Goal: Task Accomplishment & Management: Manage account settings

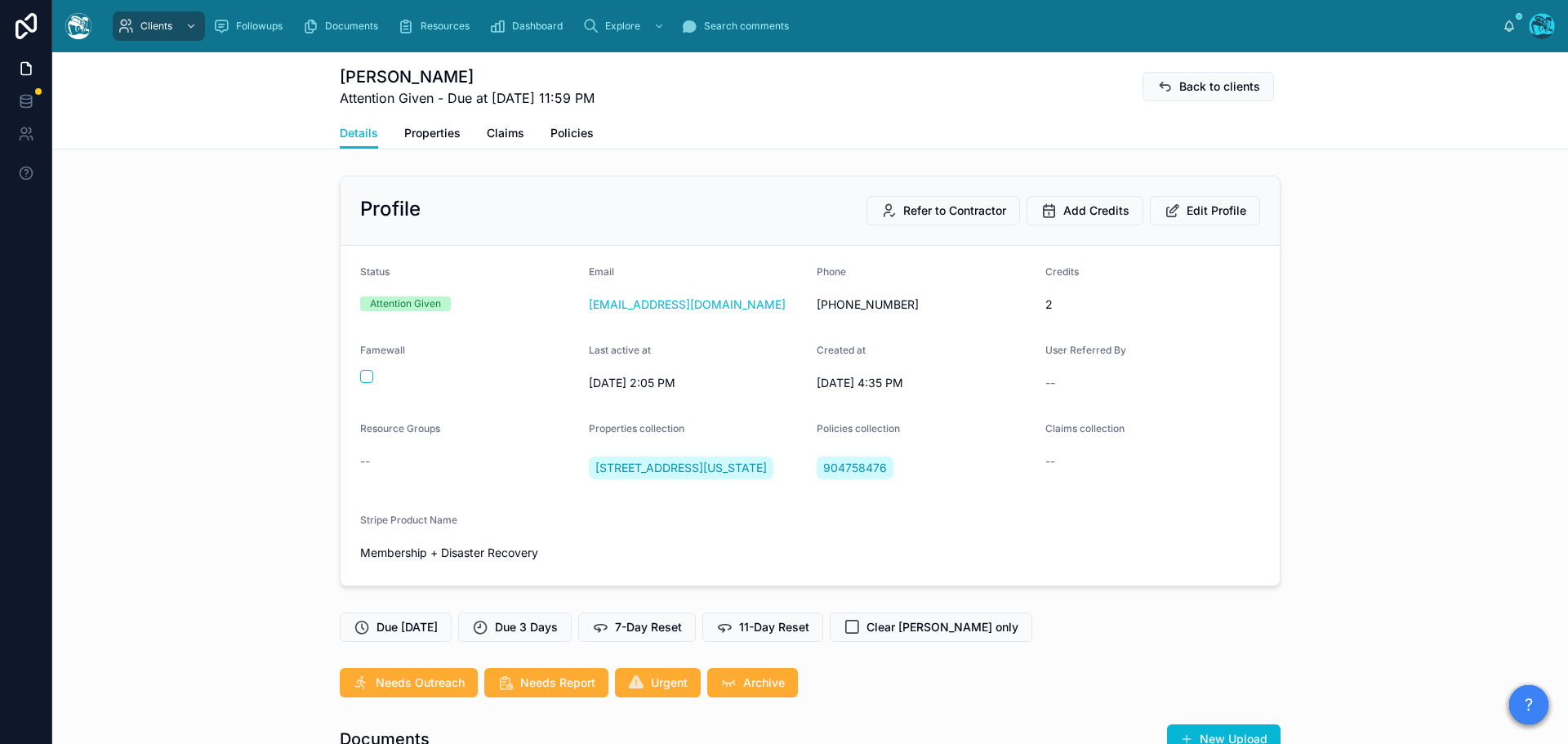
scroll to position [1568, 0]
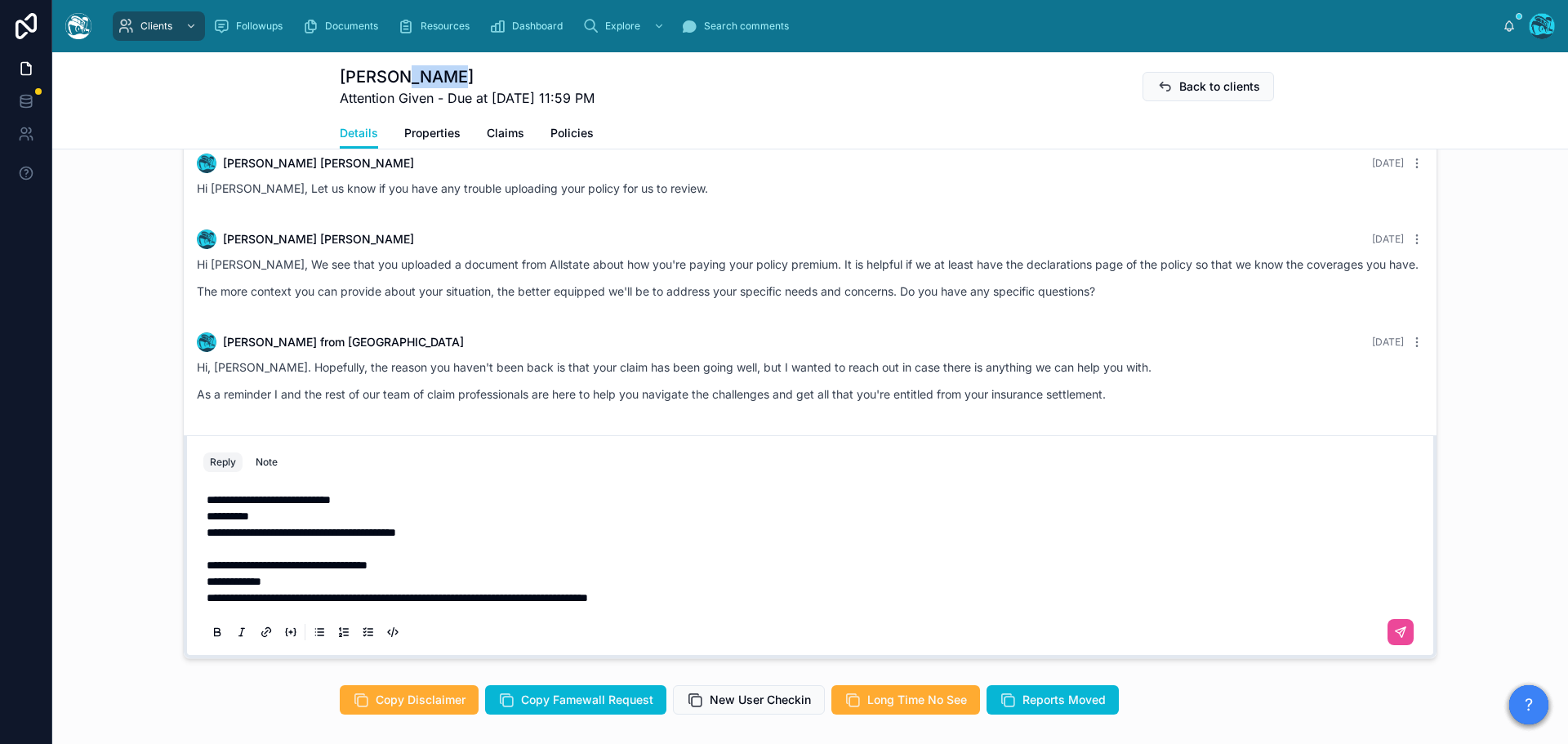
drag, startPoint x: 429, startPoint y: 75, endPoint x: 386, endPoint y: 78, distance: 43.1
click at [386, 78] on h1 "Shelly Gurzi" at bounding box center [467, 77] width 255 height 23
copy h1 "Gurzi"
click at [207, 505] on span "**********" at bounding box center [268, 499] width 124 height 12
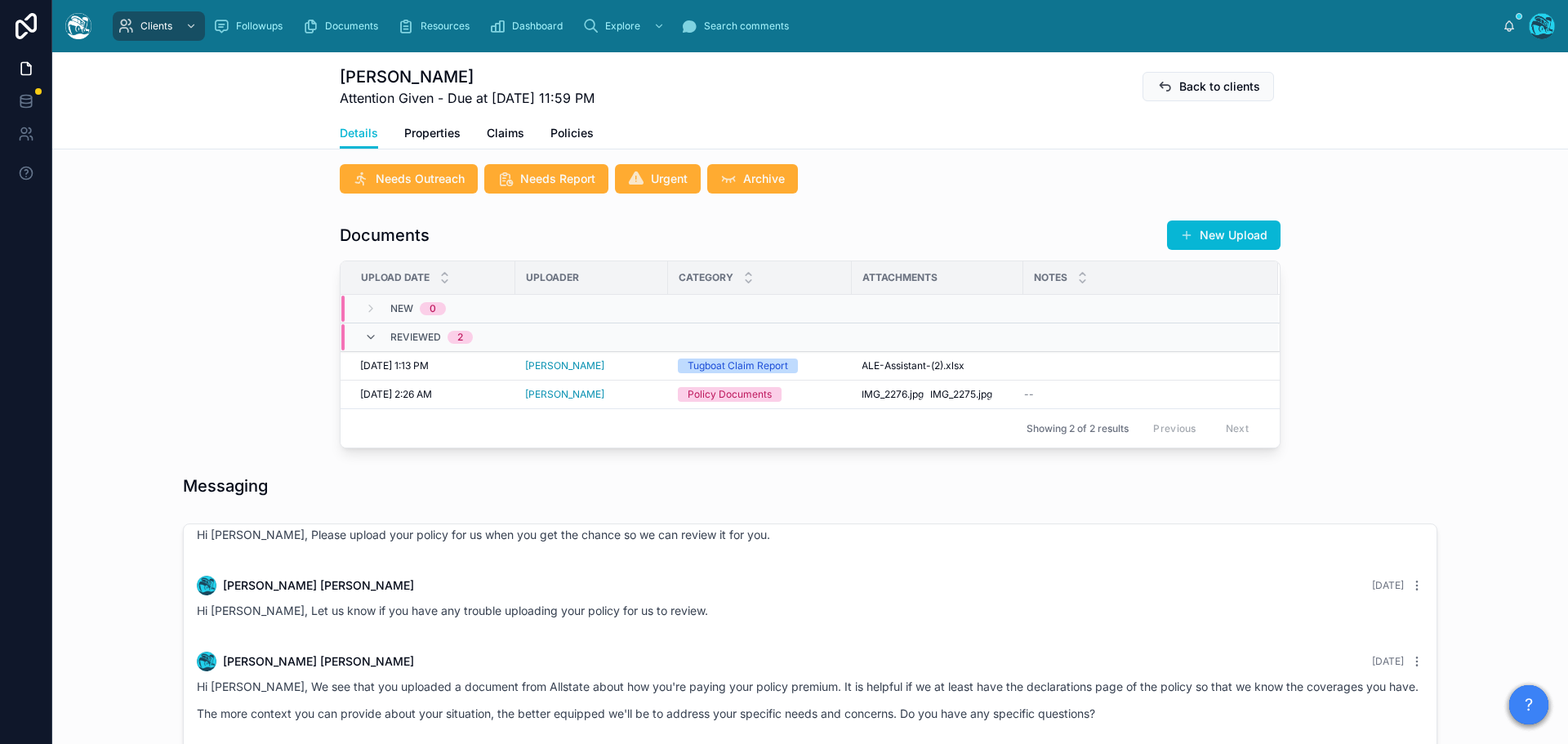
scroll to position [436, 0]
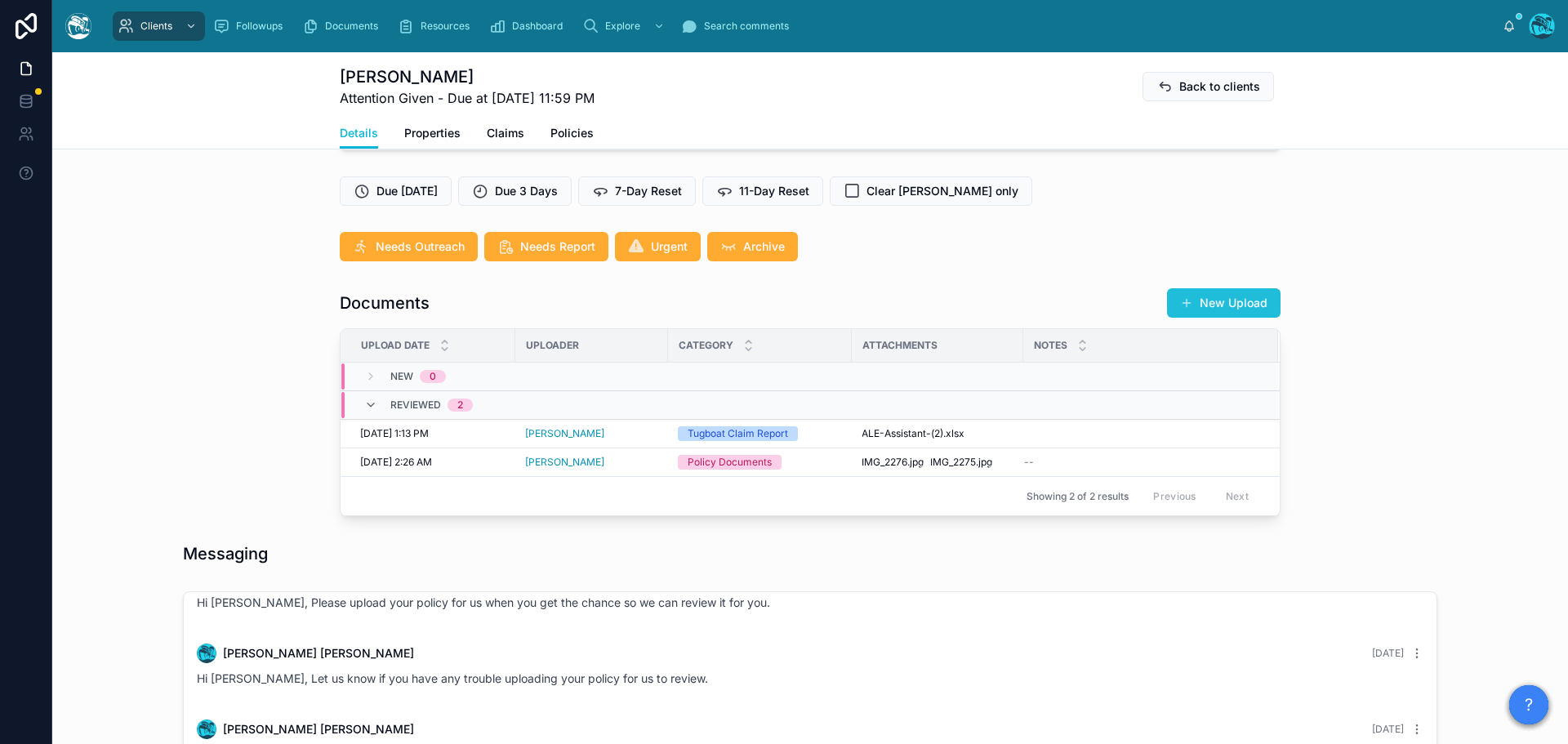
click at [1230, 317] on button "New Upload" at bounding box center [1224, 302] width 114 height 30
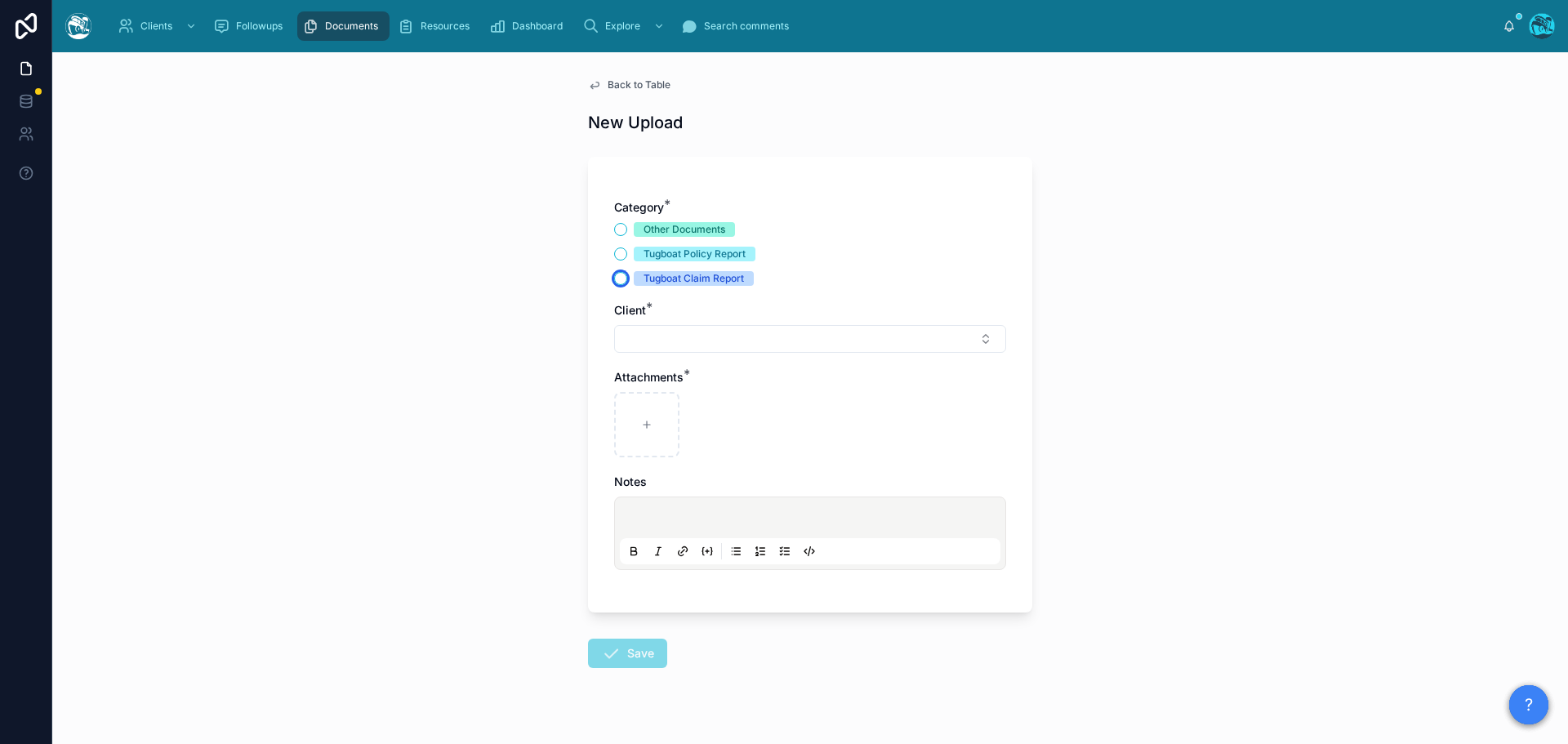
click at [615, 276] on button "Tugboat Claim Report" at bounding box center [621, 278] width 13 height 13
click at [639, 339] on button "Select Button" at bounding box center [810, 338] width 392 height 28
type input "*"
type input "*****"
click at [620, 77] on div "Back to Table New Upload Category * Other Documents Tugboat Policy Report Tugbo…" at bounding box center [810, 411] width 470 height 720
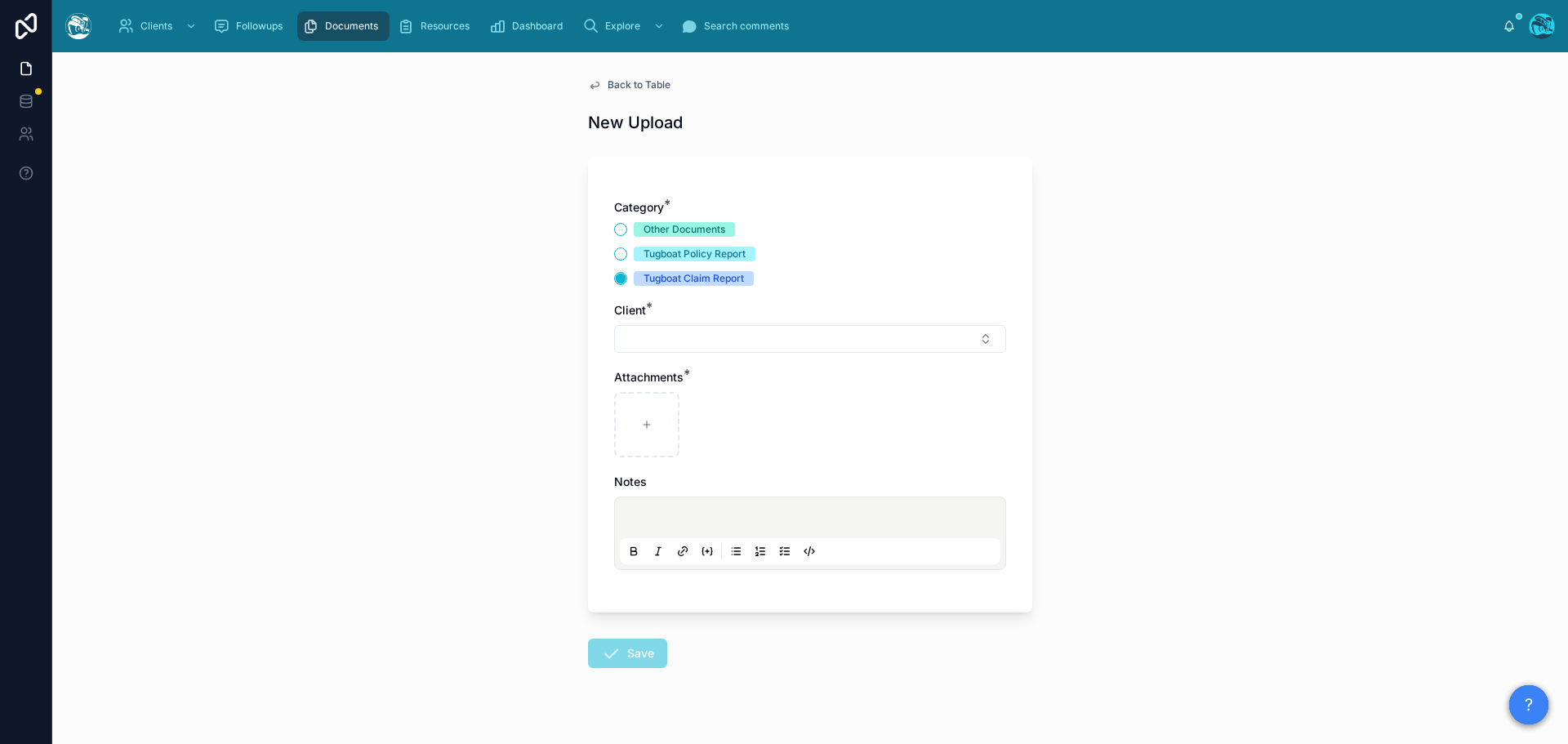
click at [623, 86] on span "Back to Table" at bounding box center [639, 85] width 63 height 13
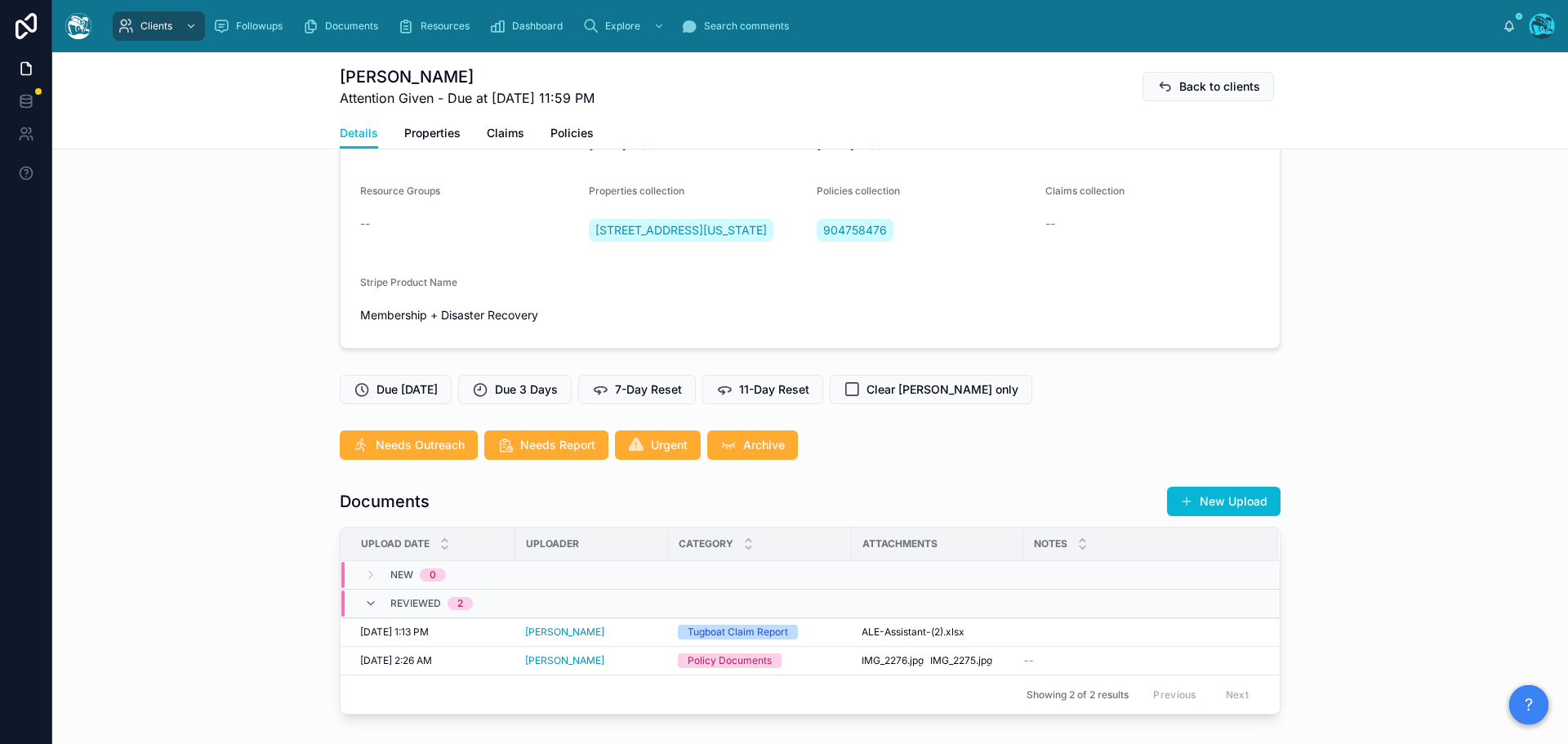
scroll to position [245, 0]
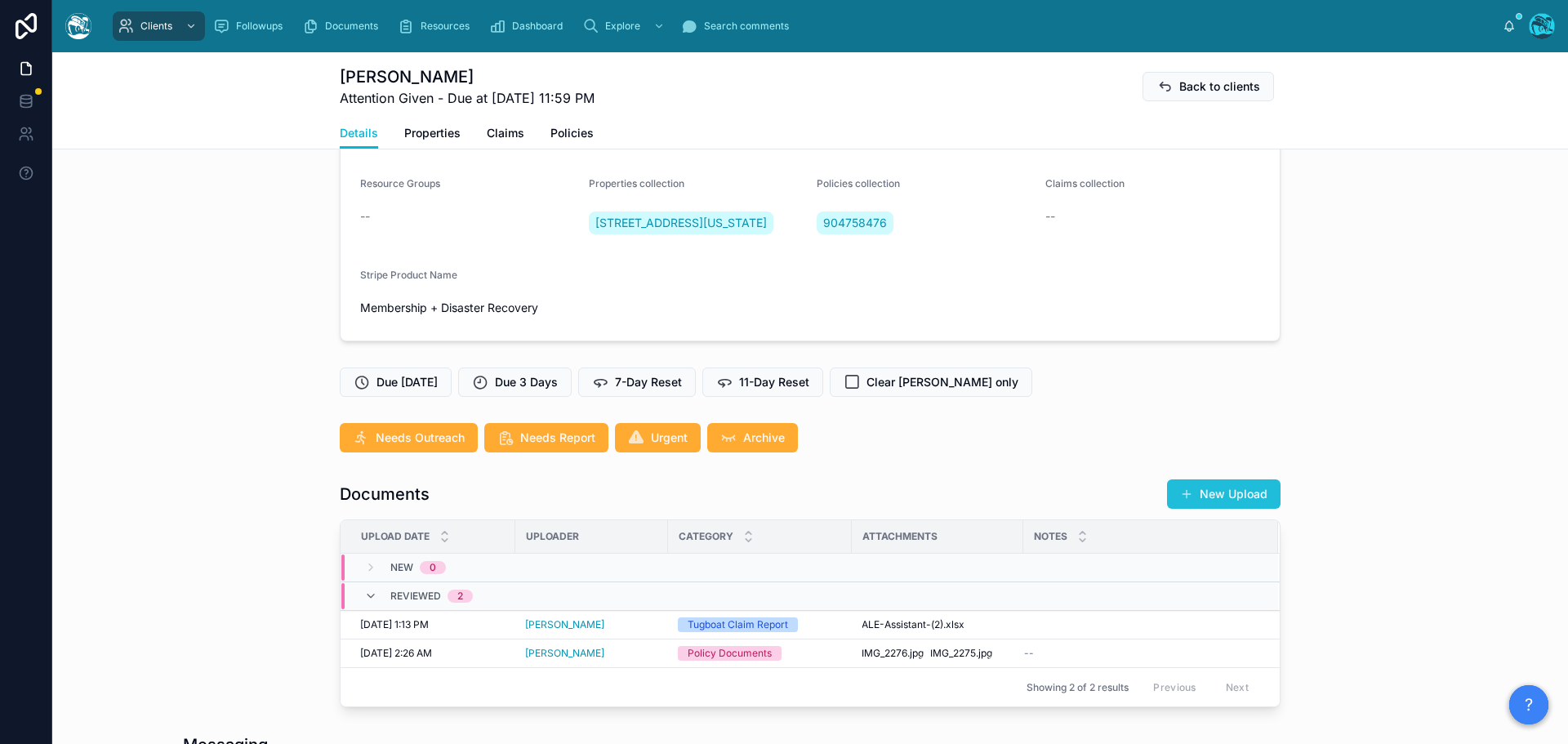
click at [1209, 506] on button "New Upload" at bounding box center [1224, 494] width 114 height 30
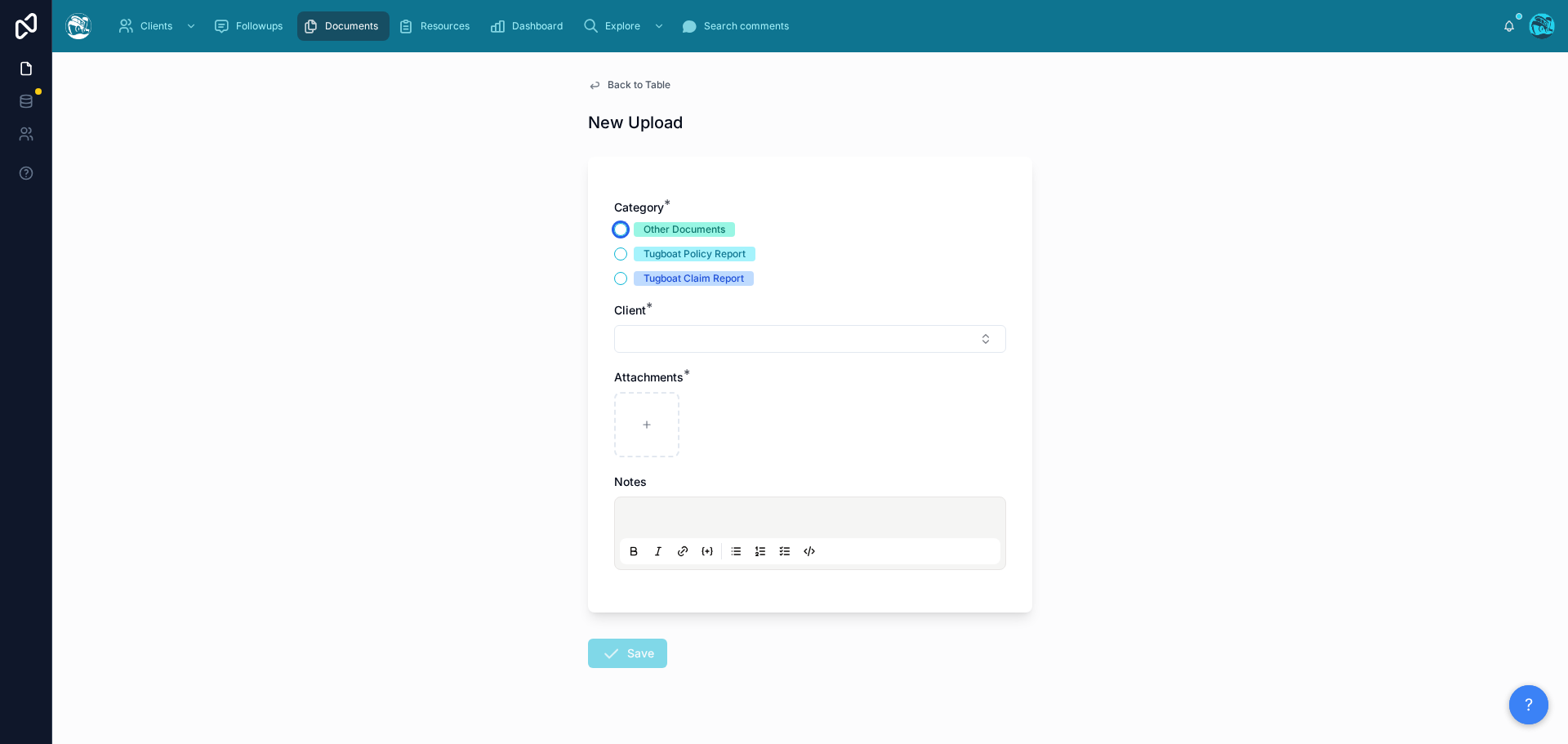
click at [615, 232] on button "Other Documents" at bounding box center [621, 229] width 13 height 13
click at [633, 339] on button "Select Button" at bounding box center [810, 338] width 392 height 28
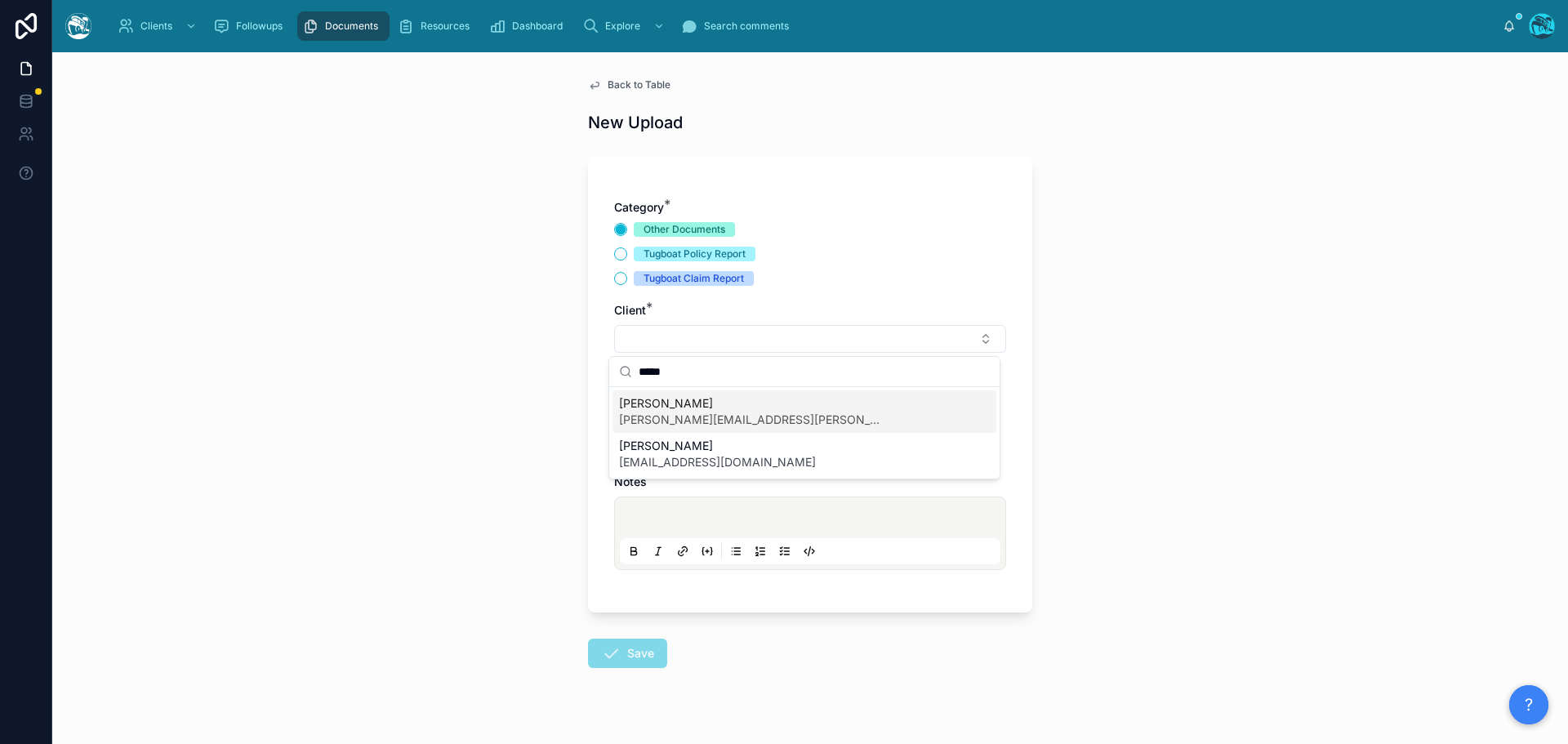
type input "*****"
click at [664, 456] on span "[EMAIL_ADDRESS][DOMAIN_NAME]" at bounding box center [717, 462] width 197 height 16
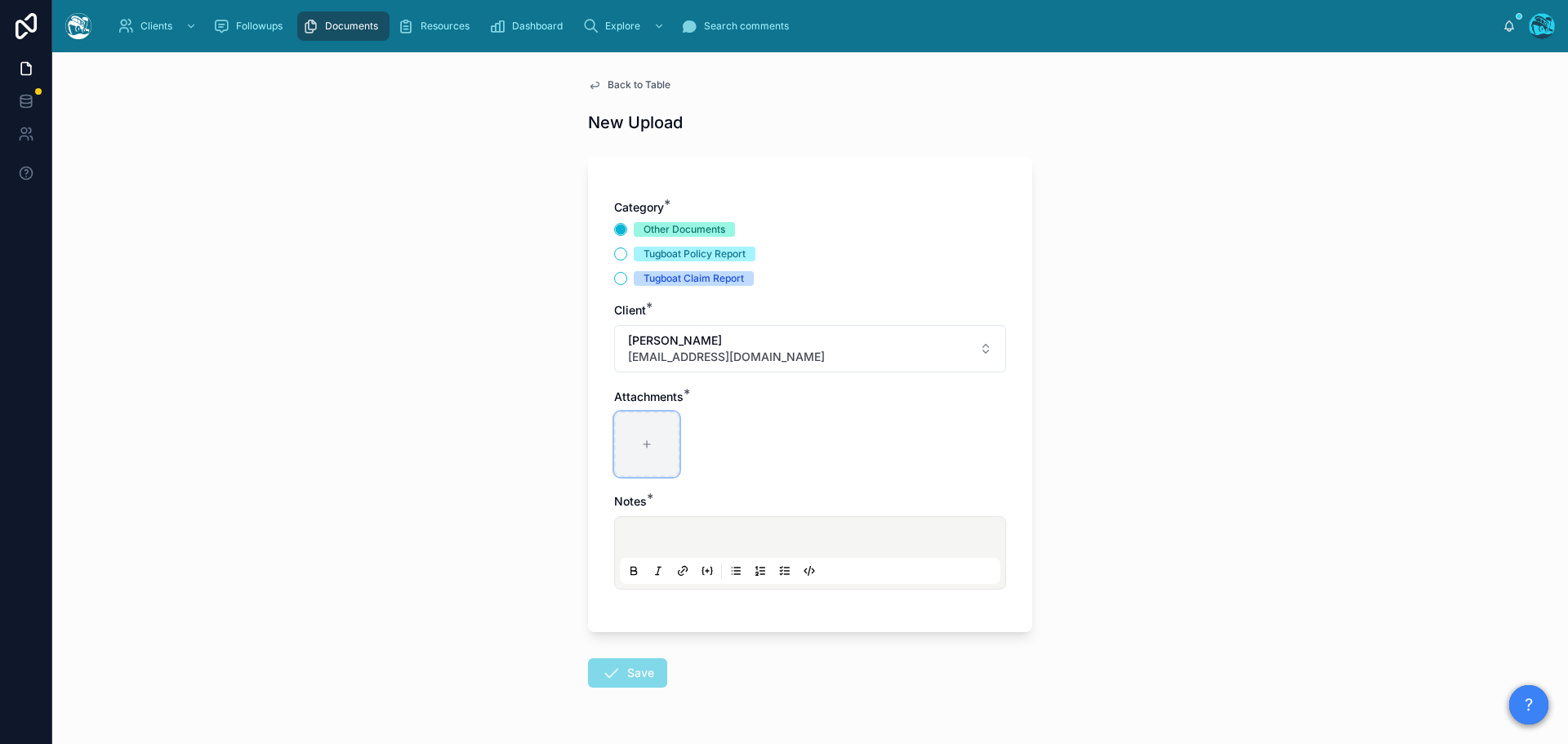
click at [649, 444] on div at bounding box center [647, 444] width 65 height 65
type input "**********"
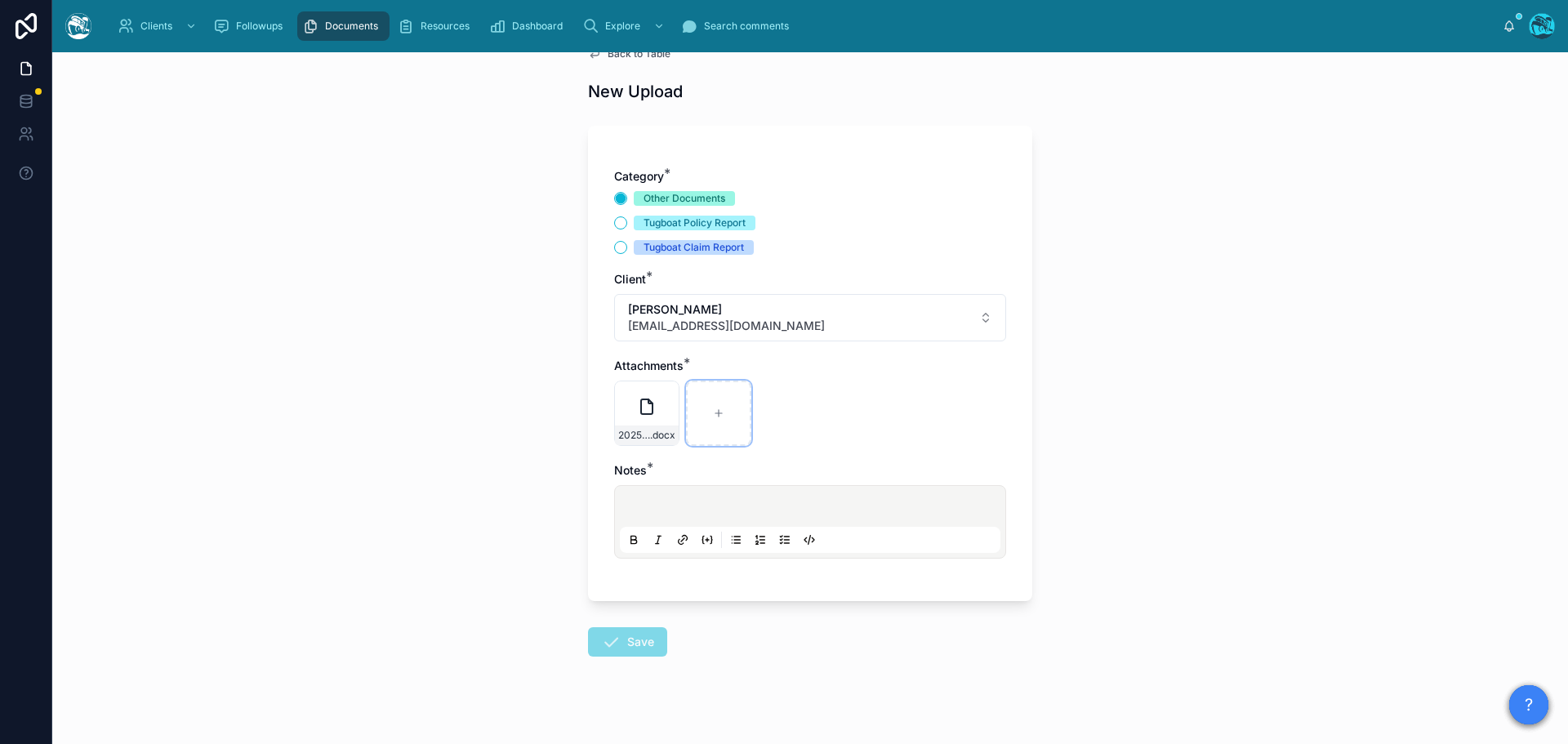
scroll to position [48, 0]
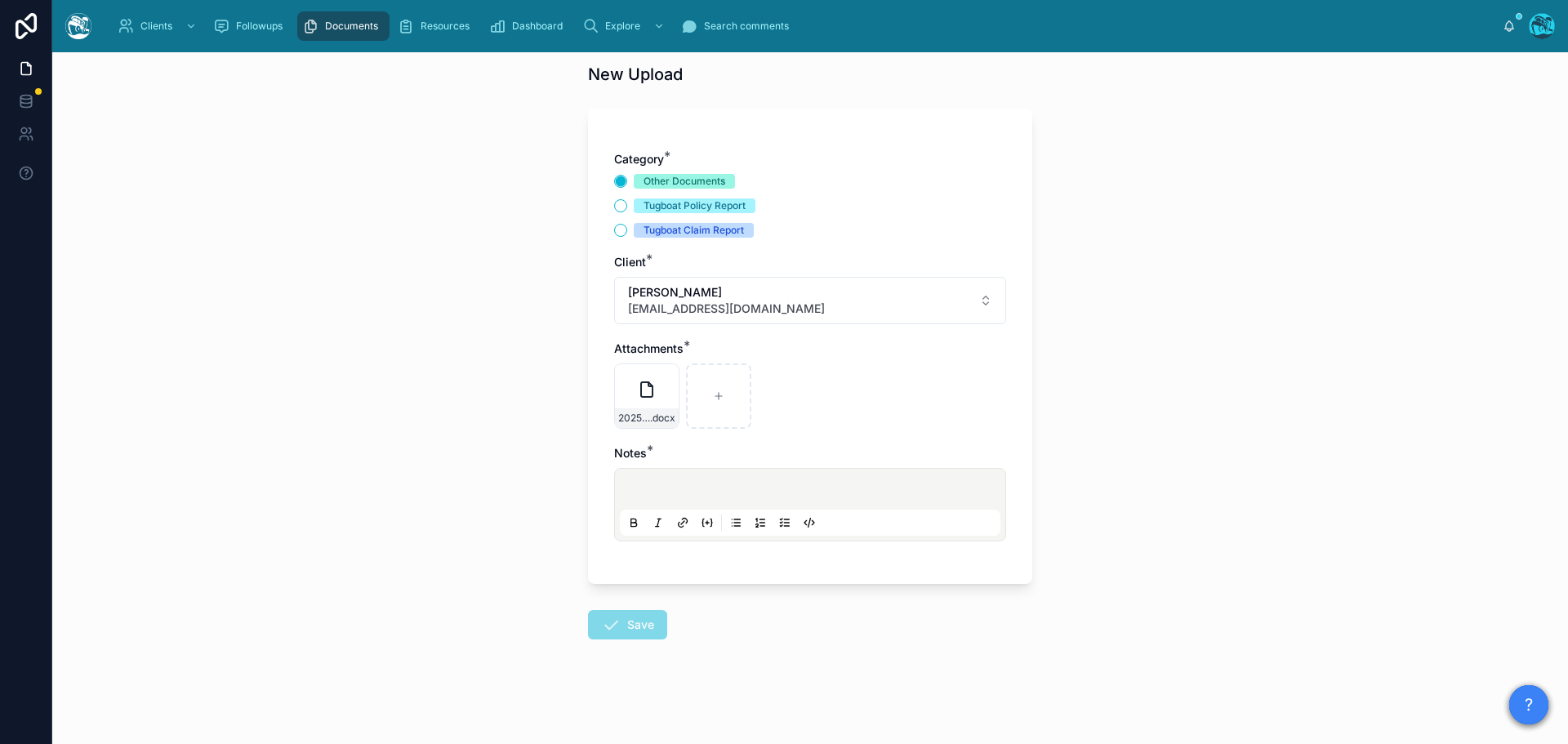
click at [631, 490] on p at bounding box center [814, 492] width 381 height 16
click at [605, 621] on icon at bounding box center [611, 625] width 20 height 20
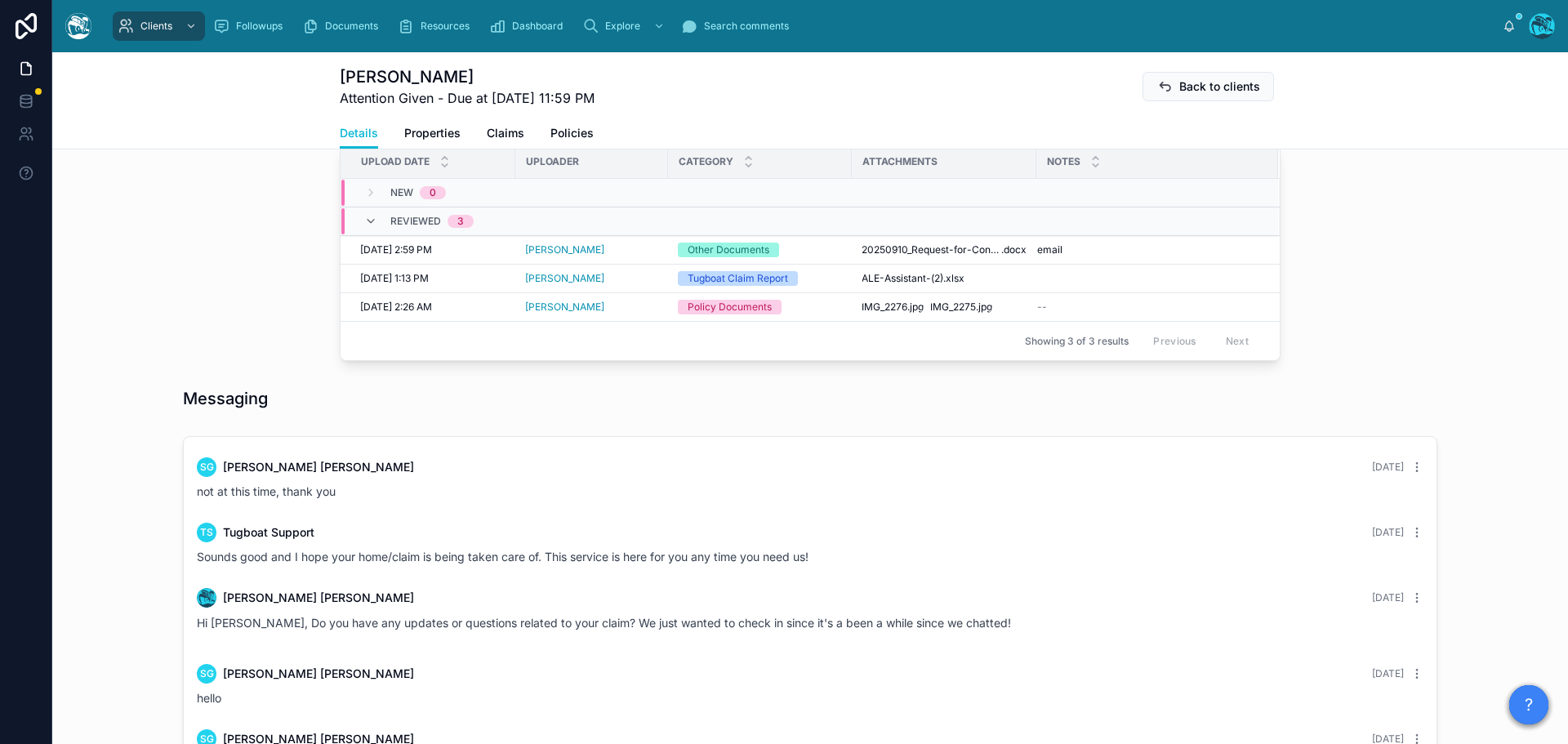
scroll to position [375, 0]
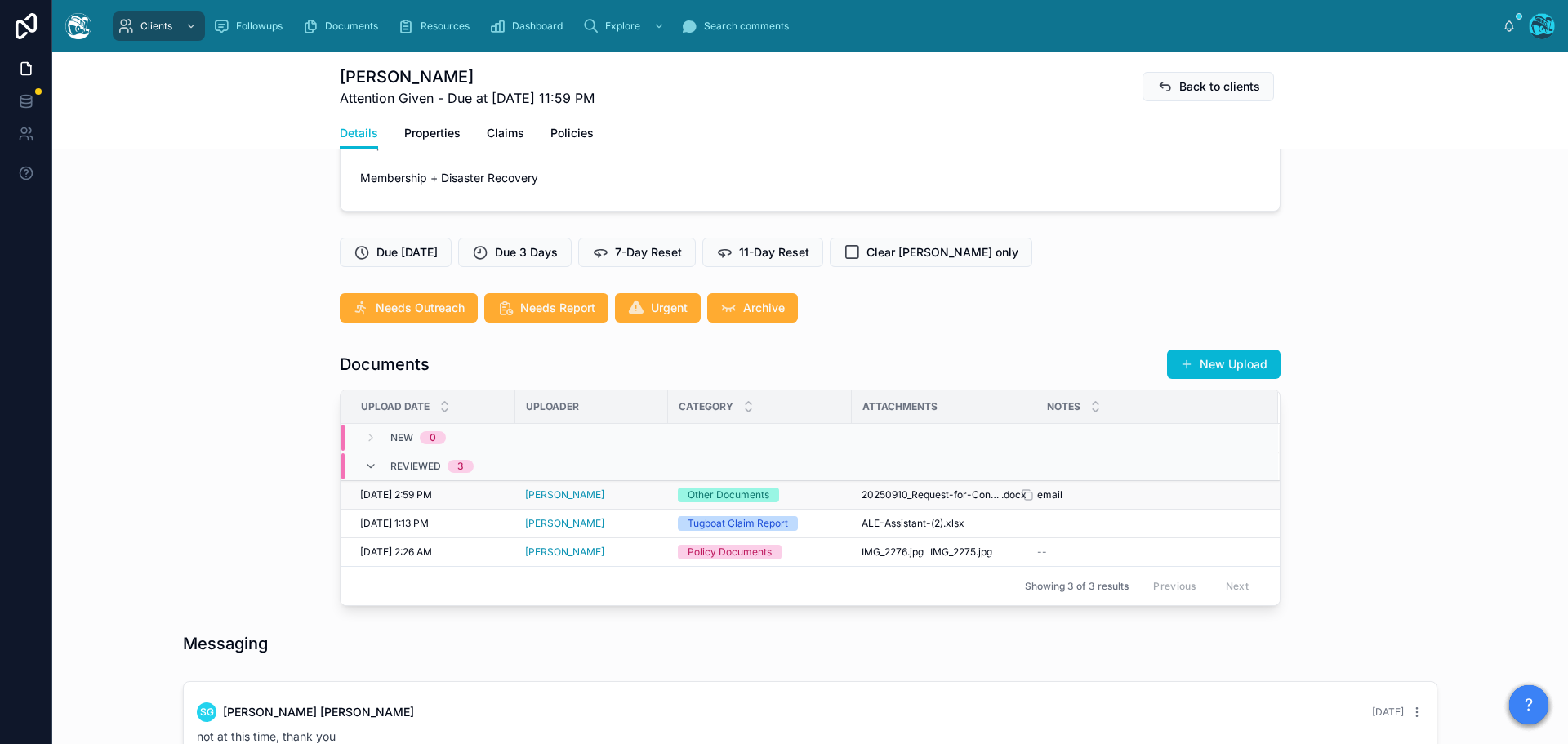
click at [1127, 502] on div "email email" at bounding box center [1148, 495] width 221 height 13
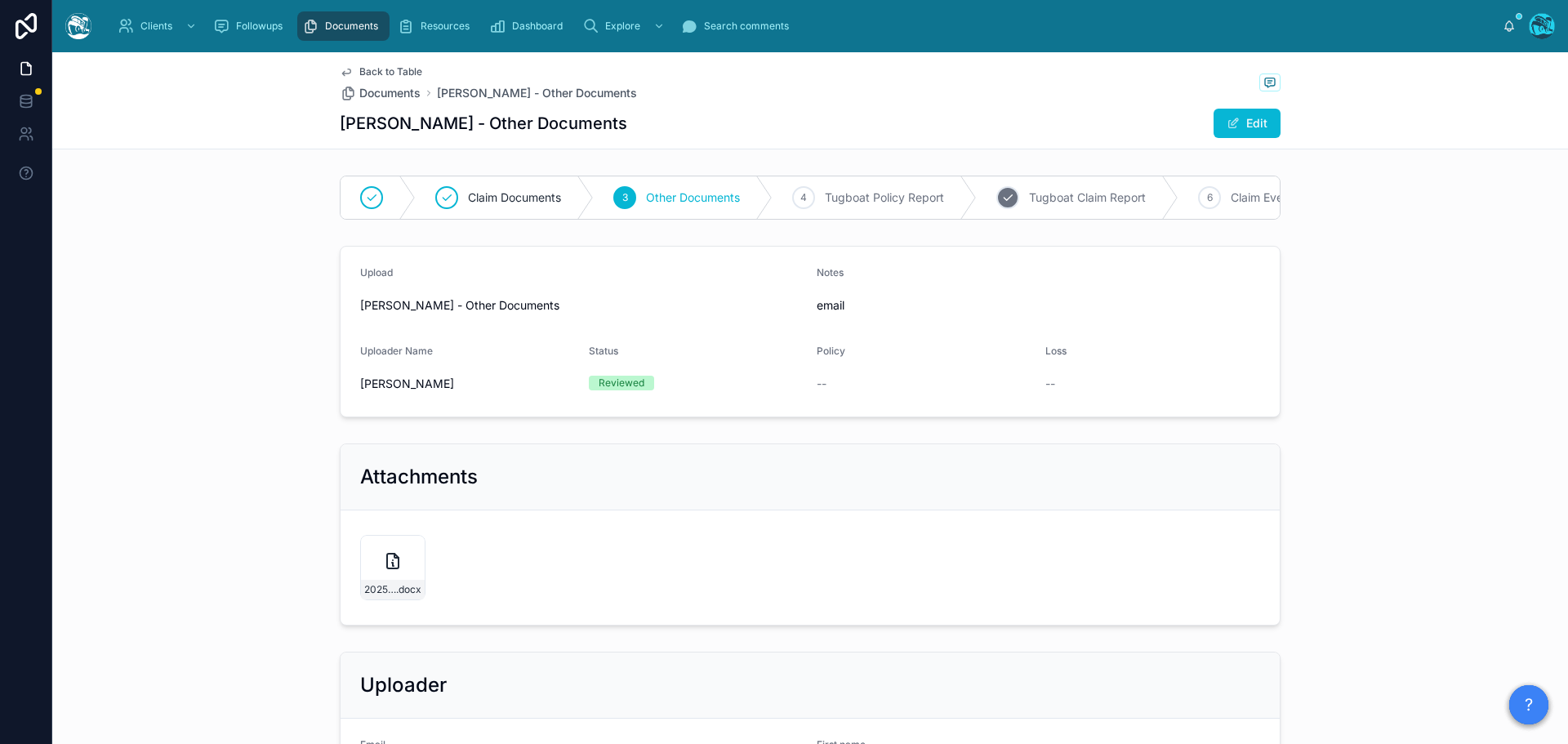
click at [1036, 198] on span "Tugboat Claim Report" at bounding box center [1088, 198] width 117 height 16
click at [1227, 126] on span at bounding box center [1233, 123] width 13 height 13
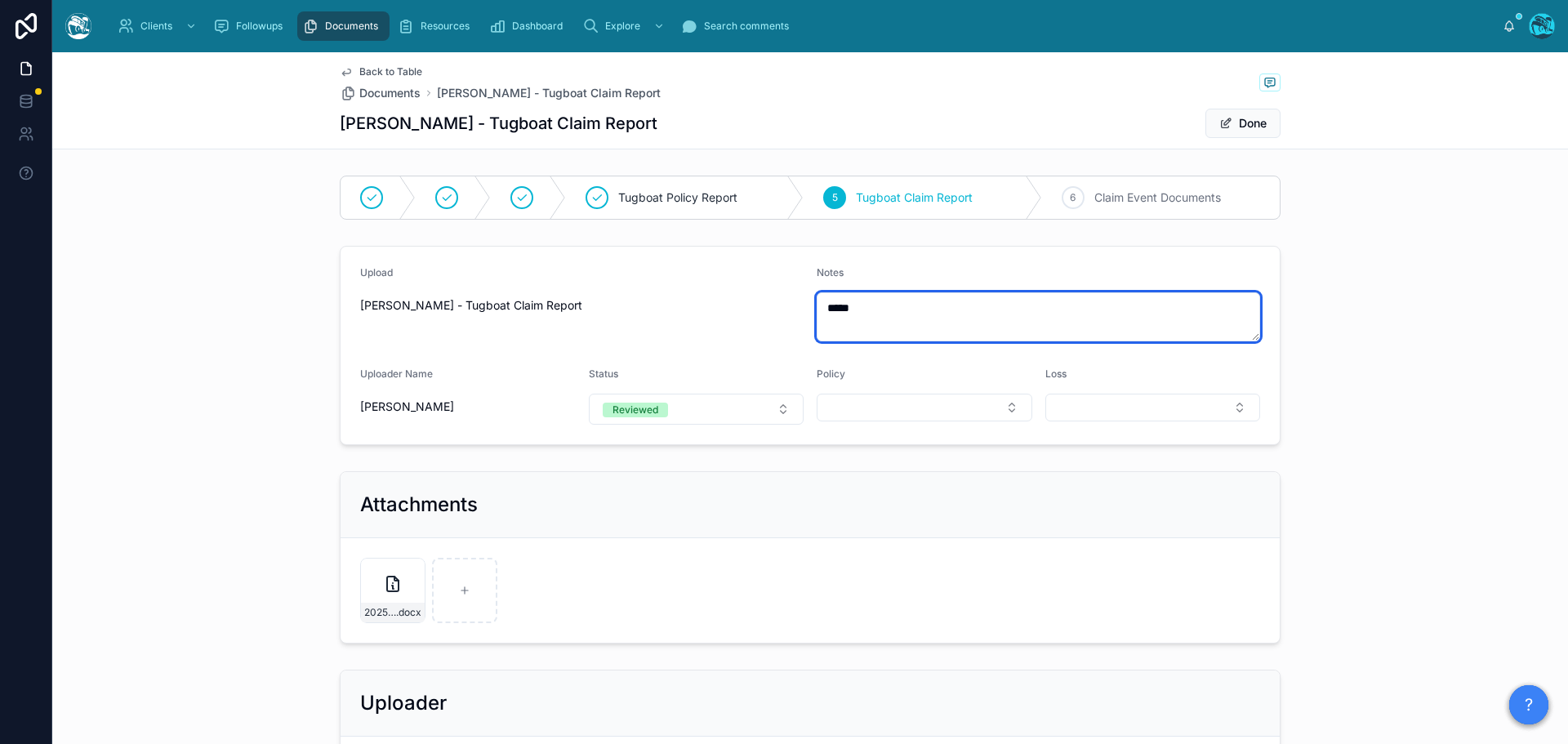
drag, startPoint x: 805, startPoint y: 313, endPoint x: 792, endPoint y: 315, distance: 13.2
click at [792, 315] on form "Upload Rachel Baker - Tugboat Claim Report Notes ***** Uploader Name Rachel Bak…" at bounding box center [810, 345] width 939 height 198
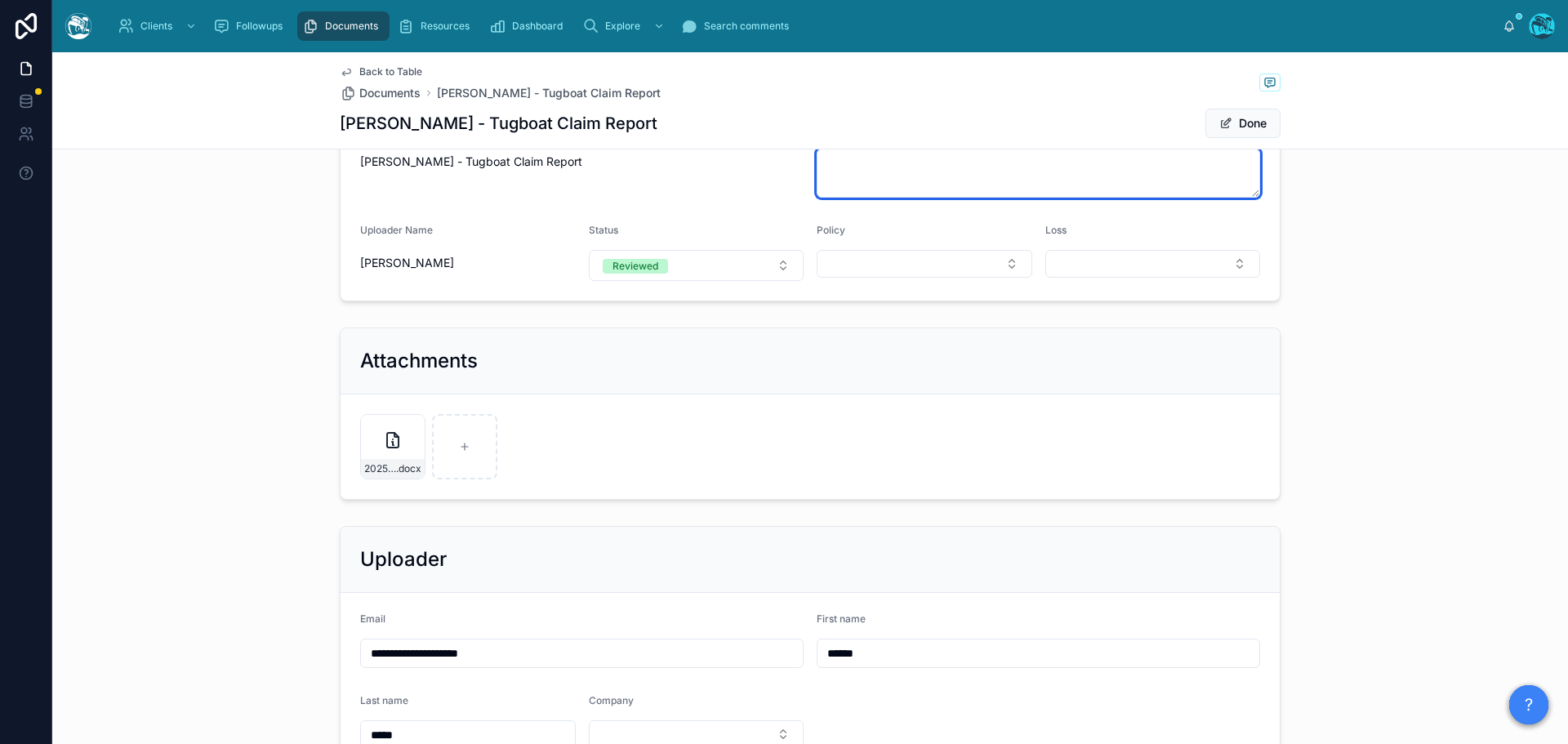
scroll to position [245, 0]
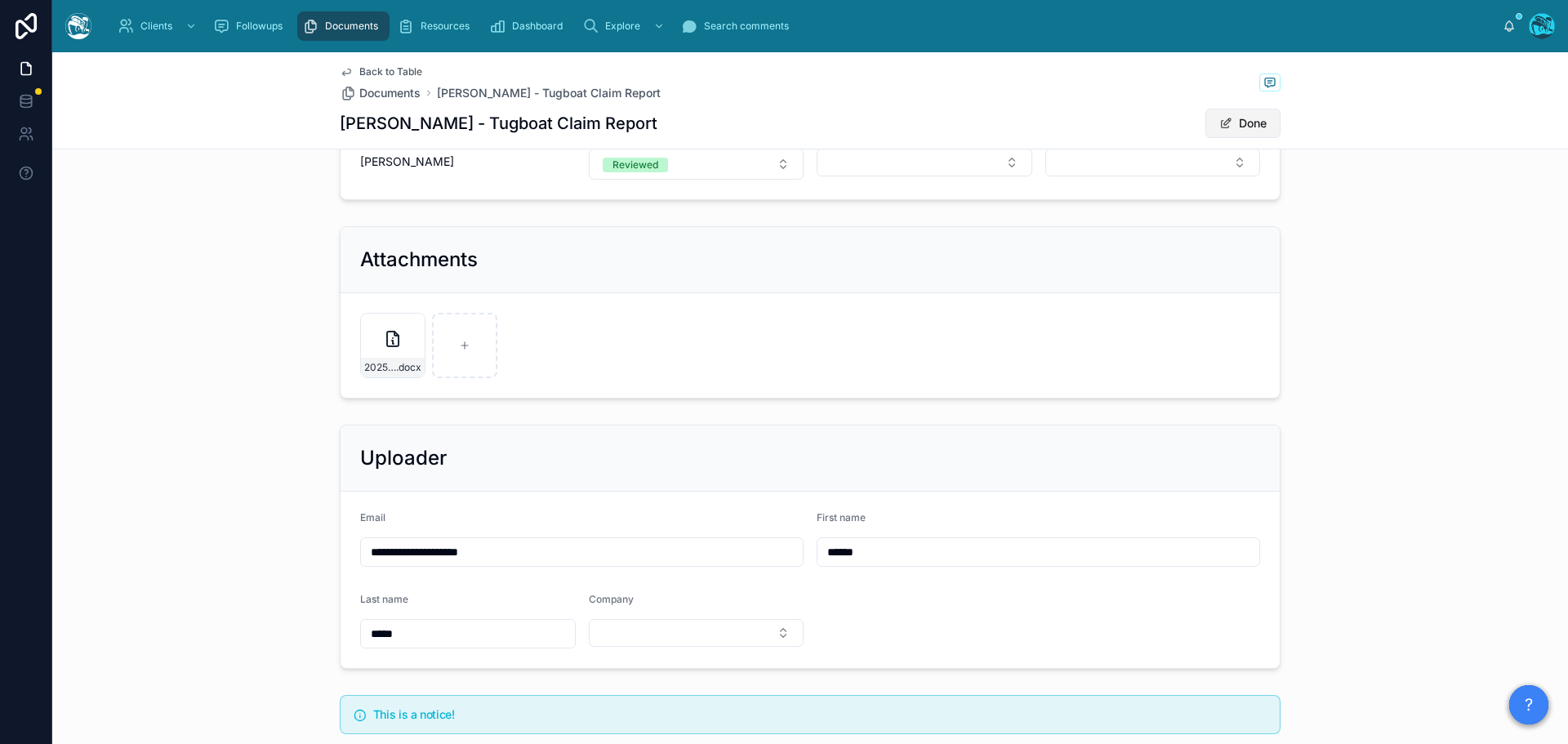
click at [1242, 120] on button "Done" at bounding box center [1243, 123] width 75 height 30
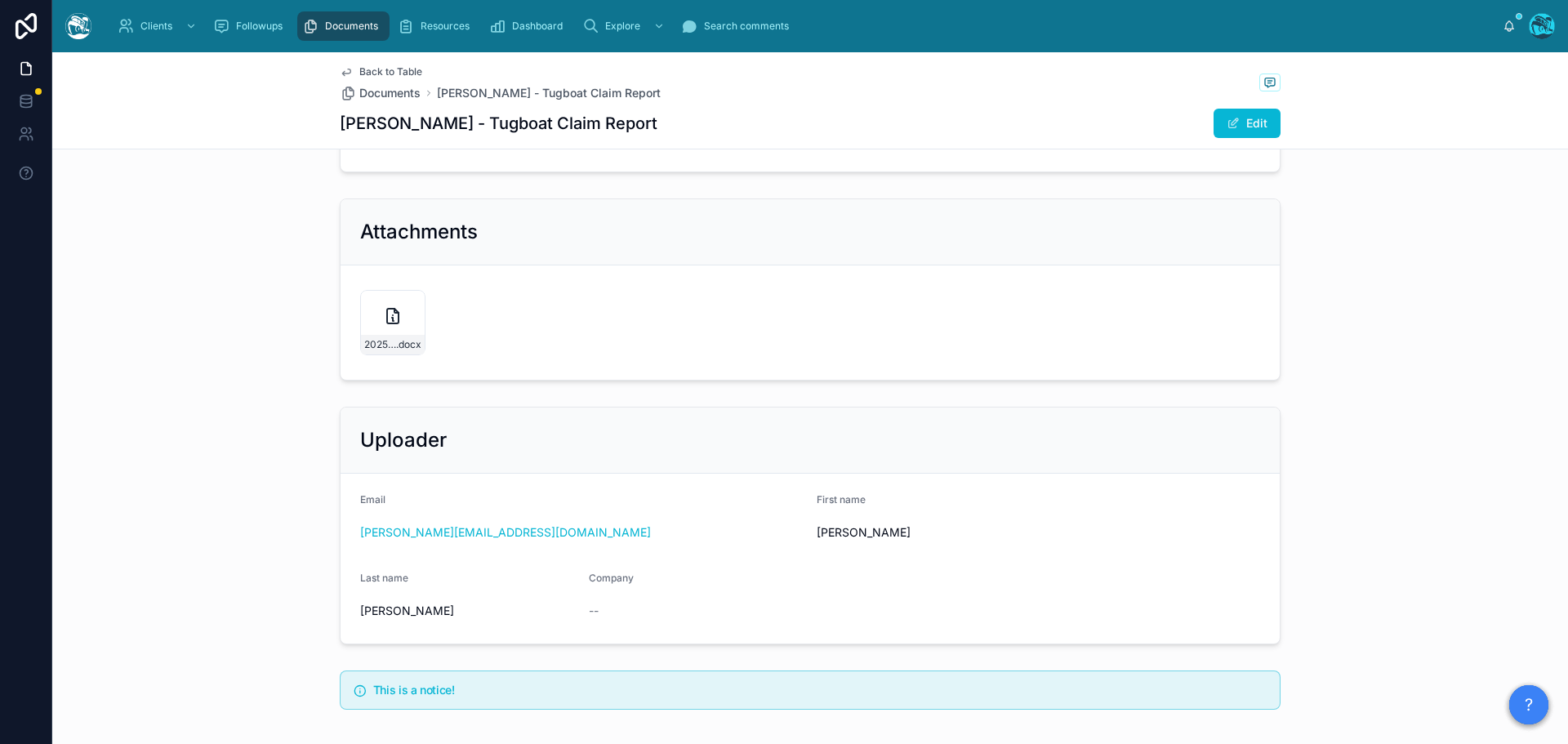
click at [366, 71] on span "Back to Table" at bounding box center [391, 72] width 63 height 13
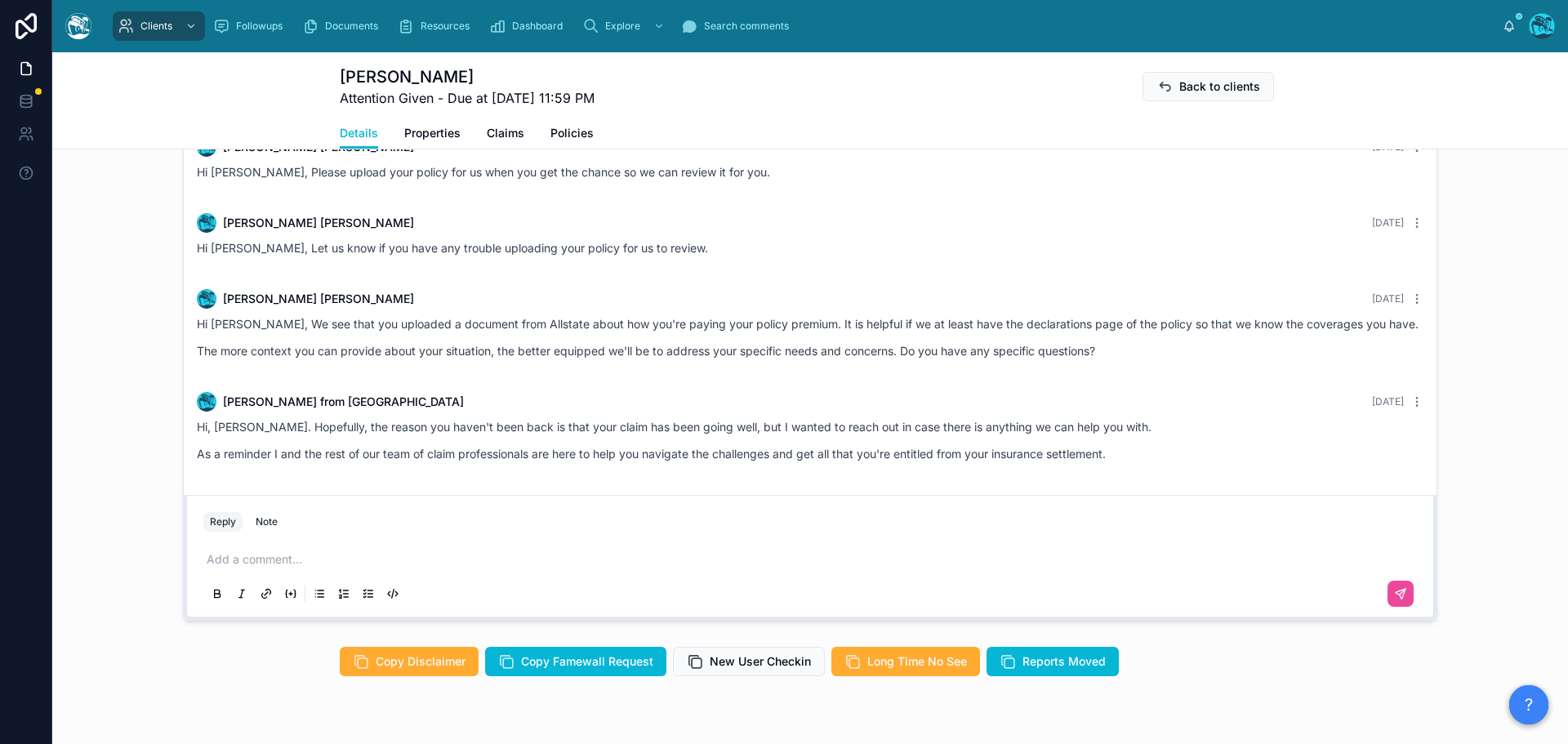
scroll to position [1053, 0]
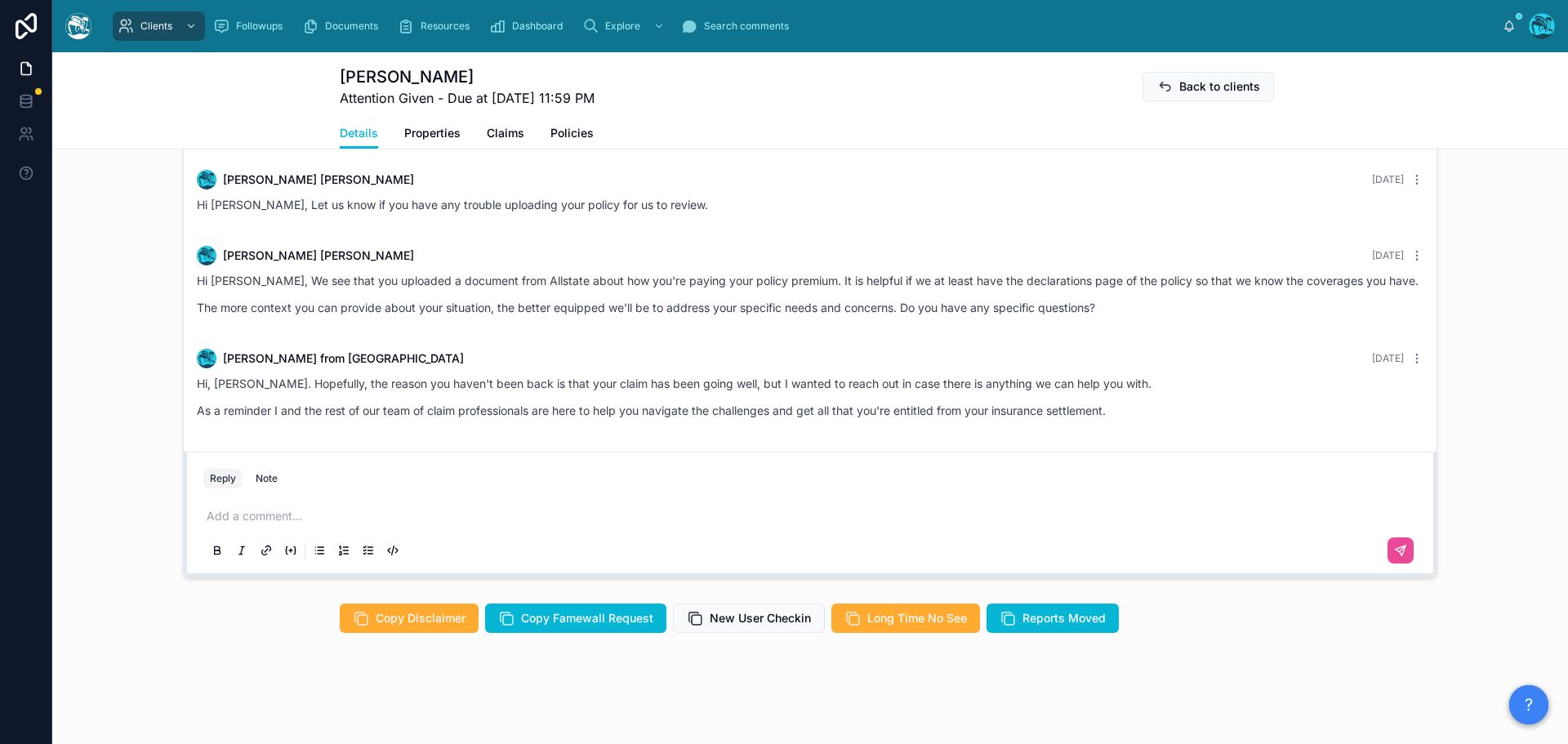
click at [272, 517] on p at bounding box center [813, 516] width 1214 height 16
click at [407, 511] on p at bounding box center [813, 516] width 1214 height 16
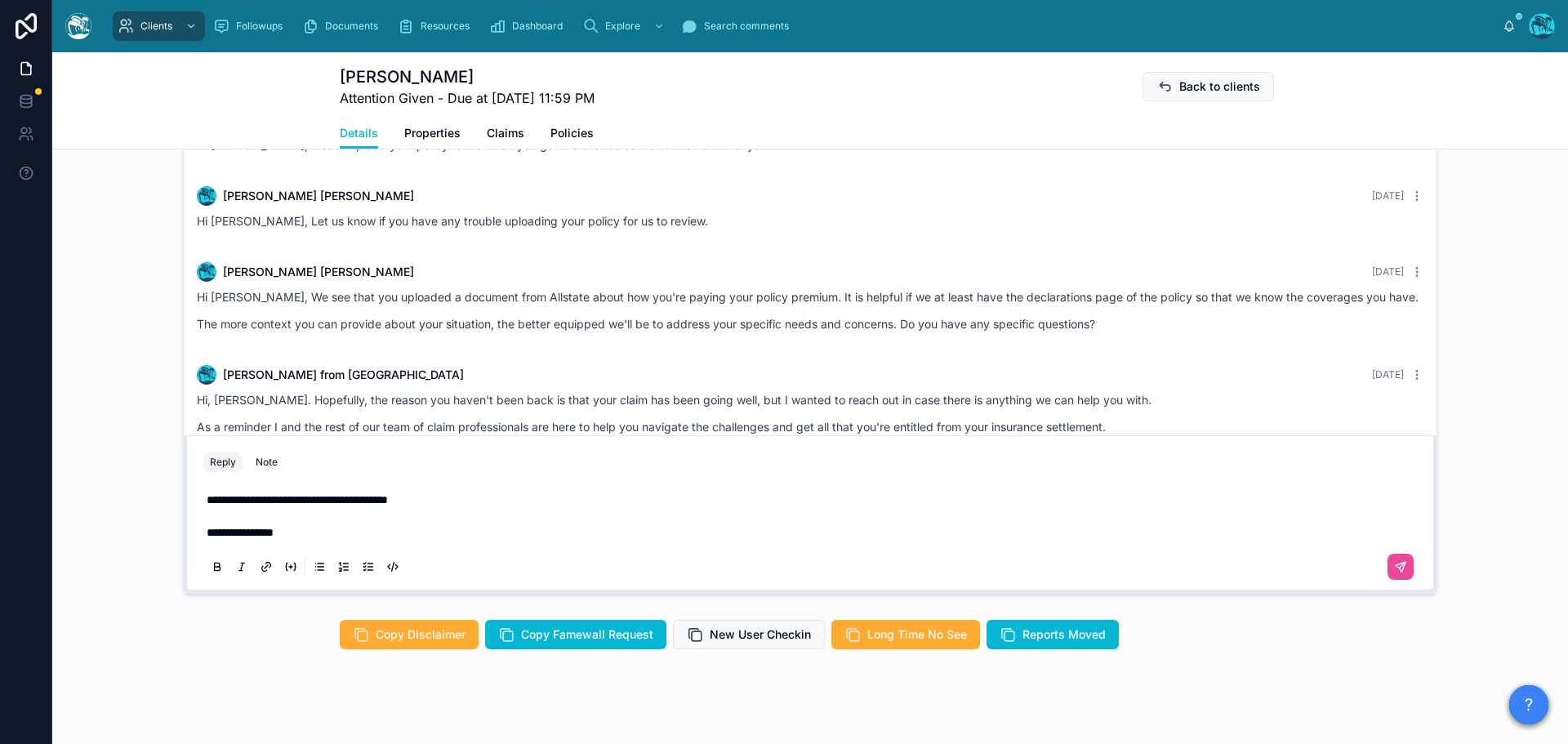
click at [343, 541] on p "**********" at bounding box center [813, 532] width 1214 height 16
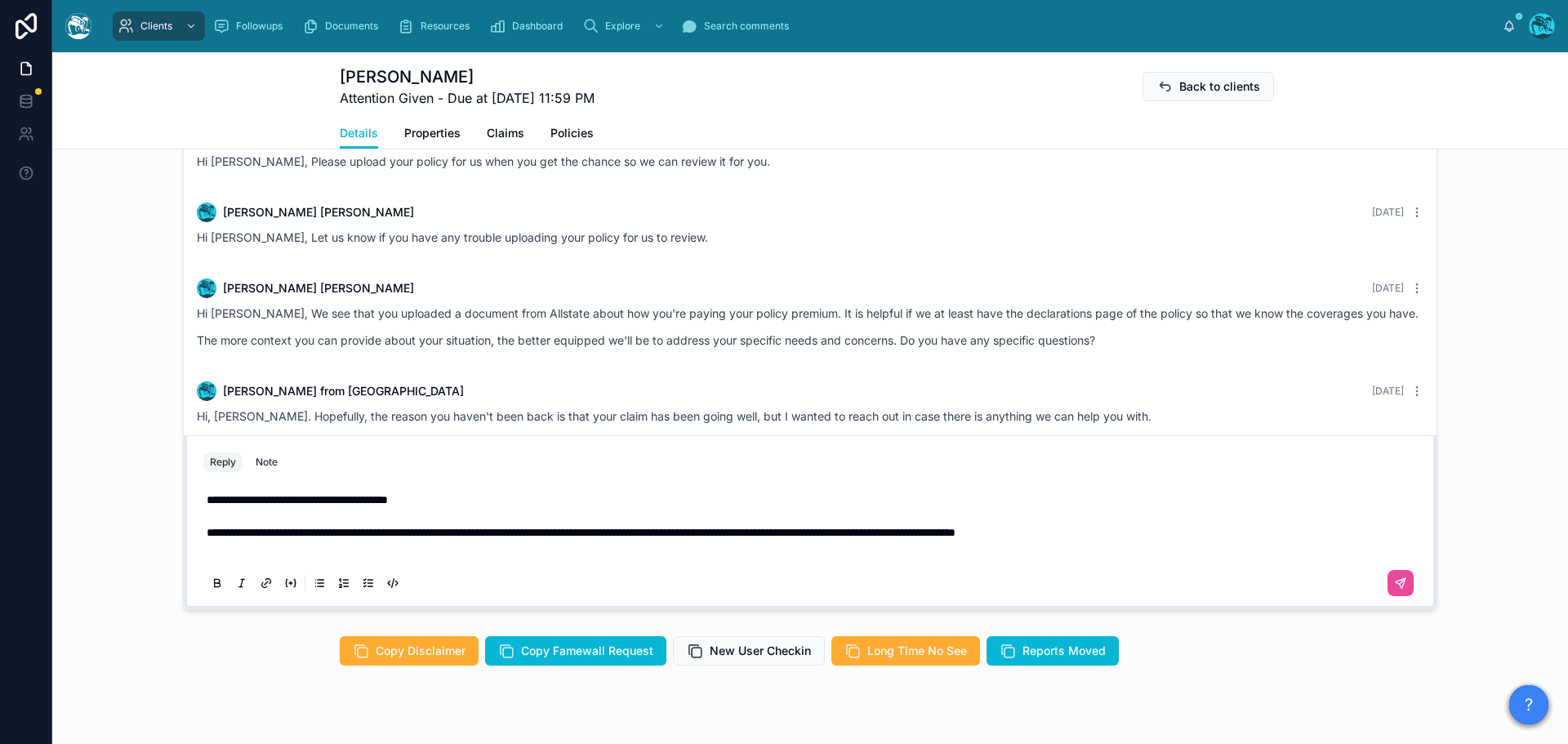
scroll to position [987, 0]
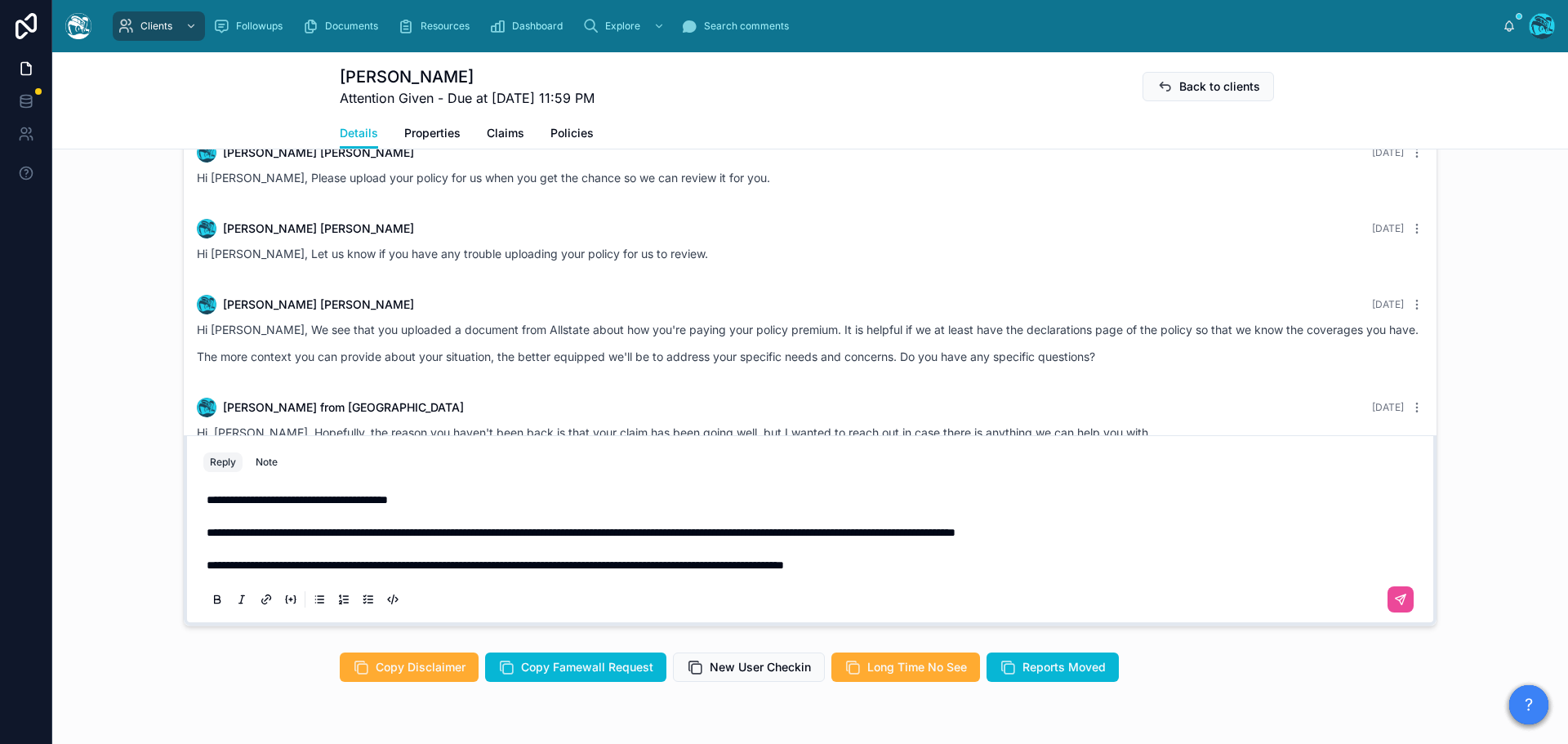
click at [1005, 573] on p "**********" at bounding box center [813, 548] width 1214 height 49
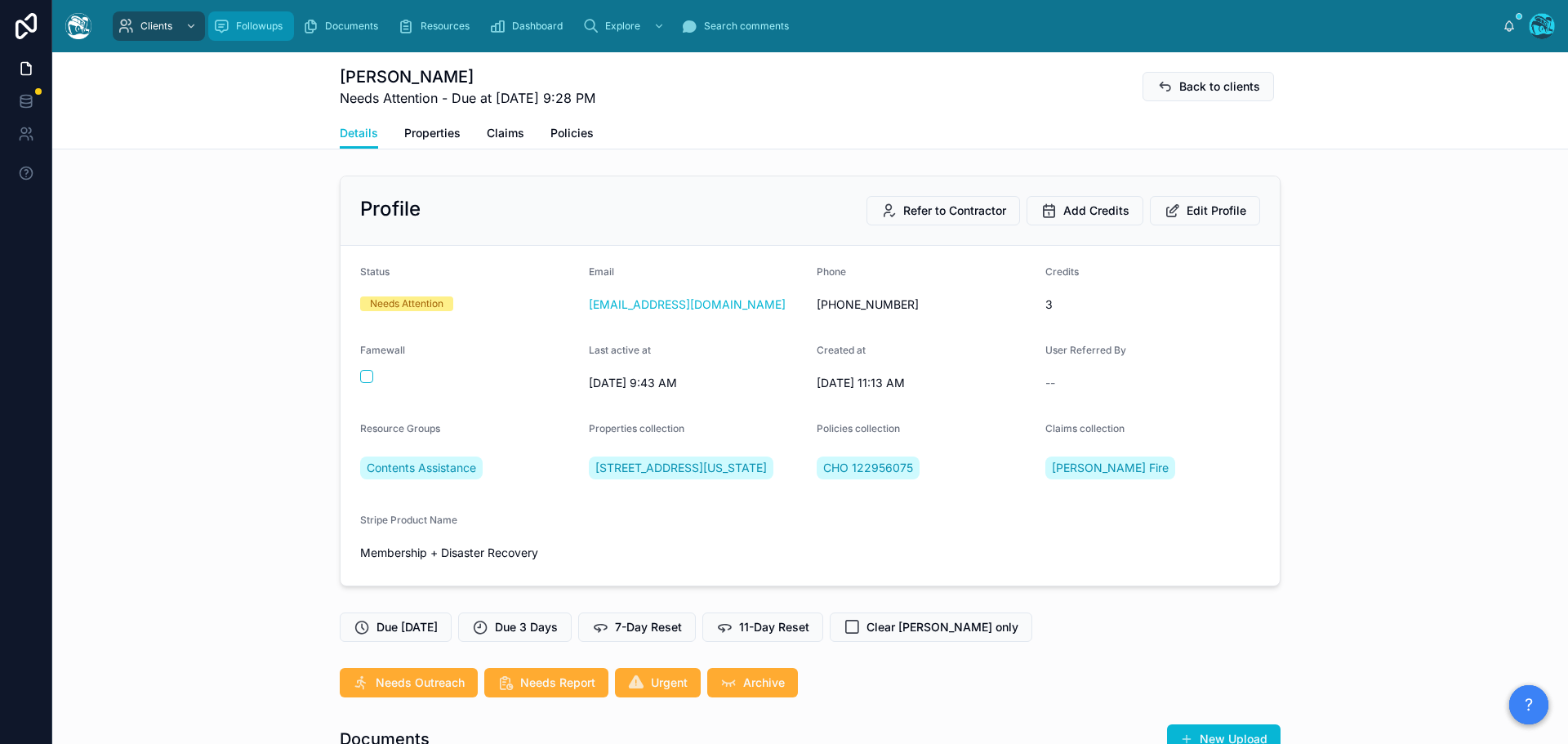
scroll to position [6862, 0]
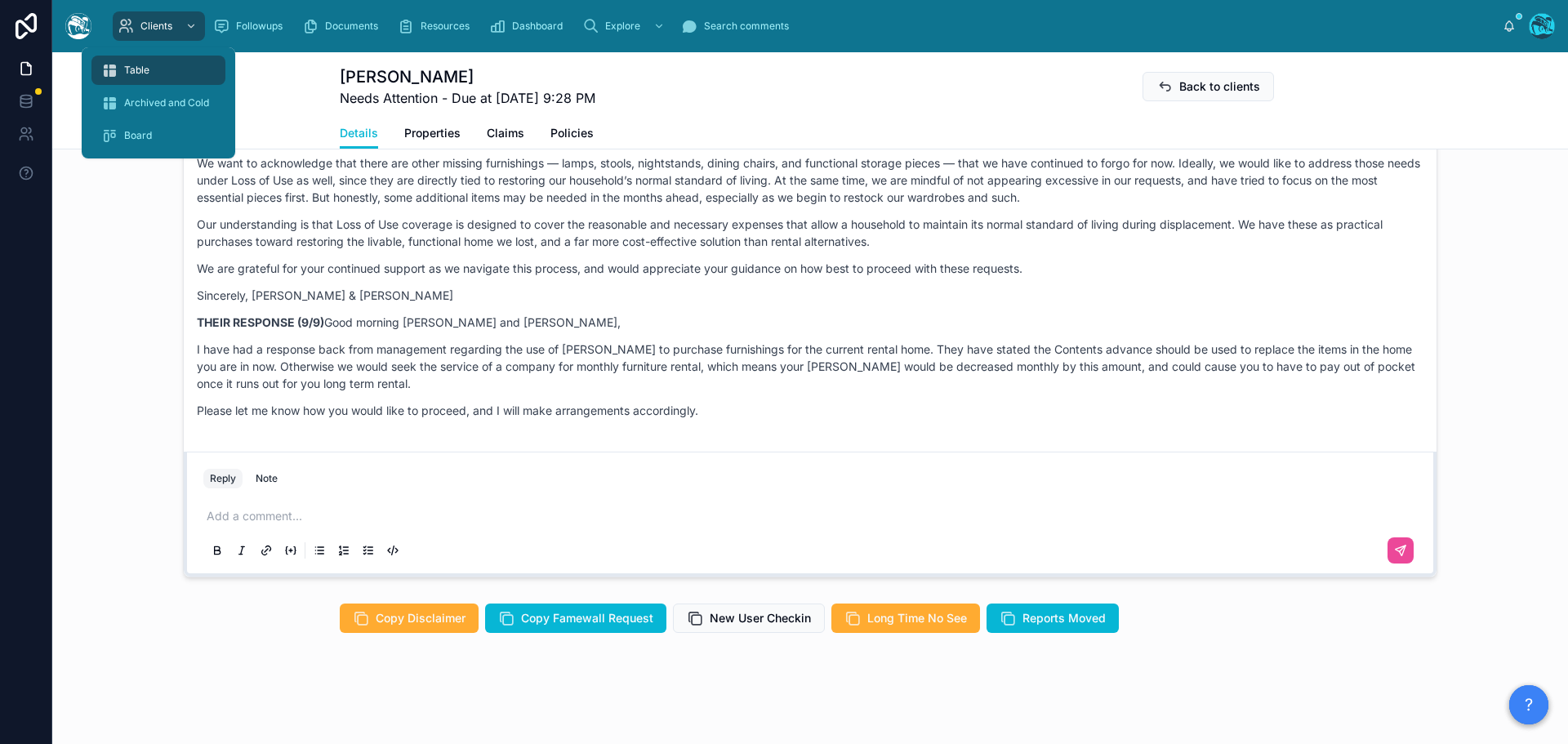
click at [140, 74] on span "Table" at bounding box center [137, 70] width 25 height 13
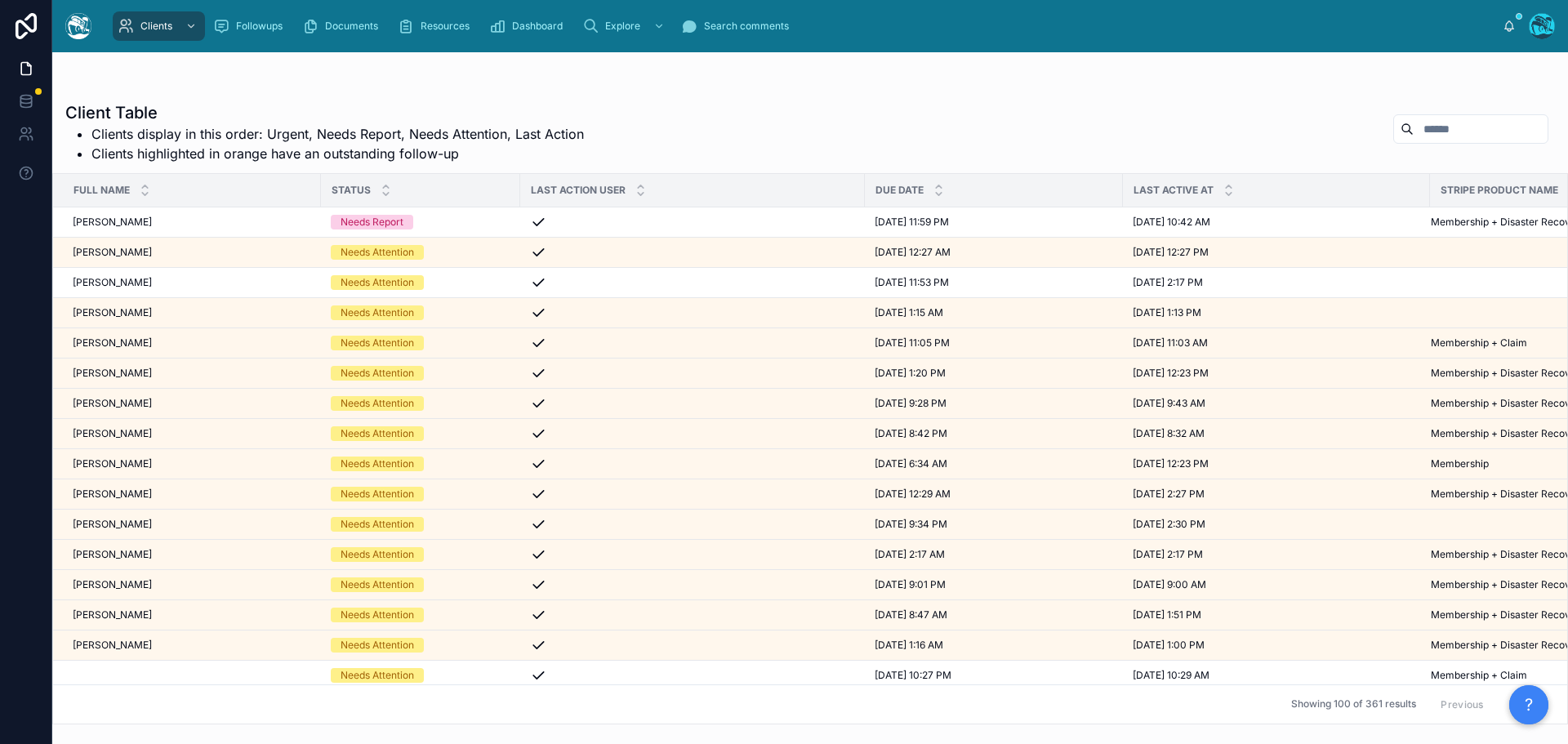
click at [1414, 128] on input "text" at bounding box center [1481, 129] width 134 height 23
type input "********"
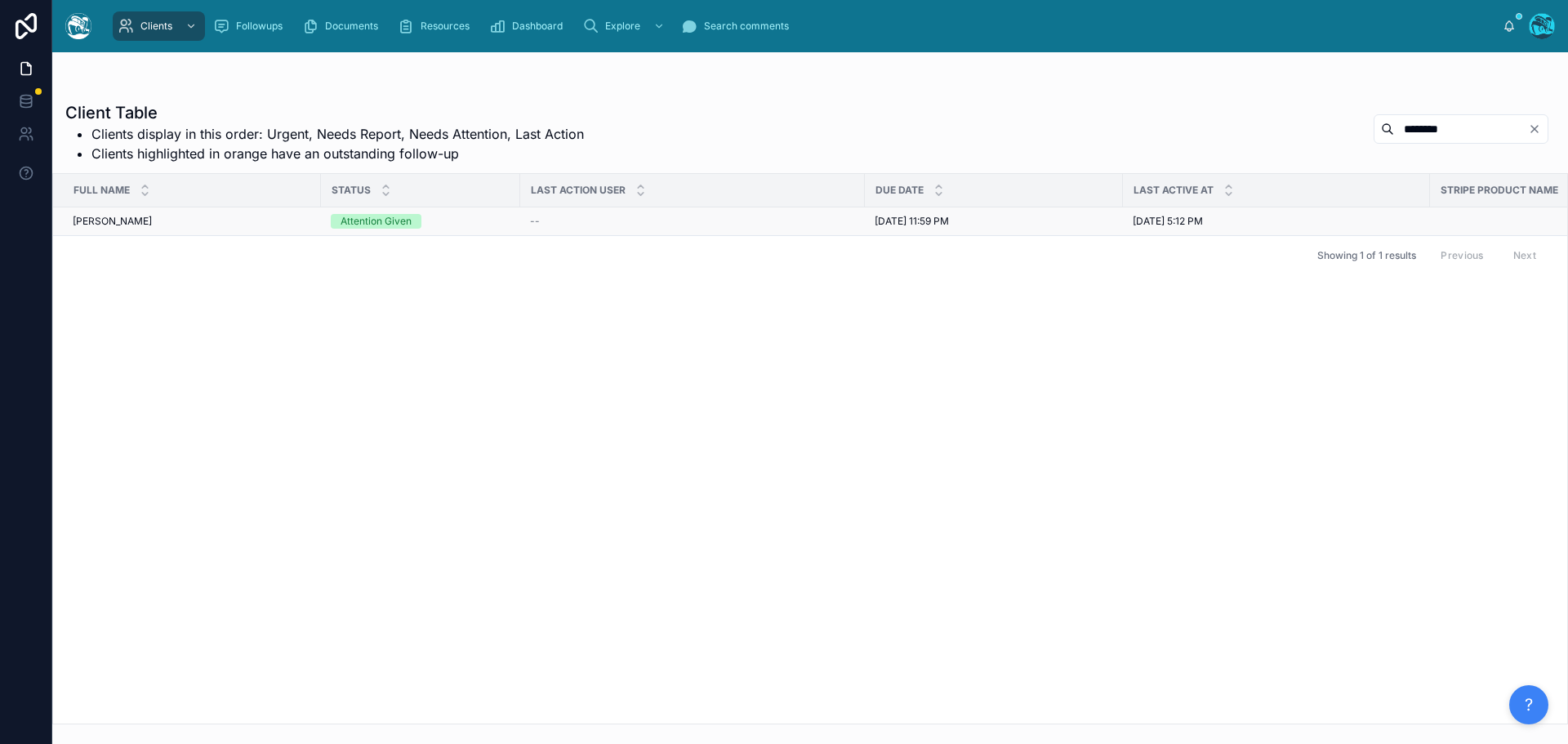
click at [150, 224] on div "Sean Chilelli Sean Chilelli" at bounding box center [191, 221] width 239 height 13
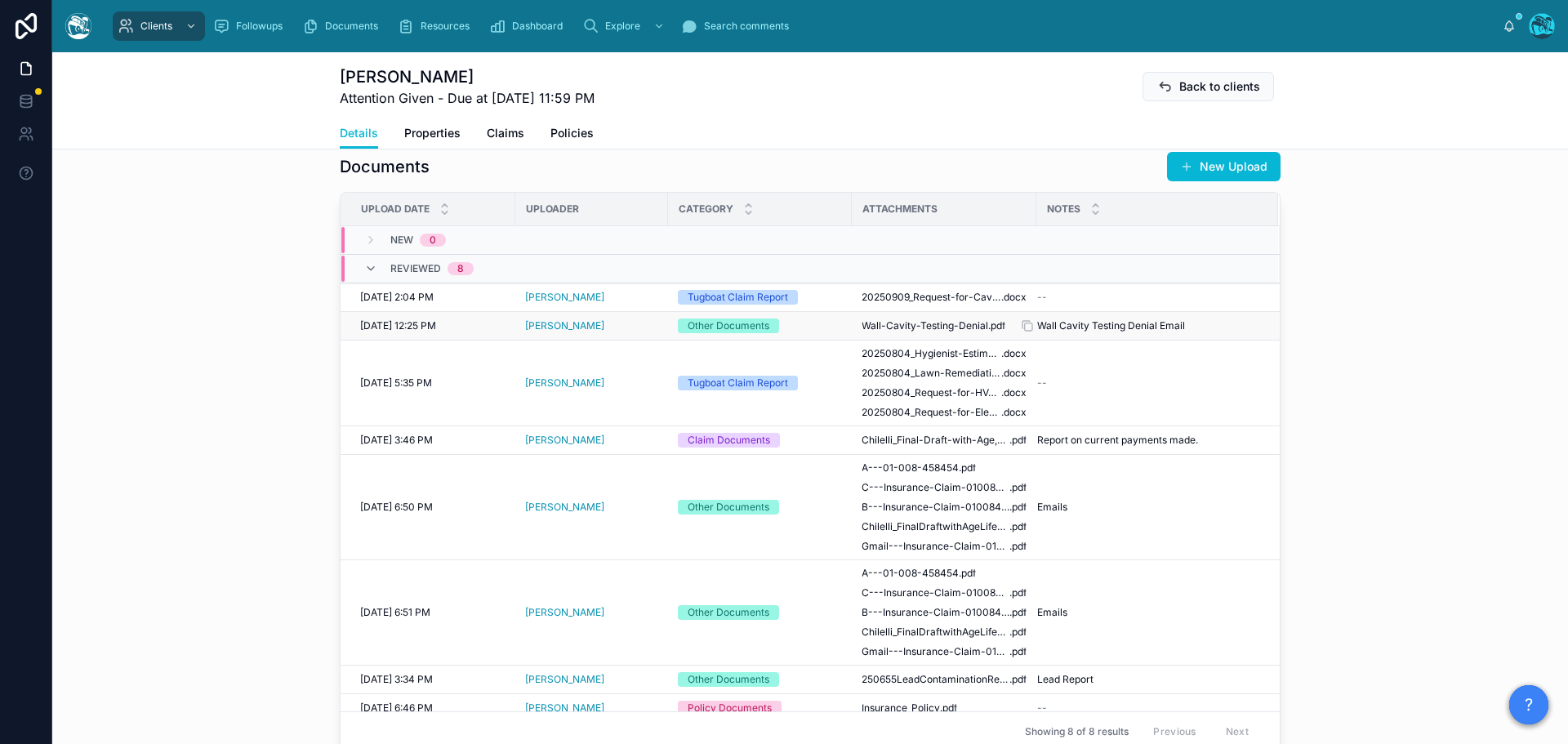
scroll to position [571, 0]
click at [934, 298] on span "20250909_Request-for-Cavity-Testing-Reconsideration-Based-on-Hygienist-Findings…" at bounding box center [931, 298] width 140 height 13
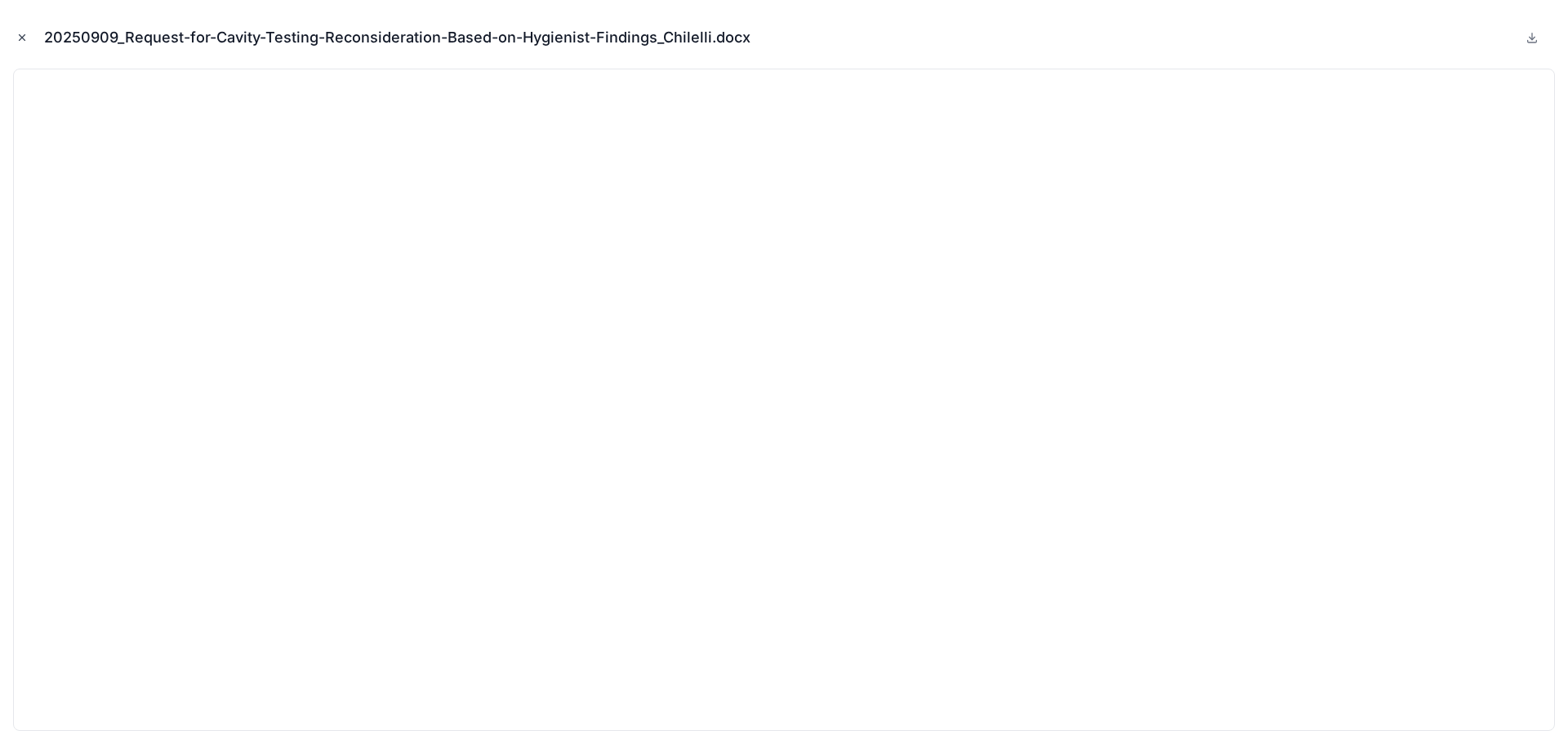
click at [19, 35] on icon "Close modal" at bounding box center [21, 38] width 12 height 12
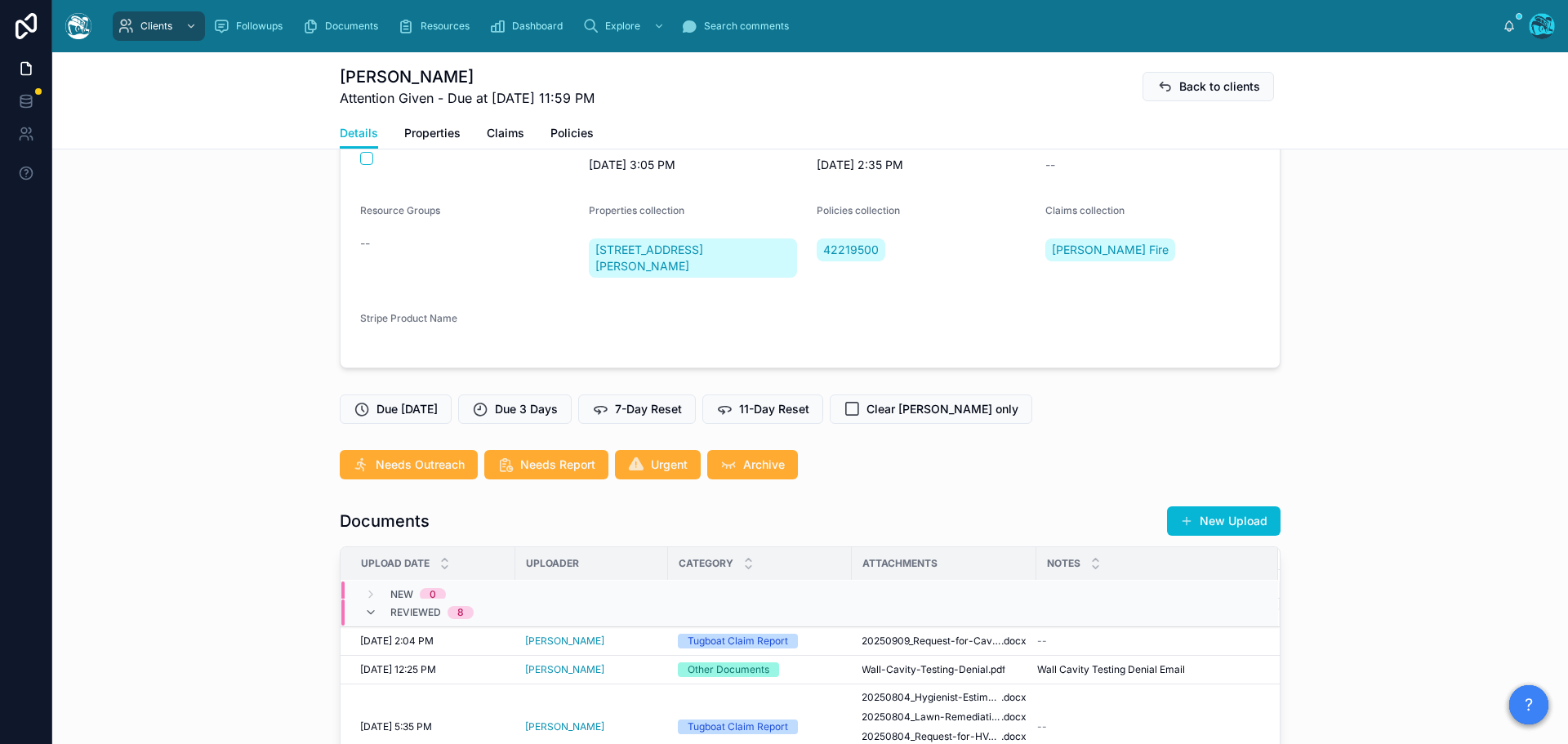
scroll to position [245, 0]
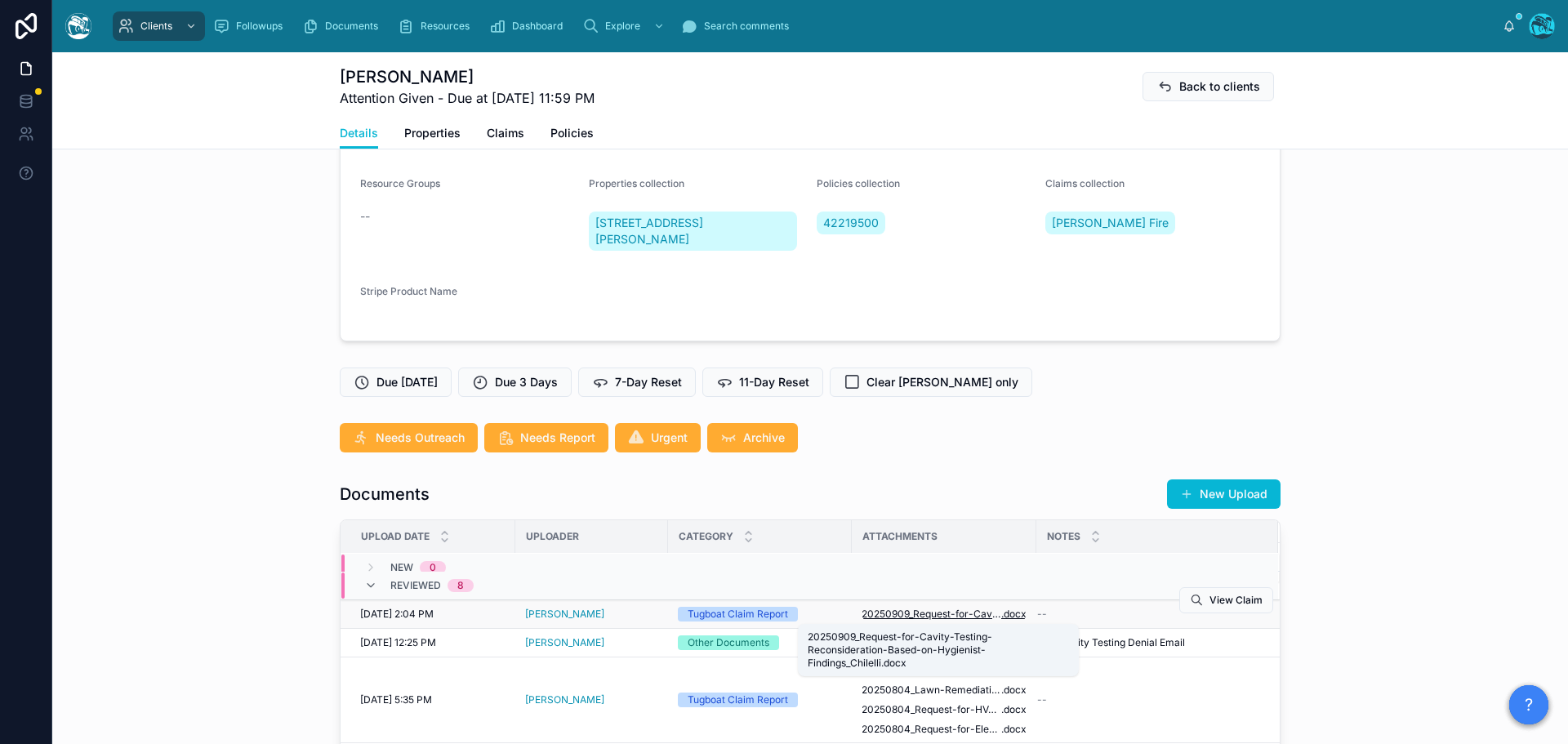
click at [964, 613] on span "20250909_Request-for-Cavity-Testing-Reconsideration-Based-on-Hygienist-Findings…" at bounding box center [931, 613] width 140 height 13
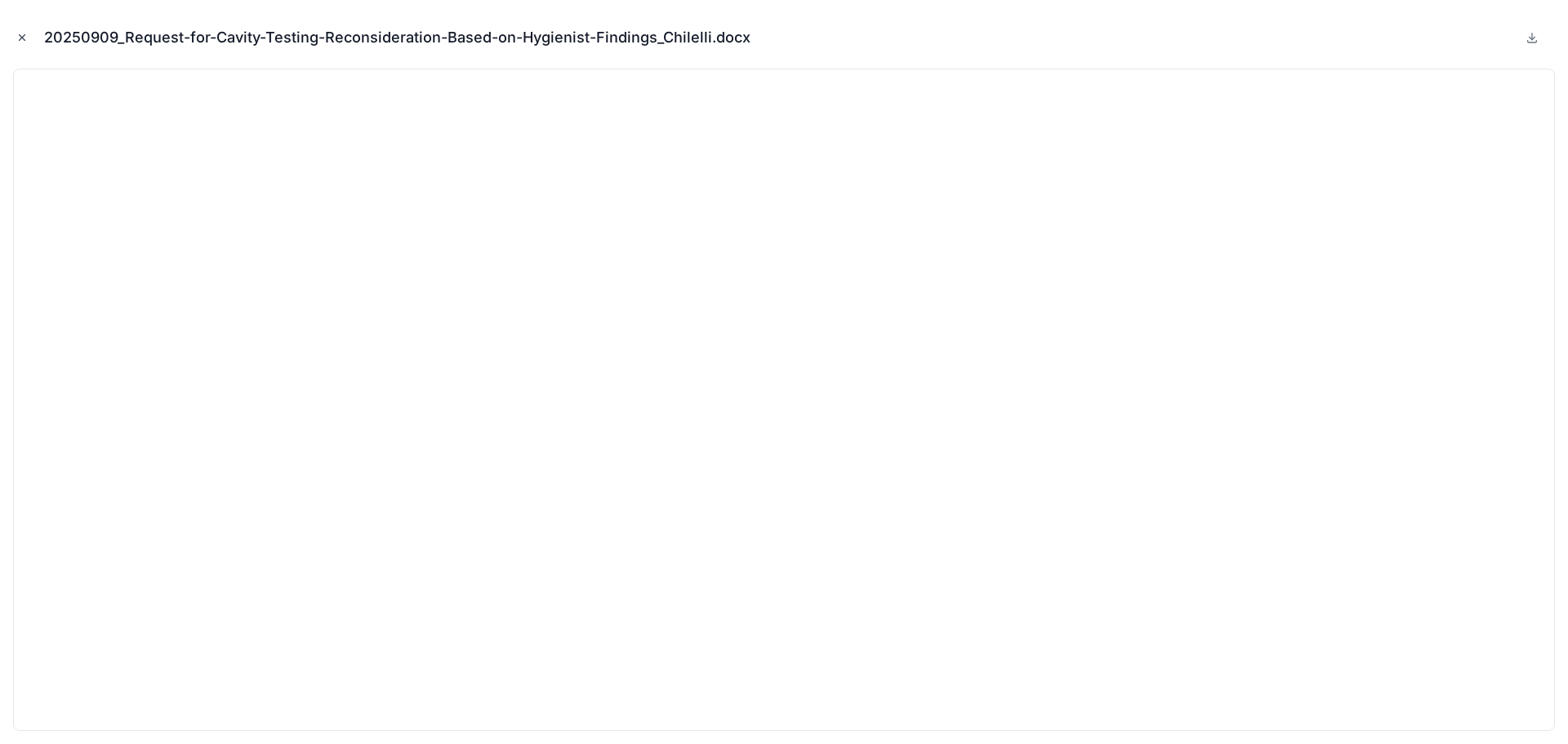
click at [18, 35] on icon "Close modal" at bounding box center [21, 38] width 12 height 12
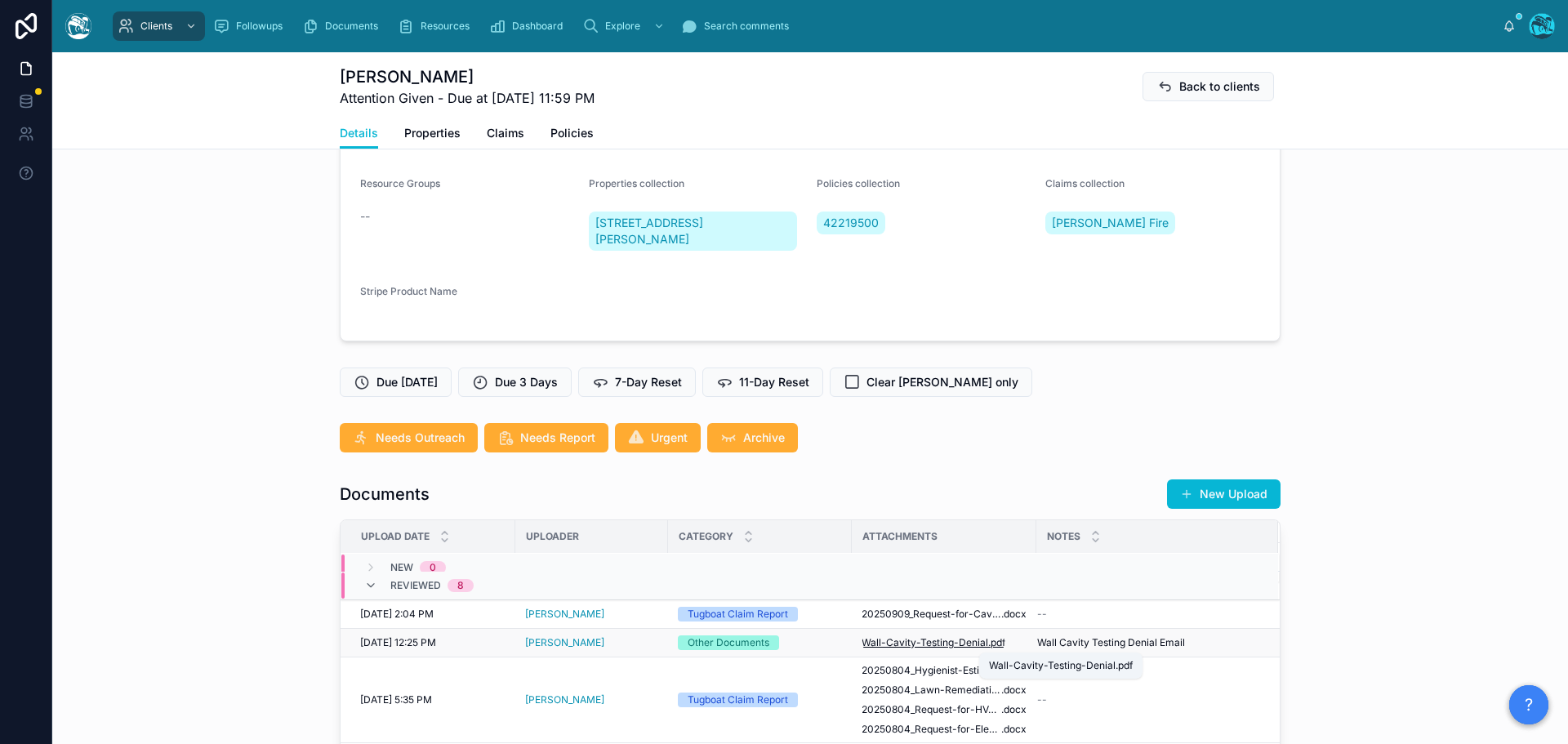
click at [935, 641] on span "Wall-Cavity-Testing-Denial" at bounding box center [925, 642] width 127 height 13
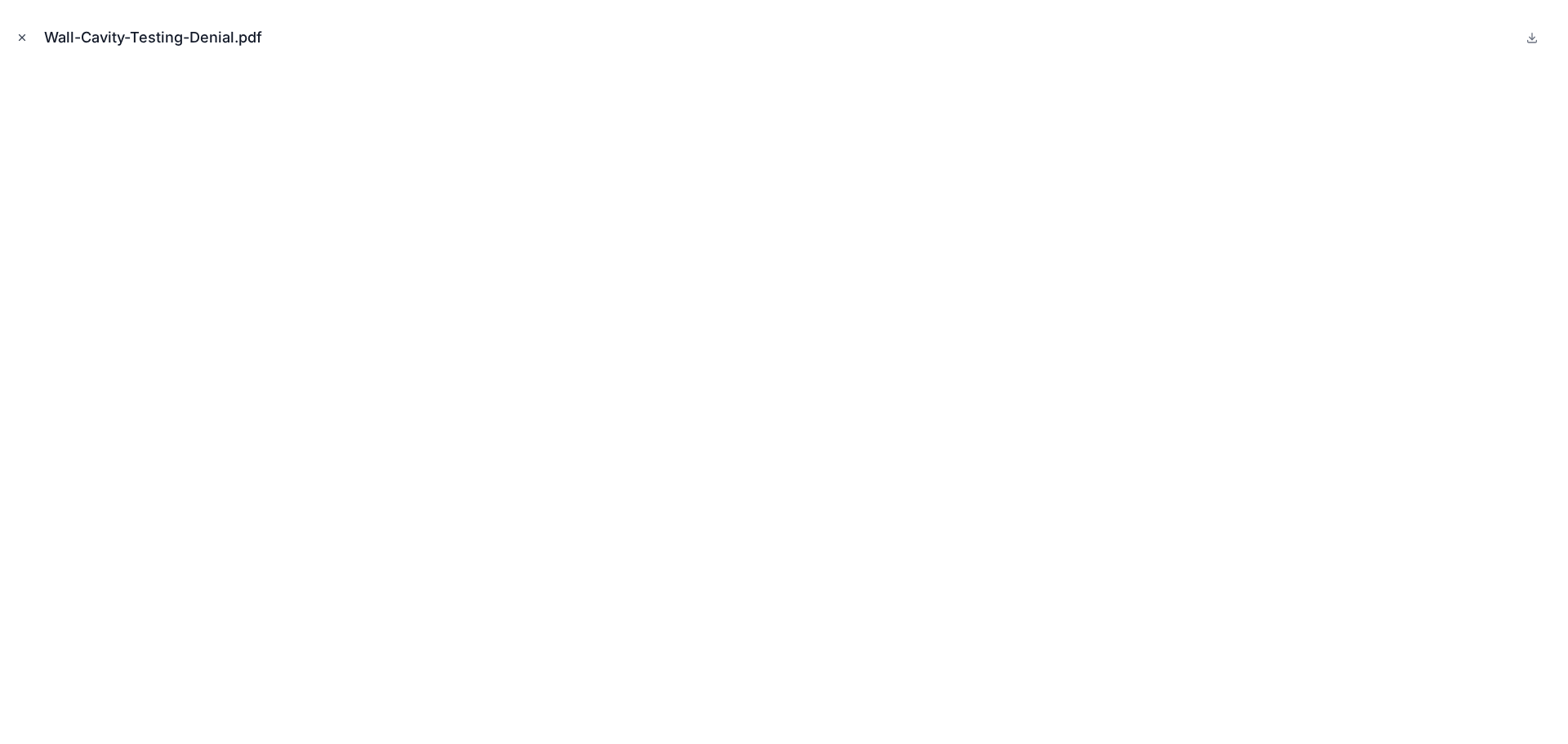
click at [20, 30] on button "Close modal" at bounding box center [22, 38] width 18 height 18
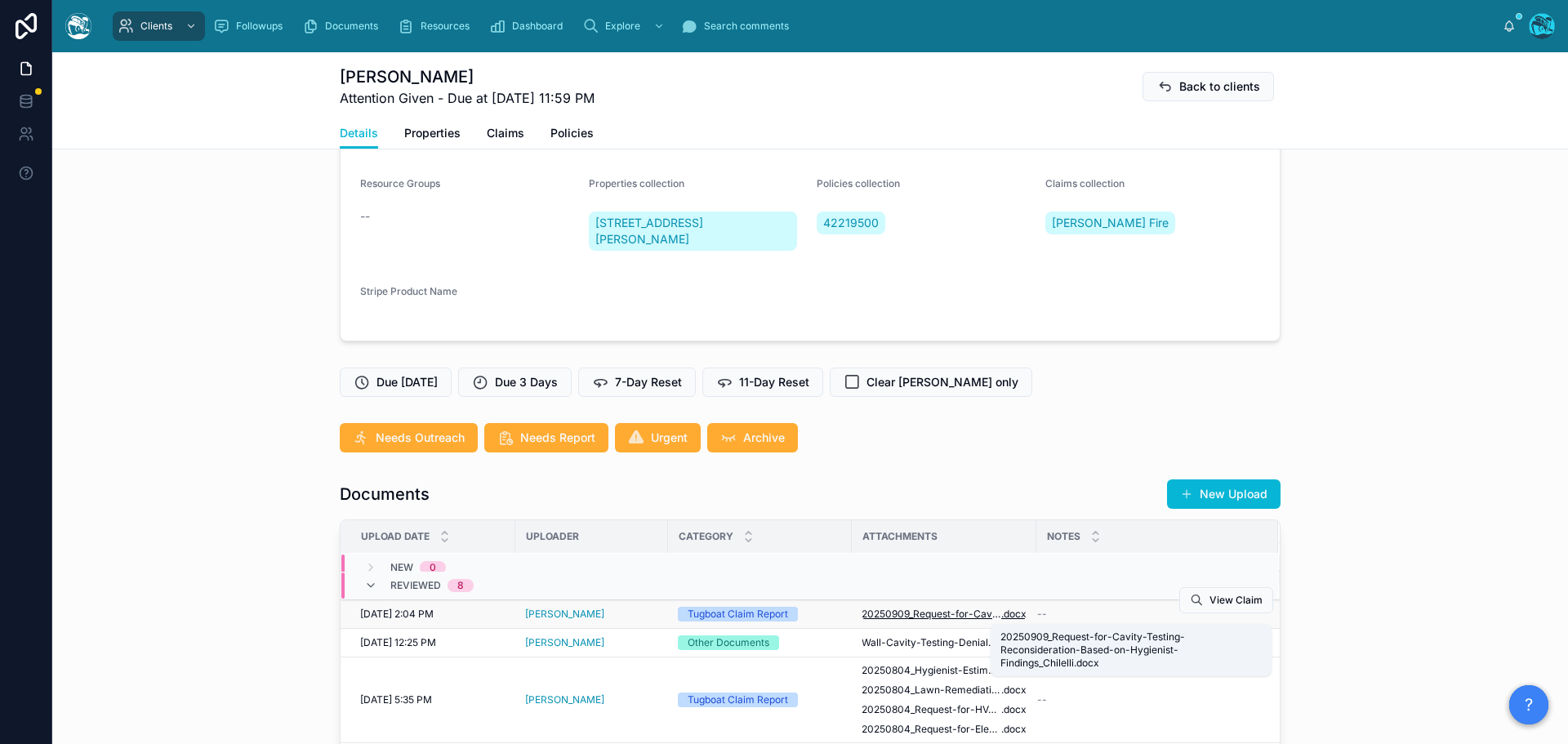
click at [905, 613] on span "20250909_Request-for-Cavity-Testing-Reconsideration-Based-on-Hygienist-Findings…" at bounding box center [931, 613] width 140 height 13
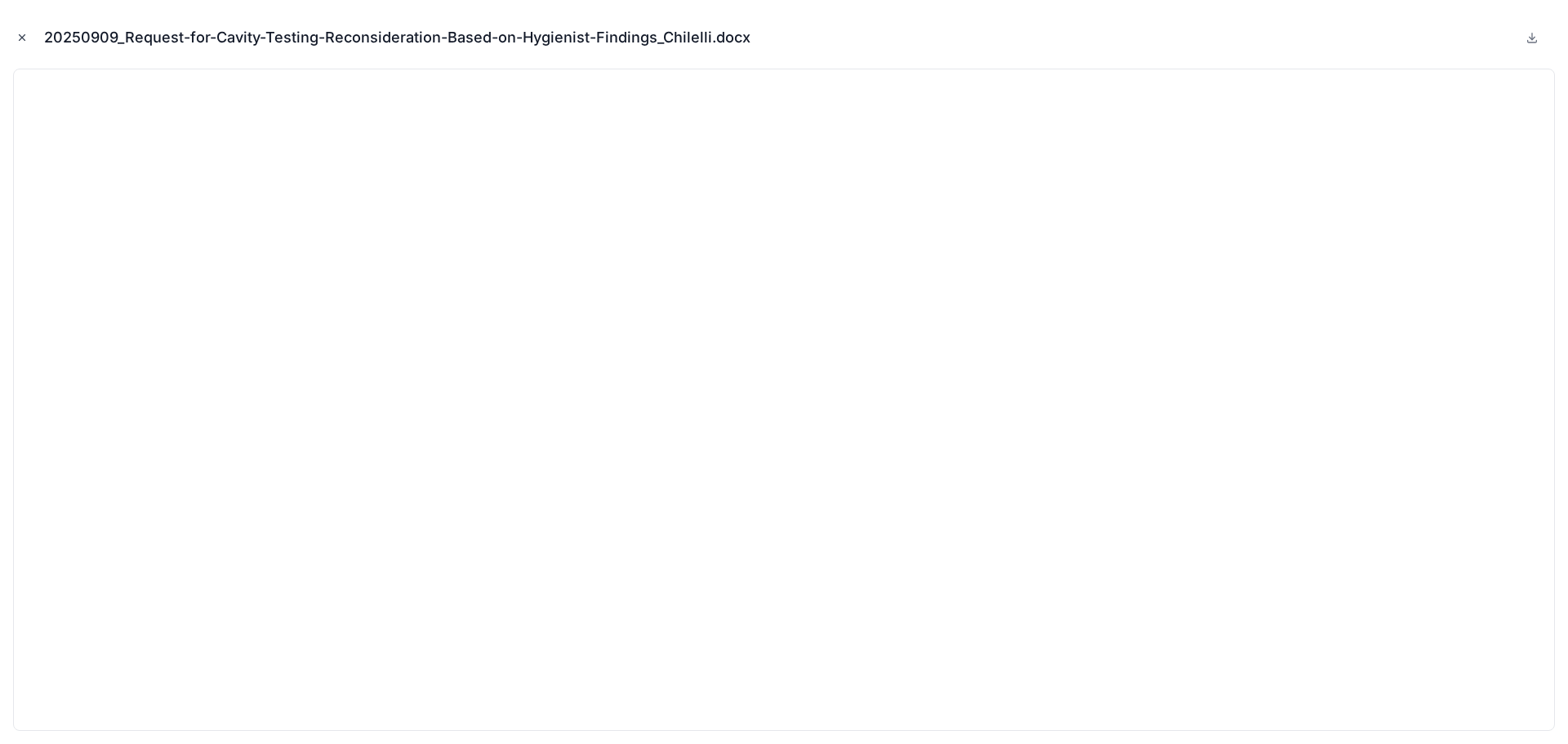
click at [20, 38] on icon "Close modal" at bounding box center [21, 38] width 12 height 12
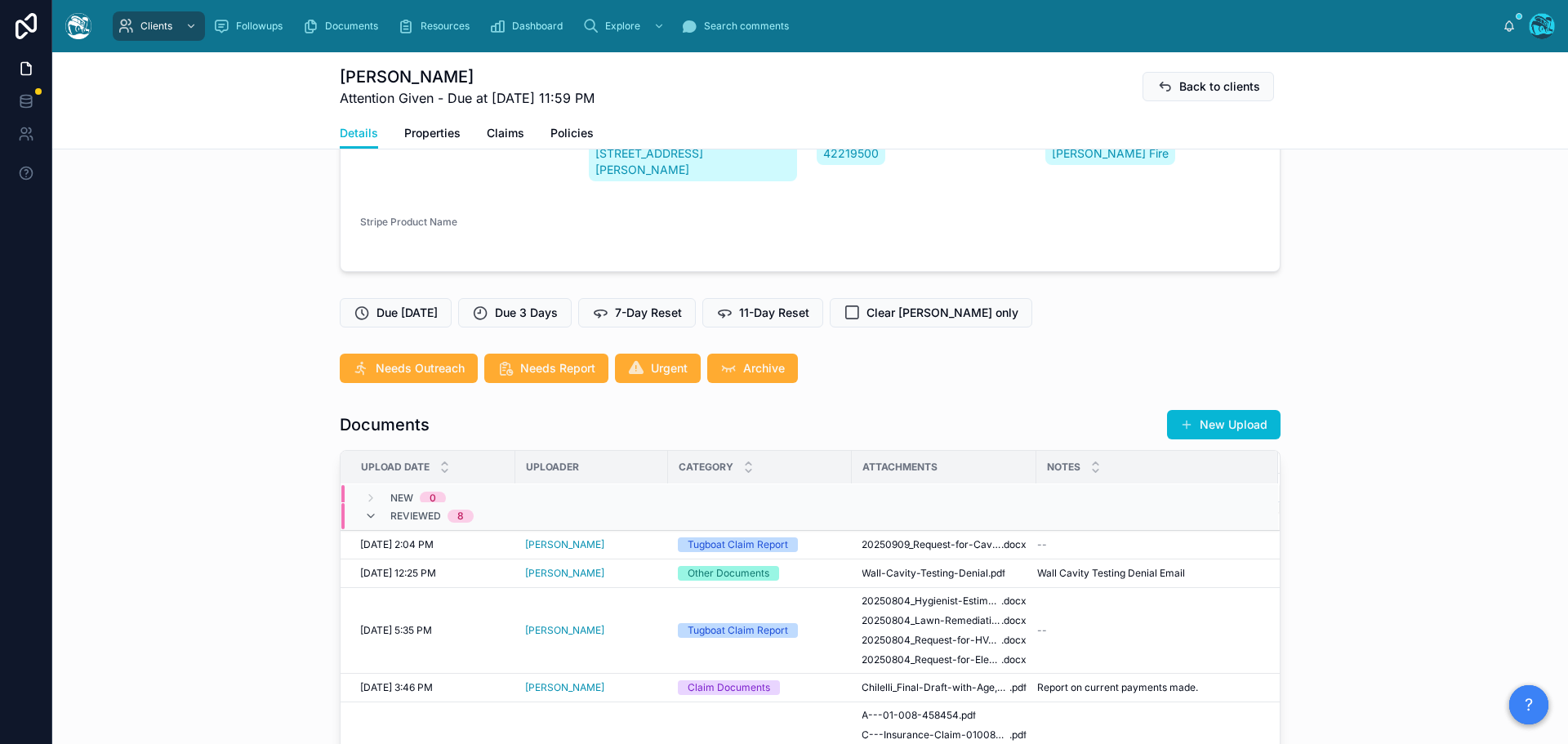
scroll to position [490, 0]
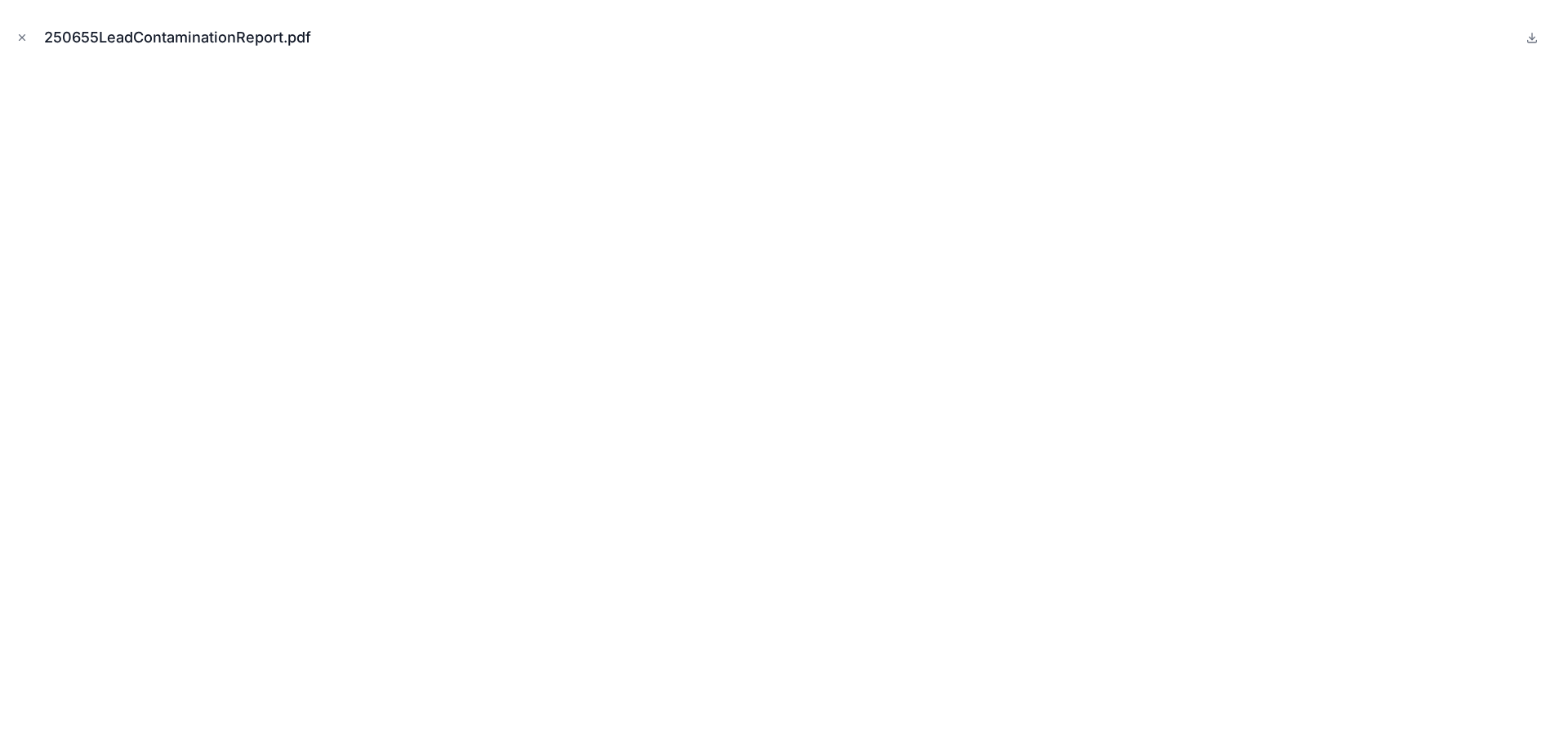
scroll to position [654, 0]
drag, startPoint x: 22, startPoint y: 38, endPoint x: 215, endPoint y: 79, distance: 197.3
click at [22, 38] on icon "Close modal" at bounding box center [22, 38] width 5 height 5
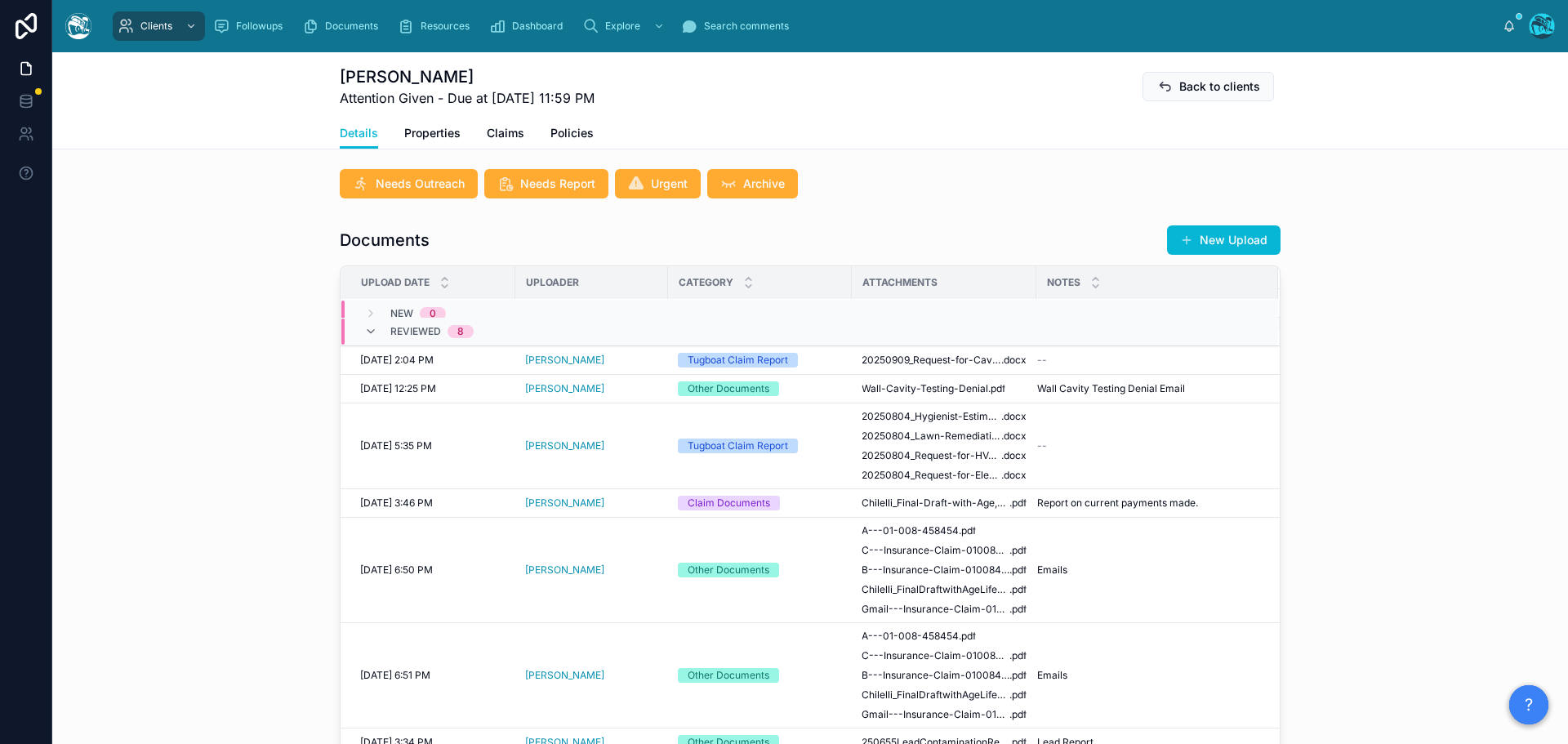
scroll to position [490, 0]
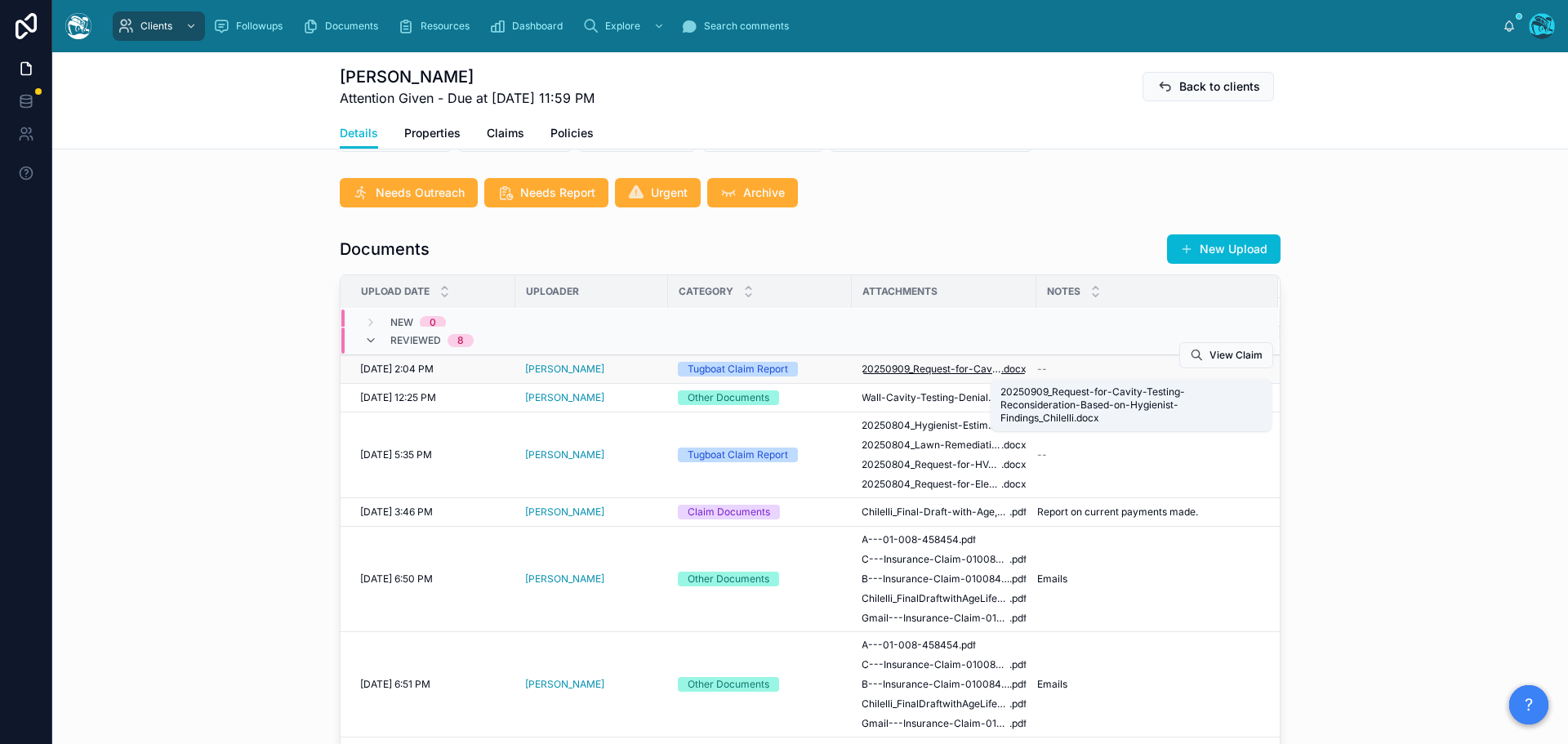
click at [932, 369] on span "20250909_Request-for-Cavity-Testing-Reconsideration-Based-on-Hygienist-Findings…" at bounding box center [931, 368] width 140 height 13
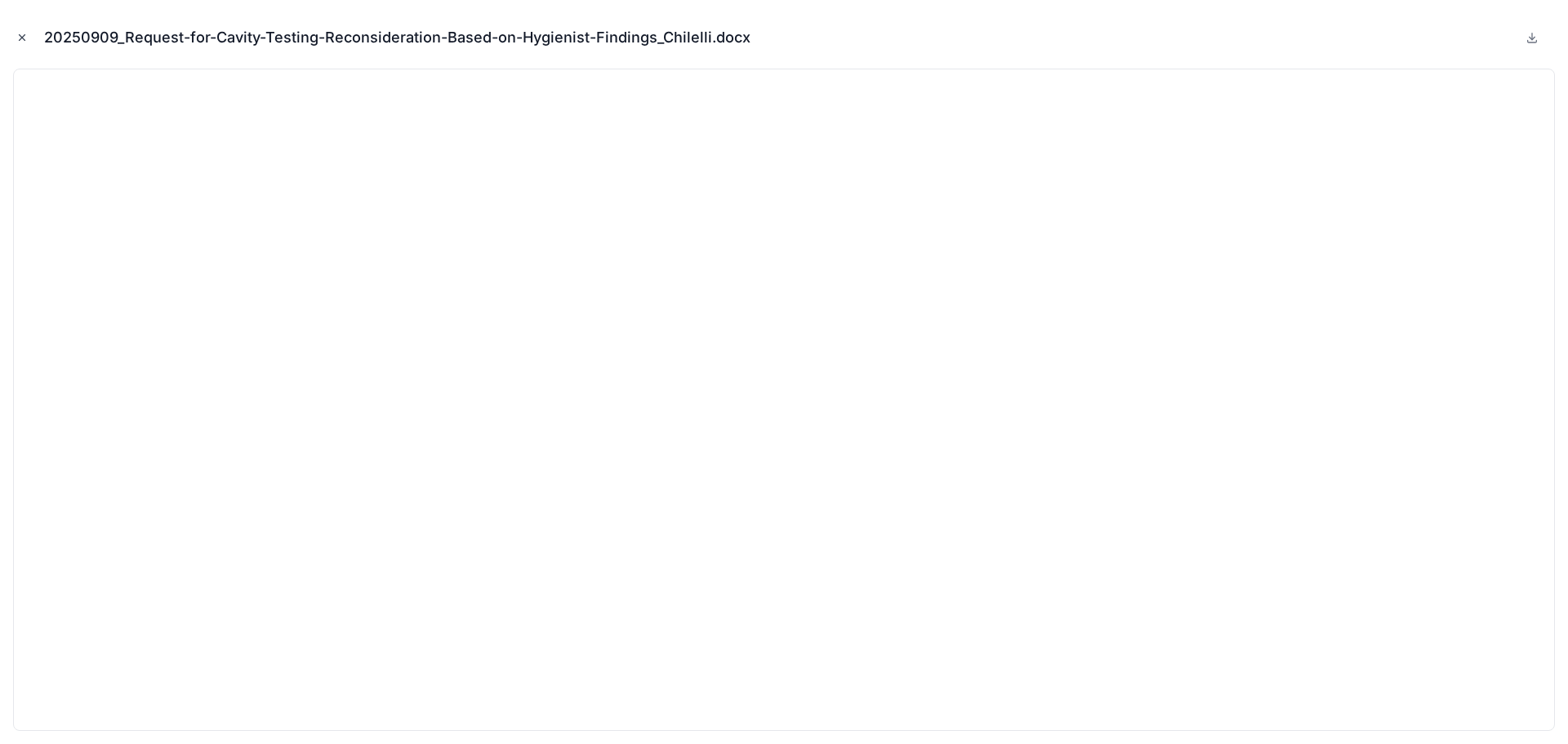
click at [21, 37] on icon "Close modal" at bounding box center [22, 38] width 5 height 5
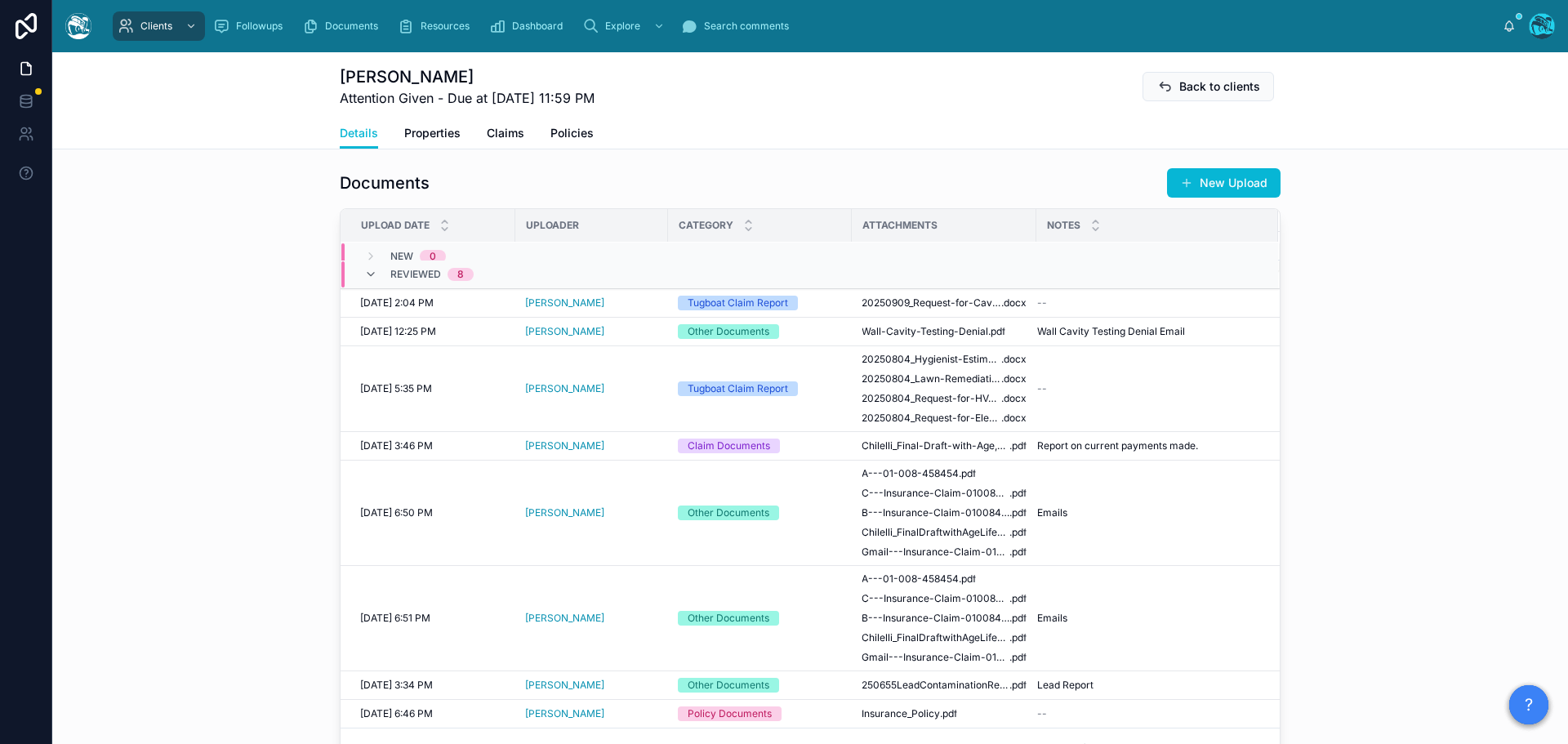
scroll to position [571, 0]
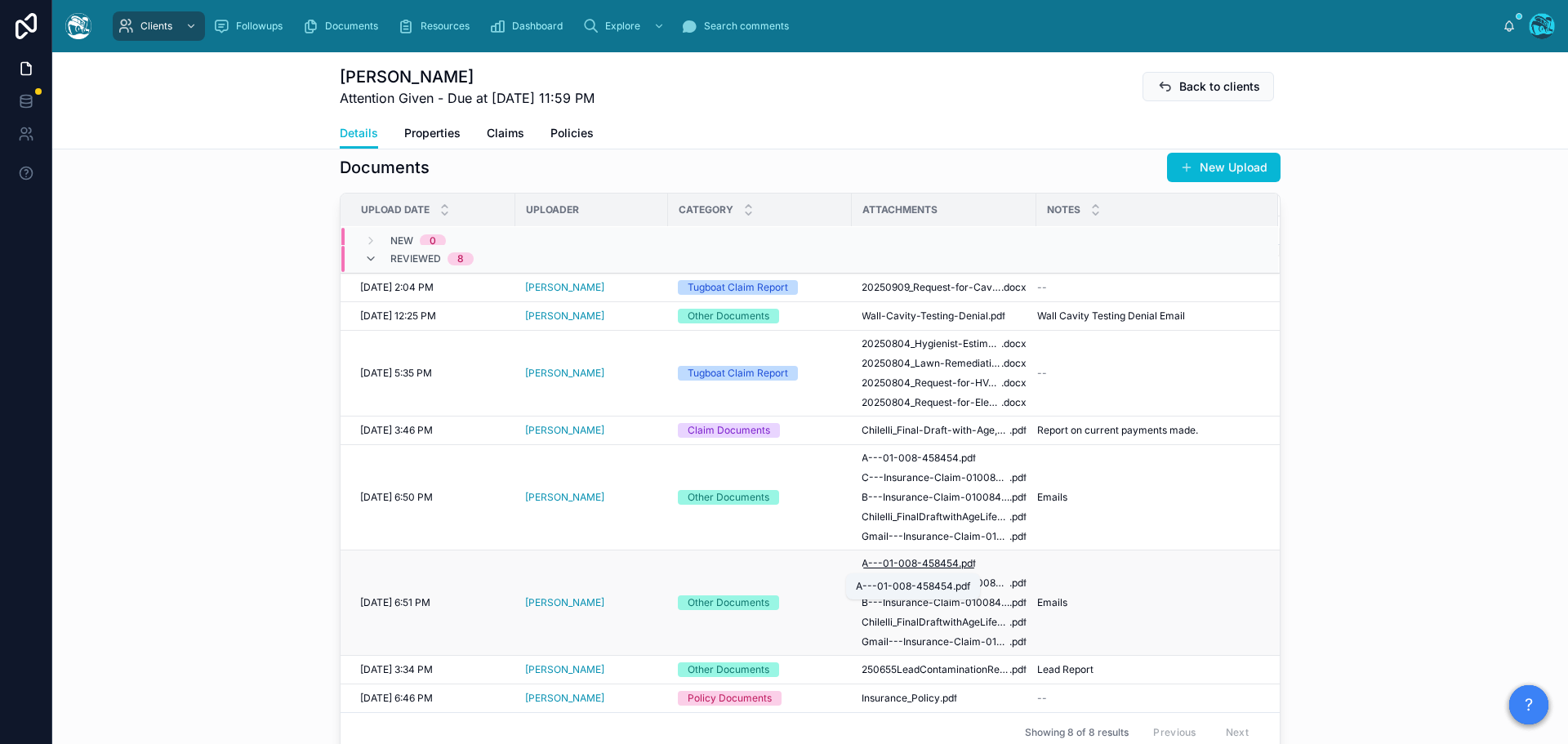
click at [893, 563] on span "A---01-008-458454" at bounding box center [910, 563] width 97 height 13
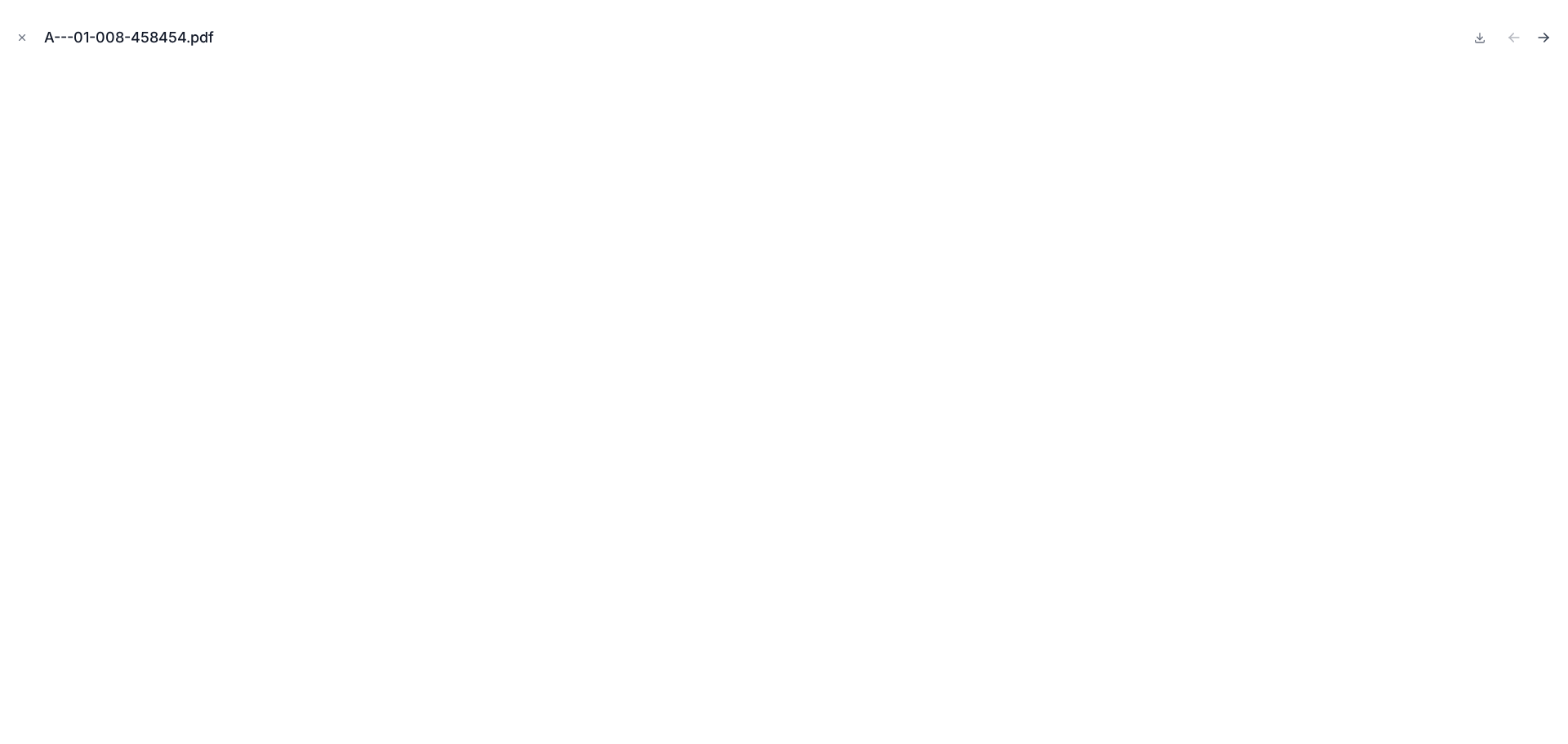
click at [1547, 33] on icon "Next file" at bounding box center [1544, 38] width 16 height 16
click at [1547, 35] on icon "Next file" at bounding box center [1547, 35] width 4 height 4
click at [22, 37] on icon "Close modal" at bounding box center [21, 38] width 12 height 12
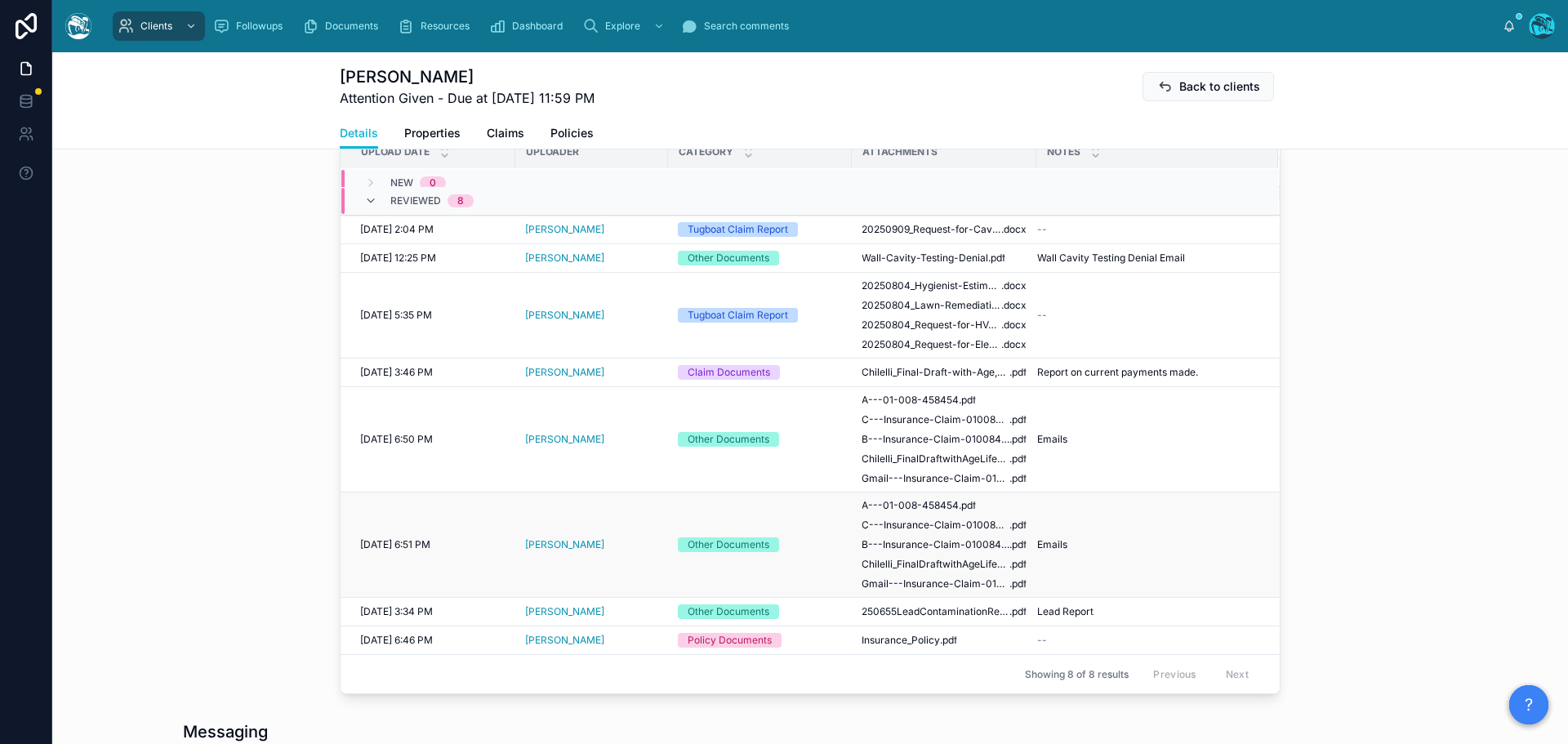
scroll to position [654, 0]
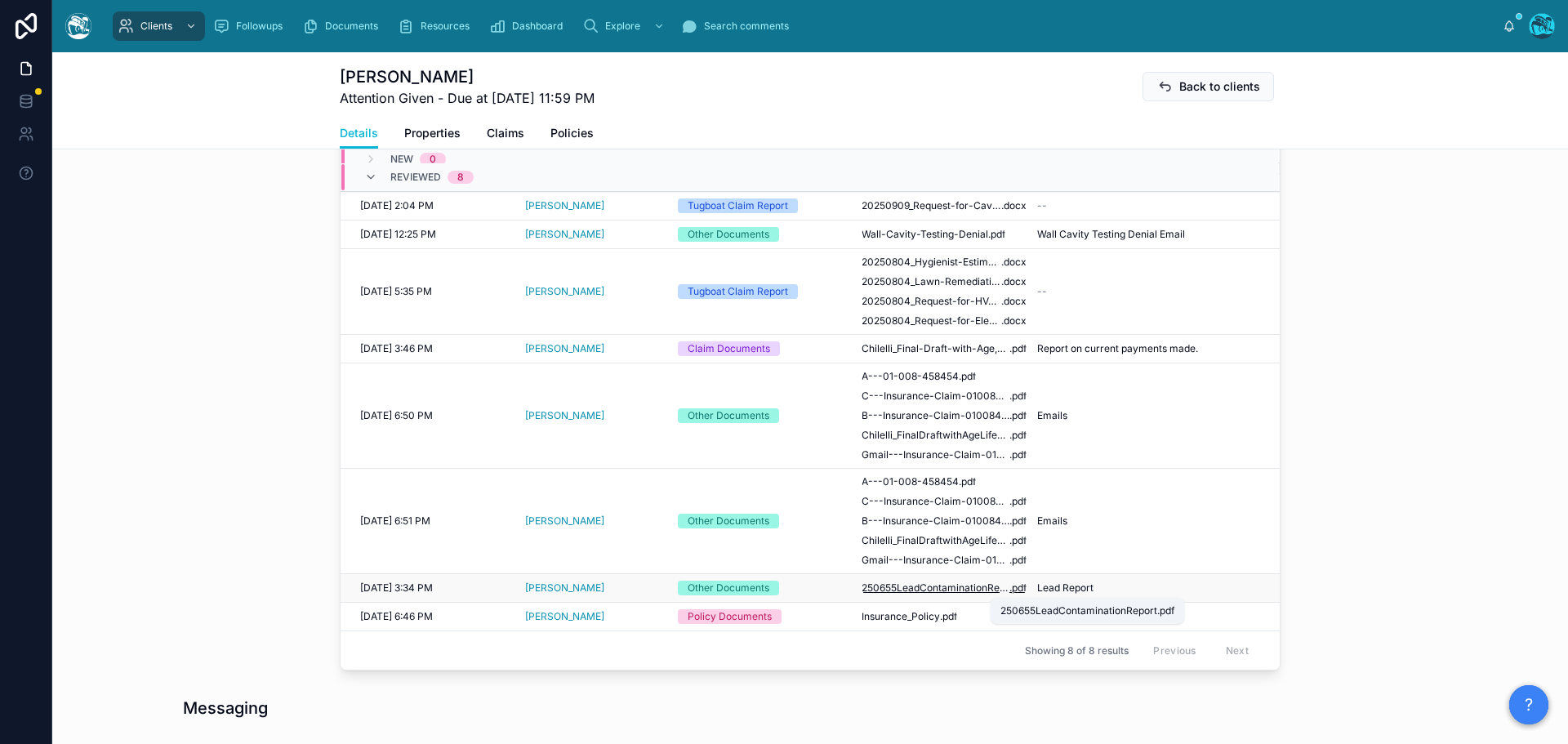
click at [929, 590] on span "250655LeadContaminationReport" at bounding box center [935, 588] width 148 height 13
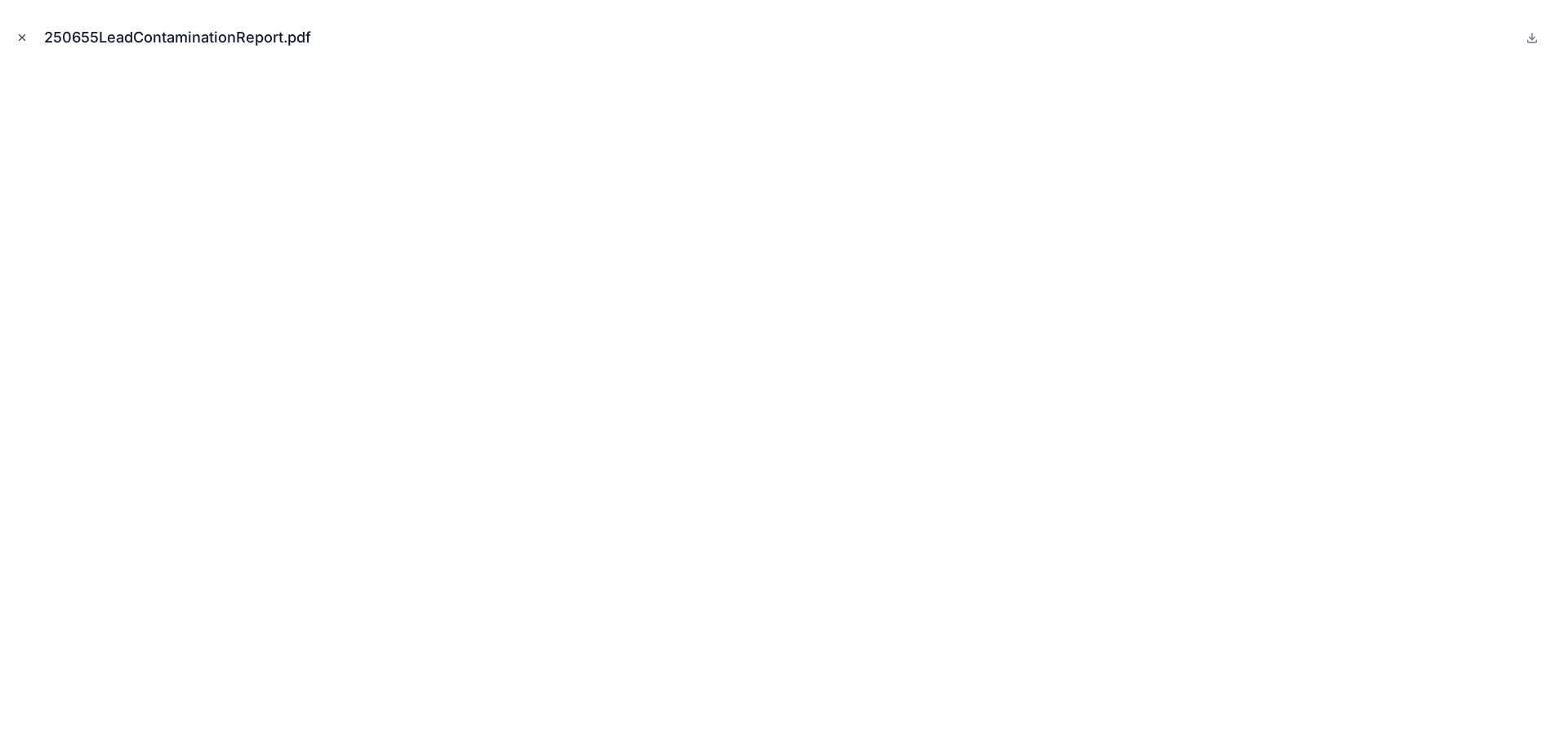
click at [19, 35] on icon "Close modal" at bounding box center [21, 38] width 12 height 12
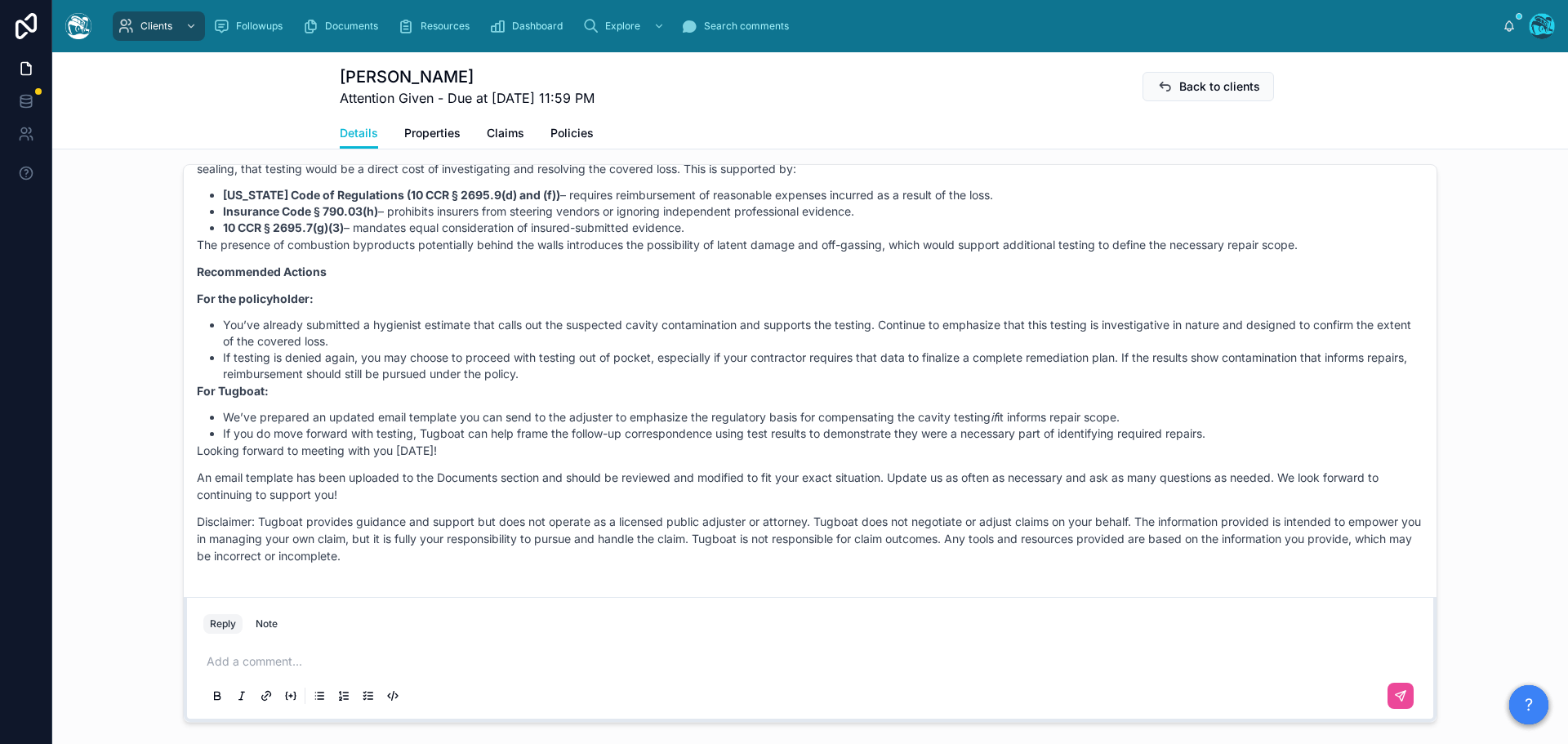
scroll to position [1306, 0]
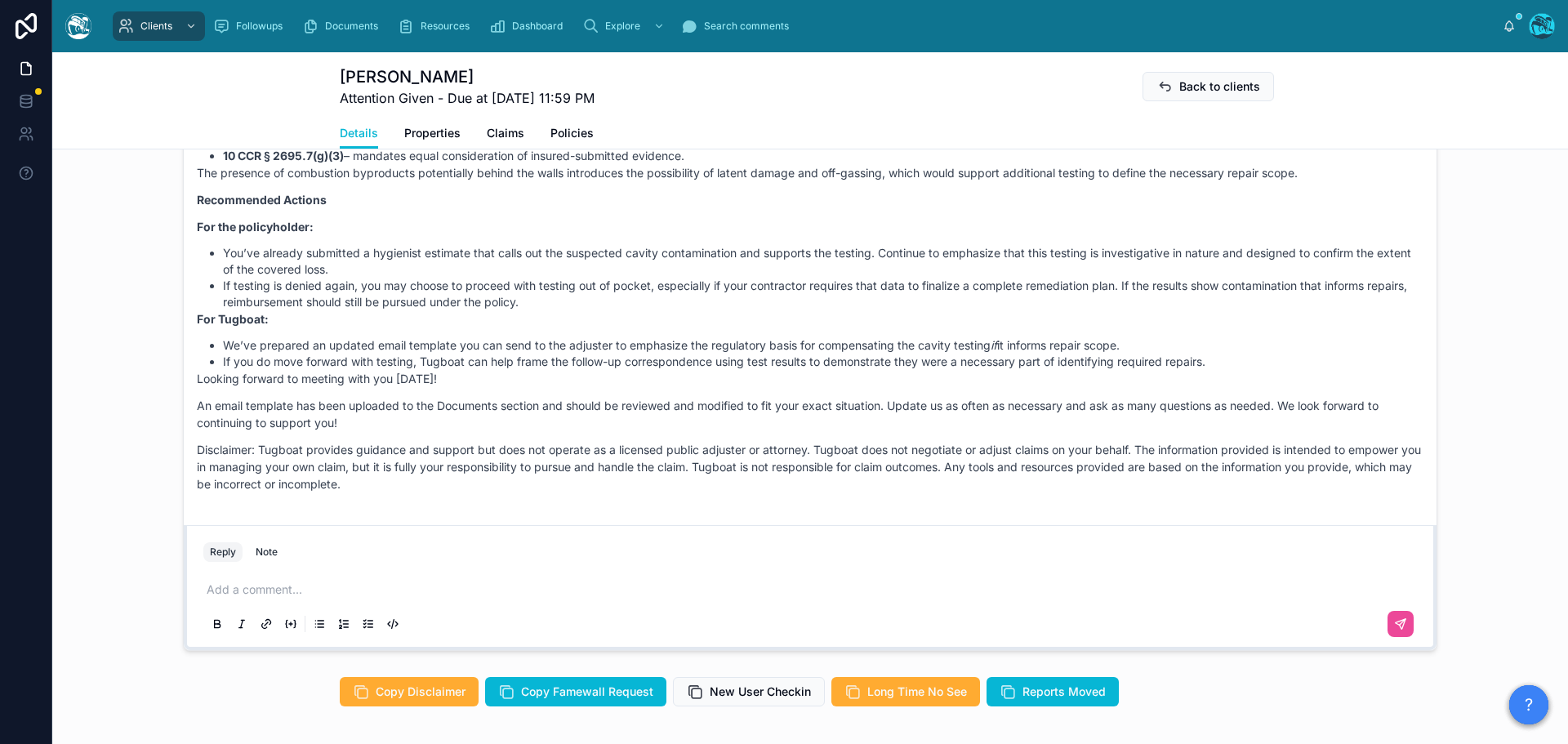
click at [225, 593] on p at bounding box center [813, 589] width 1214 height 16
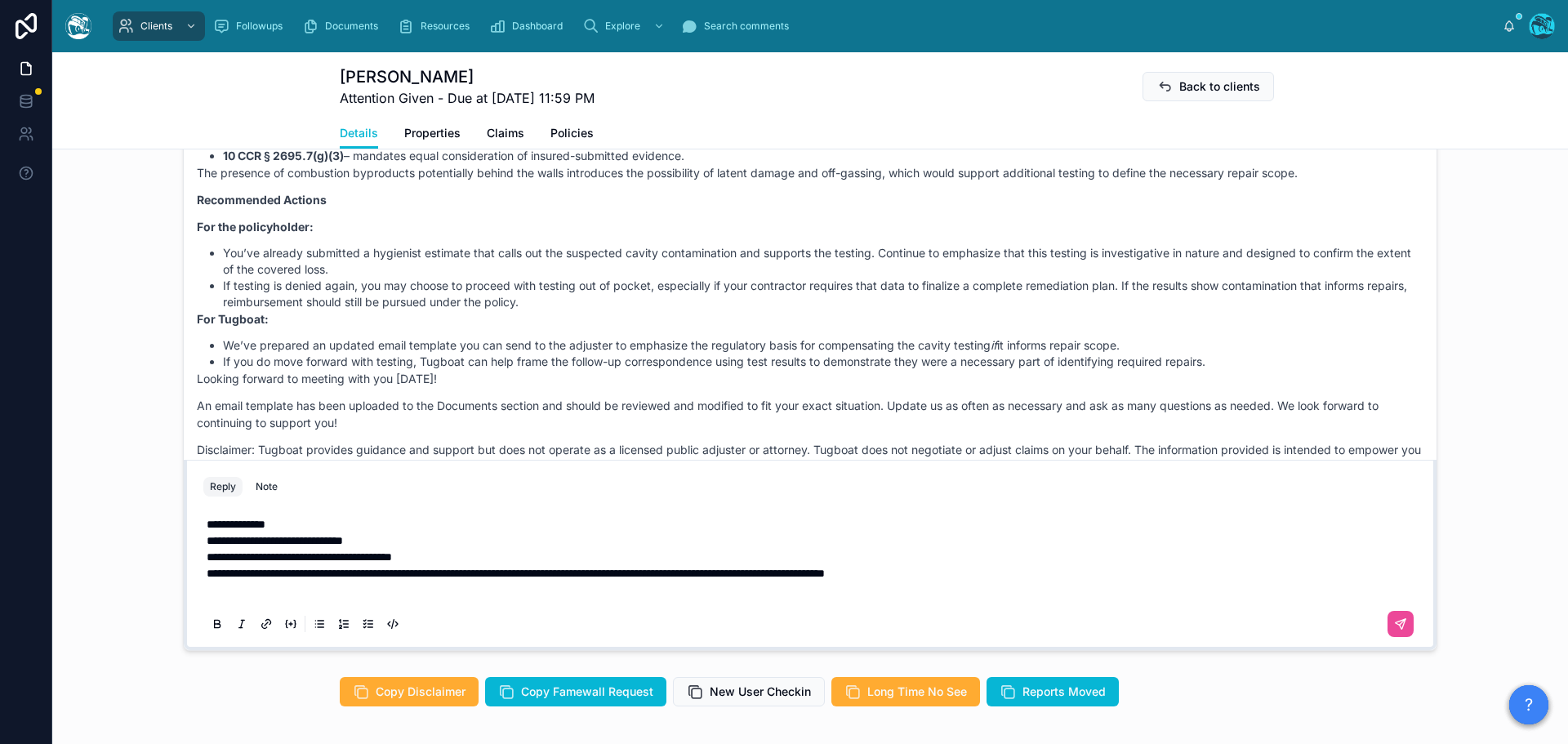
scroll to position [1290, 0]
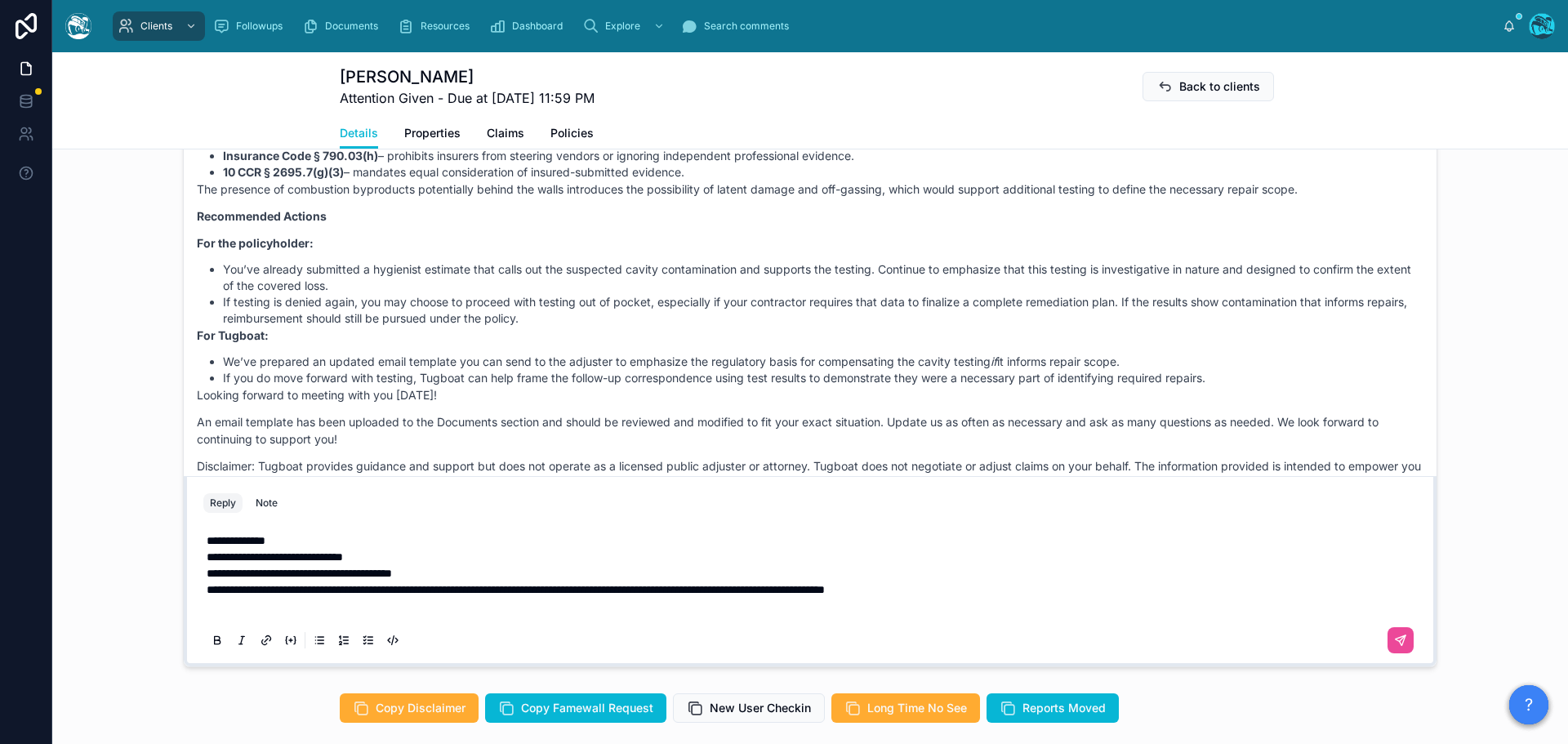
click at [406, 556] on p "**********" at bounding box center [813, 564] width 1214 height 65
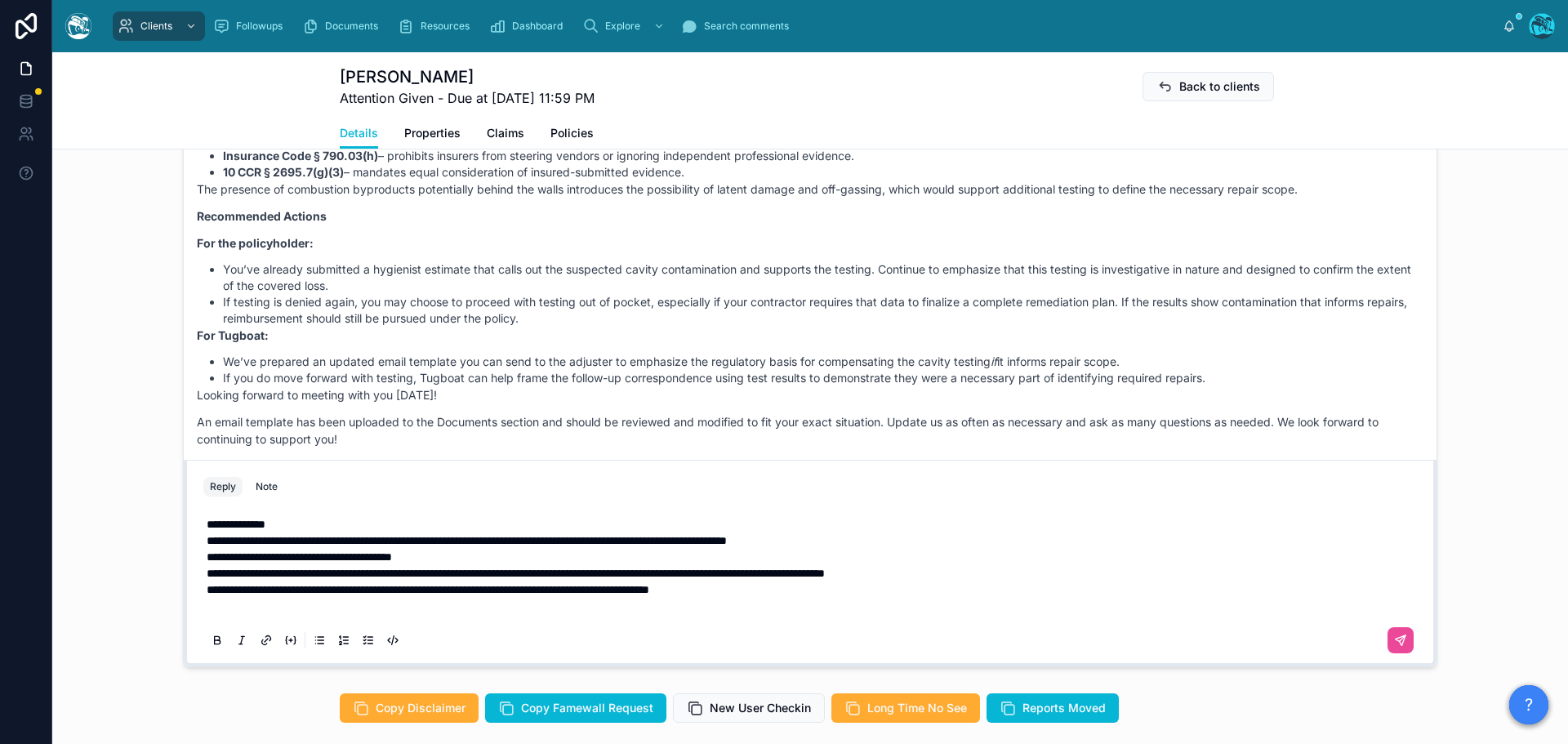
scroll to position [1274, 0]
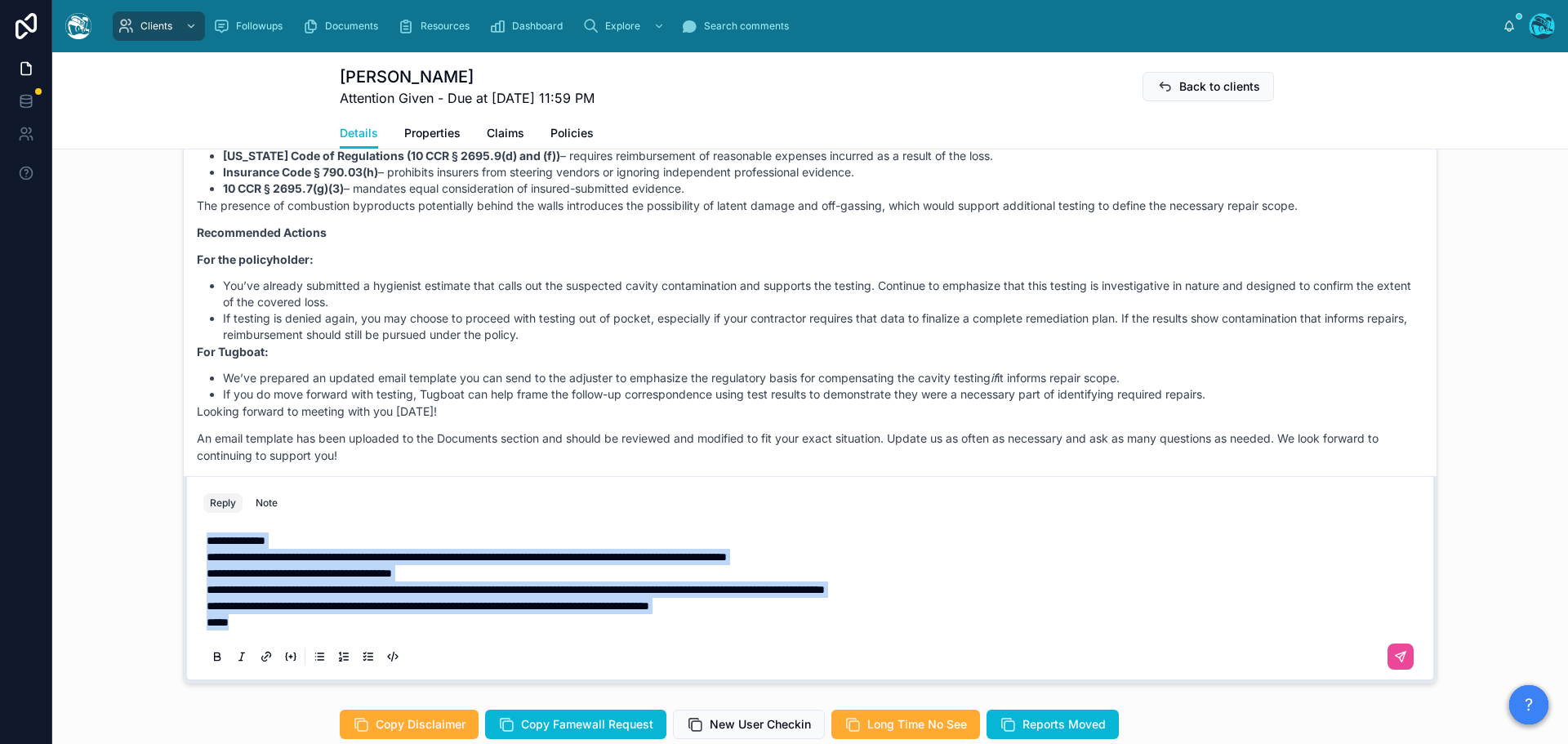
drag, startPoint x: 248, startPoint y: 624, endPoint x: 179, endPoint y: 521, distance: 124.0
click at [183, 521] on div "**********" at bounding box center [809, 579] width 1253 height 207
copy div "**********"
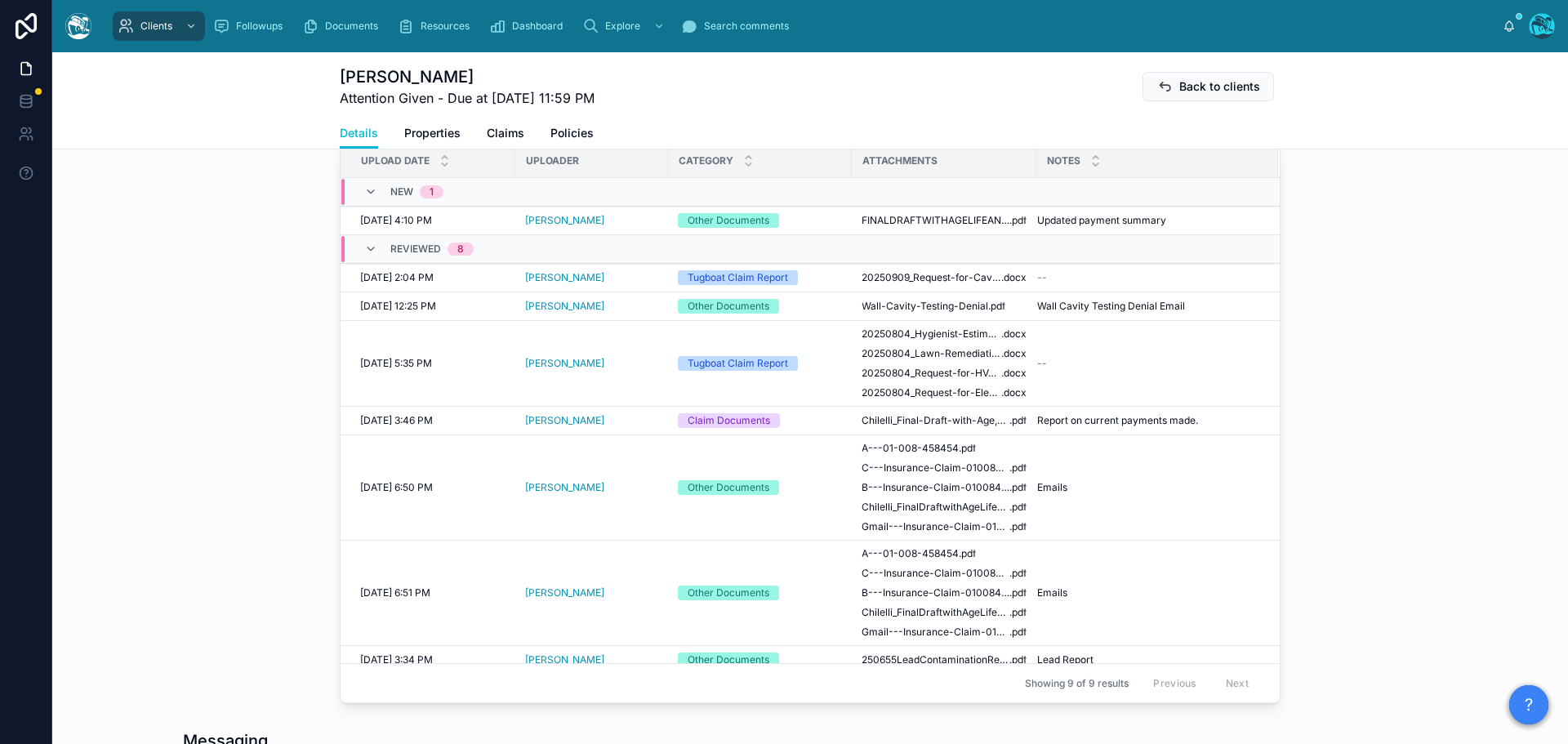
scroll to position [539, 0]
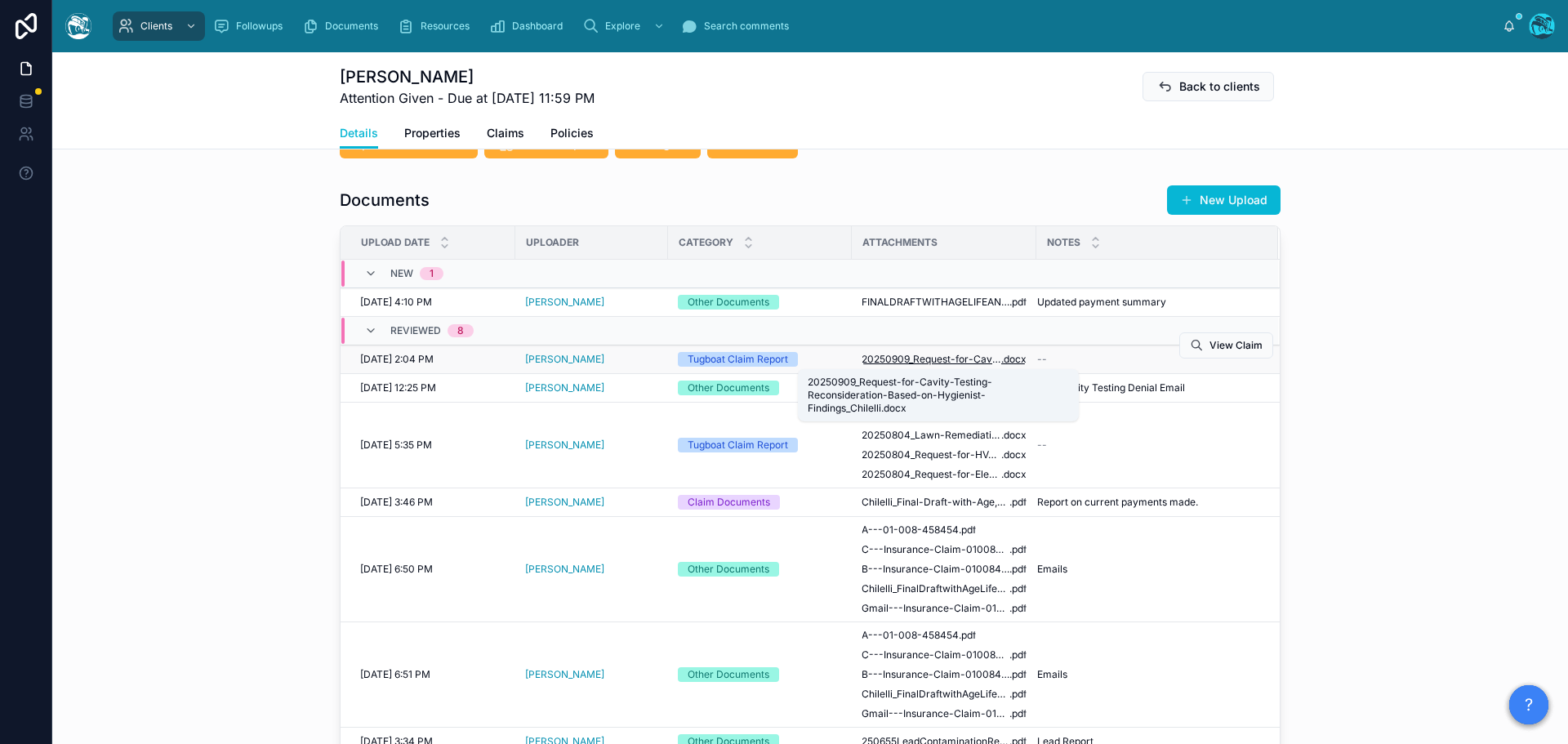
click at [965, 357] on span "20250909_Request-for-Cavity-Testing-Reconsideration-Based-on-Hygienist-Findings…" at bounding box center [931, 359] width 140 height 13
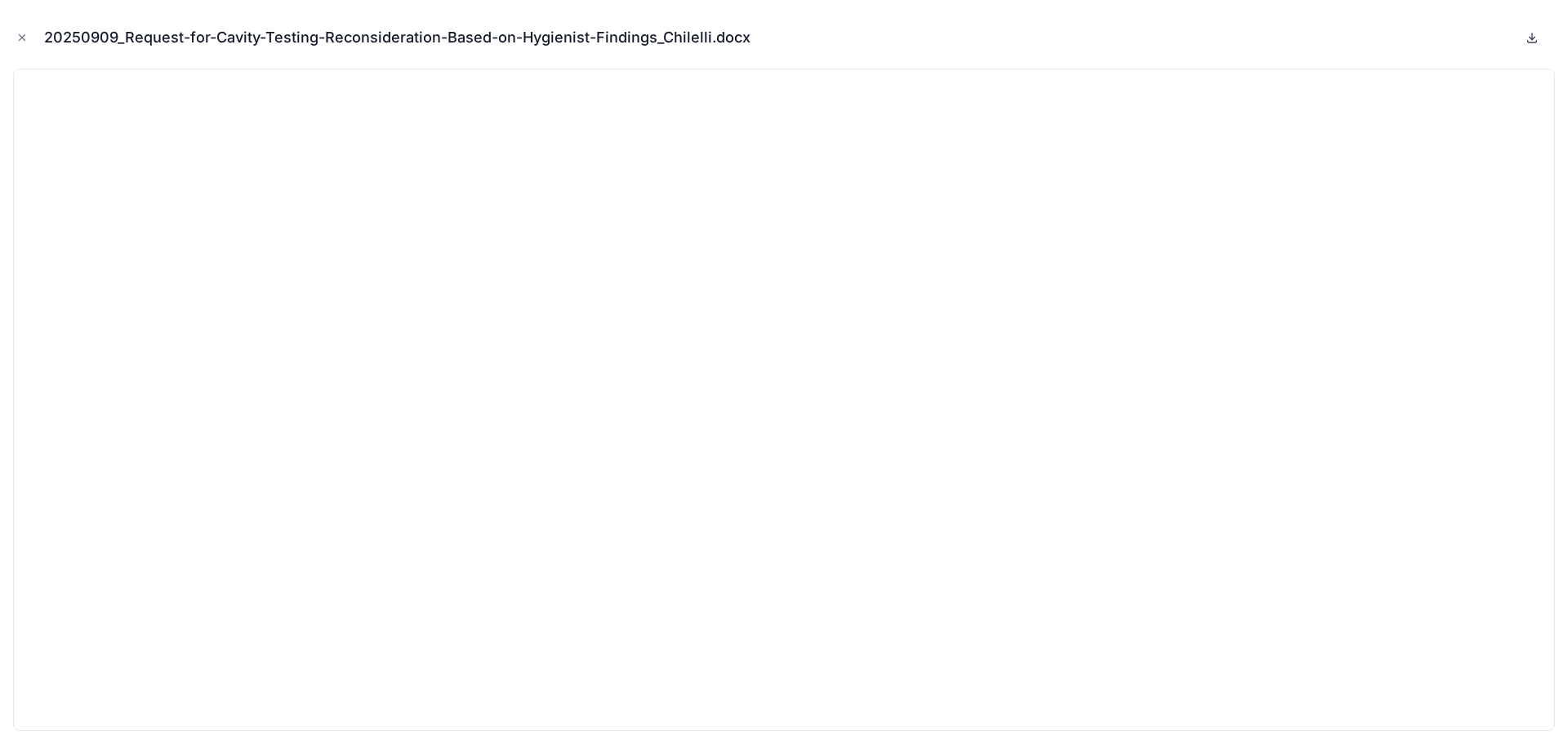
click at [1530, 36] on icon at bounding box center [1532, 38] width 13 height 13
drag, startPoint x: 23, startPoint y: 33, endPoint x: 150, endPoint y: 114, distance: 150.6
click at [23, 33] on icon "Close modal" at bounding box center [21, 38] width 12 height 12
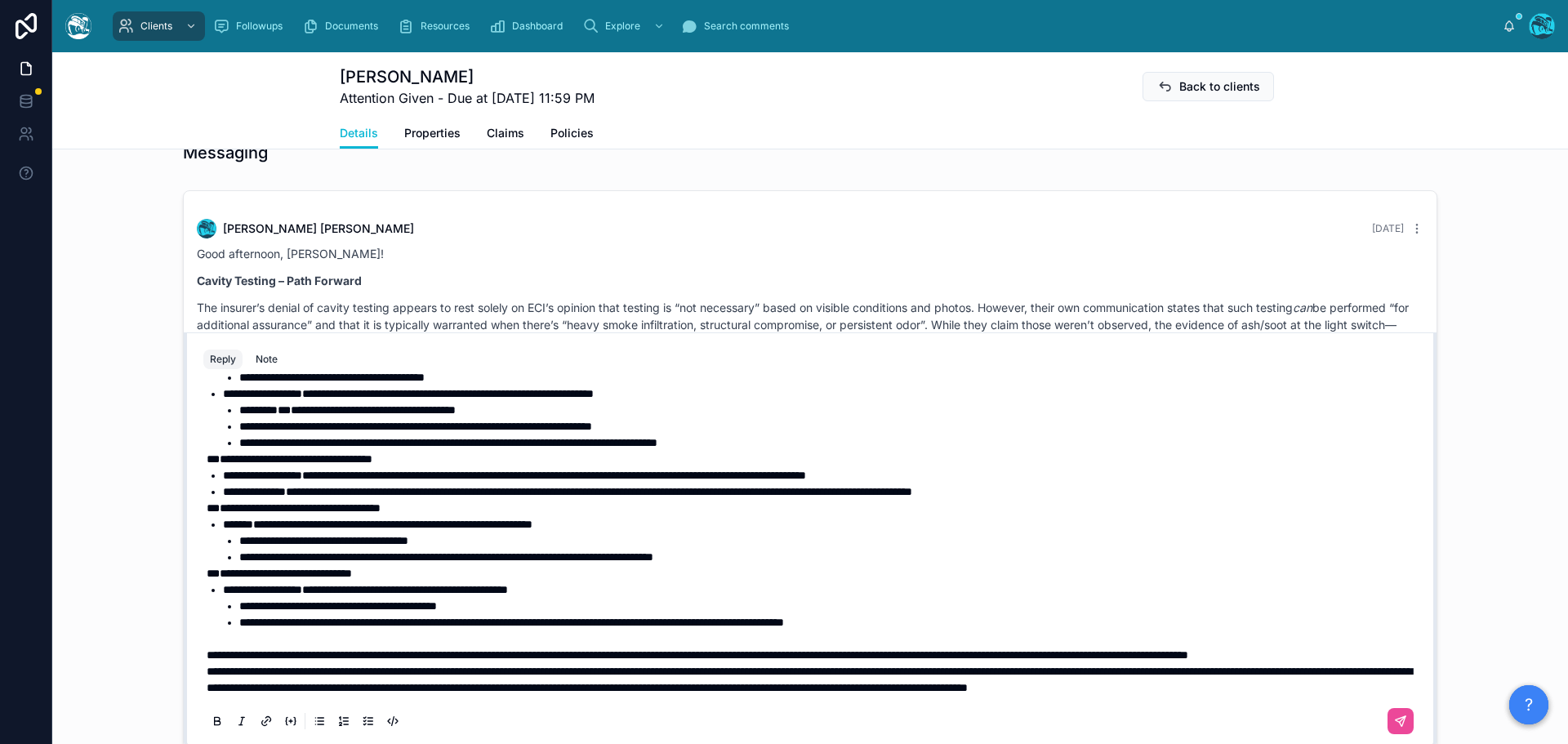
scroll to position [281, 0]
click at [345, 647] on p "**********" at bounding box center [813, 655] width 1214 height 16
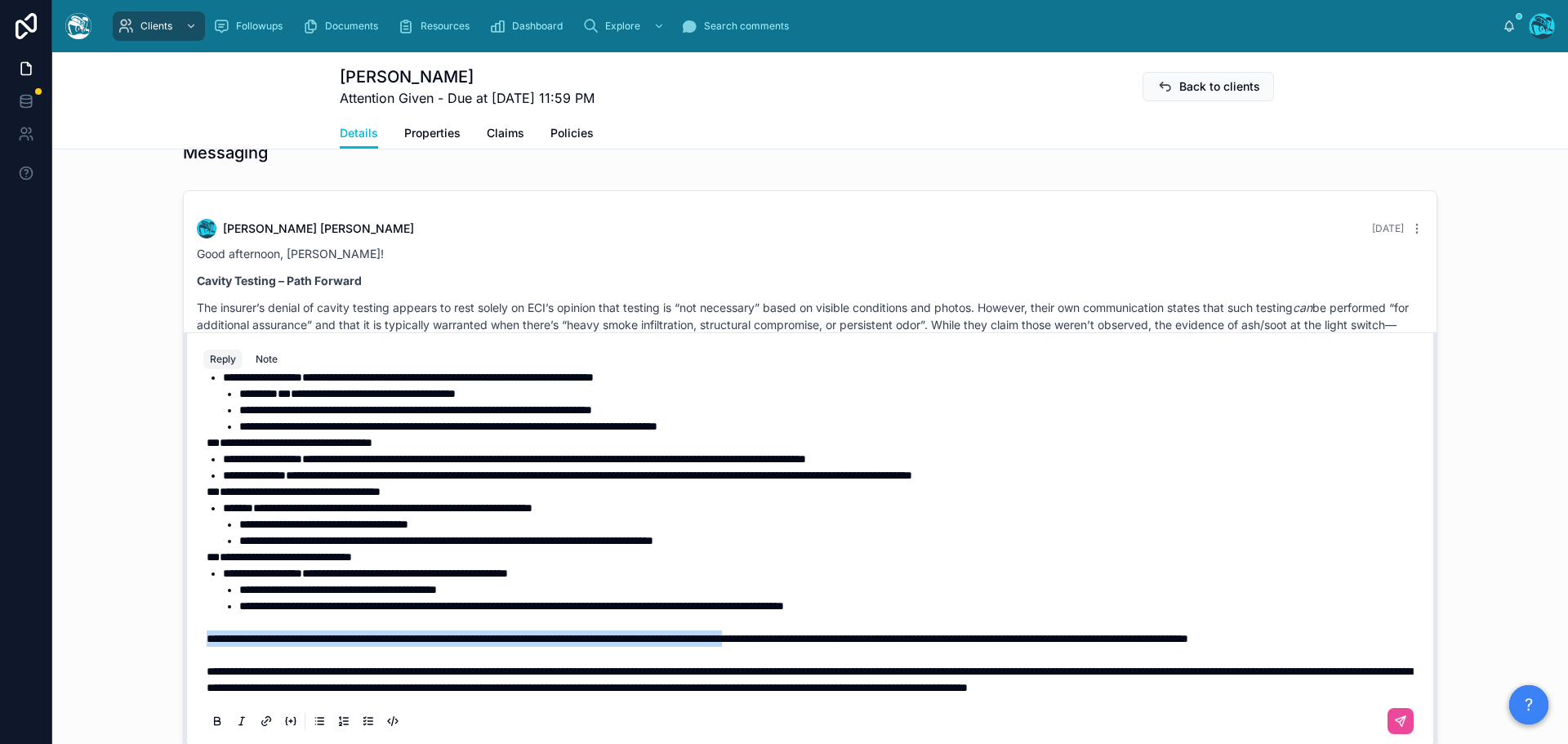
drag, startPoint x: 200, startPoint y: 623, endPoint x: 893, endPoint y: 621, distance: 693.0
click at [893, 633] on span "**********" at bounding box center [698, 638] width 982 height 12
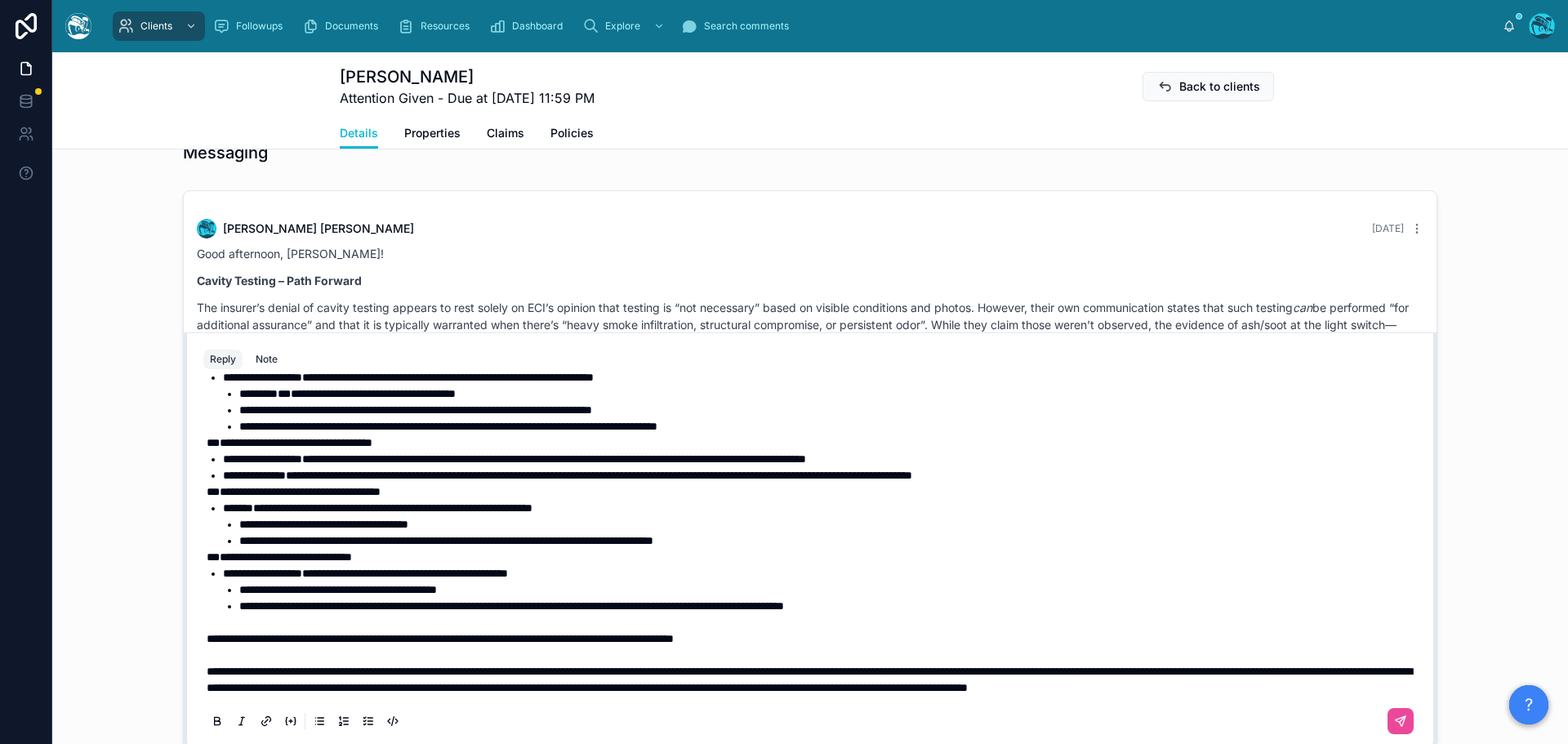
click at [207, 551] on span "**" at bounding box center [213, 556] width 13 height 12
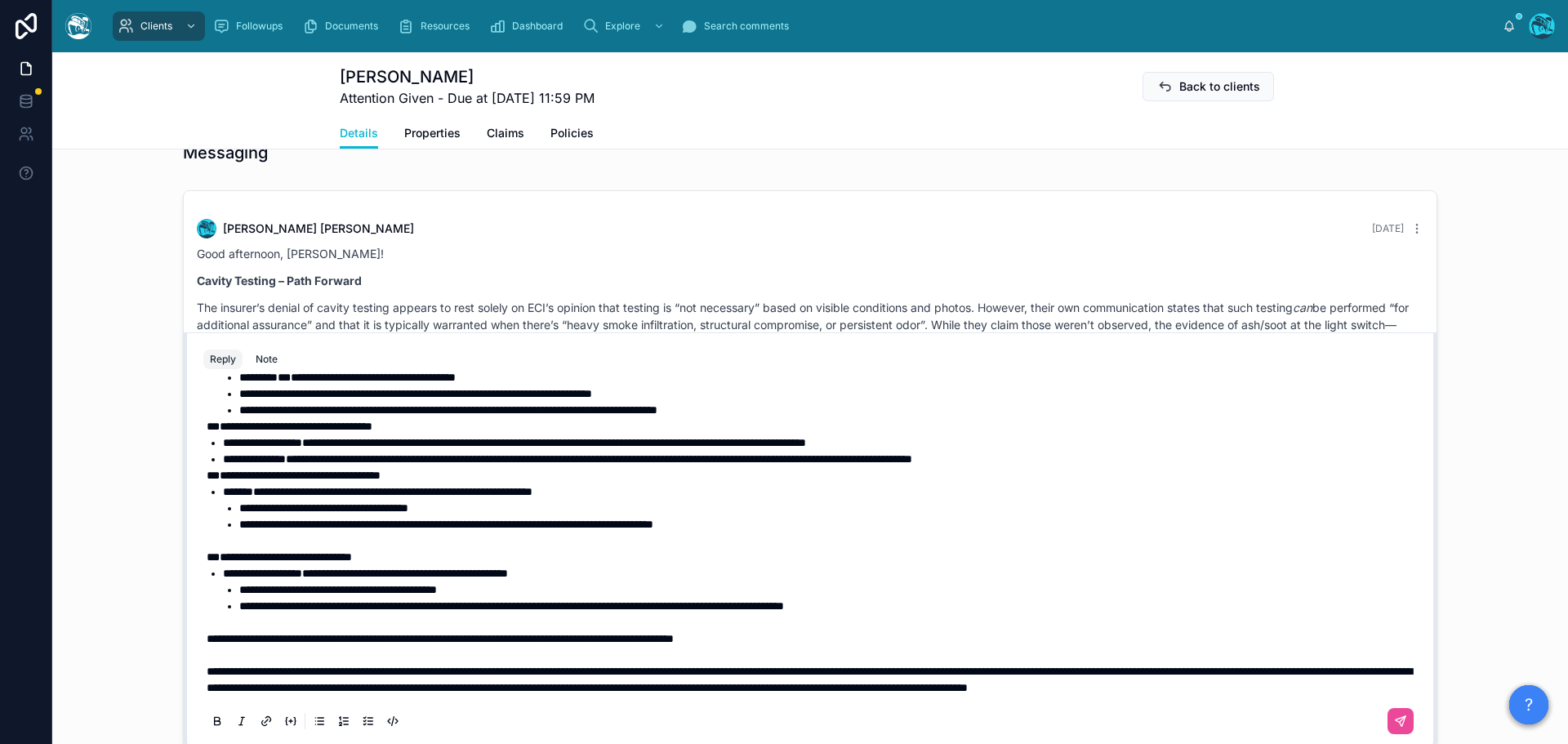
click at [207, 475] on span "**" at bounding box center [213, 475] width 13 height 12
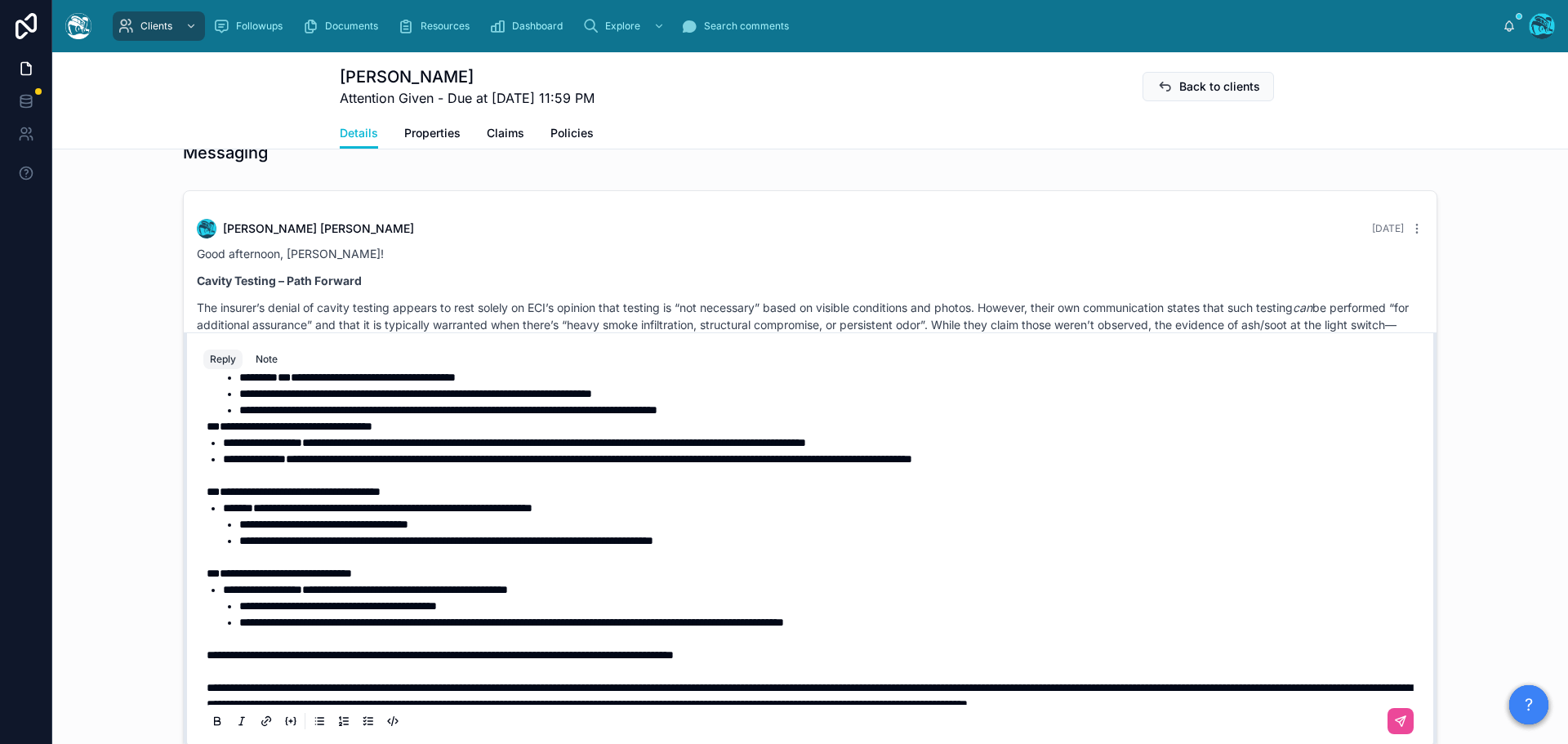
click at [207, 426] on span "**" at bounding box center [213, 426] width 13 height 12
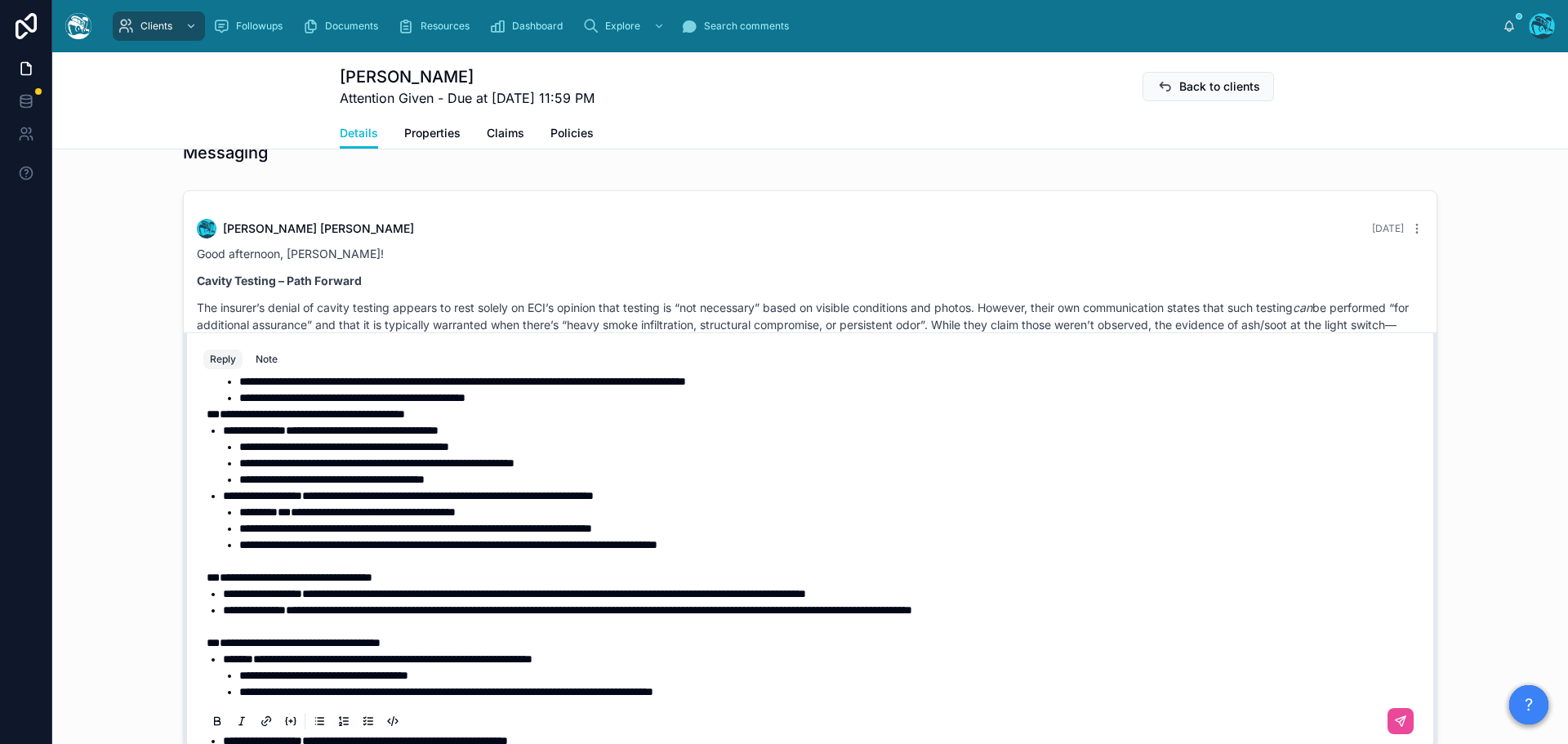
scroll to position [117, 0]
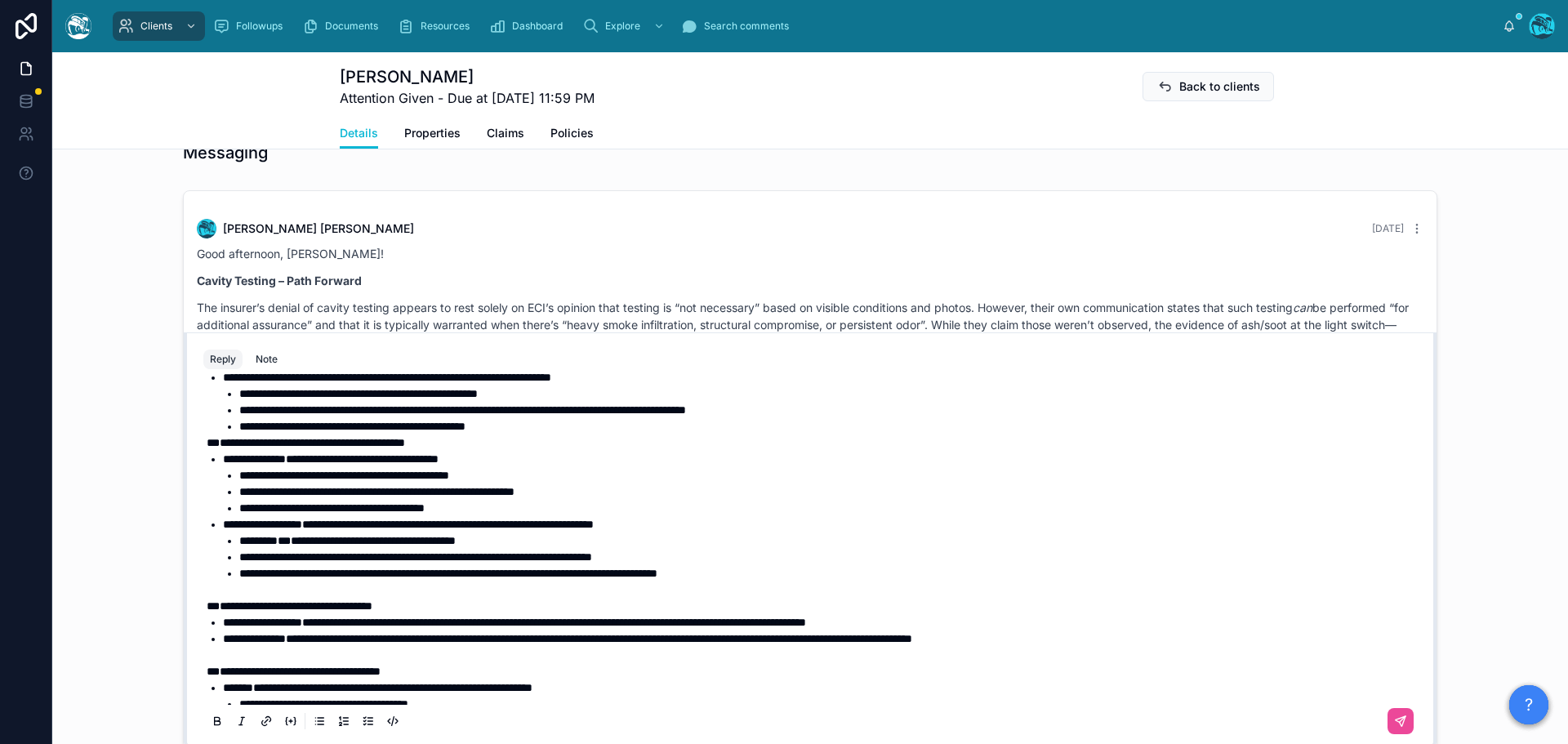
click at [207, 441] on span "**" at bounding box center [213, 443] width 13 height 12
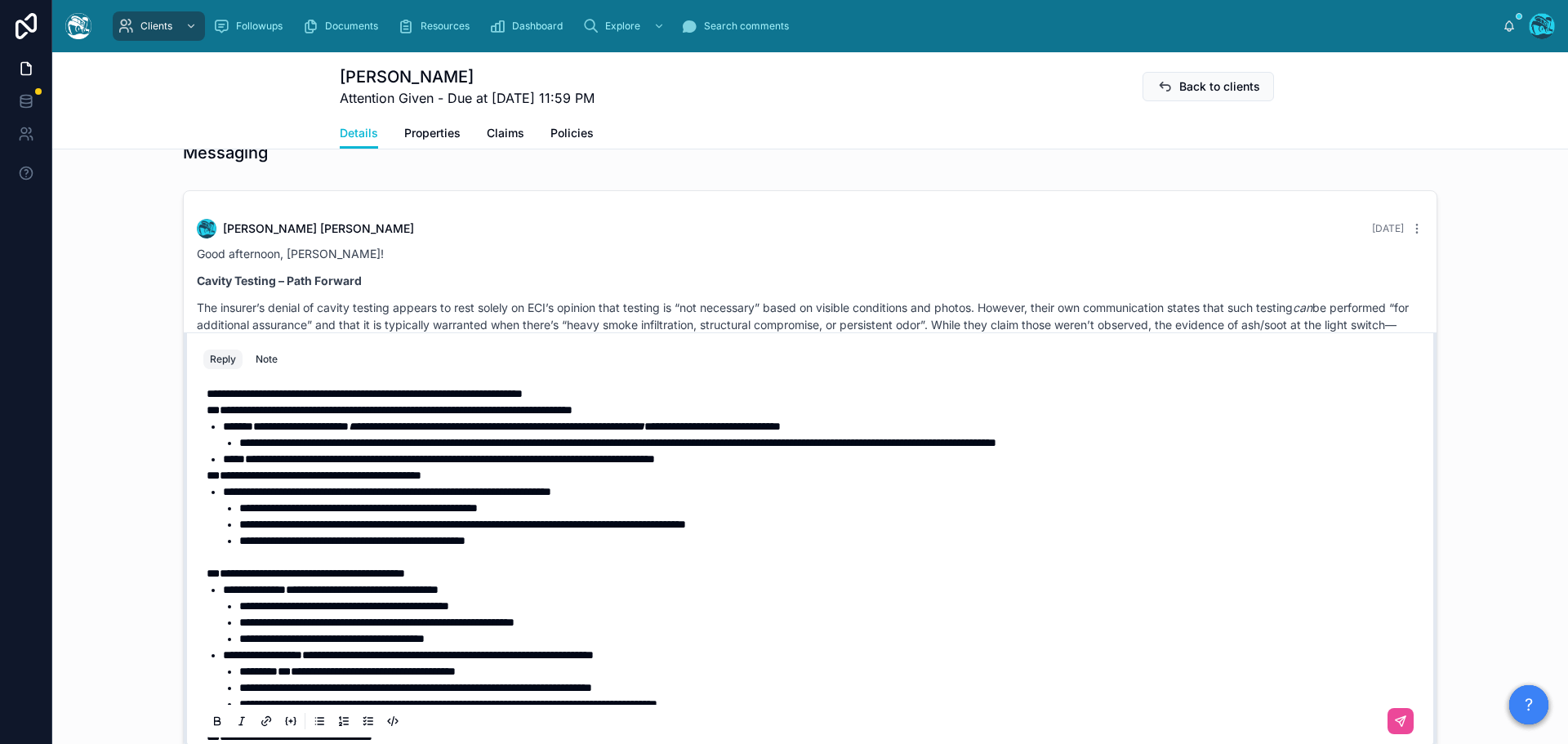
scroll to position [0, 0]
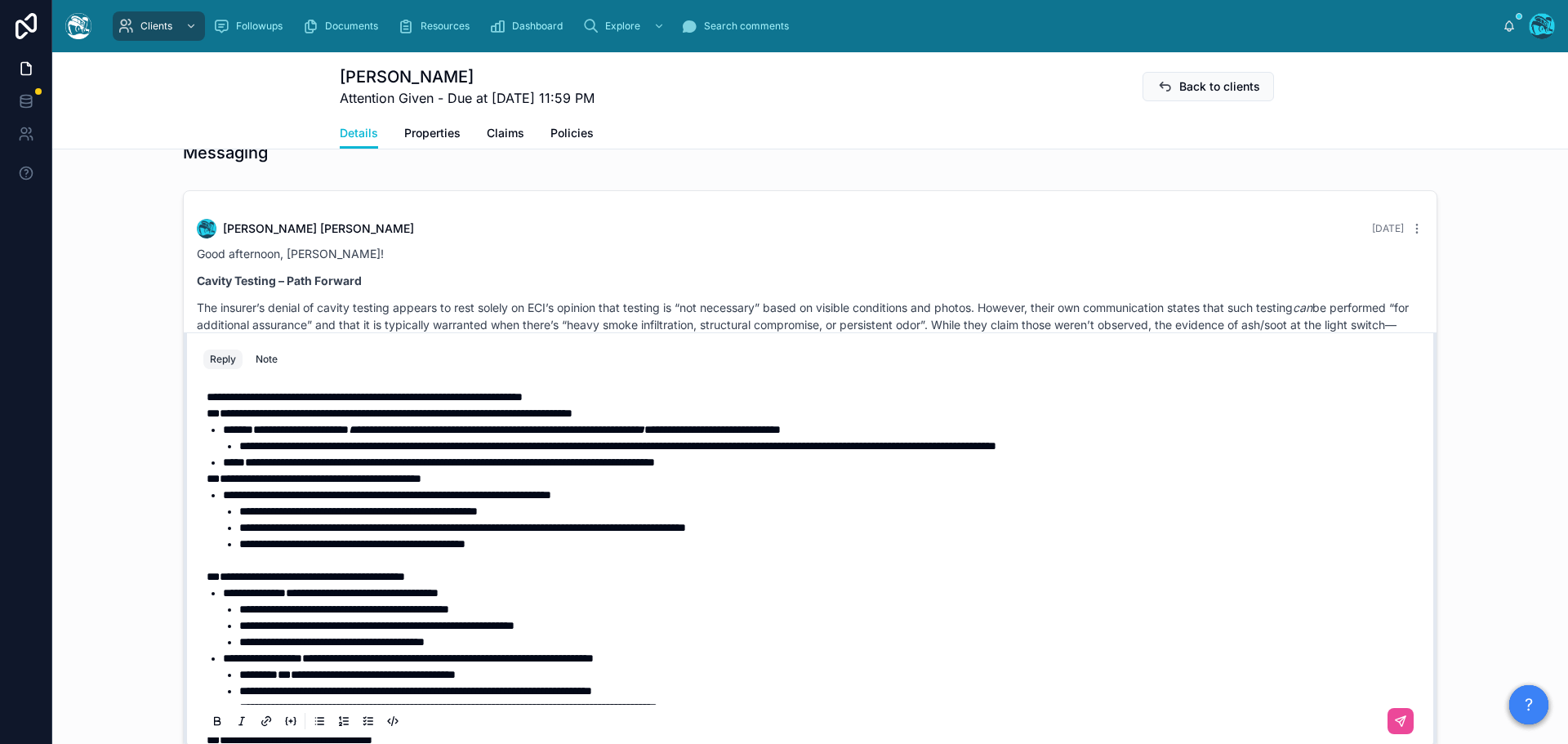
click at [207, 479] on span "**" at bounding box center [213, 478] width 13 height 12
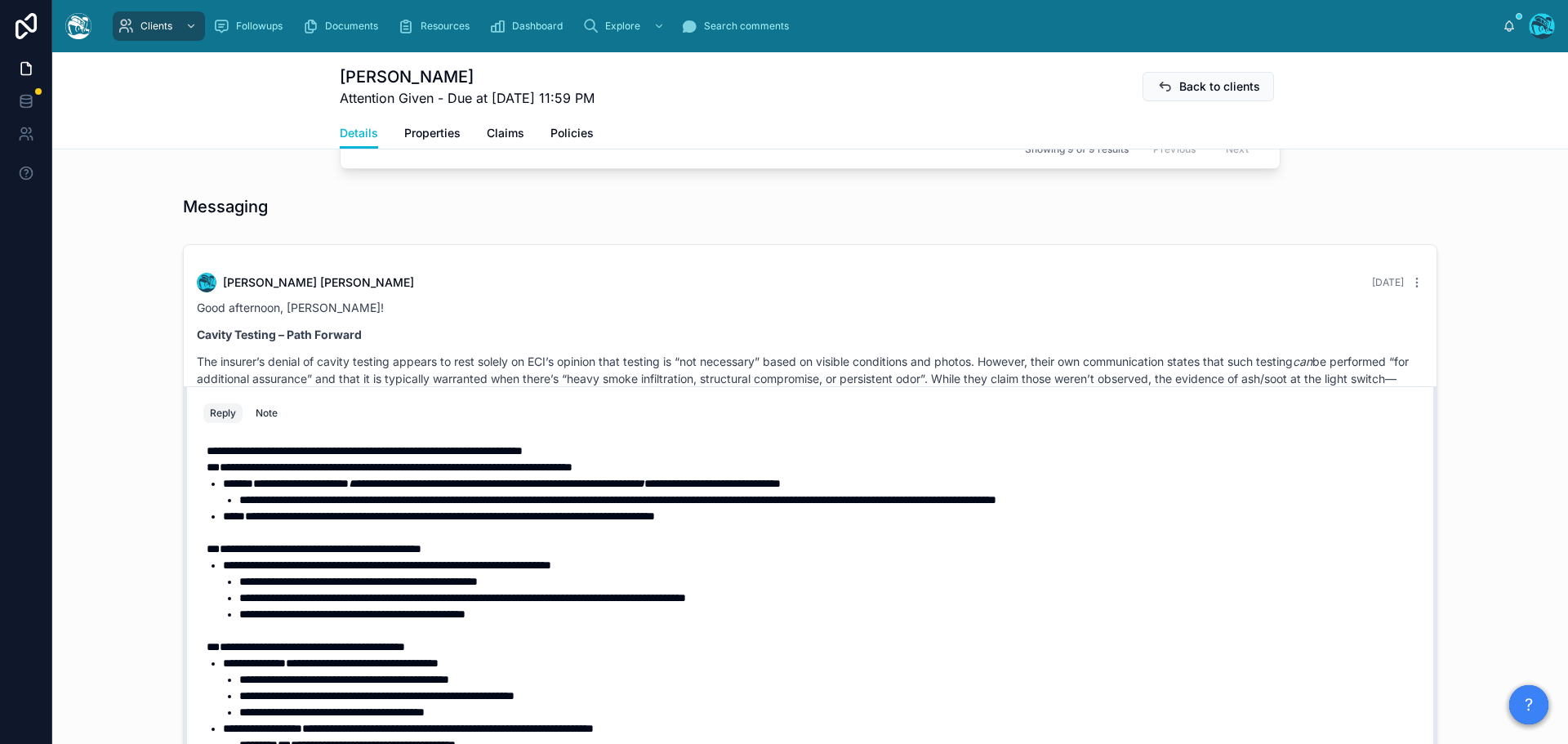
scroll to position [1127, 0]
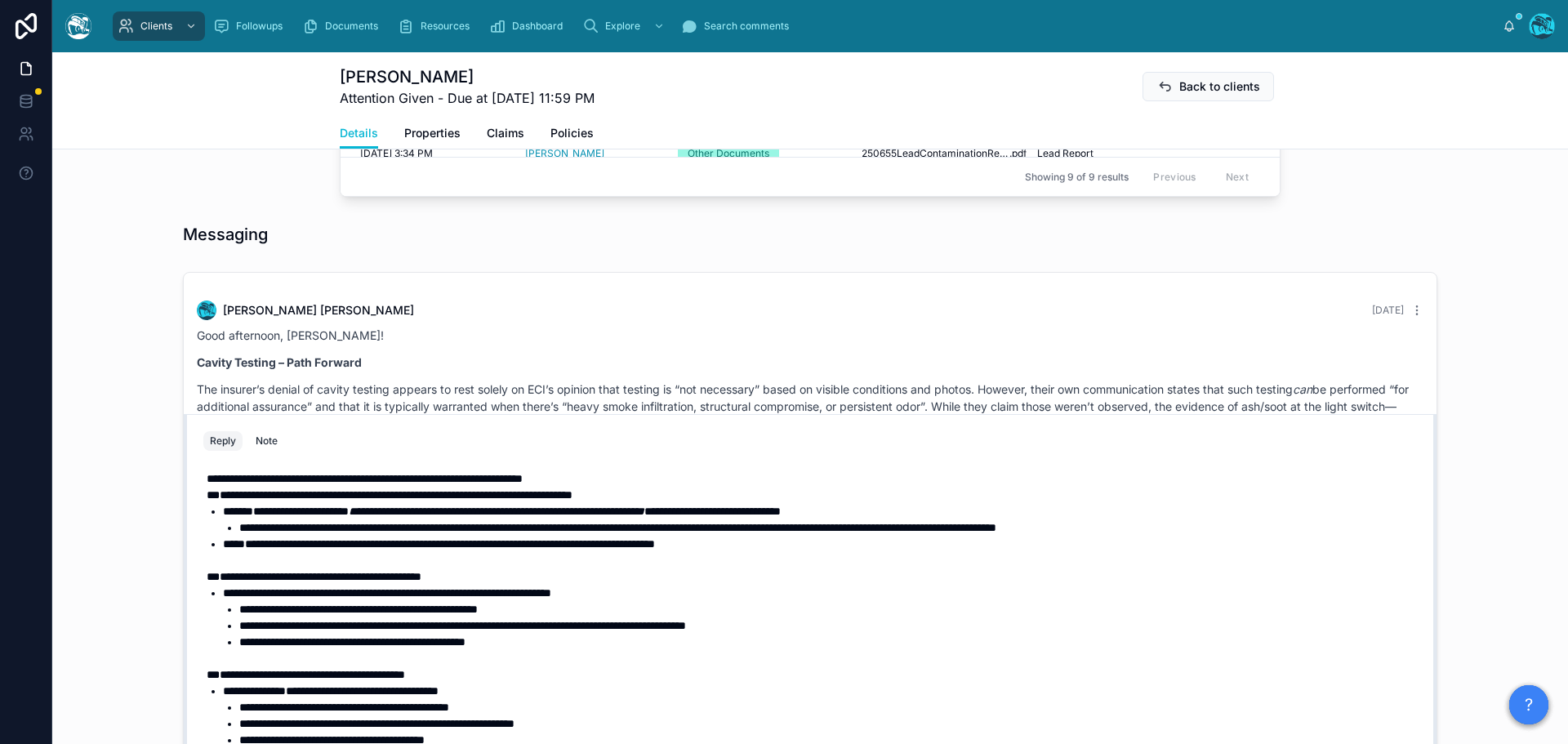
click at [207, 495] on span "**" at bounding box center [213, 495] width 13 height 12
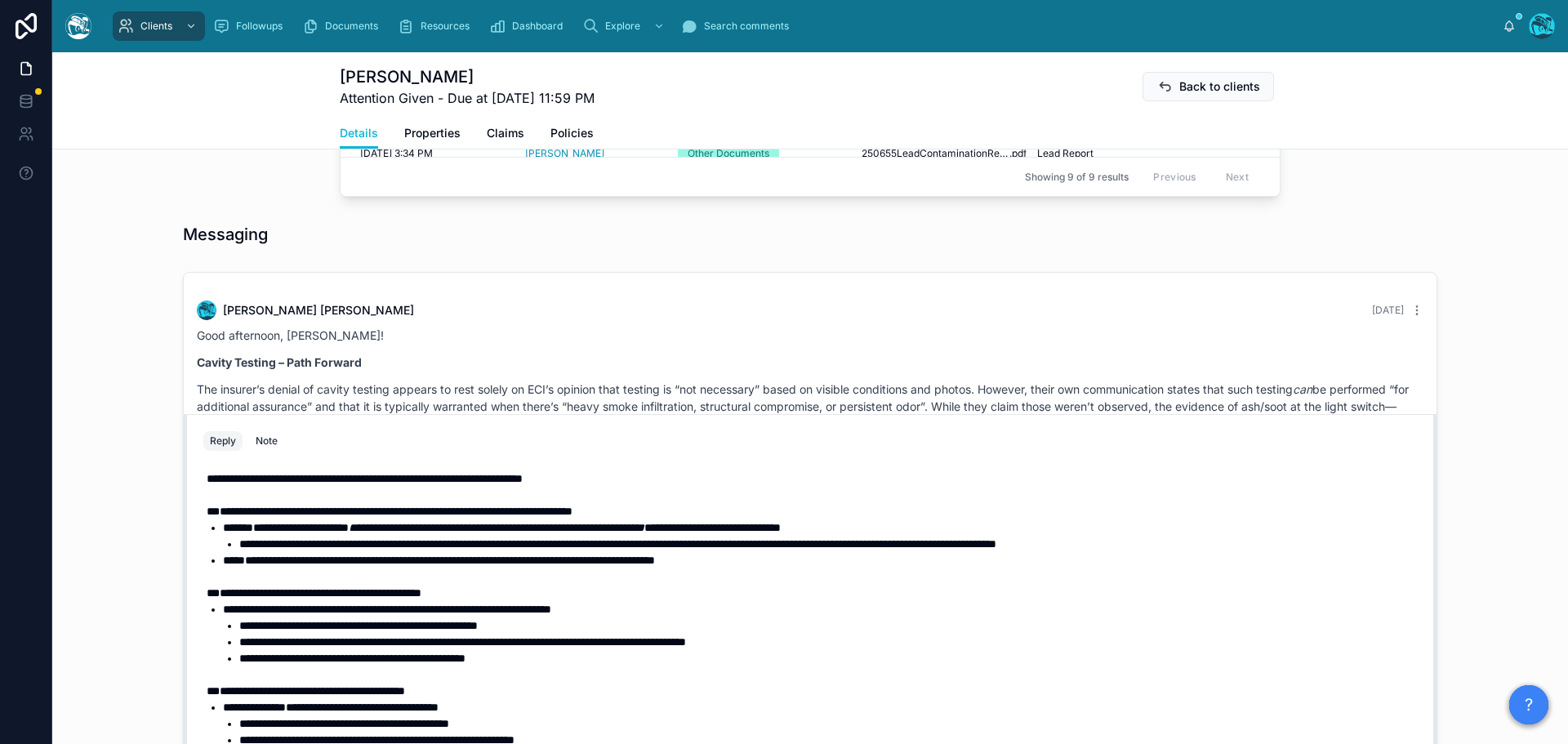
click at [383, 478] on strong "**********" at bounding box center [364, 478] width 316 height 12
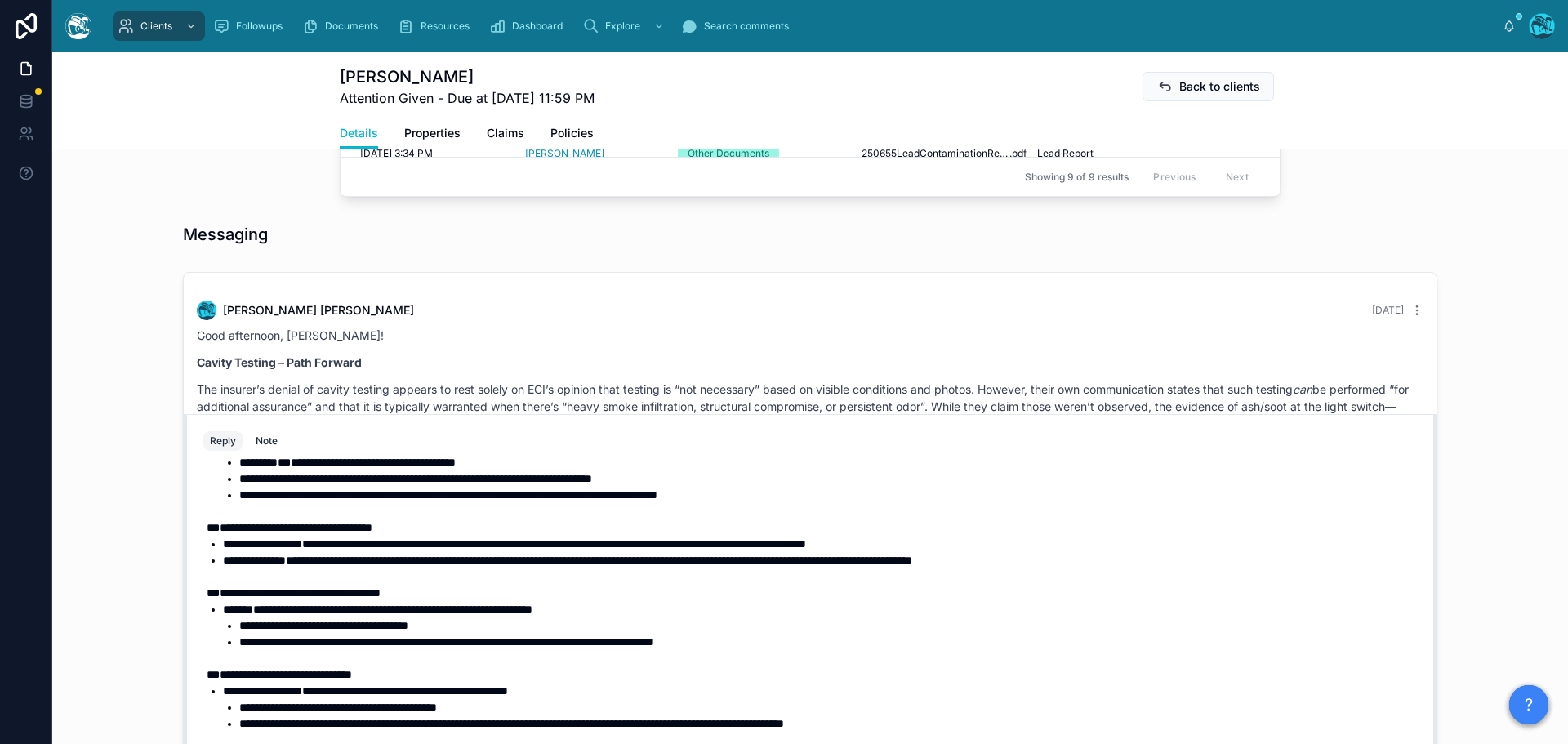
scroll to position [379, 0]
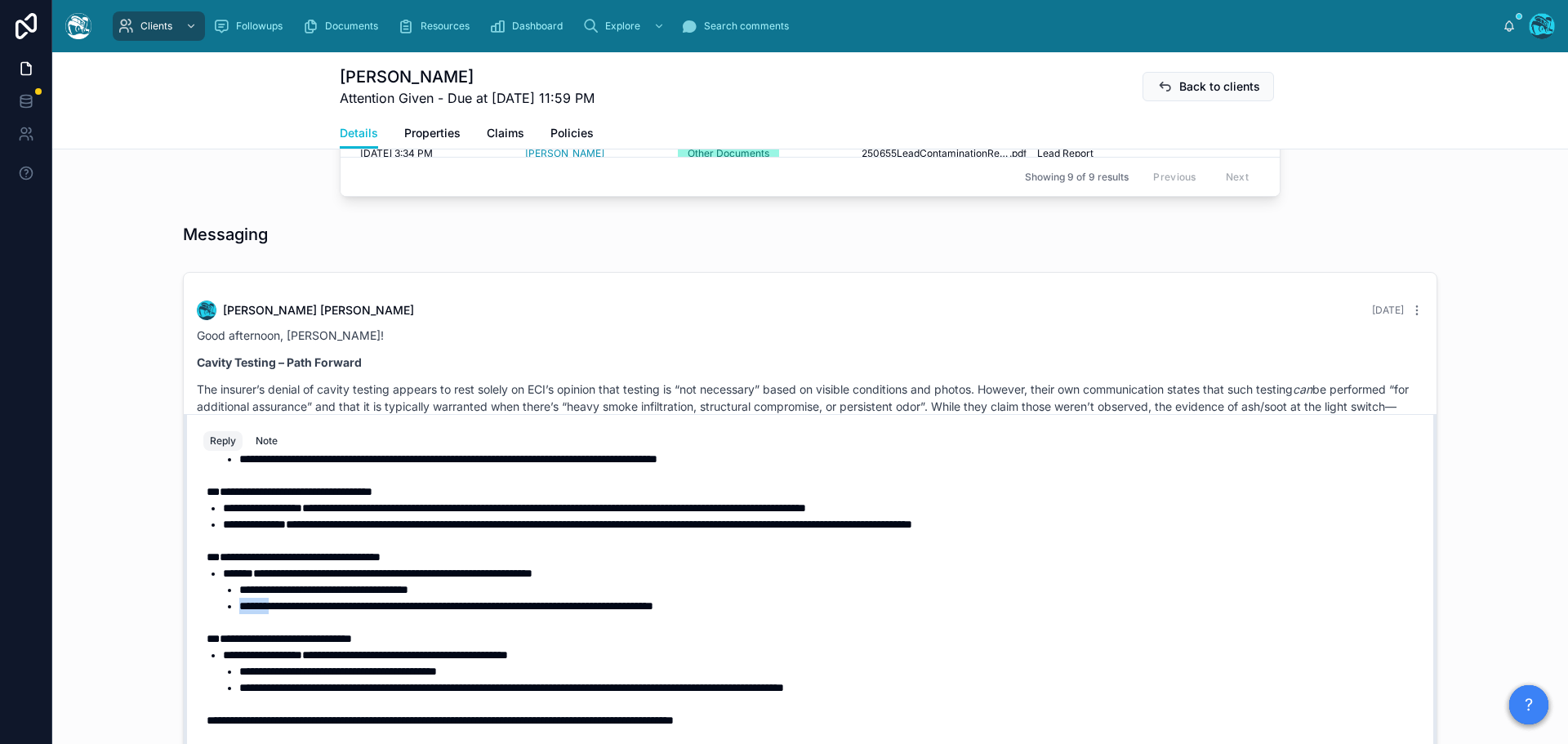
drag, startPoint x: 267, startPoint y: 589, endPoint x: 233, endPoint y: 589, distance: 34.0
click at [240, 600] on span "**********" at bounding box center [446, 605] width 414 height 12
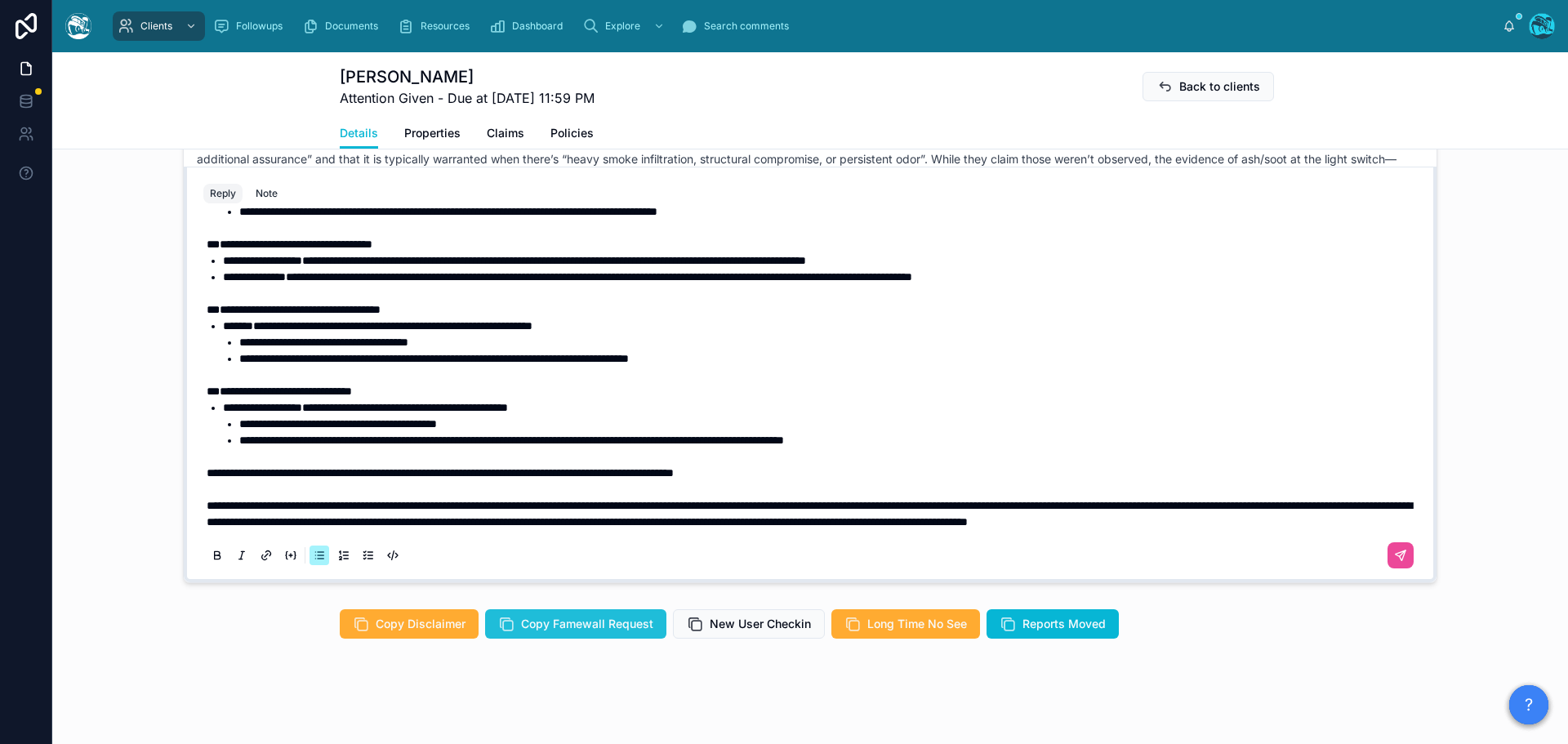
scroll to position [1380, 0]
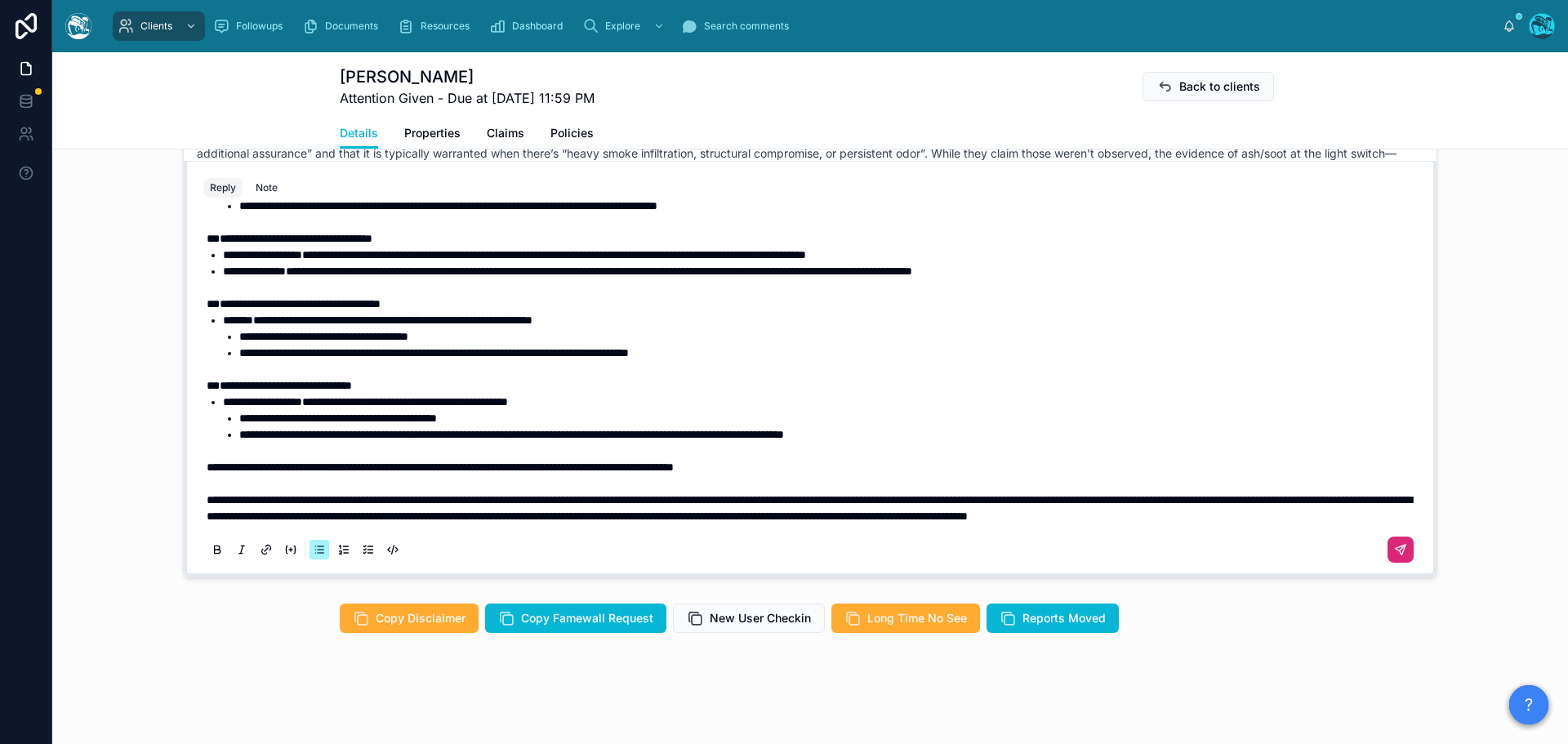
click at [1400, 549] on icon at bounding box center [1403, 548] width 5 height 5
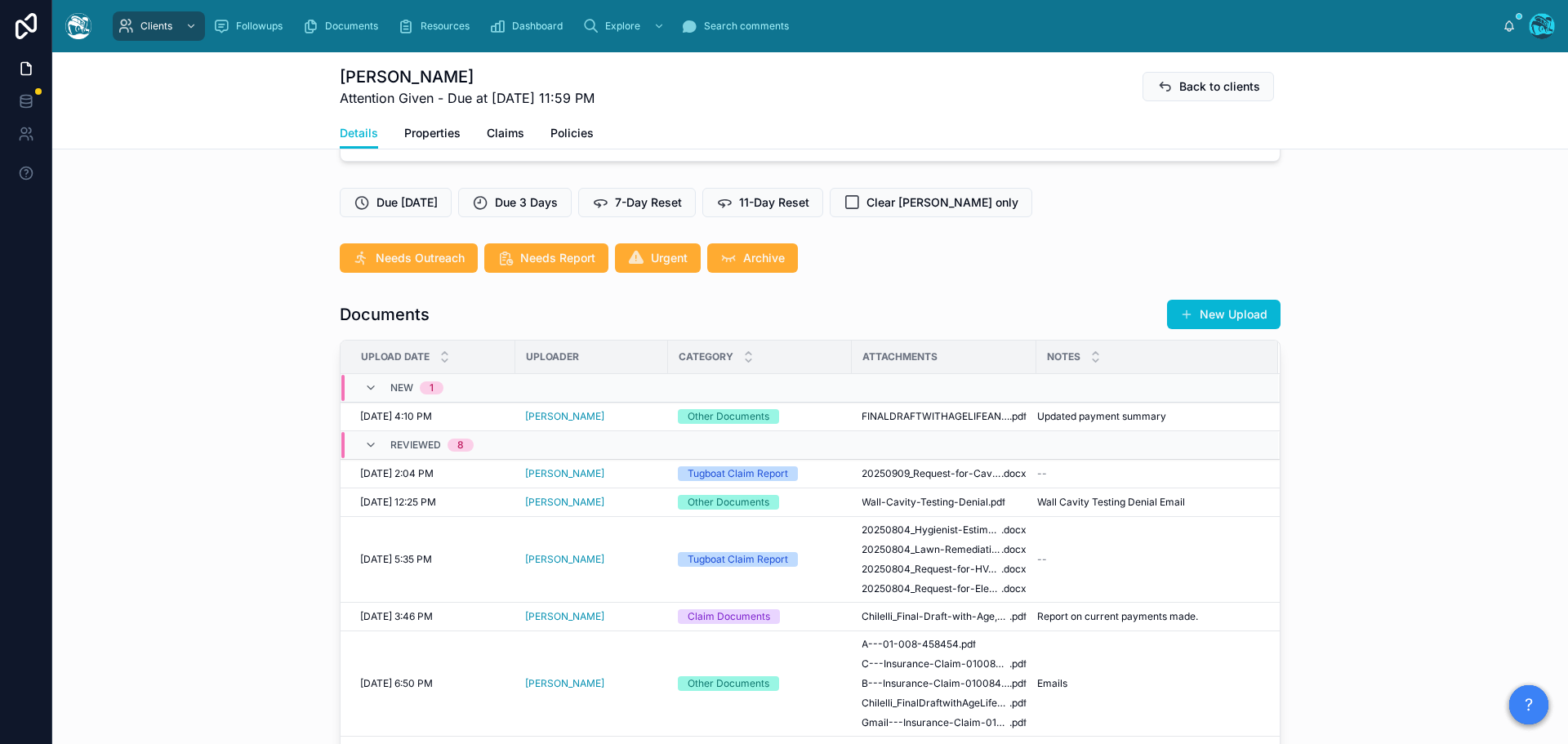
scroll to position [400, 0]
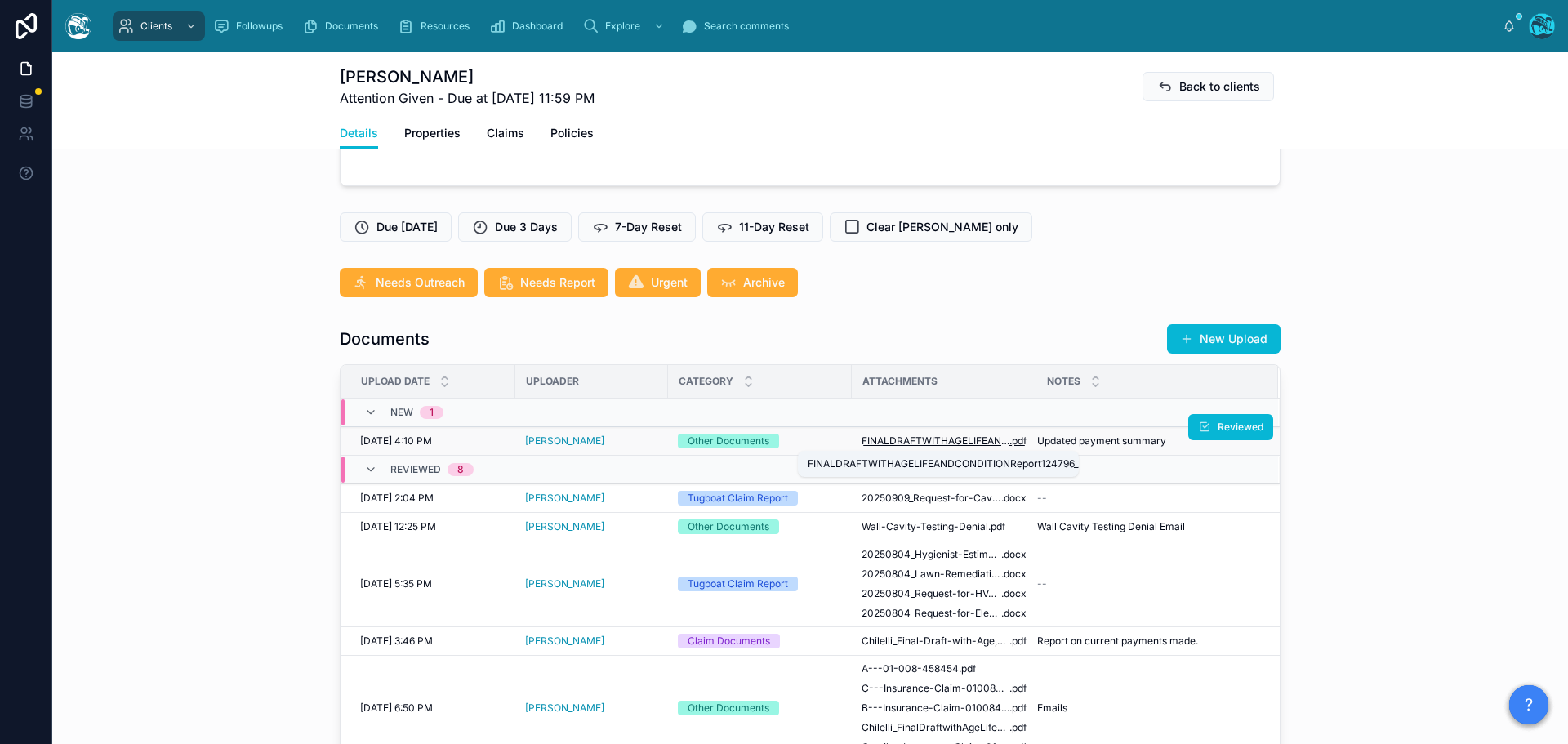
click at [906, 437] on span "FINALDRAFTWITHAGELIFEANDCONDITIONReport124796_29" at bounding box center [935, 441] width 148 height 13
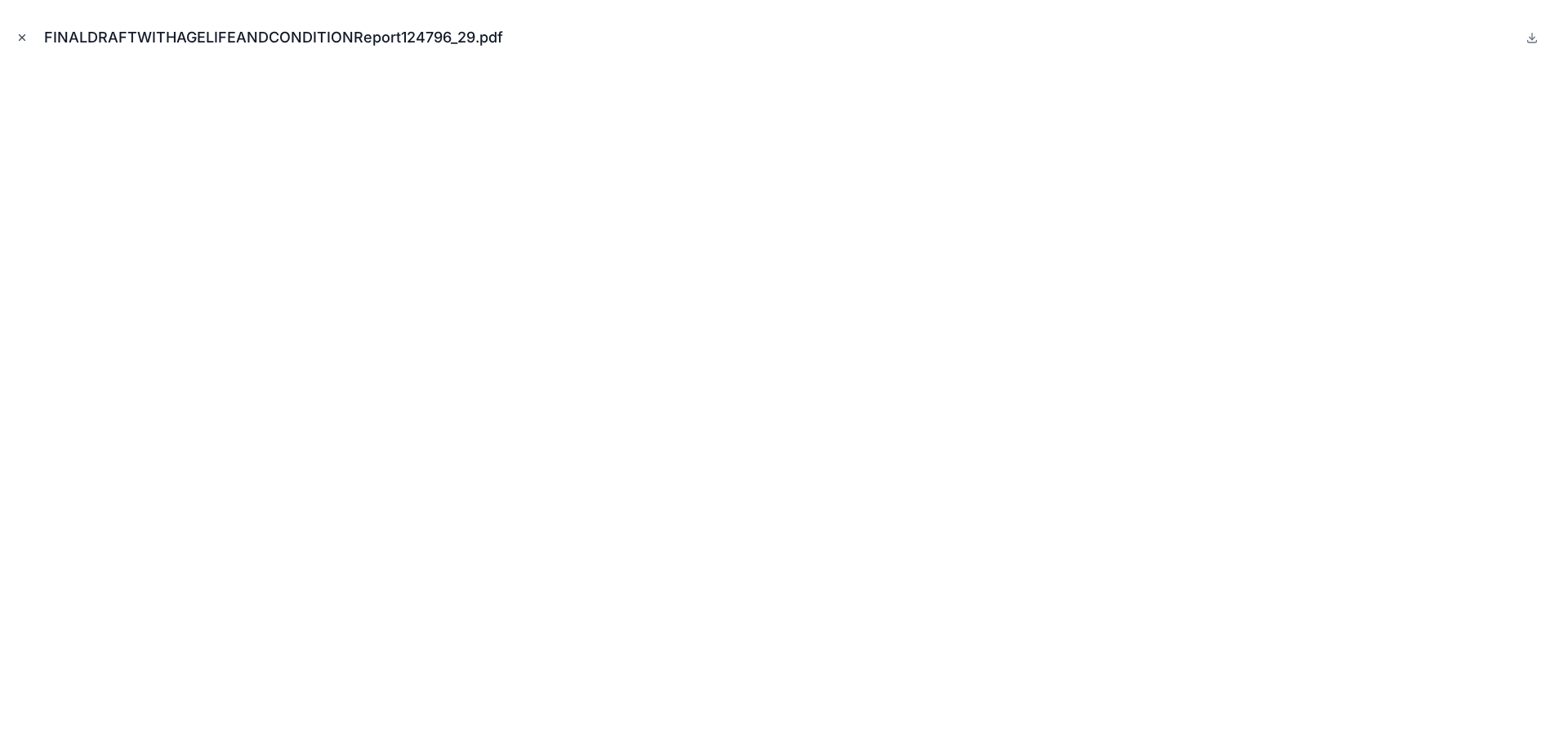
click at [19, 38] on icon "Close modal" at bounding box center [21, 38] width 12 height 12
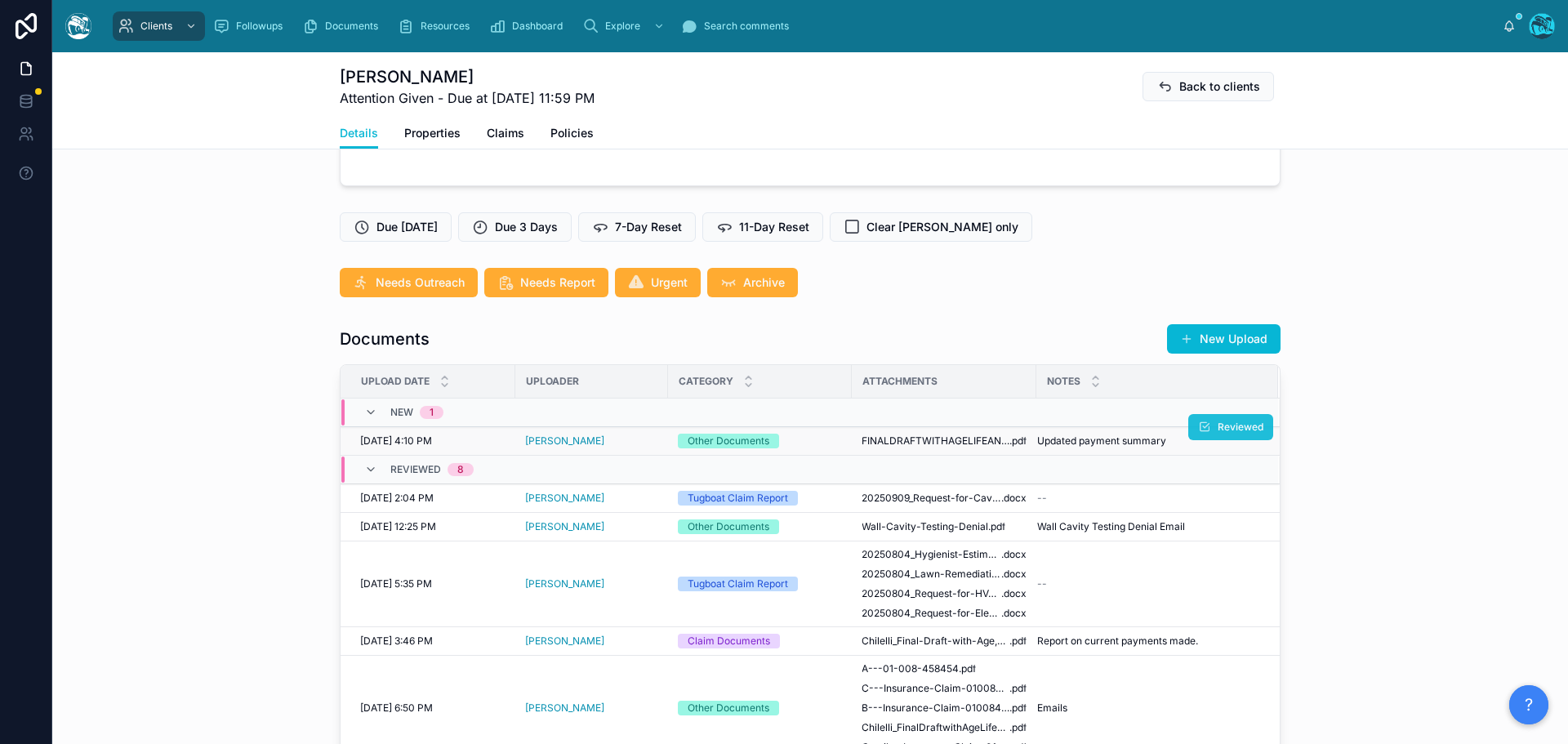
click at [1199, 425] on button "Reviewed" at bounding box center [1231, 427] width 85 height 26
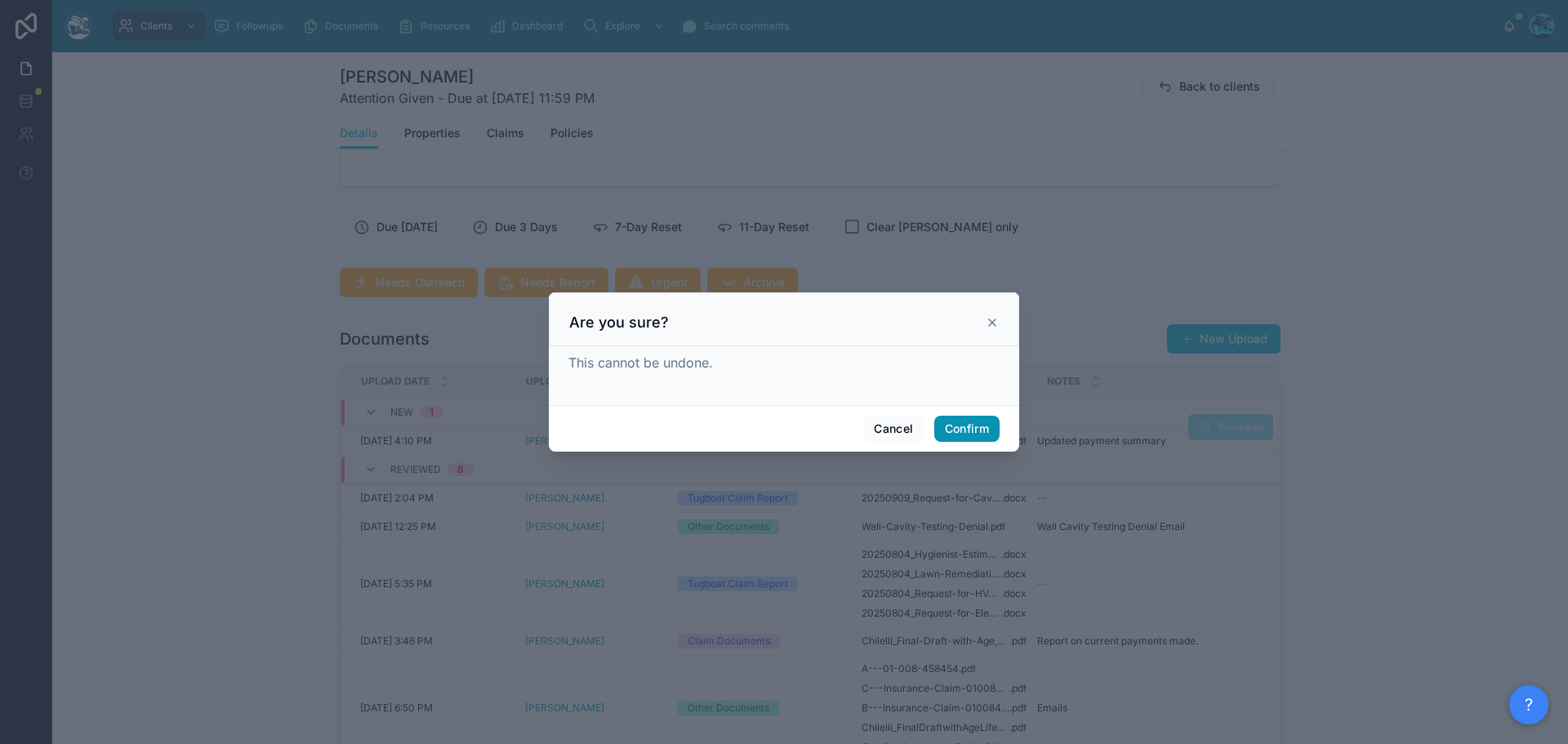
click at [973, 425] on button "Confirm" at bounding box center [967, 428] width 65 height 26
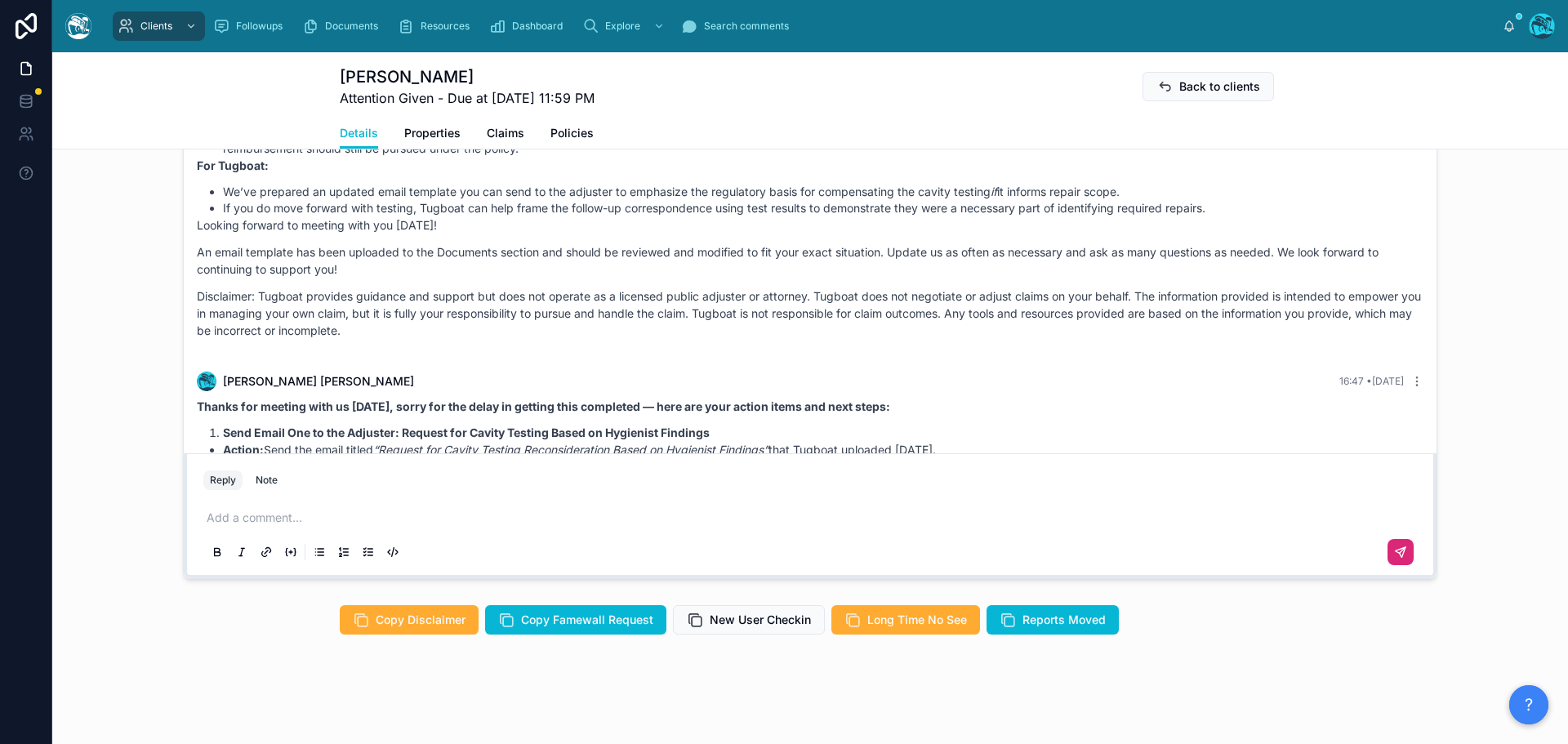
scroll to position [1380, 0]
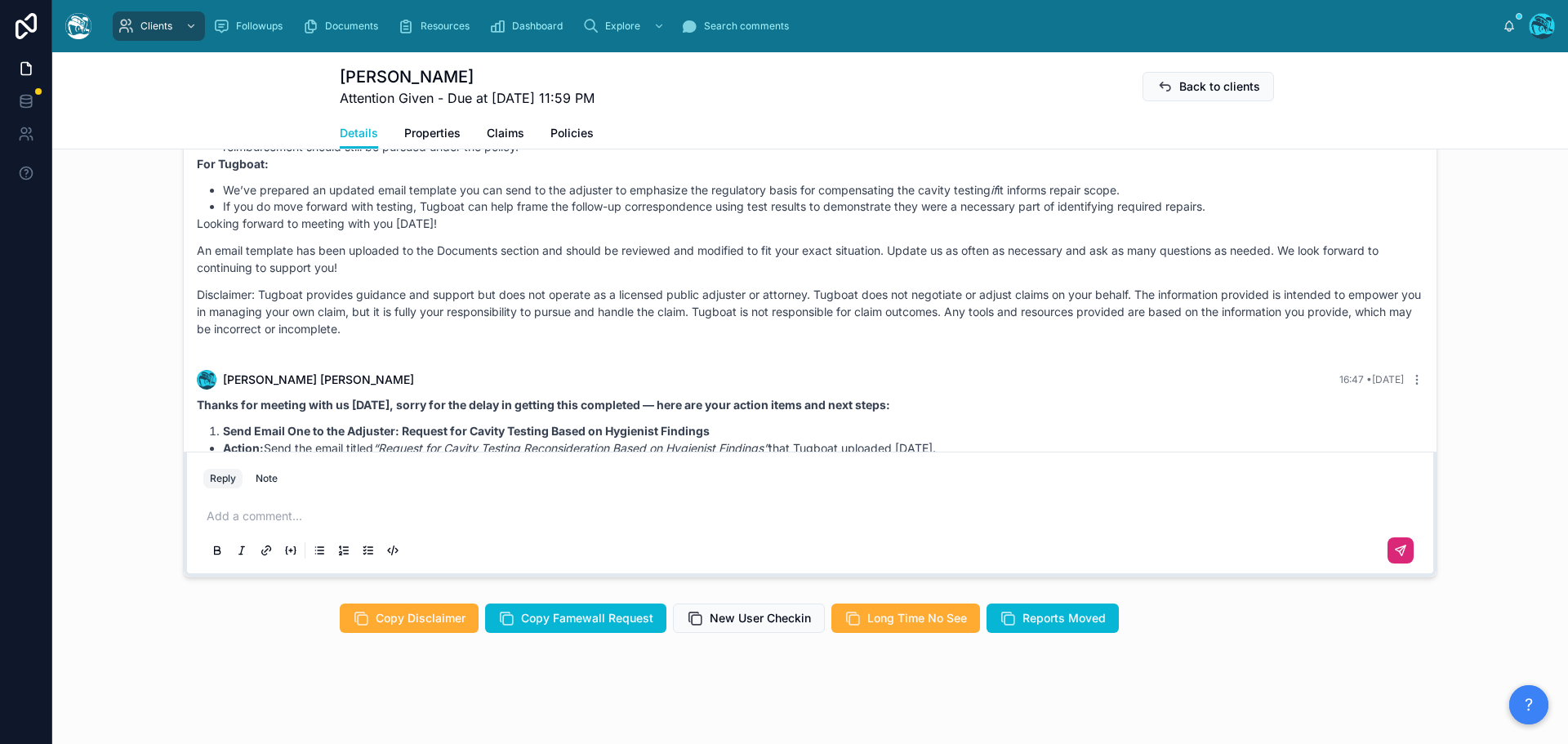
click at [220, 522] on p at bounding box center [813, 516] width 1214 height 16
click at [1397, 551] on icon at bounding box center [1401, 550] width 10 height 10
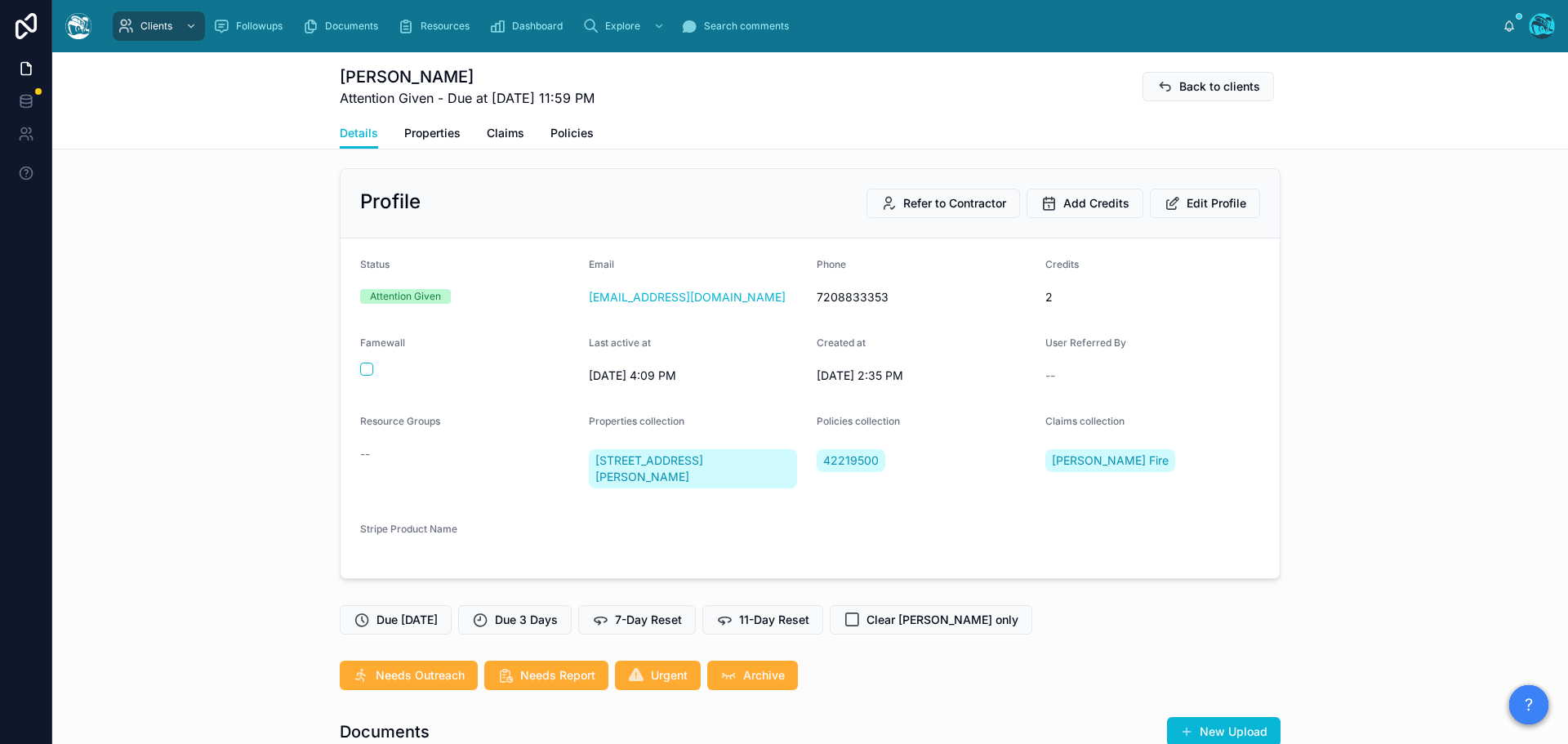
scroll to position [0, 0]
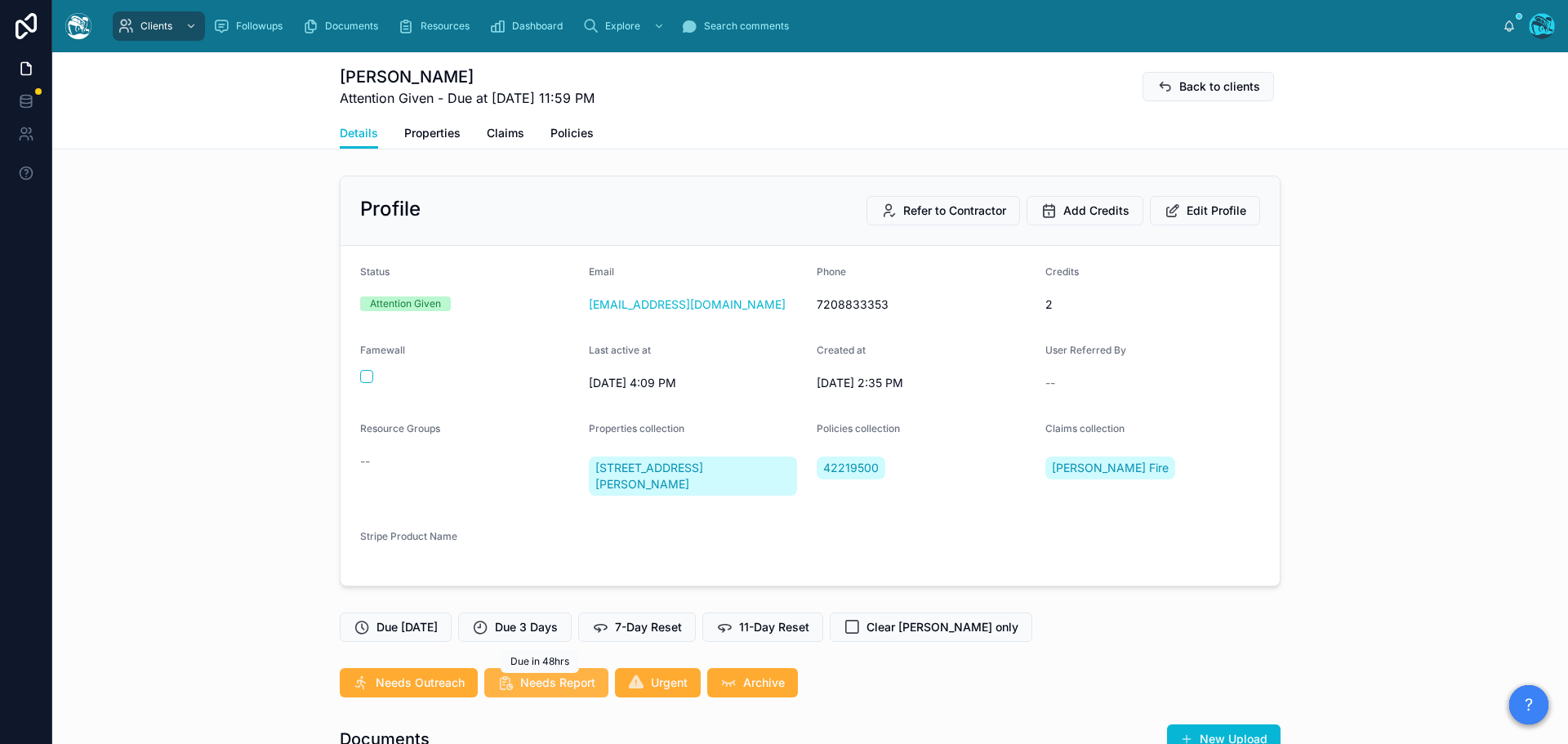
click at [548, 684] on span "Needs Report" at bounding box center [558, 682] width 75 height 16
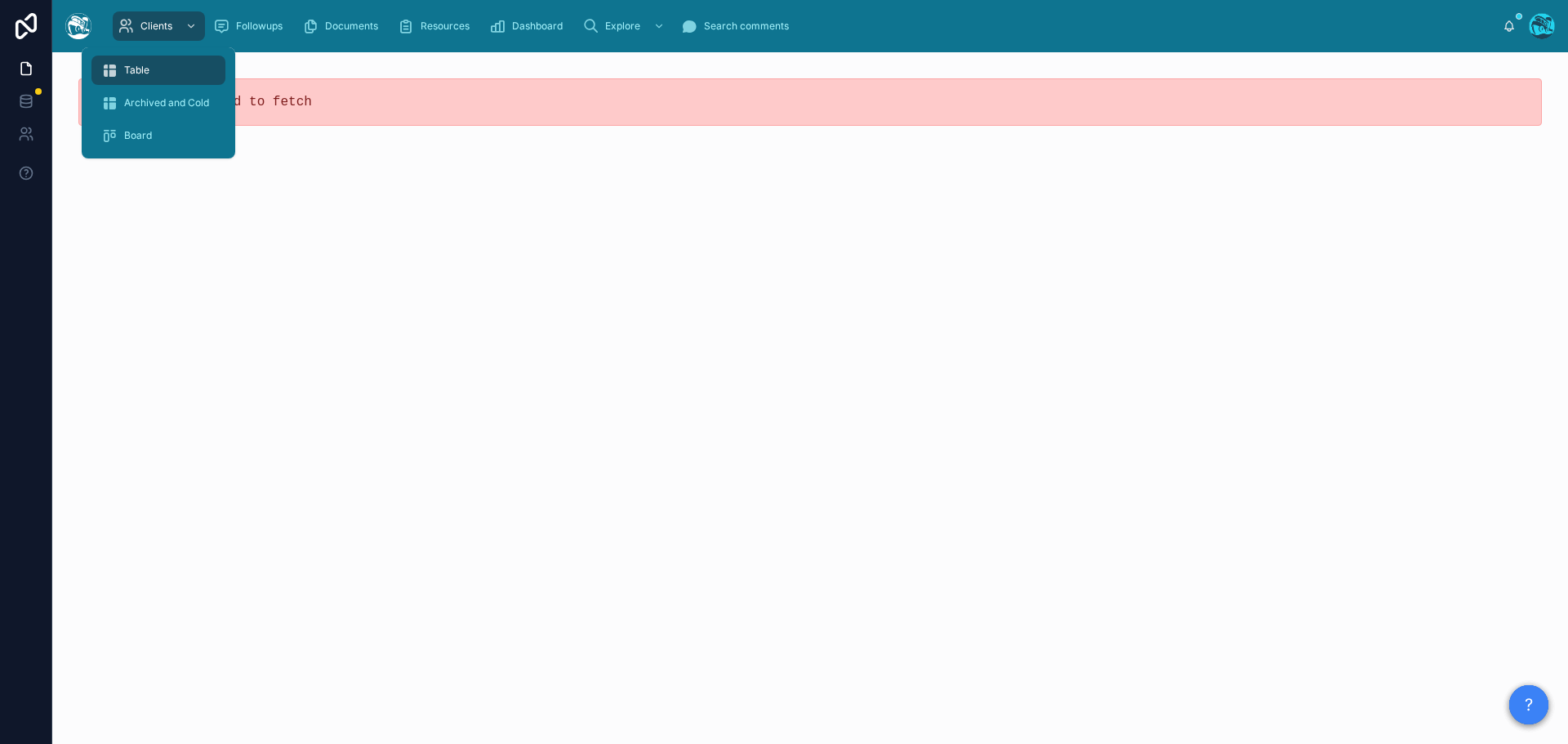
click at [134, 70] on span "Table" at bounding box center [137, 70] width 25 height 13
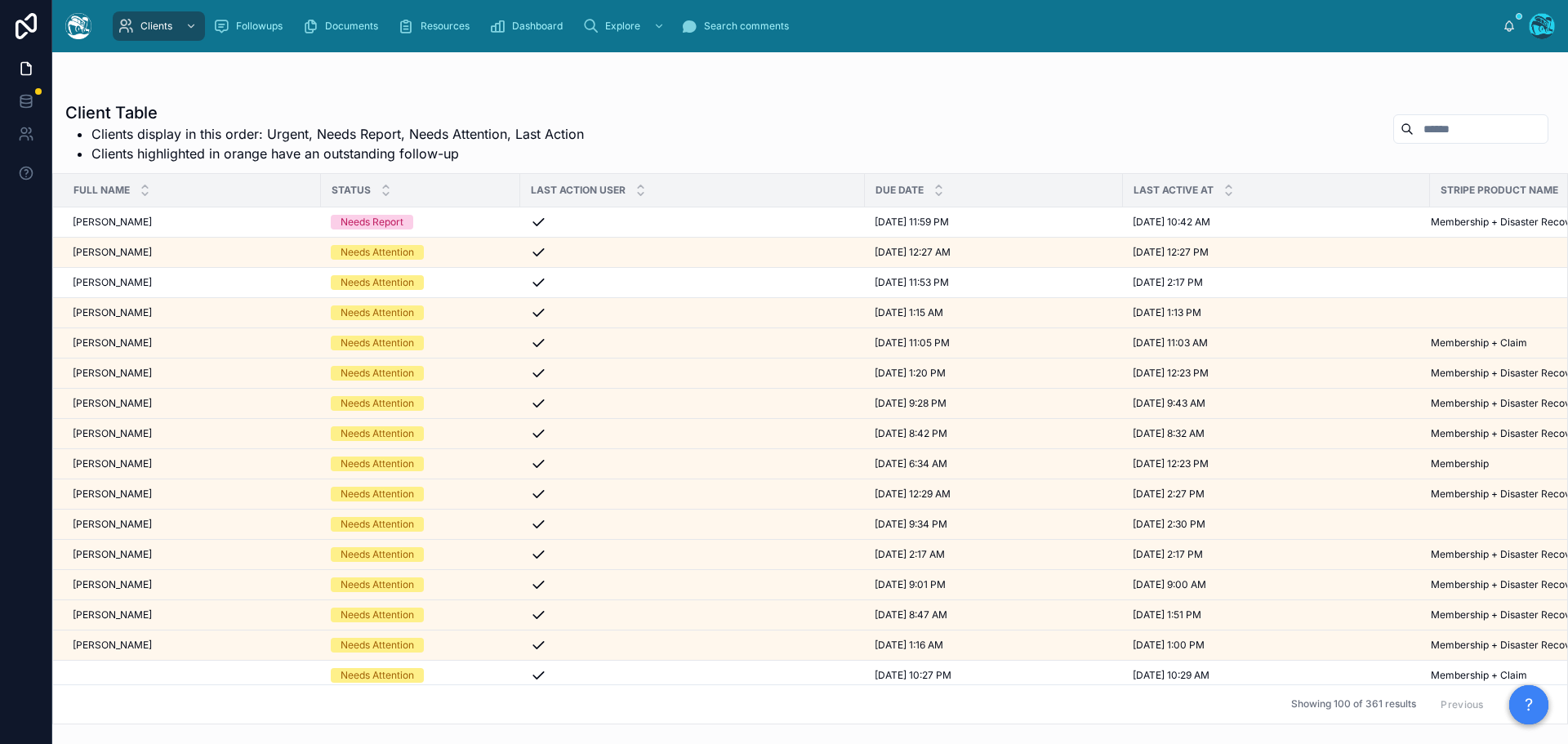
click at [1414, 127] on input "text" at bounding box center [1481, 129] width 134 height 23
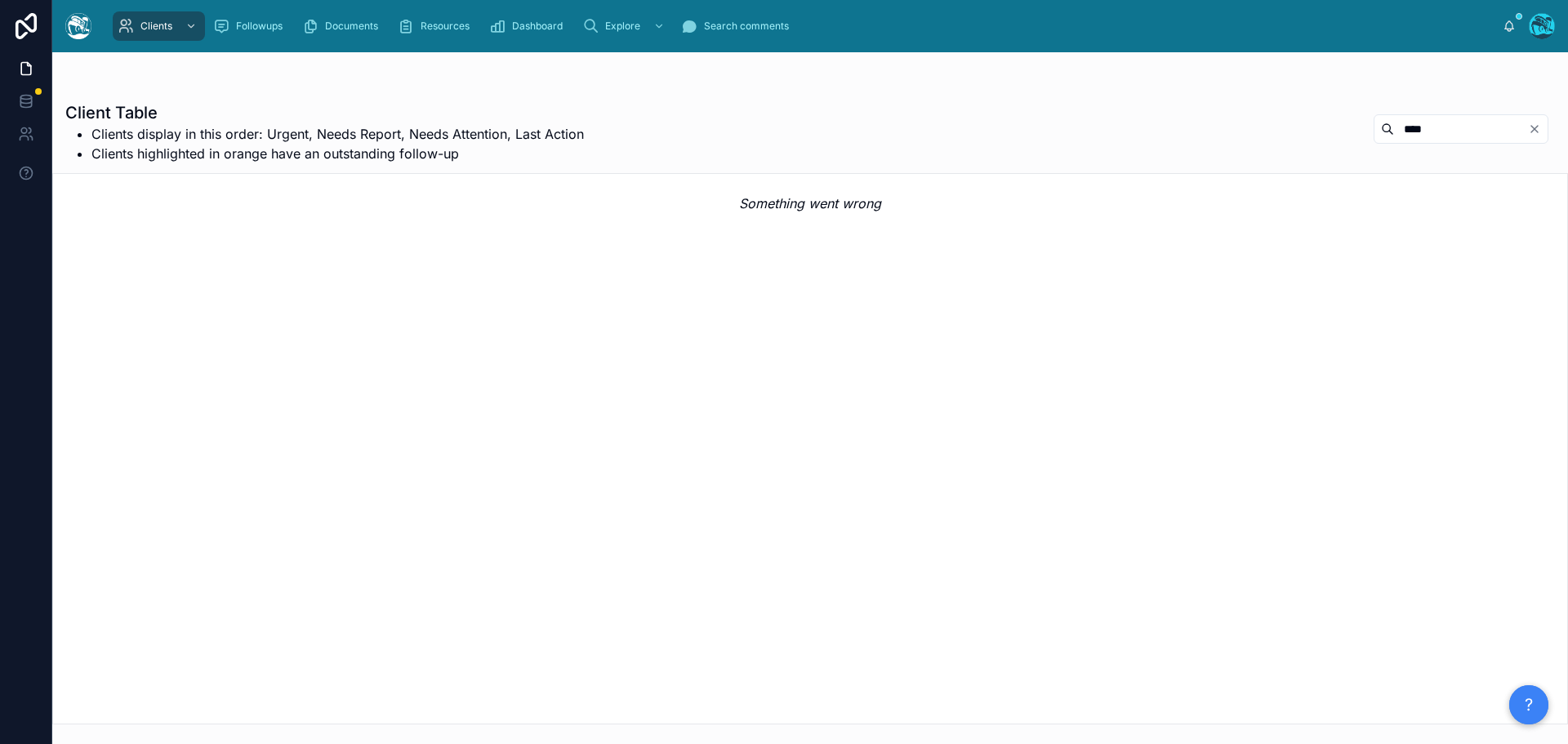
drag, startPoint x: 1403, startPoint y: 129, endPoint x: 1337, endPoint y: 135, distance: 66.3
click at [1374, 135] on div "****" at bounding box center [1461, 129] width 174 height 30
type input "*******"
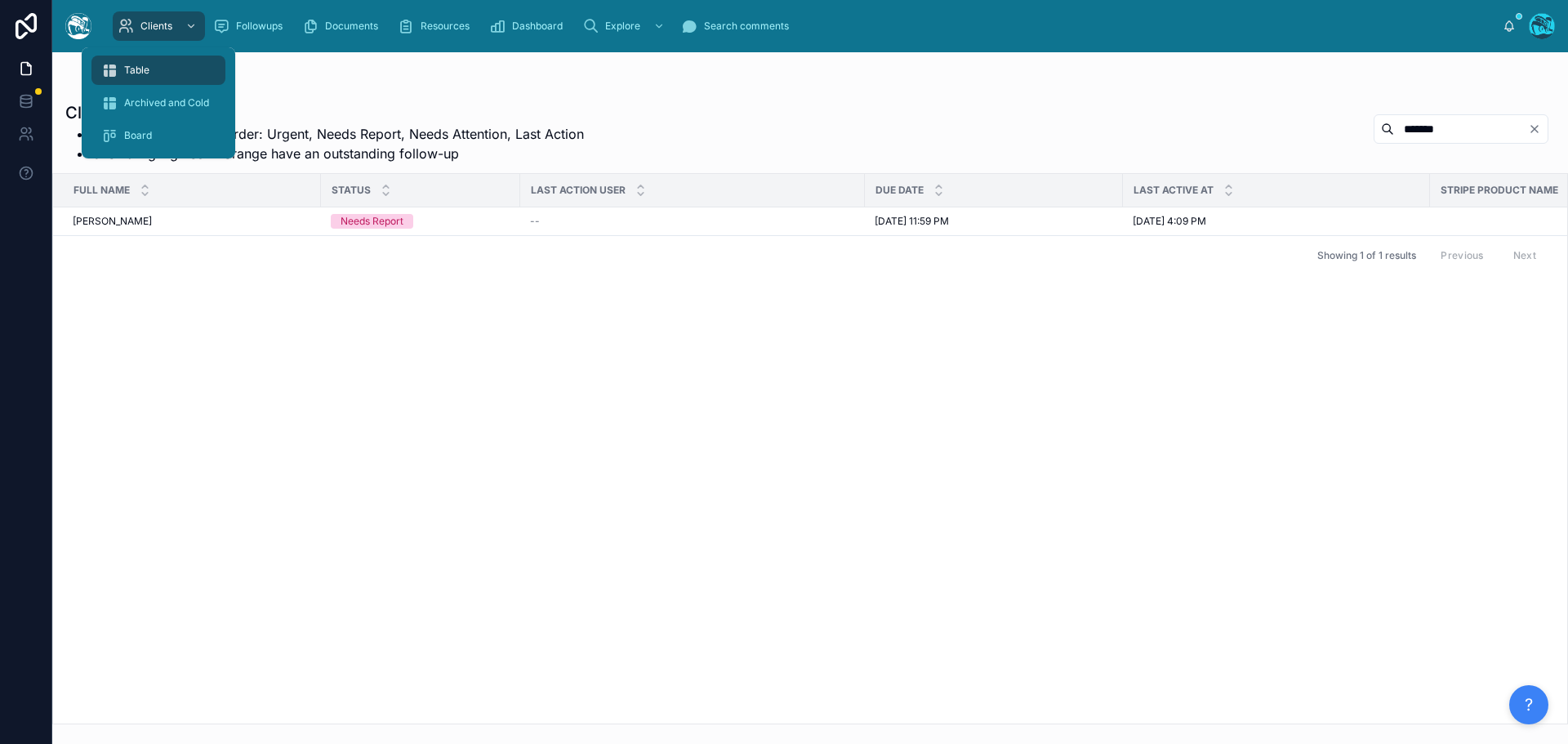
click at [143, 67] on span "Table" at bounding box center [137, 70] width 25 height 13
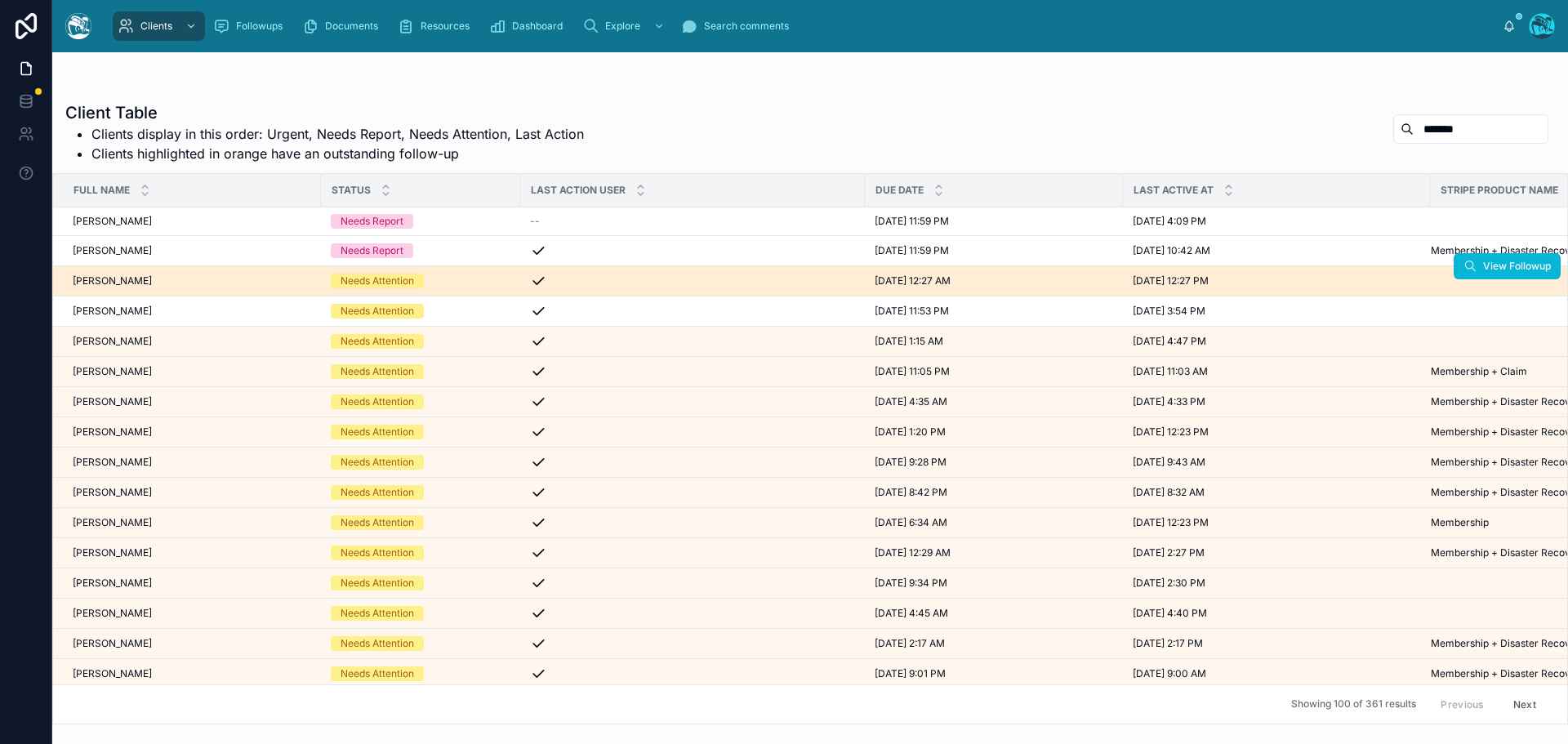
click at [183, 279] on div "[PERSON_NAME] [PERSON_NAME]" at bounding box center [191, 281] width 239 height 13
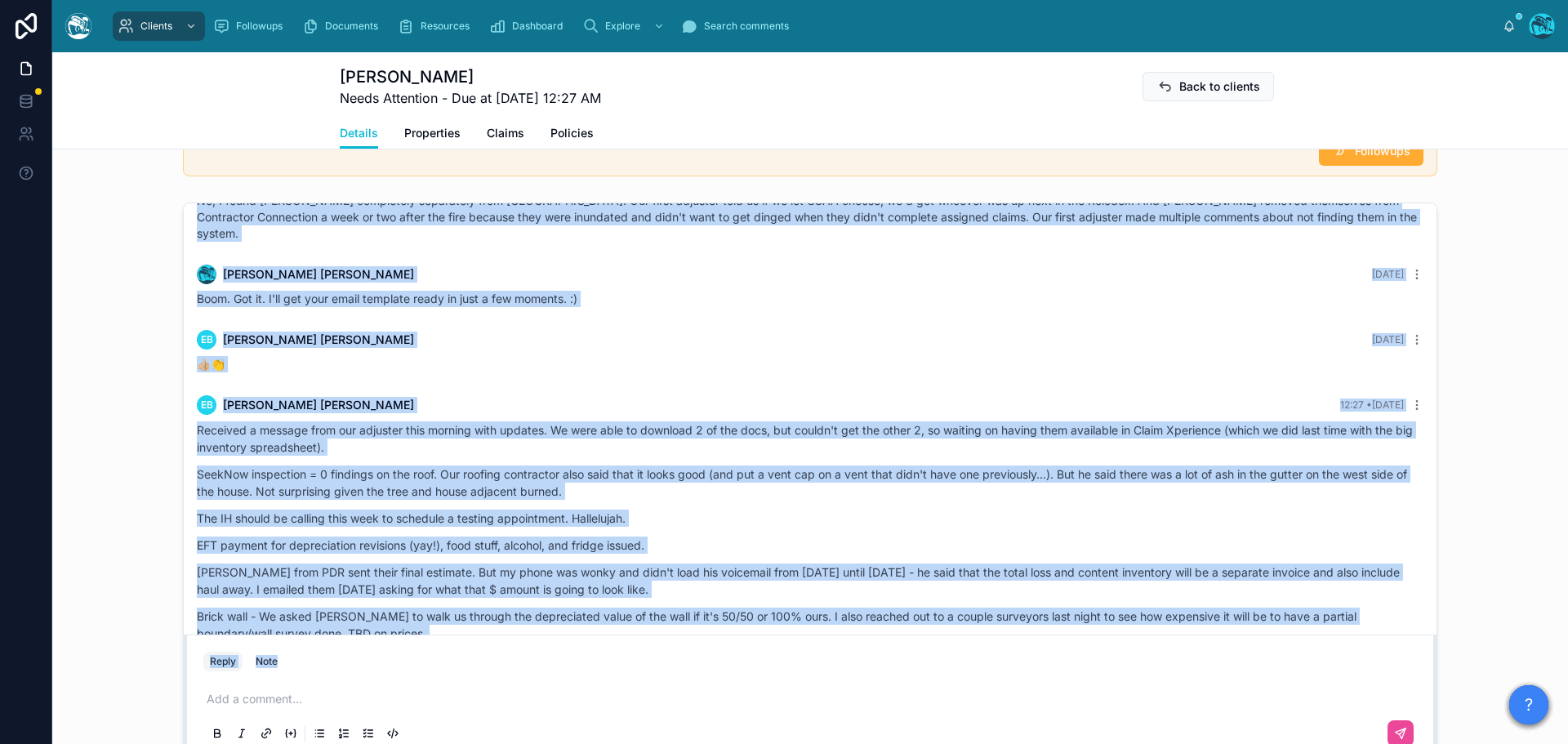
scroll to position [4315, 0]
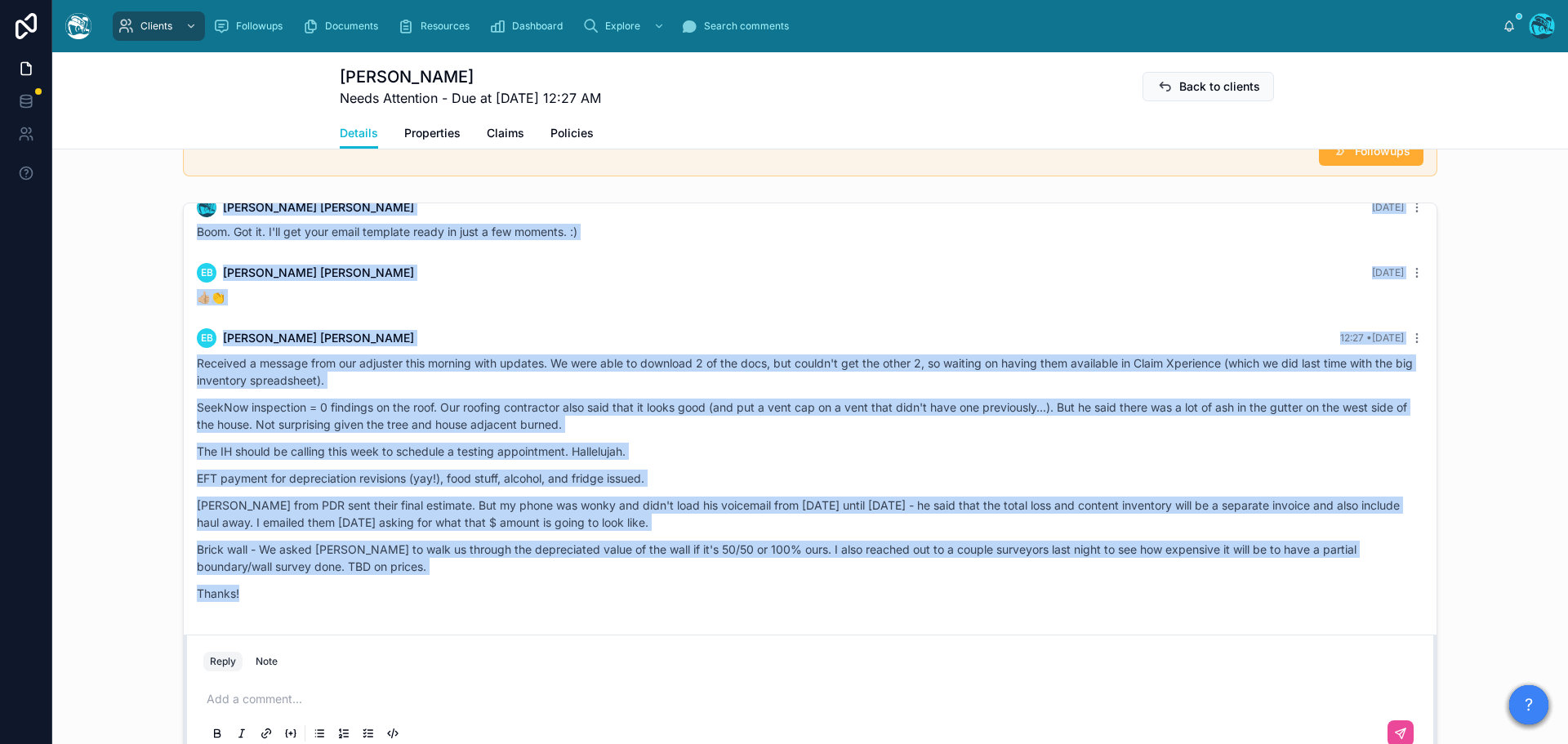
drag, startPoint x: 285, startPoint y: 270, endPoint x: 437, endPoint y: 602, distance: 365.1
copy div "Loremi Dolor Sitametco Adip elitseddo, Eiusm! Tempo Incididu & Utlabo Etdo Magn…"
click at [924, 510] on p "[PERSON_NAME] from PDR sent their final estimate. But my phone was wonky and di…" at bounding box center [810, 513] width 1227 height 34
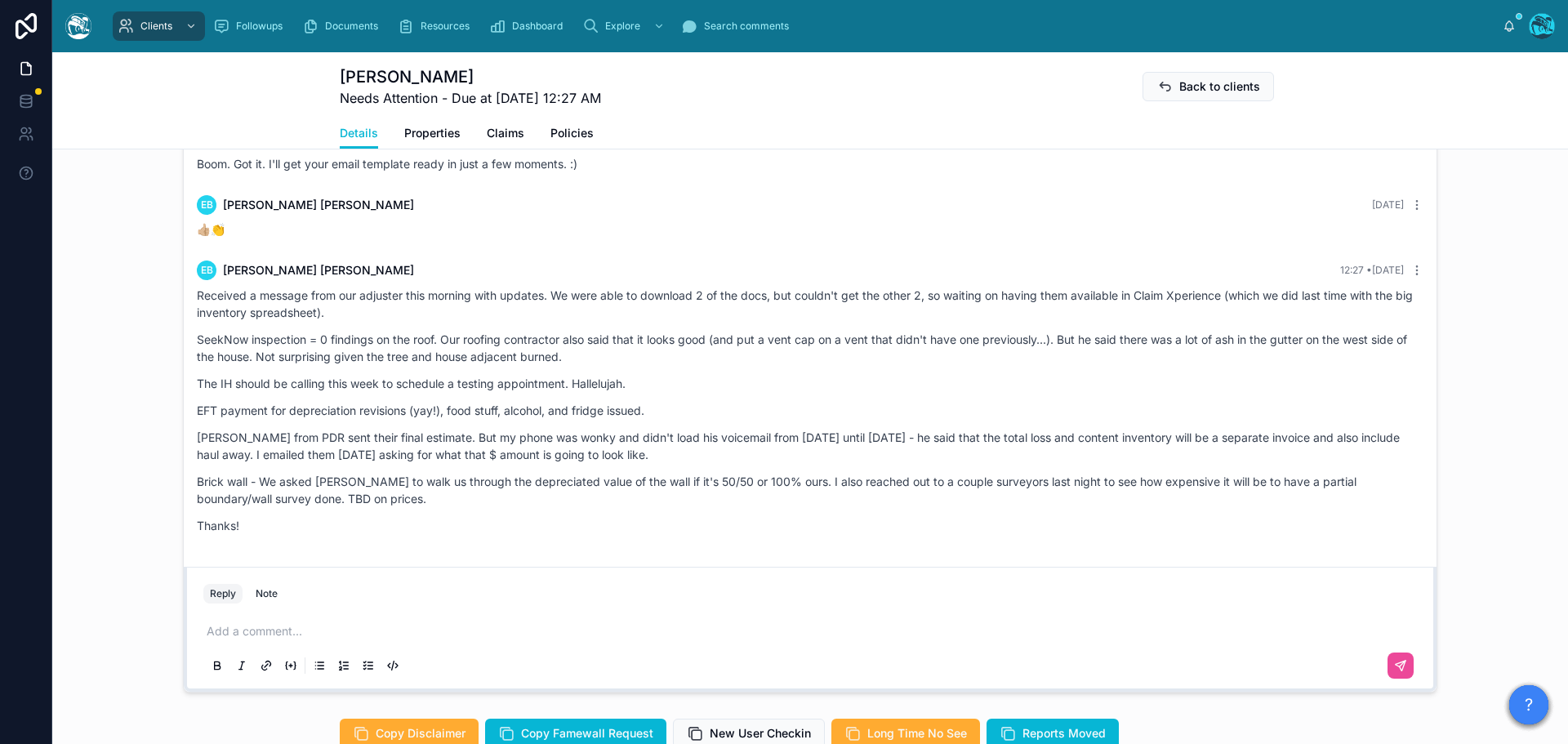
scroll to position [1408, 0]
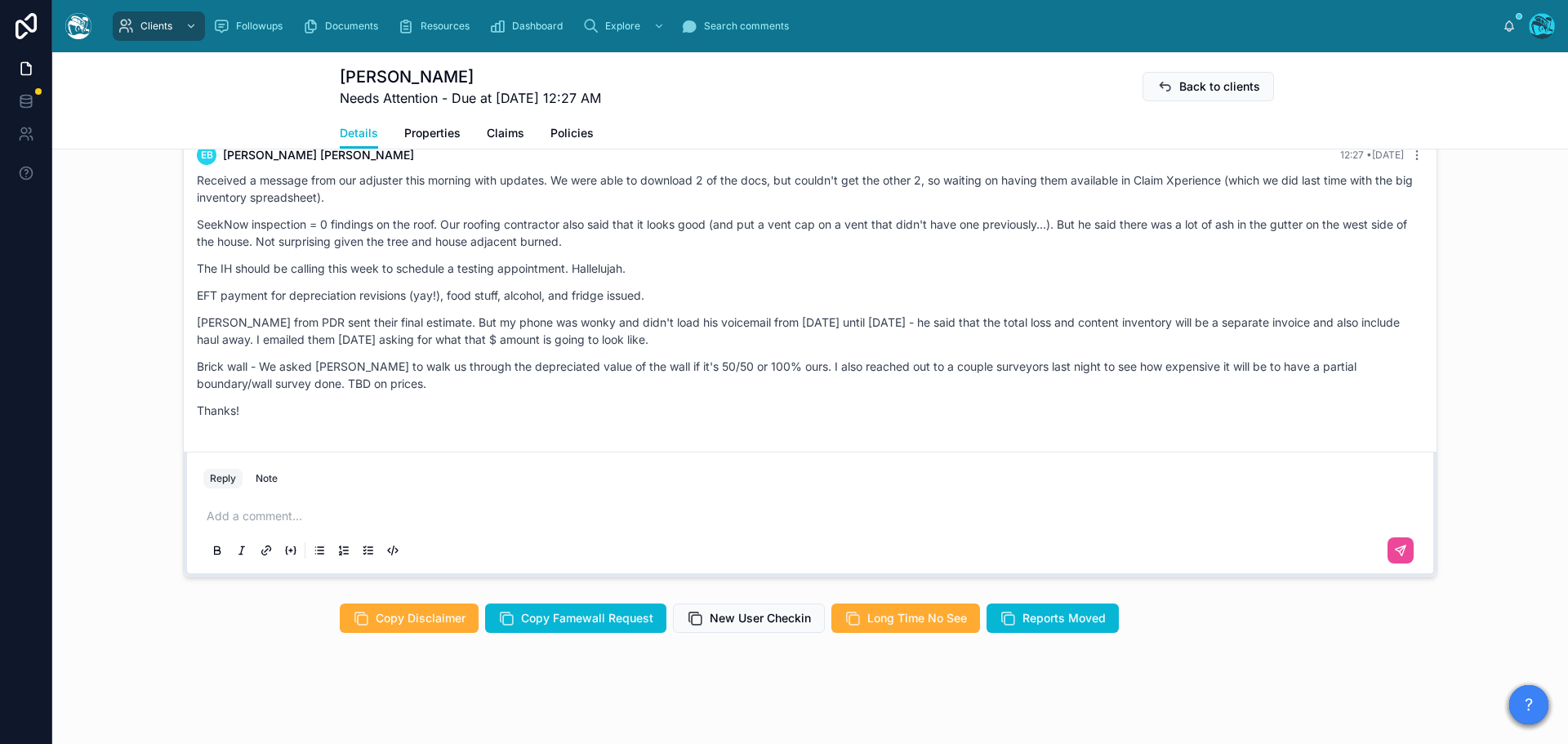
click at [217, 520] on p at bounding box center [813, 516] width 1214 height 16
click at [1396, 545] on icon at bounding box center [1401, 550] width 13 height 13
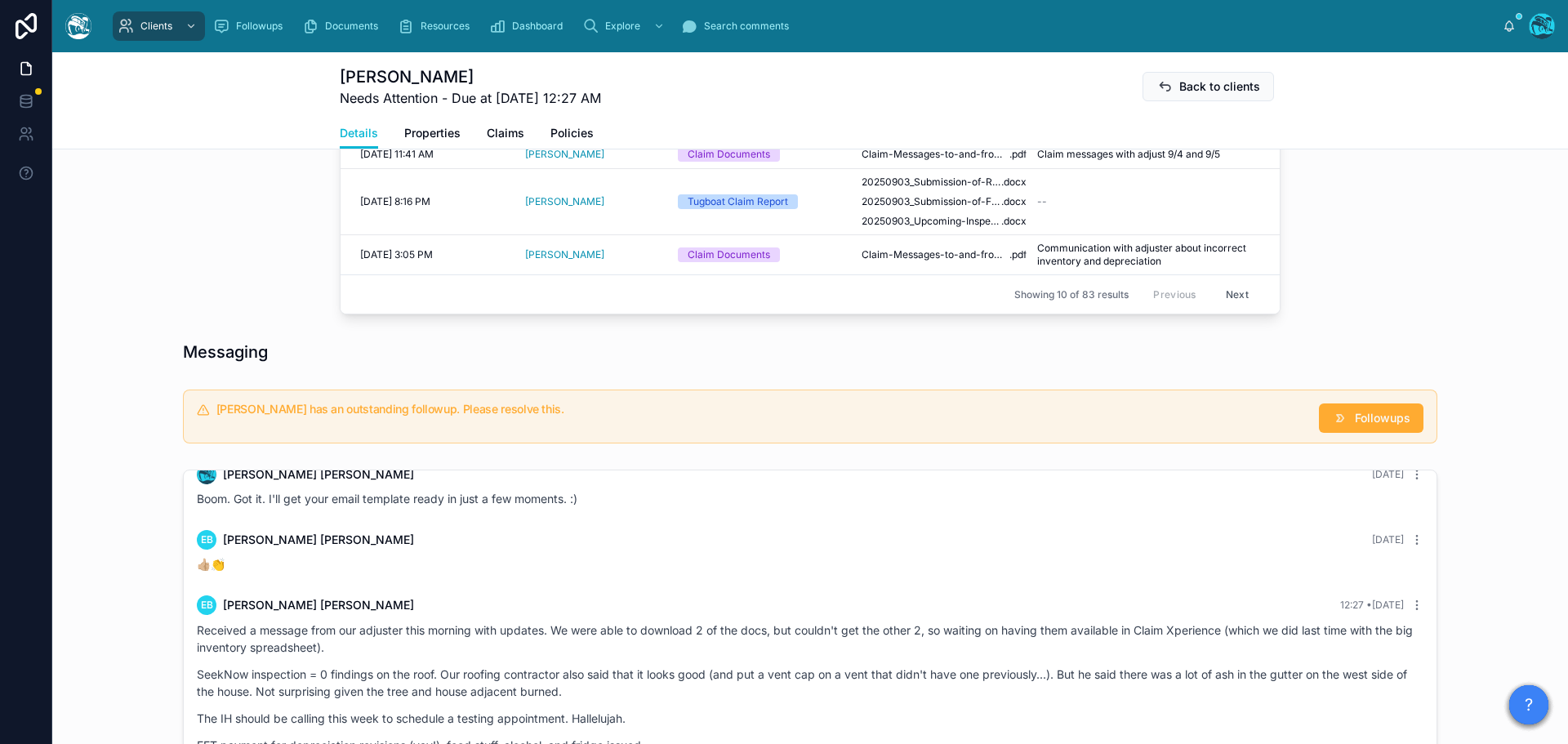
scroll to position [917, 0]
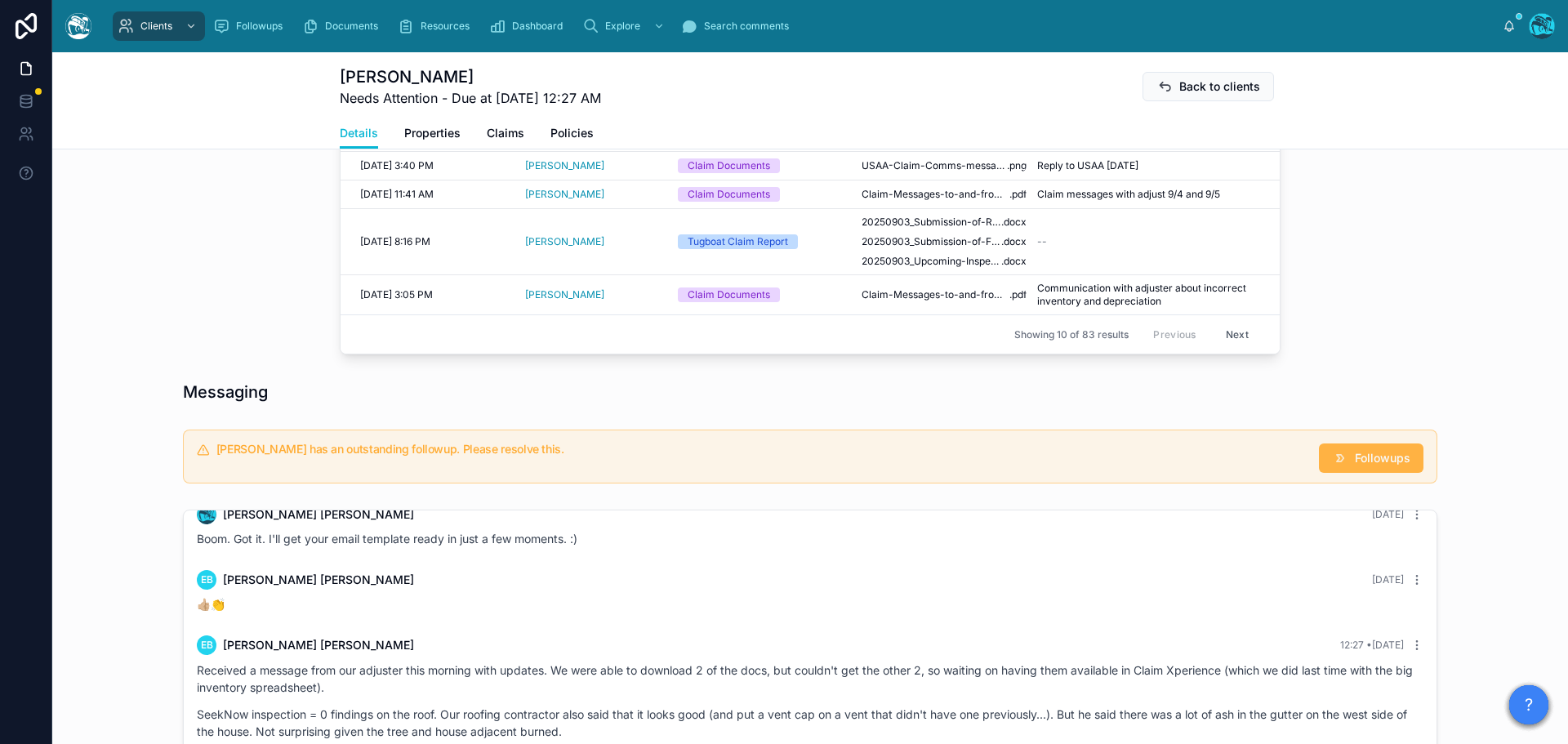
click at [1380, 463] on span "Followups" at bounding box center [1383, 458] width 55 height 16
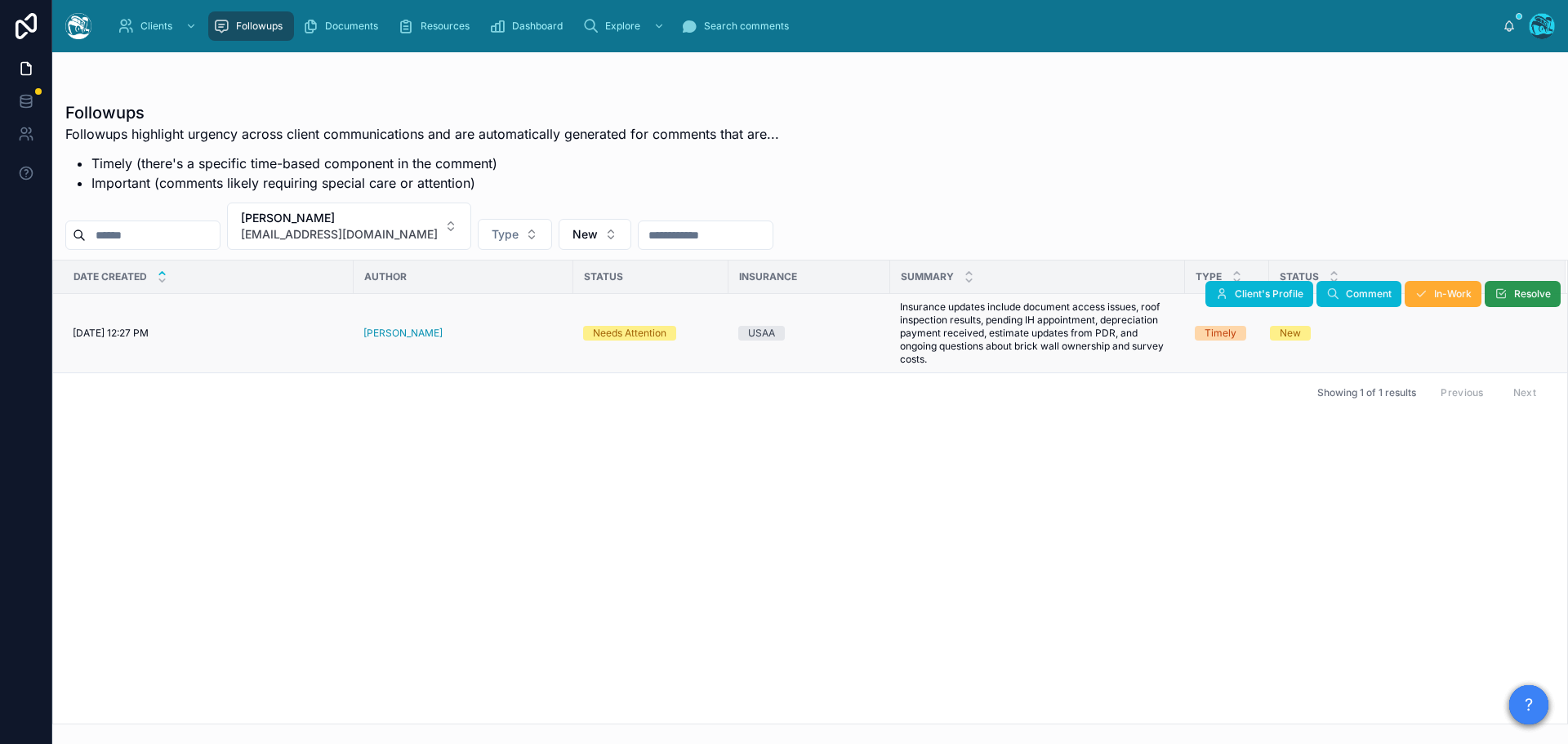
click at [1521, 295] on span "Resolve" at bounding box center [1532, 293] width 37 height 13
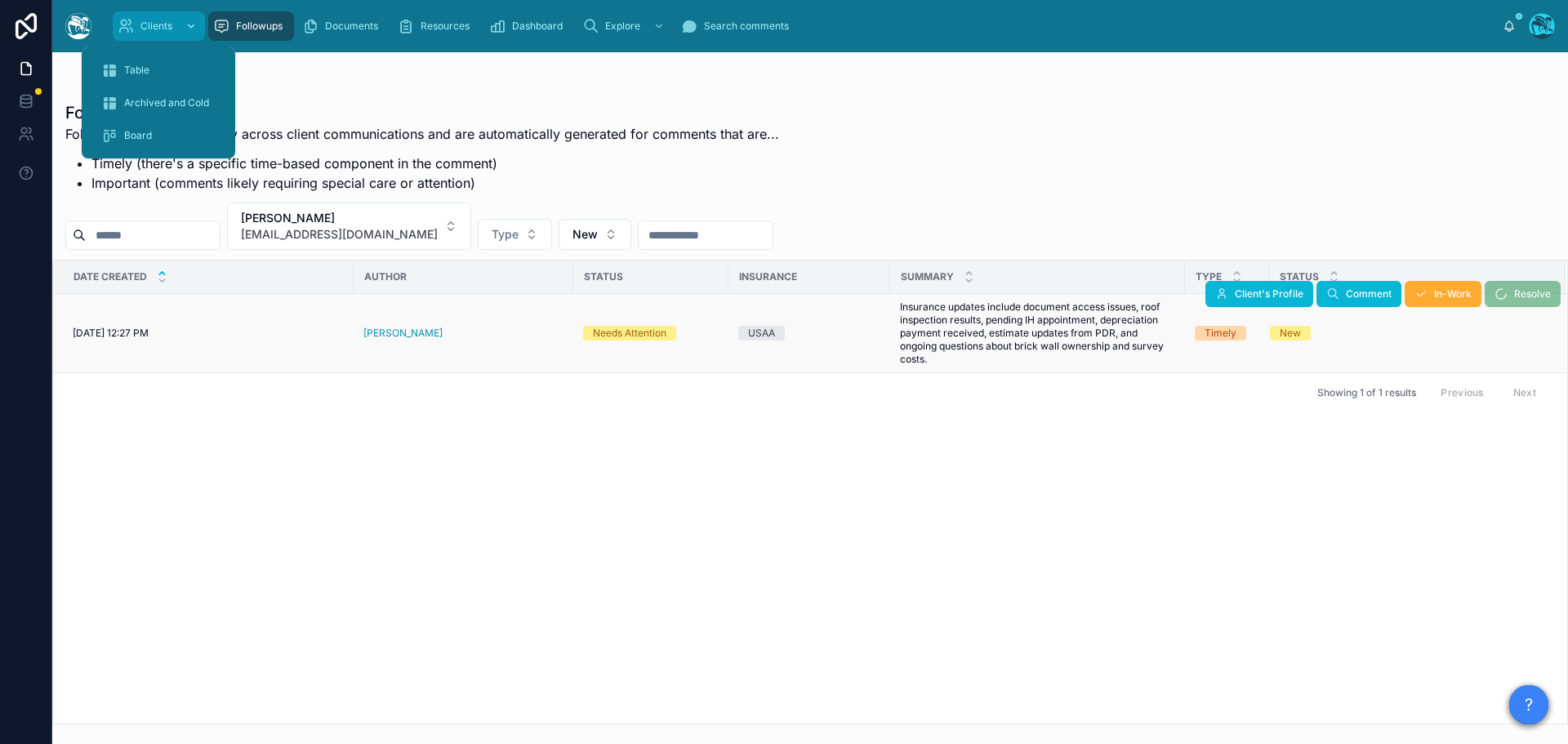
click at [143, 22] on span "Clients" at bounding box center [157, 26] width 32 height 13
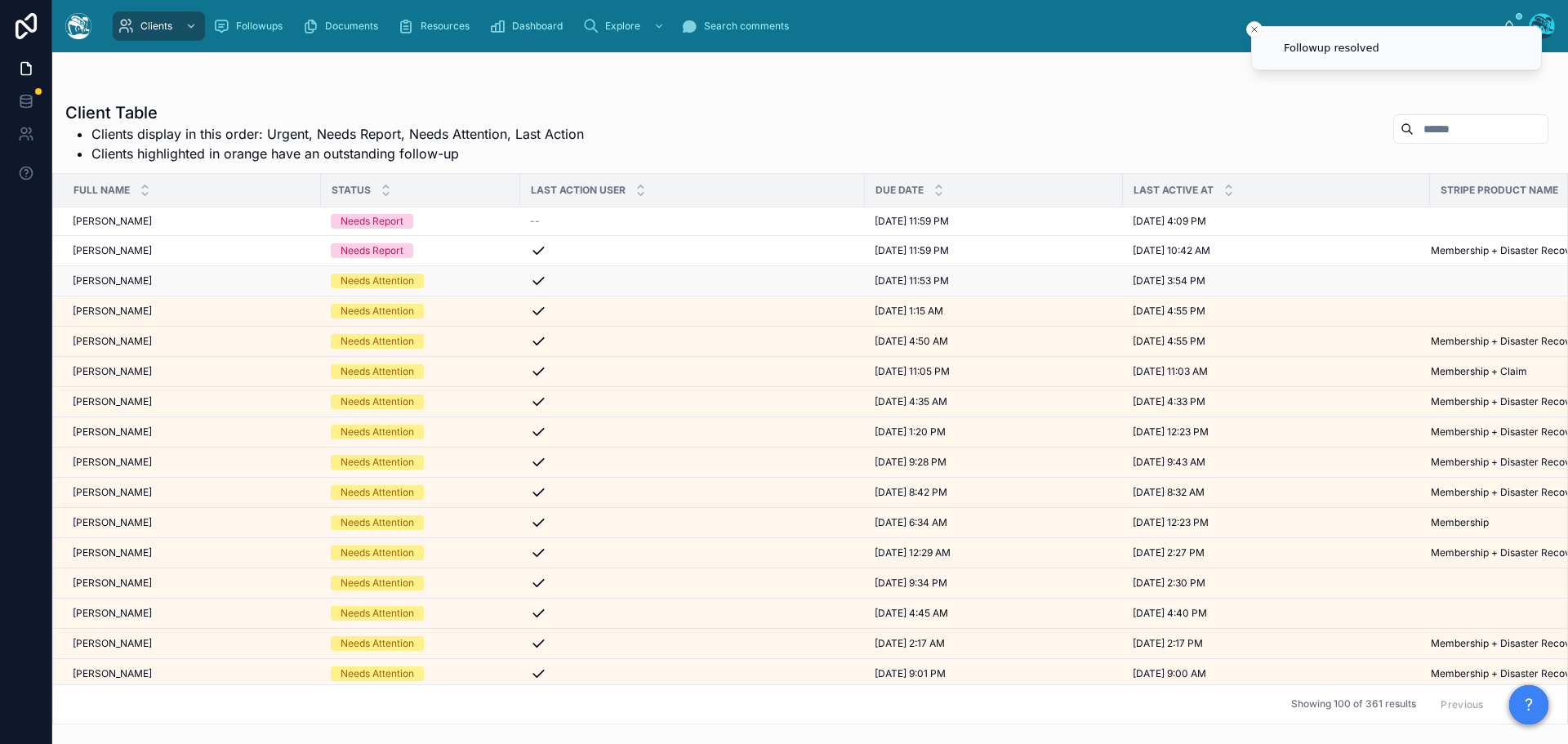
click at [240, 283] on div "Kimberly Costino Kimberly Costino" at bounding box center [191, 281] width 239 height 13
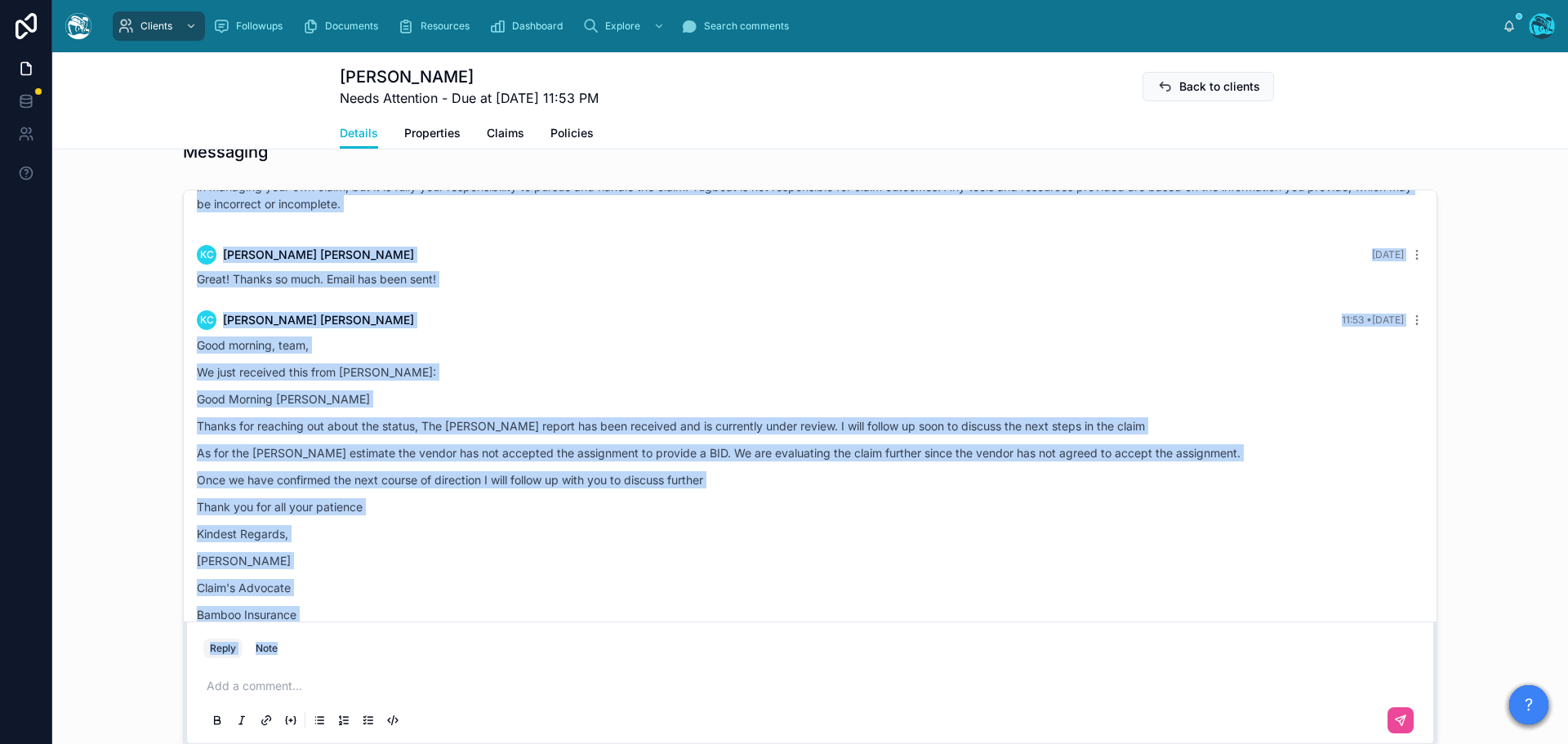
scroll to position [4198, 0]
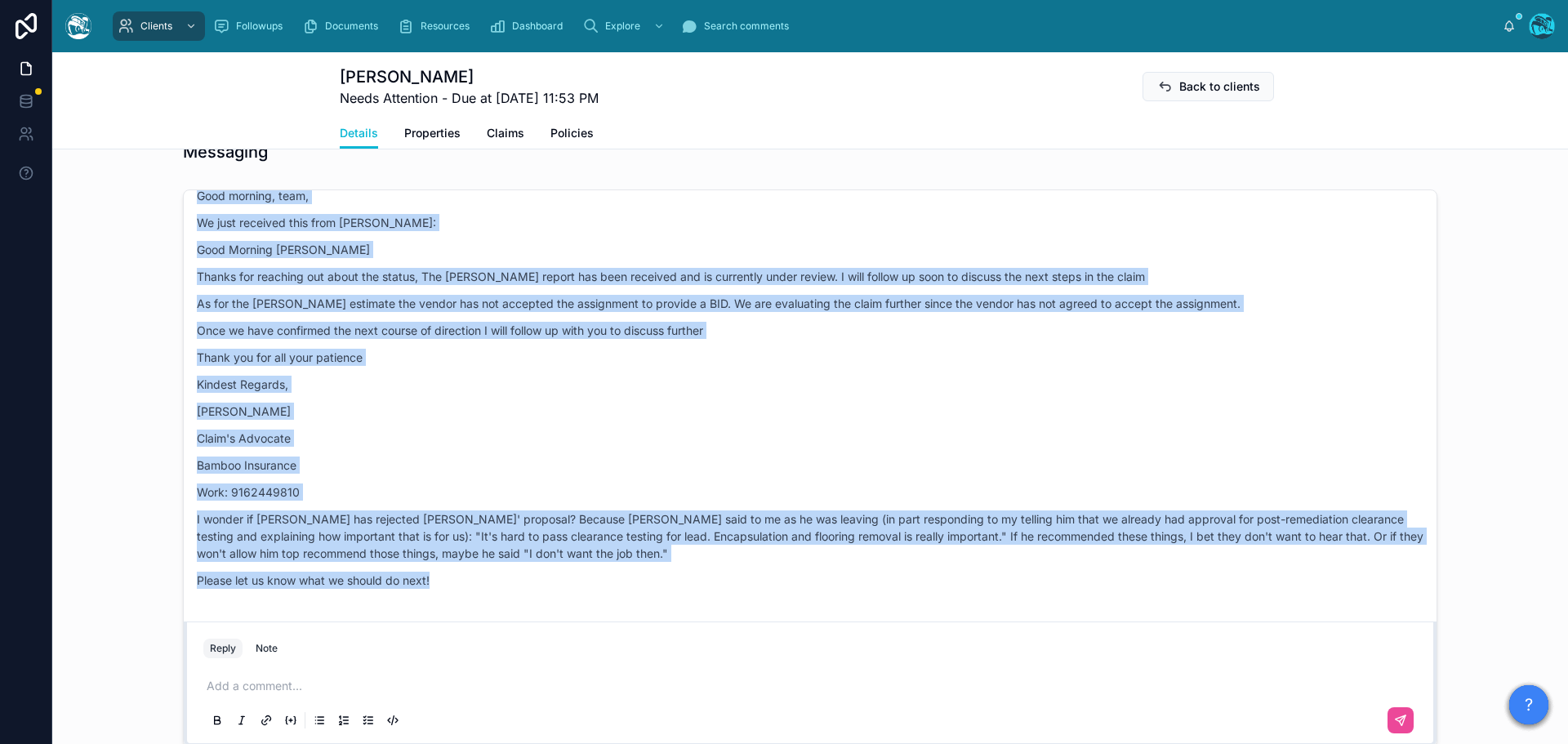
drag, startPoint x: 362, startPoint y: 387, endPoint x: 465, endPoint y: 613, distance: 248.4
copy div "Rachel Baker Yesterday Hey there! Thanks for that insight — you can't be too ca…"
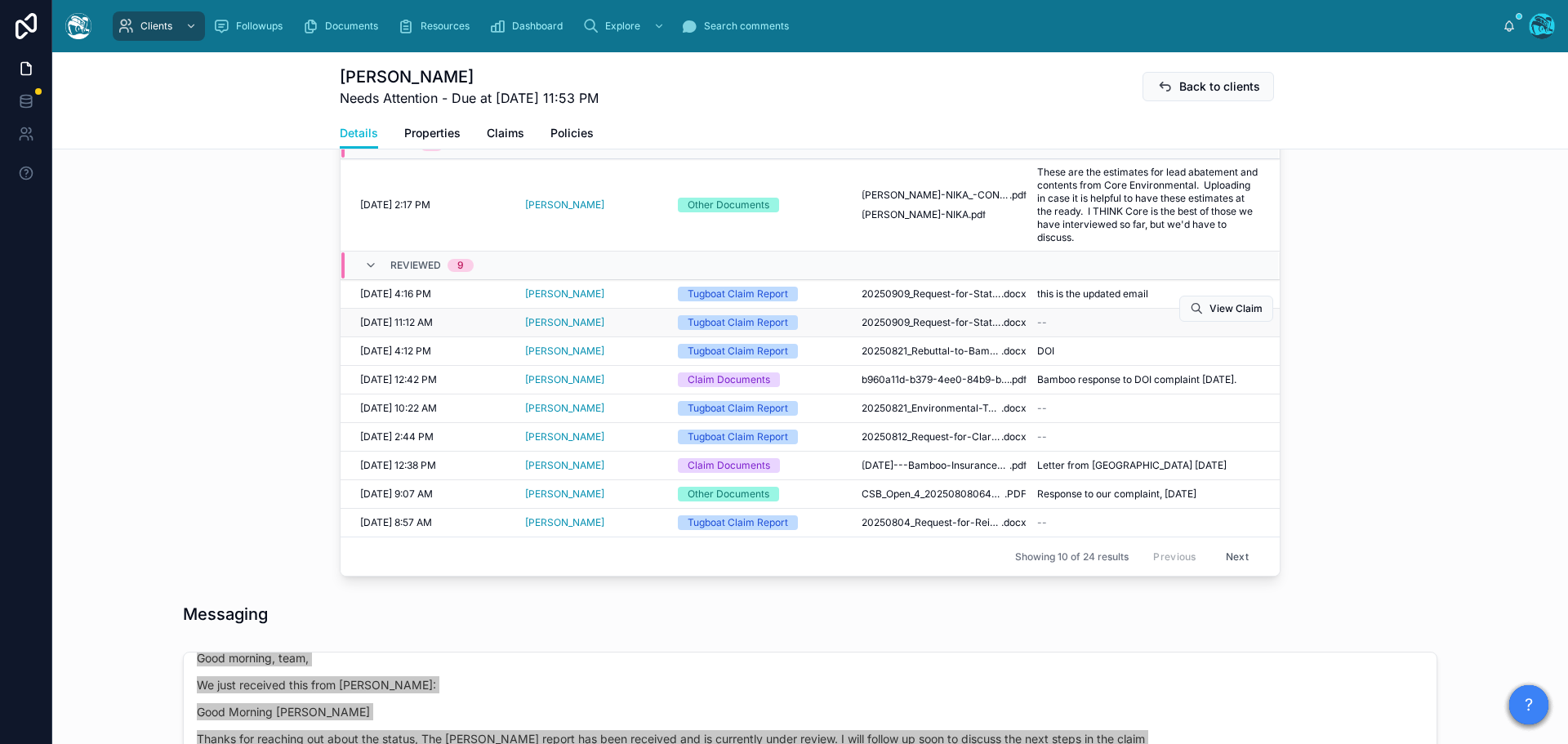
scroll to position [654, 0]
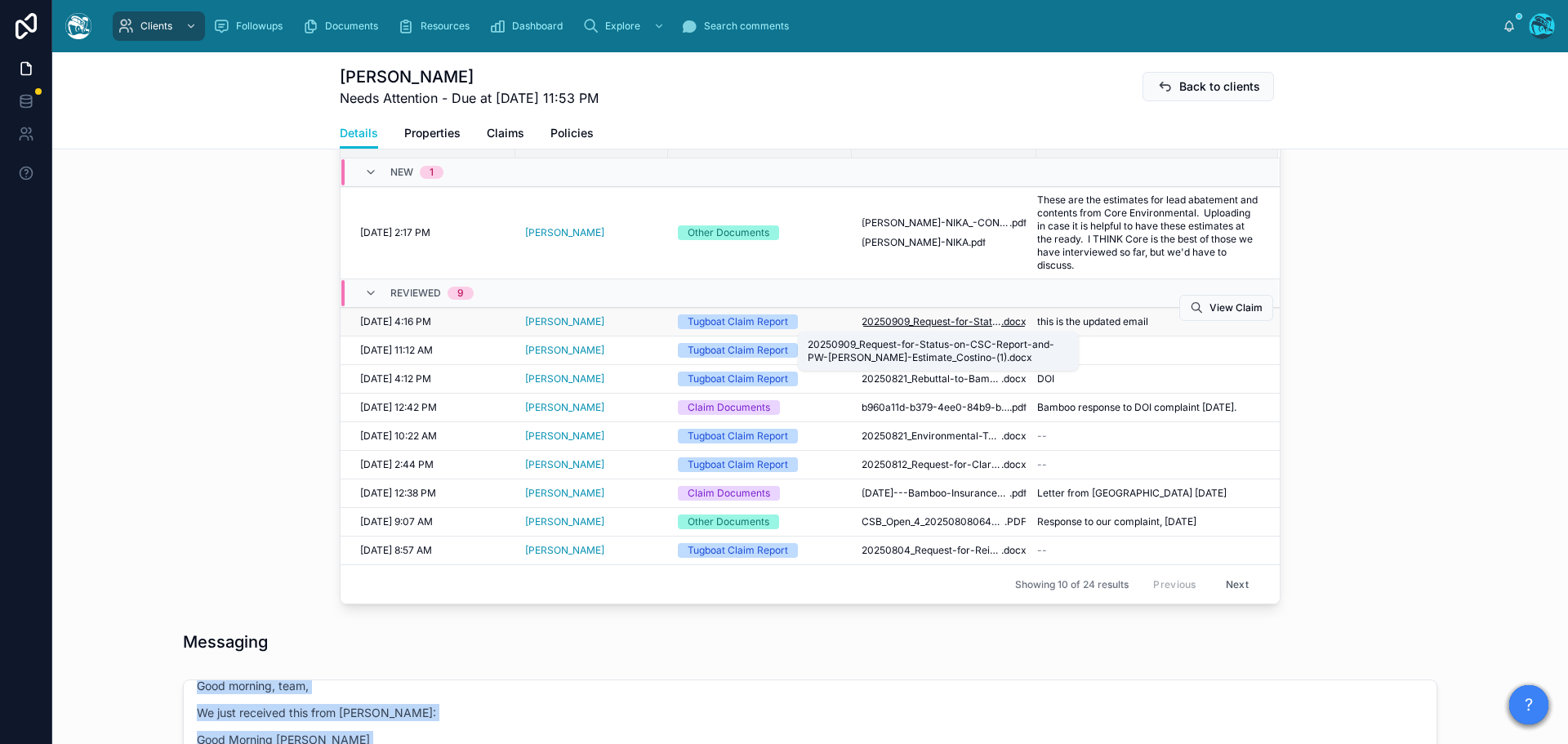
click at [926, 325] on span "20250909_Request-for-Status-on-CSC-Report-and-PW-Stevens-Estimate_Costino-(1)" at bounding box center [931, 321] width 140 height 13
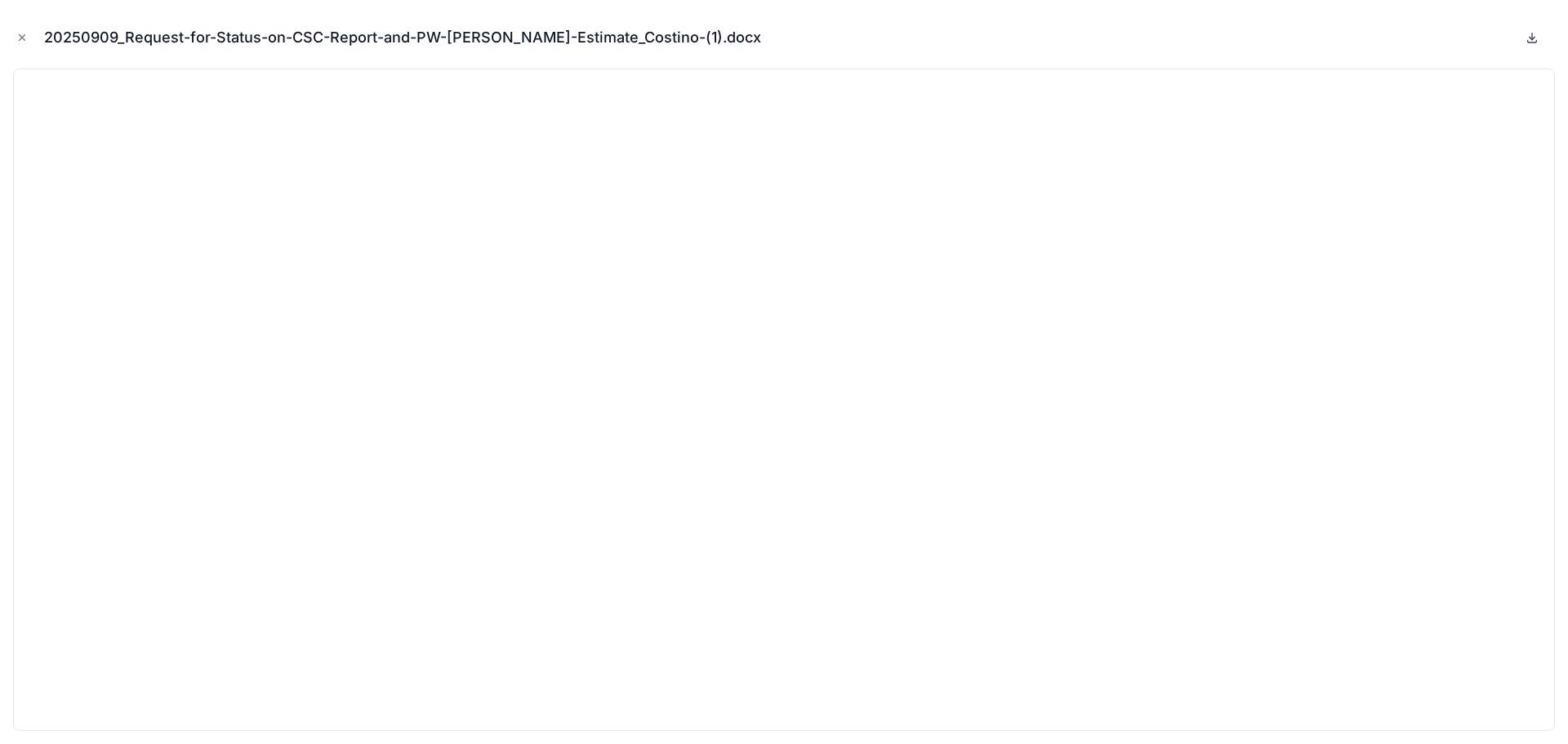
click at [1532, 39] on icon at bounding box center [1532, 36] width 0 height 6
drag, startPoint x: 22, startPoint y: 37, endPoint x: 312, endPoint y: 78, distance: 292.9
click at [22, 37] on icon "Close modal" at bounding box center [21, 38] width 12 height 12
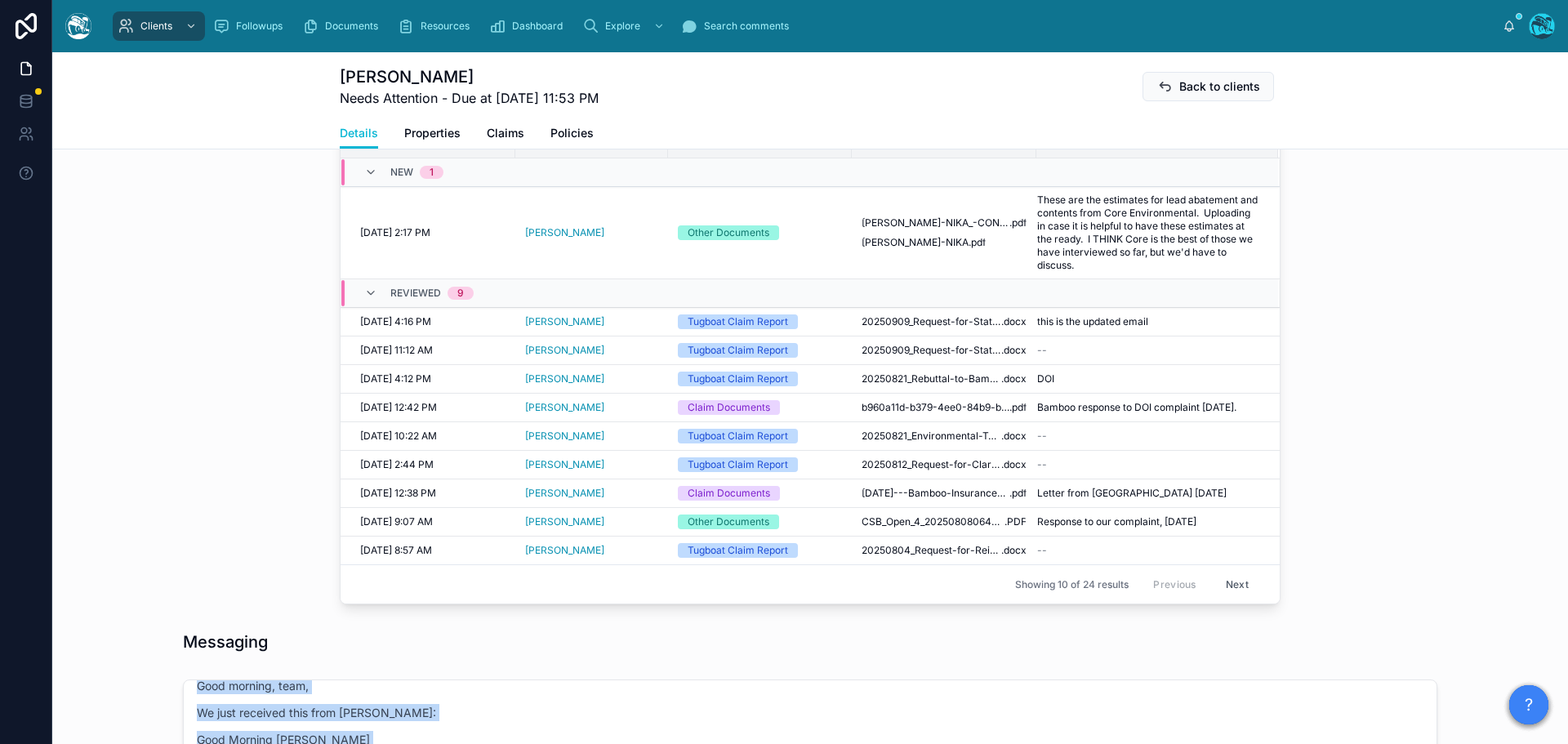
scroll to position [571, 0]
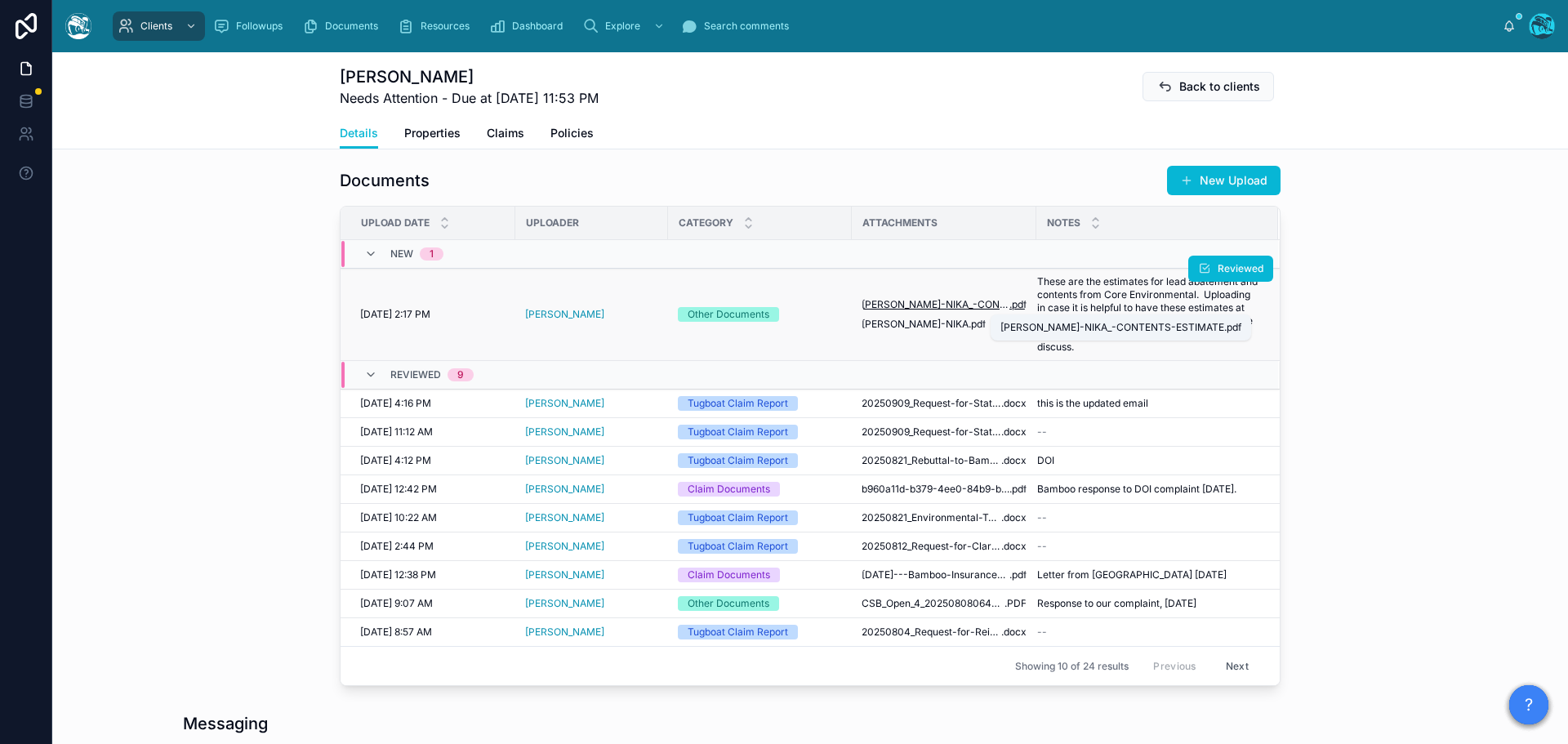
click at [918, 301] on span "HOGAN-NIKA_-CONTENTS-ESTIMATE" at bounding box center [935, 304] width 148 height 13
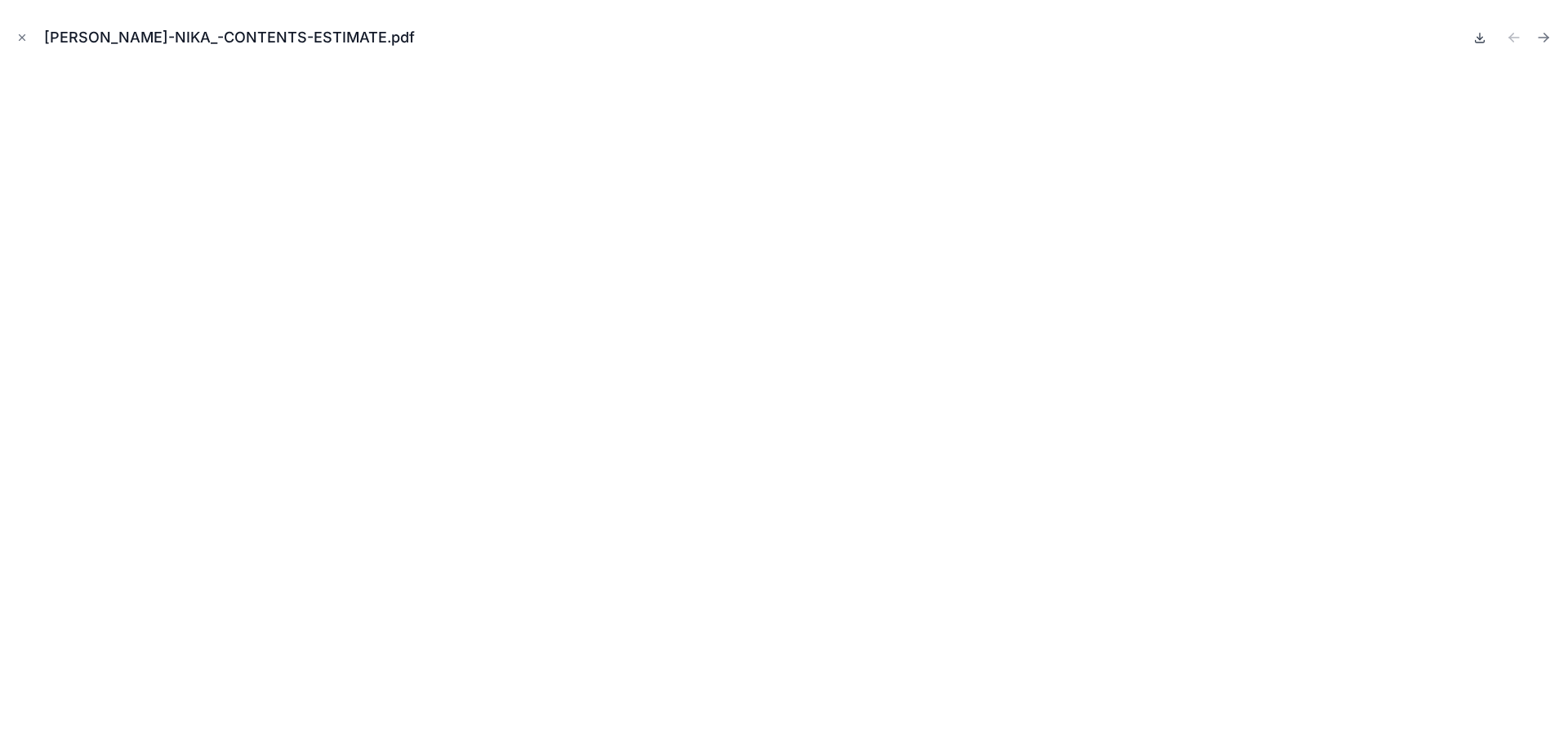
click at [1478, 35] on icon at bounding box center [1479, 38] width 13 height 13
click at [1543, 35] on icon "Next file" at bounding box center [1544, 38] width 16 height 16
drag, startPoint x: 1543, startPoint y: 35, endPoint x: 1480, endPoint y: 38, distance: 63.1
click at [1480, 38] on icon at bounding box center [1480, 36] width 0 height 6
drag, startPoint x: 19, startPoint y: 38, endPoint x: 773, endPoint y: 72, distance: 754.8
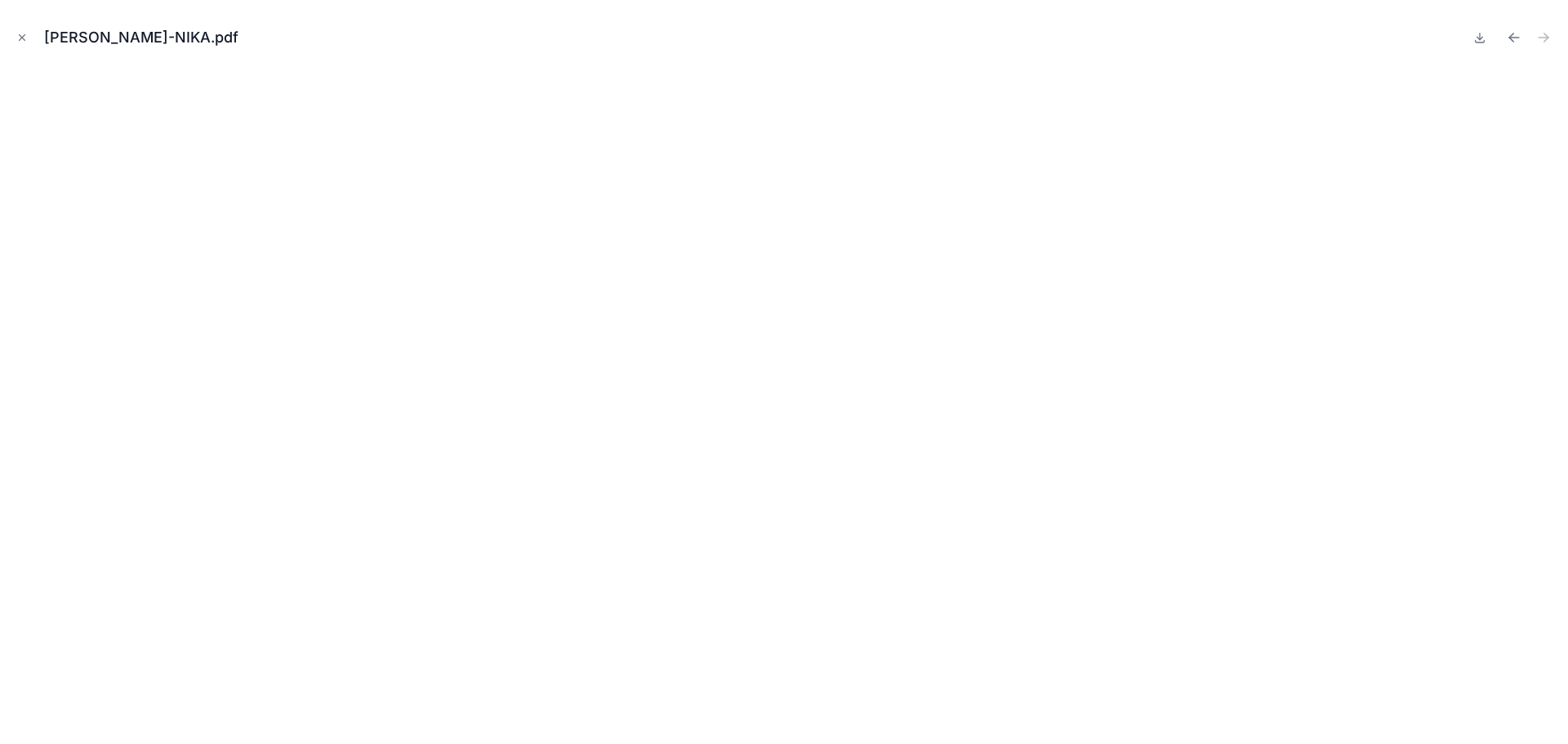
click at [19, 38] on icon "Close modal" at bounding box center [21, 38] width 12 height 12
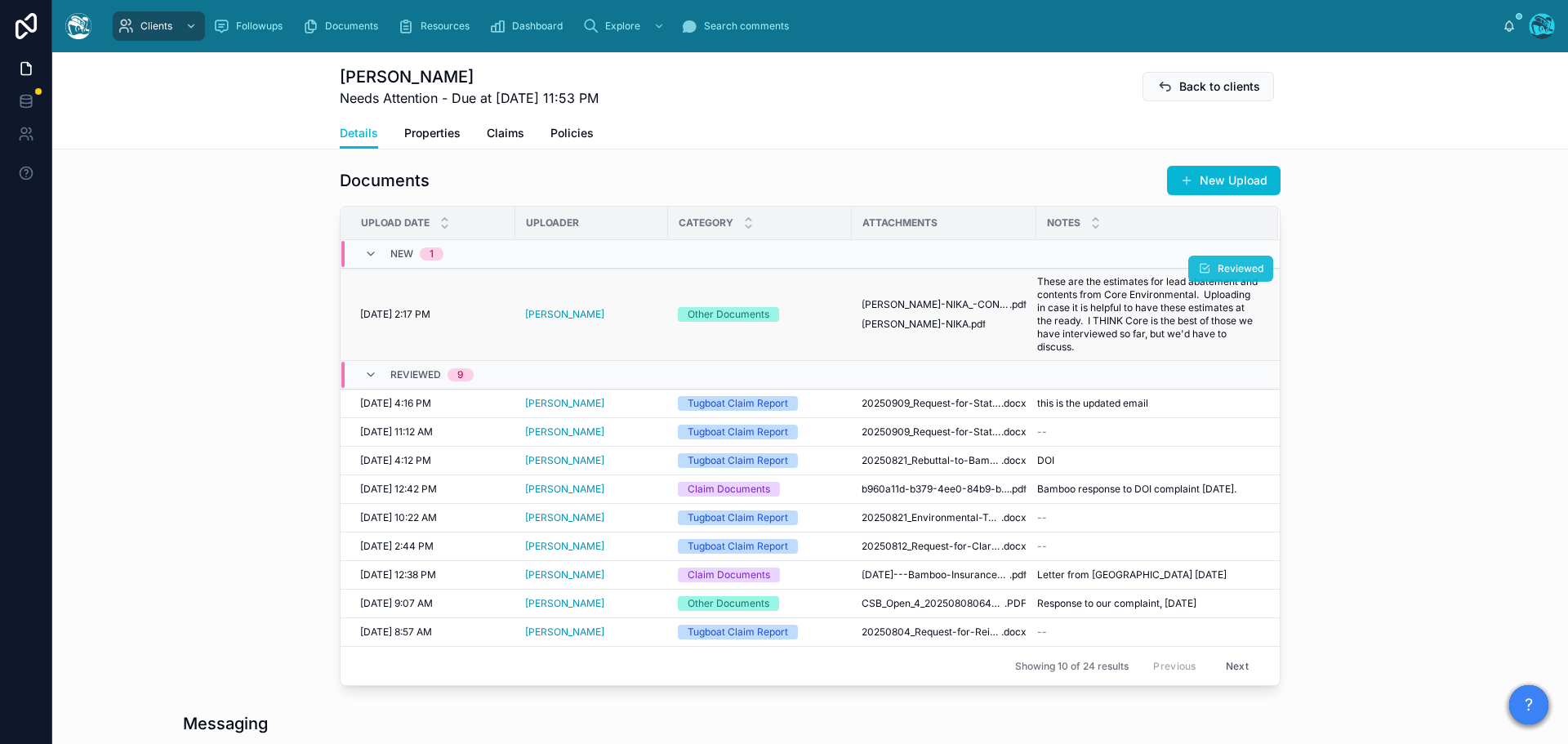
click at [1208, 262] on button "Reviewed" at bounding box center [1231, 268] width 85 height 26
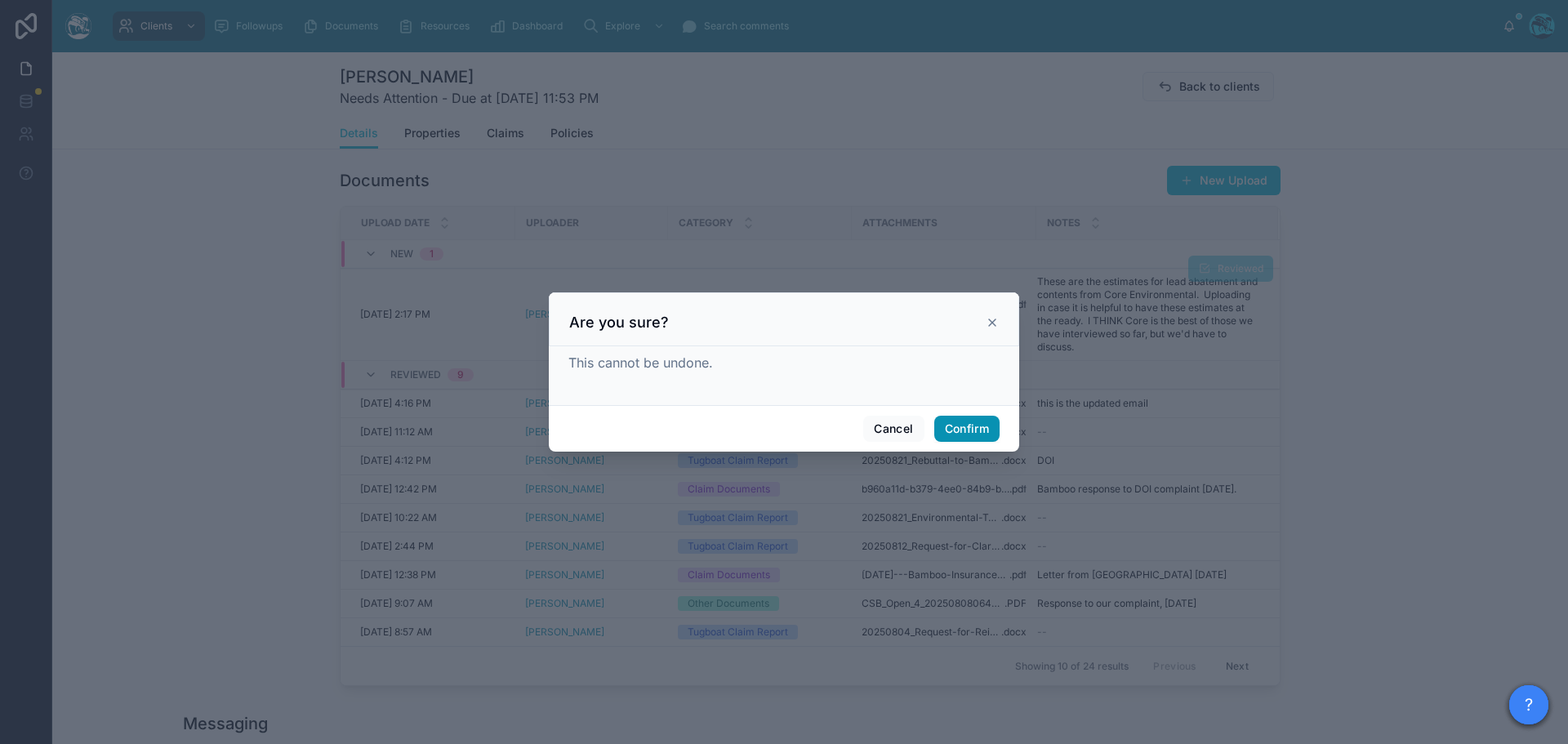
click at [960, 427] on button "Confirm" at bounding box center [967, 428] width 65 height 26
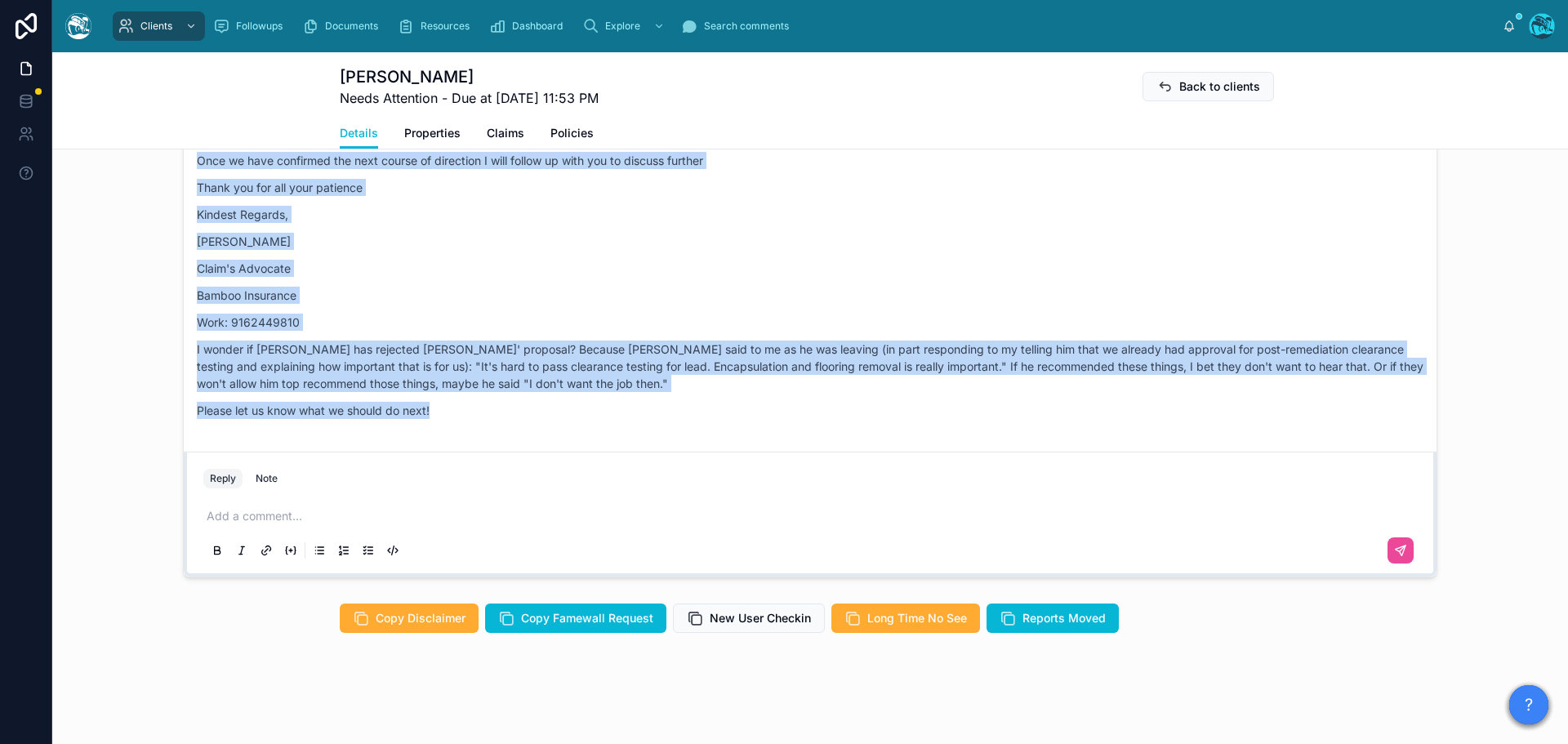
scroll to position [1324, 0]
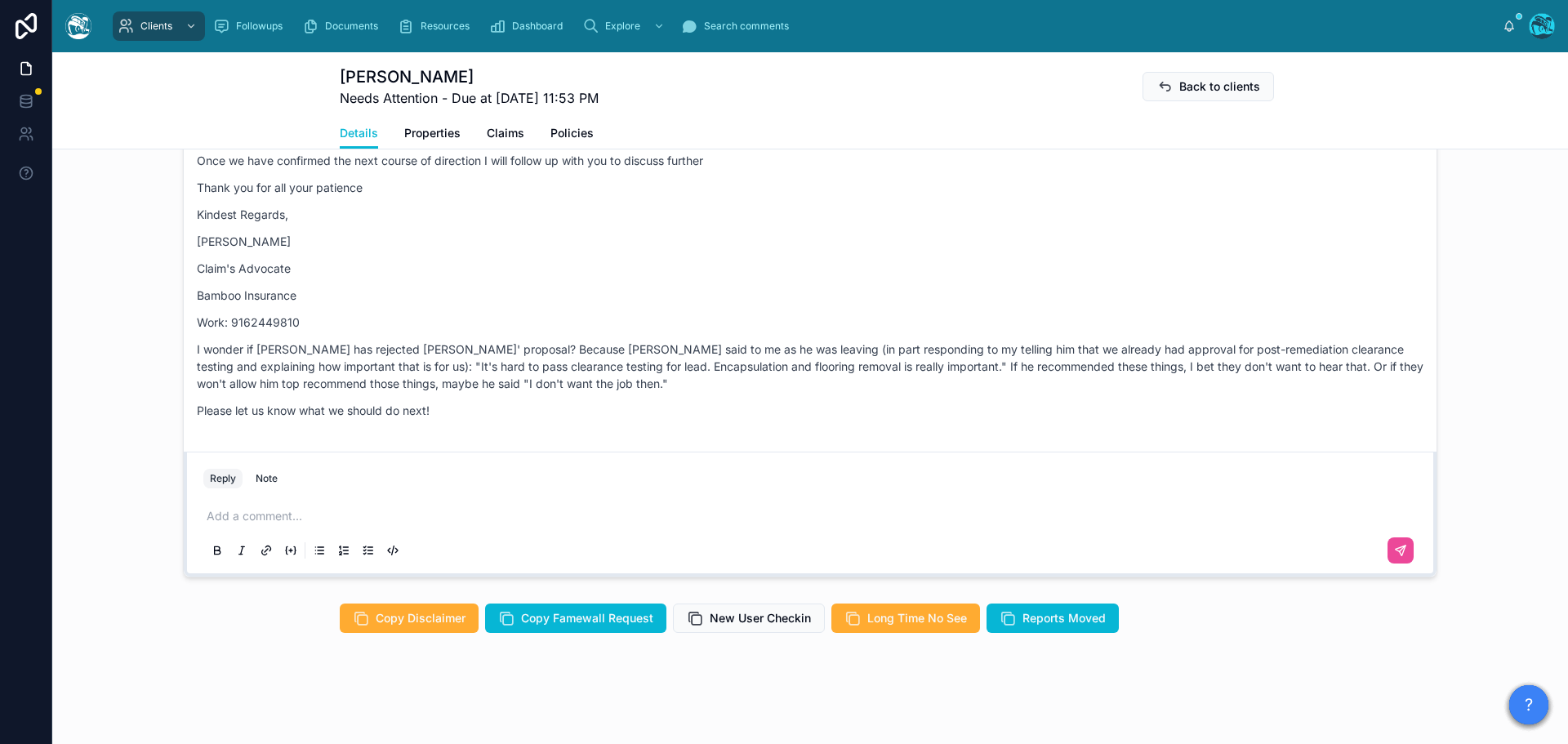
click at [228, 515] on p at bounding box center [813, 516] width 1214 height 16
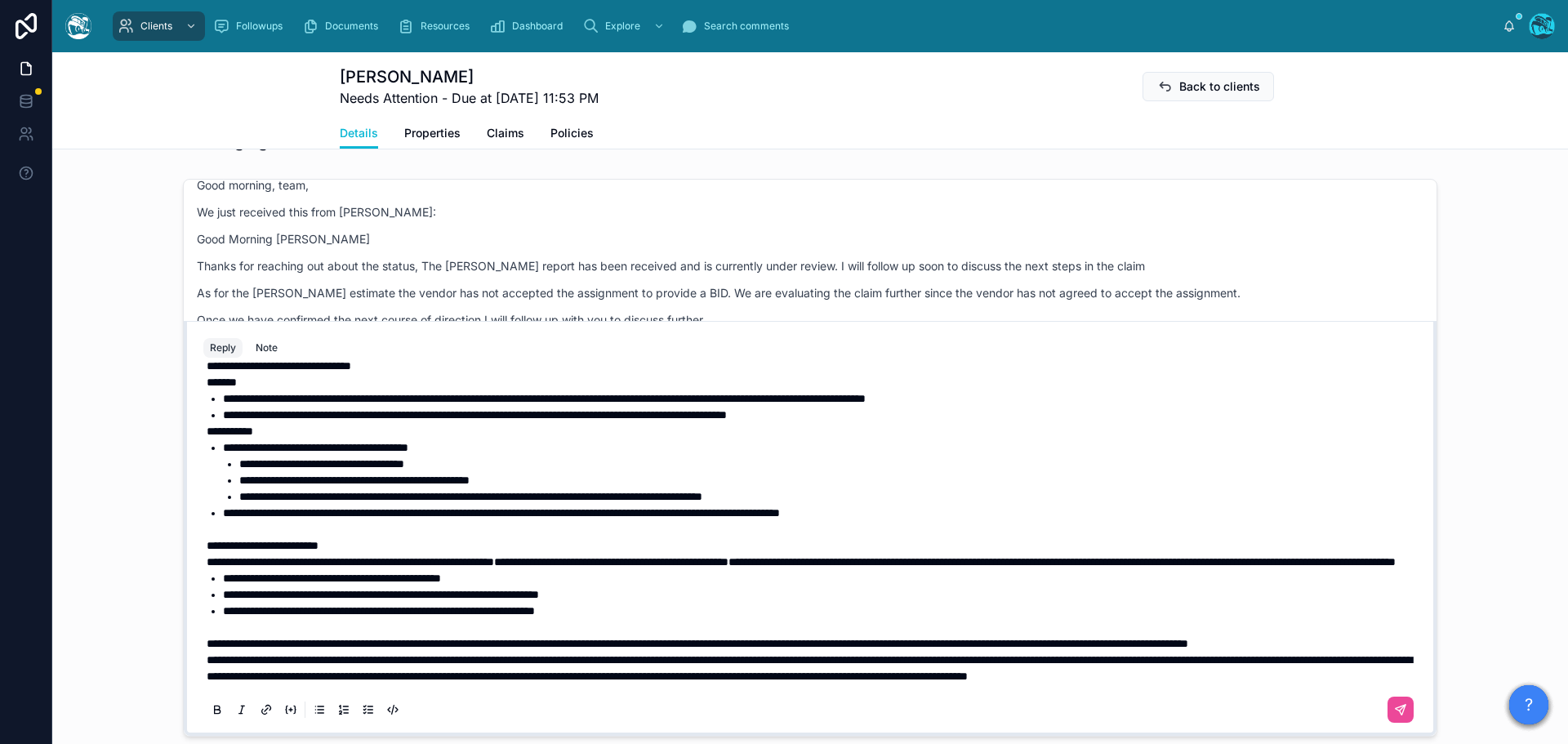
scroll to position [362, 0]
click at [361, 635] on p "**********" at bounding box center [813, 643] width 1214 height 16
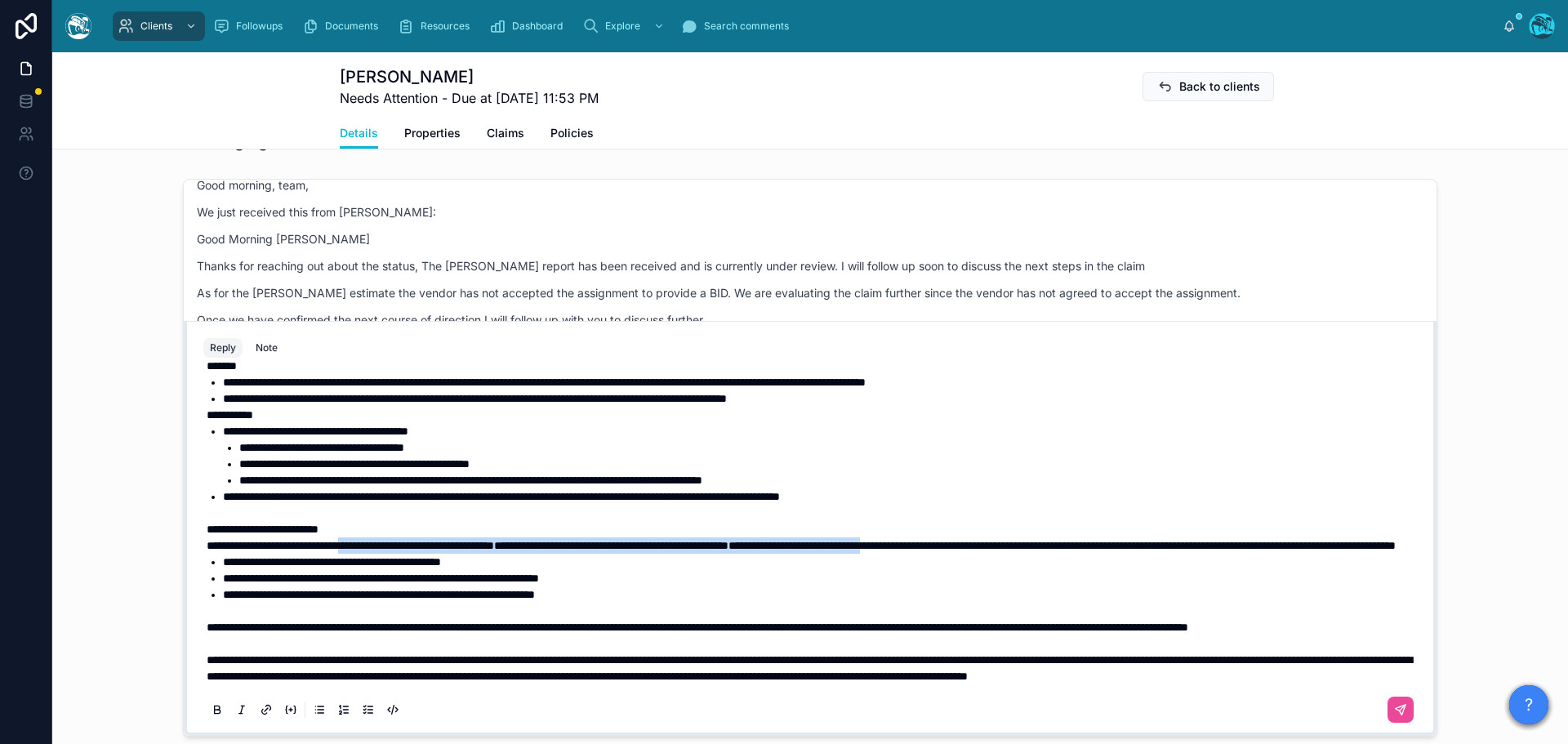
drag, startPoint x: 1103, startPoint y: 523, endPoint x: 385, endPoint y: 524, distance: 718.0
click at [385, 537] on p "**********" at bounding box center [813, 545] width 1214 height 16
click at [212, 716] on icon at bounding box center [217, 709] width 13 height 13
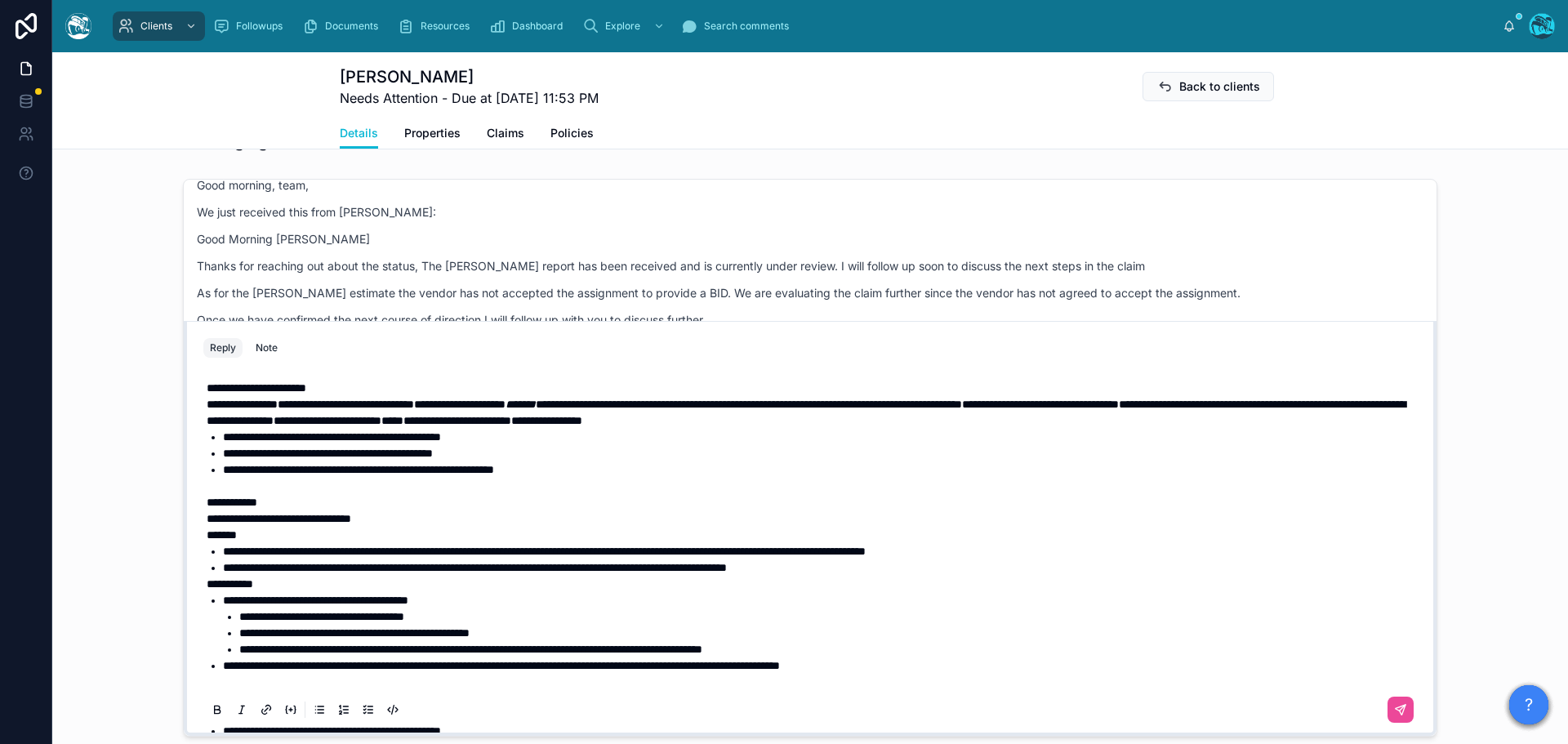
scroll to position [117, 0]
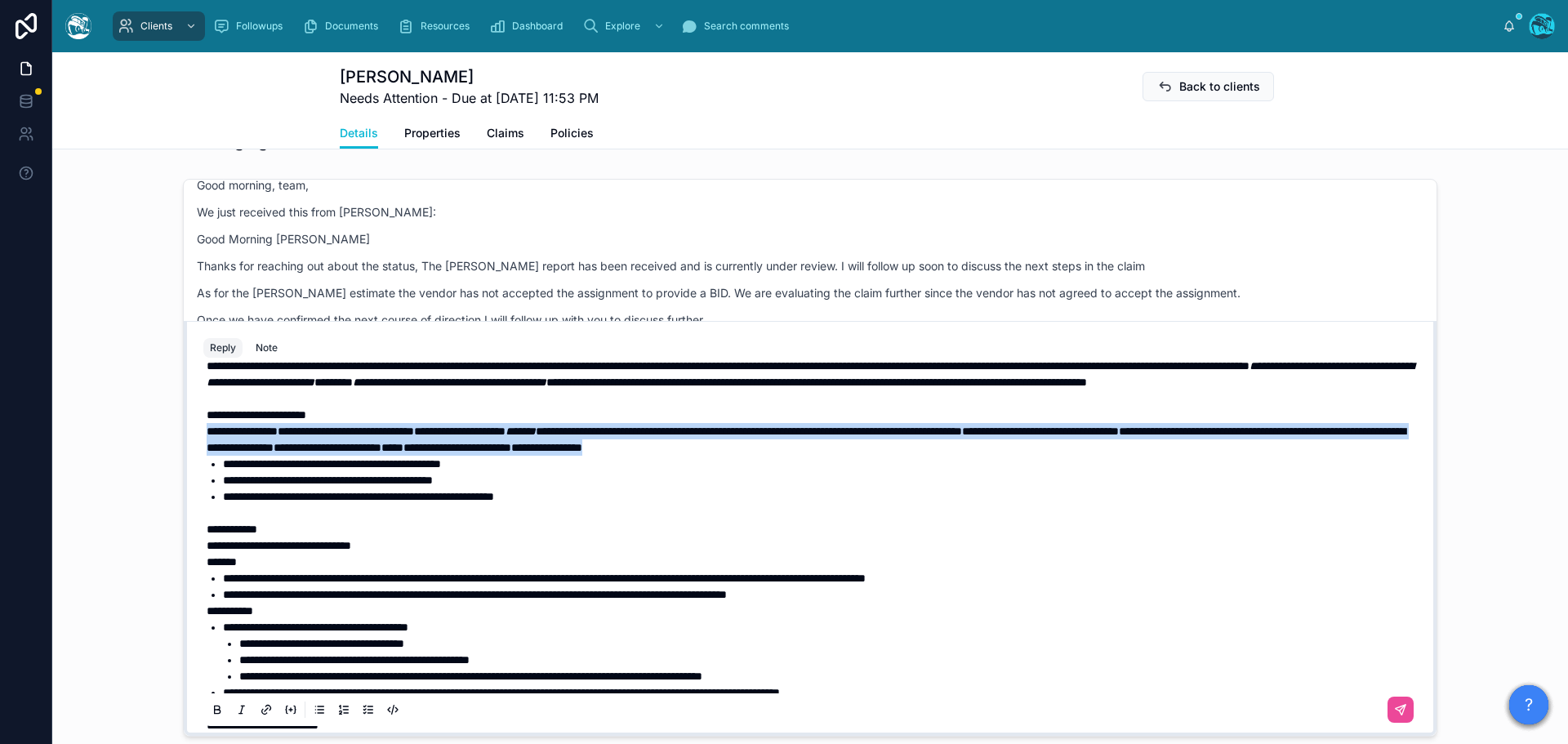
drag, startPoint x: 1131, startPoint y: 472, endPoint x: 182, endPoint y: 463, distance: 949.0
click at [183, 463] on div "**********" at bounding box center [809, 528] width 1253 height 416
click at [211, 716] on icon at bounding box center [217, 709] width 13 height 13
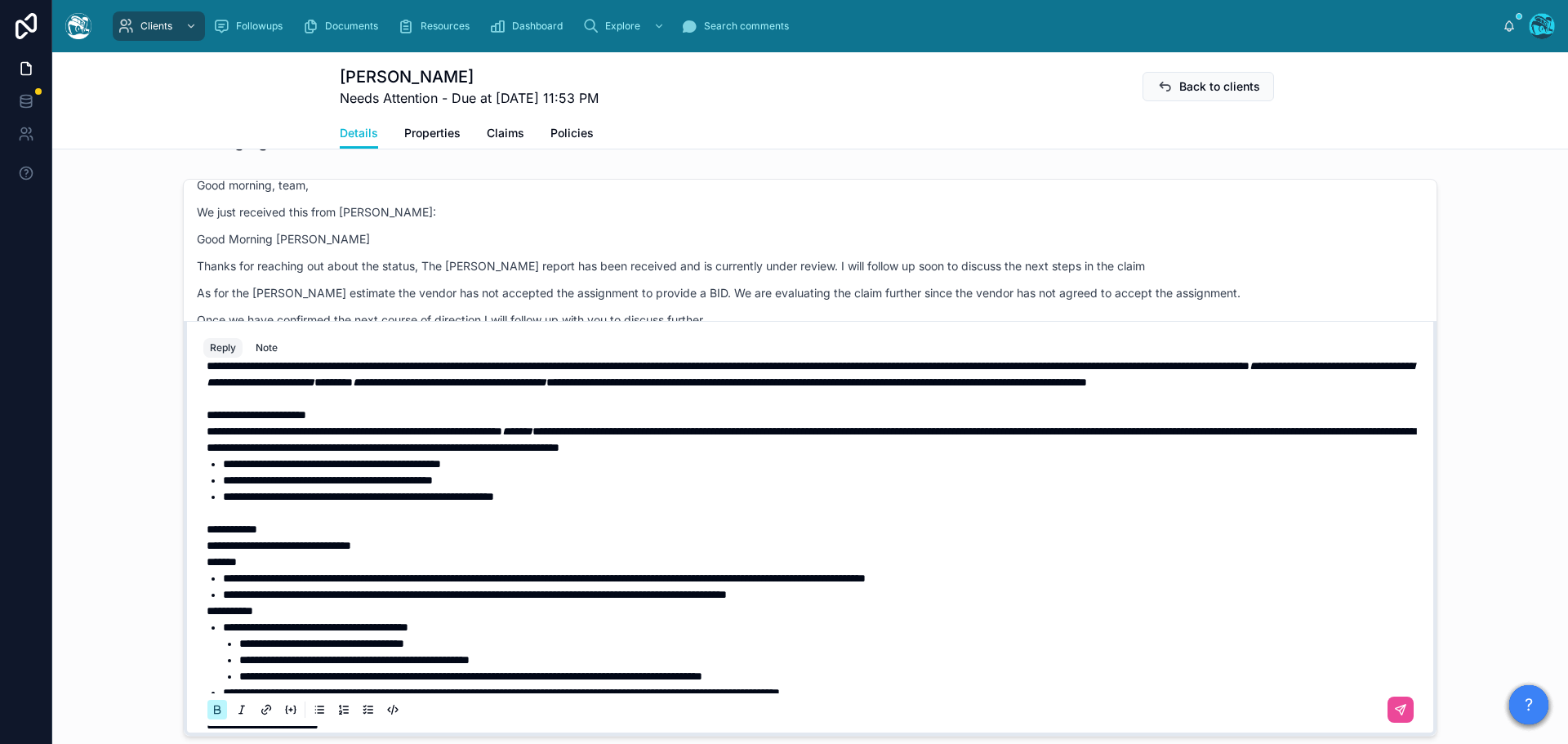
click at [211, 716] on icon at bounding box center [217, 709] width 13 height 13
click at [418, 503] on span "**********" at bounding box center [358, 496] width 271 height 12
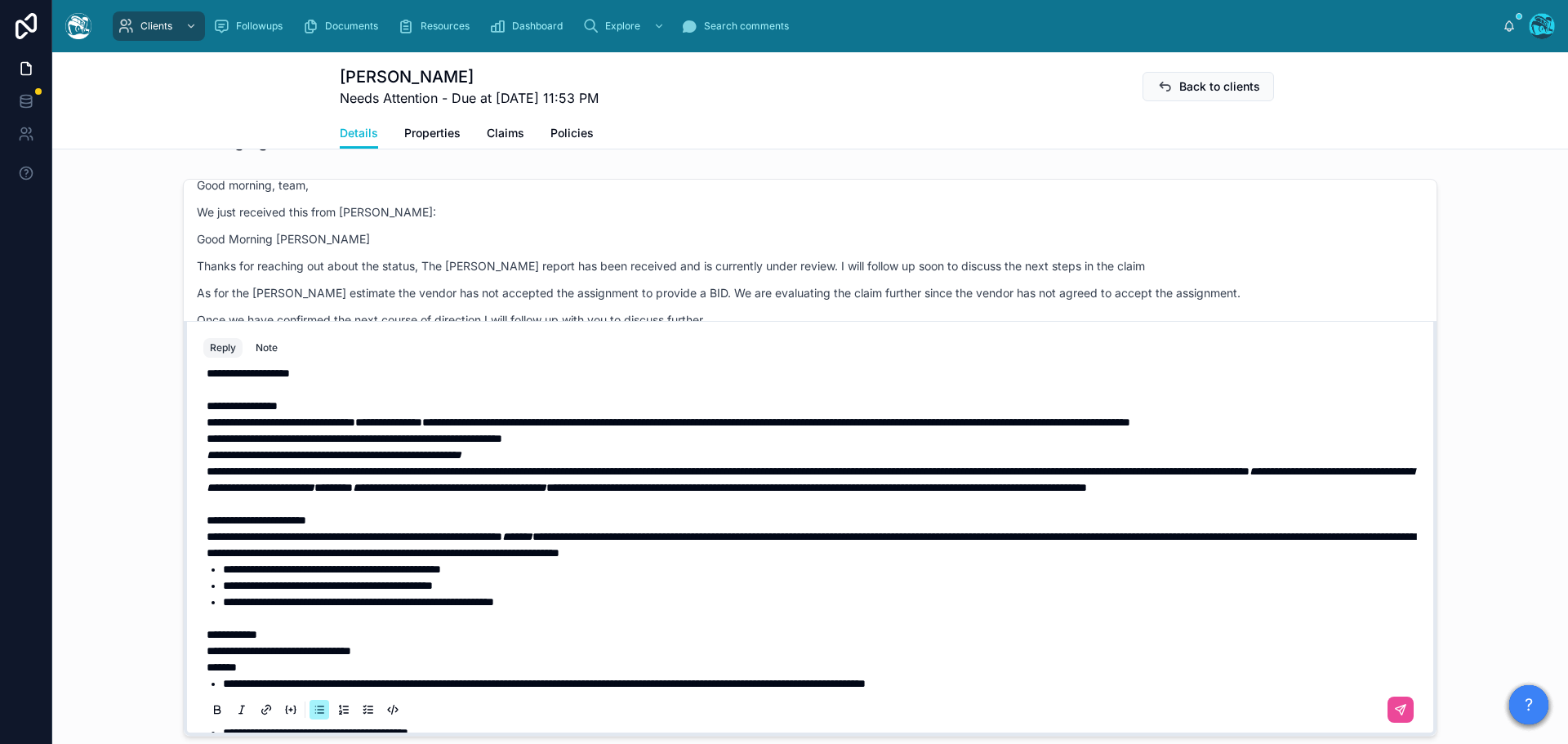
scroll to position [0, 0]
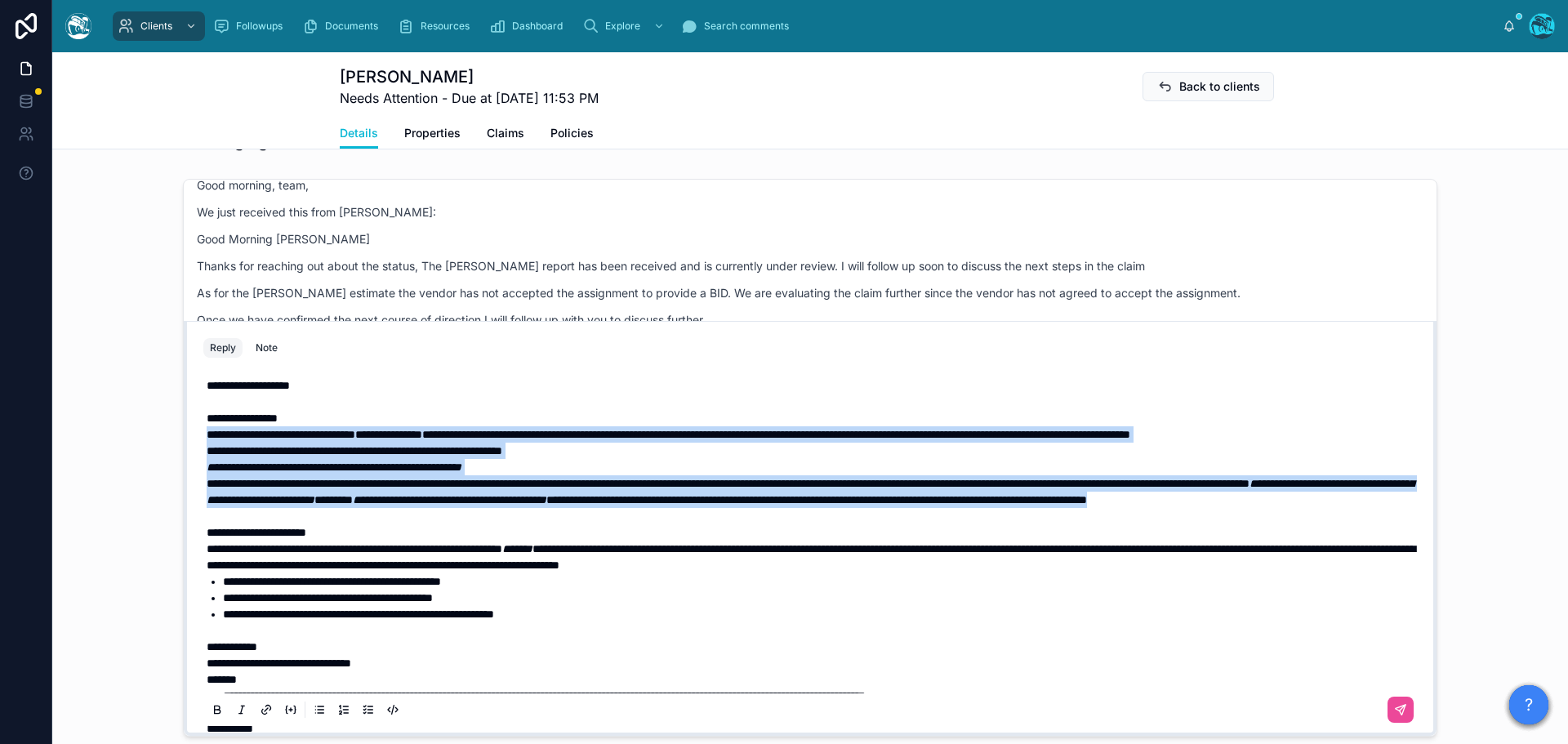
drag, startPoint x: 651, startPoint y: 528, endPoint x: 164, endPoint y: 450, distance: 493.2
click at [164, 450] on div "KC Kimberly Costino Last month Thank you so much! I sent the email this morning…" at bounding box center [809, 458] width 1516 height 571
click at [211, 716] on icon at bounding box center [217, 709] width 13 height 13
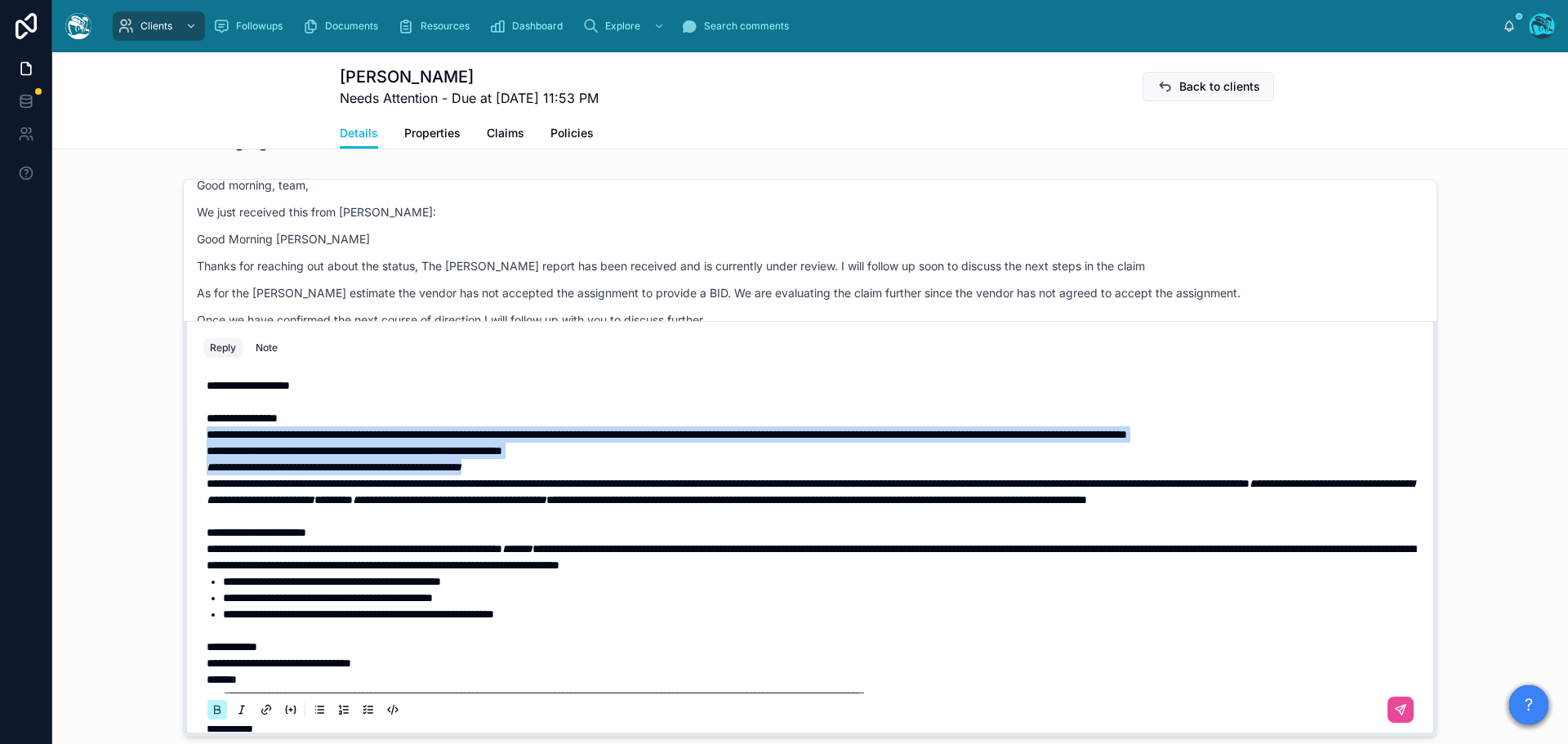
click at [211, 716] on icon at bounding box center [217, 709] width 13 height 13
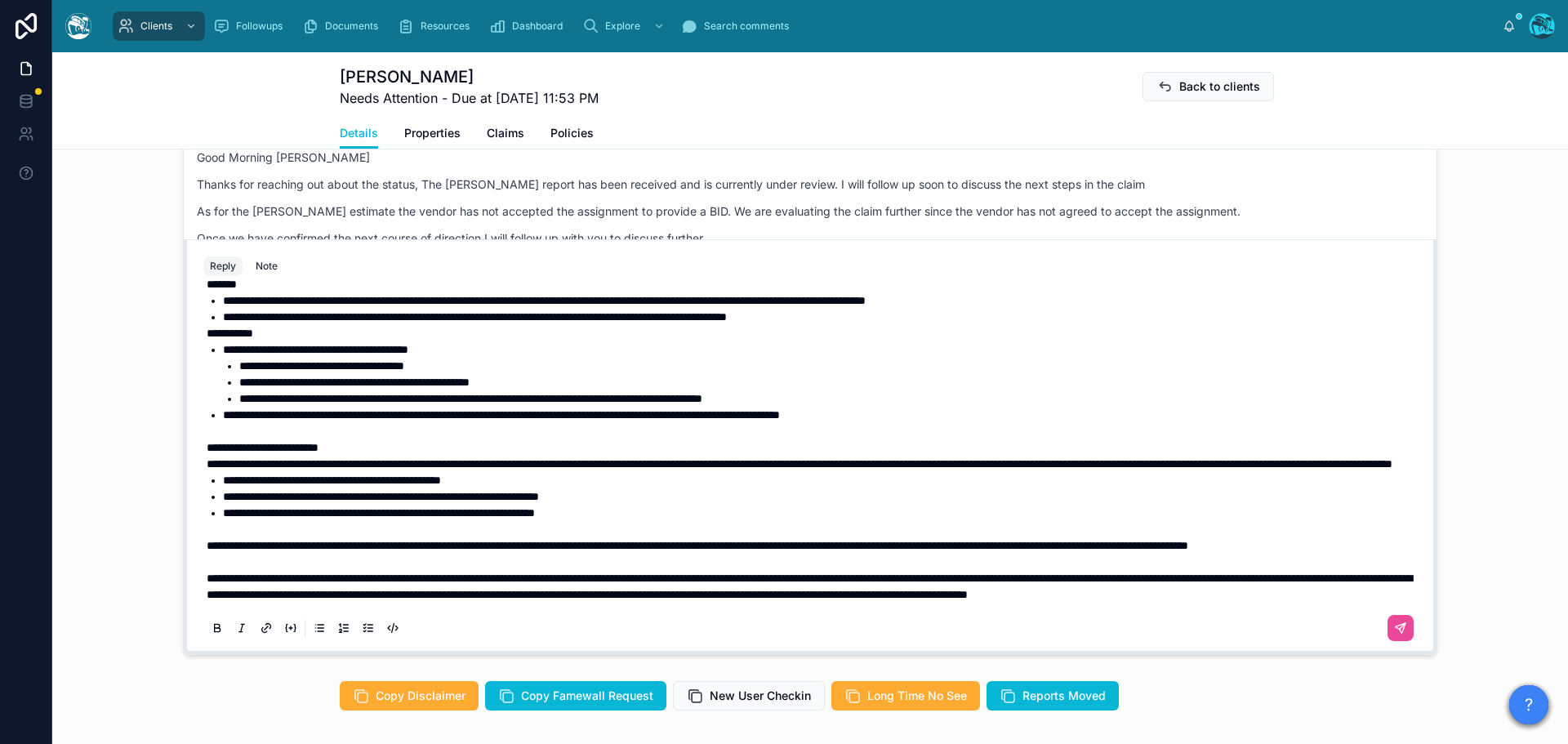
scroll to position [297, 0]
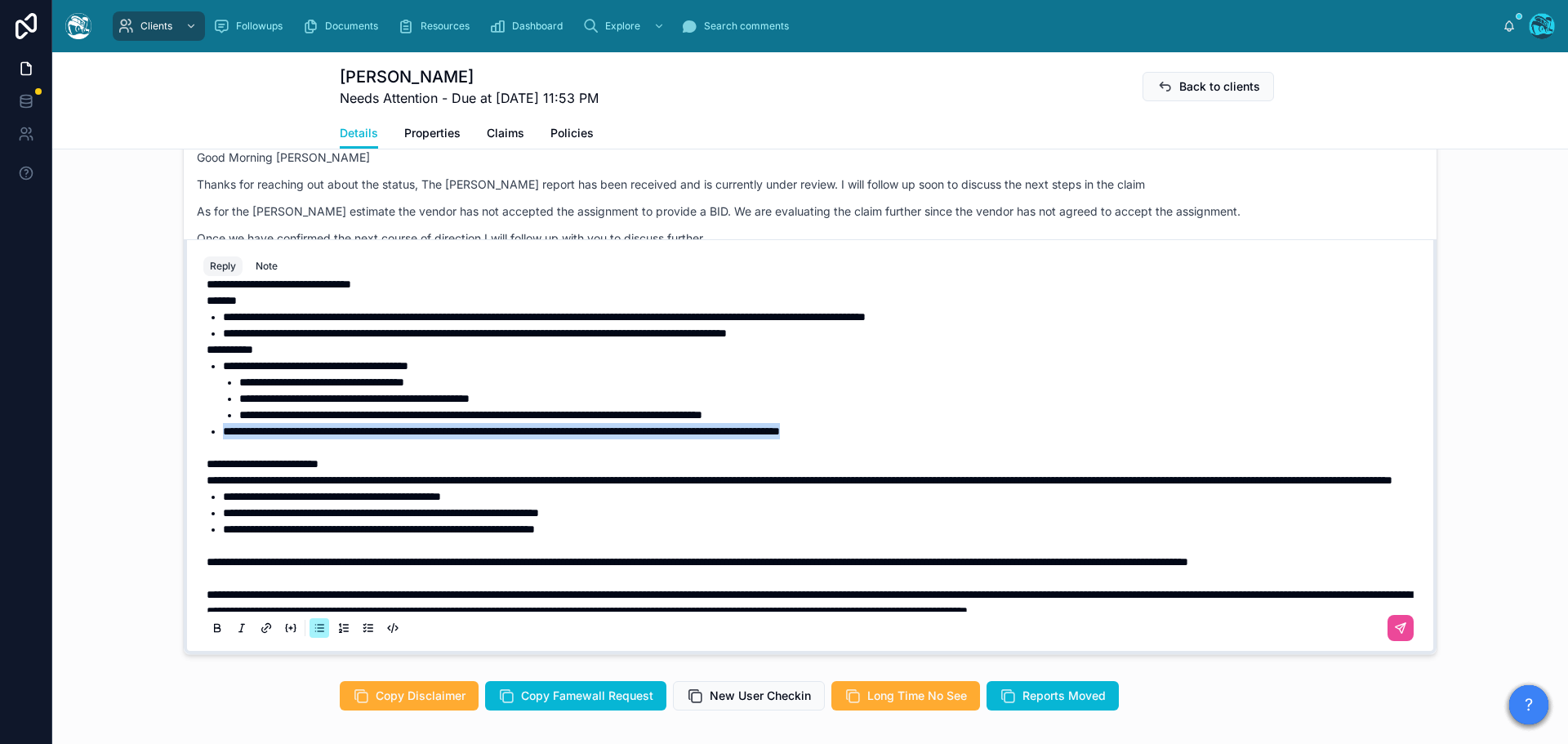
drag, startPoint x: 971, startPoint y: 456, endPoint x: 164, endPoint y: 461, distance: 807.0
click at [164, 461] on div "KC Kimberly Costino Last month Thank you so much! I sent the email this morning…" at bounding box center [809, 376] width 1516 height 571
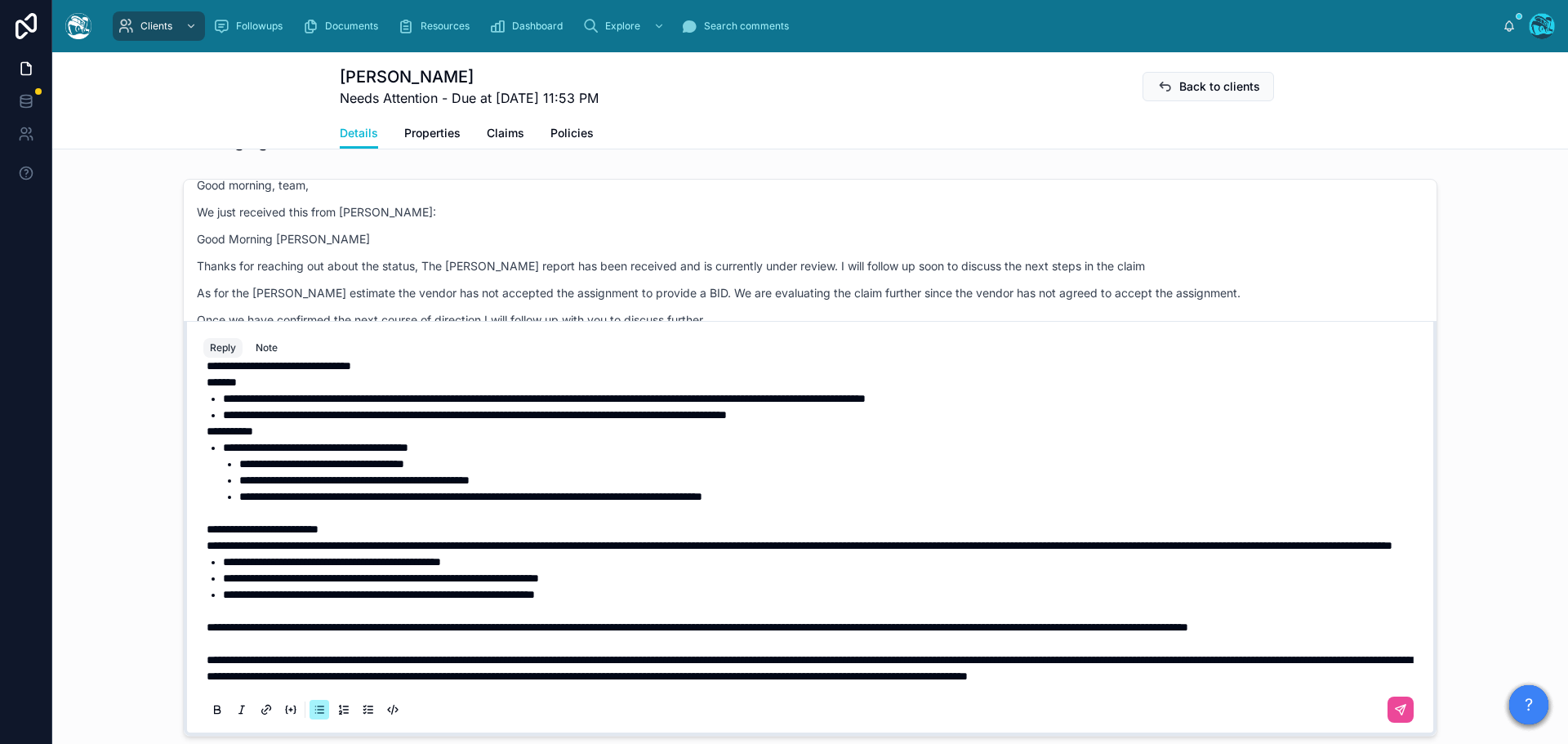
scroll to position [362, 0]
click at [207, 621] on span "**********" at bounding box center [698, 627] width 982 height 12
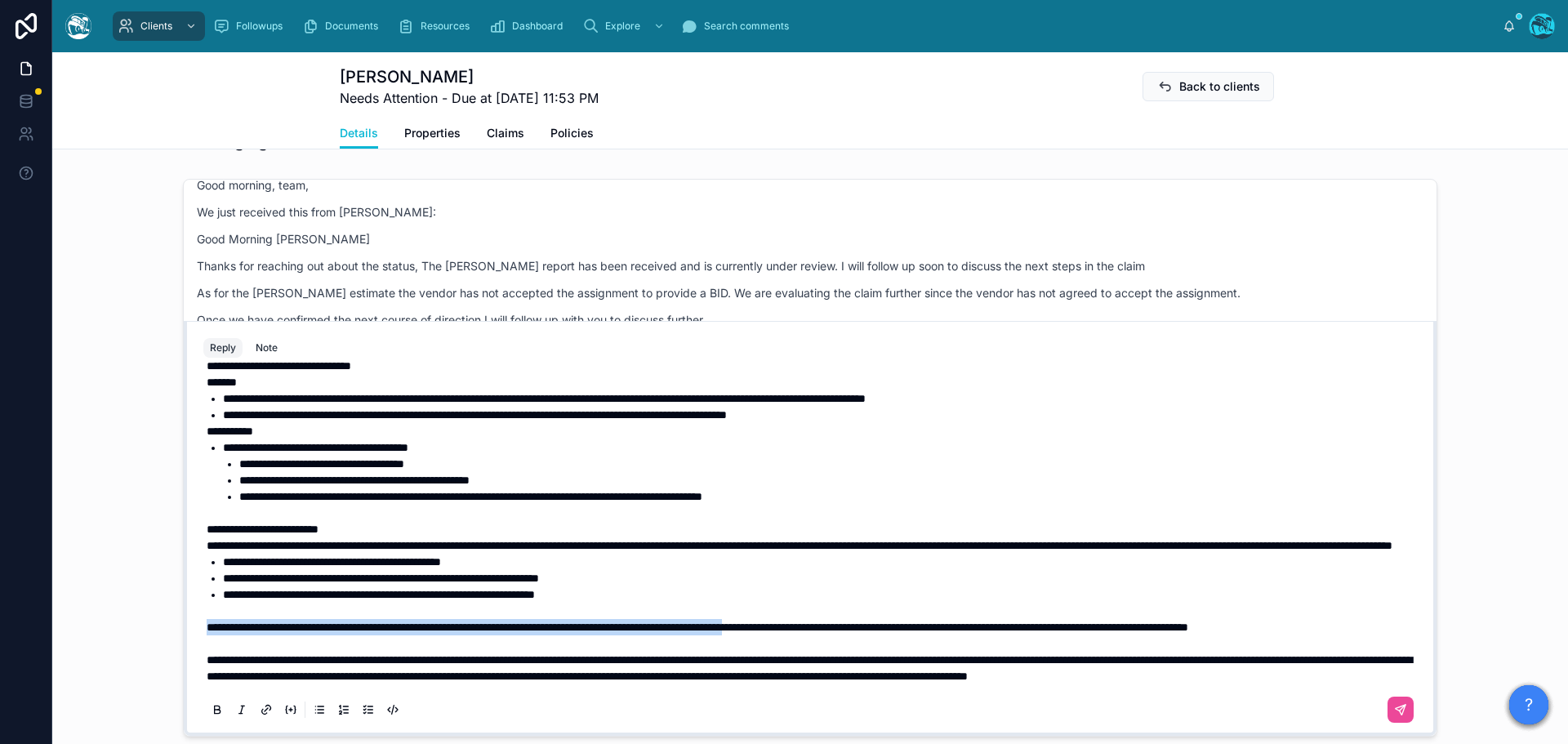
drag, startPoint x: 200, startPoint y: 606, endPoint x: 895, endPoint y: 613, distance: 695.0
click at [895, 619] on p "**********" at bounding box center [813, 627] width 1214 height 16
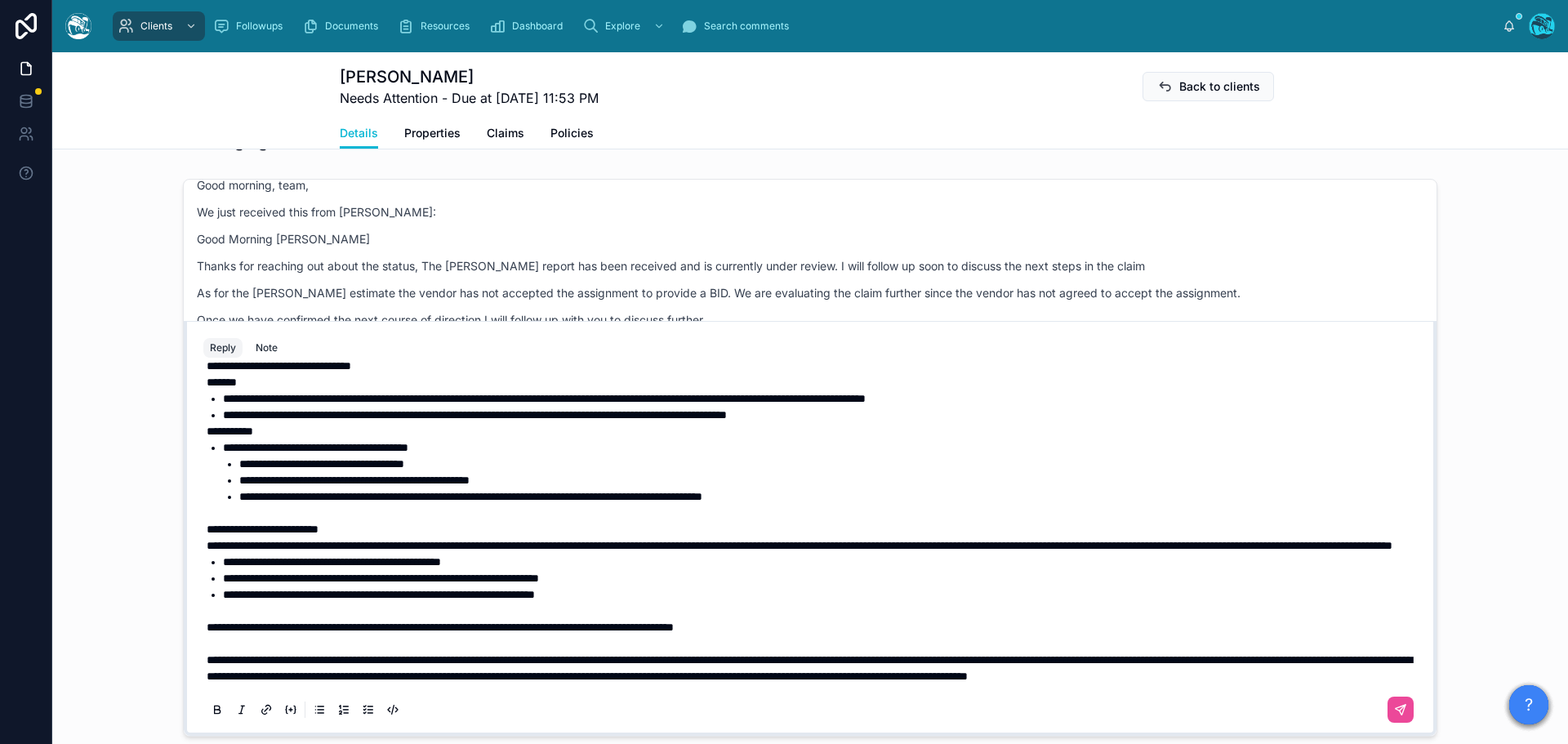
scroll to position [1171, 0]
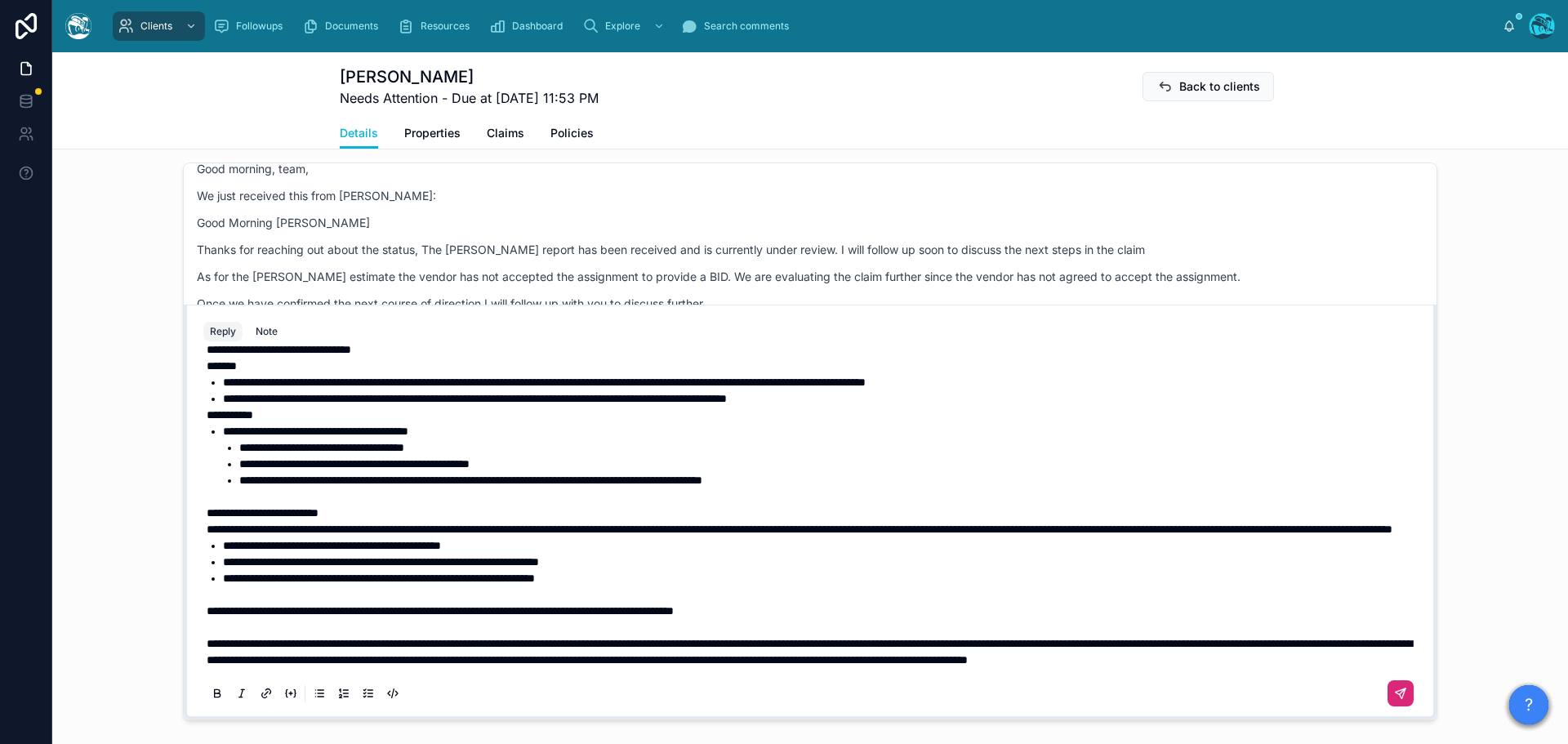
click at [1394, 700] on icon at bounding box center [1401, 693] width 13 height 13
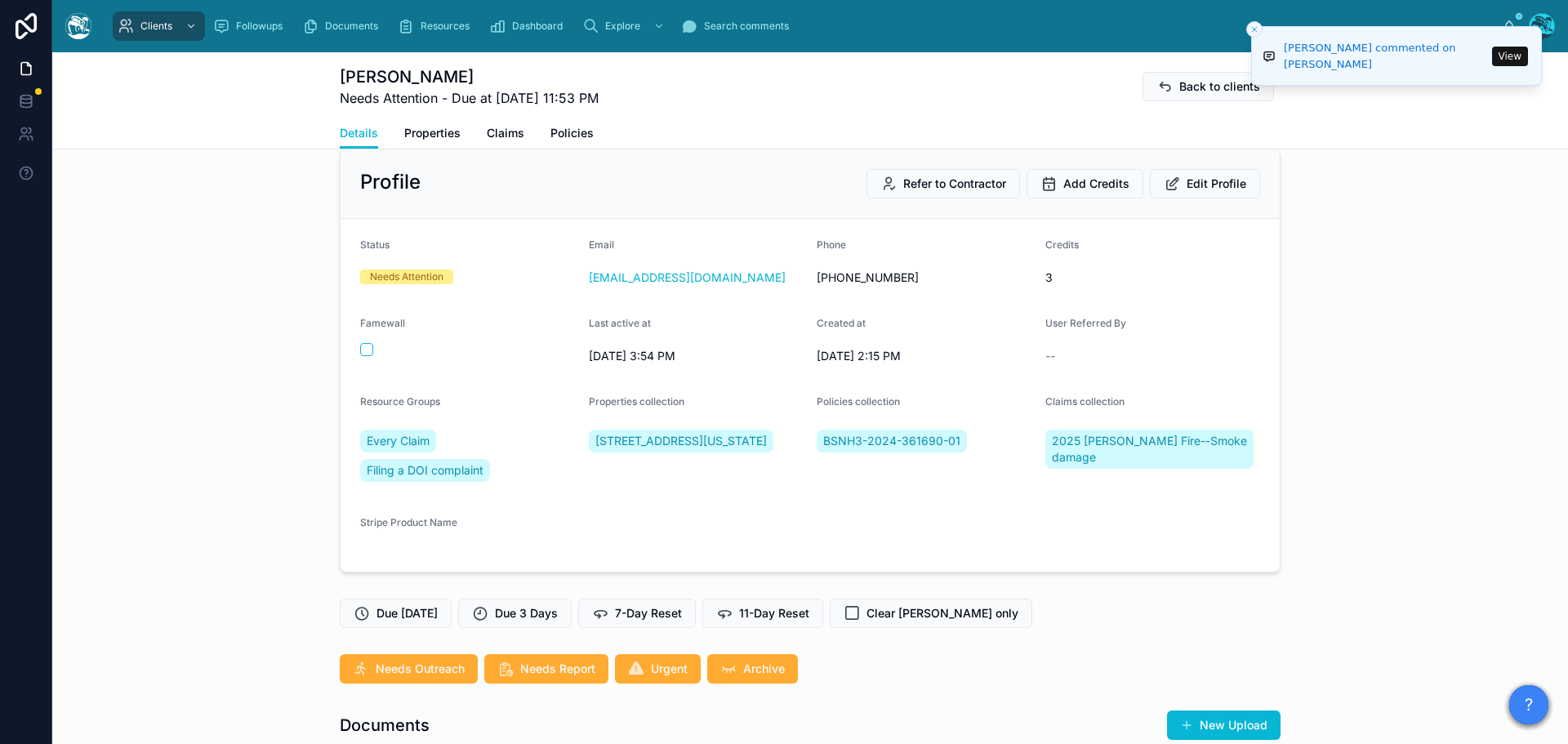
scroll to position [0, 0]
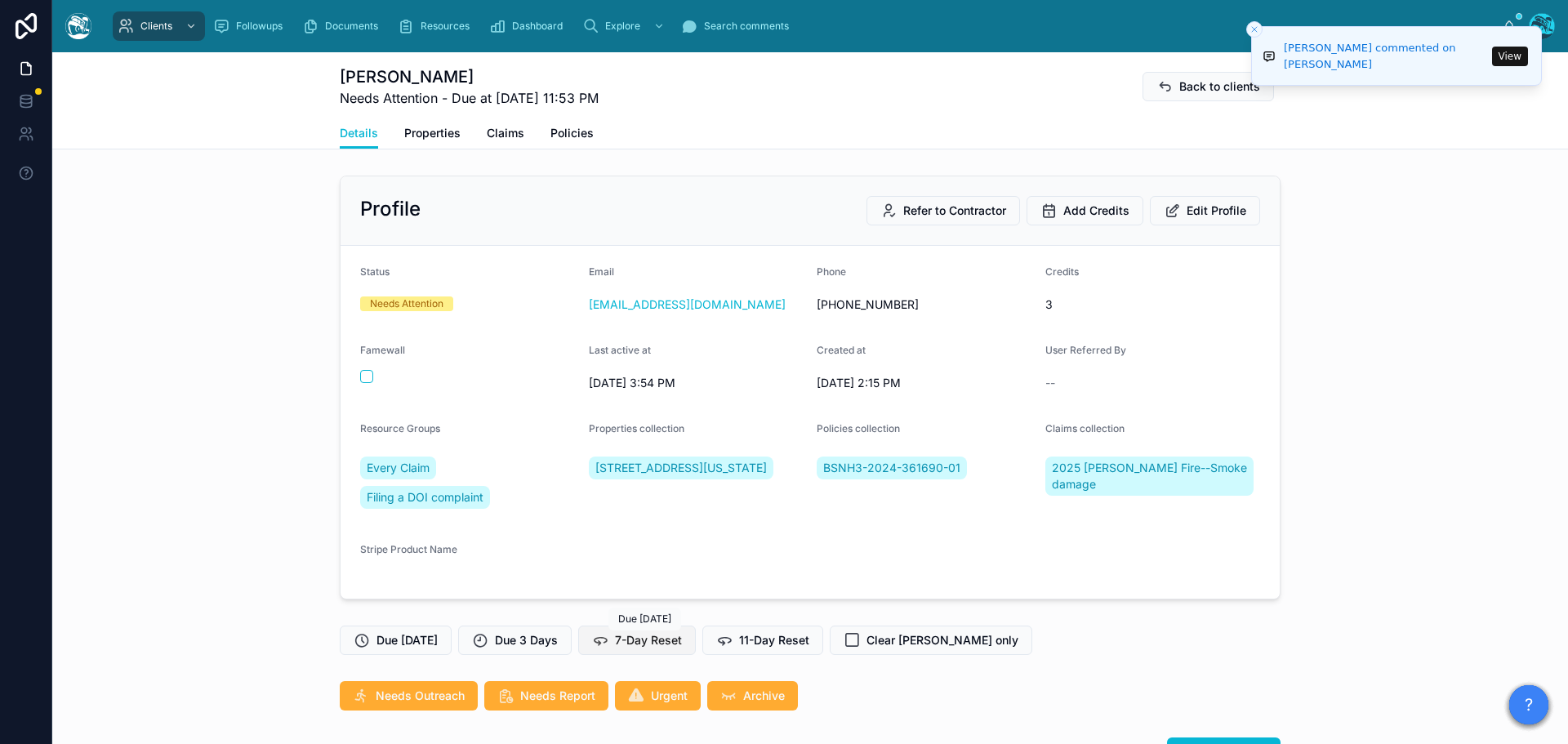
click at [636, 637] on span "7-Day Reset" at bounding box center [648, 640] width 67 height 16
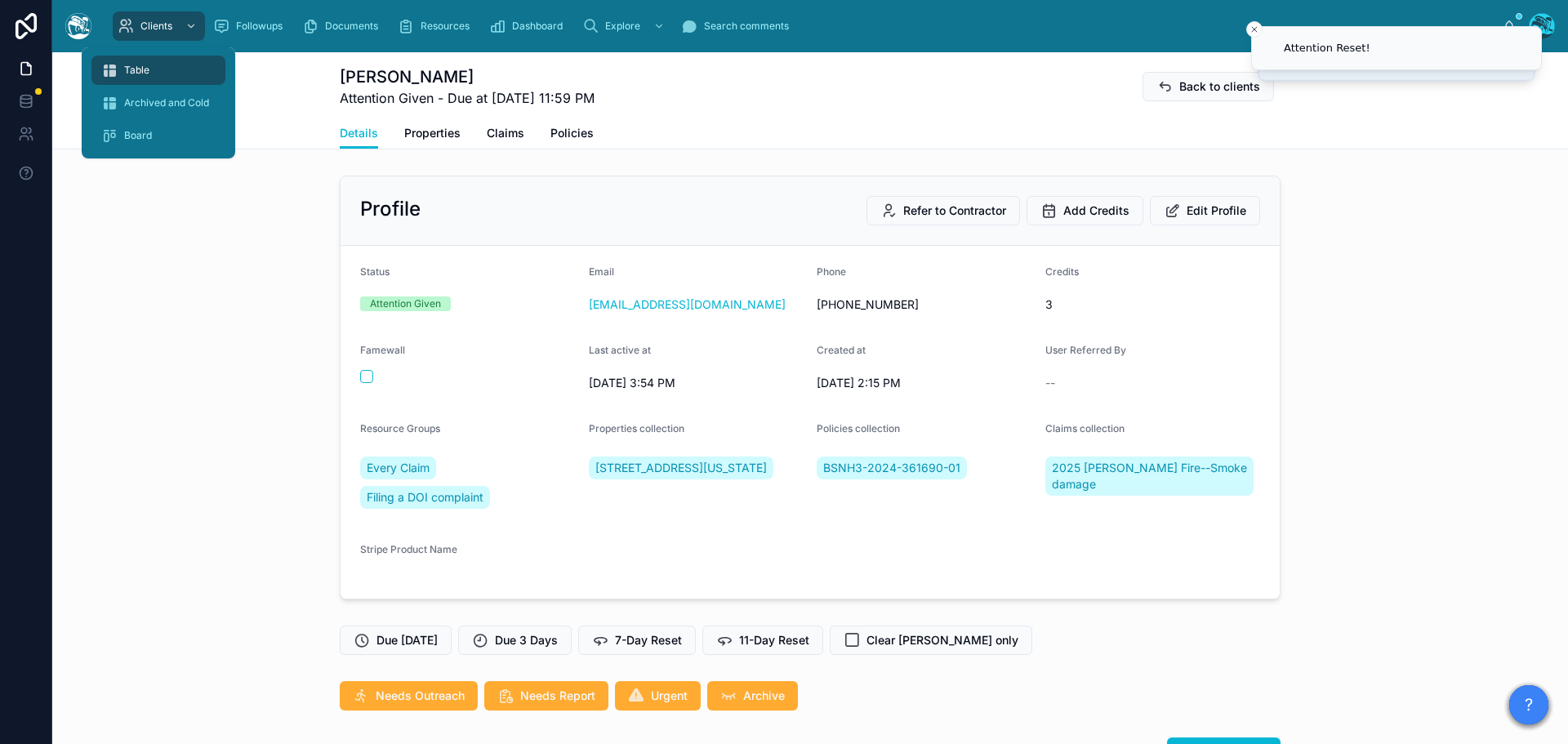
click at [132, 68] on span "Table" at bounding box center [137, 70] width 25 height 13
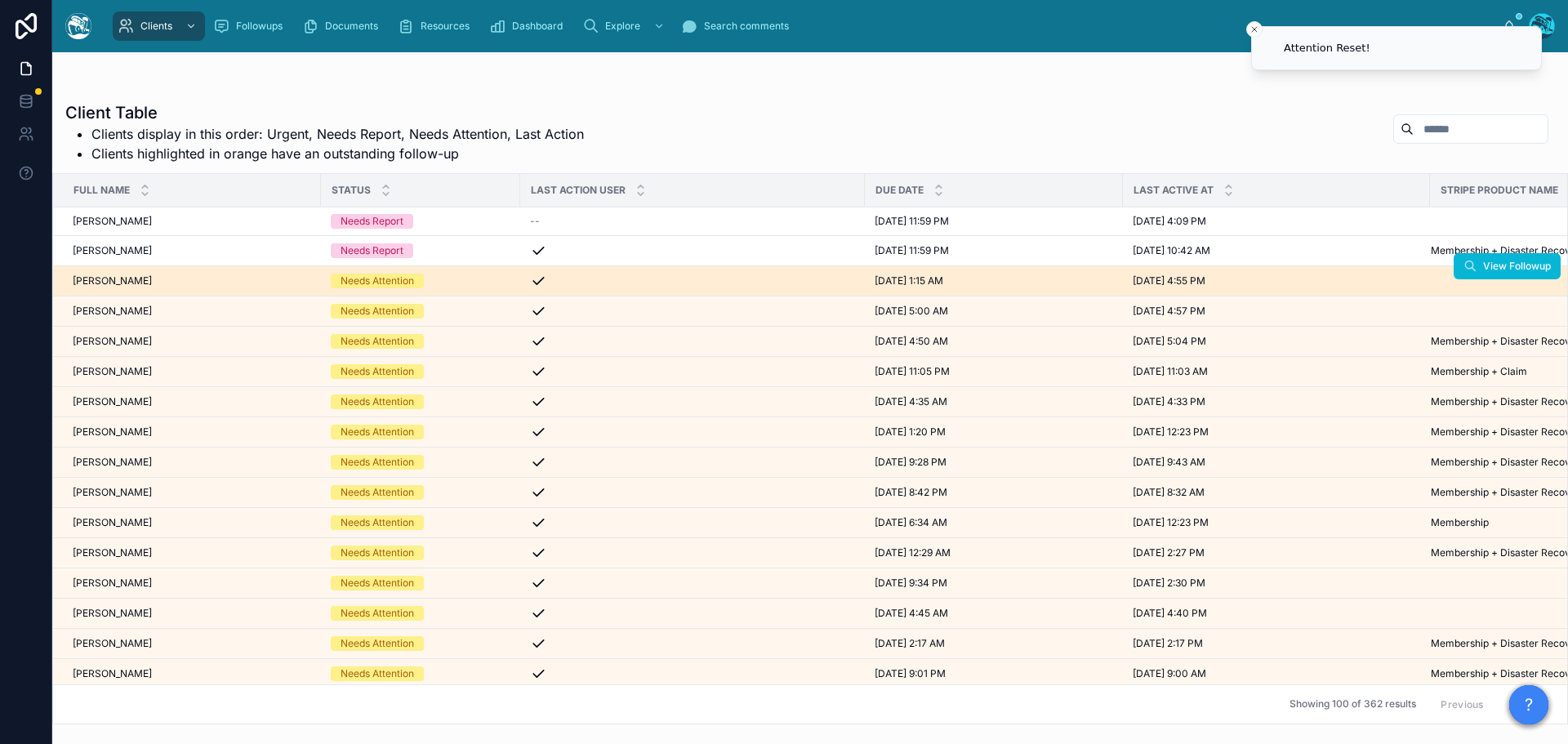
click at [435, 278] on div "Needs Attention" at bounding box center [420, 281] width 180 height 14
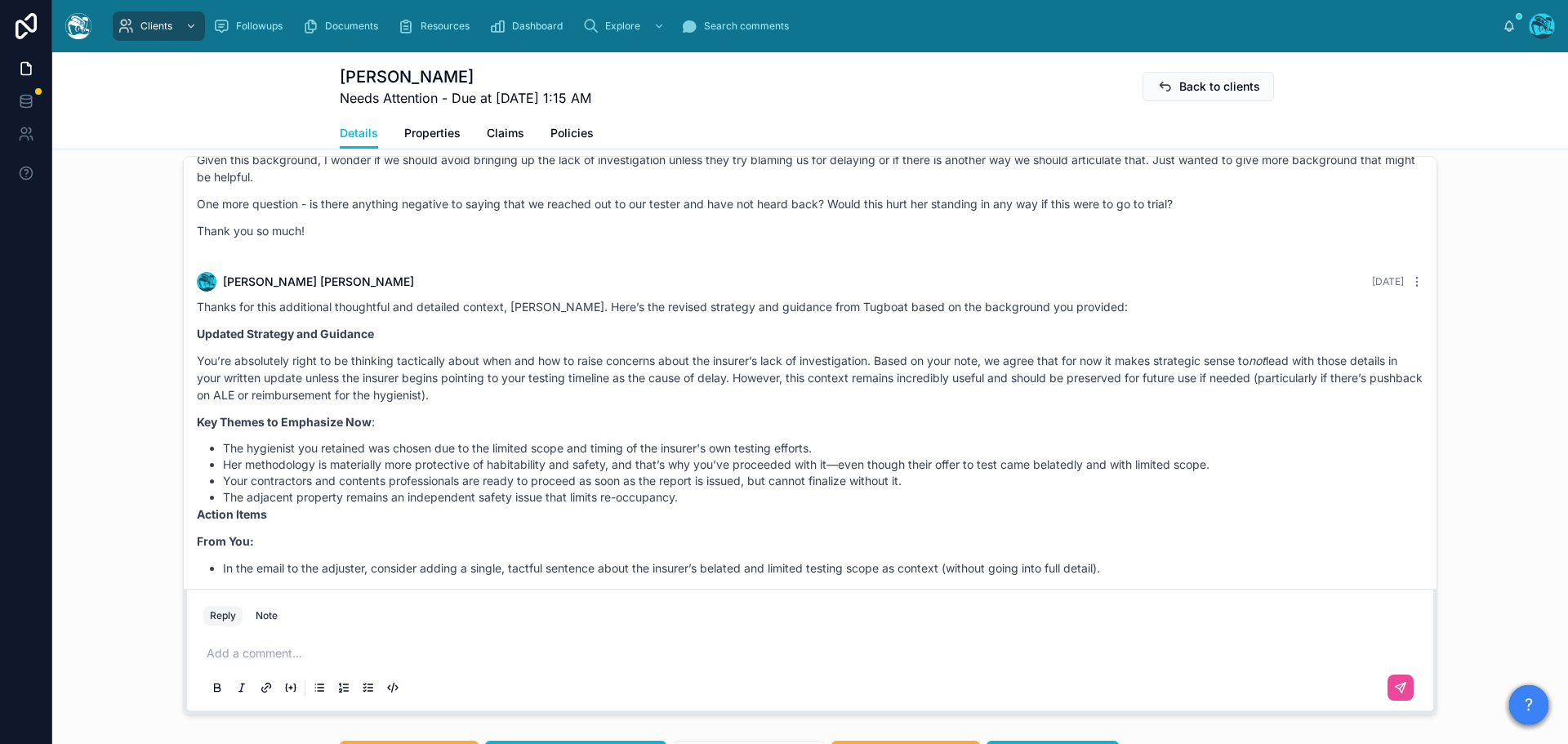
scroll to position [3528, 0]
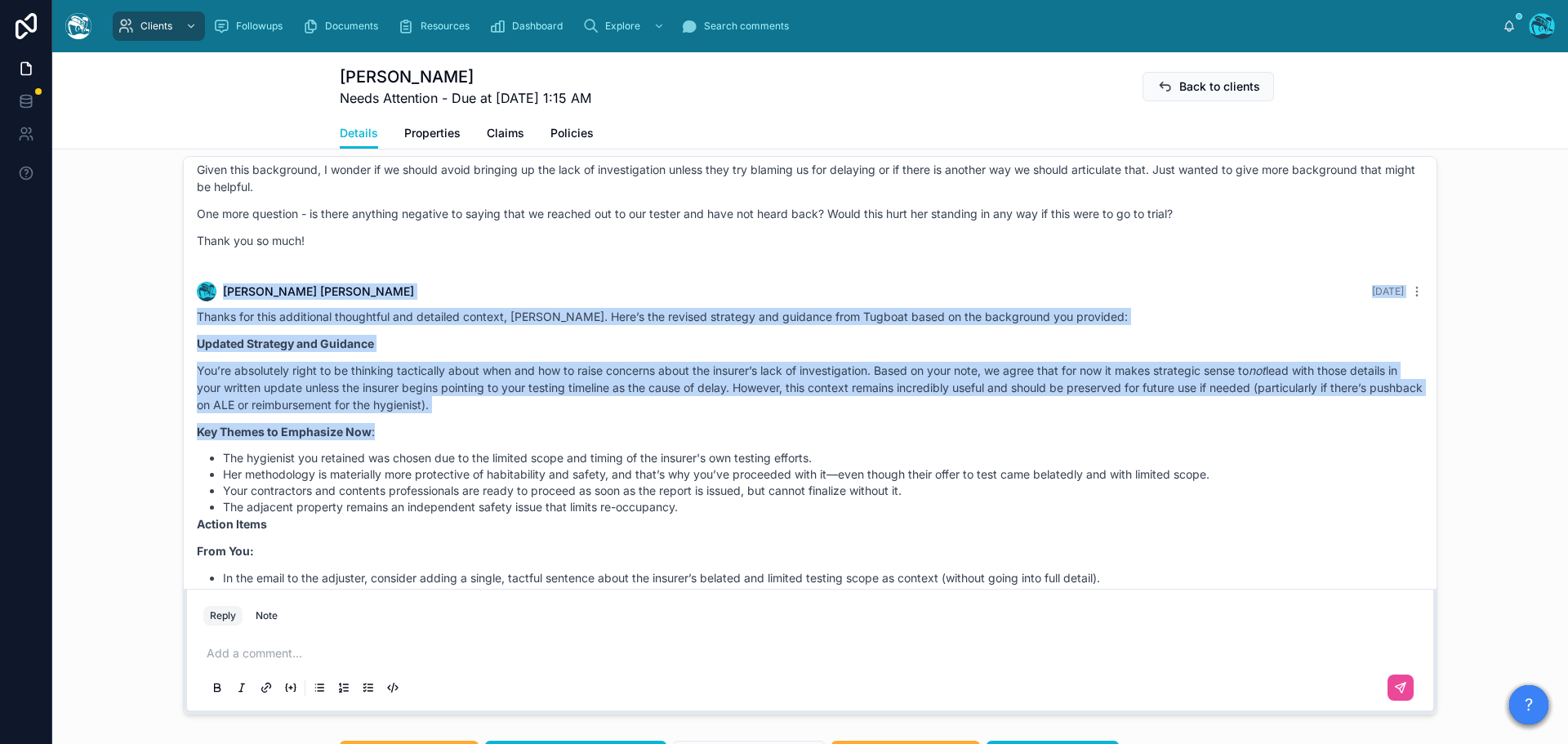
drag, startPoint x: 335, startPoint y: 303, endPoint x: 423, endPoint y: 480, distance: 197.7
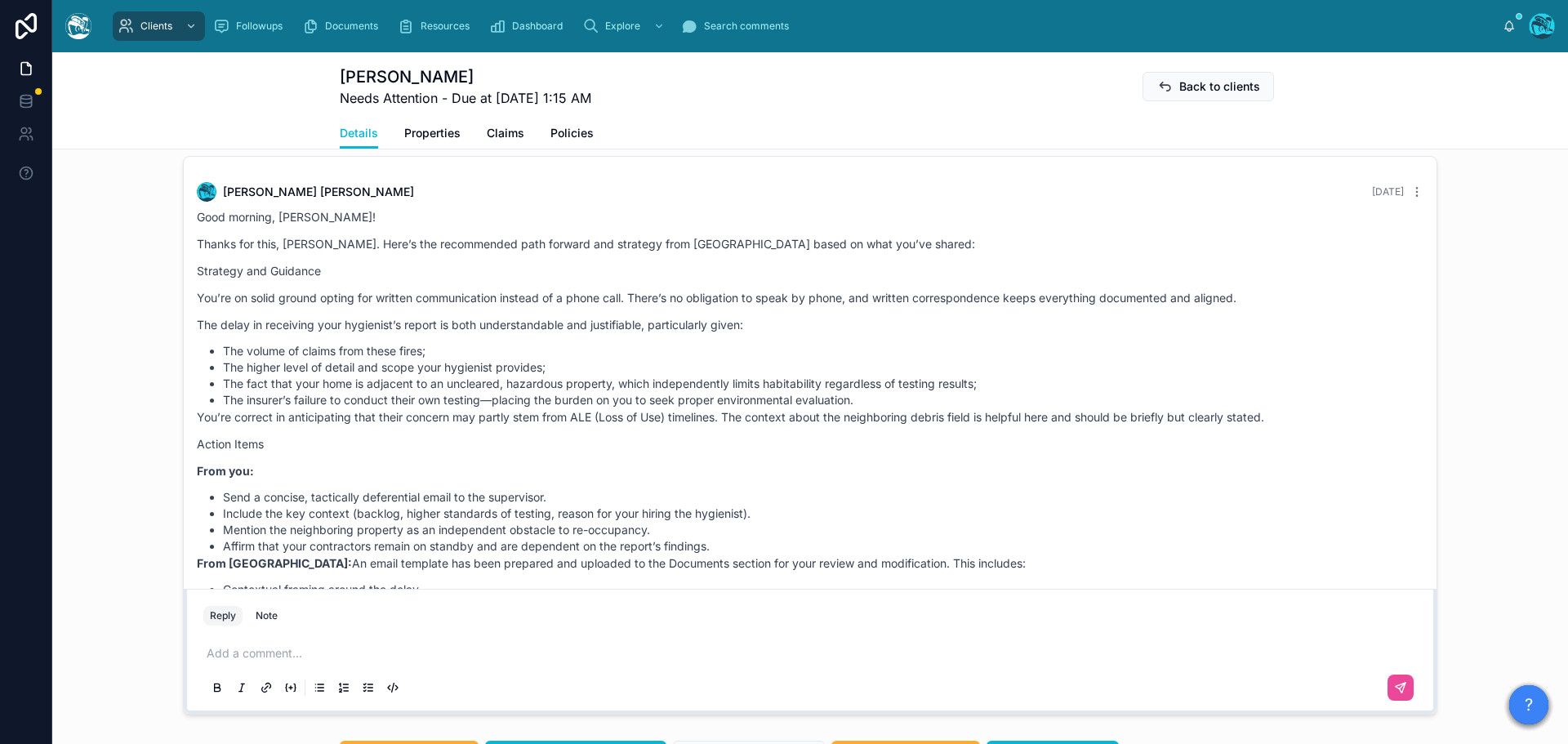
scroll to position [2466, 0]
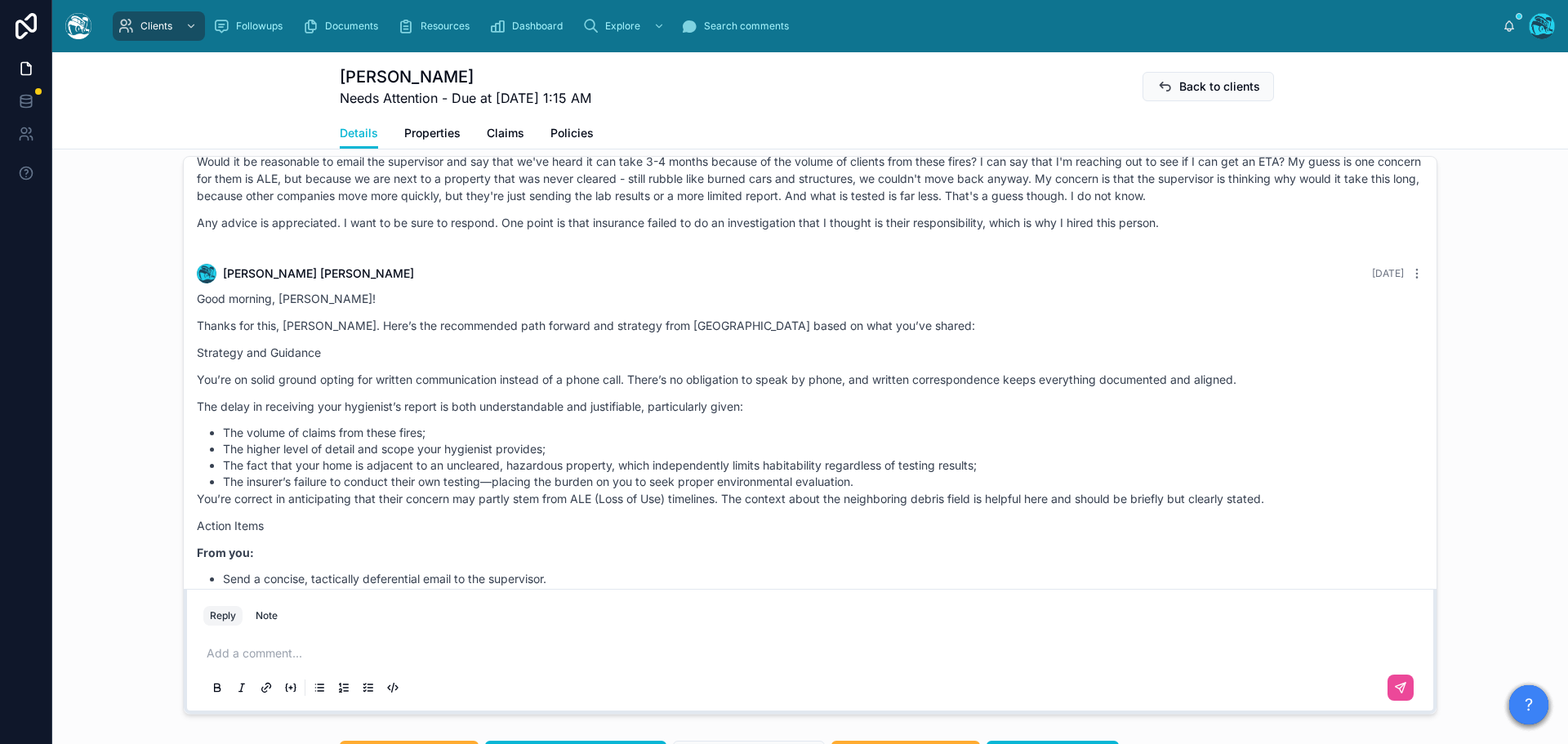
drag, startPoint x: 395, startPoint y: 313, endPoint x: 425, endPoint y: 429, distance: 119.8
click at [425, 429] on div "DM Debbie McMahon 2 months ago Secondly, do my photos suffice for inventory to …" at bounding box center [809, 95] width 1253 height 4807
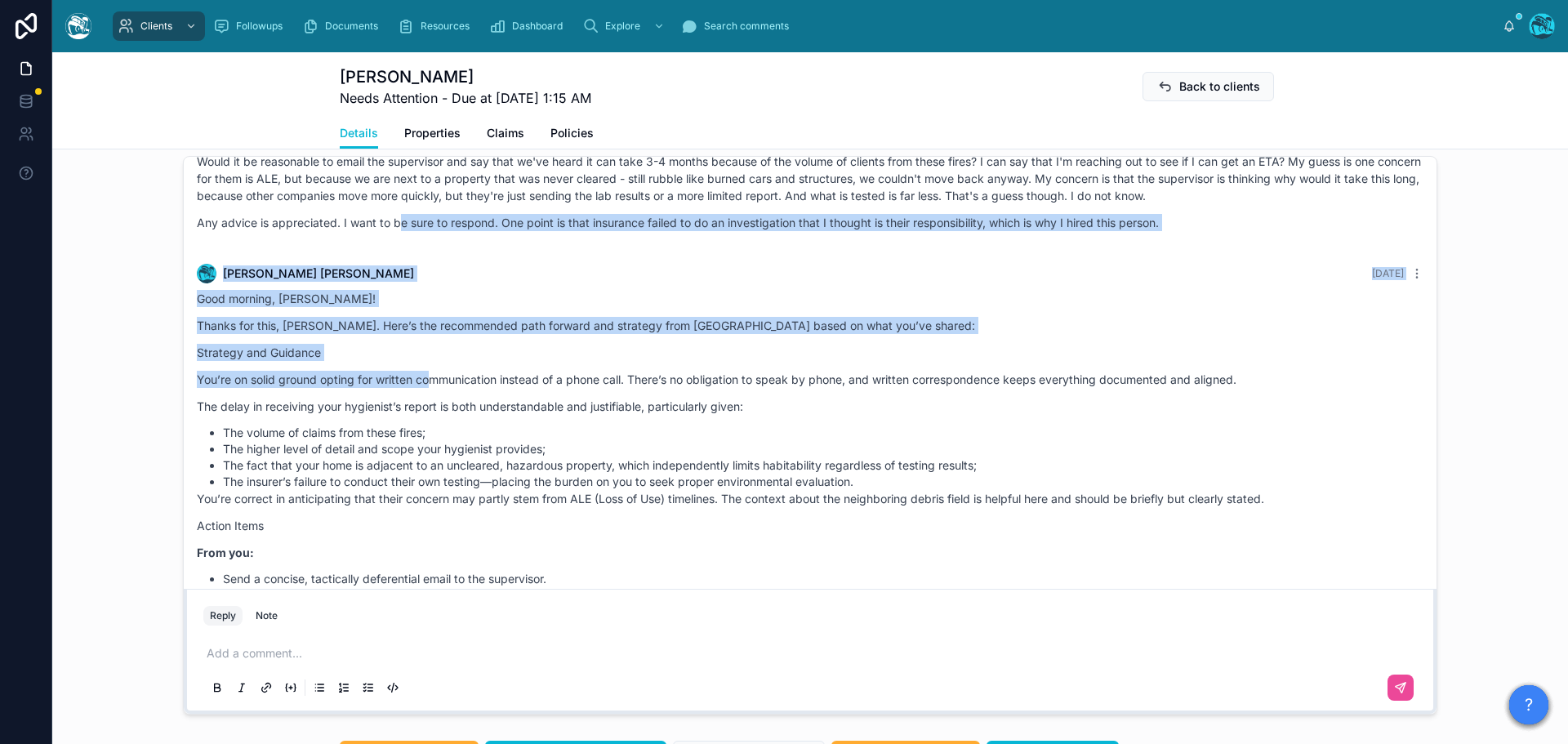
click at [1188, 241] on div "I got a voicemail from the supervisor of my desk adjuster asking if we knew whe…" at bounding box center [810, 165] width 1227 height 149
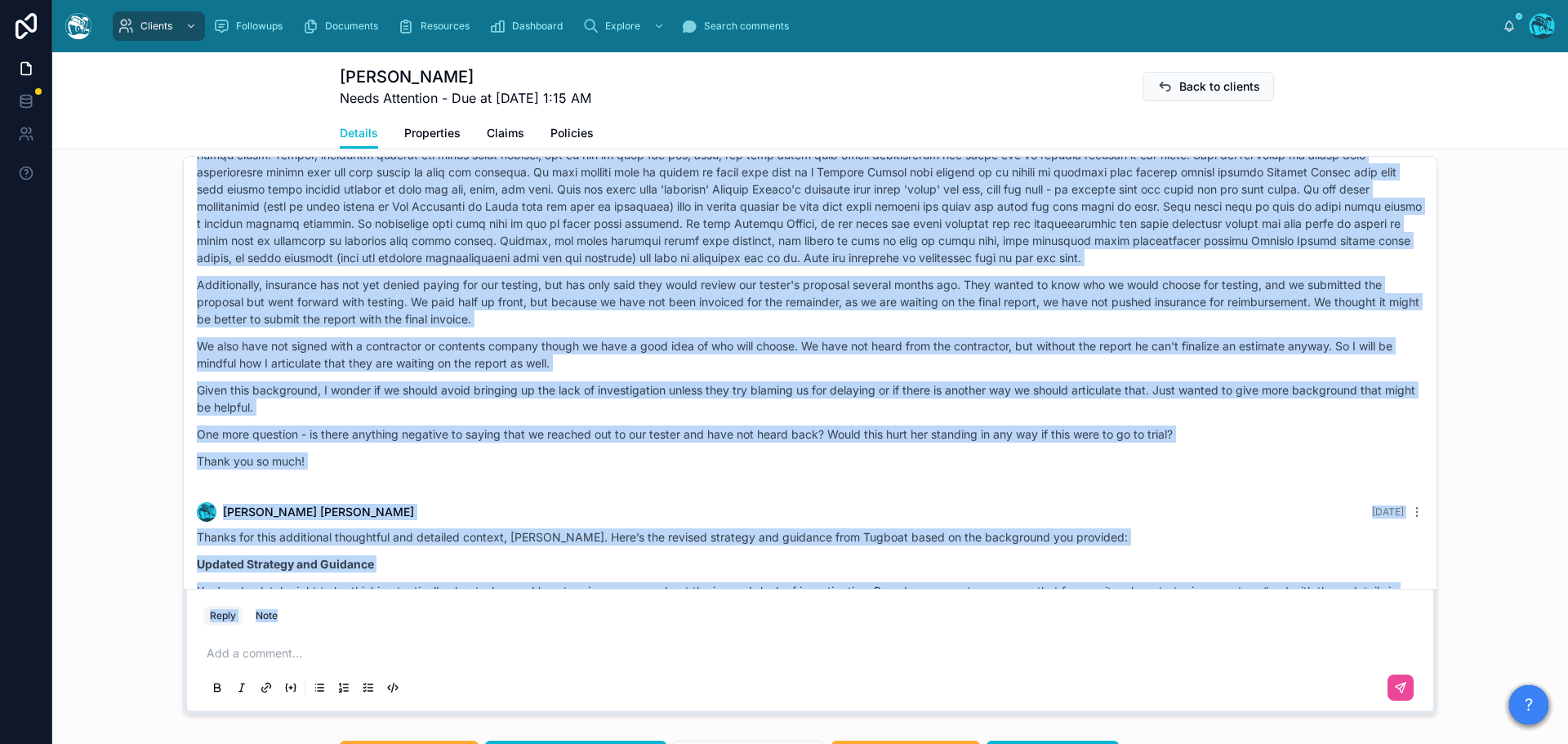
scroll to position [4426, 0]
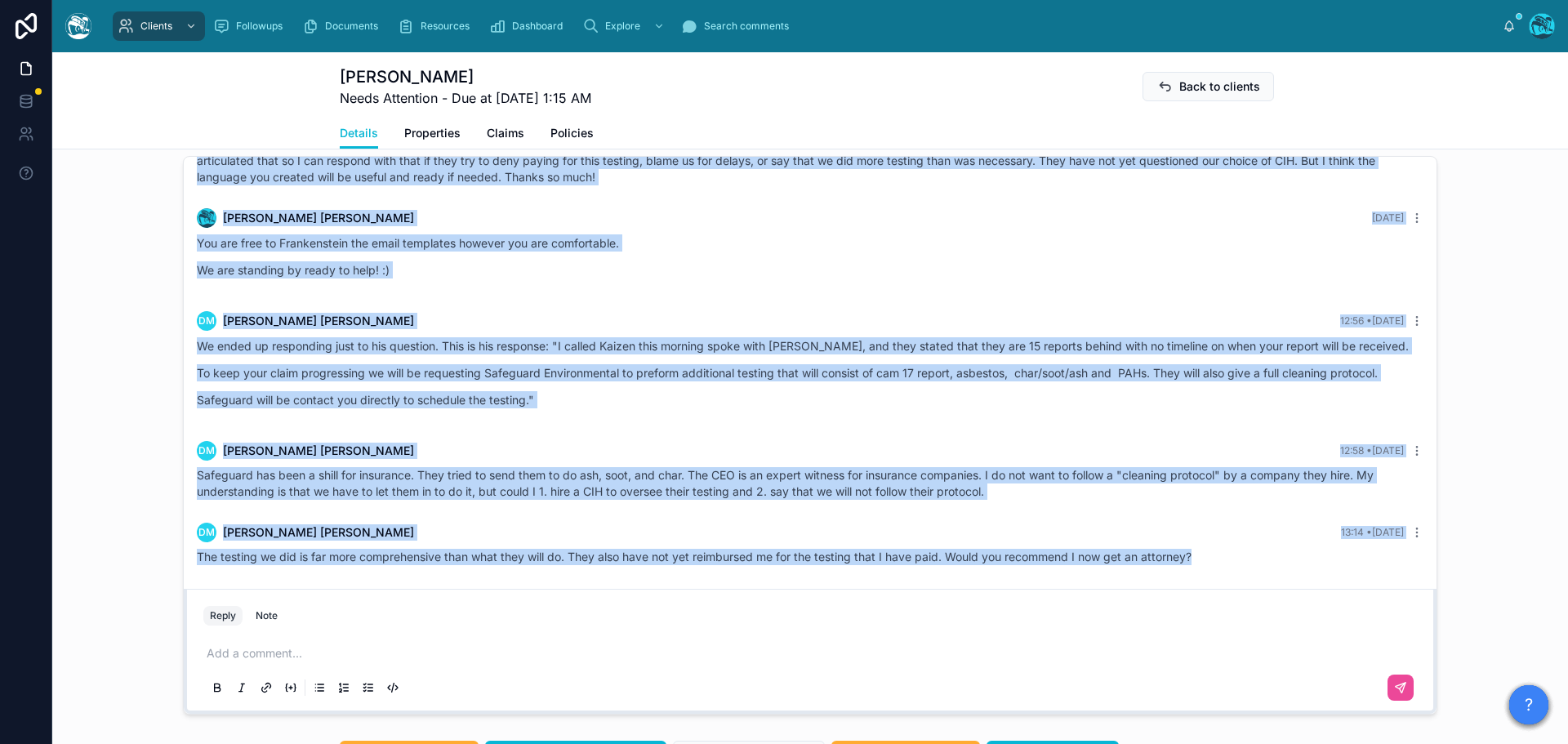
drag, startPoint x: 1186, startPoint y: 292, endPoint x: 1229, endPoint y: 571, distance: 282.3
copy div "Rachel Baker 2 days ago Good morning, Debbie! Thanks for this, Debbie. Here’s t…"
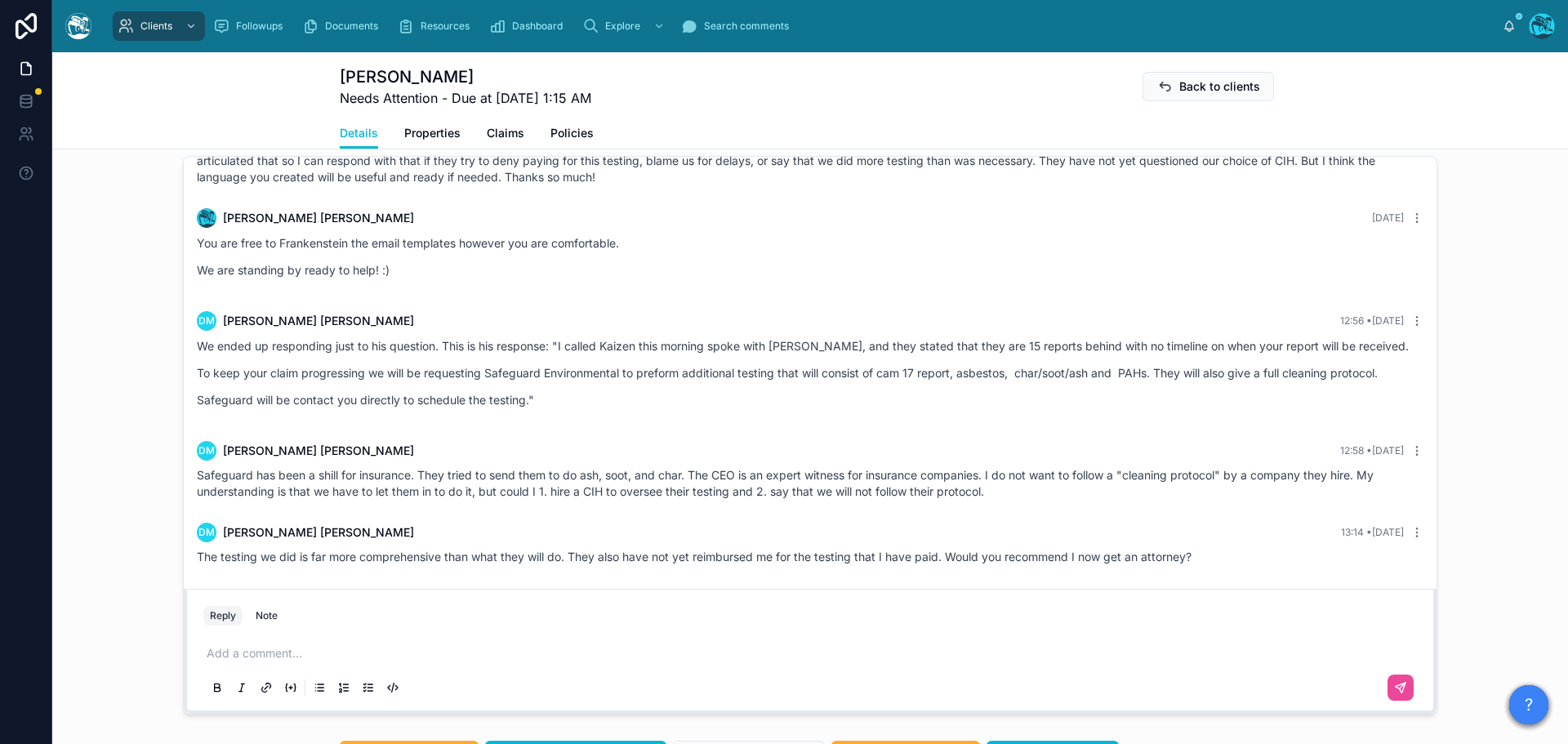
click at [240, 662] on p at bounding box center [813, 653] width 1214 height 16
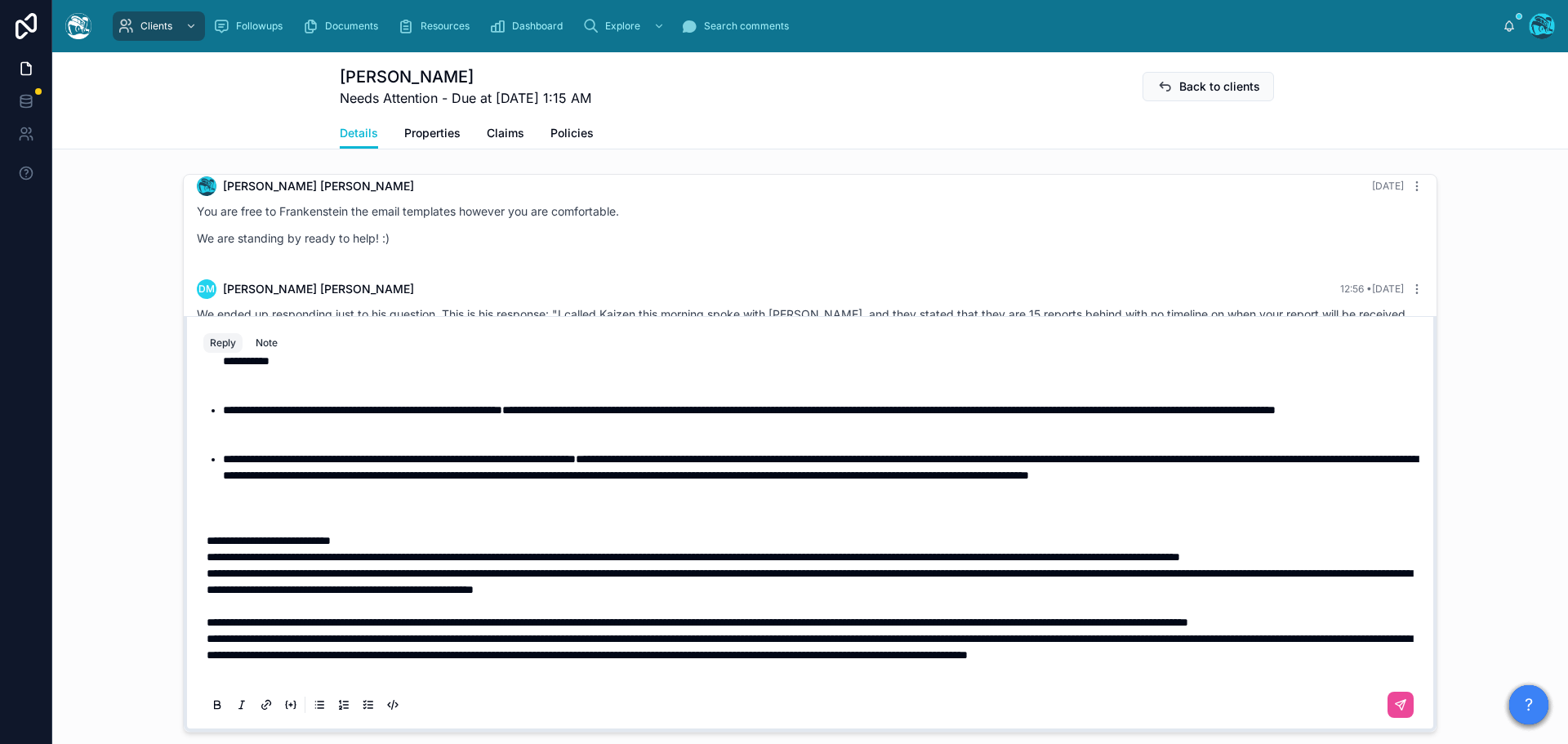
scroll to position [362, 0]
click at [369, 625] on p "**********" at bounding box center [813, 622] width 1214 height 16
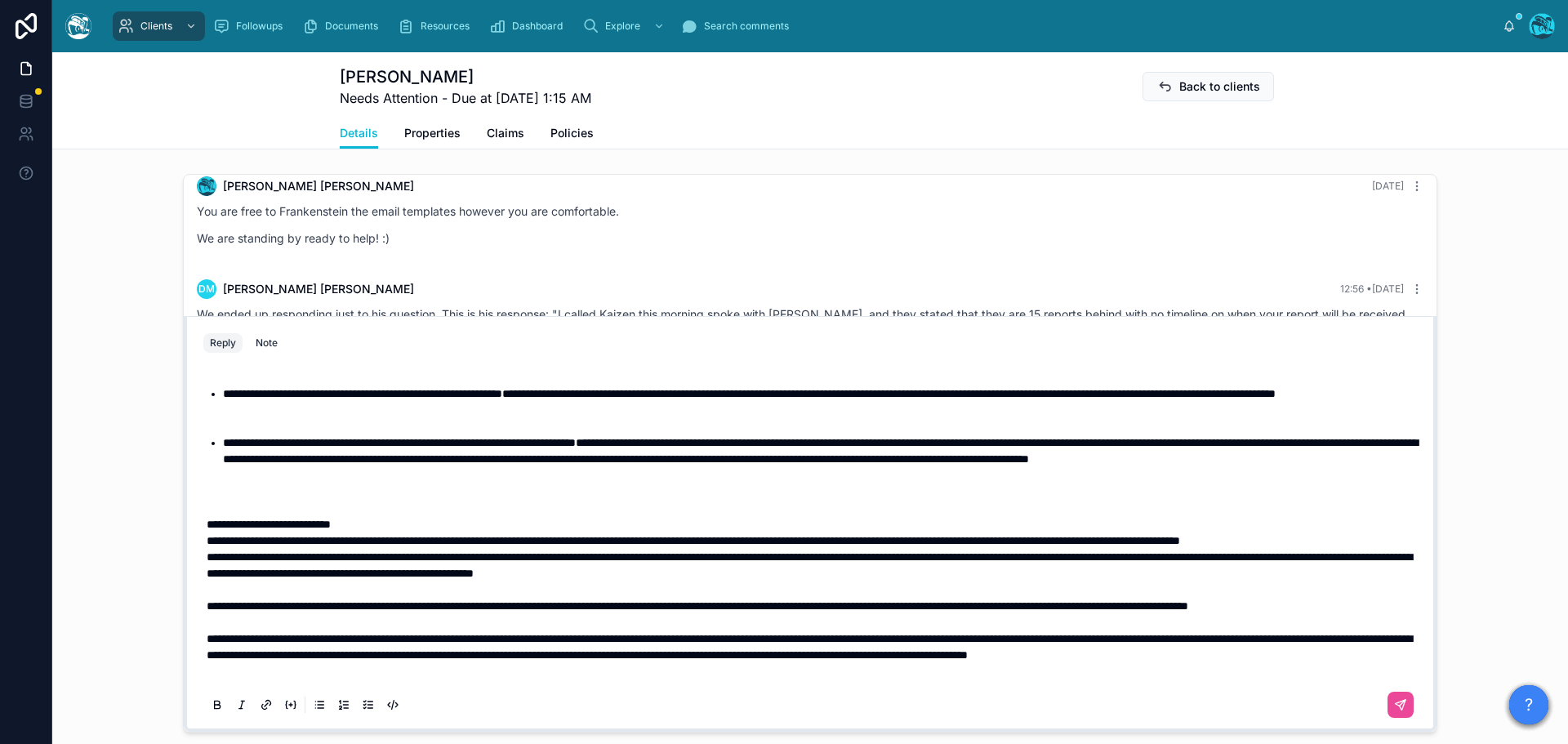
scroll to position [281, 0]
click at [260, 500] on li "**********" at bounding box center [821, 467] width 1198 height 65
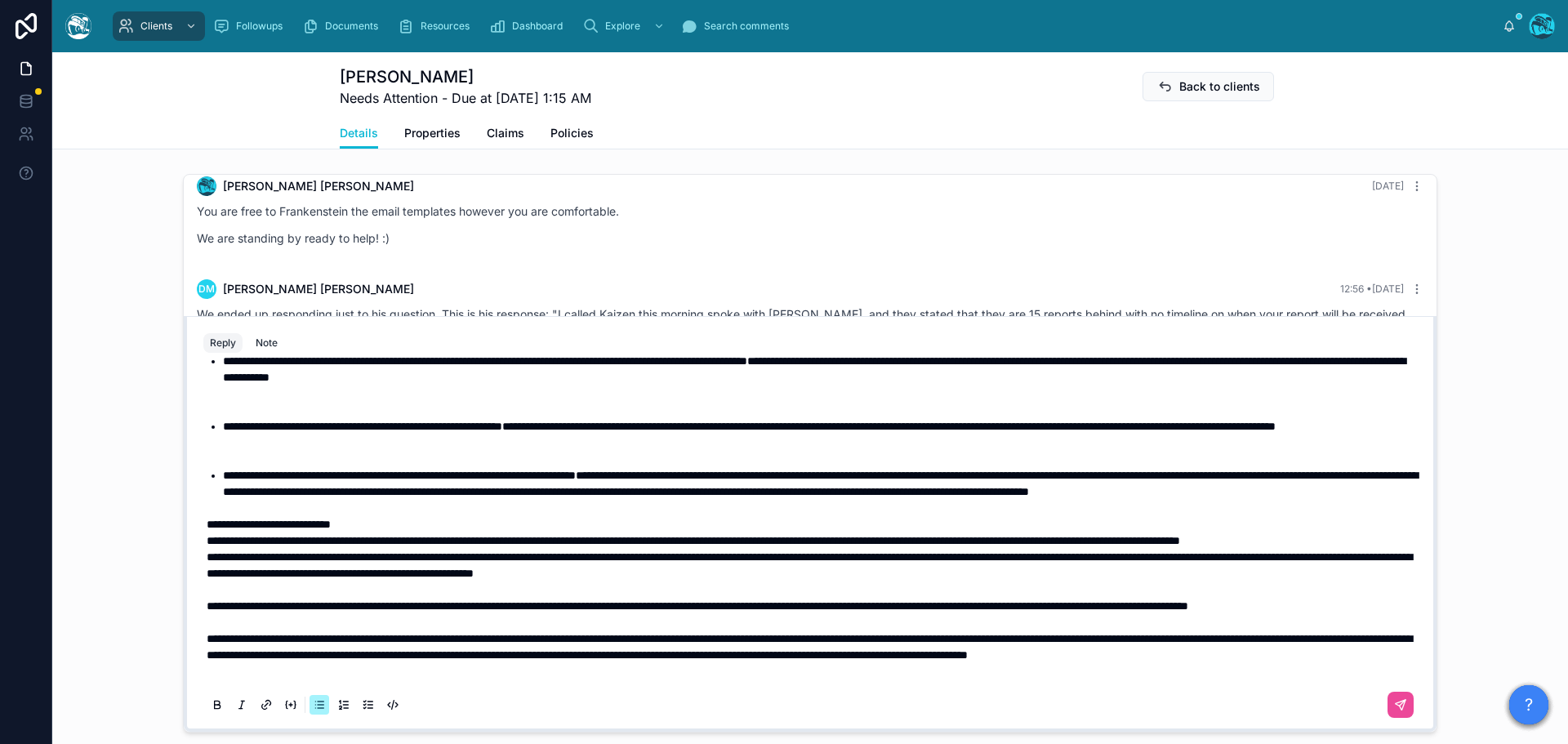
click at [239, 461] on li "**********" at bounding box center [821, 443] width 1198 height 49
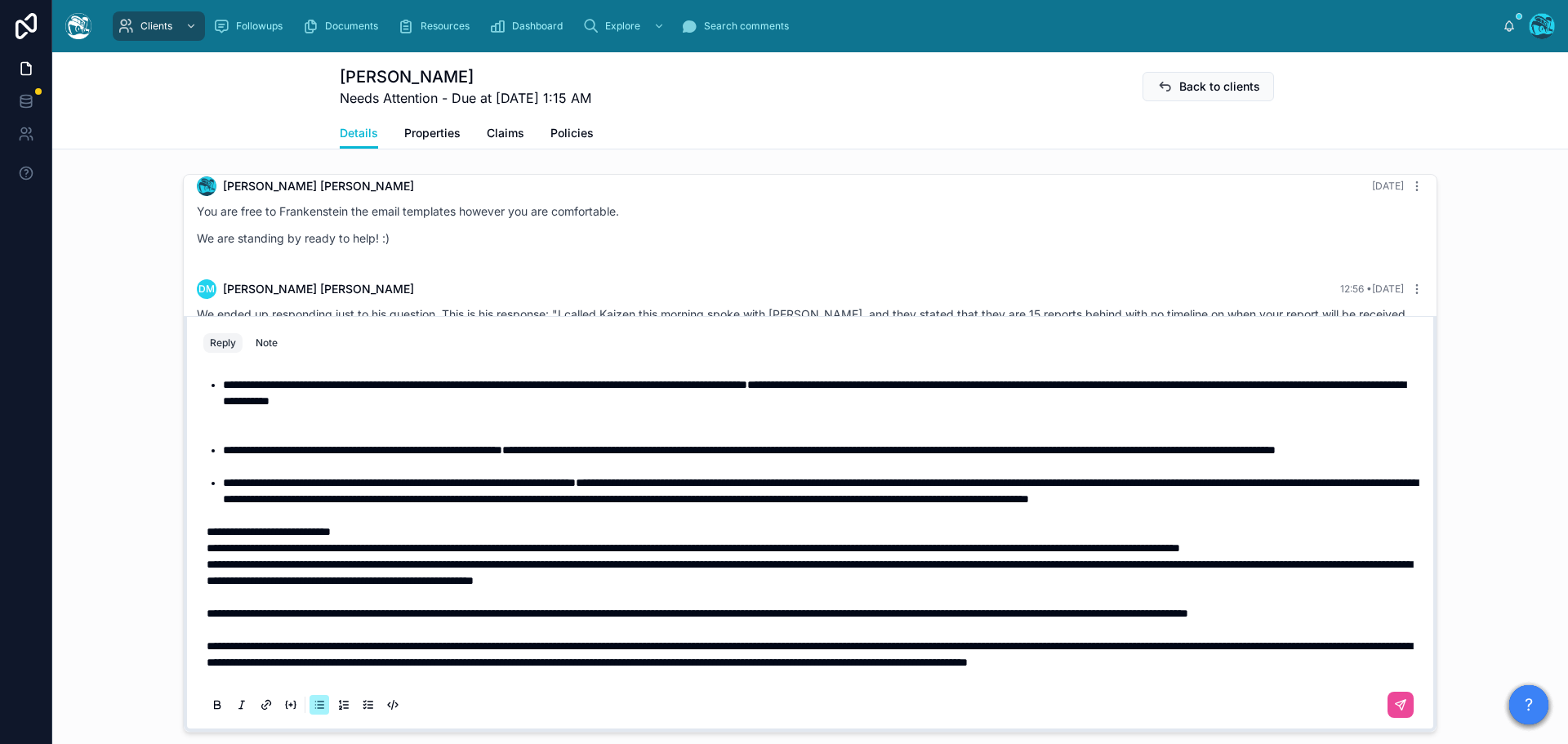
scroll to position [199, 0]
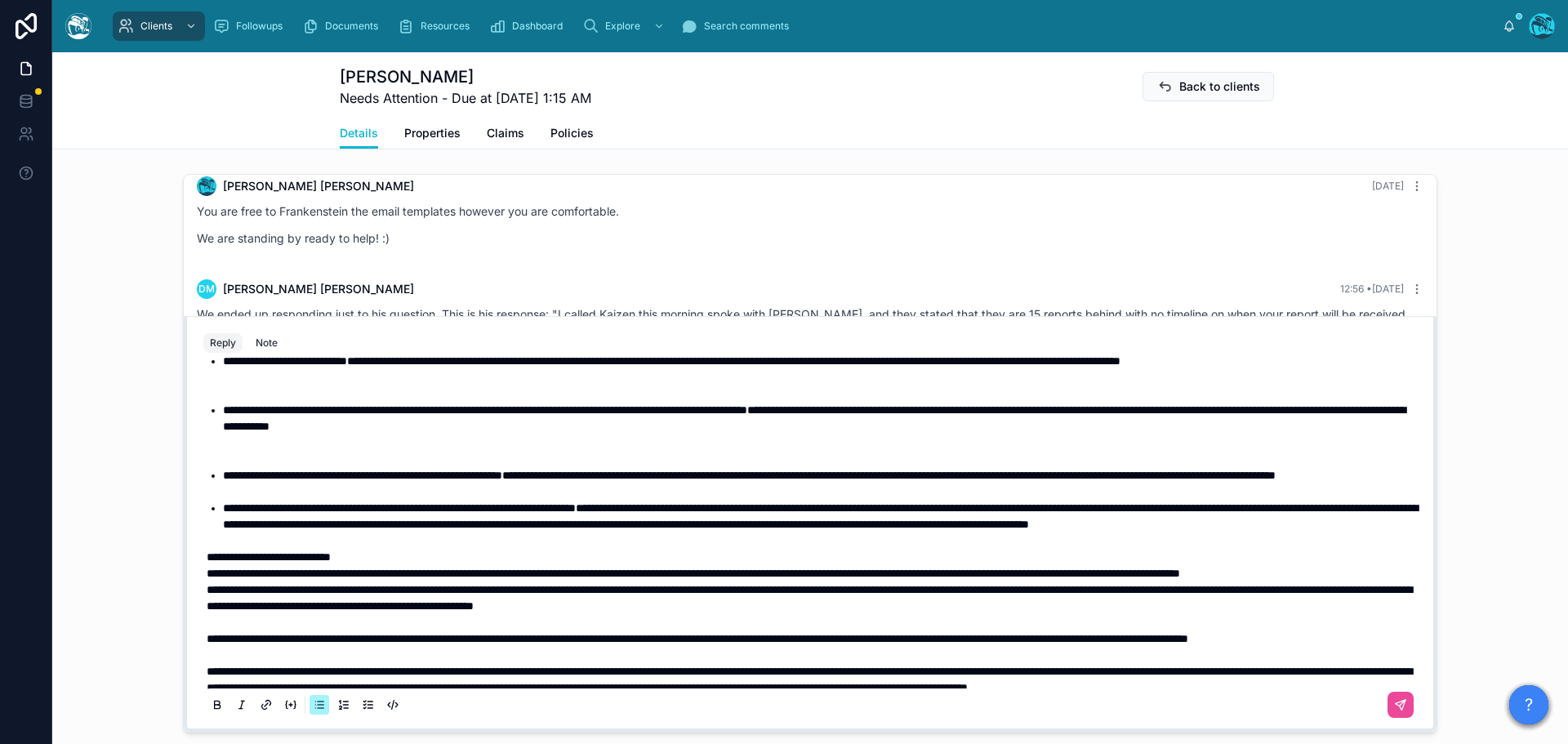
click at [250, 467] on li "**********" at bounding box center [821, 434] width 1198 height 65
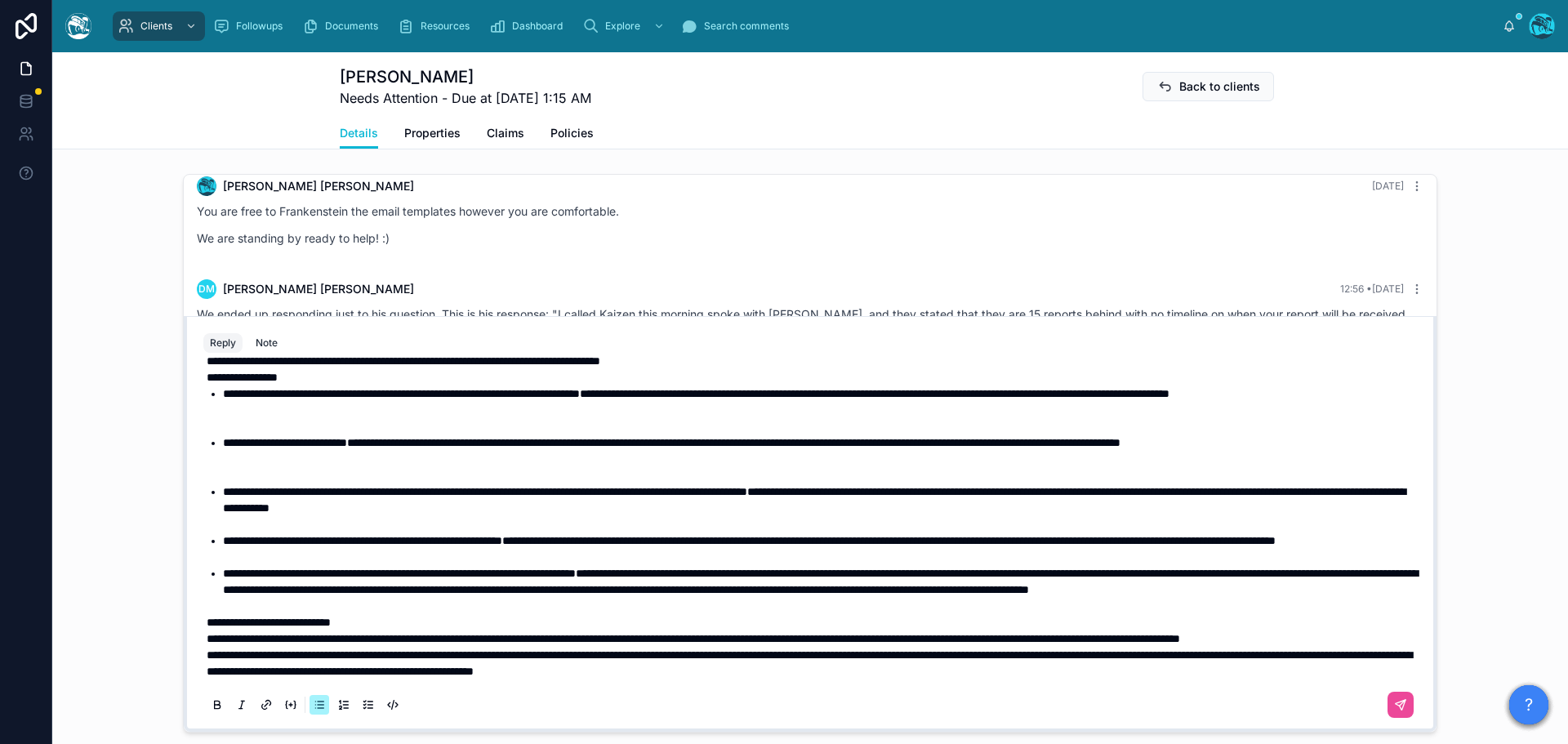
scroll to position [36, 0]
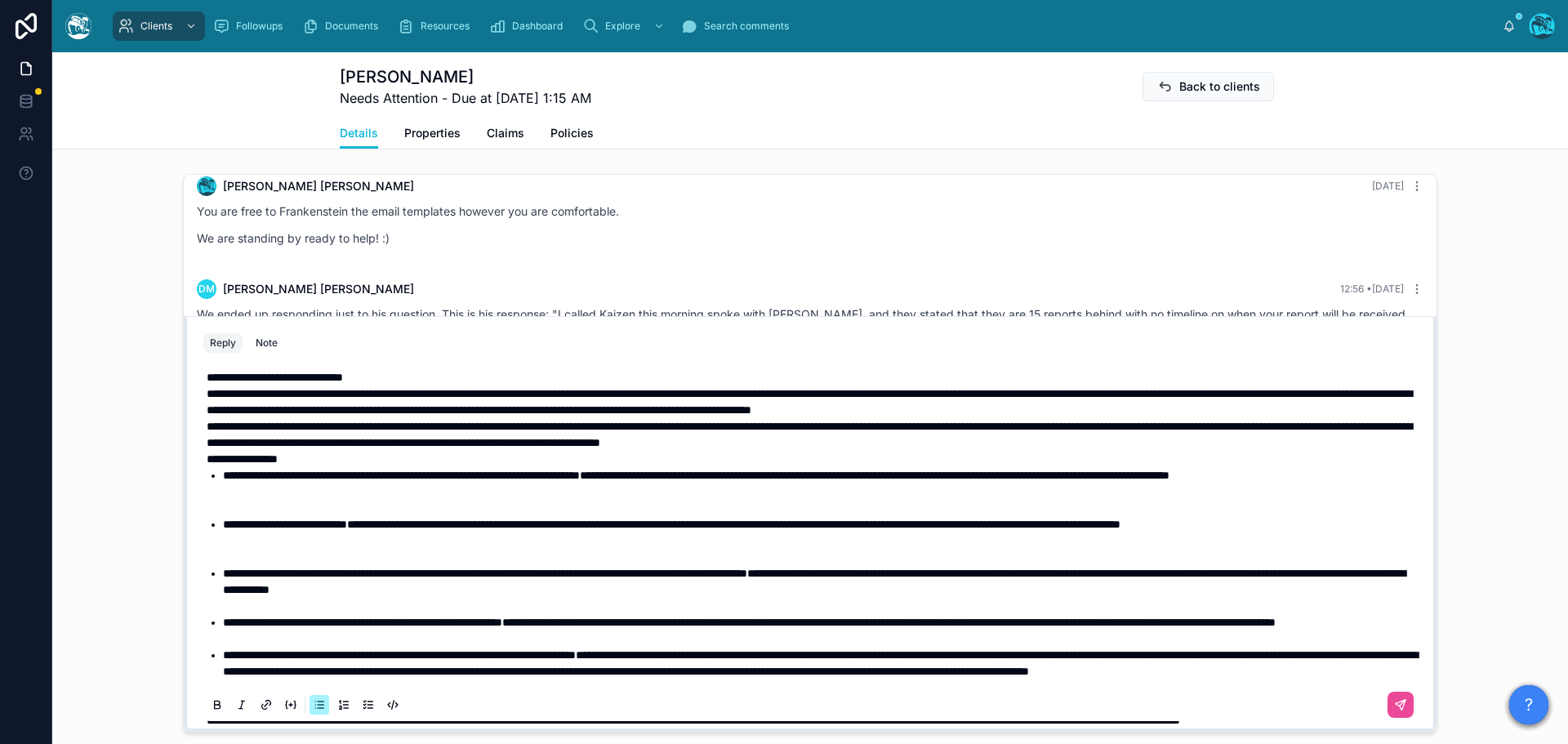
click at [259, 565] on li "**********" at bounding box center [821, 540] width 1198 height 49
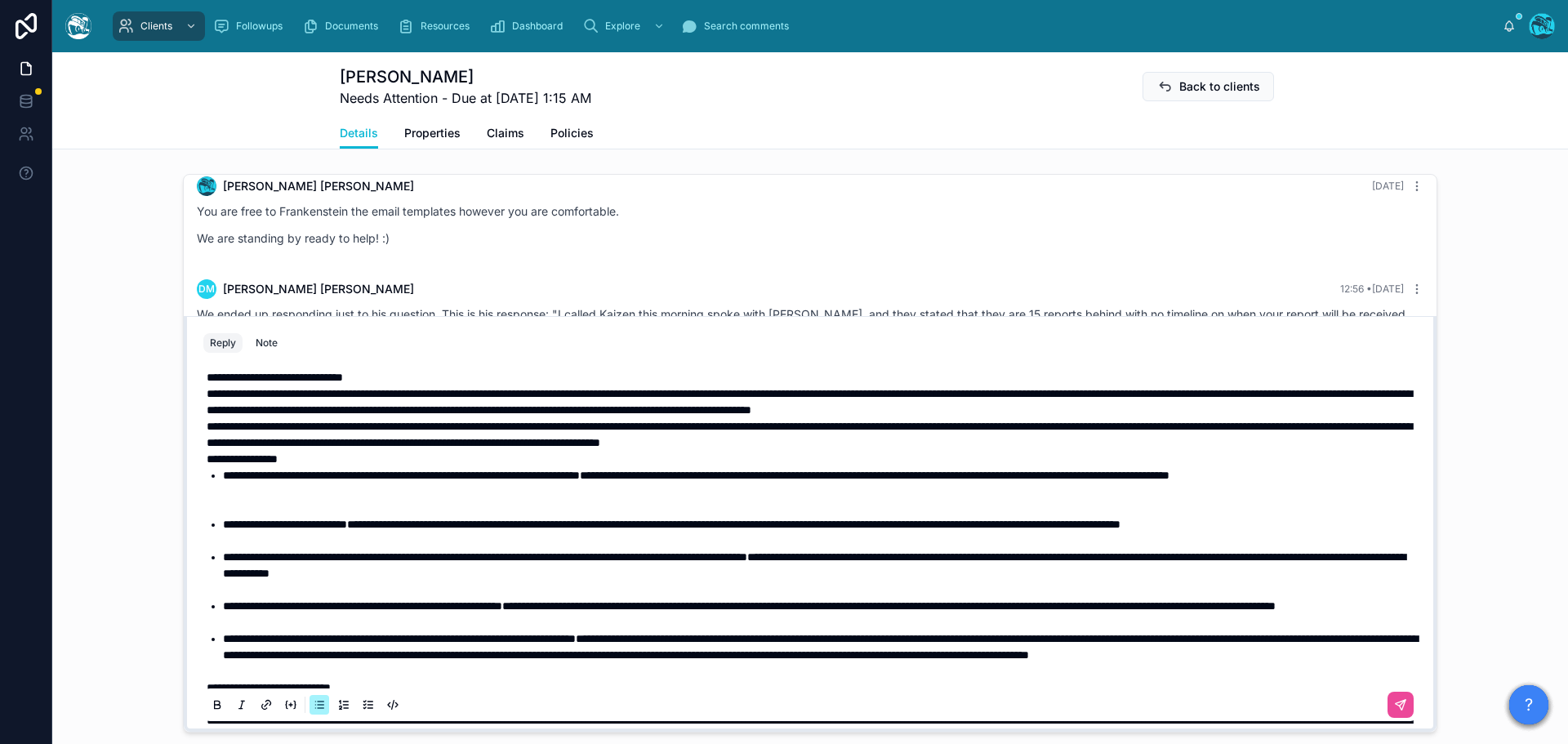
click at [251, 516] on li "**********" at bounding box center [821, 491] width 1198 height 49
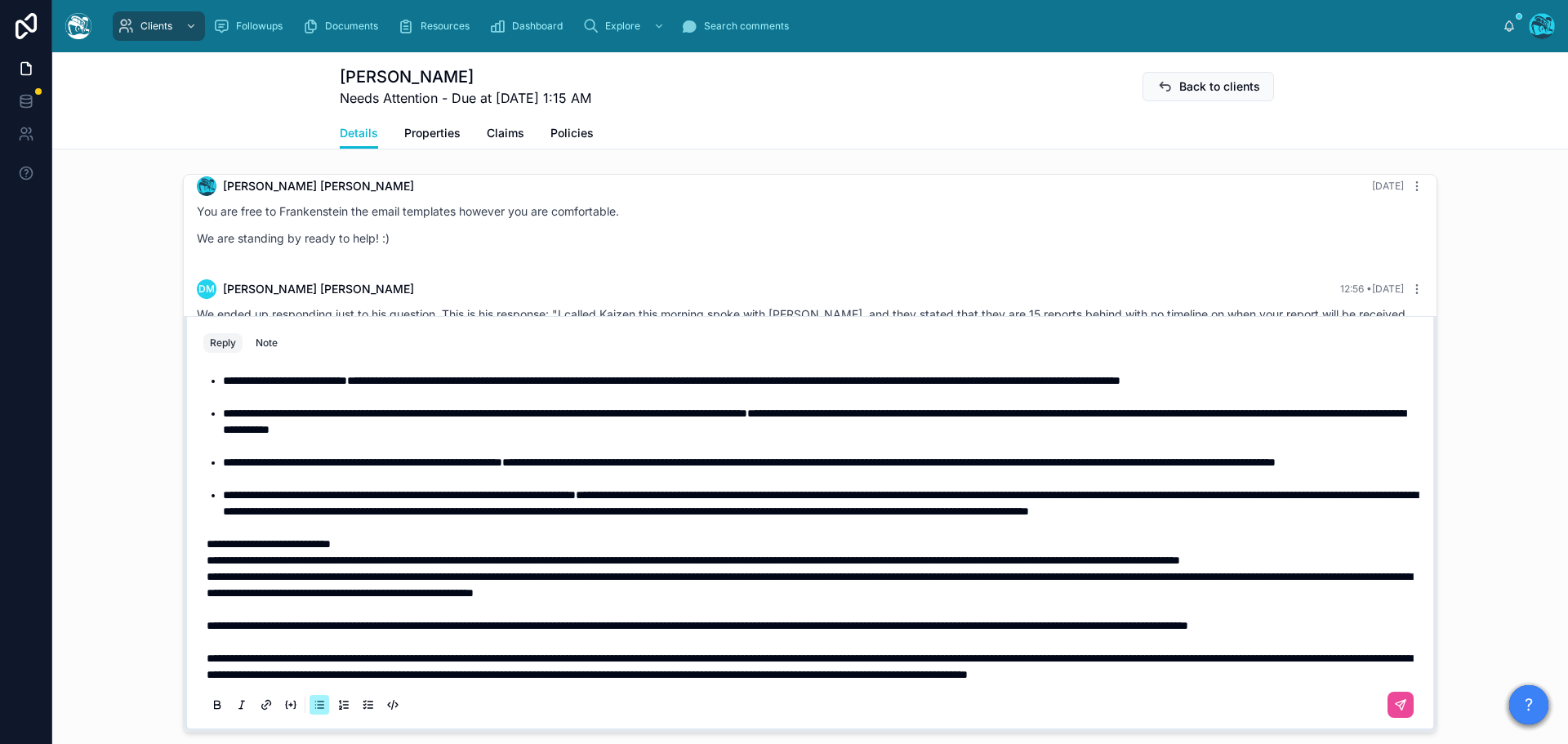
scroll to position [245, 0]
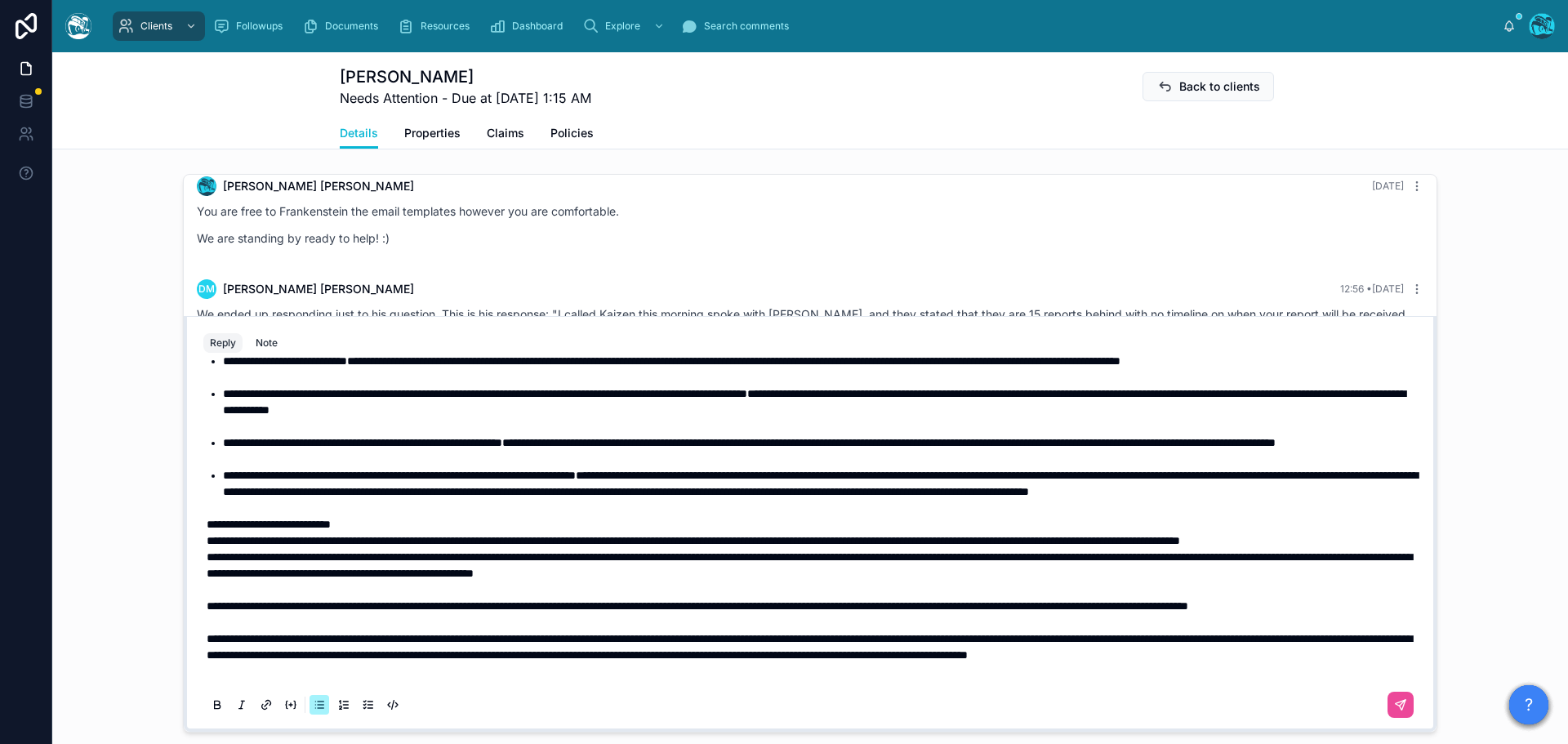
click at [388, 577] on span "**********" at bounding box center [809, 564] width 1206 height 28
click at [1394, 712] on icon at bounding box center [1401, 706] width 13 height 13
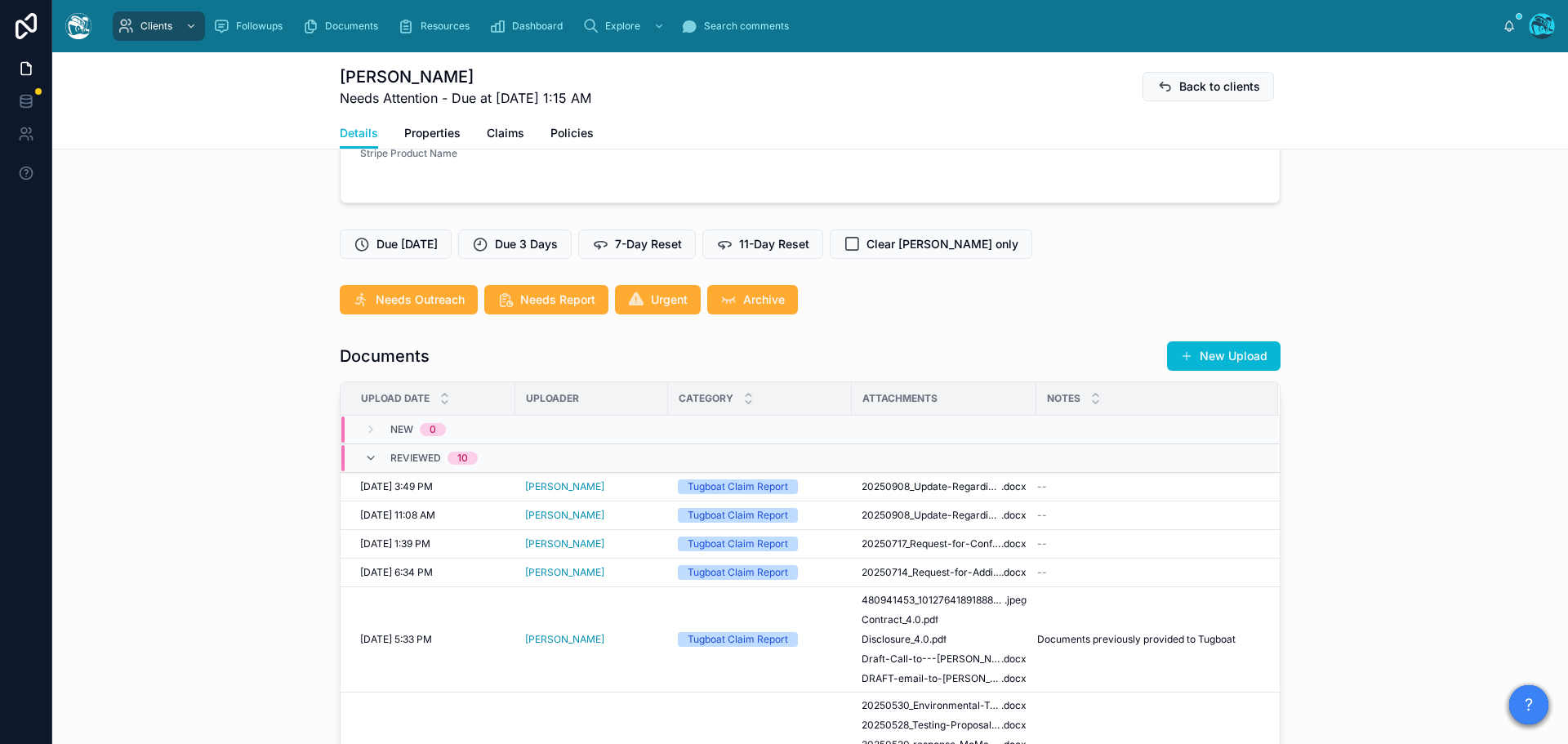
scroll to position [309, 0]
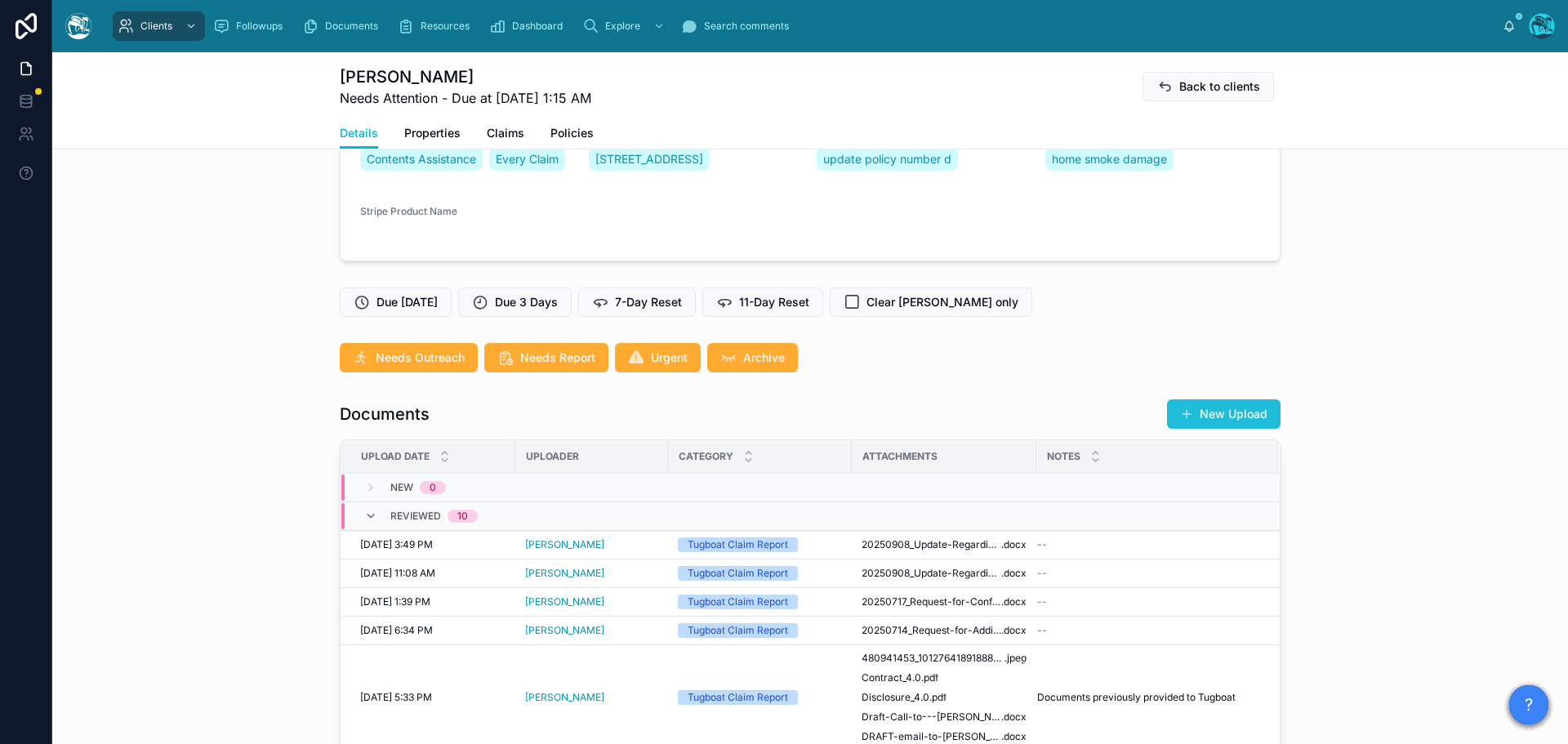
click at [1213, 423] on button "New Upload" at bounding box center [1224, 414] width 114 height 30
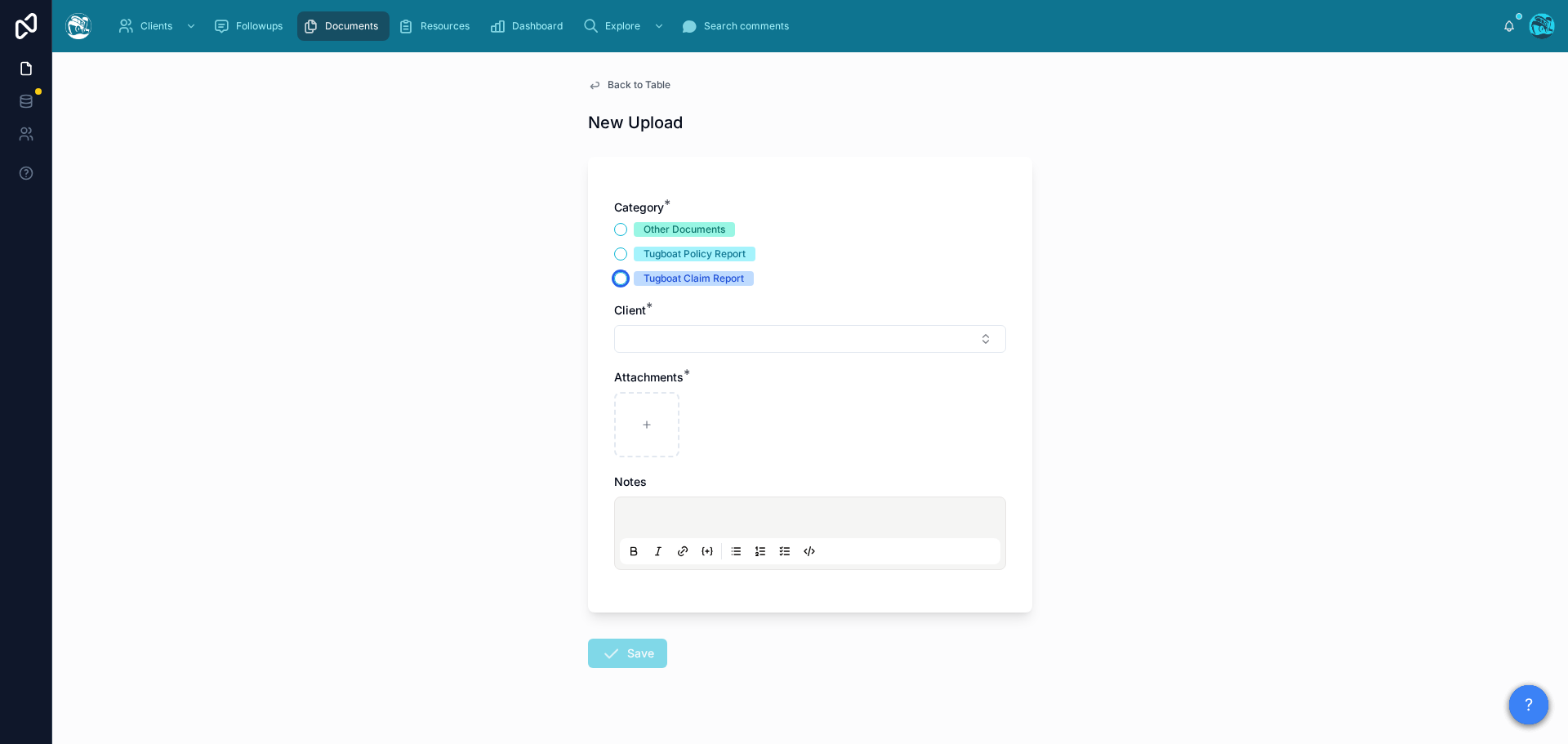
click at [614, 278] on button "Tugboat Claim Report" at bounding box center [621, 278] width 13 height 13
click at [648, 334] on button "Select Button" at bounding box center [810, 338] width 392 height 28
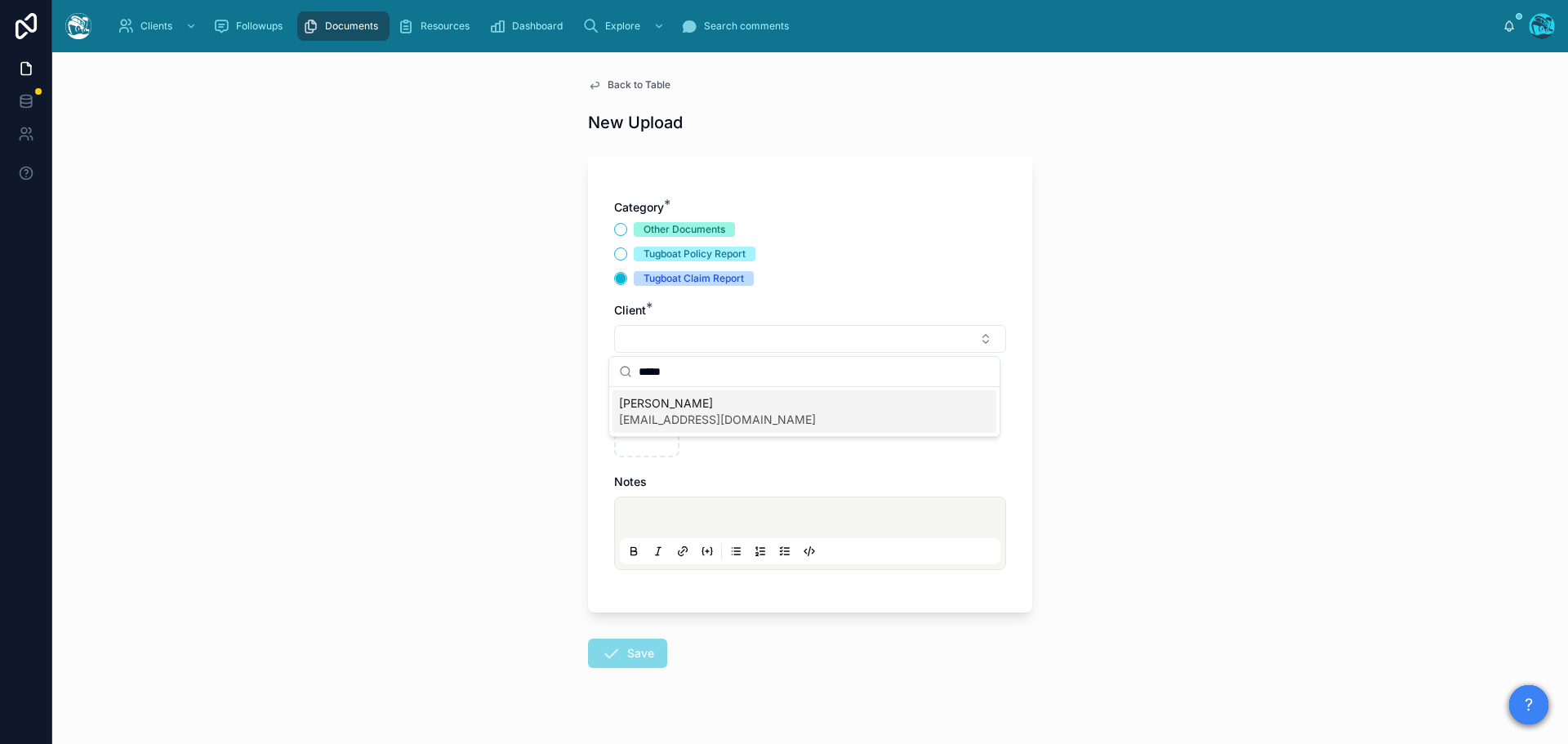
type input "*****"
click at [662, 413] on span "[EMAIL_ADDRESS][DOMAIN_NAME]" at bounding box center [717, 419] width 197 height 16
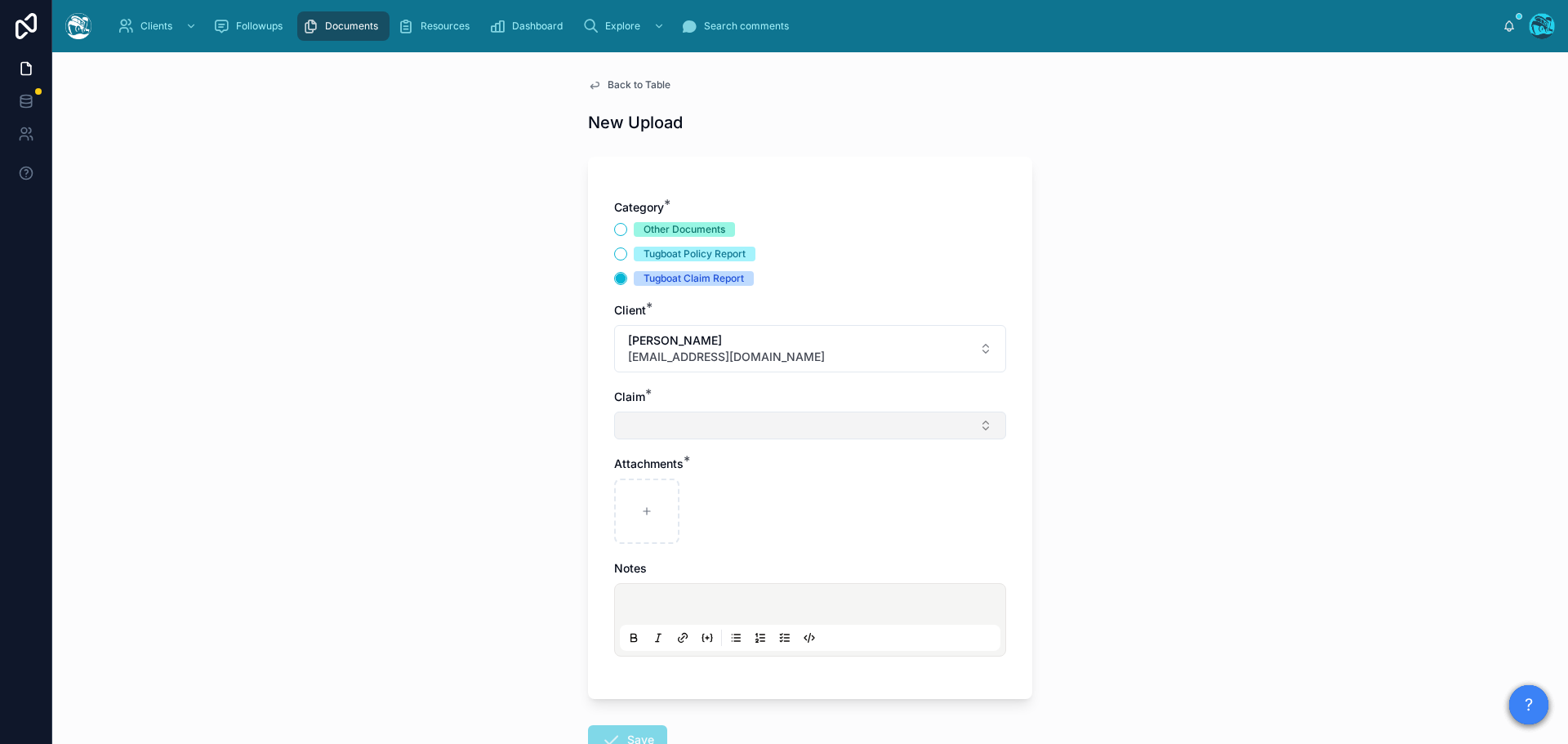
click at [635, 427] on button "Select Button" at bounding box center [810, 425] width 392 height 28
click at [648, 490] on span "home smoke damage" at bounding box center [676, 490] width 115 height 16
click at [646, 504] on div at bounding box center [647, 514] width 65 height 65
type input "**********"
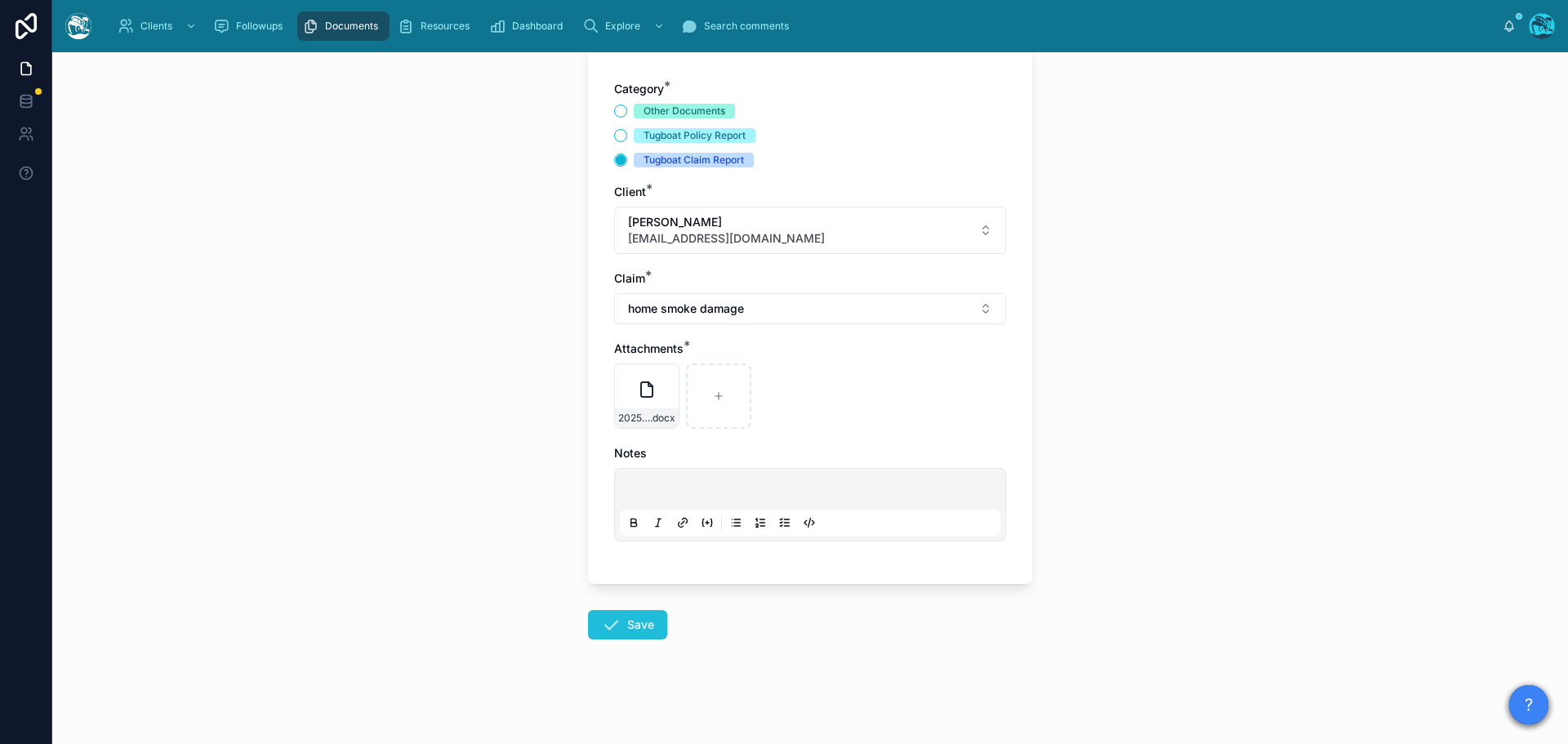
click at [623, 618] on button "Save" at bounding box center [627, 624] width 80 height 30
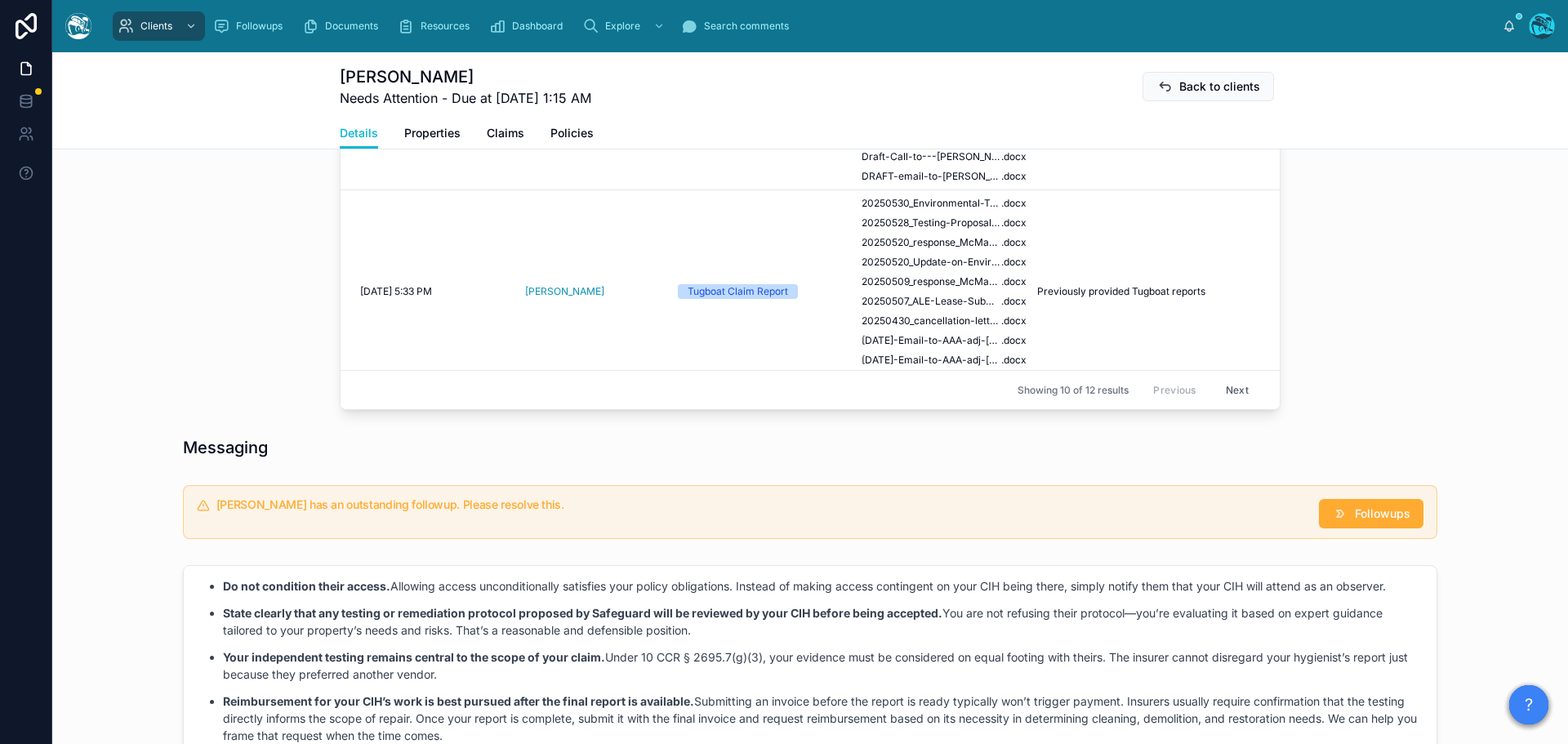
scroll to position [935, 0]
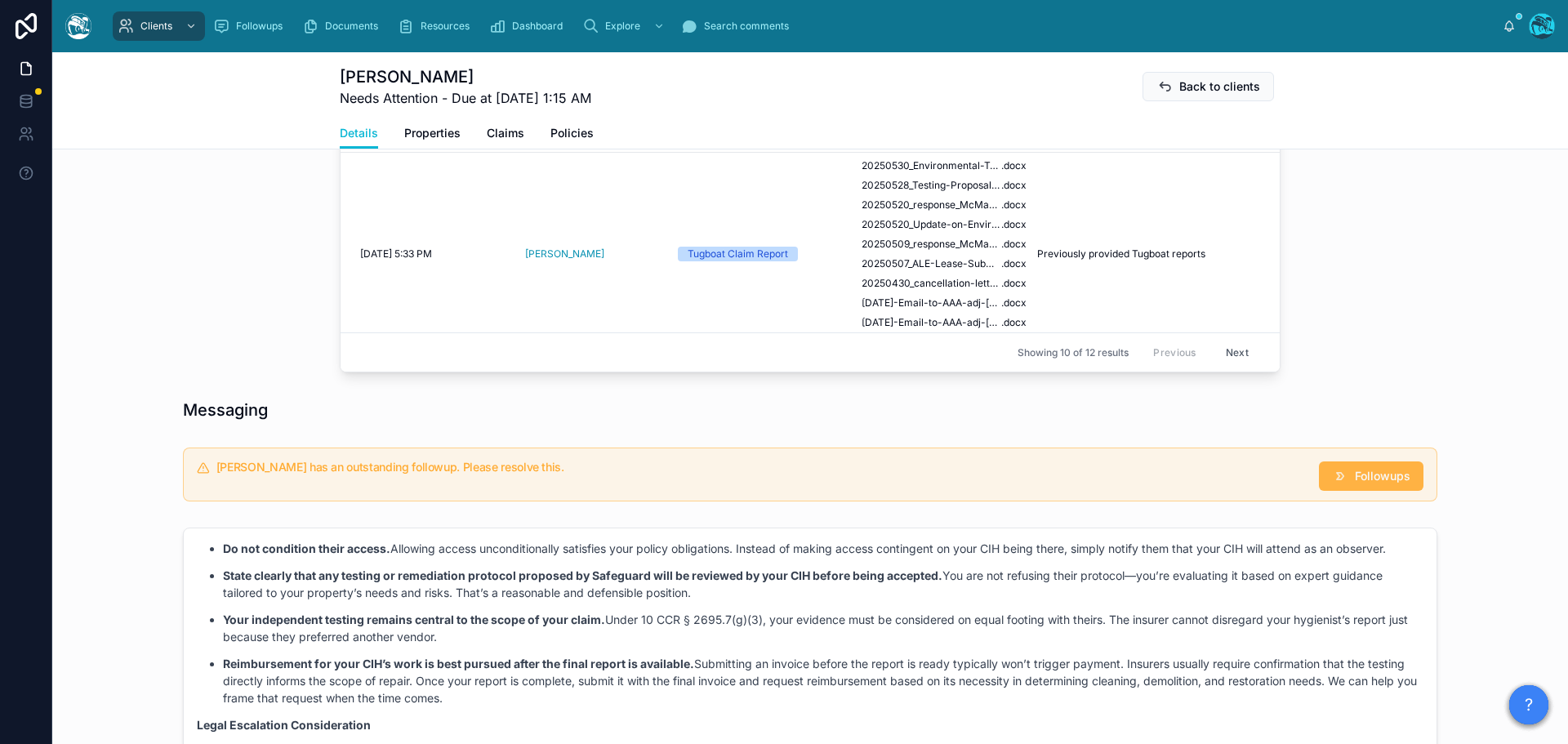
click at [1355, 485] on span "Followups" at bounding box center [1383, 476] width 55 height 16
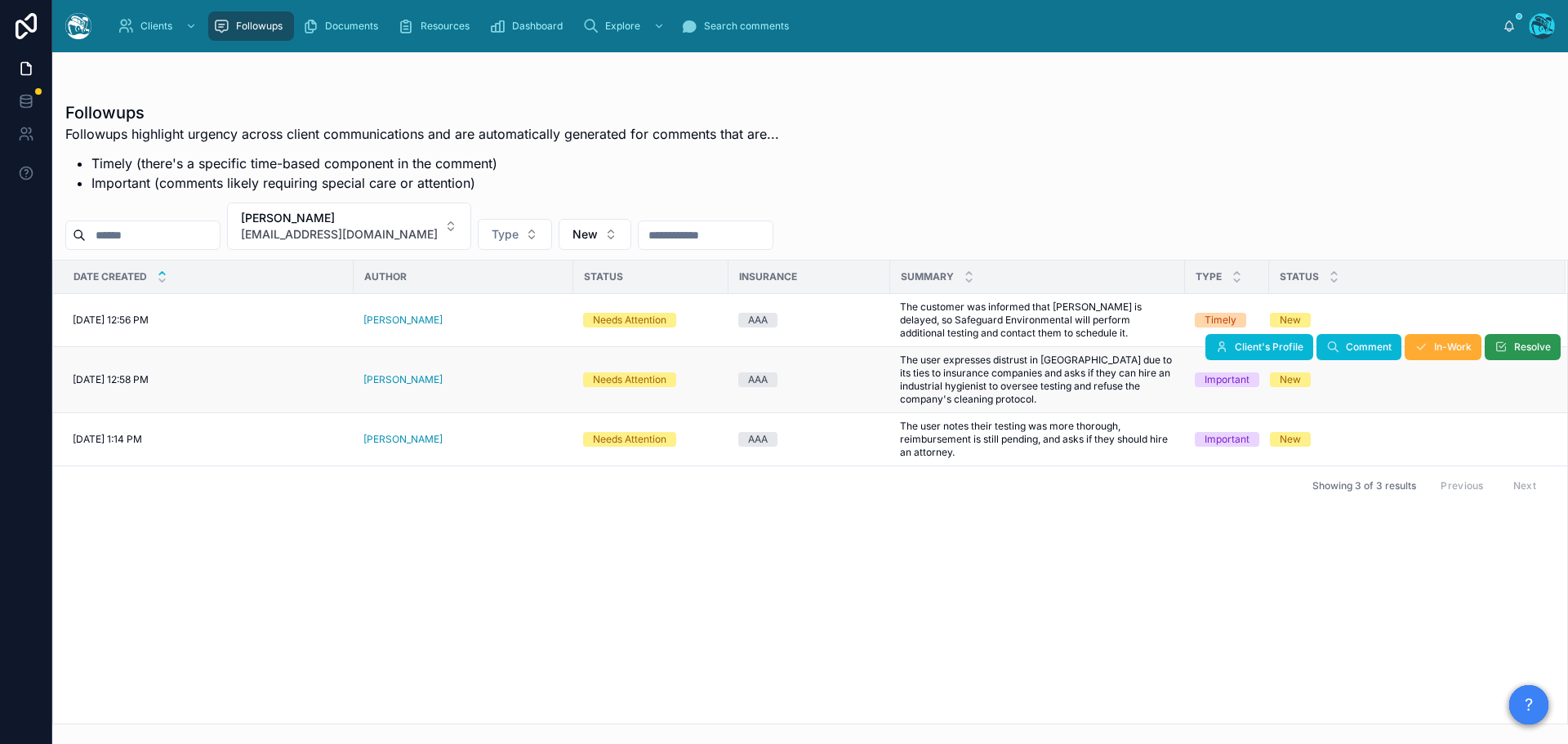
click at [1514, 343] on span "Resolve" at bounding box center [1532, 347] width 37 height 13
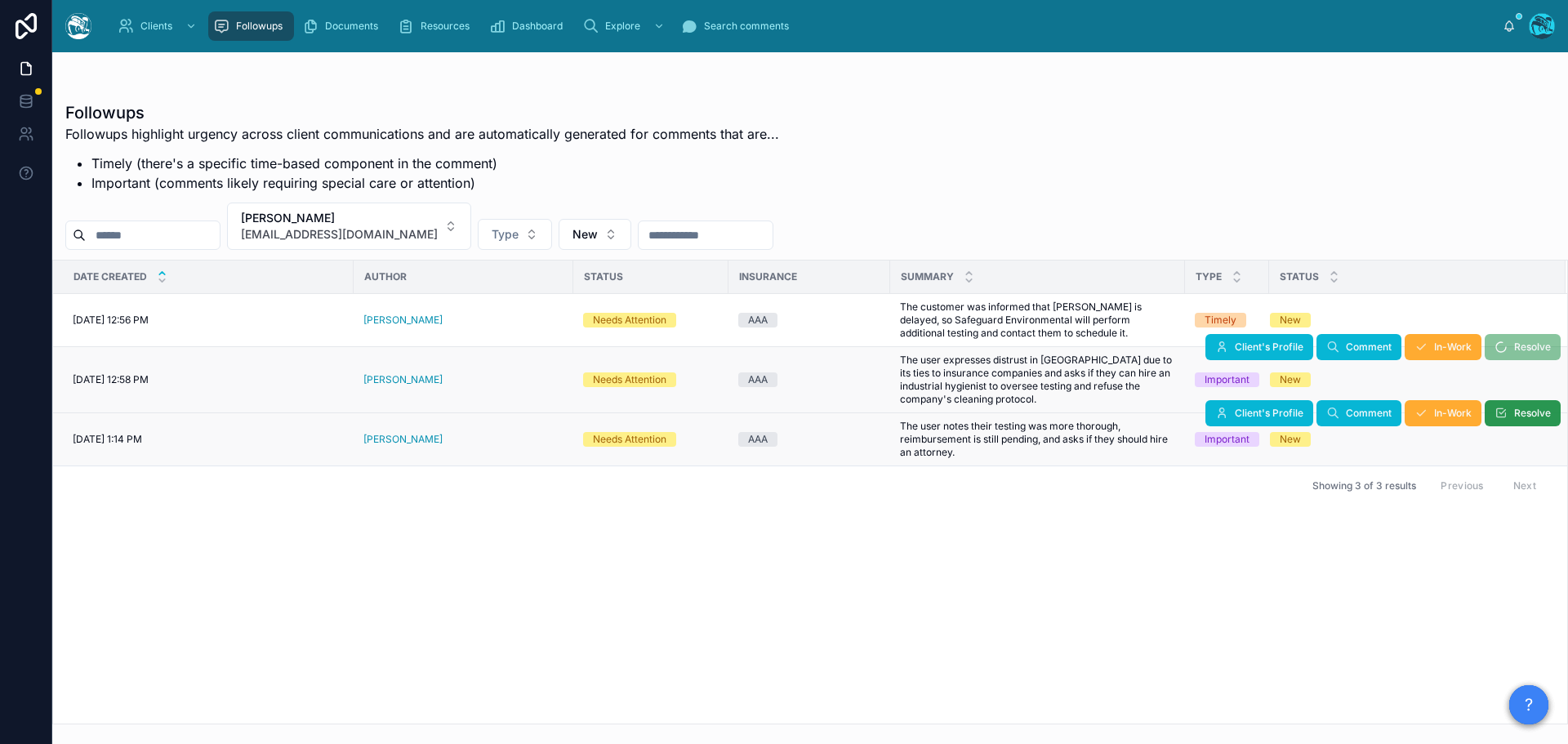
click at [1510, 417] on button "Resolve" at bounding box center [1522, 412] width 76 height 26
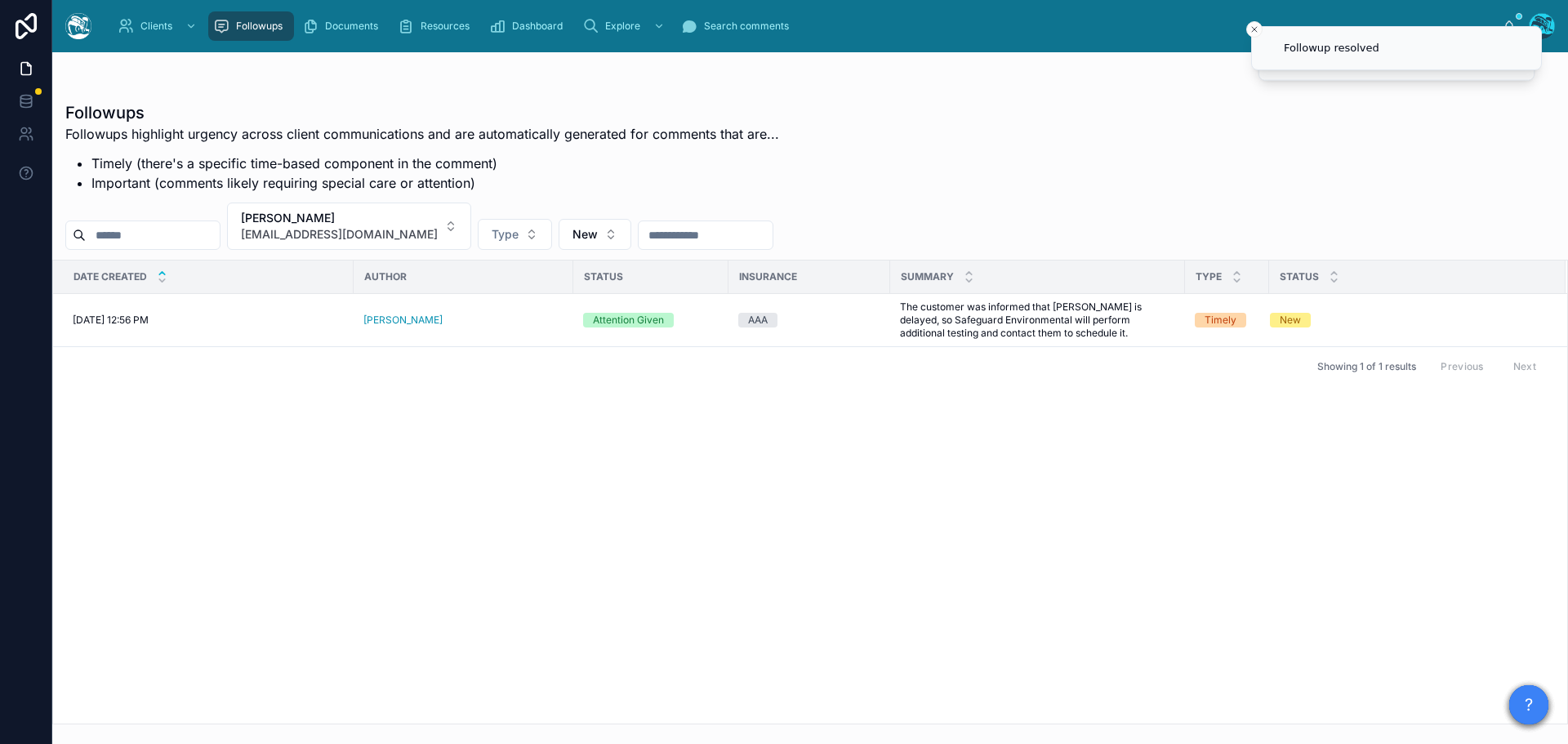
click at [0, 0] on span "Resolve" at bounding box center [0, 0] width 0 height 0
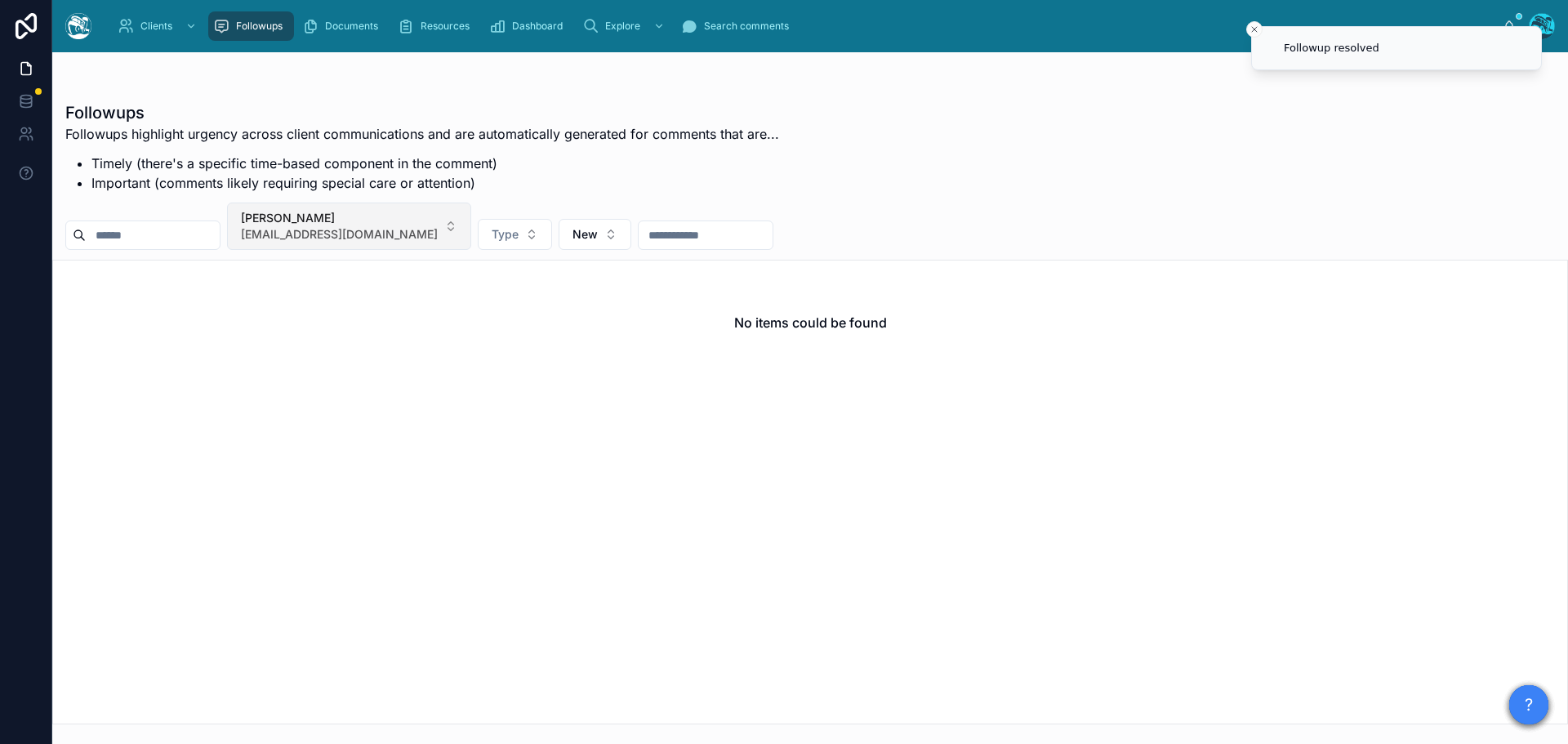
click at [451, 219] on button "Debbie McMahon debbiemcmahon6@aol.com" at bounding box center [349, 225] width 244 height 47
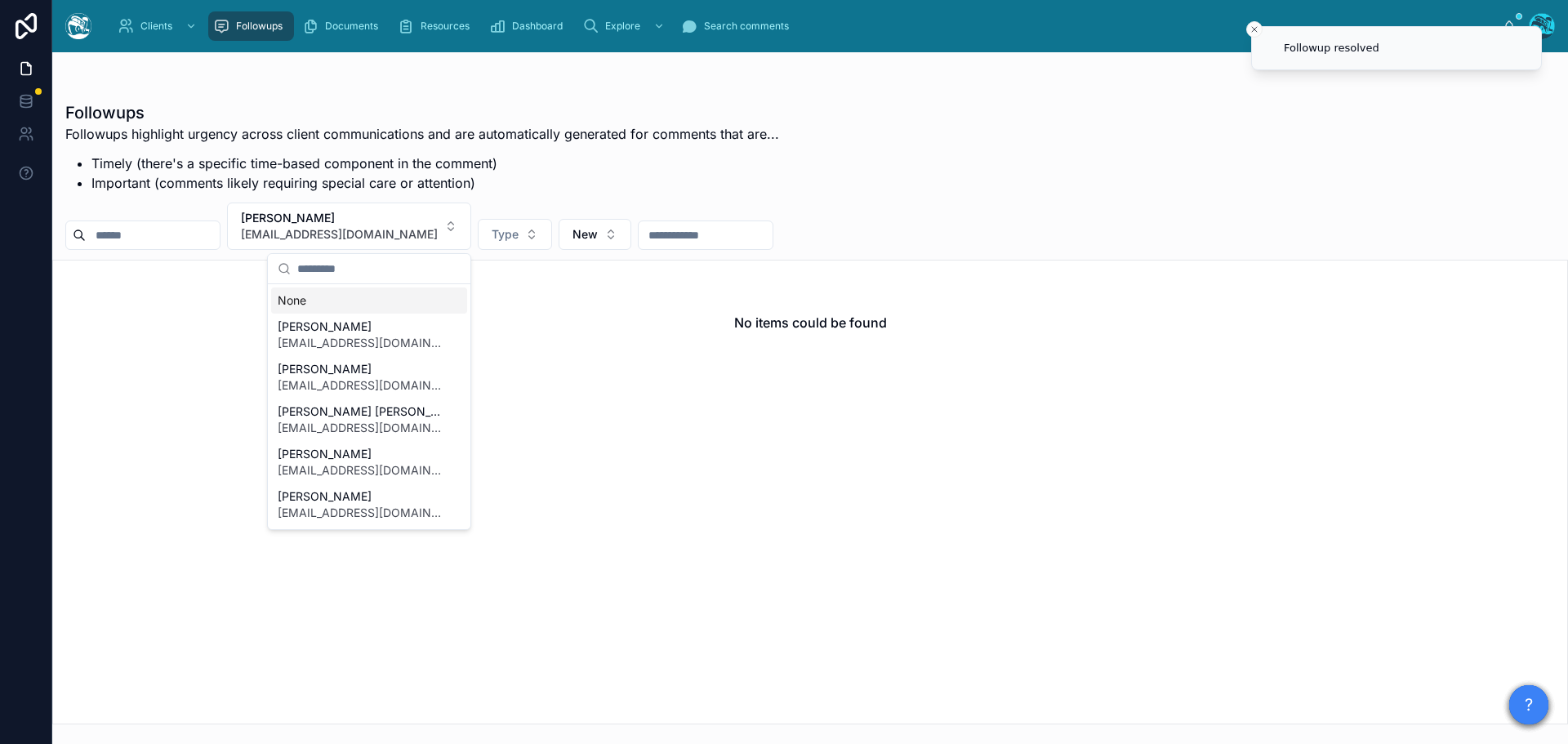
click at [293, 297] on div "None" at bounding box center [369, 300] width 196 height 26
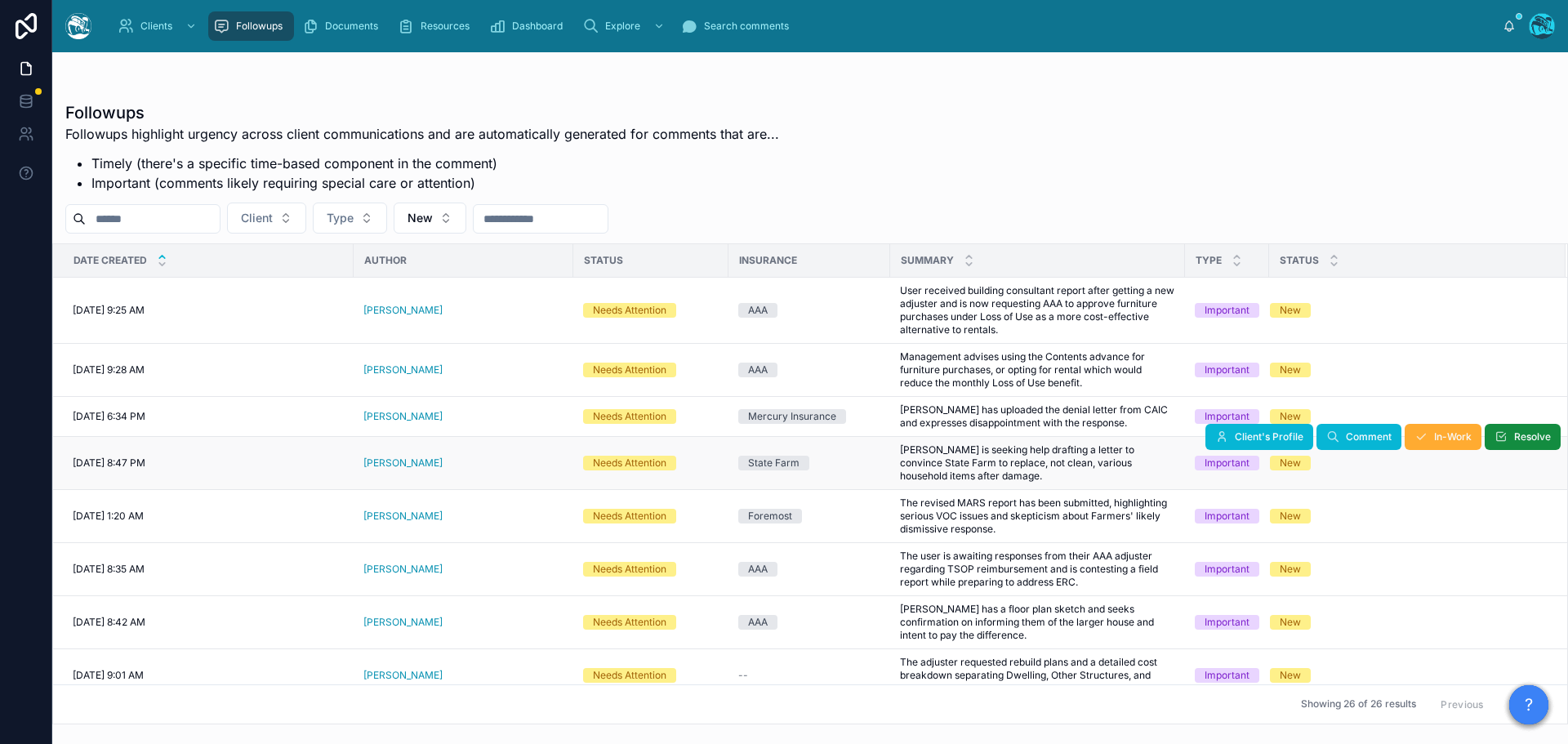
click at [424, 461] on div "[PERSON_NAME]" at bounding box center [463, 462] width 200 height 13
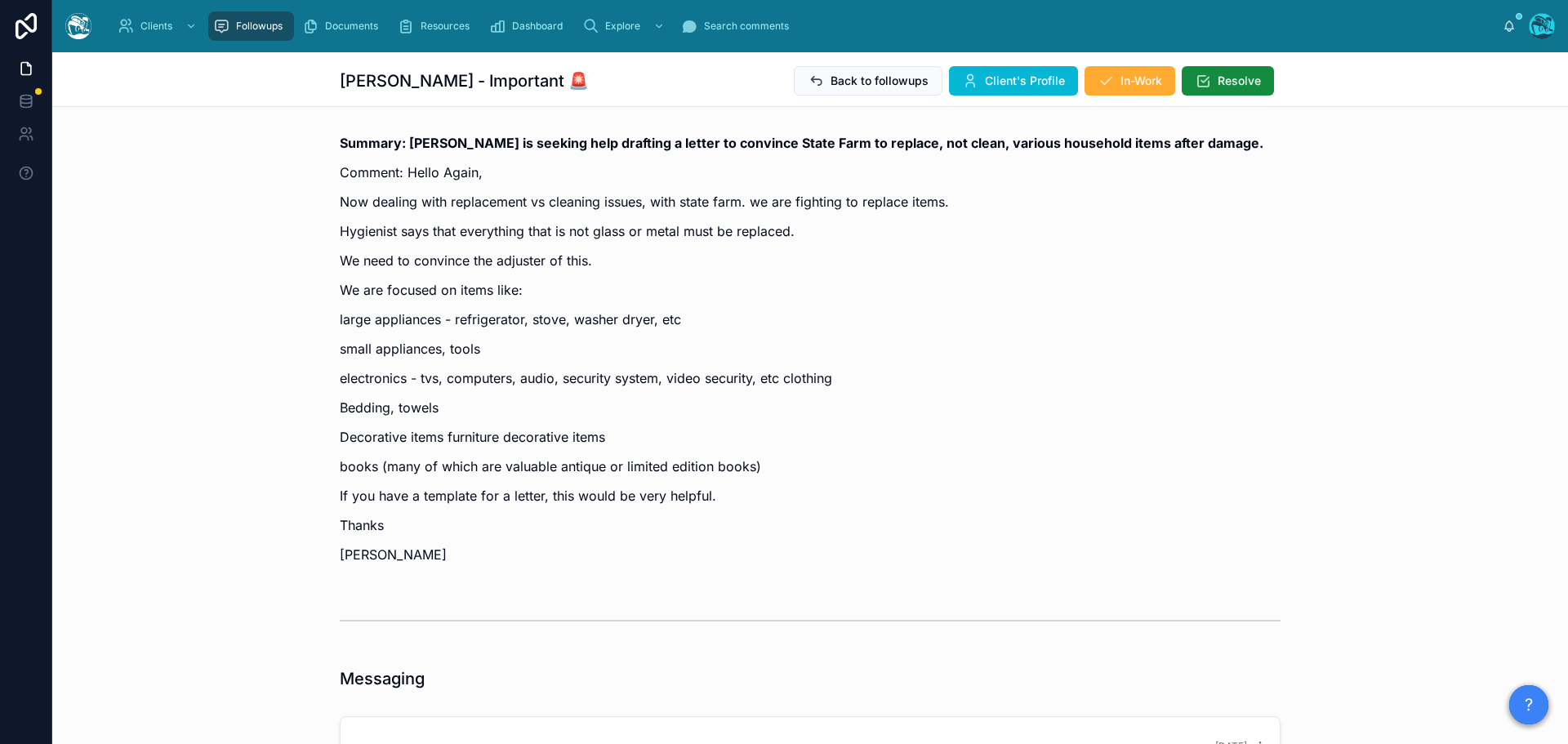
scroll to position [7869, 0]
click at [1016, 80] on span "Client's Profile" at bounding box center [1024, 80] width 80 height 16
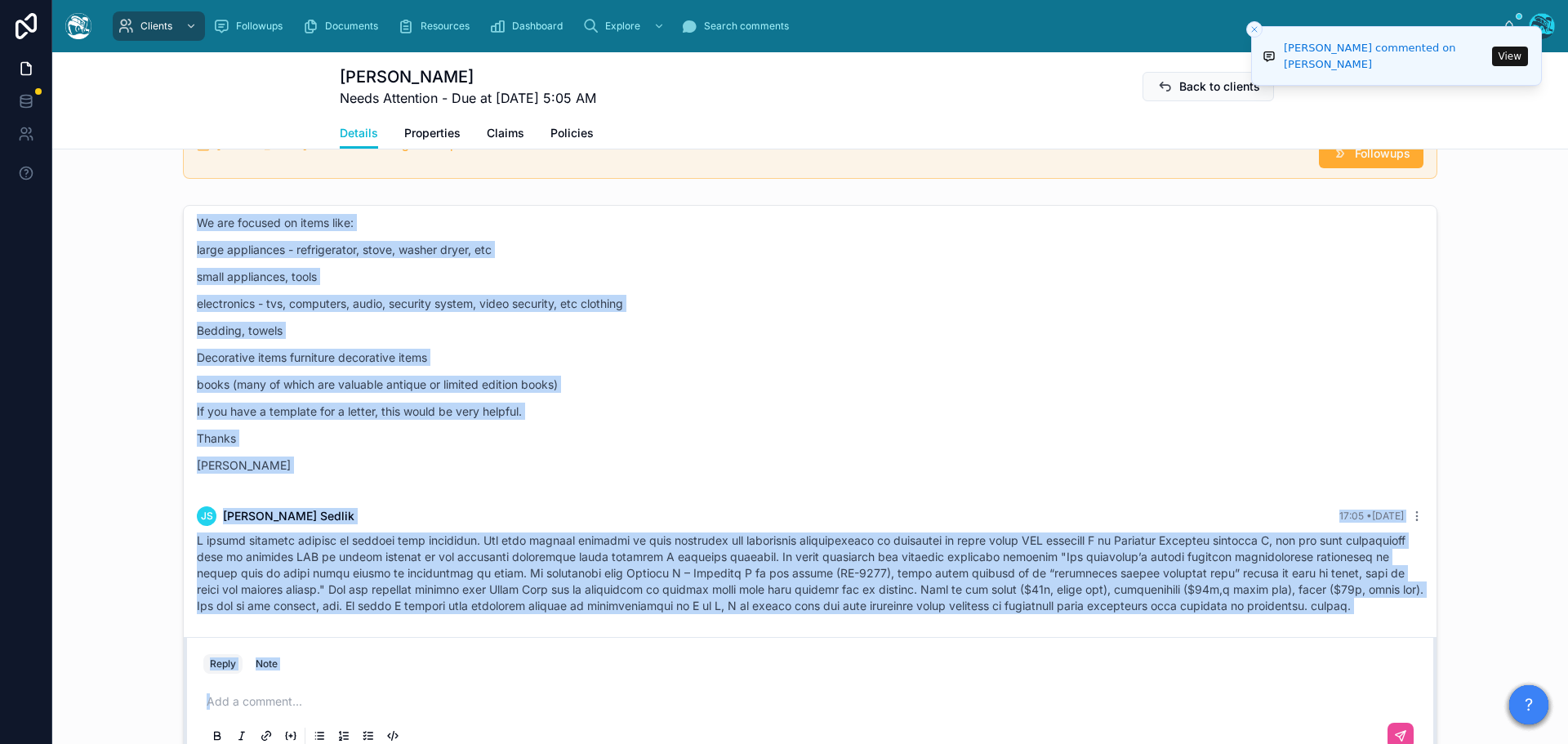
scroll to position [1134, 0]
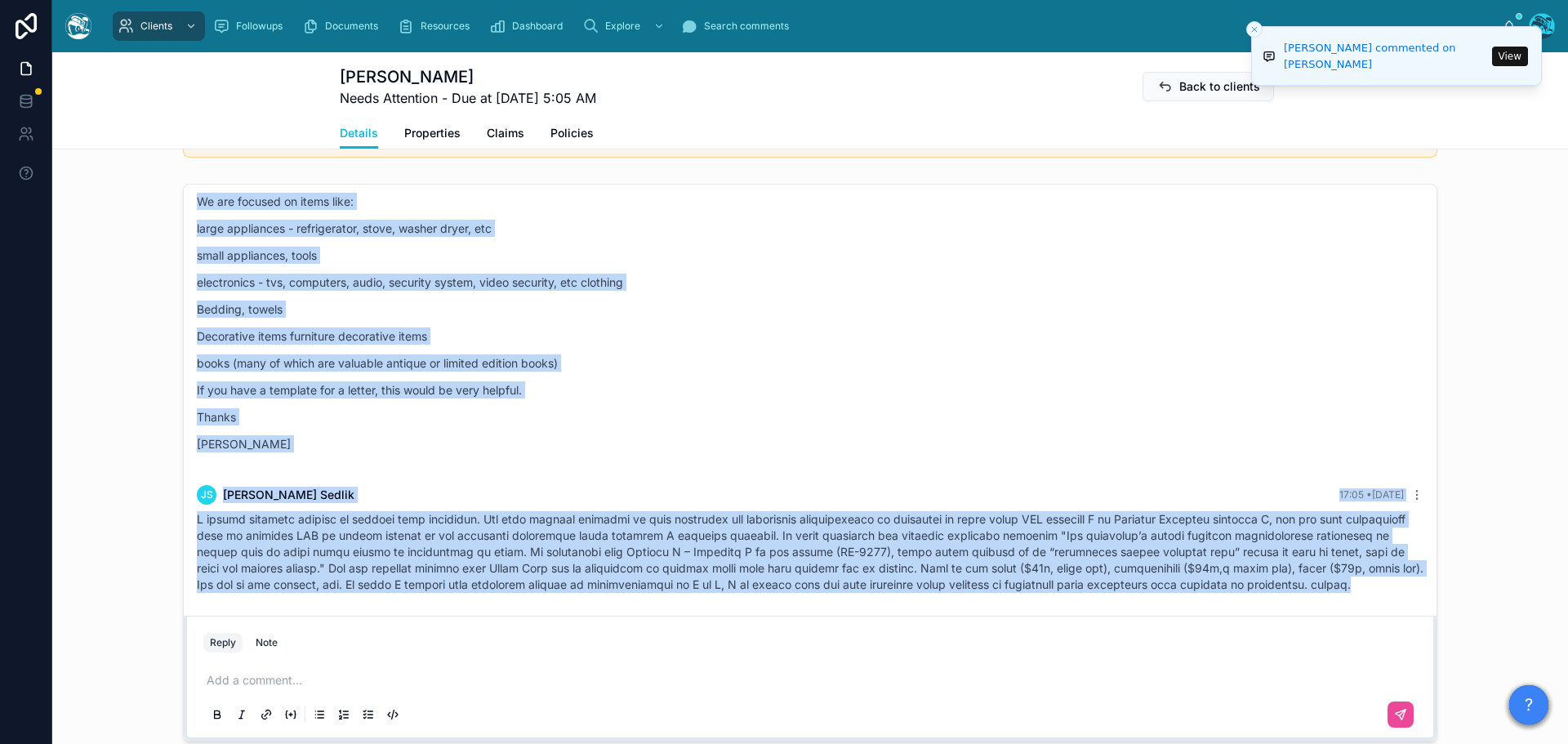
drag, startPoint x: 1163, startPoint y: 409, endPoint x: 1416, endPoint y: 607, distance: 321.3
copy div "Rachel Baker 6 days ago One last follow up. On the State Farm estimate, there i…"
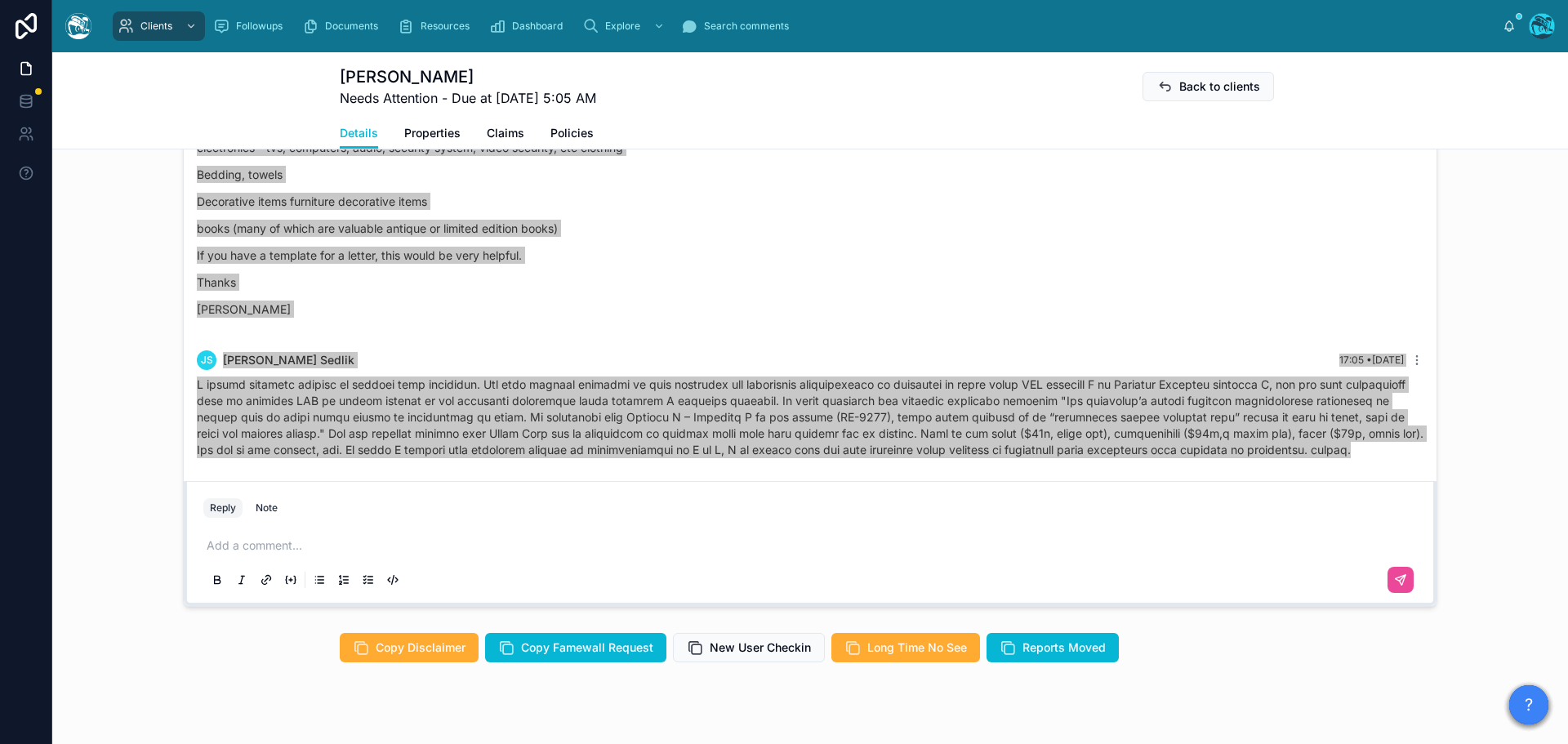
scroll to position [1298, 0]
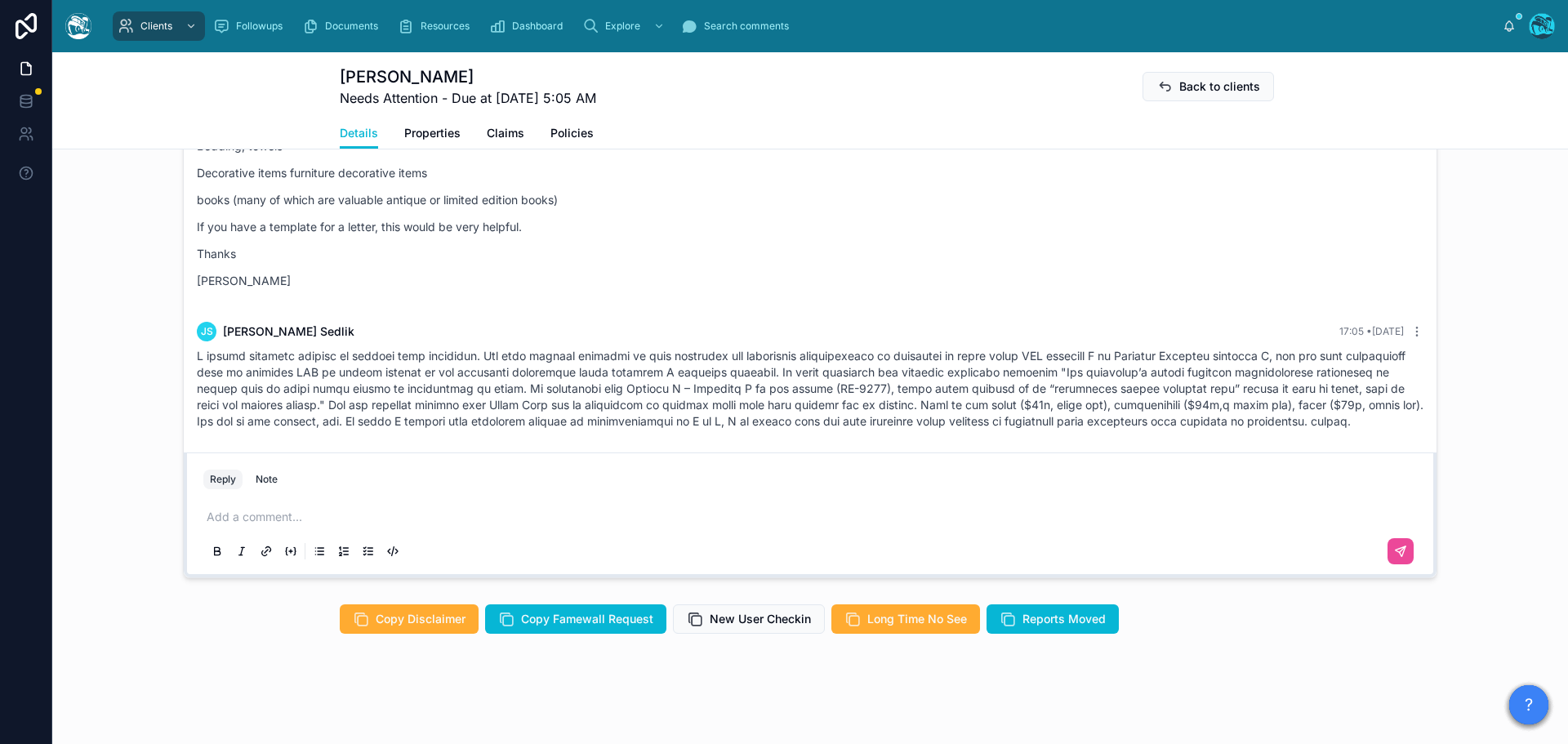
click at [229, 525] on p at bounding box center [813, 517] width 1214 height 16
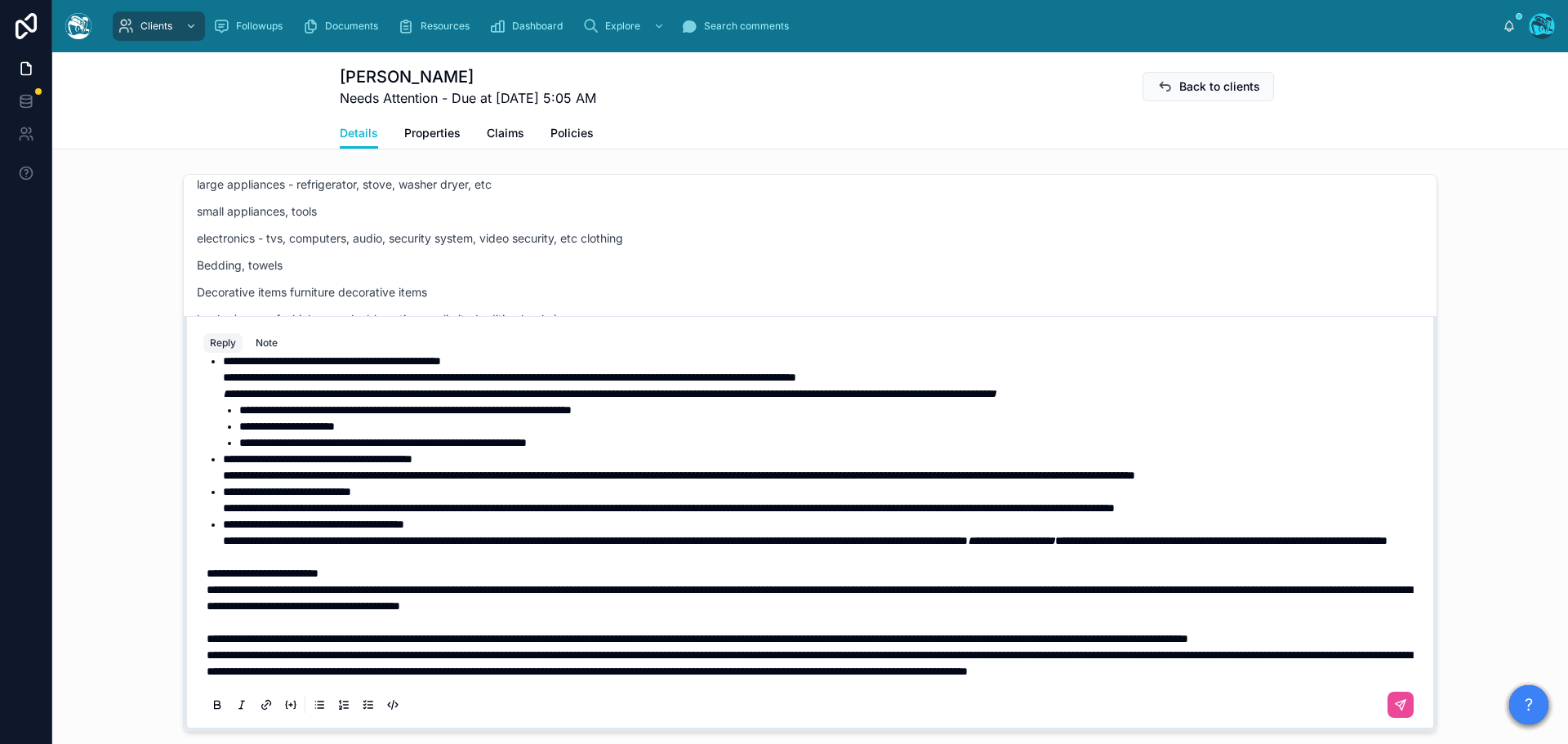
scroll to position [281, 0]
click at [347, 636] on p "**********" at bounding box center [813, 638] width 1214 height 16
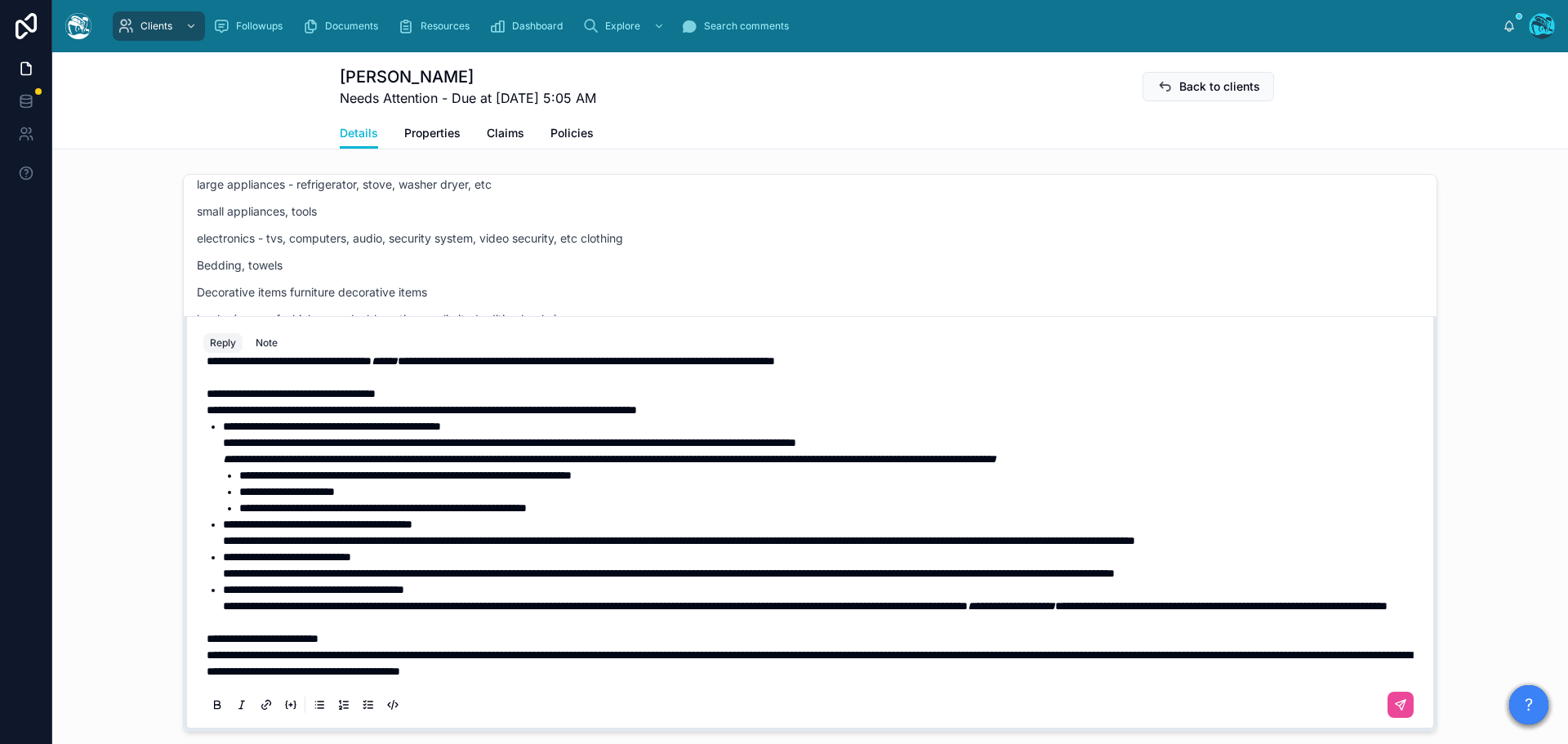
scroll to position [36, 0]
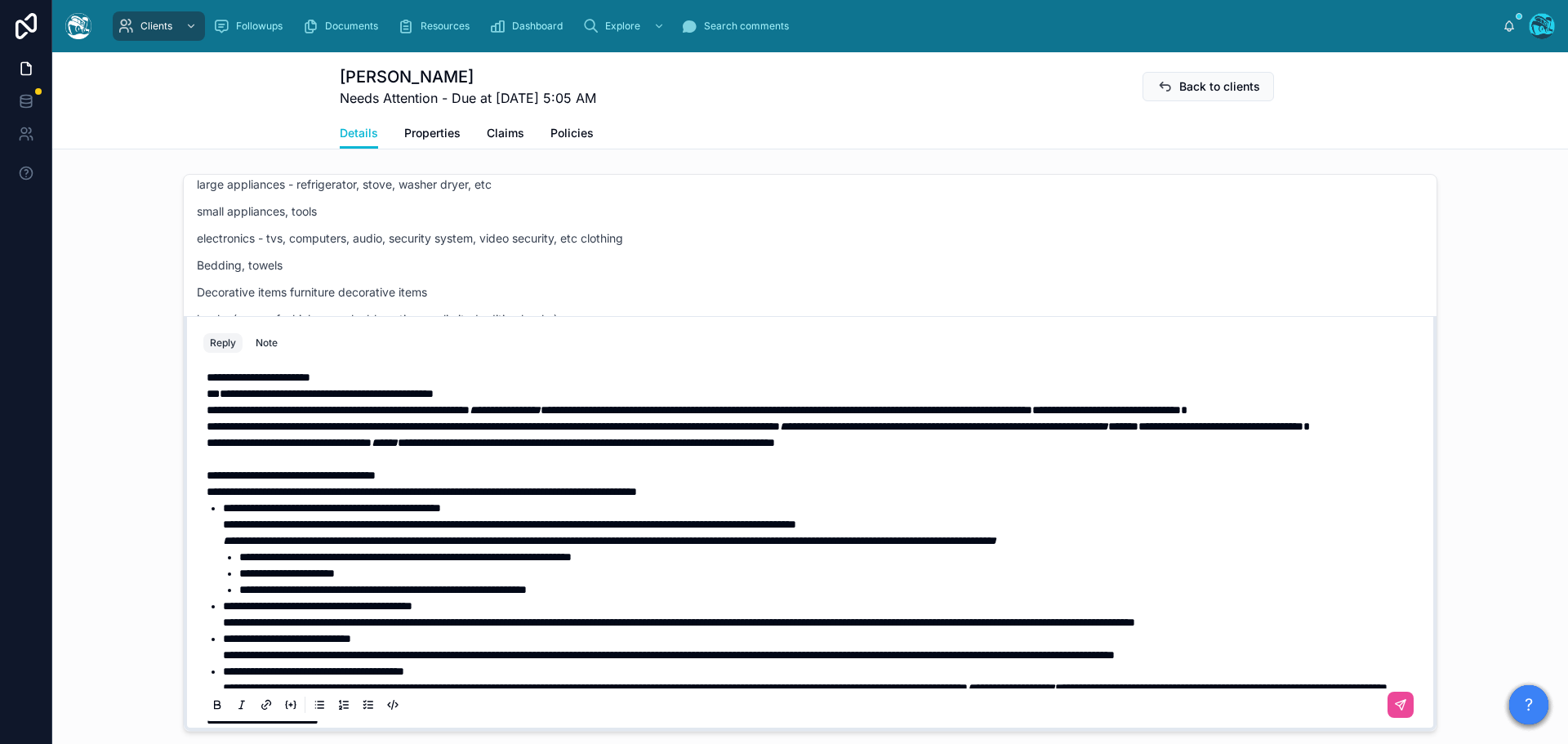
click at [210, 400] on span "**" at bounding box center [213, 393] width 13 height 12
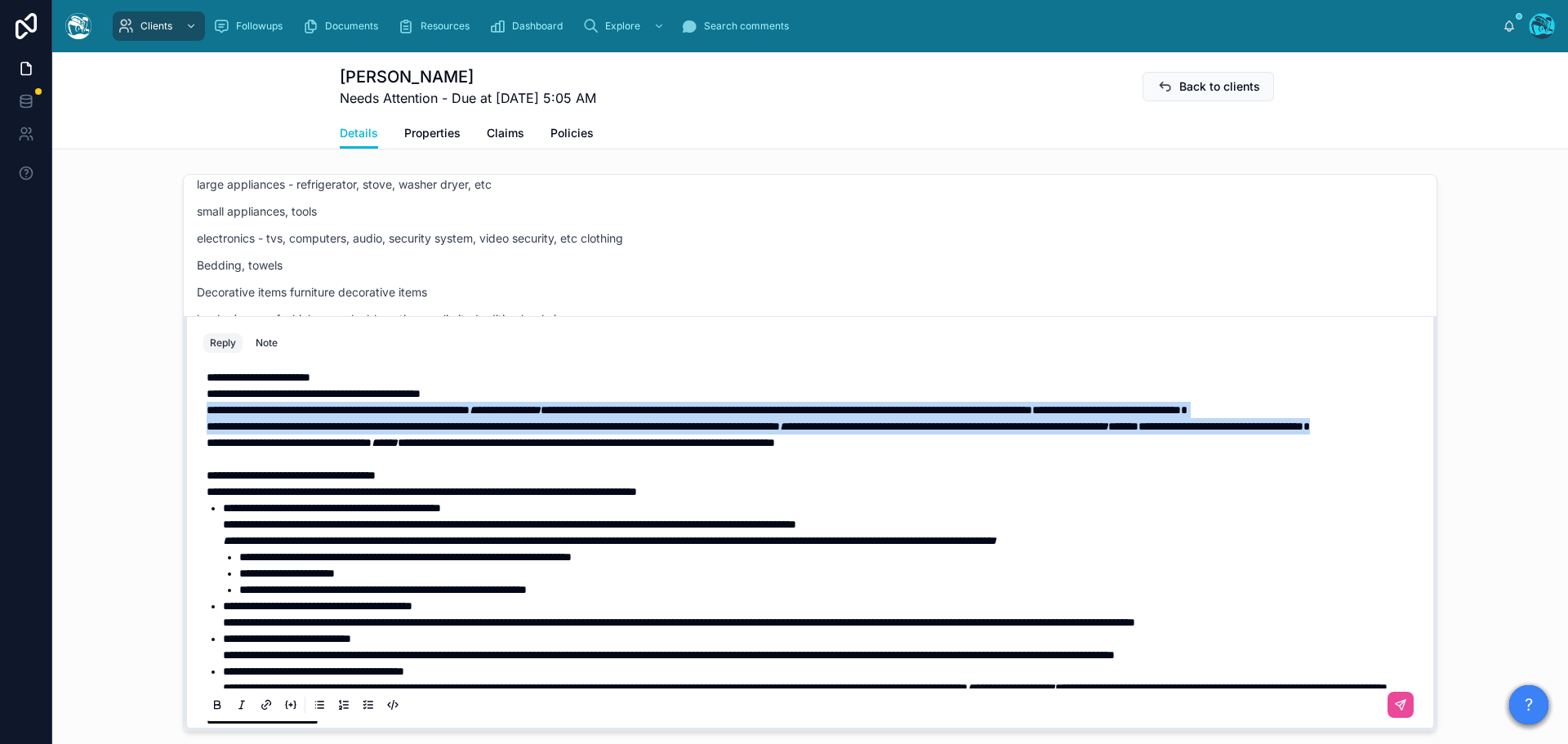
drag, startPoint x: 466, startPoint y: 475, endPoint x: 193, endPoint y: 432, distance: 276.4
click at [193, 432] on div "**********" at bounding box center [809, 542] width 1233 height 372
click at [215, 709] on icon at bounding box center [217, 706] width 5 height 4
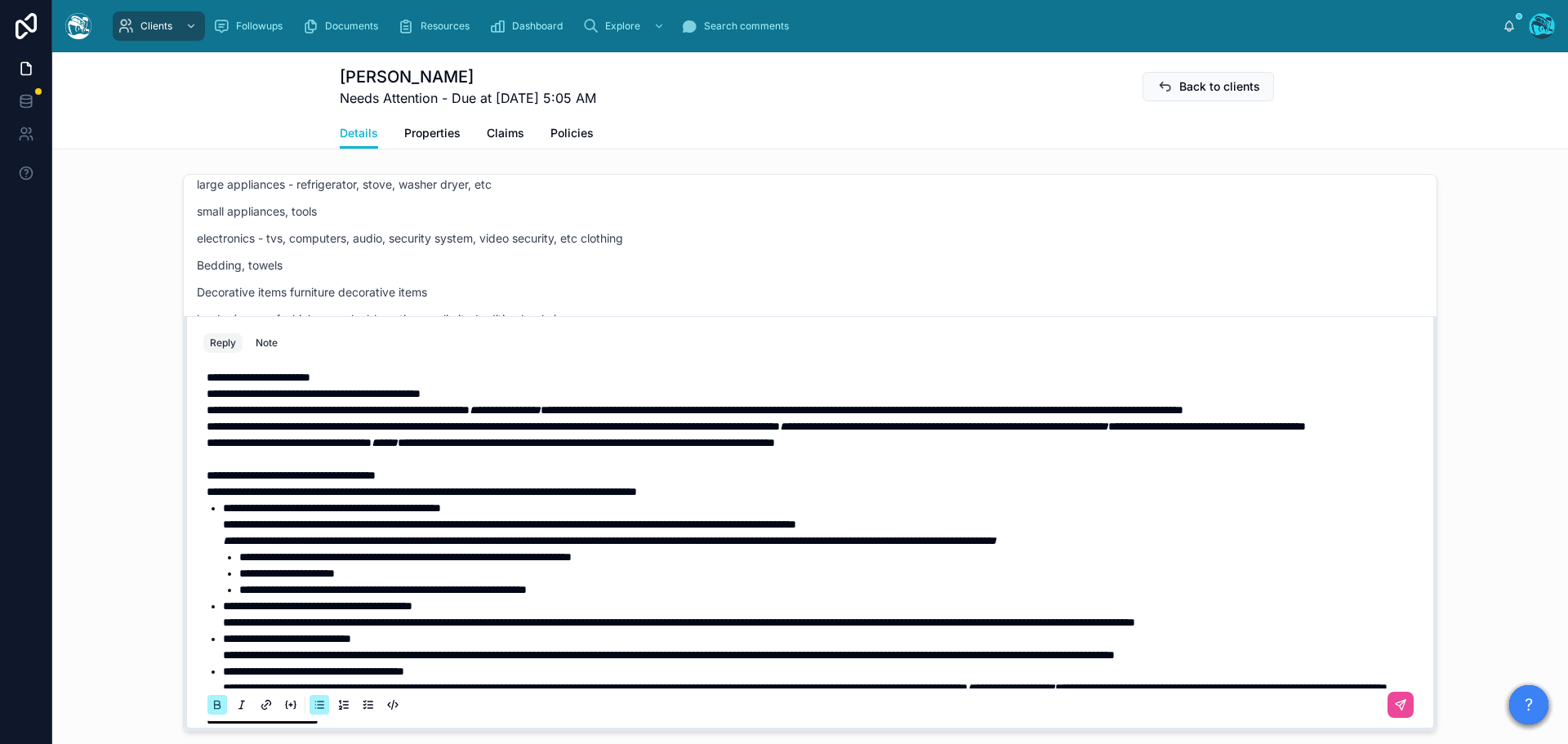
click at [770, 549] on li "**********" at bounding box center [821, 524] width 1198 height 49
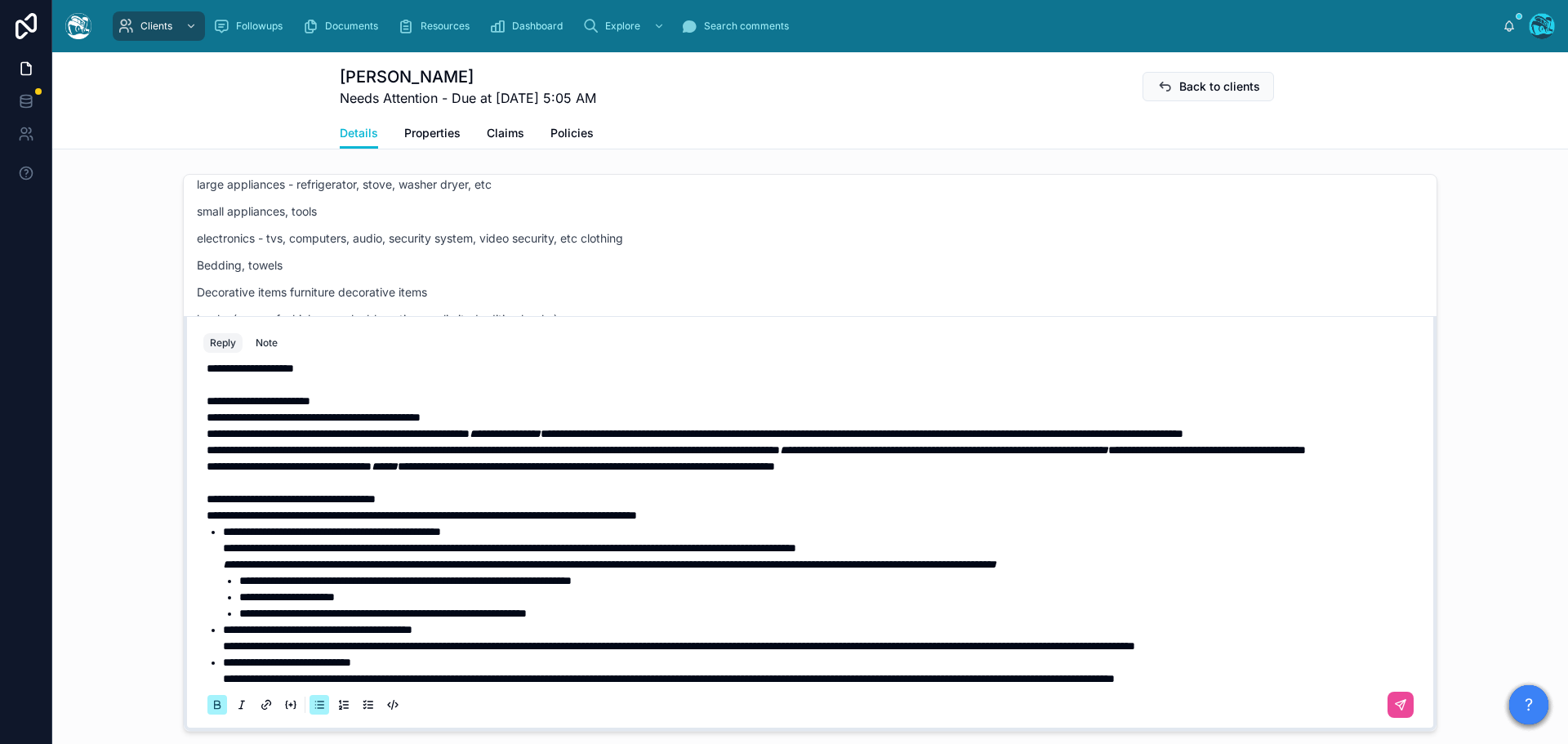
scroll to position [0, 0]
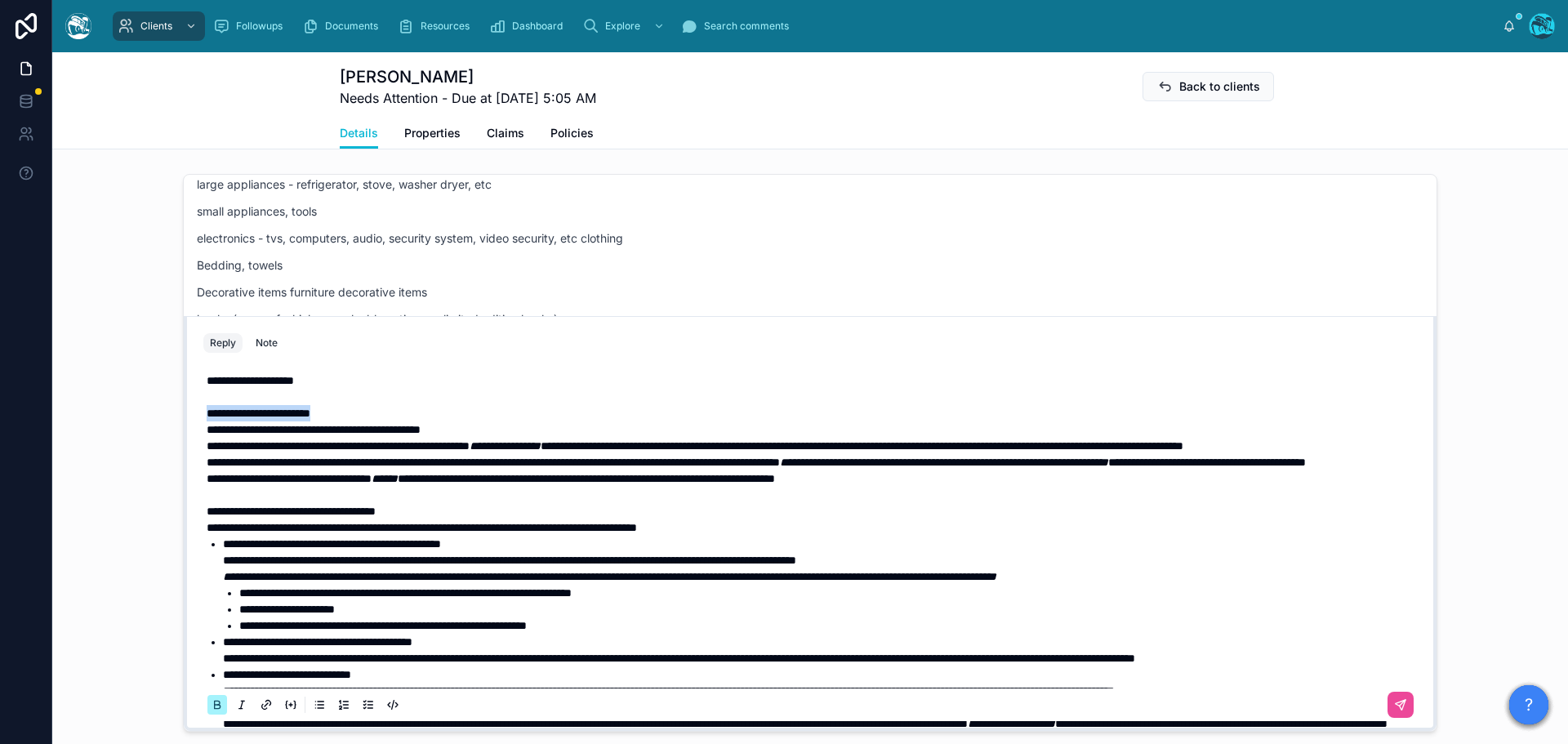
drag, startPoint x: 360, startPoint y: 426, endPoint x: 192, endPoint y: 433, distance: 168.1
click at [193, 433] on div "**********" at bounding box center [809, 542] width 1233 height 372
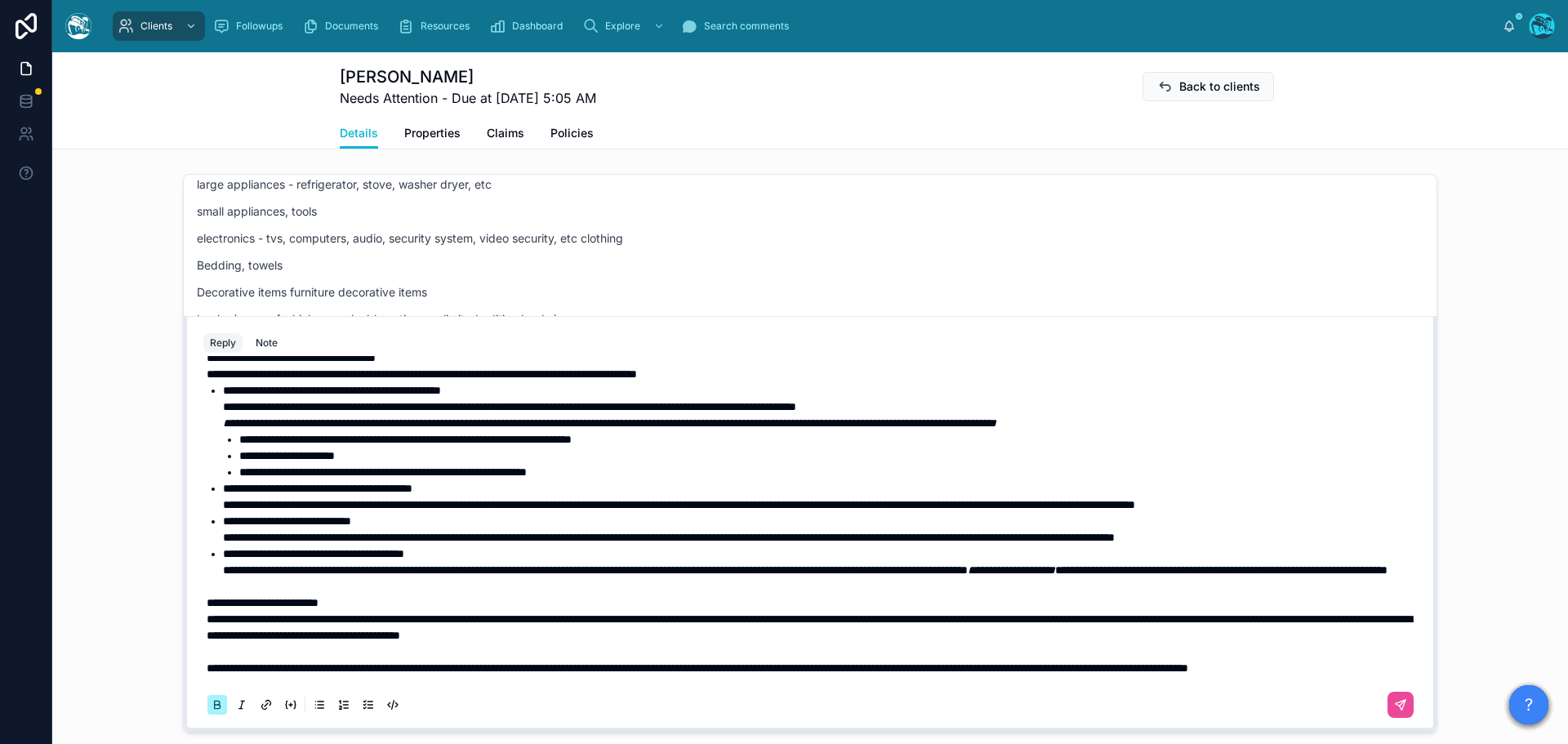
scroll to position [164, 0]
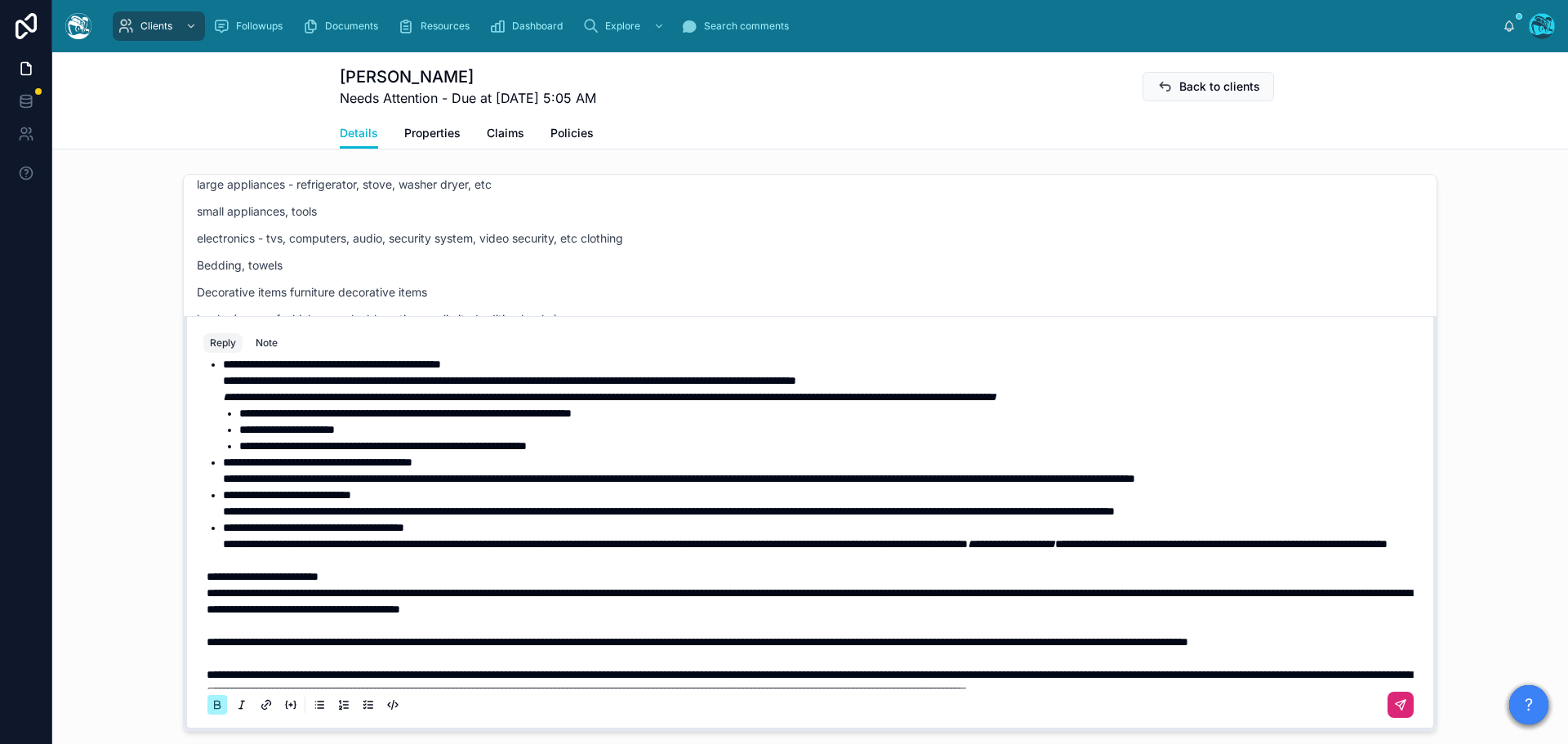
click at [1400, 706] on icon at bounding box center [1403, 703] width 5 height 5
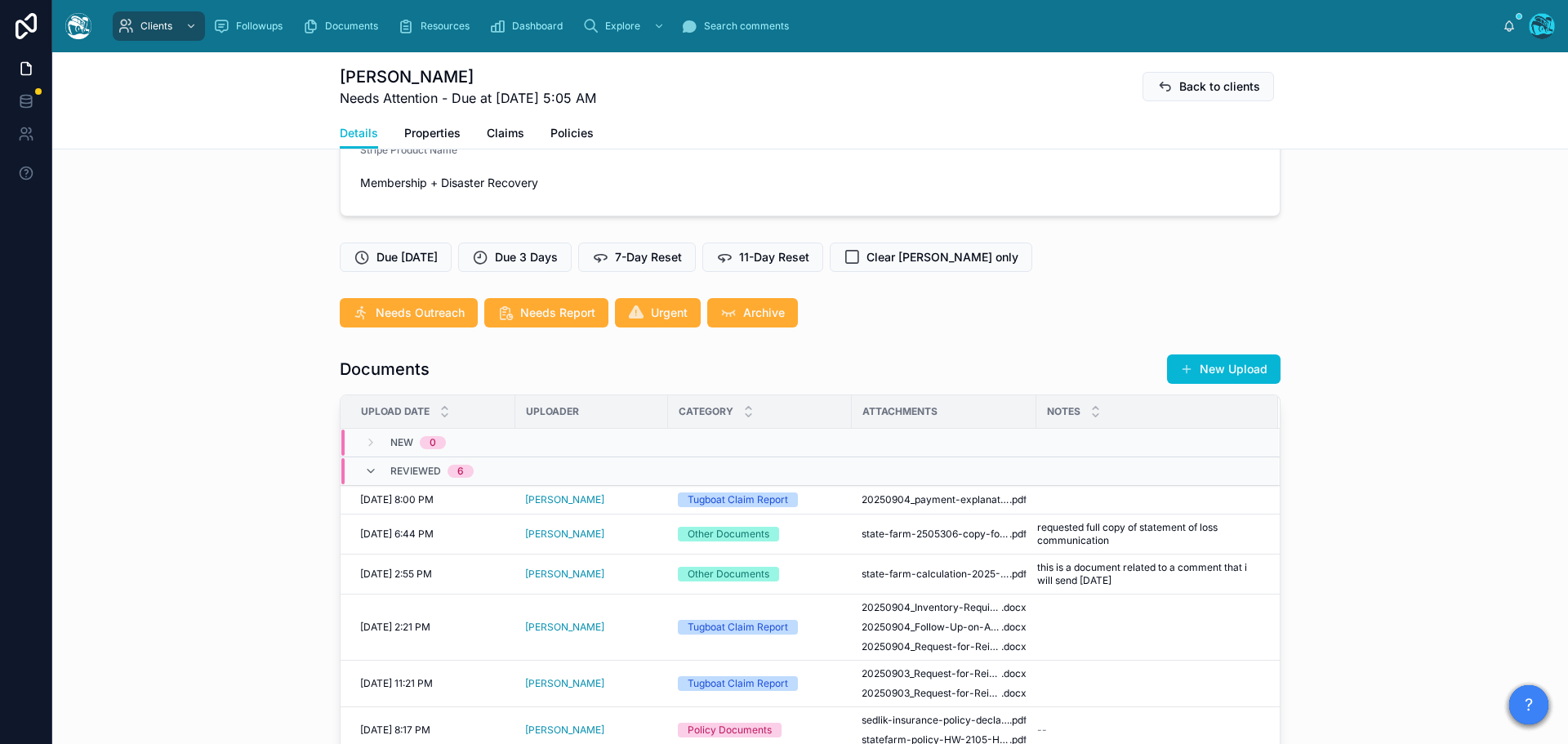
scroll to position [359, 0]
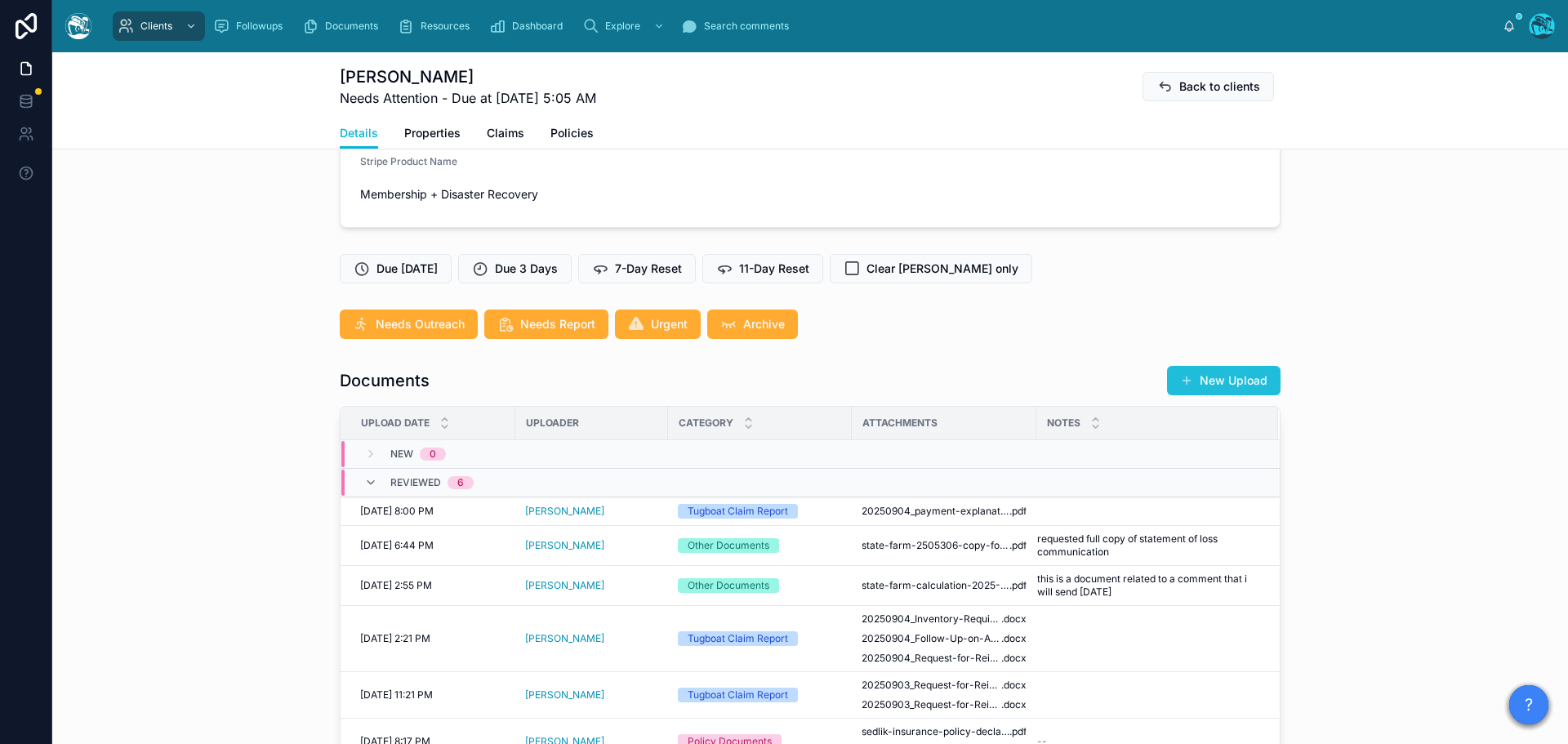
click at [1225, 395] on button "New Upload" at bounding box center [1224, 380] width 114 height 30
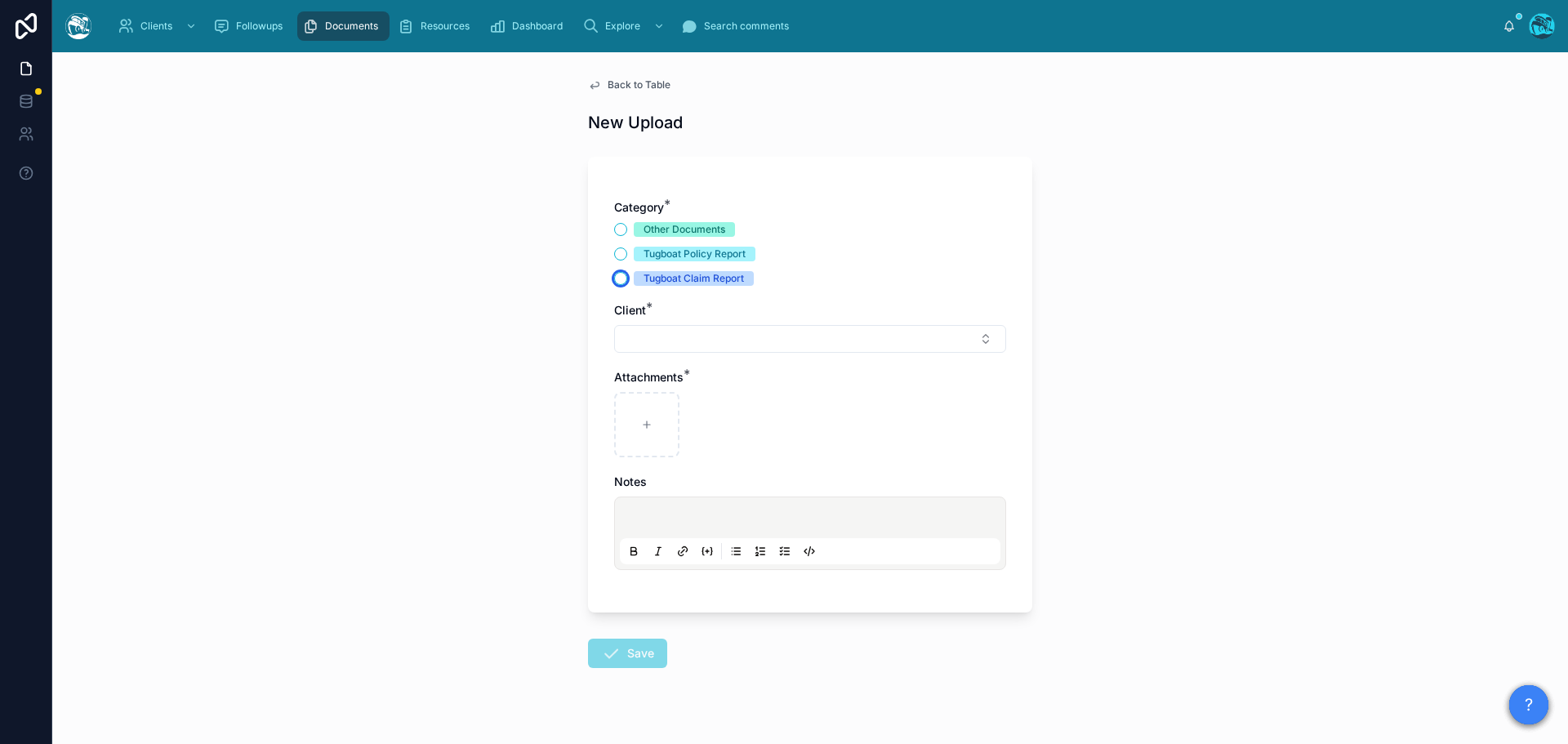
click at [614, 282] on button "Tugboat Claim Report" at bounding box center [621, 278] width 13 height 13
click at [644, 343] on button "Select Button" at bounding box center [810, 338] width 392 height 28
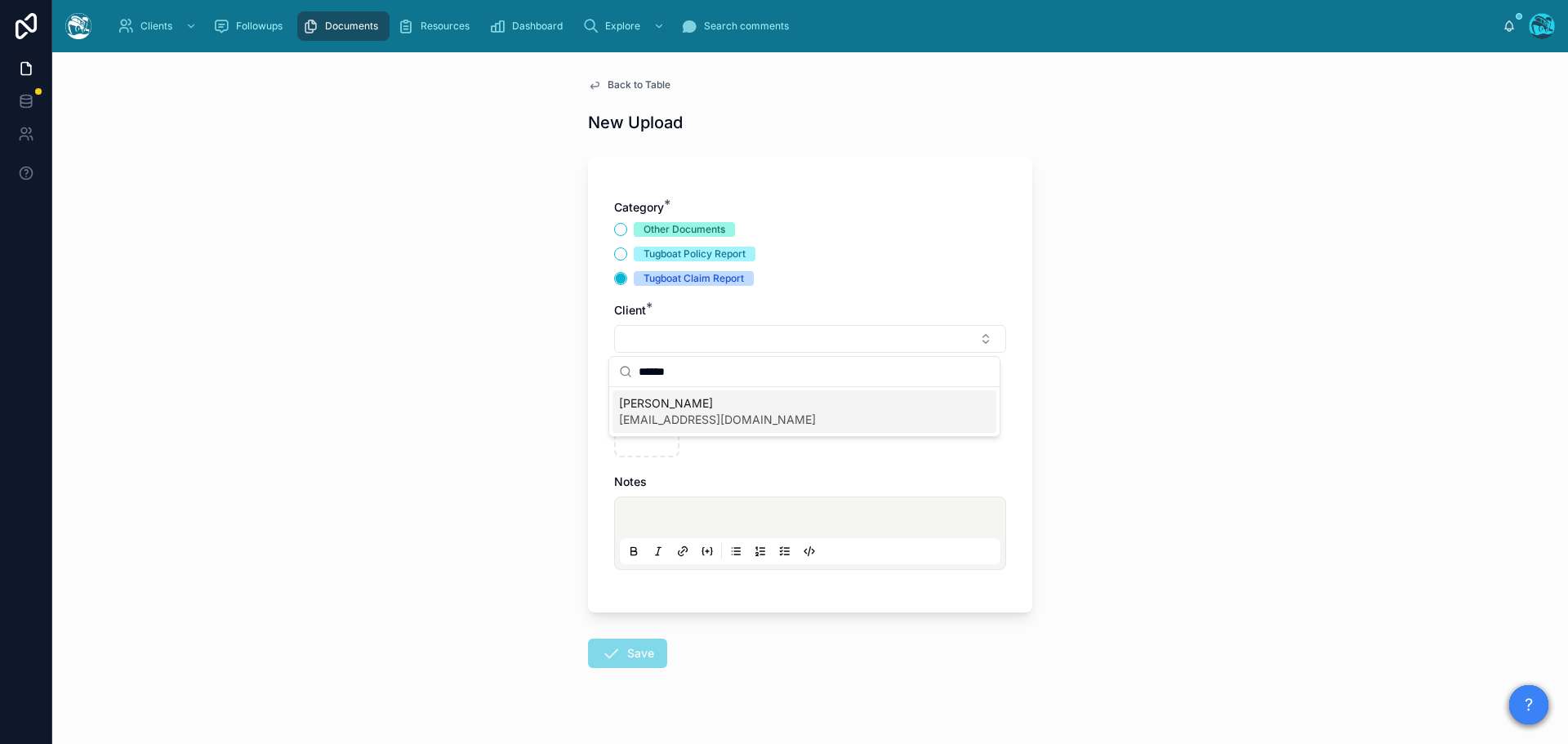
type input "******"
click at [644, 410] on span "[PERSON_NAME]" at bounding box center [717, 403] width 197 height 16
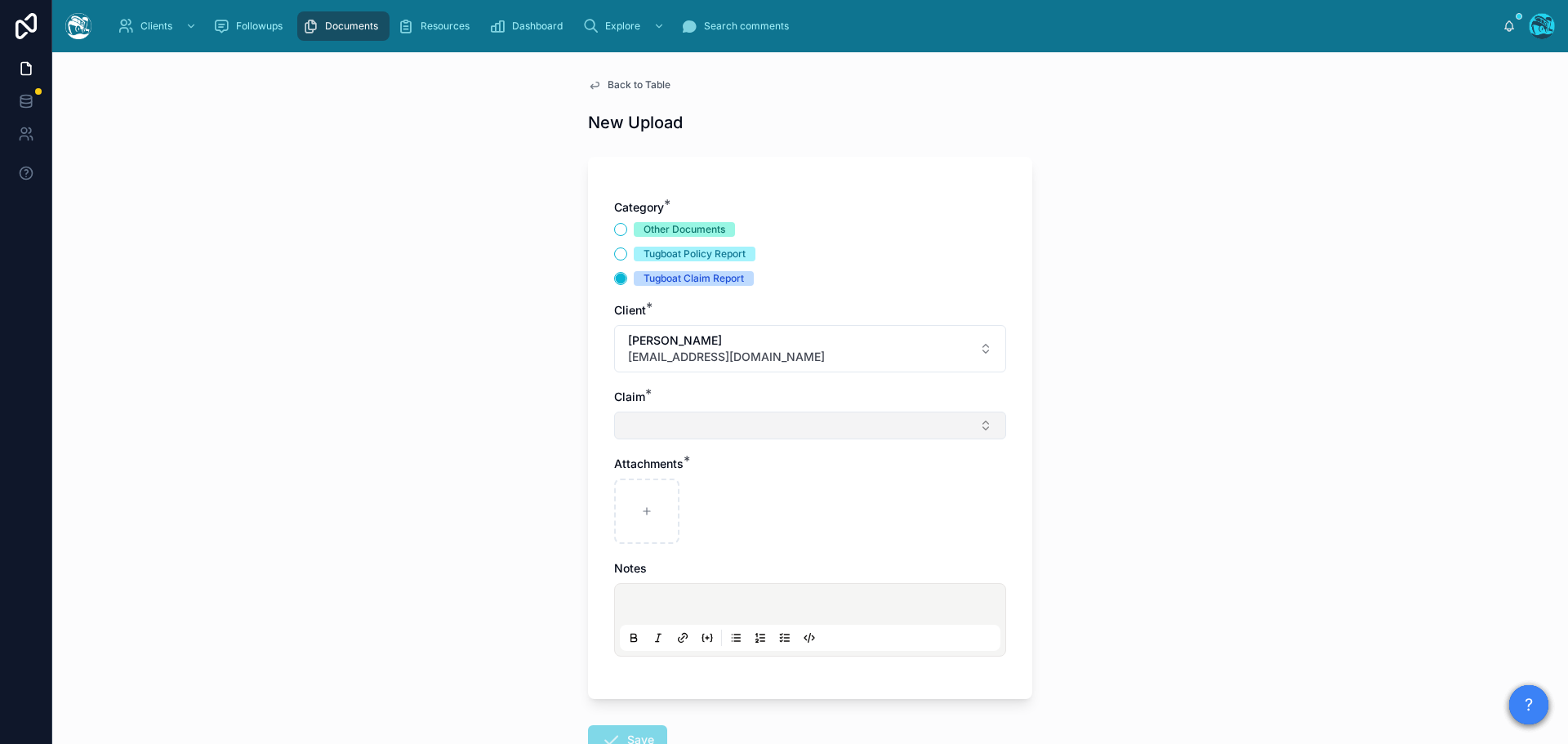
click at [647, 427] on button "Select Button" at bounding box center [810, 425] width 392 height 28
click at [614, 228] on button "Other Documents" at bounding box center [621, 229] width 13 height 13
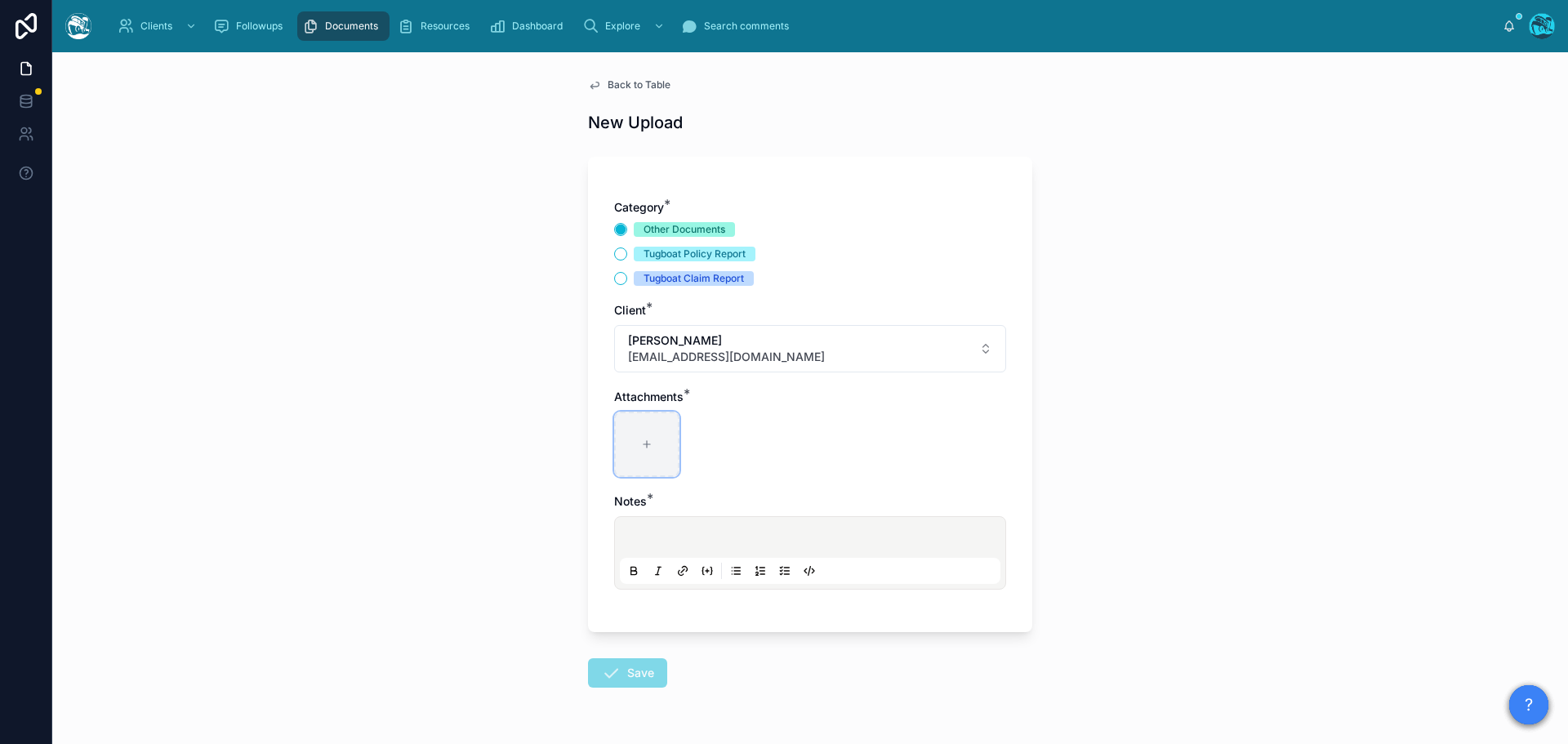
click at [644, 436] on div at bounding box center [647, 444] width 65 height 65
type input "**********"
click at [652, 545] on p at bounding box center [814, 539] width 381 height 16
click at [624, 672] on button "Save" at bounding box center [627, 672] width 80 height 30
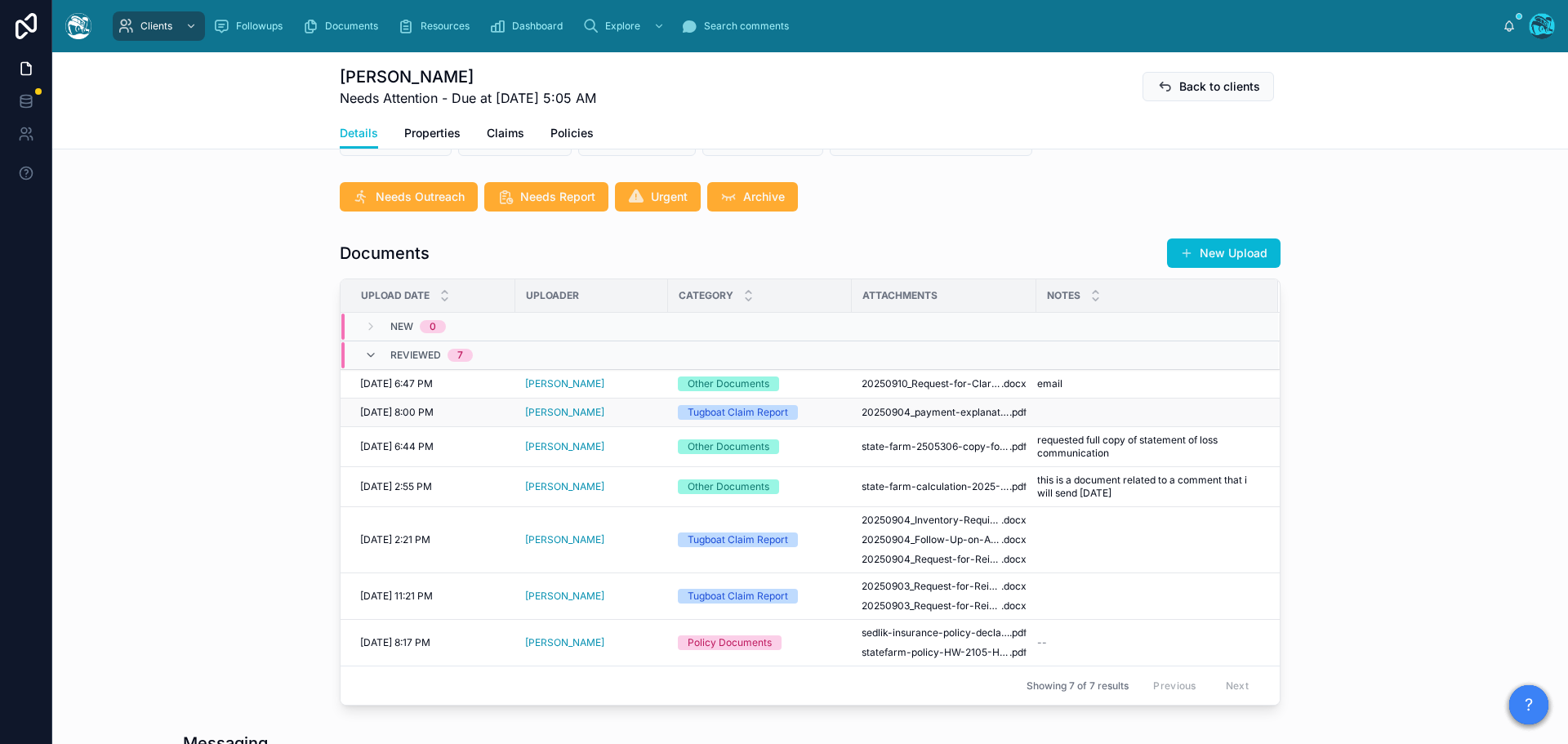
scroll to position [490, 0]
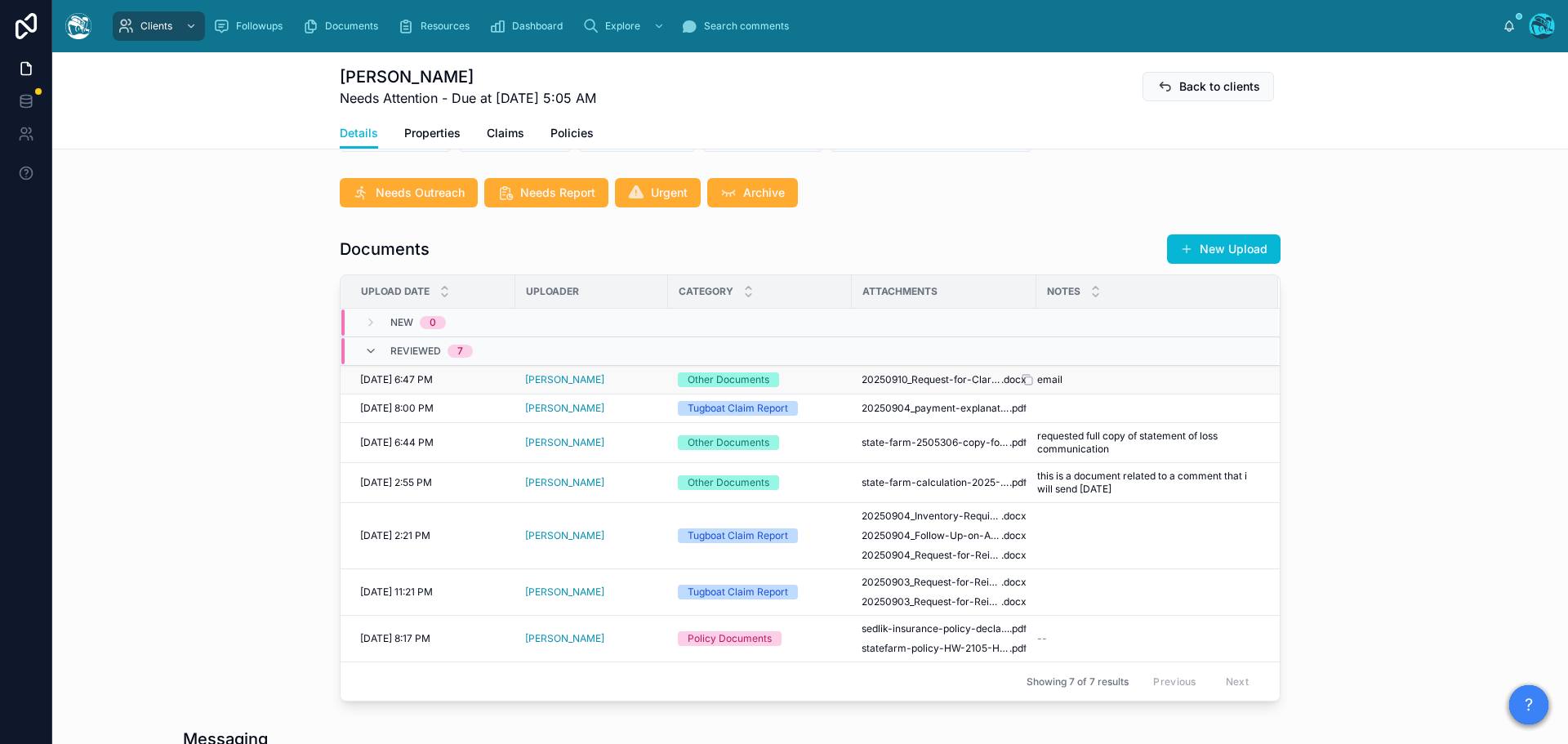
click at [1120, 386] on div "email email" at bounding box center [1148, 379] width 221 height 13
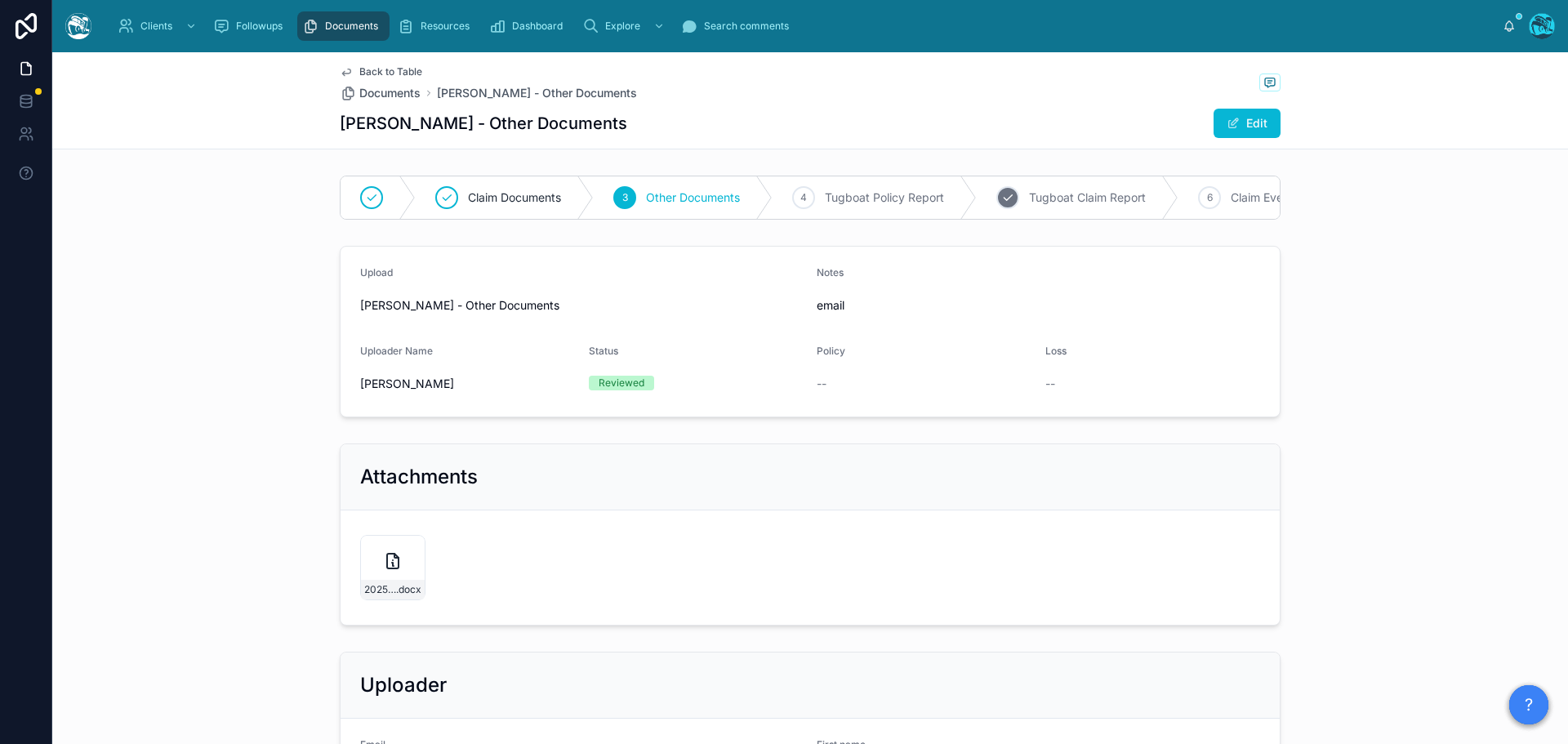
click at [1067, 198] on span "Tugboat Claim Report" at bounding box center [1088, 198] width 117 height 16
click at [1245, 120] on button "Edit" at bounding box center [1247, 123] width 67 height 30
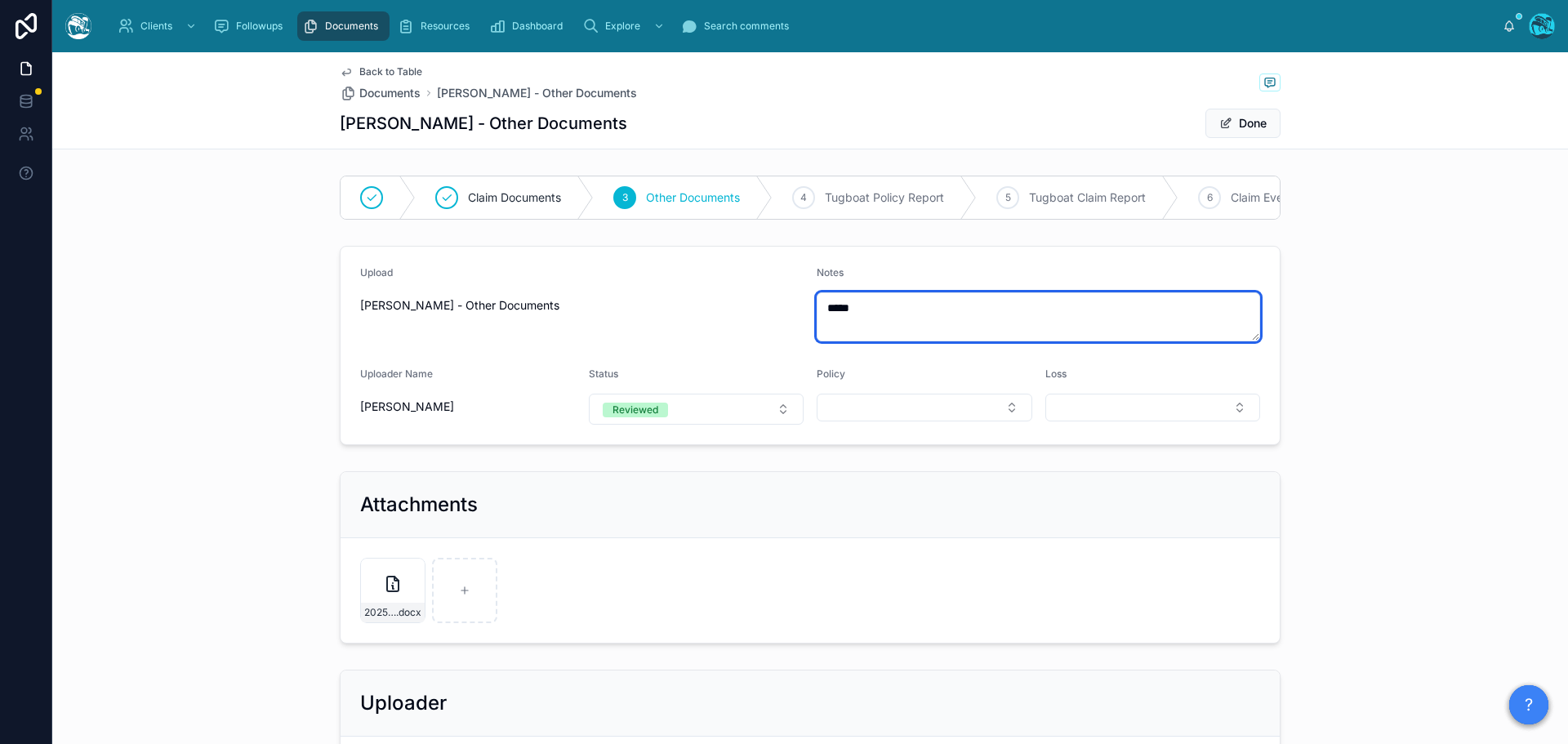
drag, startPoint x: 866, startPoint y: 319, endPoint x: 816, endPoint y: 318, distance: 50.0
click at [817, 318] on textarea "*****" at bounding box center [1038, 317] width 444 height 49
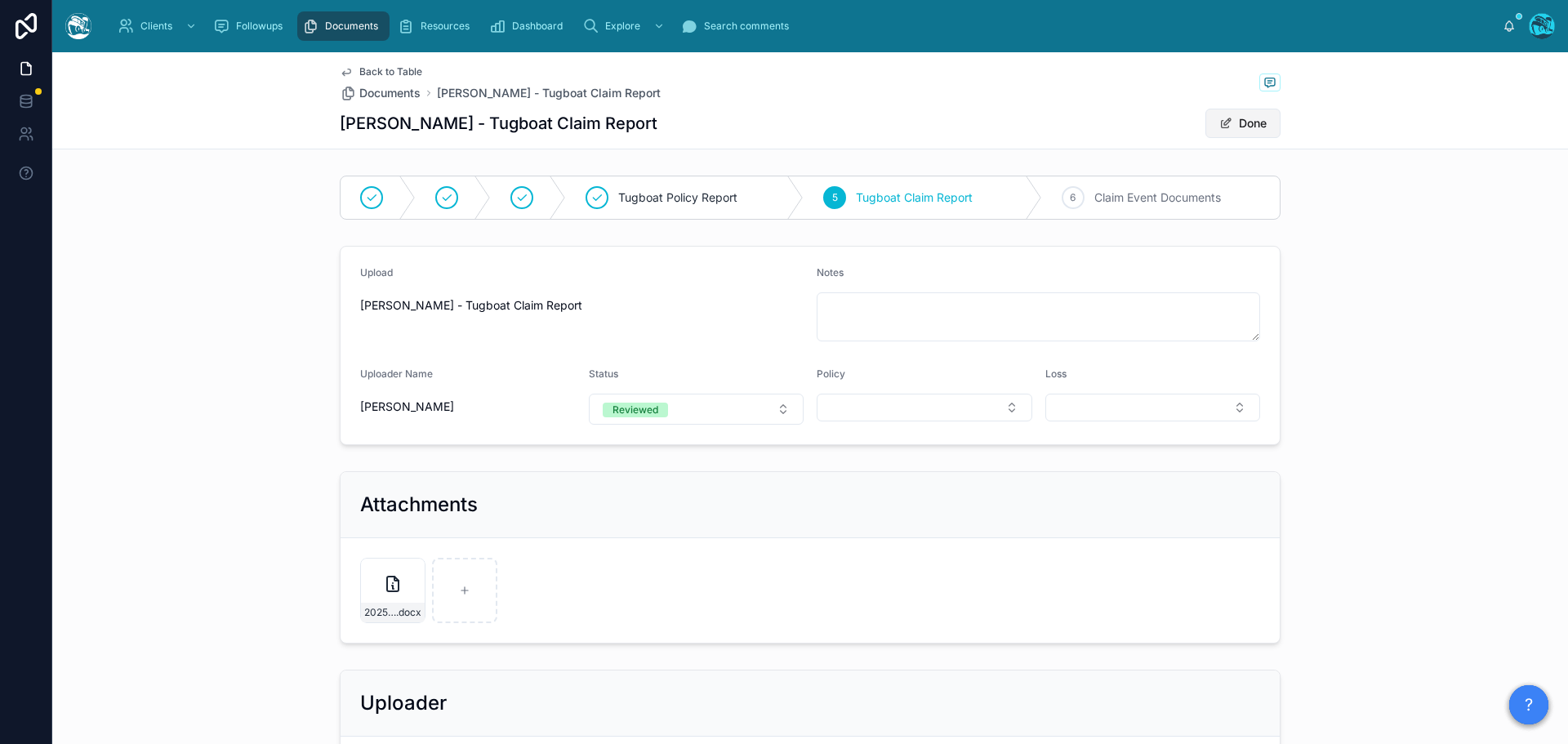
click at [1220, 126] on span at bounding box center [1225, 123] width 13 height 13
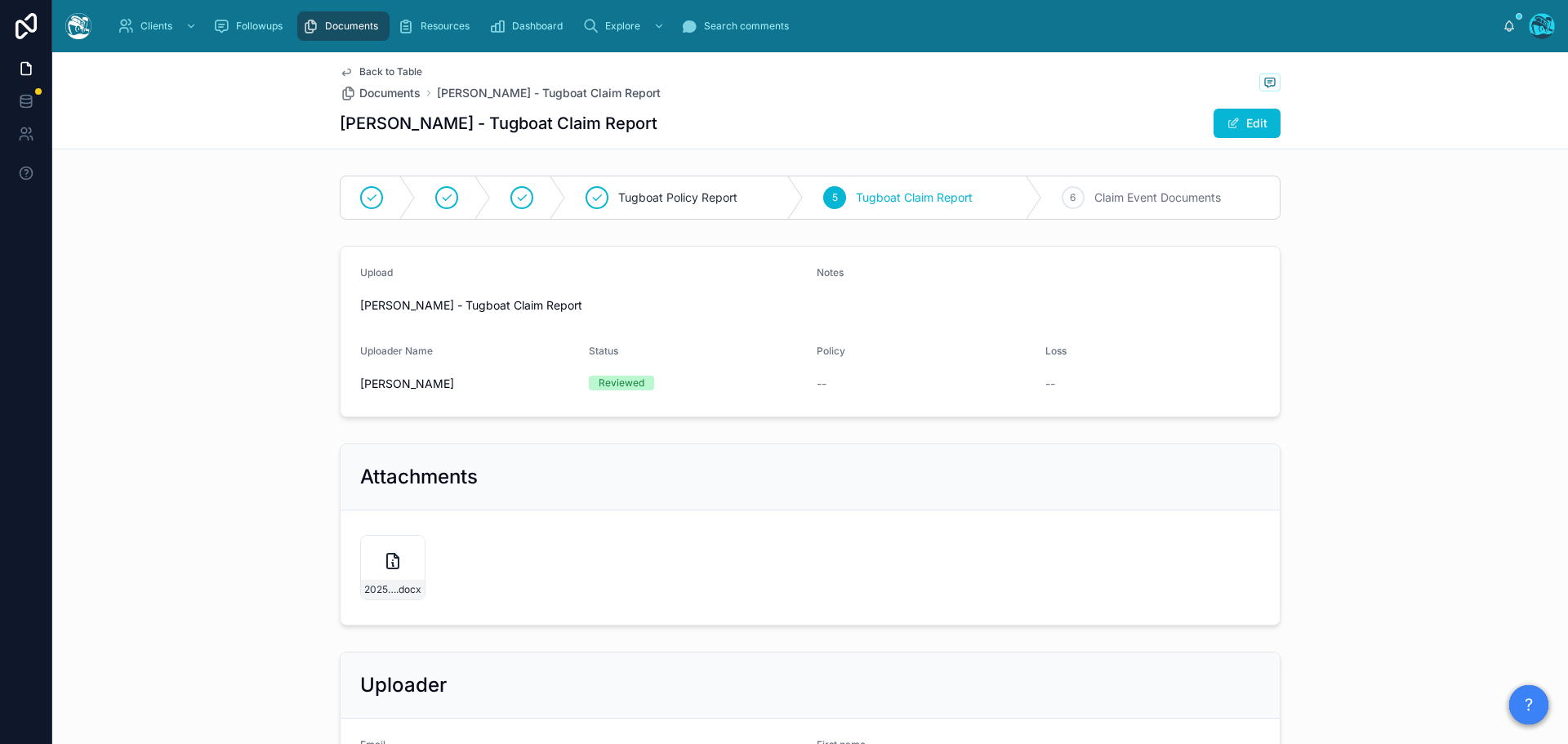
click at [394, 68] on span "Back to Table" at bounding box center [391, 72] width 63 height 13
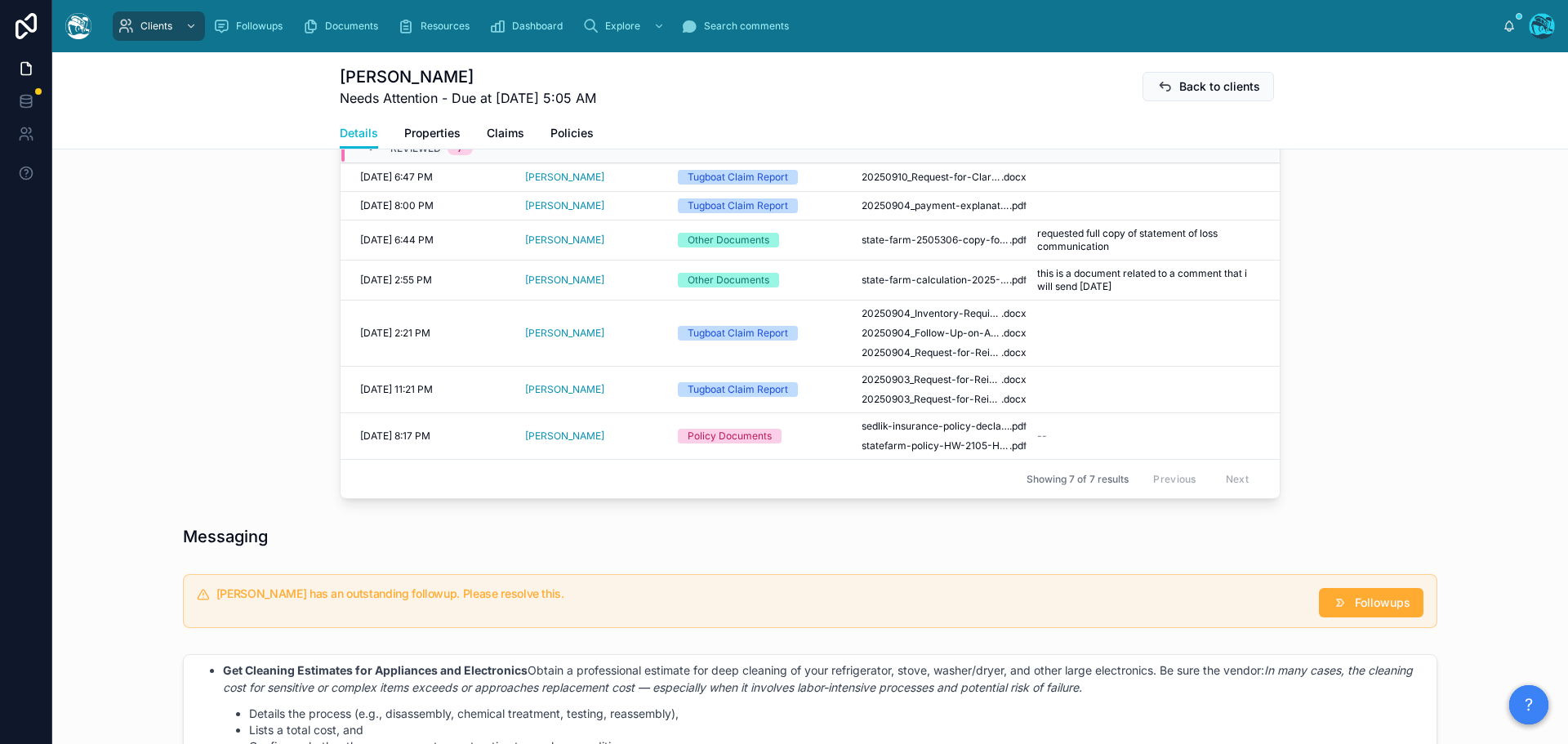
scroll to position [816, 0]
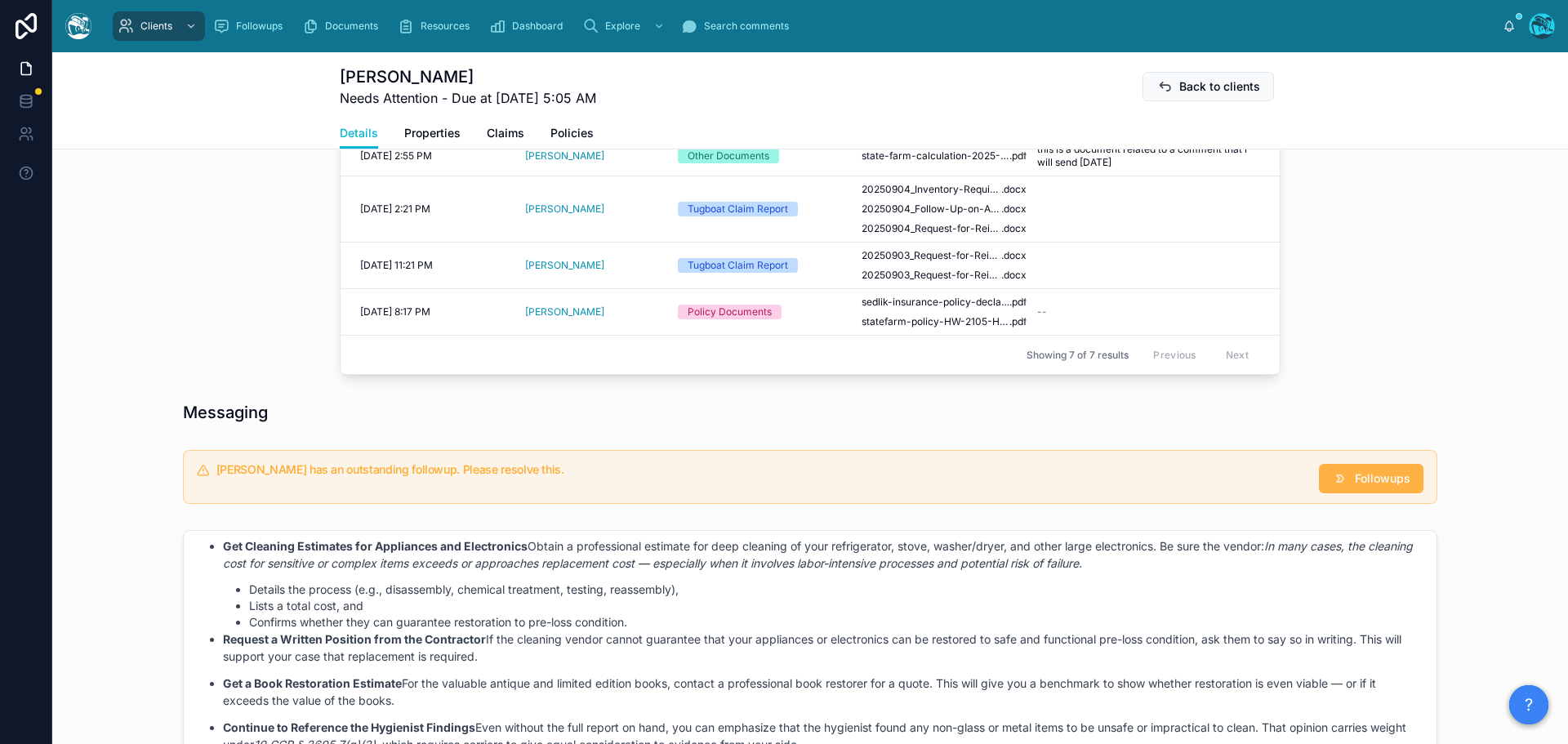
click at [1387, 486] on span "Followups" at bounding box center [1383, 478] width 55 height 16
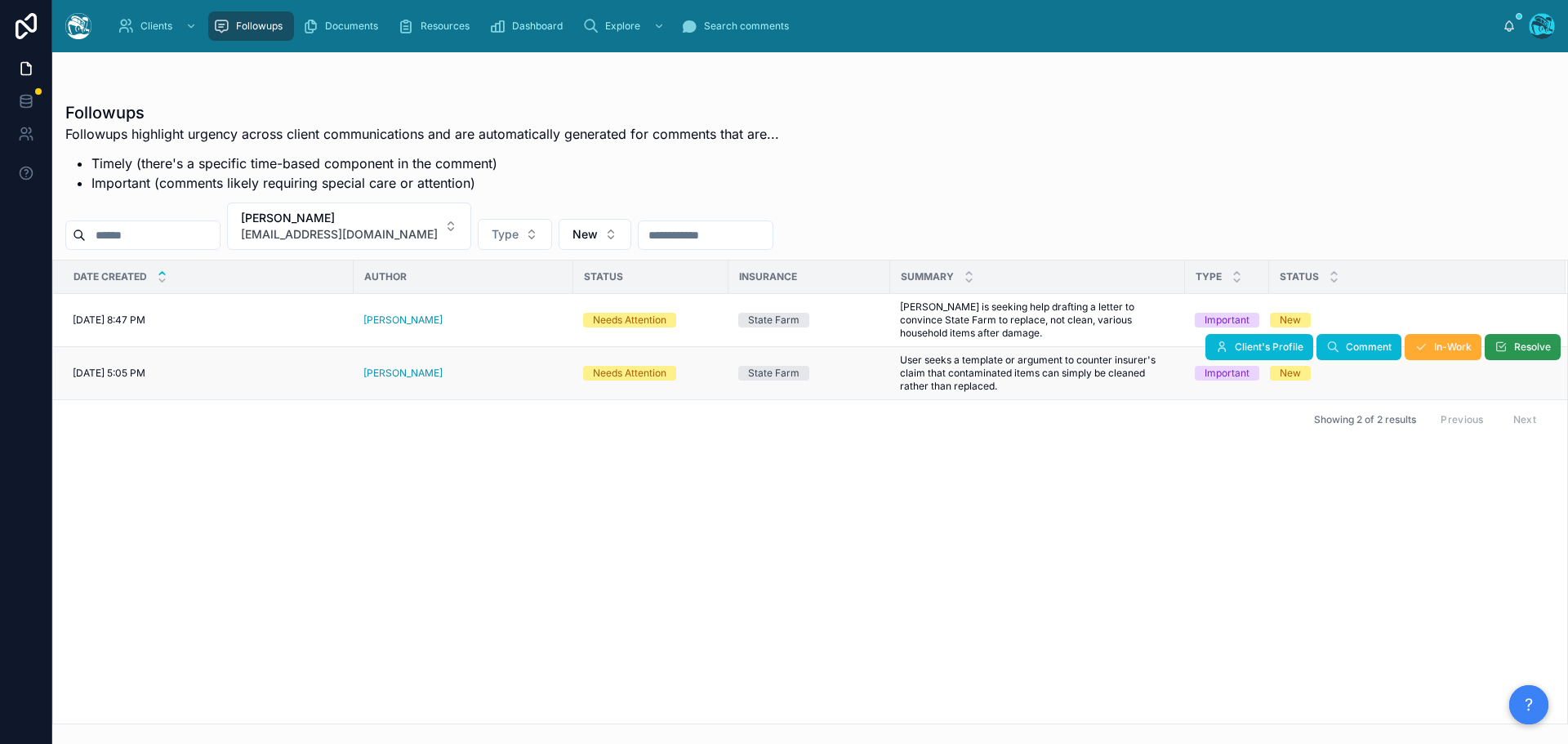
click at [1514, 347] on span "Resolve" at bounding box center [1532, 347] width 37 height 13
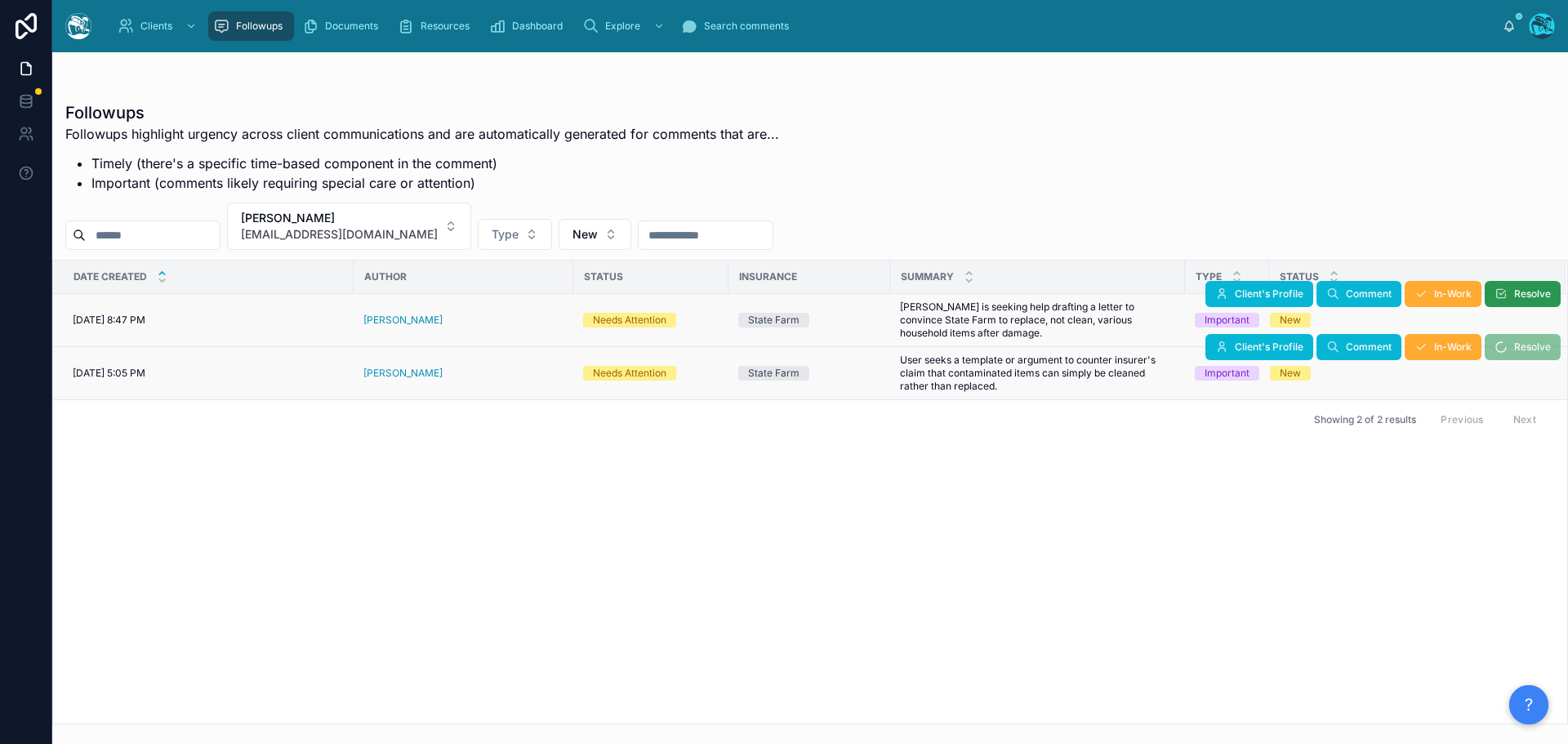
click at [1517, 297] on span "Resolve" at bounding box center [1532, 293] width 37 height 13
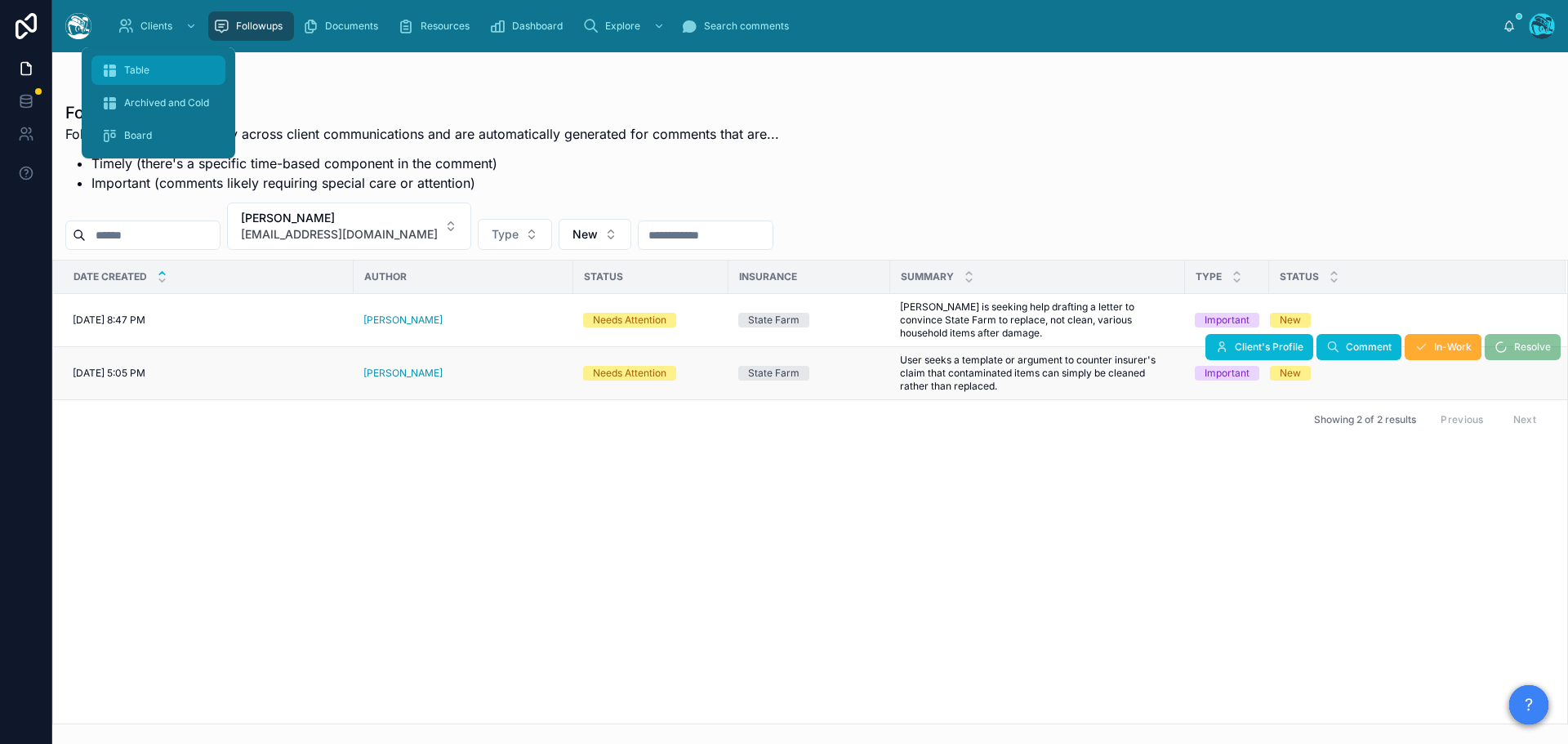
click at [147, 70] on span "Table" at bounding box center [137, 70] width 25 height 13
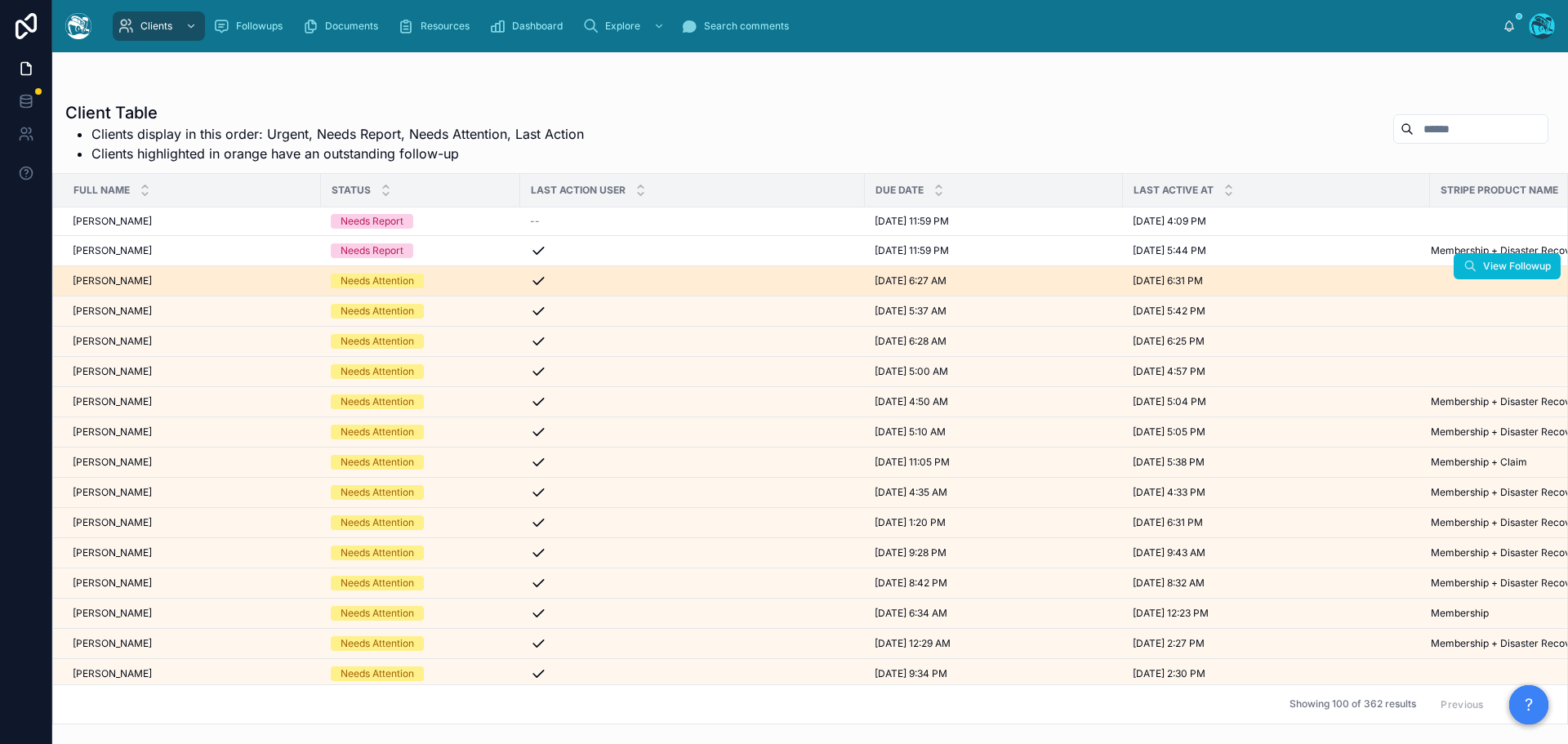
click at [445, 280] on div "Needs Attention" at bounding box center [420, 281] width 180 height 14
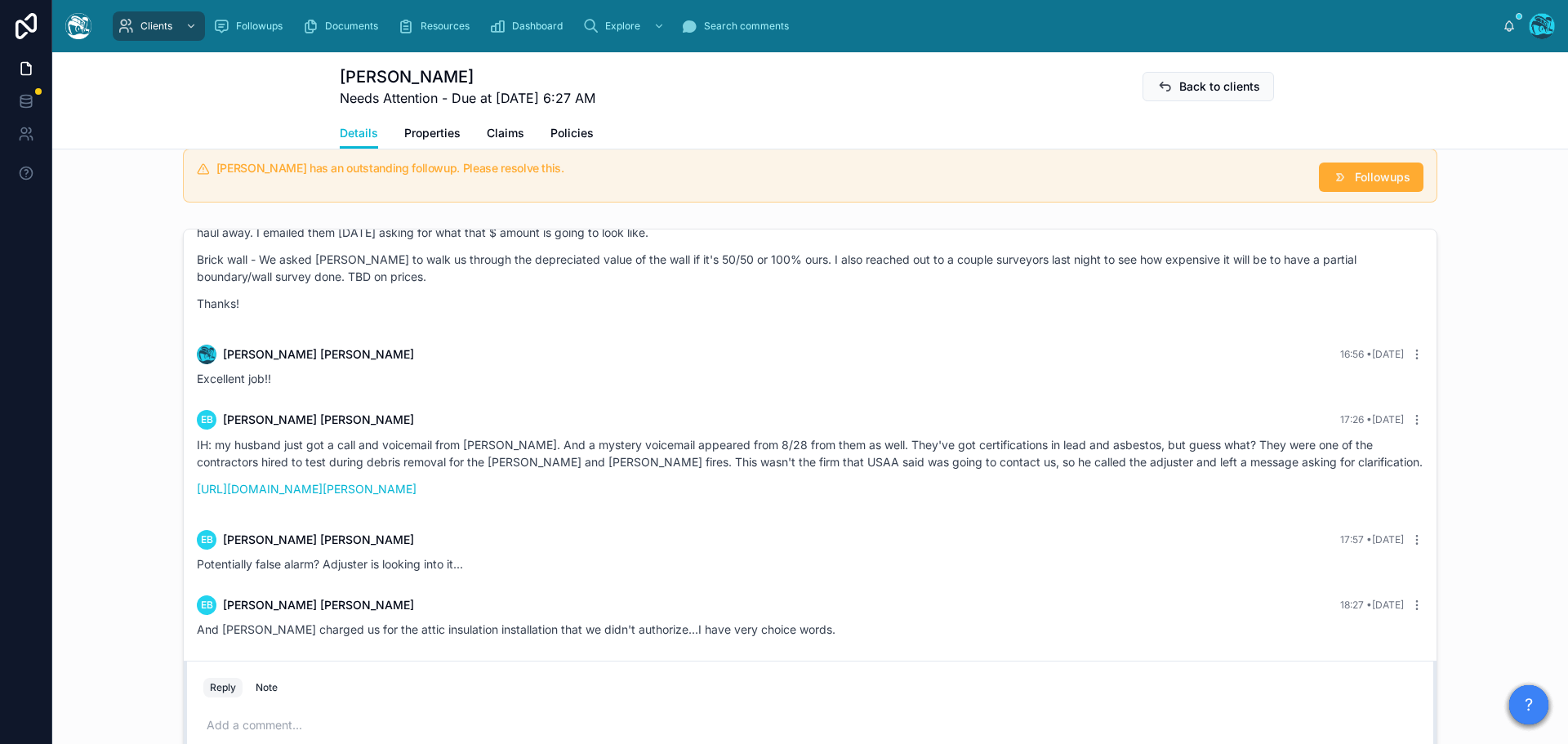
scroll to position [1225, 0]
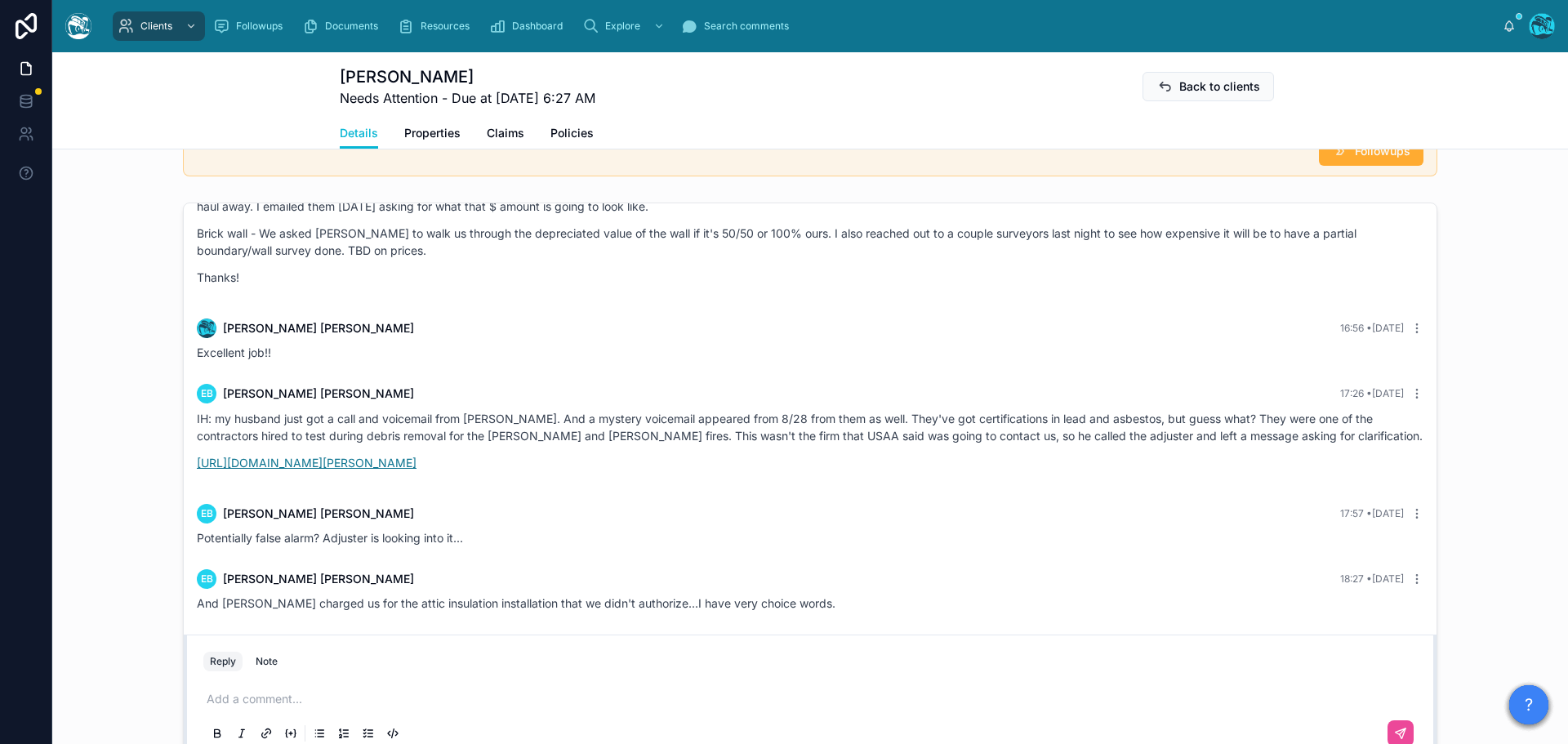
click at [417, 467] on link "[URL][DOMAIN_NAME][PERSON_NAME]" at bounding box center [307, 463] width 220 height 14
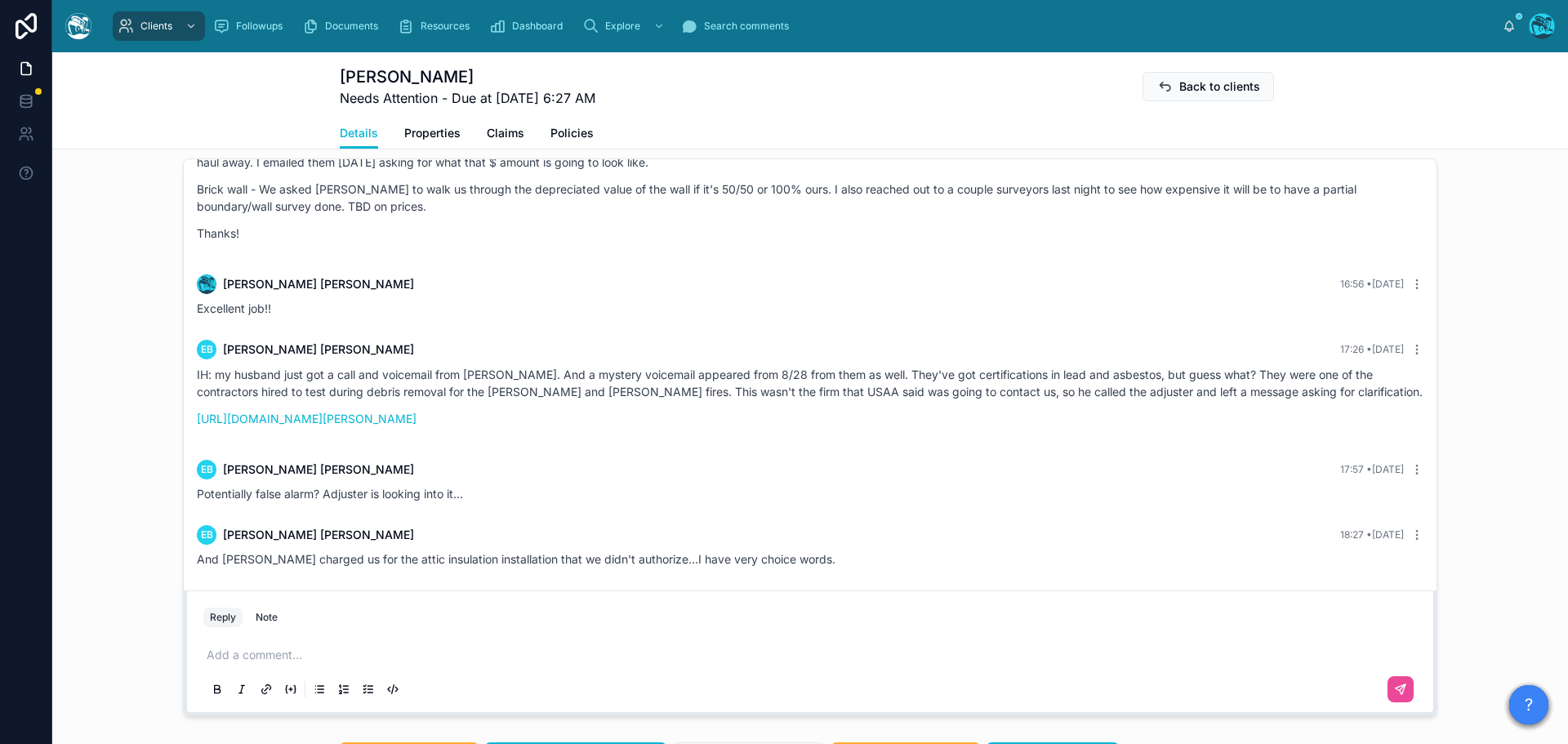
scroll to position [1306, 0]
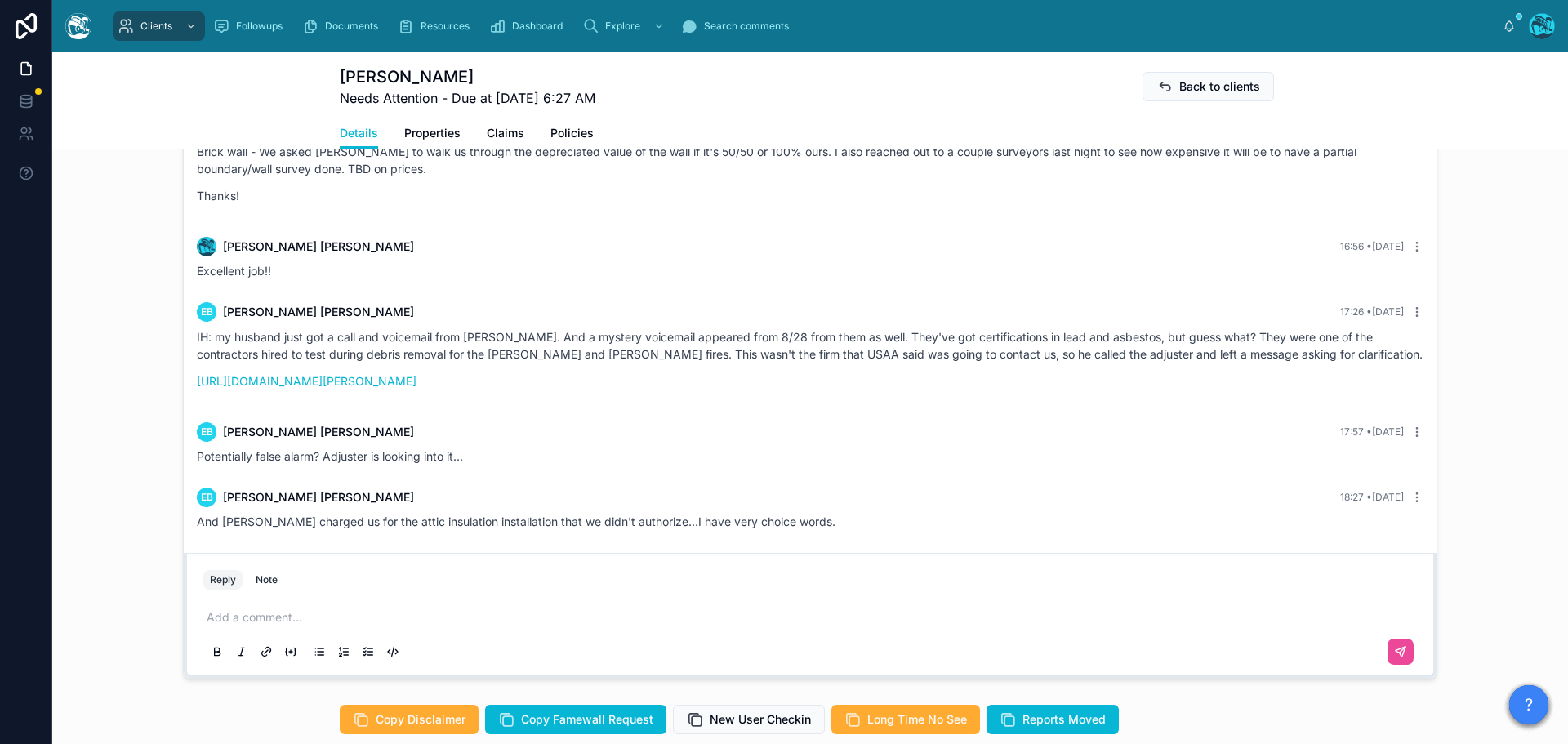
click at [259, 615] on p at bounding box center [813, 617] width 1214 height 16
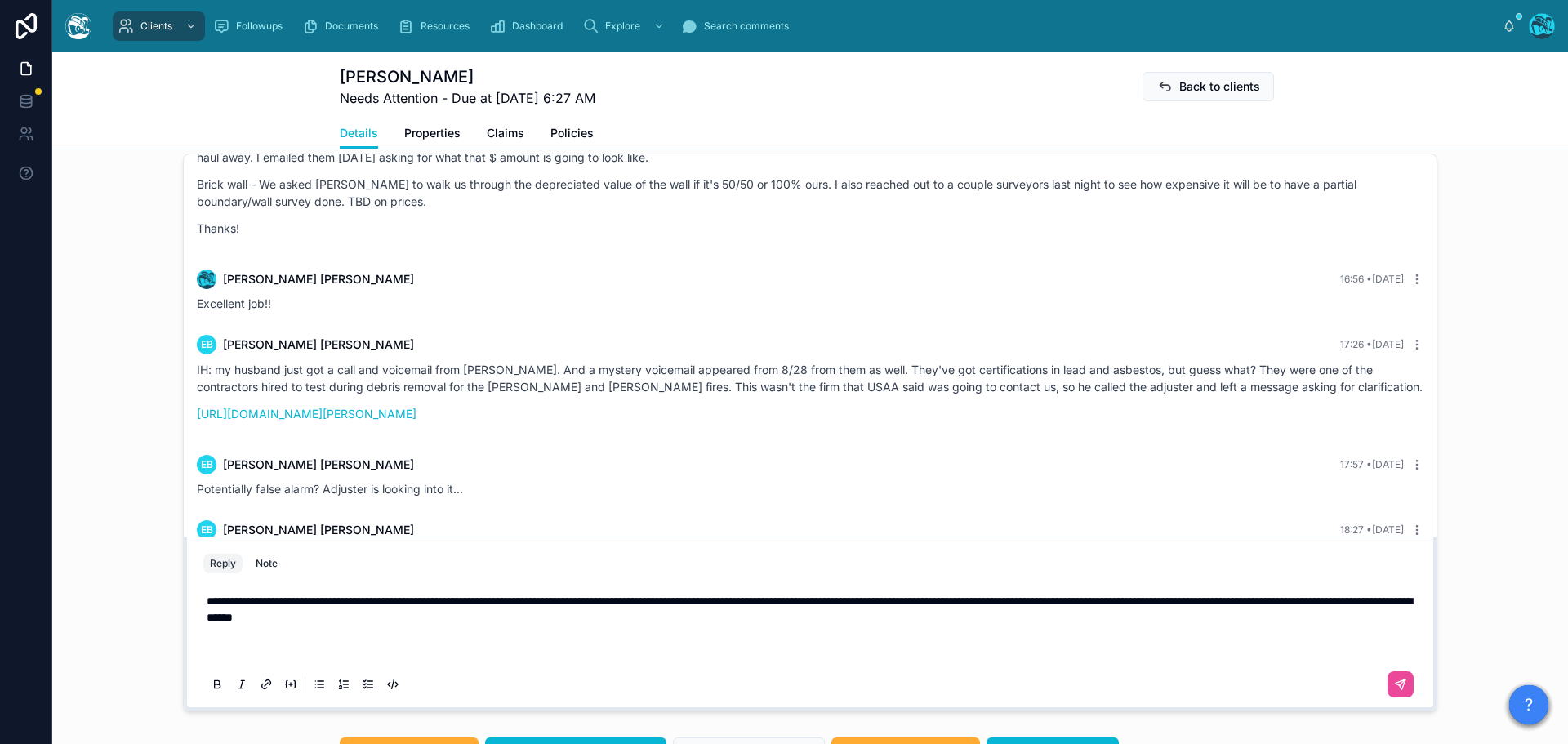
scroll to position [1257, 0]
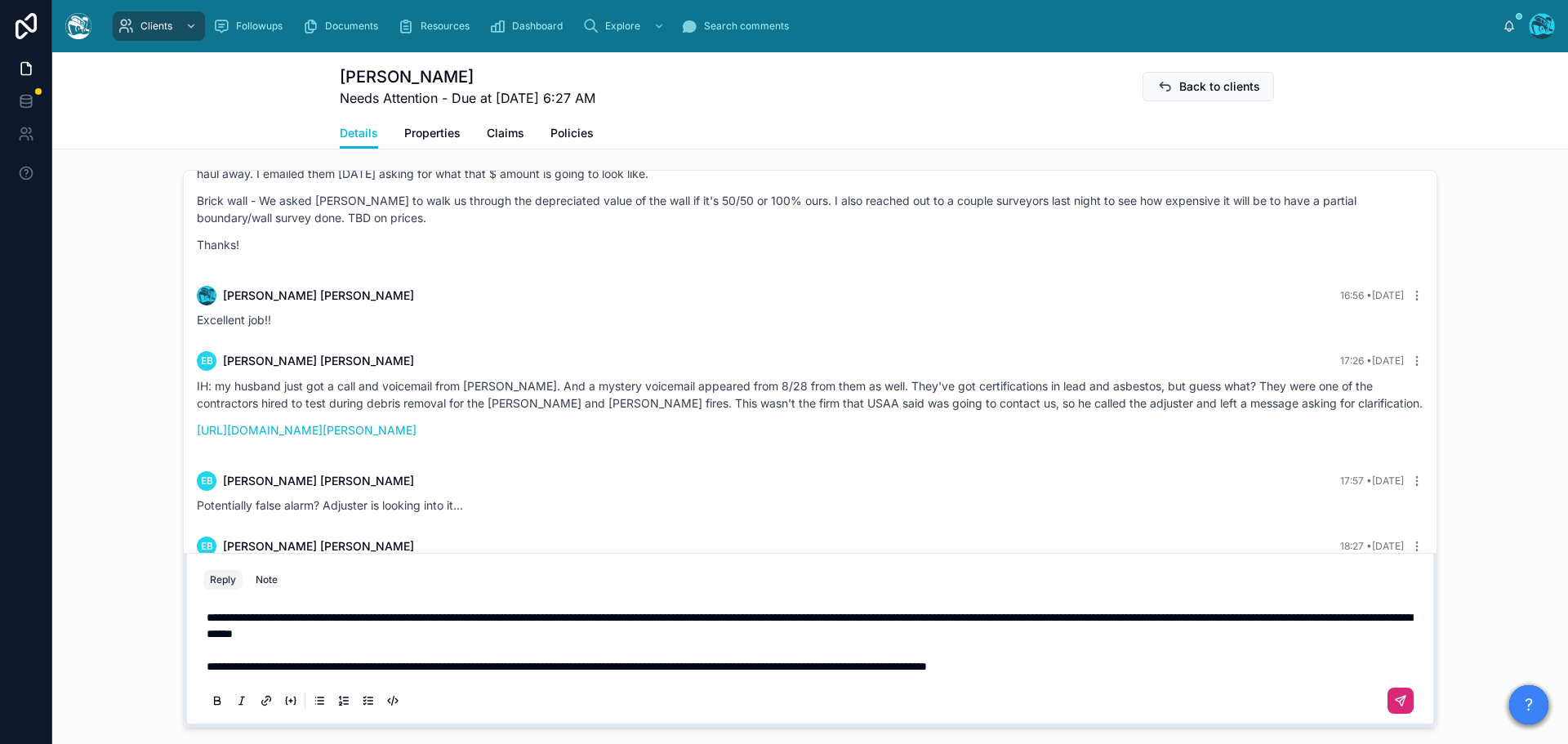
click at [1395, 699] on icon at bounding box center [1401, 700] width 13 height 13
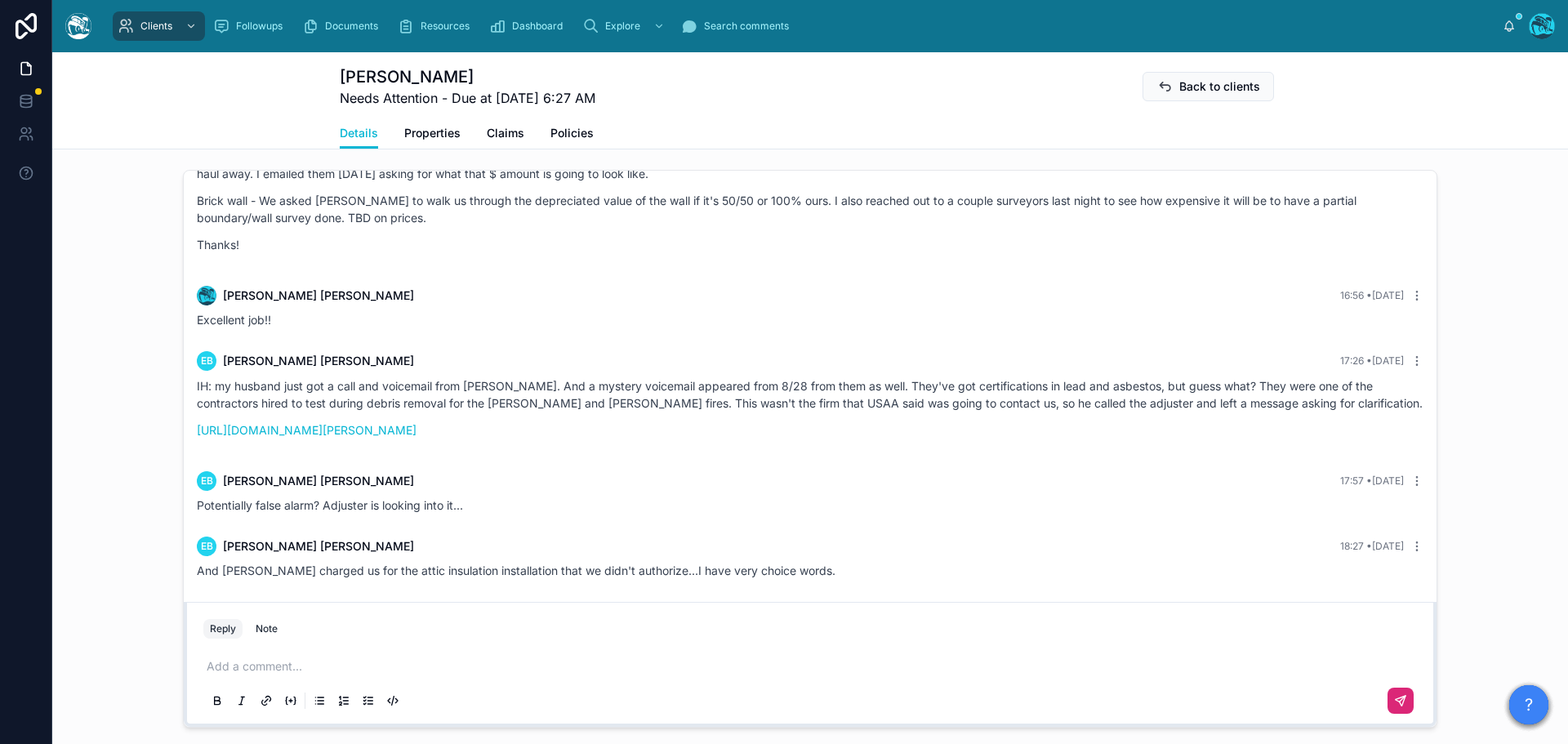
scroll to position [850, 0]
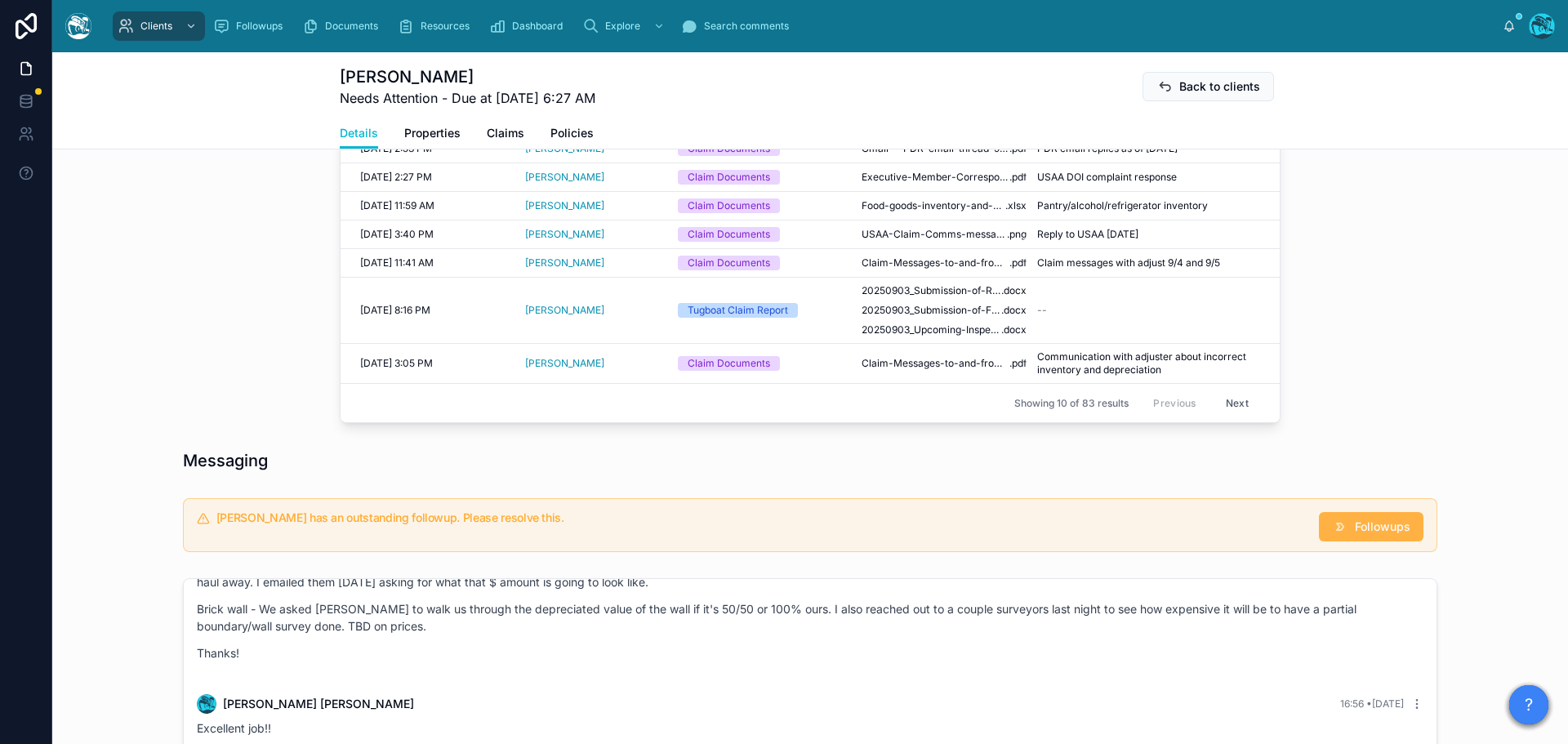
click at [1365, 513] on button "Followups" at bounding box center [1371, 527] width 105 height 30
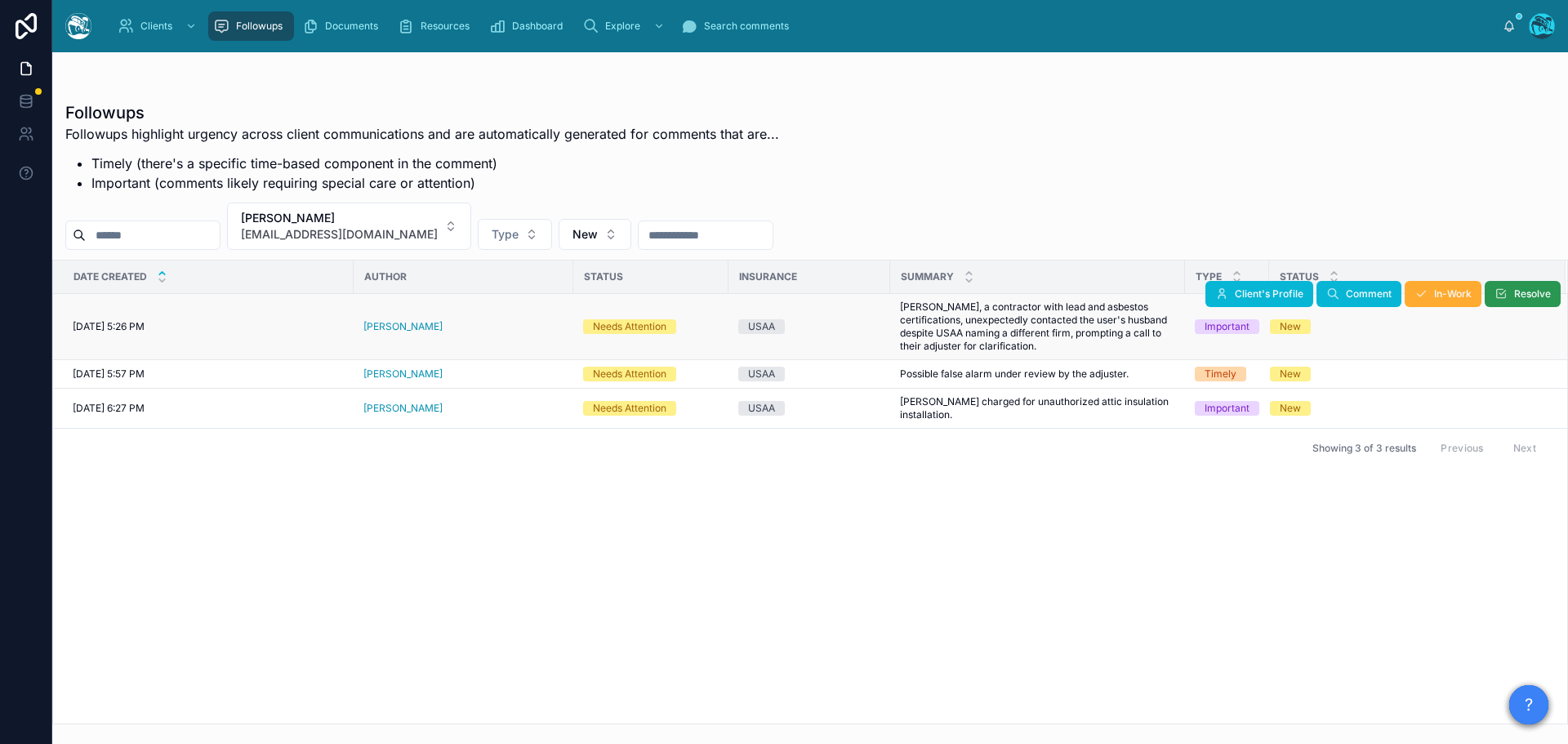
click at [1516, 291] on span "Resolve" at bounding box center [1532, 293] width 37 height 13
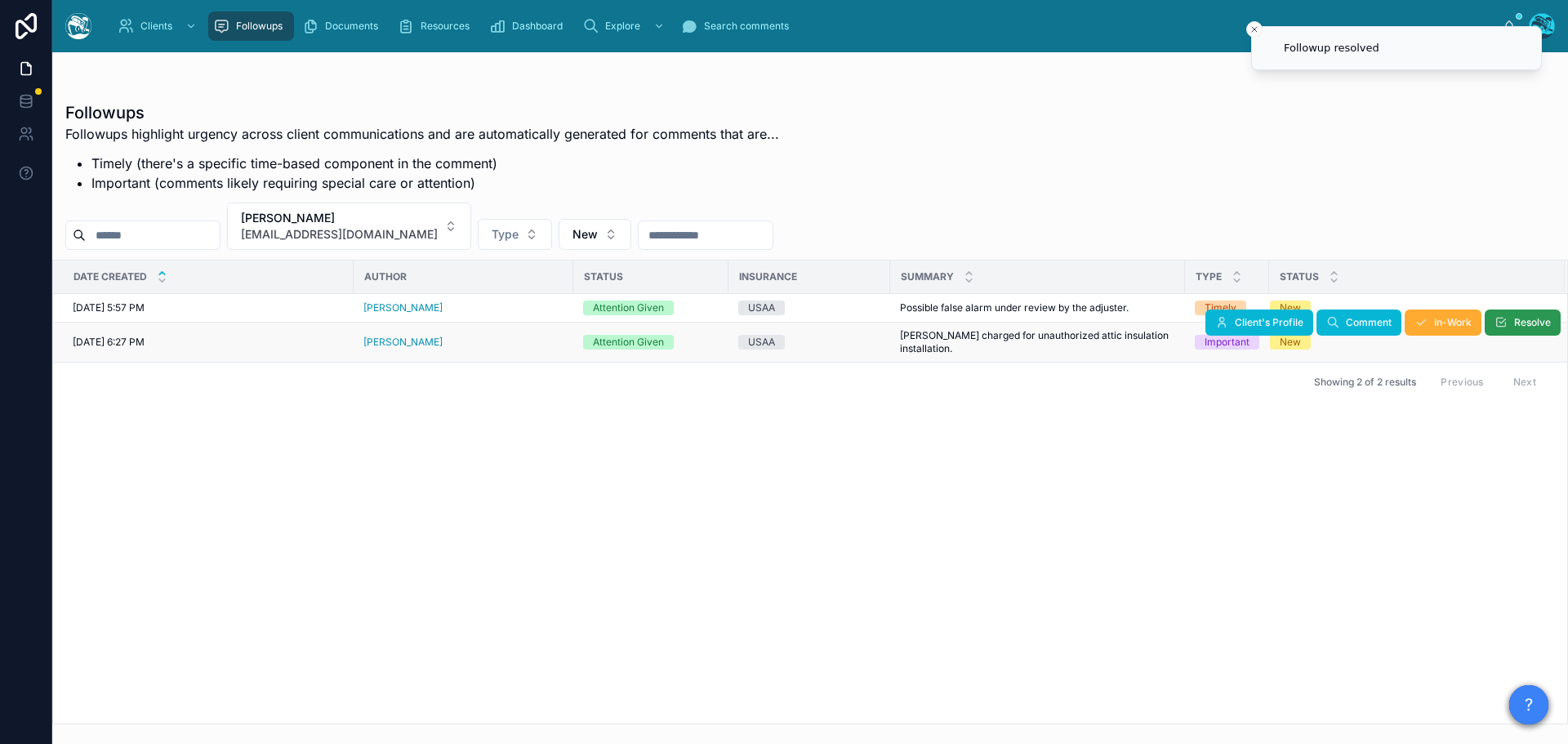
click at [1510, 320] on button "Resolve" at bounding box center [1522, 322] width 76 height 26
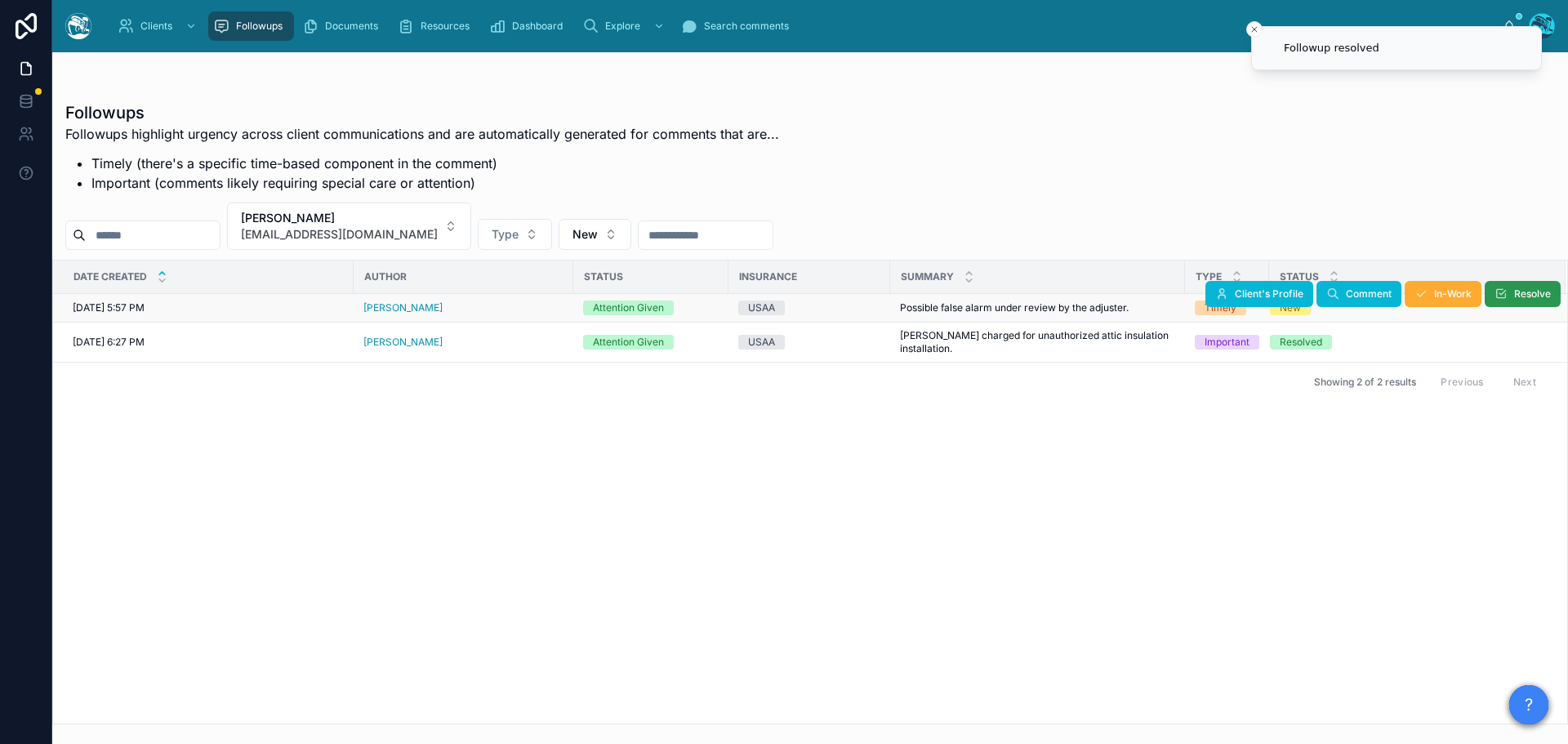
click at [1511, 292] on button "Resolve" at bounding box center [1522, 293] width 76 height 26
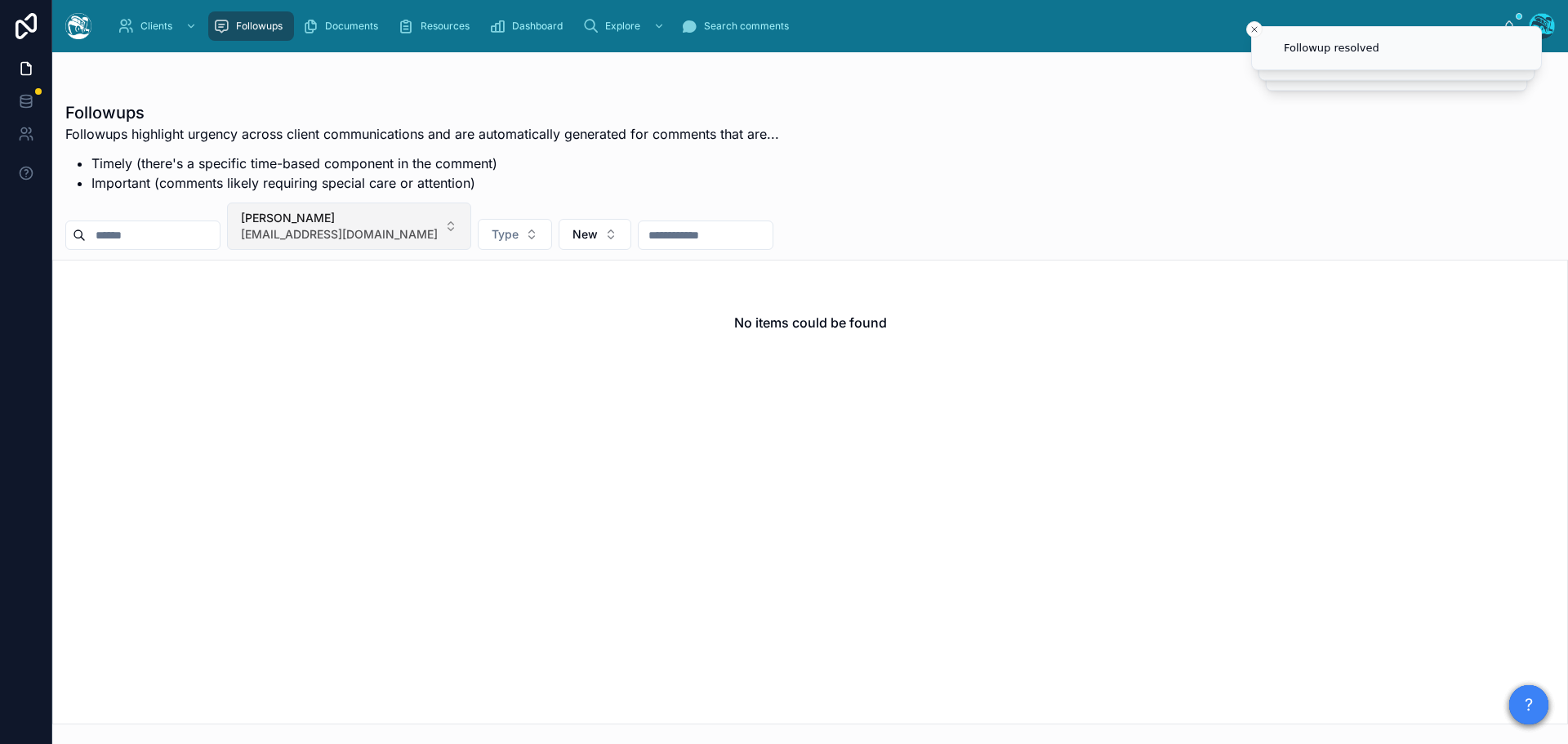
click at [400, 221] on button "Emily Bush ecbush7@gmail.com" at bounding box center [349, 225] width 244 height 47
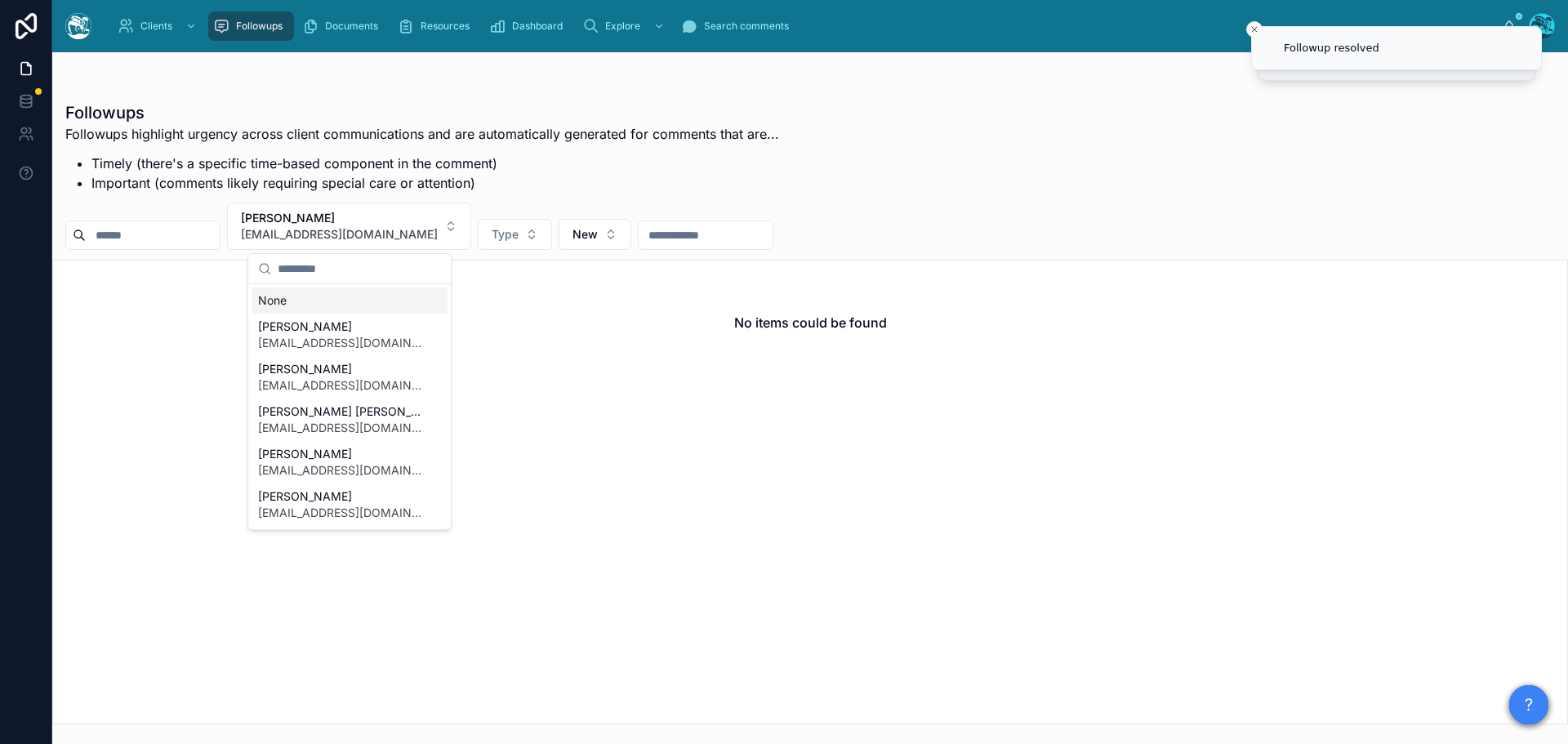
click at [271, 298] on div "None" at bounding box center [349, 300] width 196 height 26
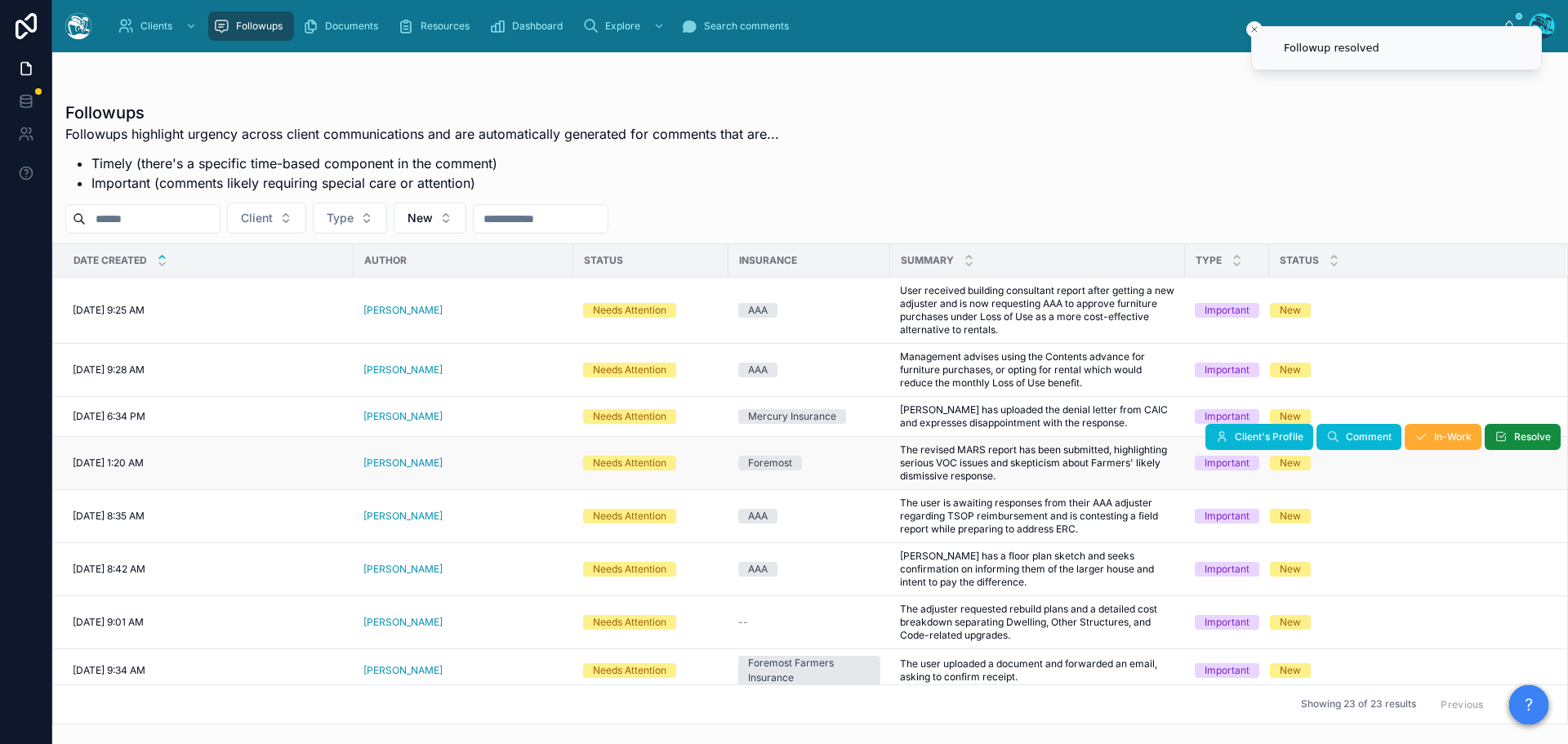
click at [343, 465] on div "9/10/2025 1:20 AM 9/10/2025 1:20 AM" at bounding box center [208, 462] width 271 height 13
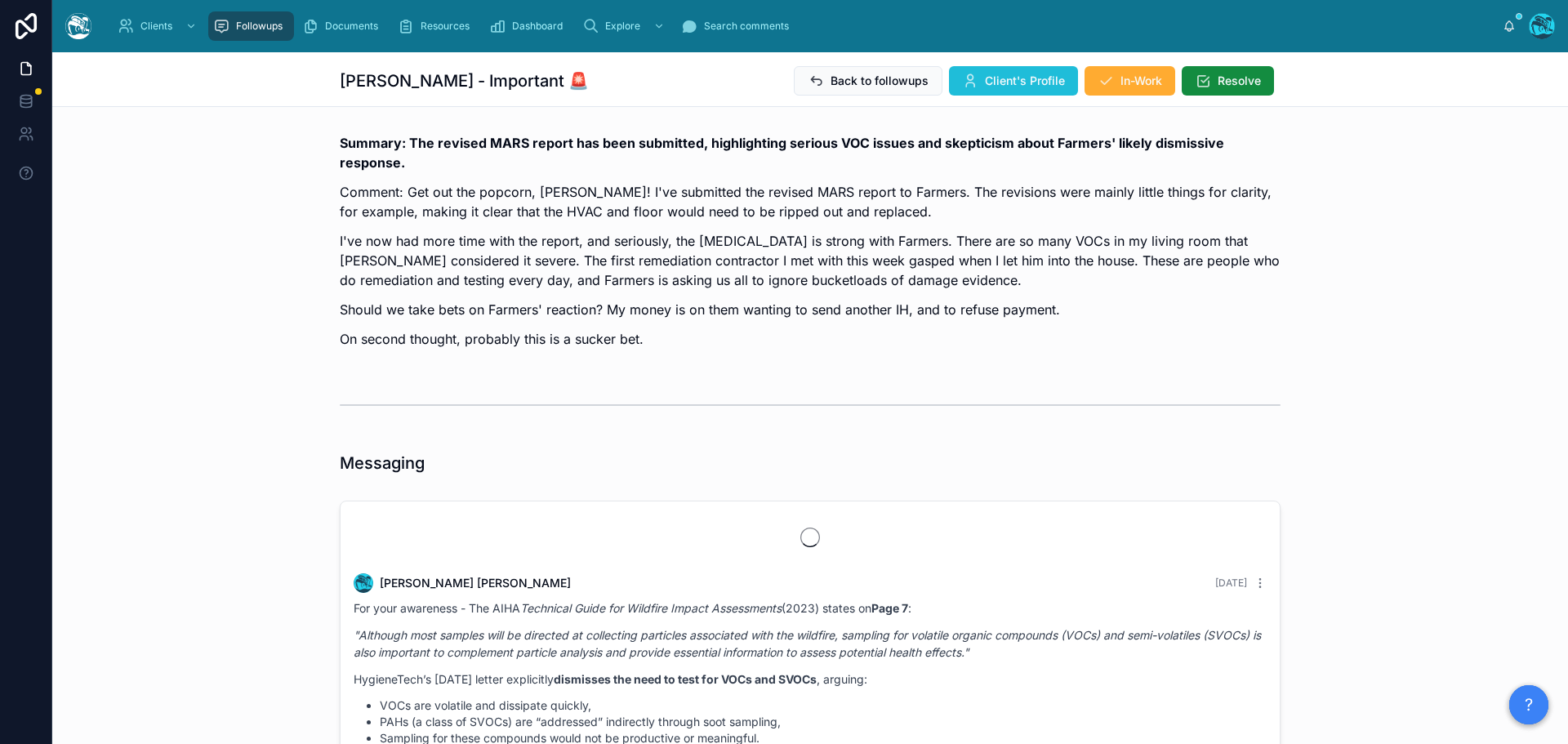
scroll to position [5863, 0]
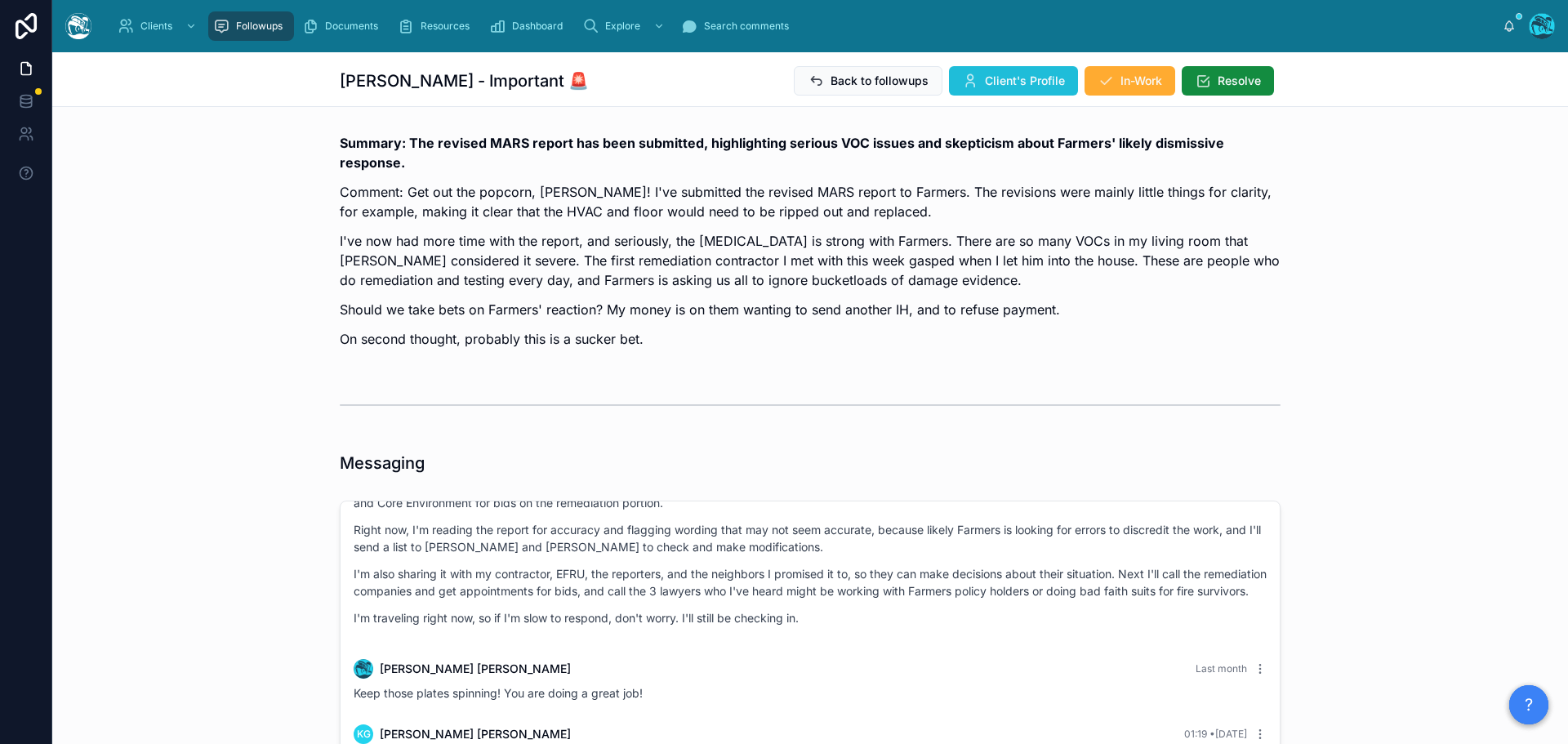
click at [985, 80] on span "Client's Profile" at bounding box center [1024, 80] width 80 height 16
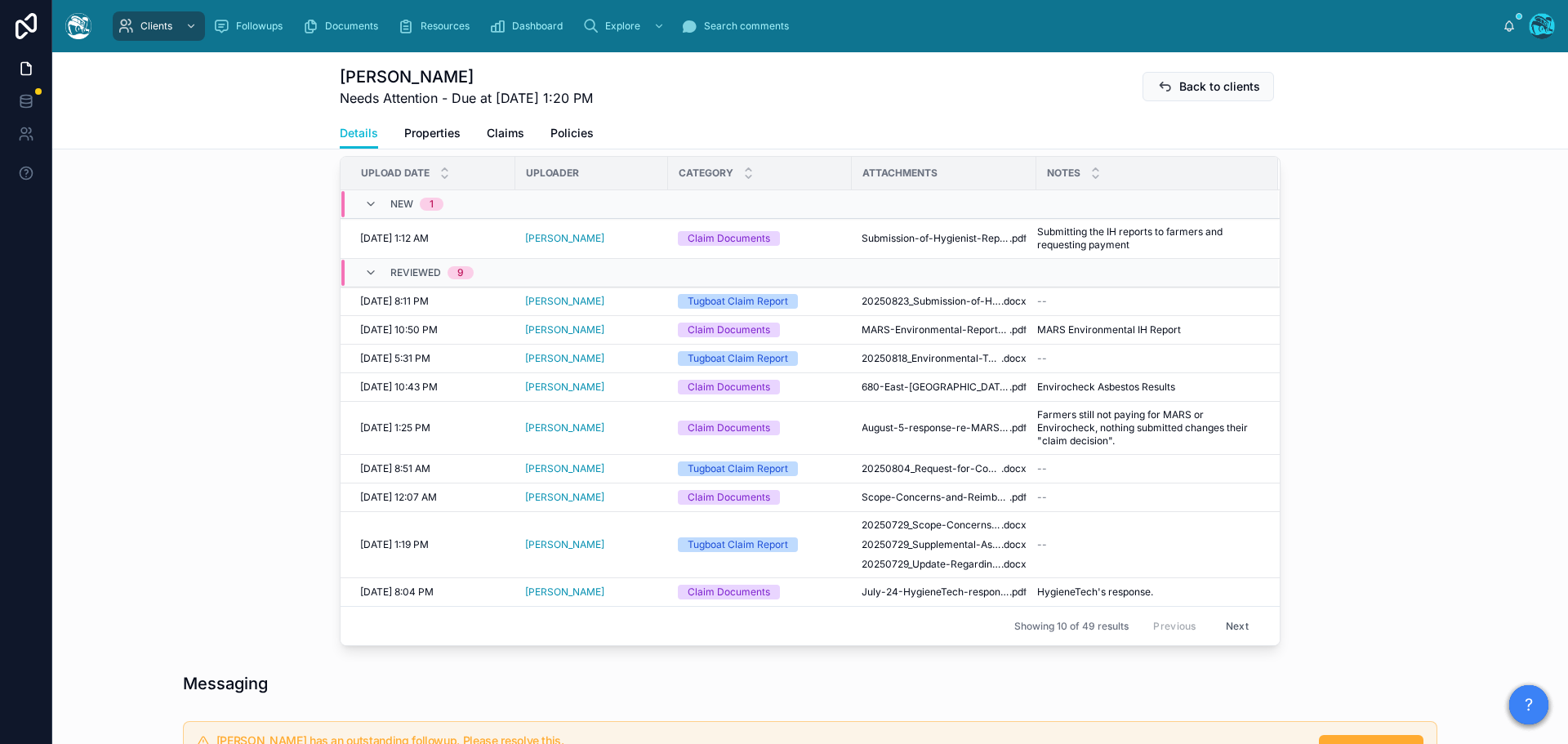
scroll to position [654, 0]
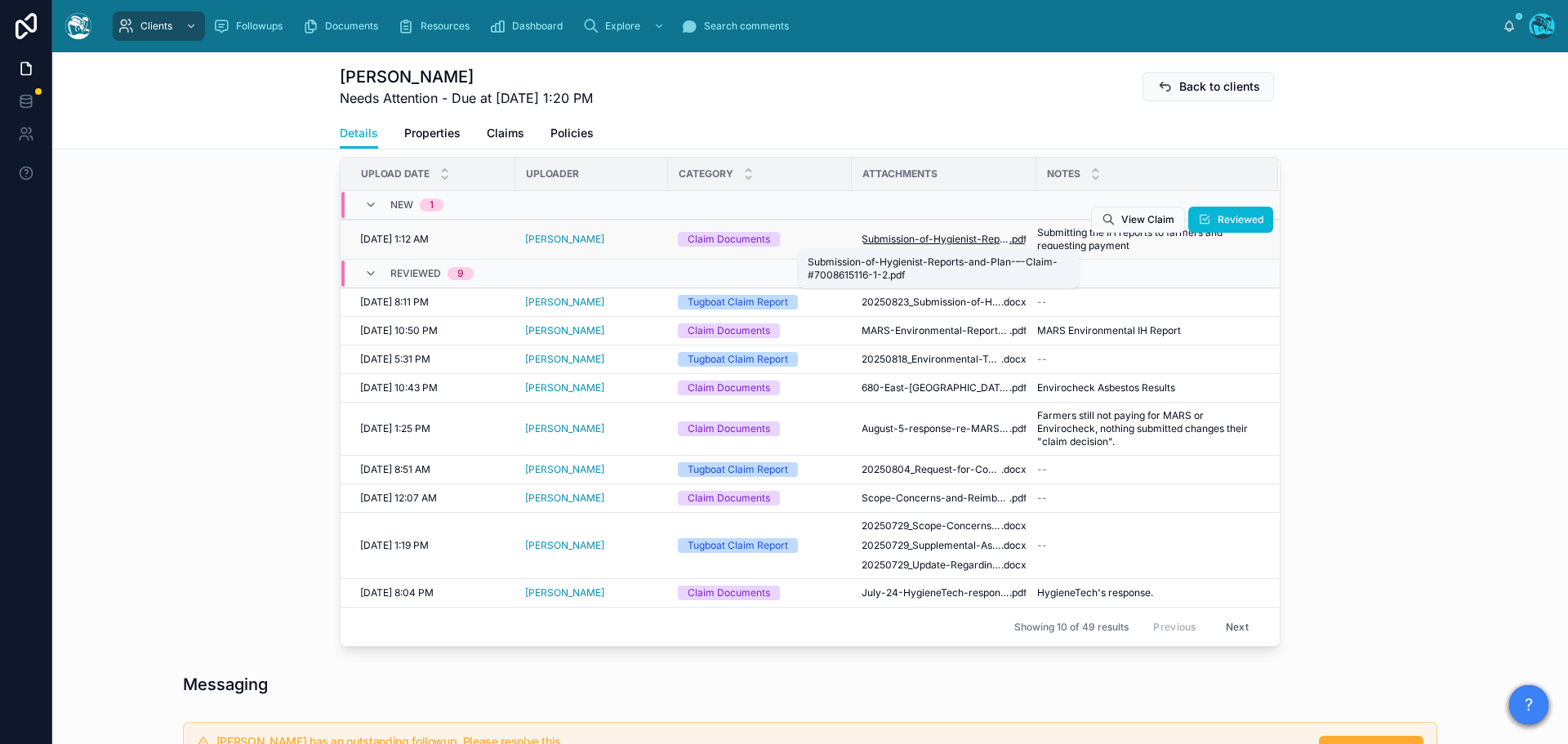
click at [935, 234] on span "Submission-of-Hygienist-Reports-and-Plan-–-Claim-#7008615116-1-2" at bounding box center [935, 239] width 148 height 13
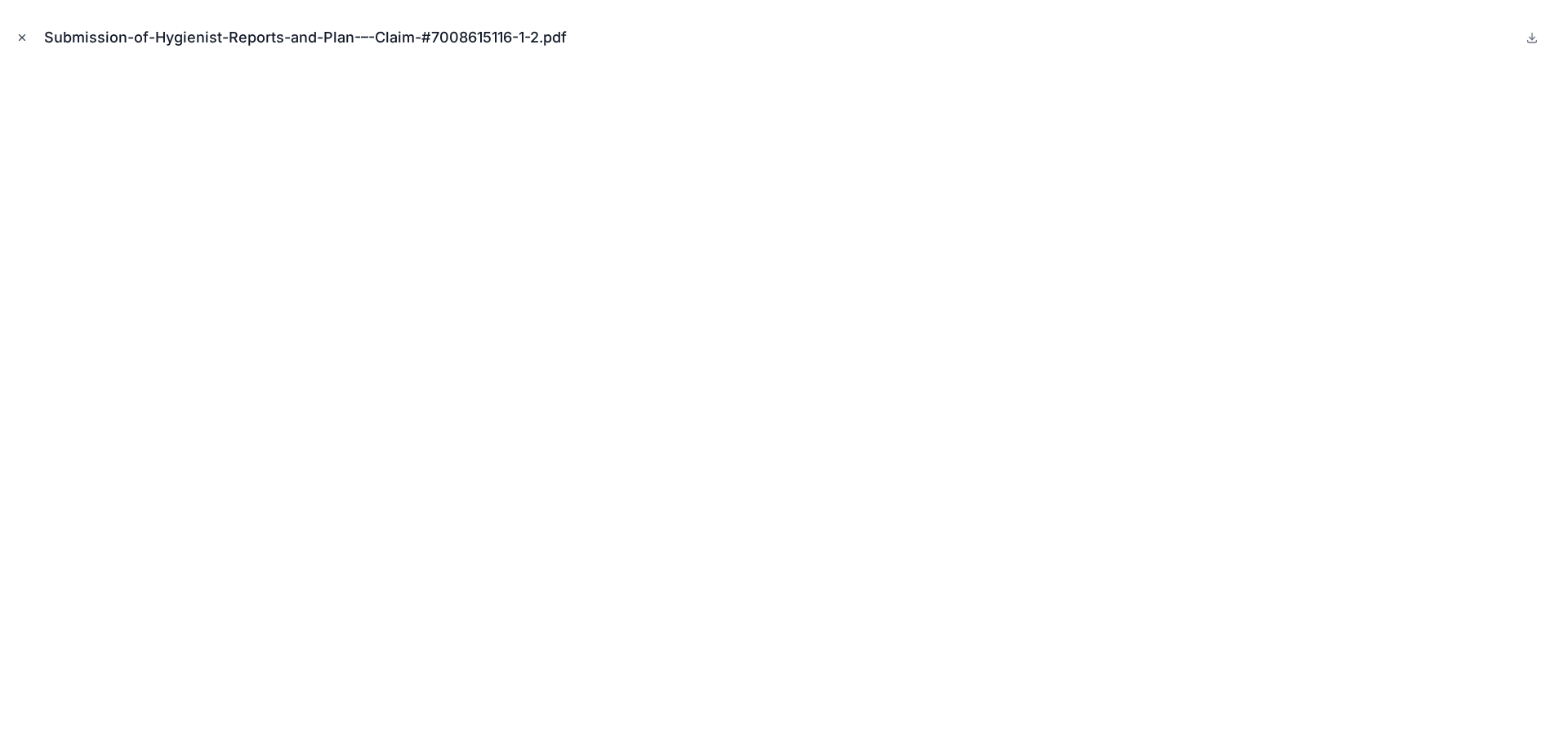
click at [21, 36] on icon "Close modal" at bounding box center [21, 38] width 12 height 12
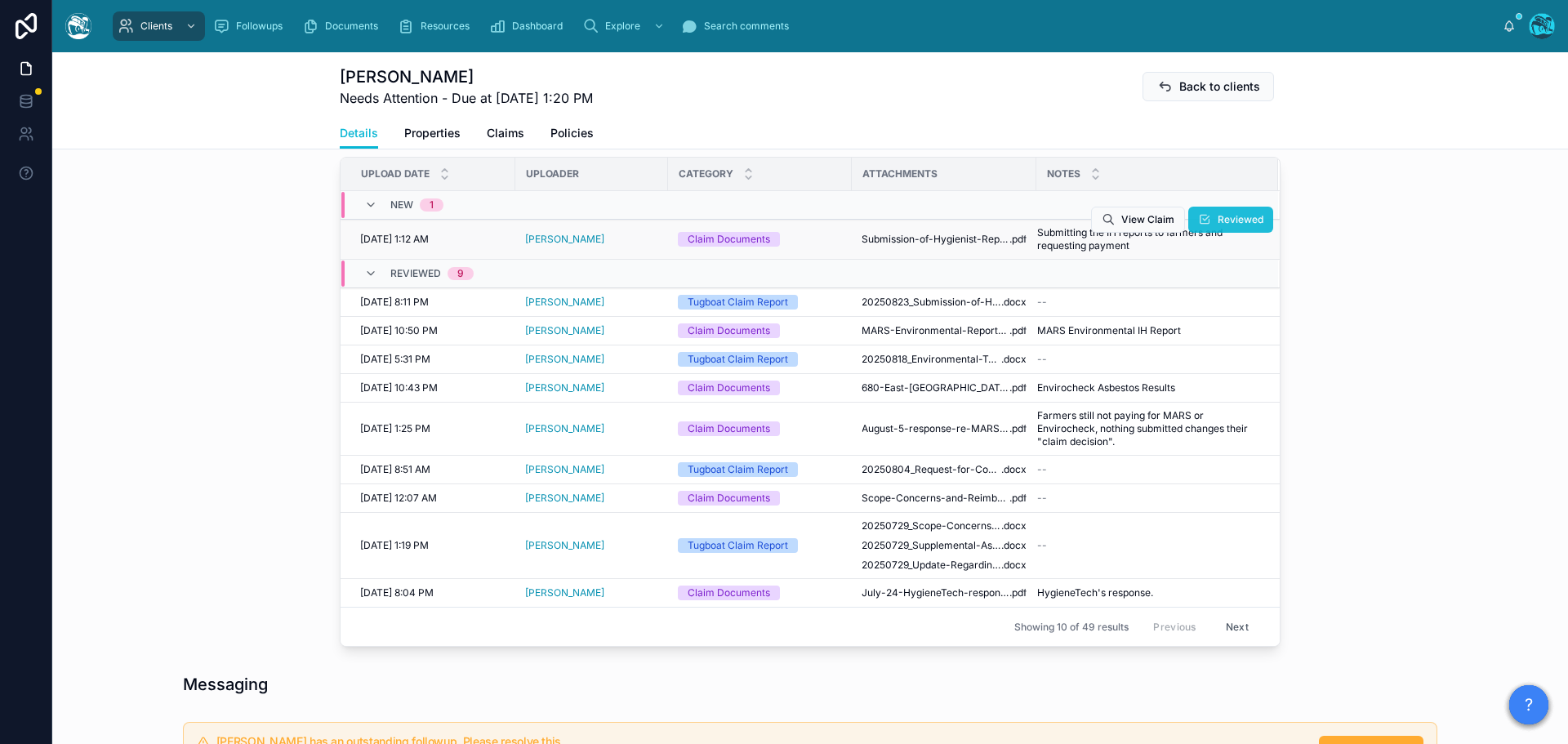
click at [1207, 220] on button "Reviewed" at bounding box center [1231, 219] width 85 height 26
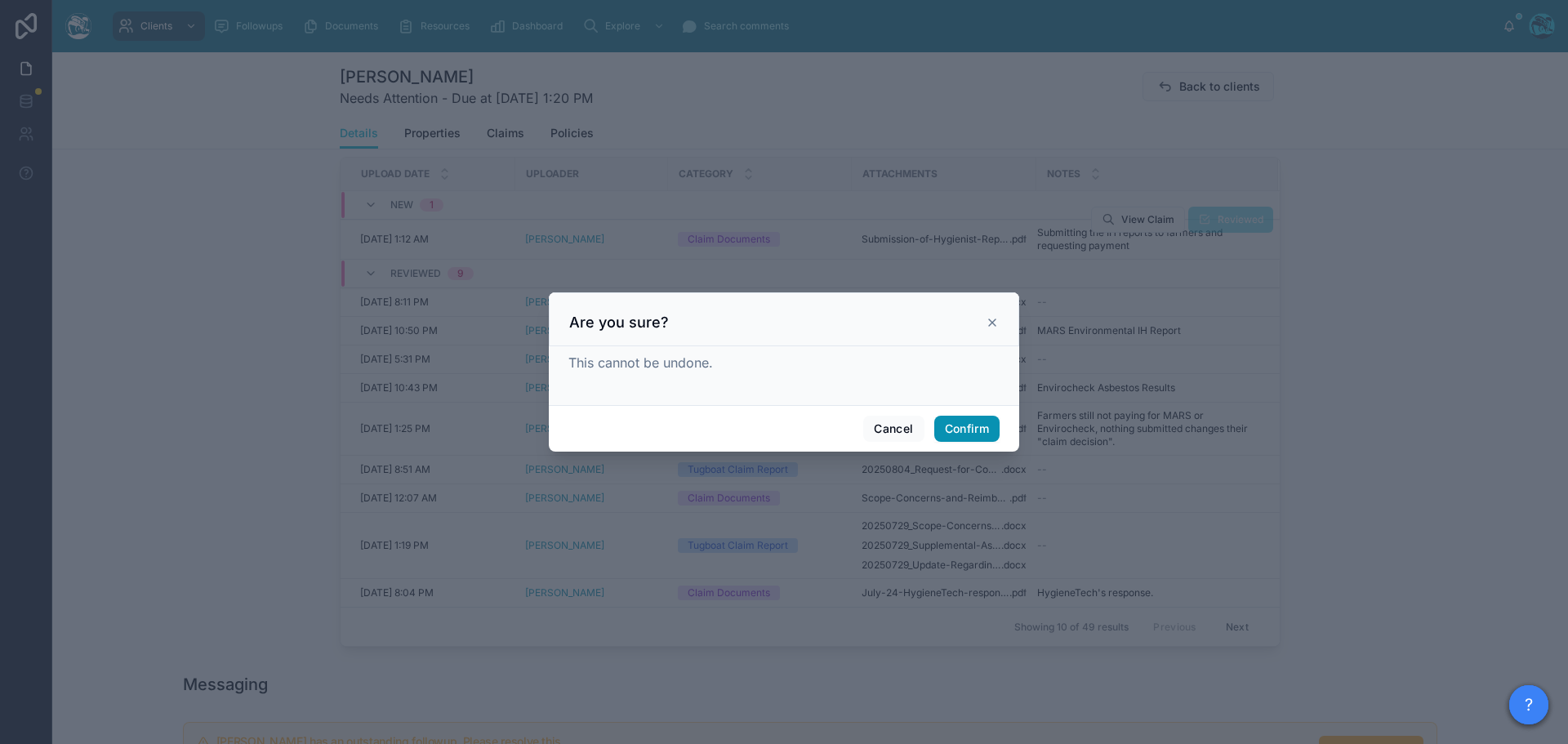
click at [960, 428] on button "Confirm" at bounding box center [967, 428] width 65 height 26
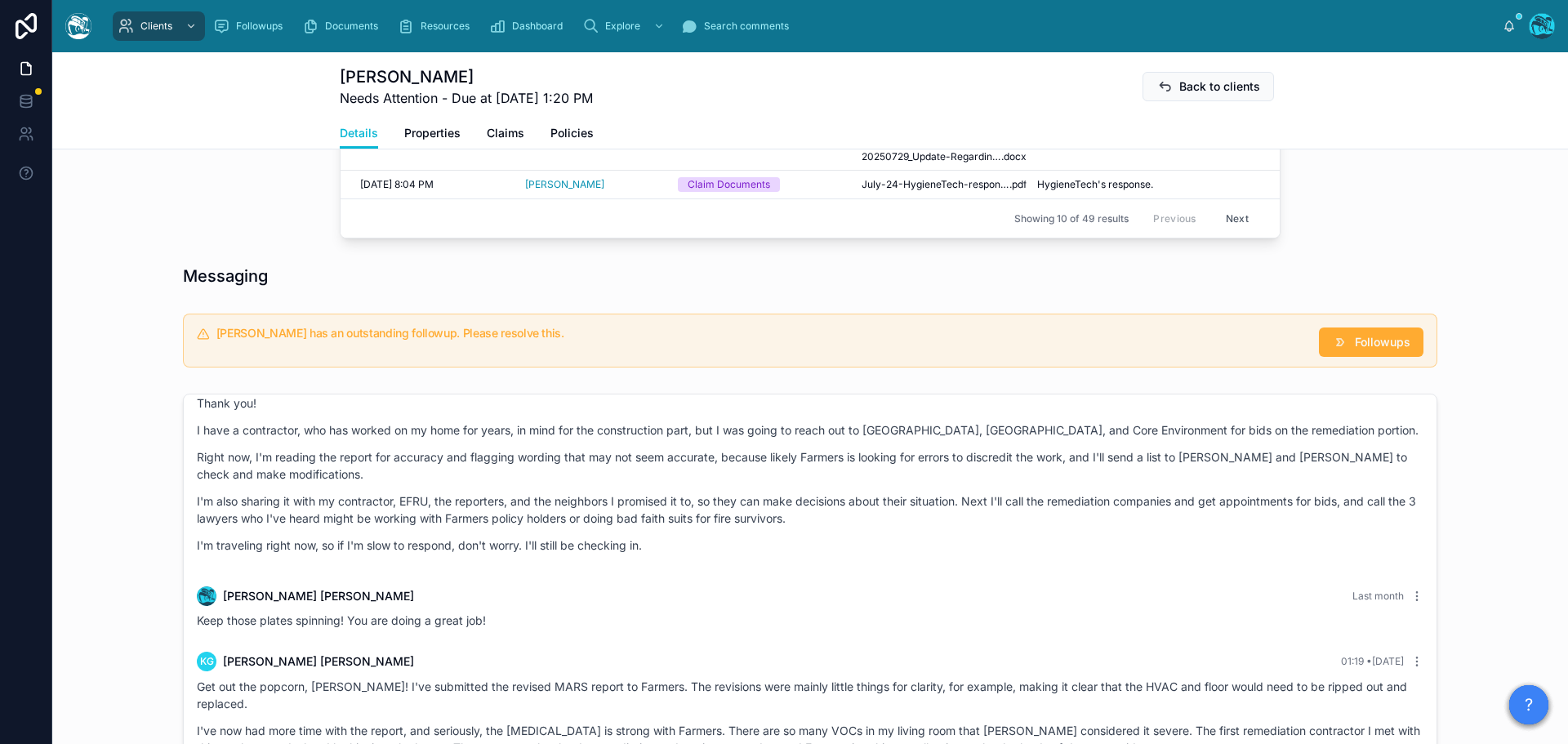
scroll to position [1306, 0]
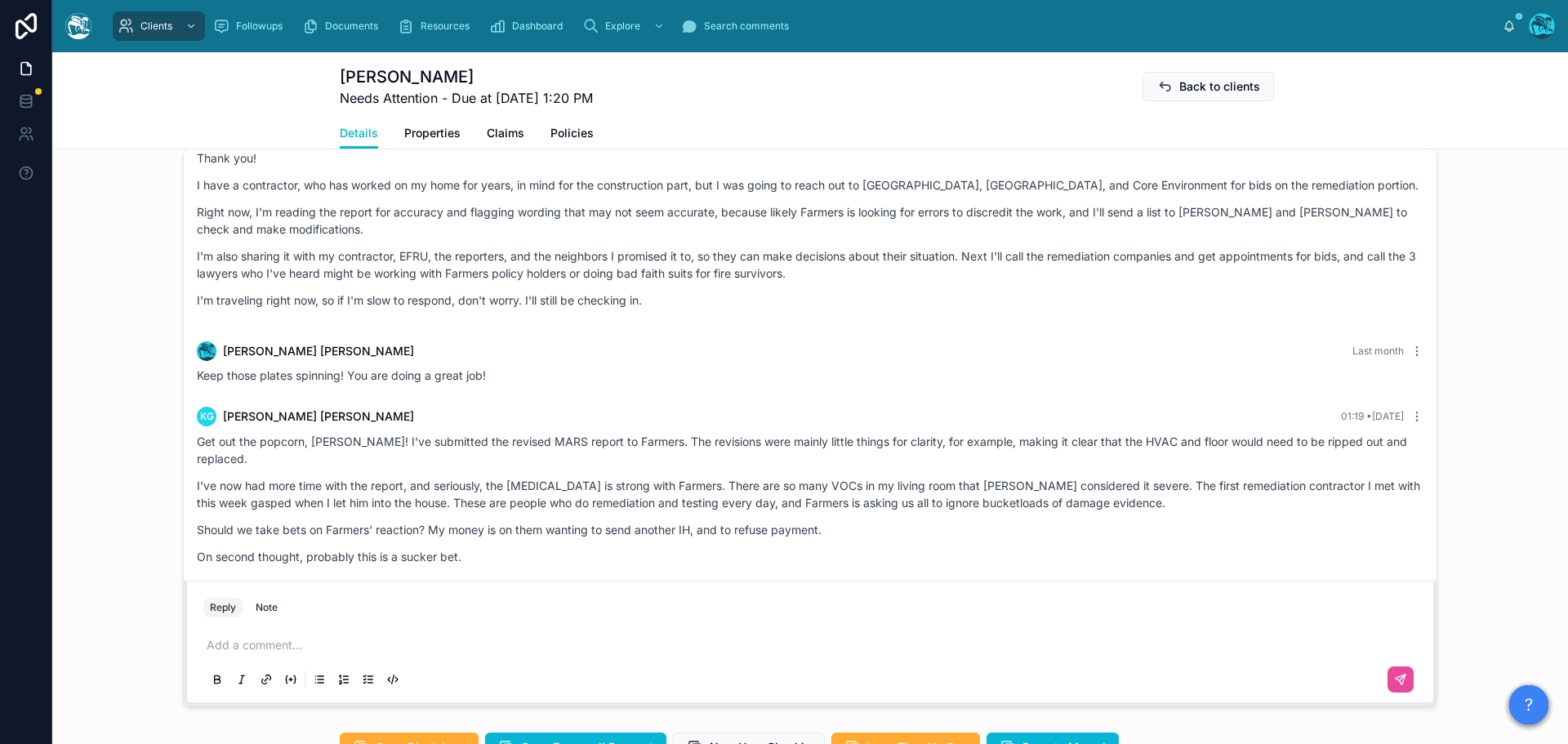
click at [225, 647] on p at bounding box center [813, 645] width 1214 height 16
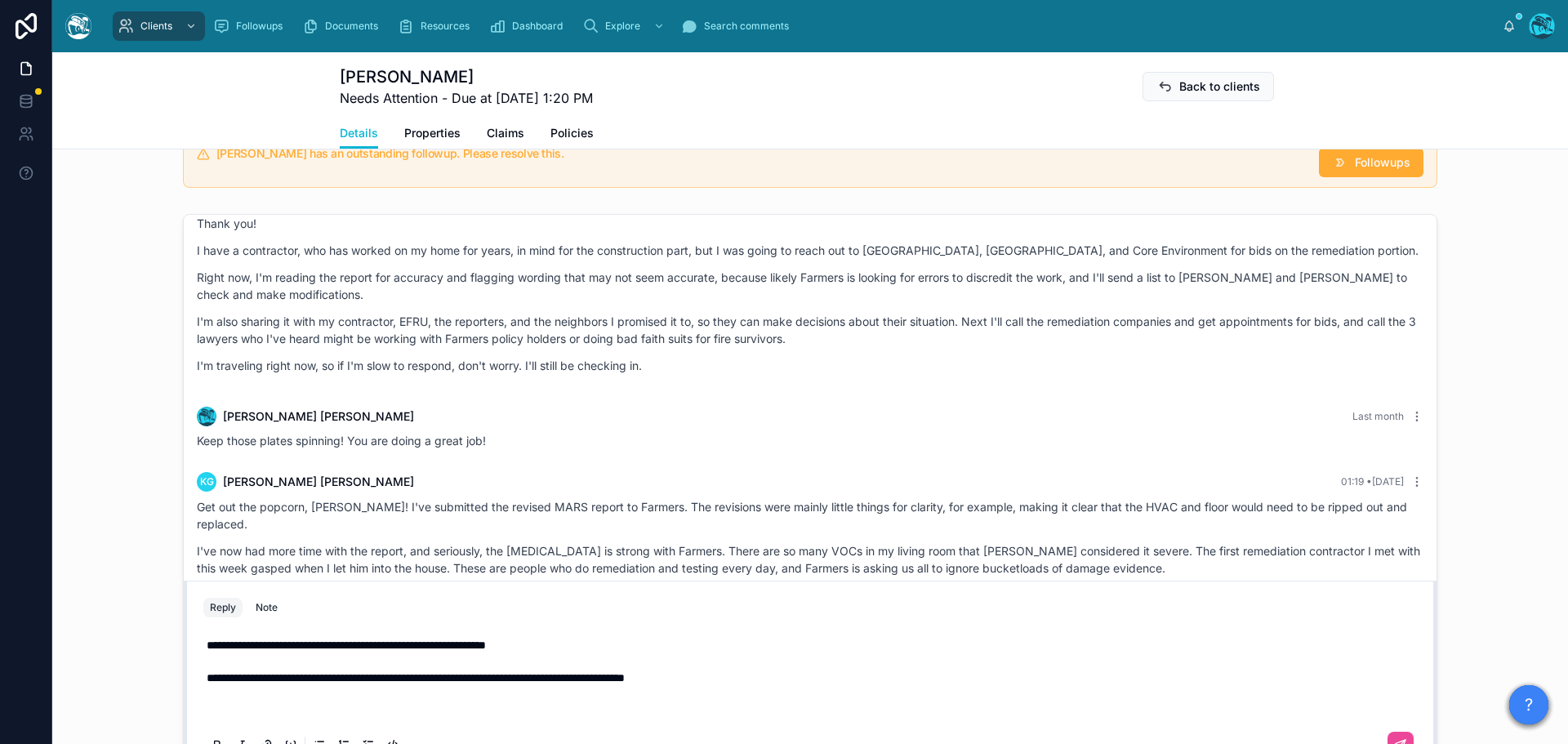
scroll to position [5233, 0]
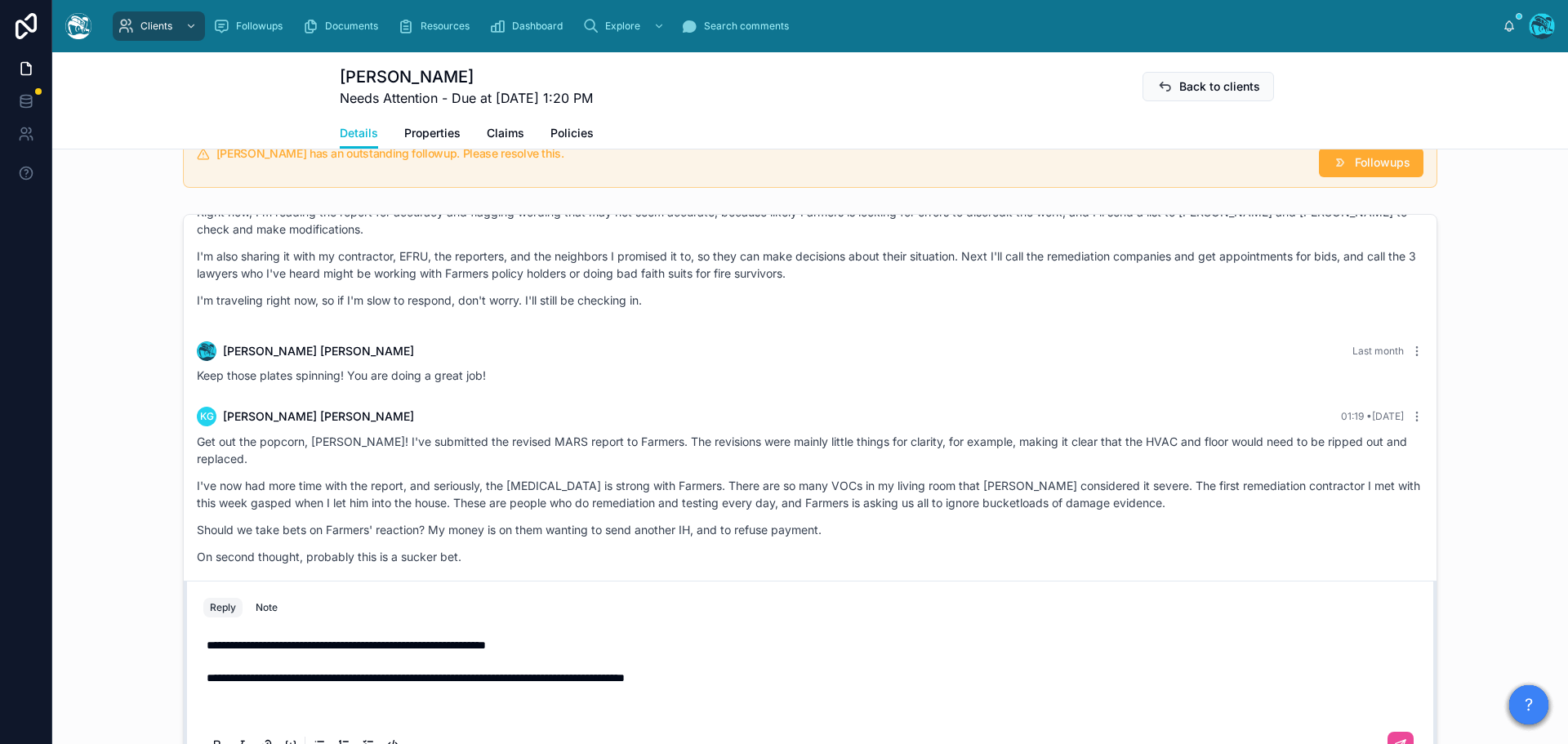
click at [559, 640] on p "**********" at bounding box center [813, 677] width 1214 height 81
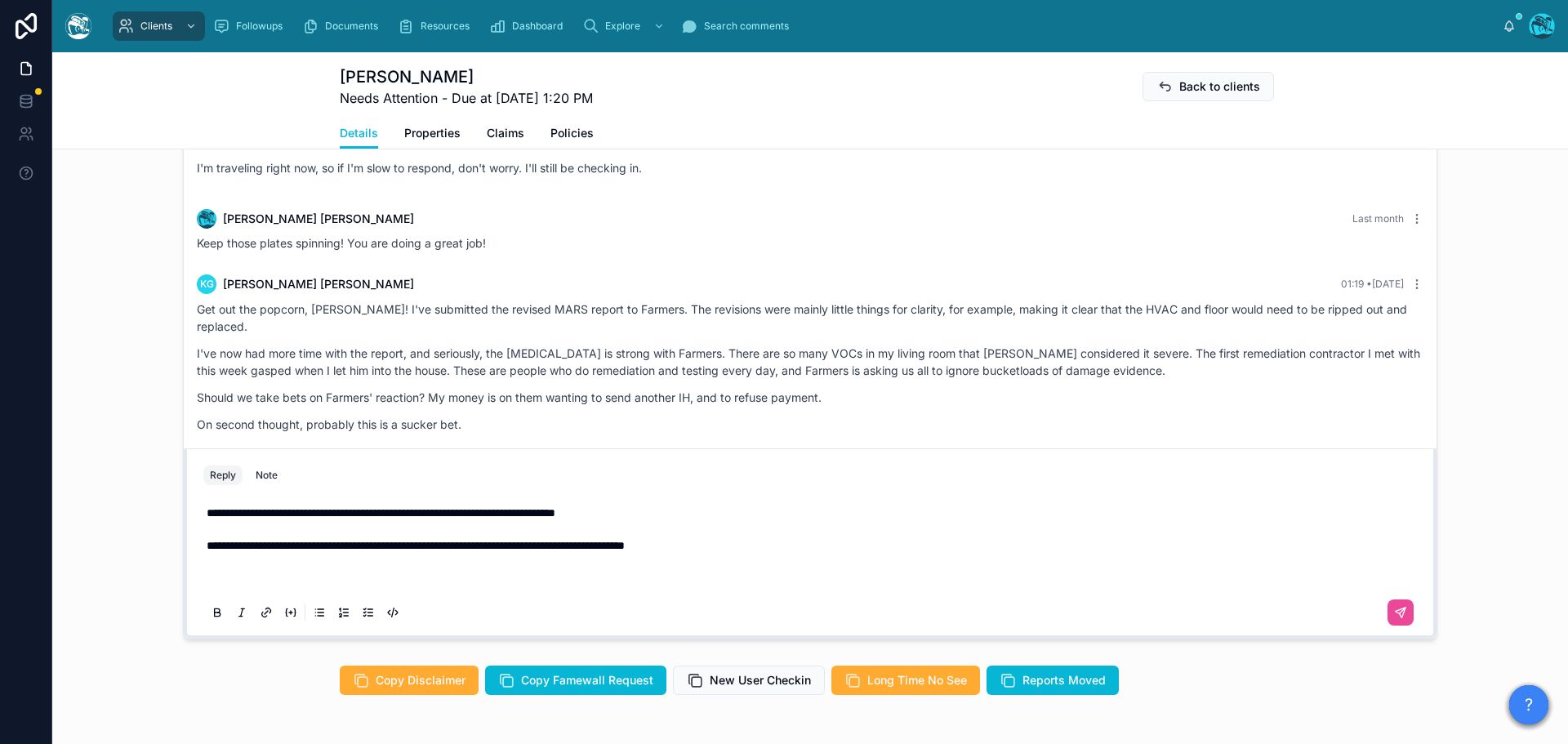
scroll to position [1405, 0]
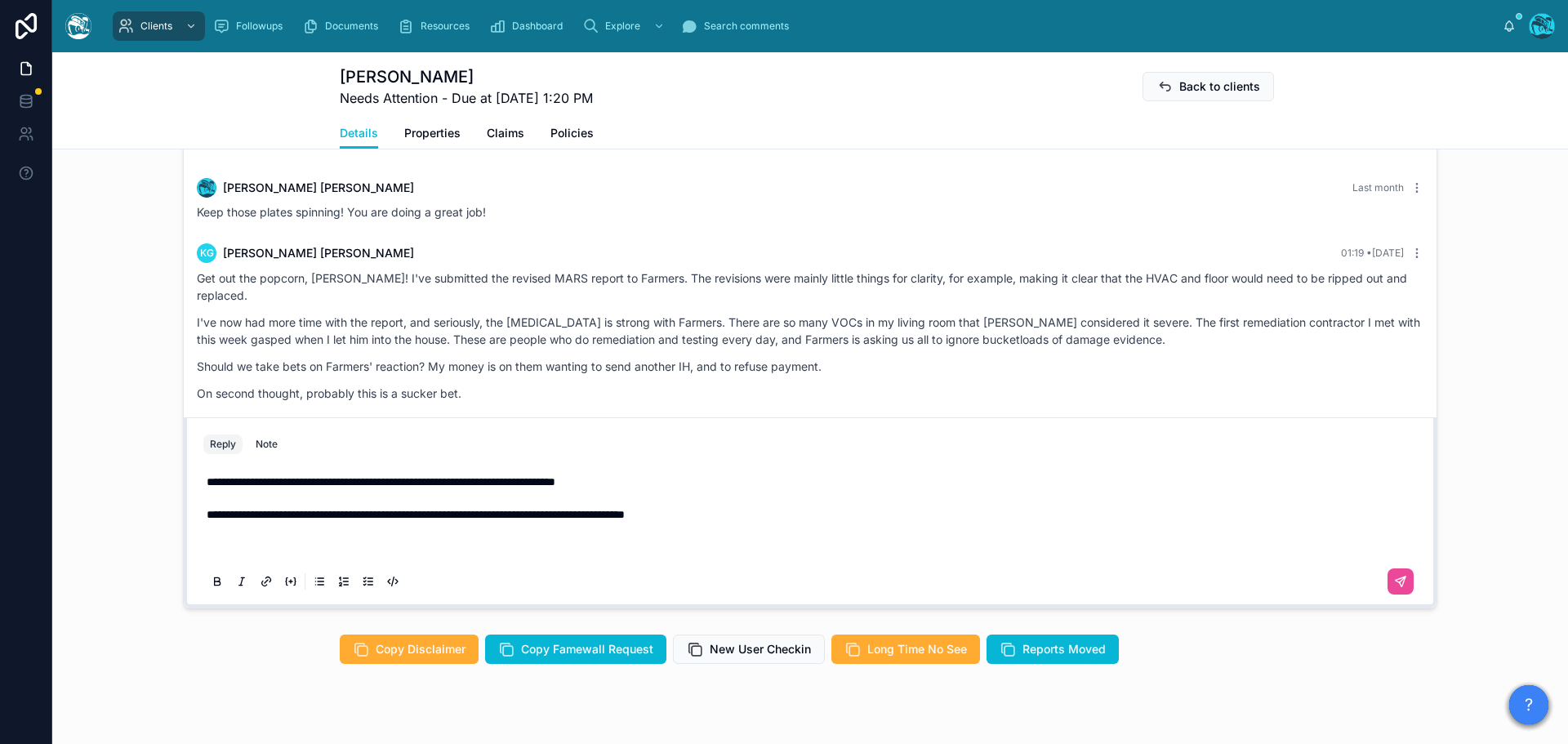
click at [499, 553] on p "**********" at bounding box center [813, 514] width 1214 height 81
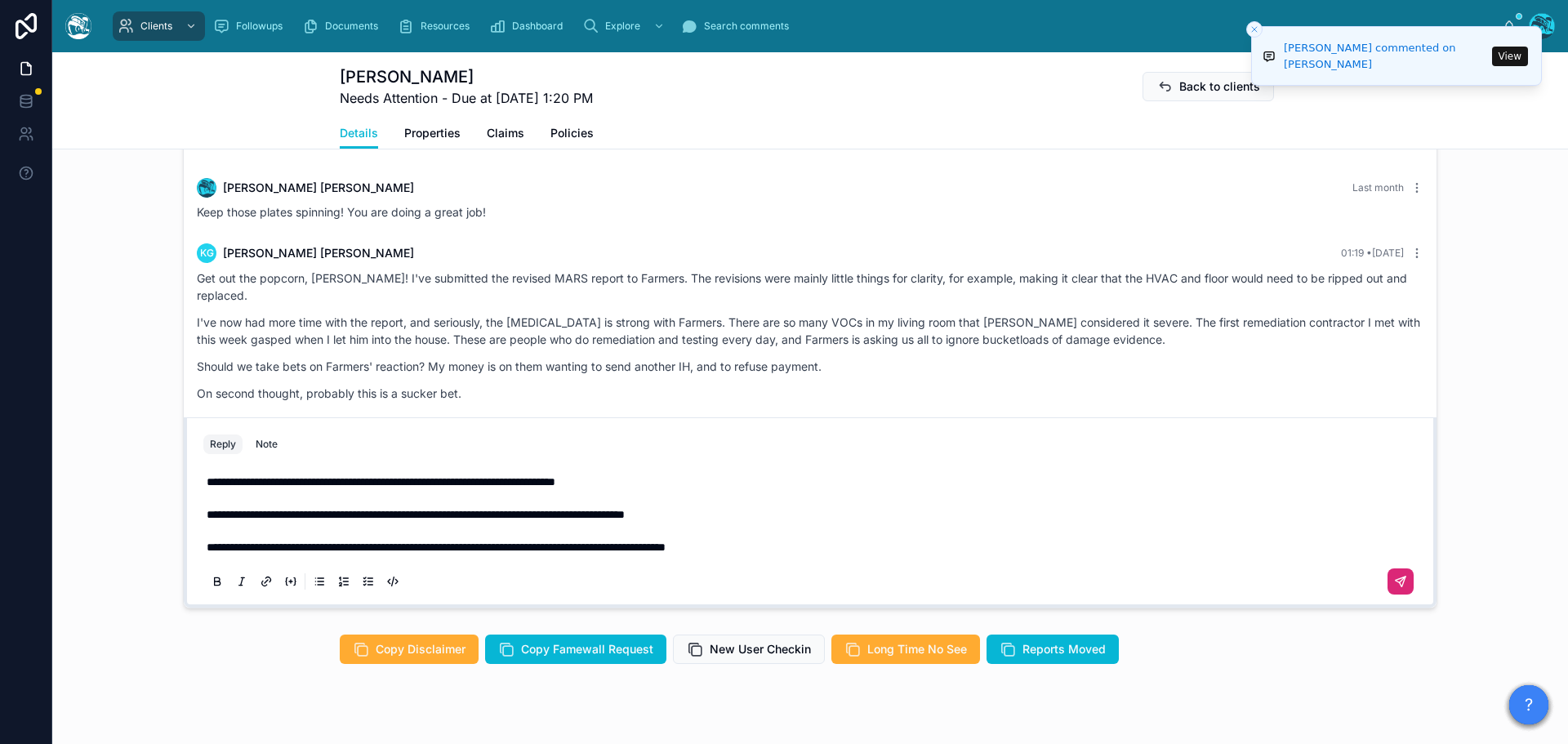
click at [1396, 579] on icon at bounding box center [1401, 581] width 10 height 10
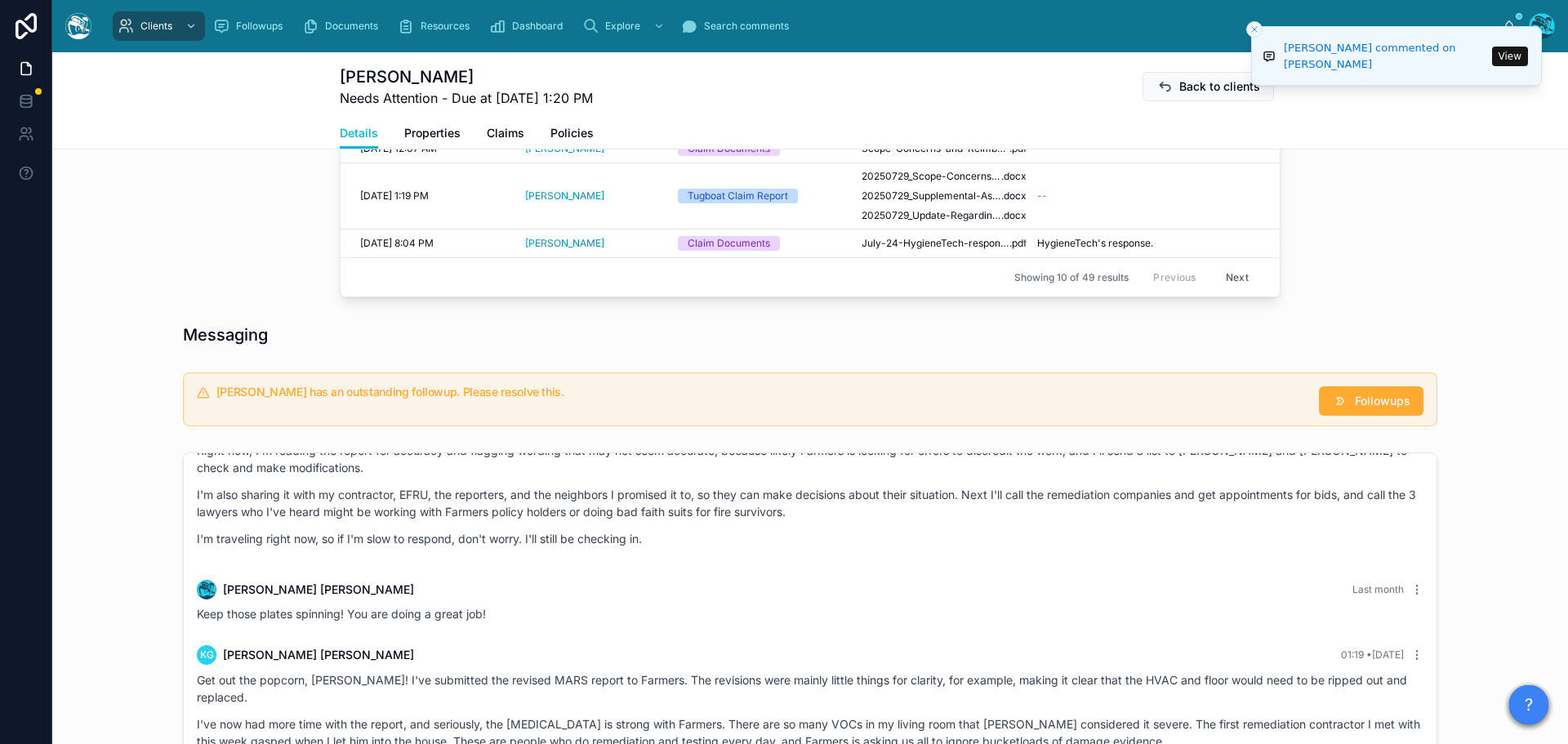
scroll to position [996, 0]
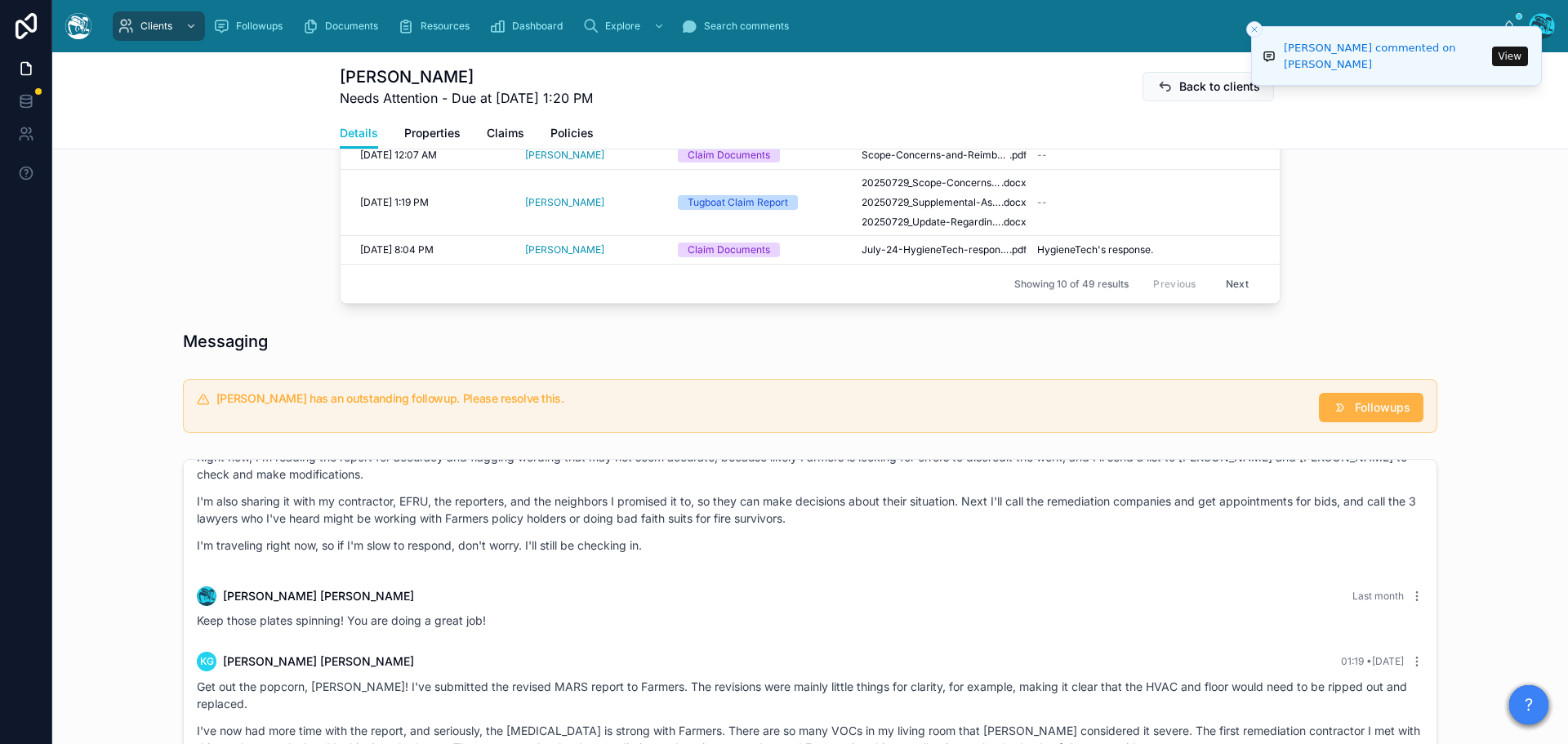
click at [1360, 405] on span "Followups" at bounding box center [1383, 408] width 55 height 16
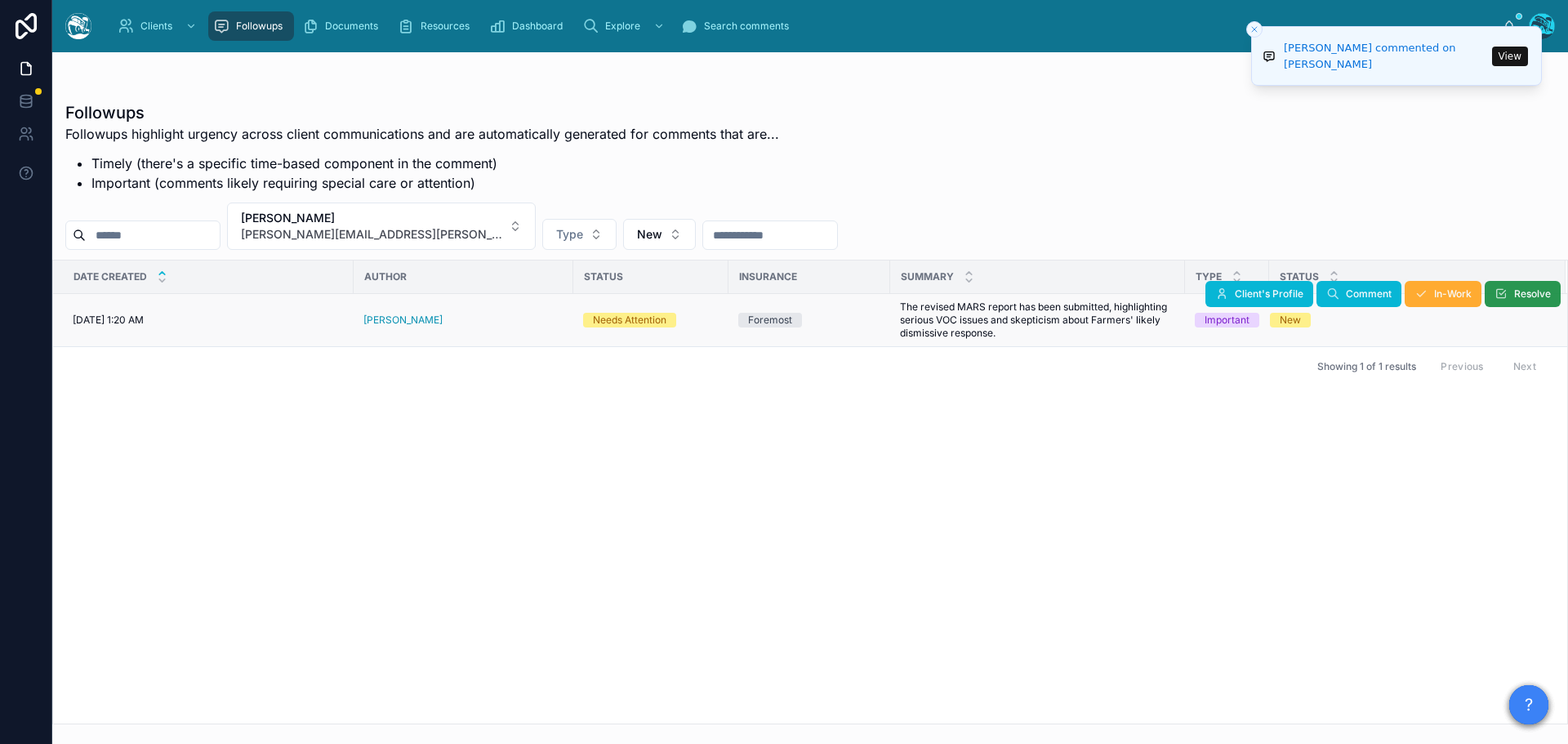
click at [1515, 298] on span "Resolve" at bounding box center [1532, 293] width 37 height 13
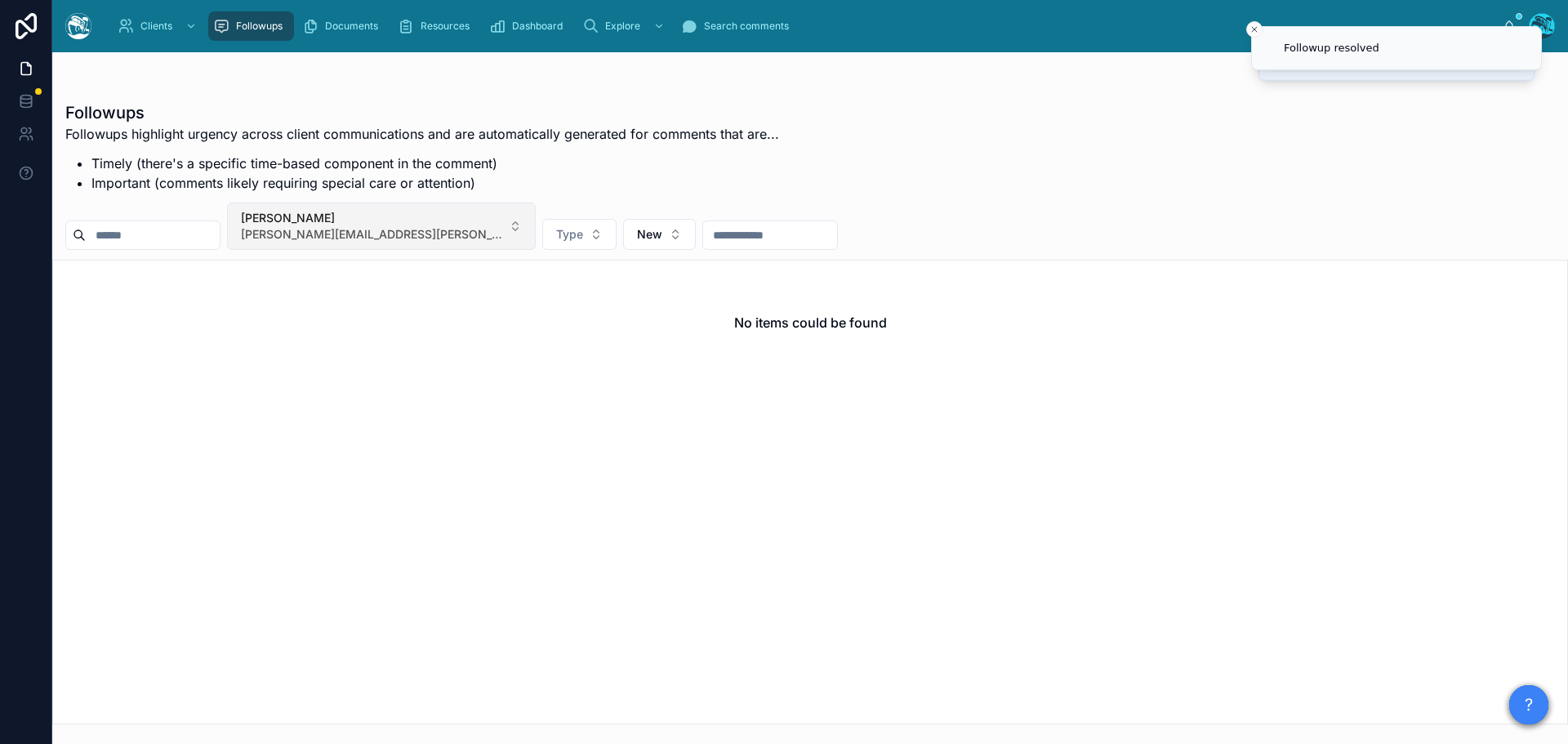
click at [482, 226] on button "Karen Girard karen.girard@alumni.stanford.edu" at bounding box center [381, 225] width 309 height 47
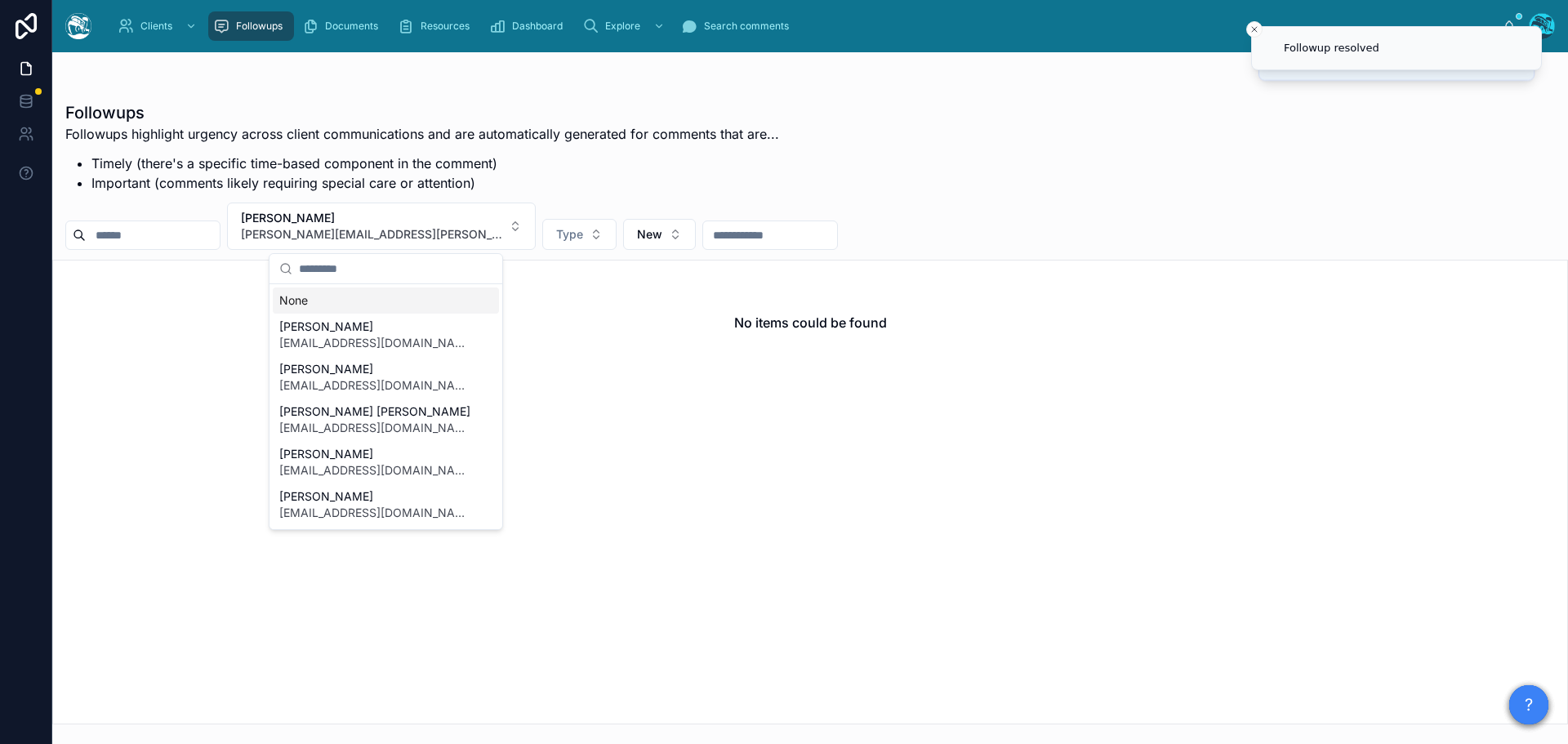
click at [298, 300] on div "None" at bounding box center [386, 300] width 226 height 26
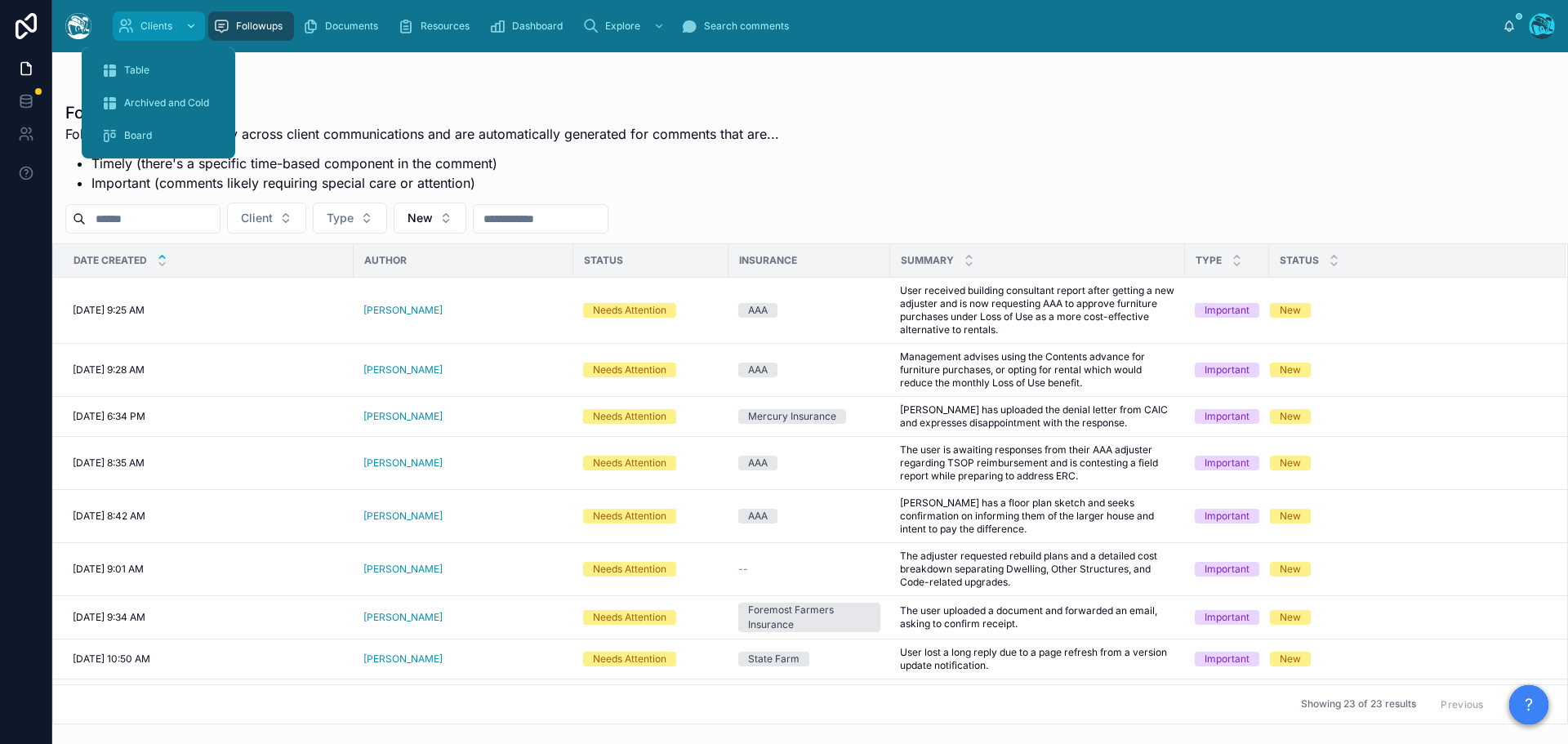
click at [173, 23] on div "Clients" at bounding box center [158, 26] width 82 height 26
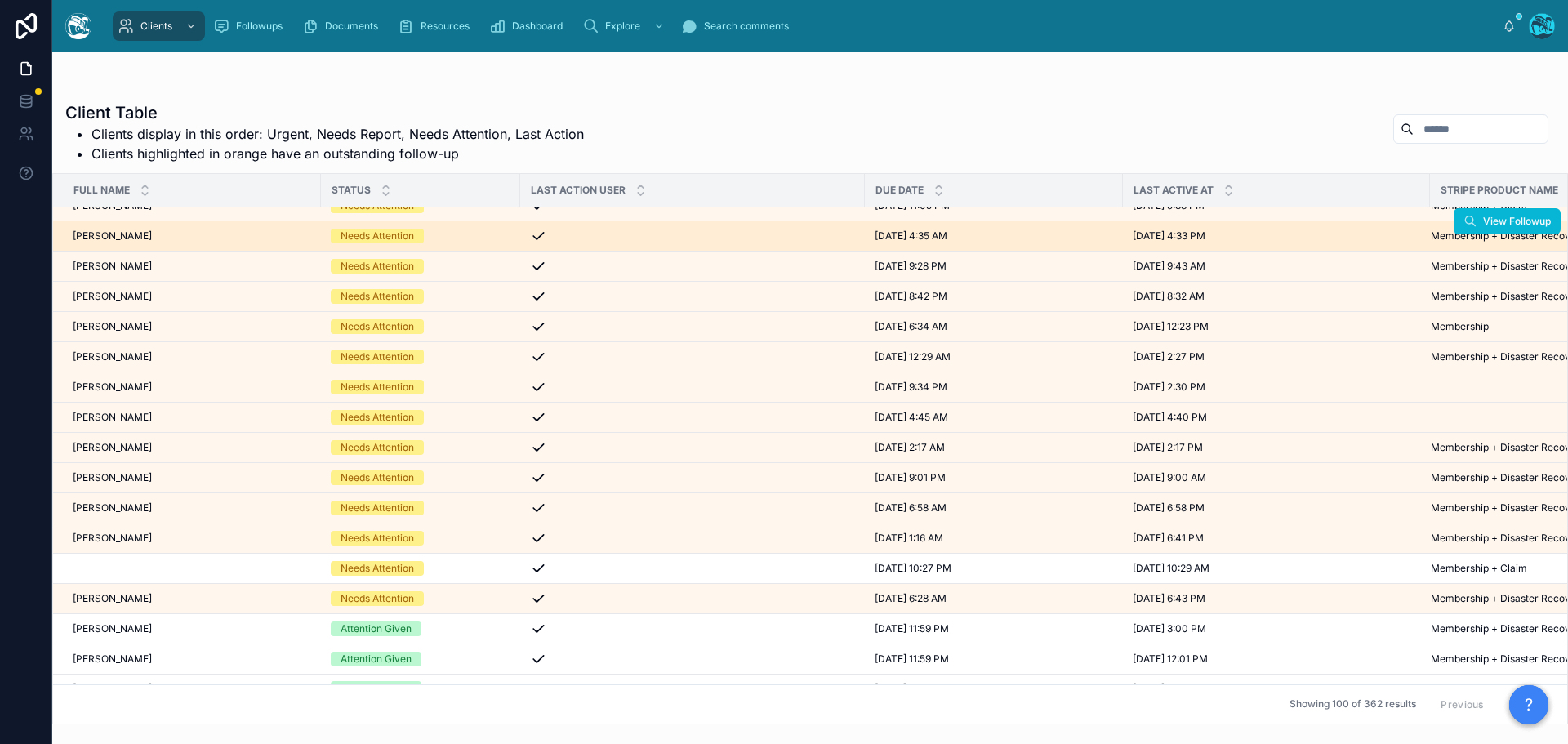
scroll to position [245, 0]
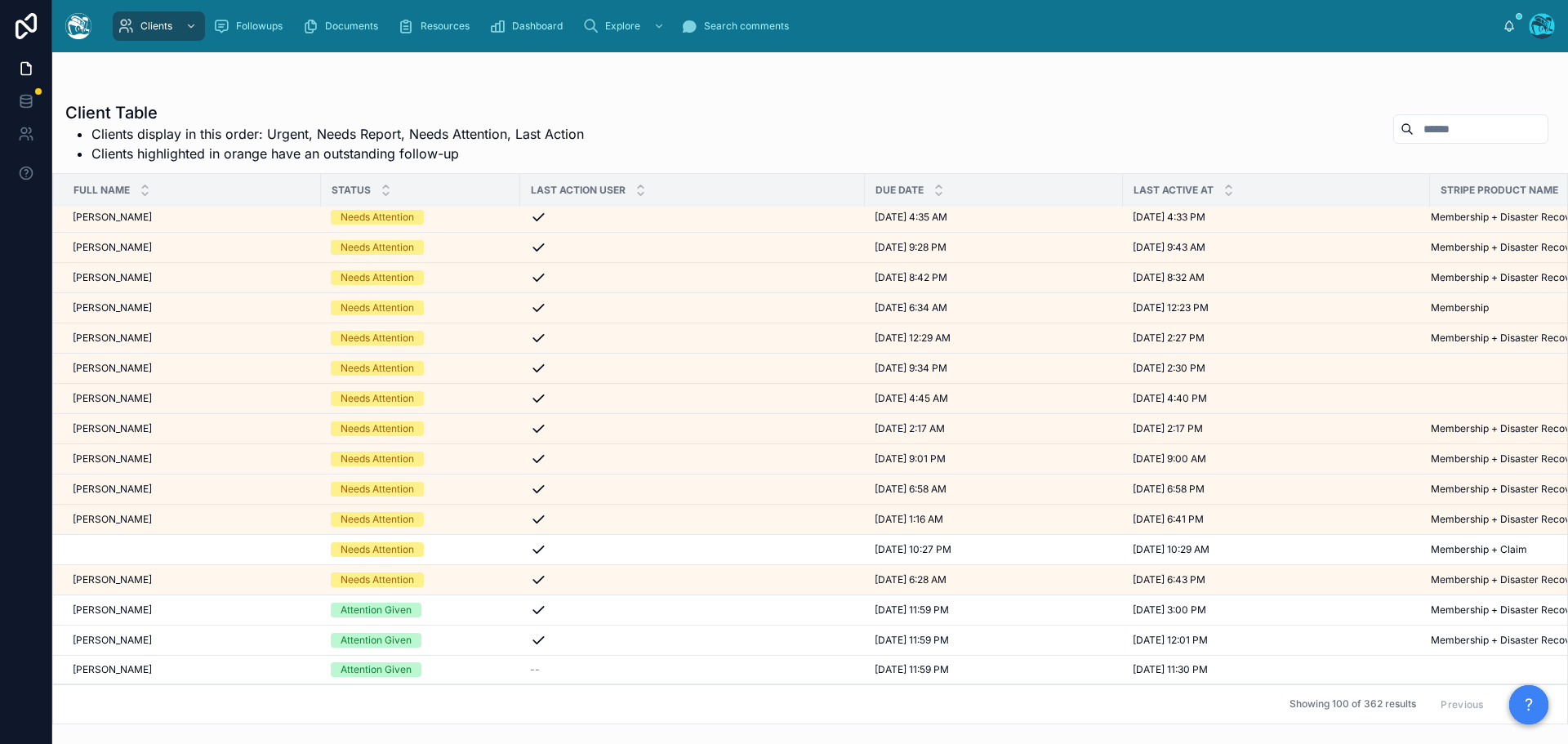
click at [146, 489] on div "Jeff Sedlik Jeff Sedlik" at bounding box center [191, 489] width 239 height 13
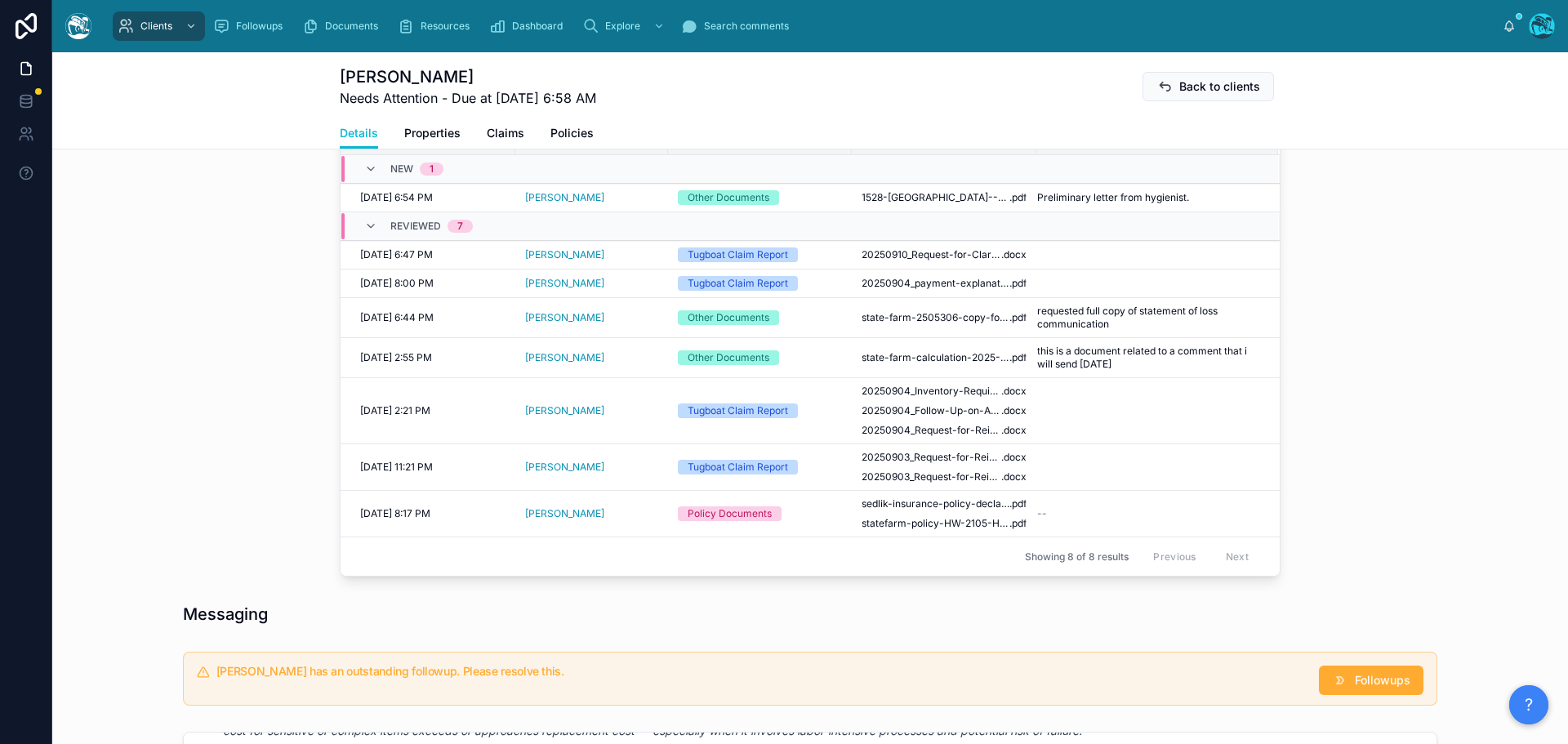
scroll to position [571, 0]
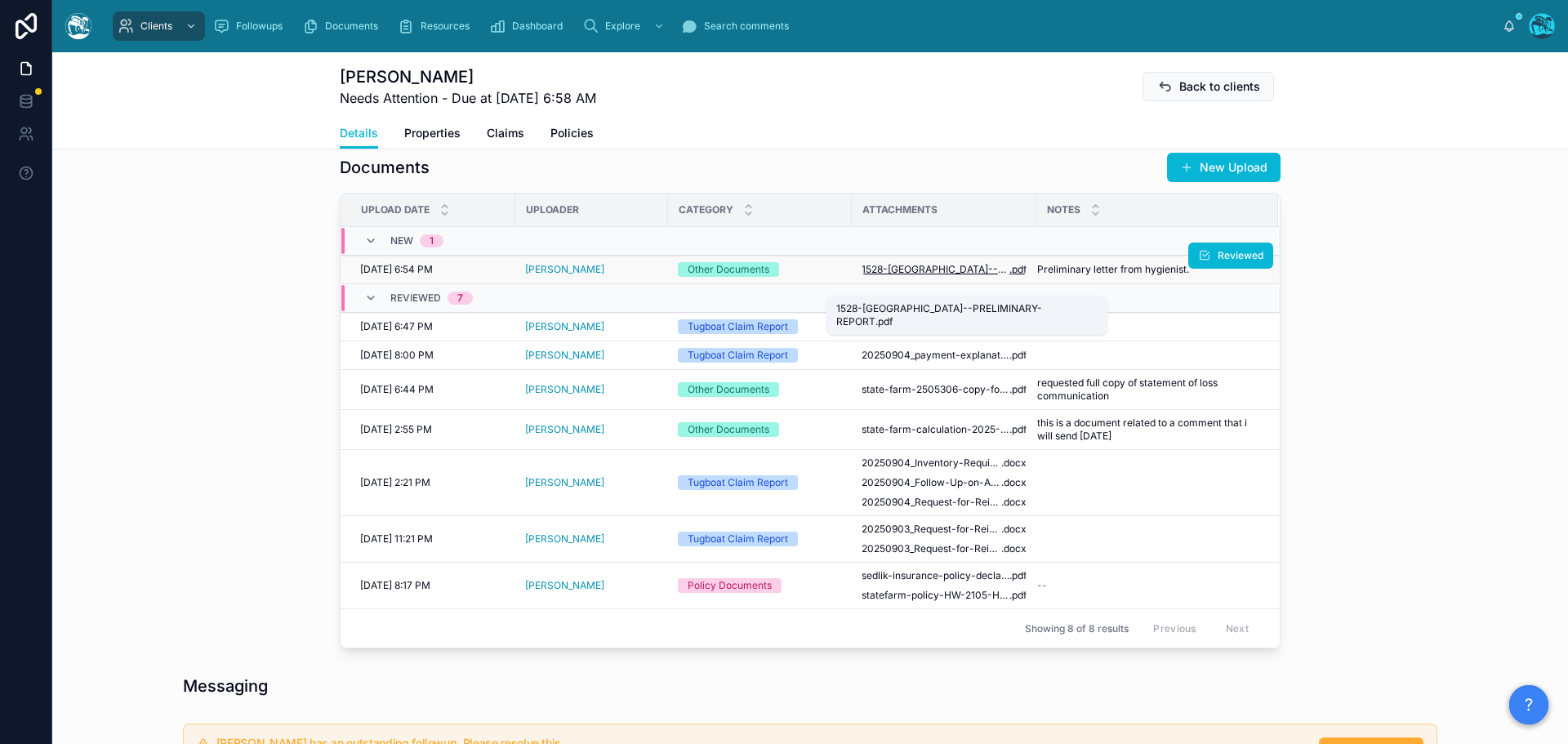
click at [973, 276] on span "1528-[GEOGRAPHIC_DATA]--PRELIMINARY-REPORT" at bounding box center [935, 269] width 148 height 13
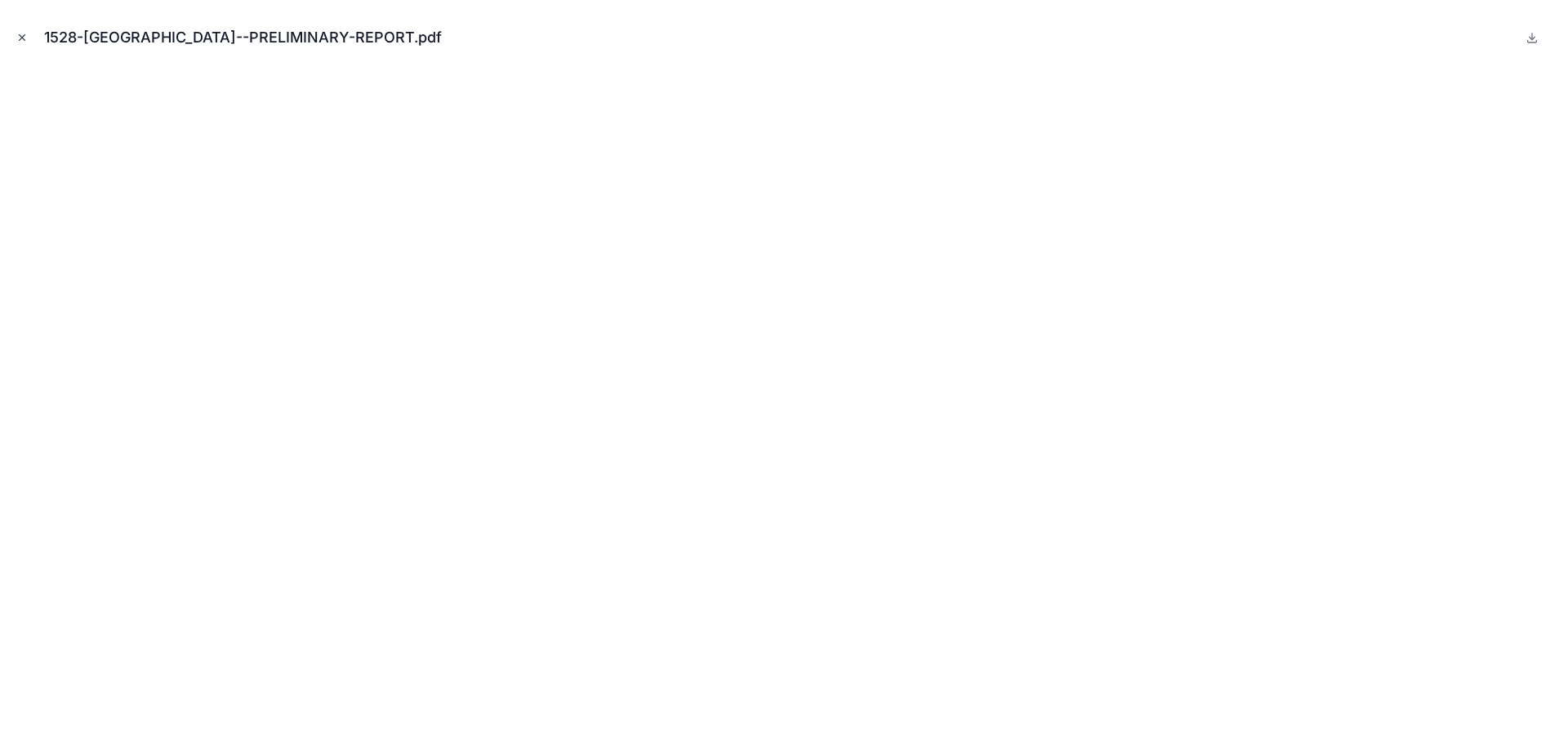
click at [17, 35] on icon "Close modal" at bounding box center [21, 38] width 12 height 12
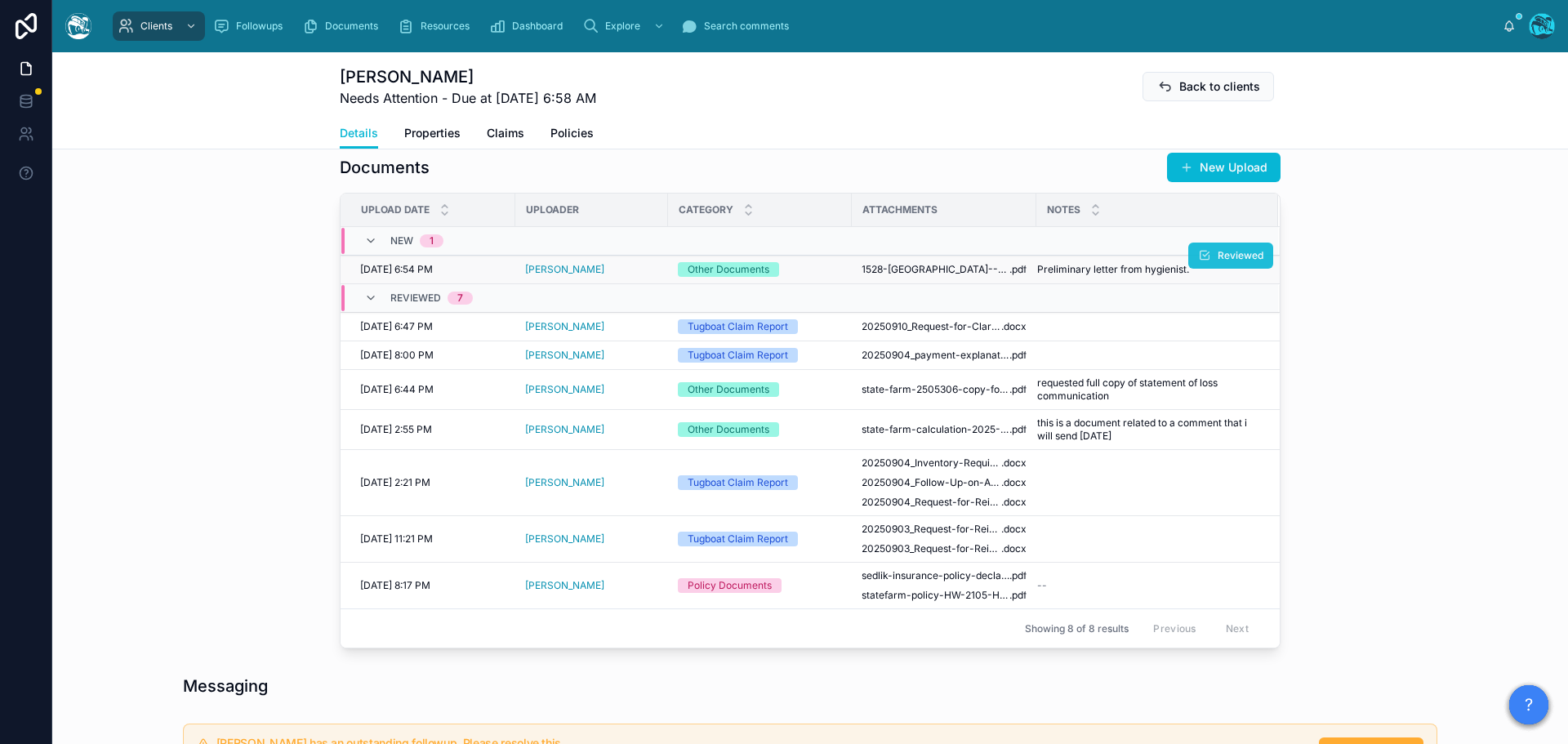
click at [1218, 262] on span "Reviewed" at bounding box center [1241, 256] width 46 height 13
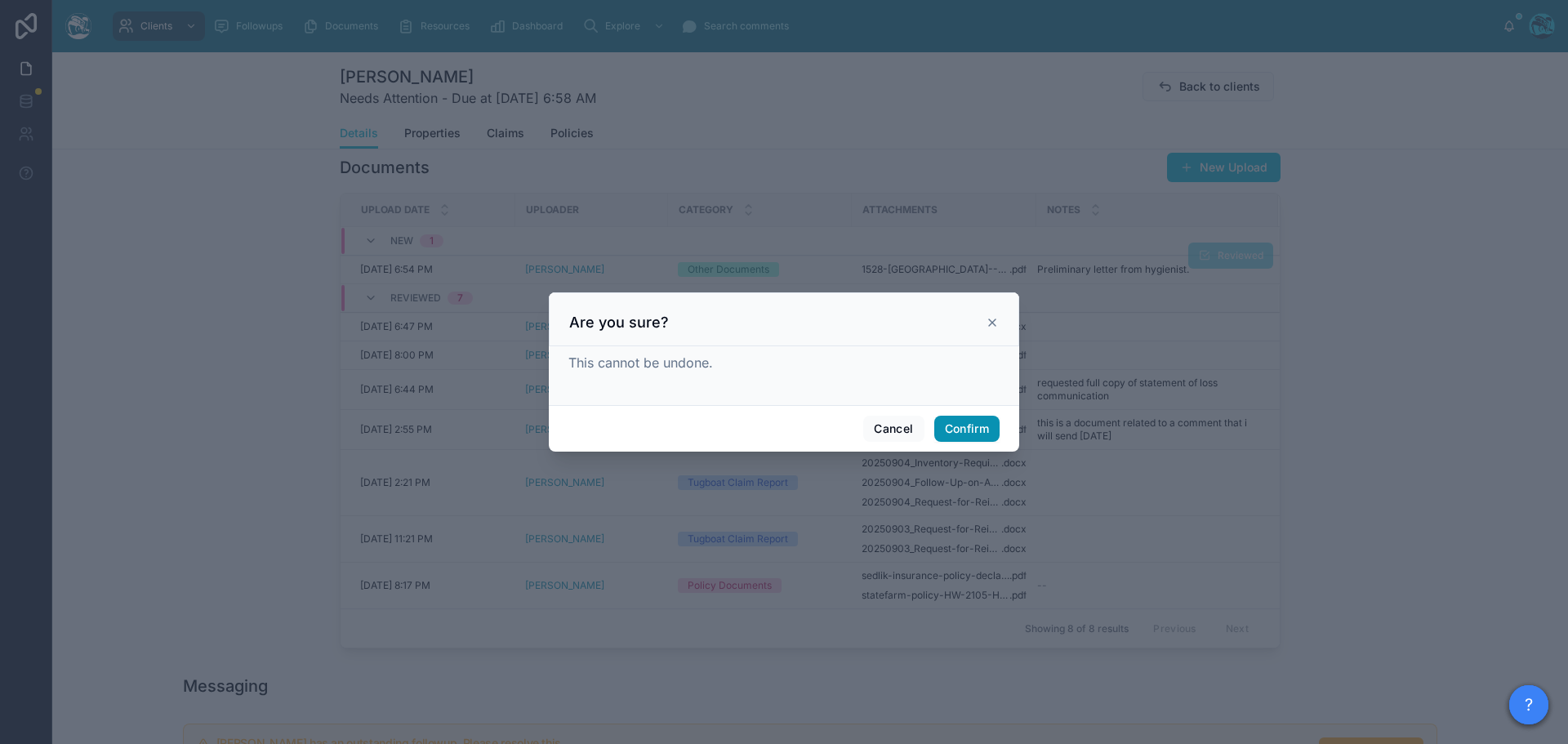
click at [952, 425] on button "Confirm" at bounding box center [967, 428] width 65 height 26
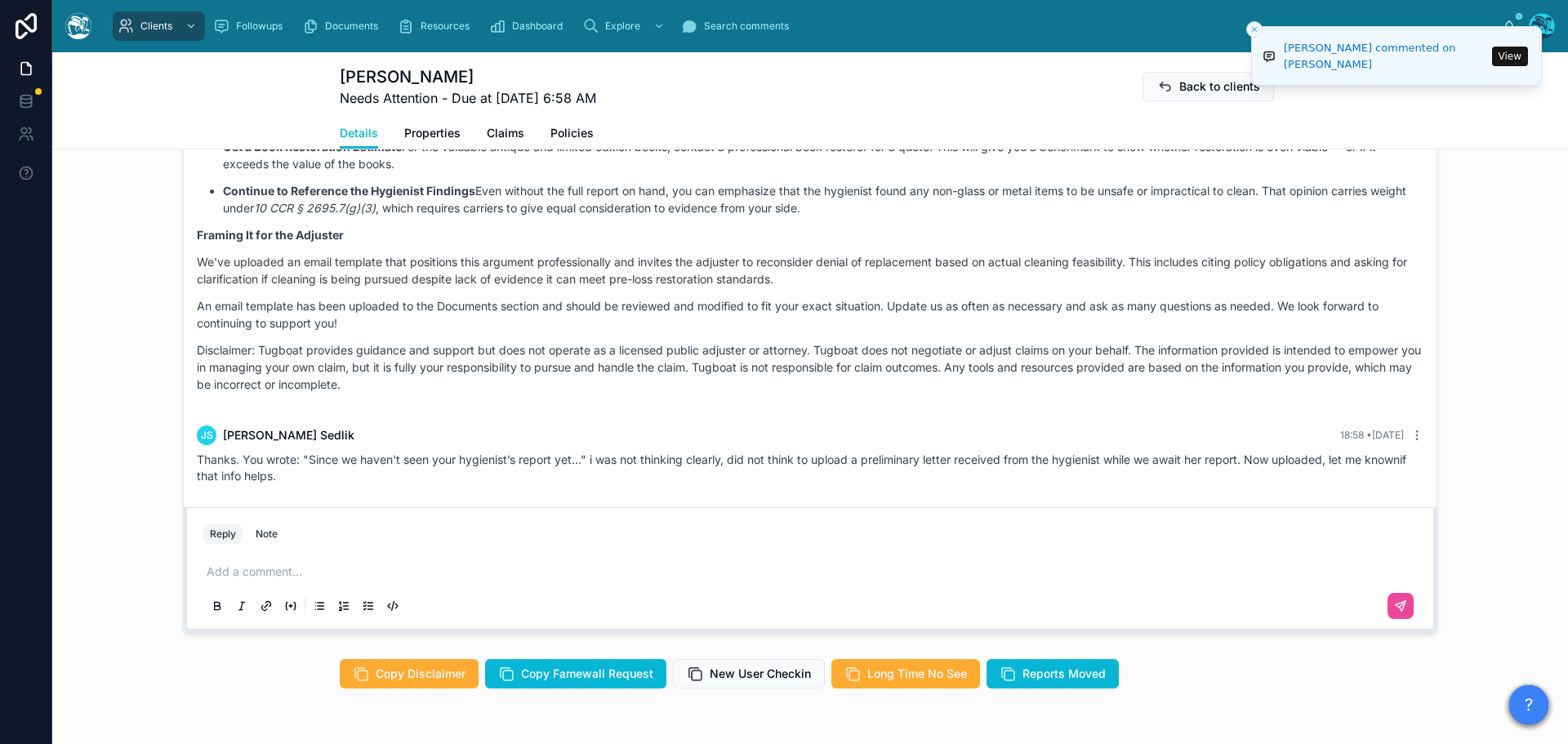
scroll to position [1306, 0]
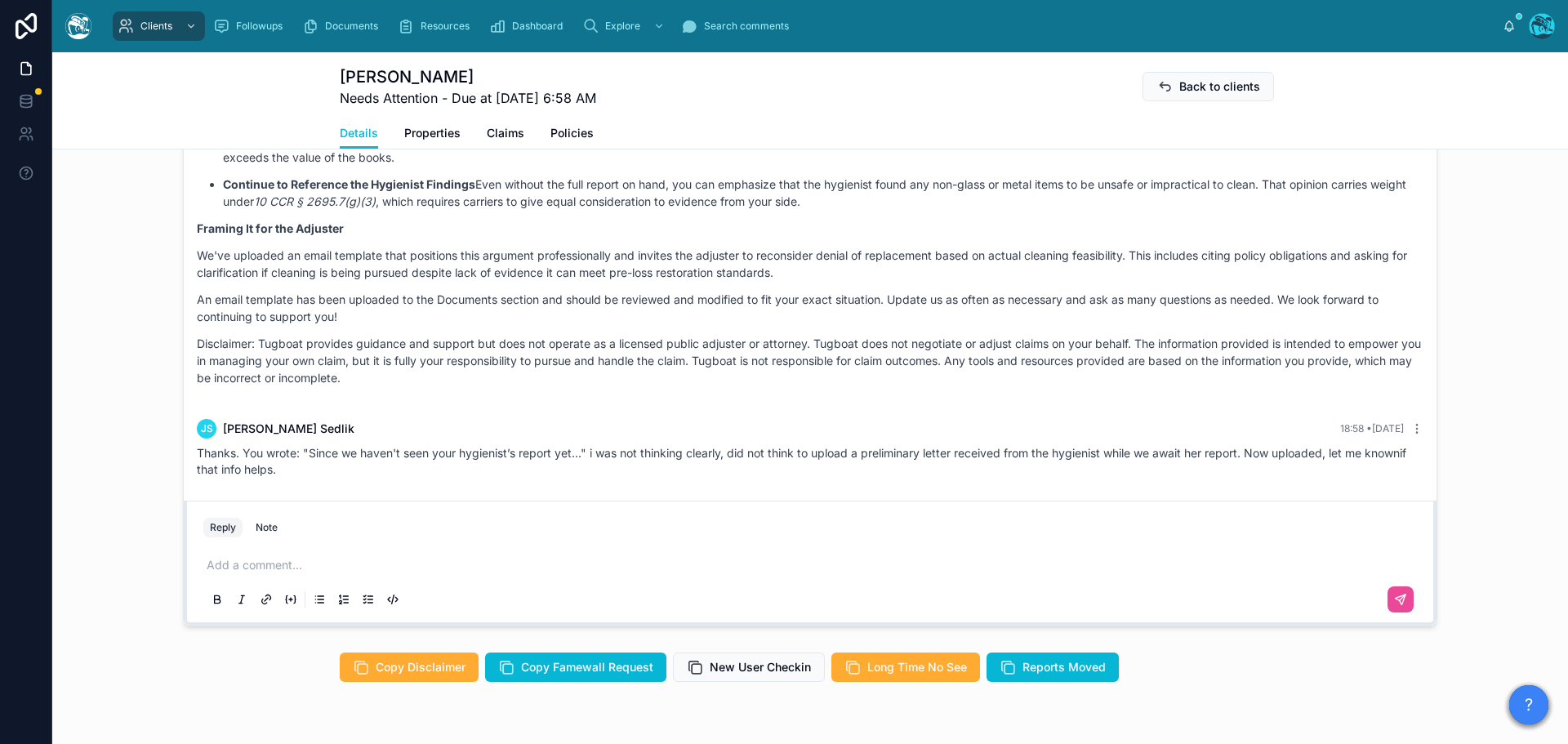
click at [263, 573] on p at bounding box center [813, 565] width 1214 height 16
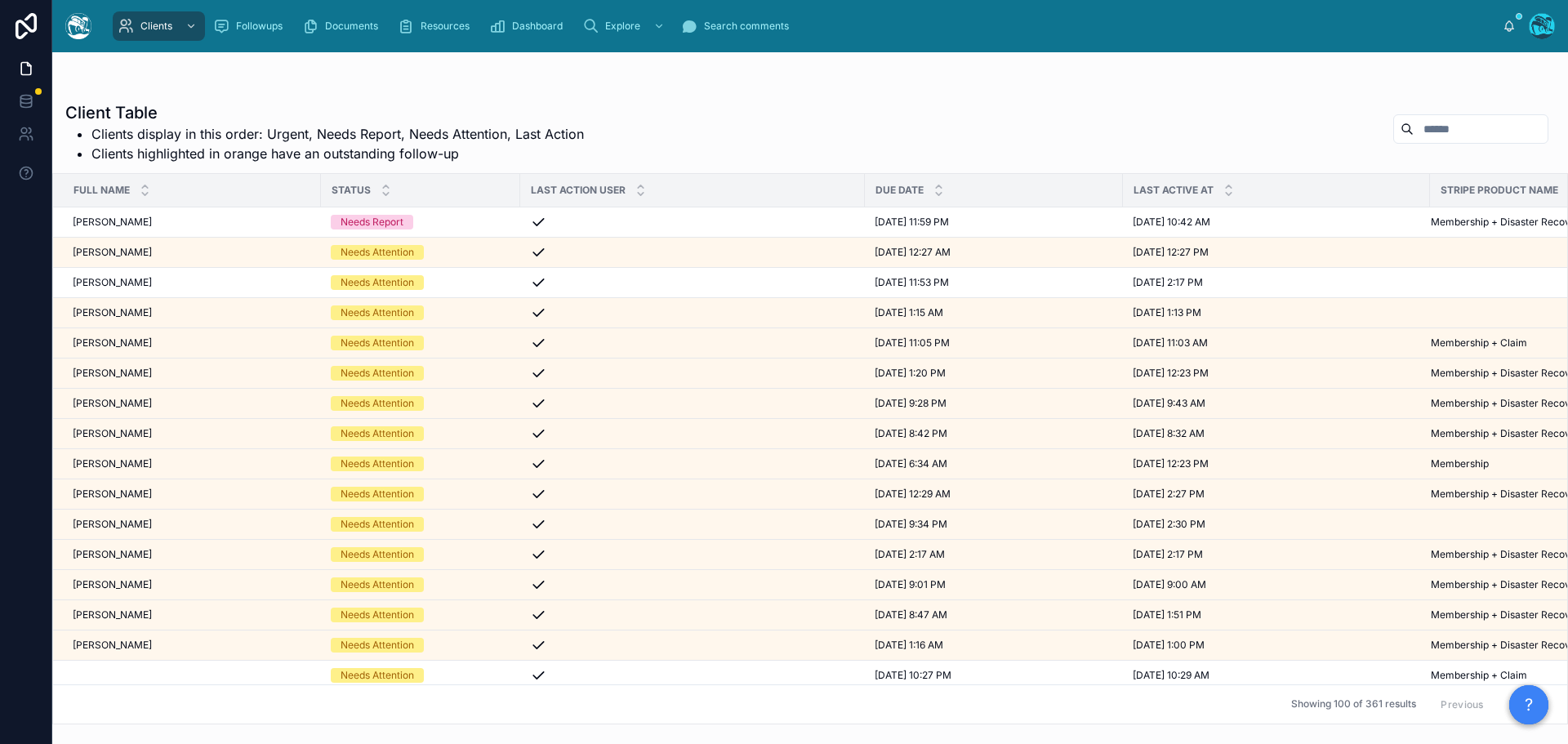
click at [1419, 131] on input "text" at bounding box center [1481, 129] width 134 height 23
type input "******"
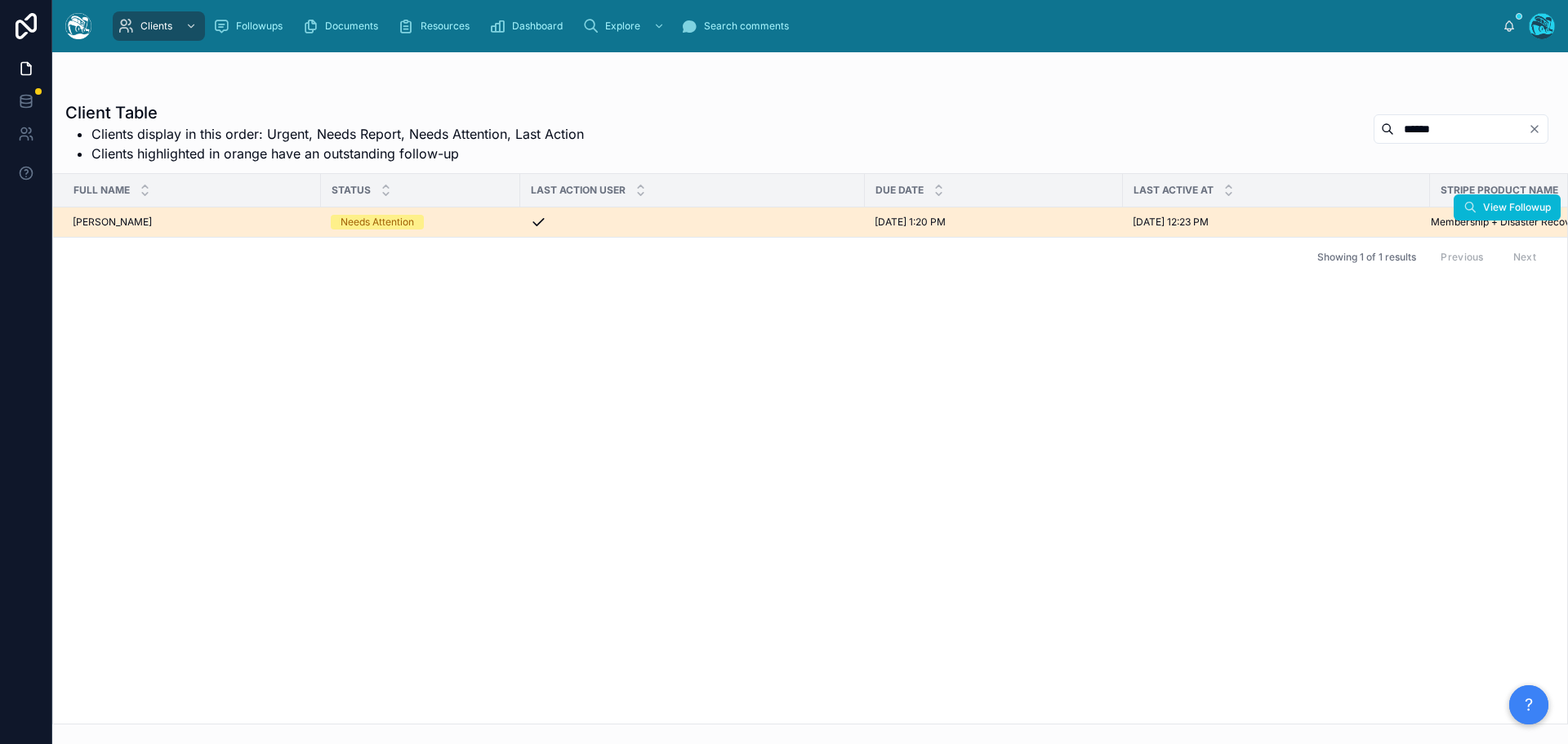
click at [148, 224] on div "Karen Girard Karen Girard" at bounding box center [191, 222] width 239 height 13
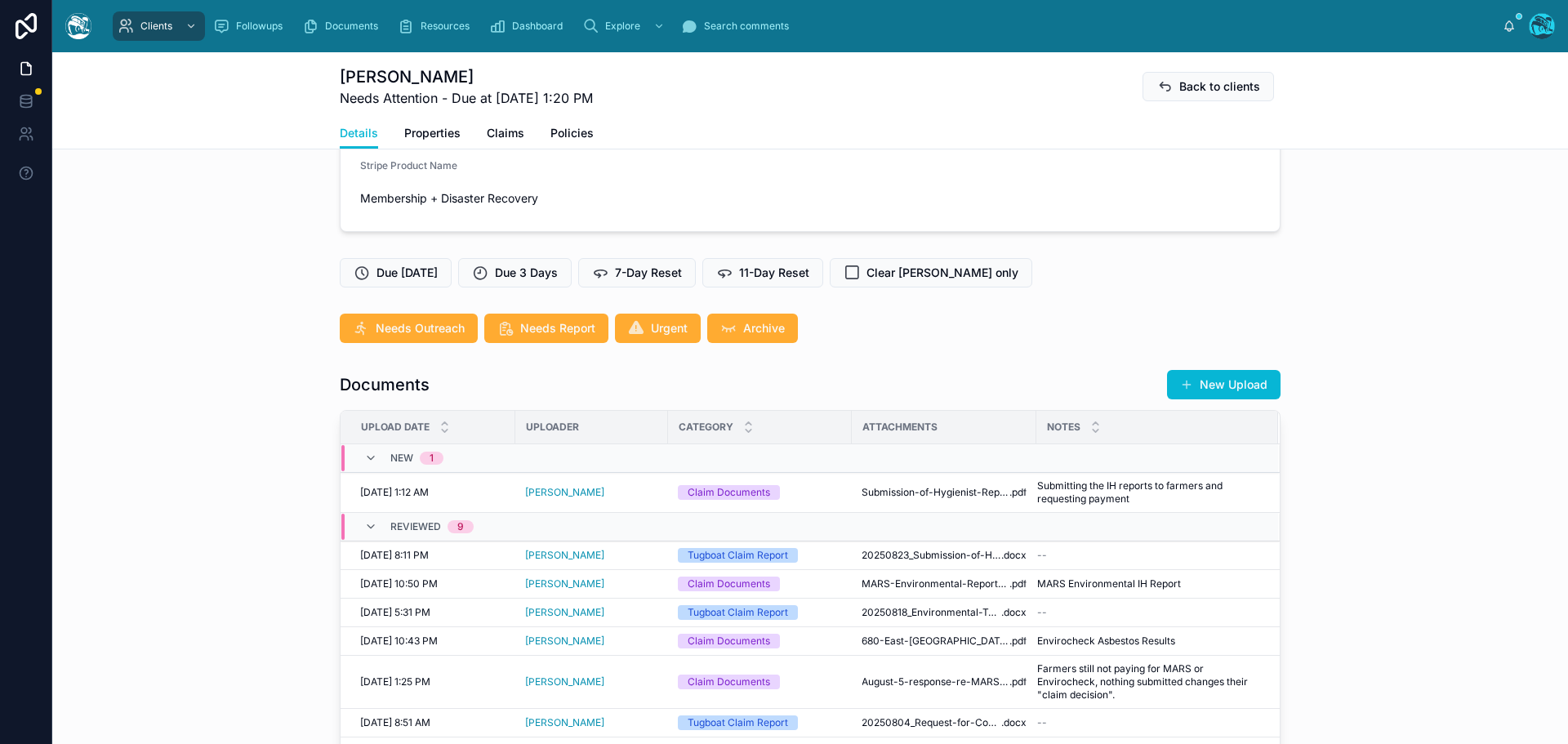
scroll to position [409, 0]
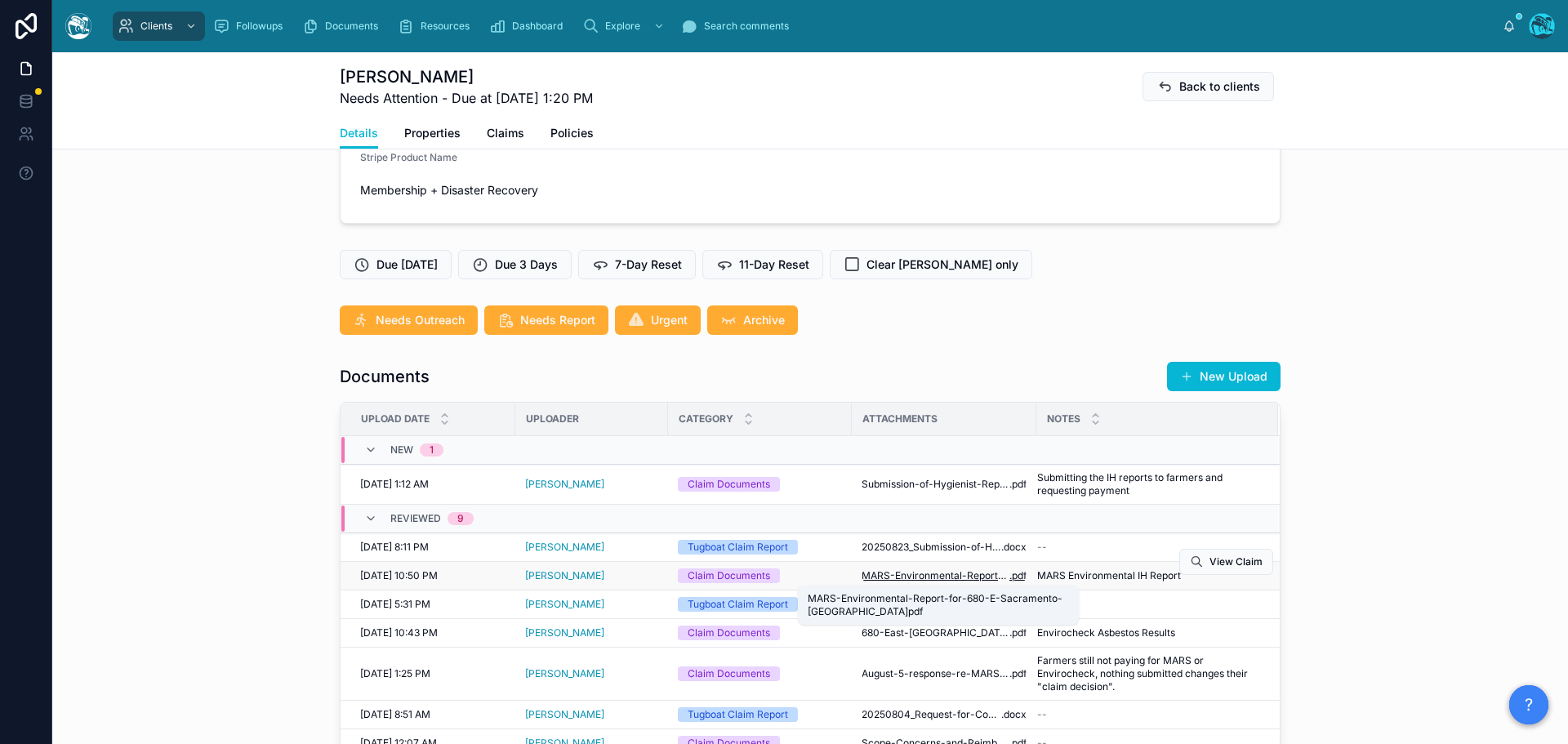
click at [939, 578] on span "MARS-Environmental-Report-for-680-E-Sacramento-St" at bounding box center [935, 575] width 148 height 13
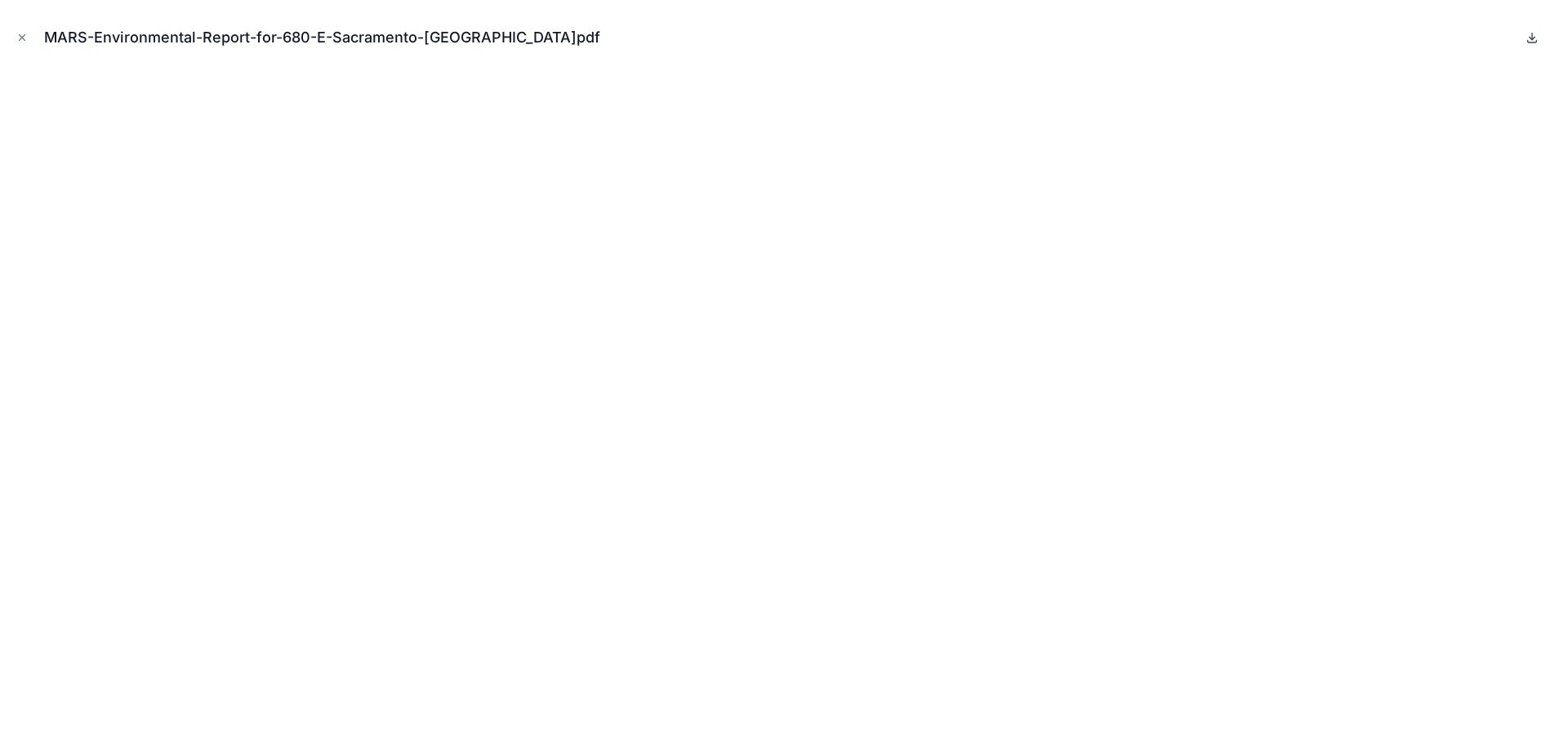
click at [1533, 37] on icon at bounding box center [1532, 38] width 13 height 13
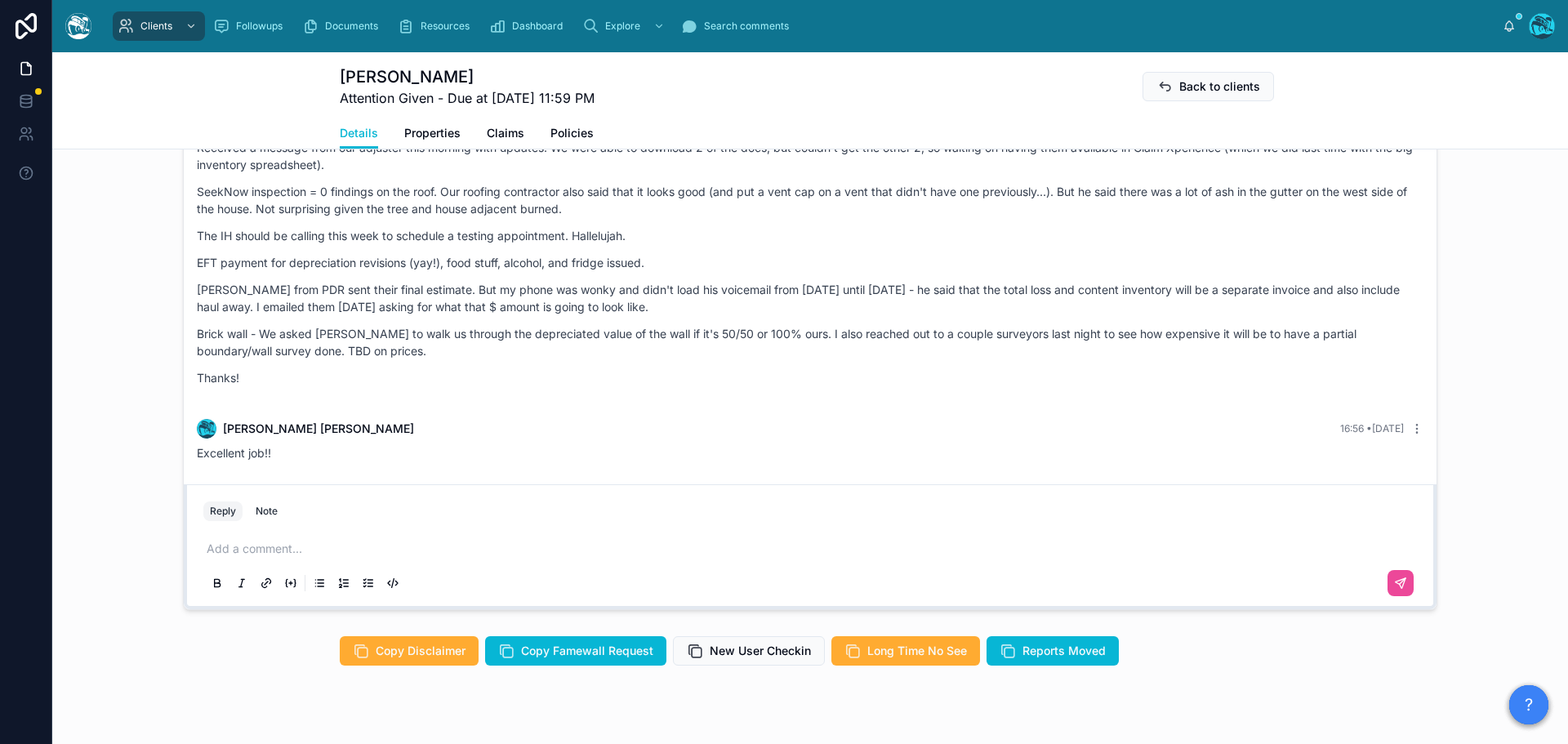
scroll to position [1328, 0]
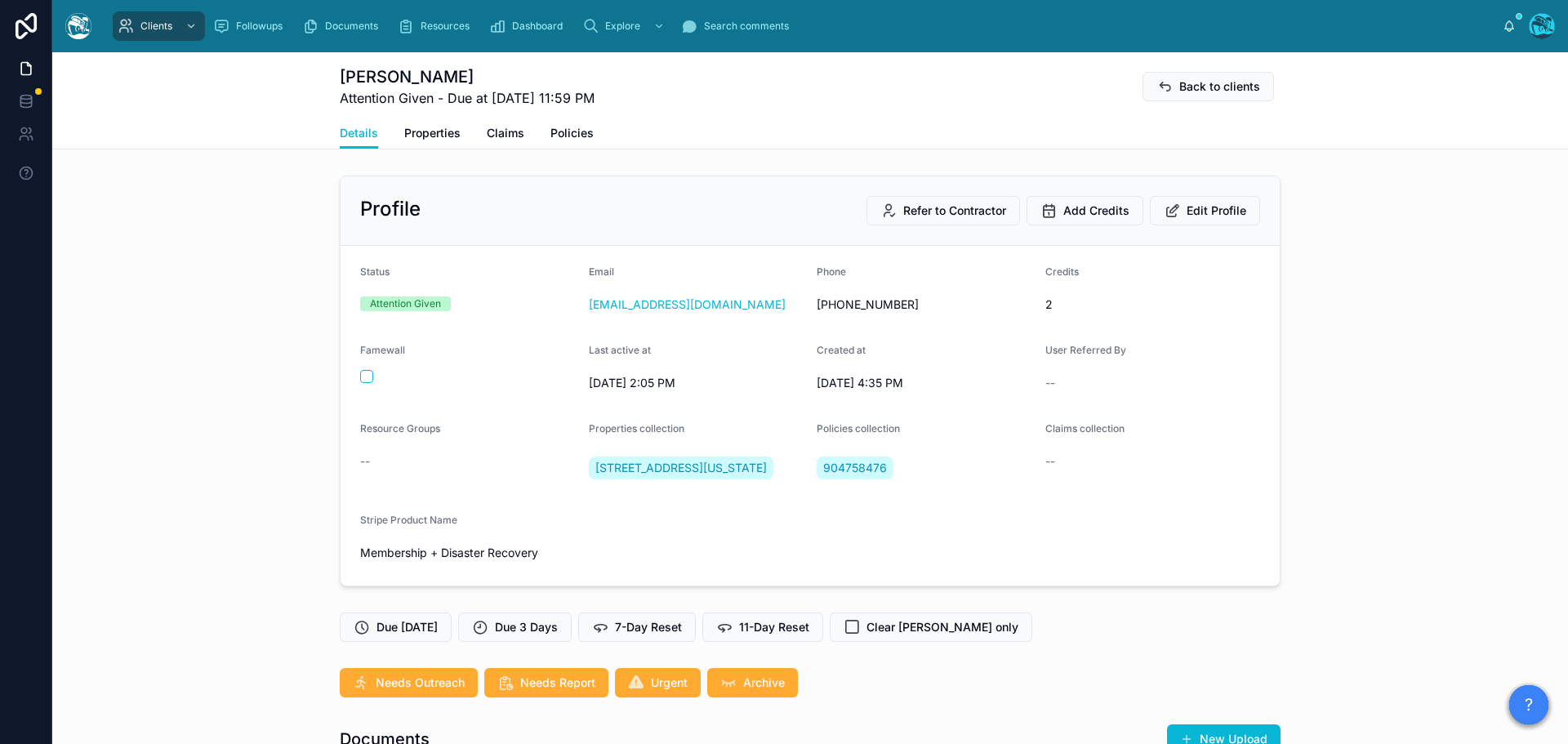
scroll to position [1470, 0]
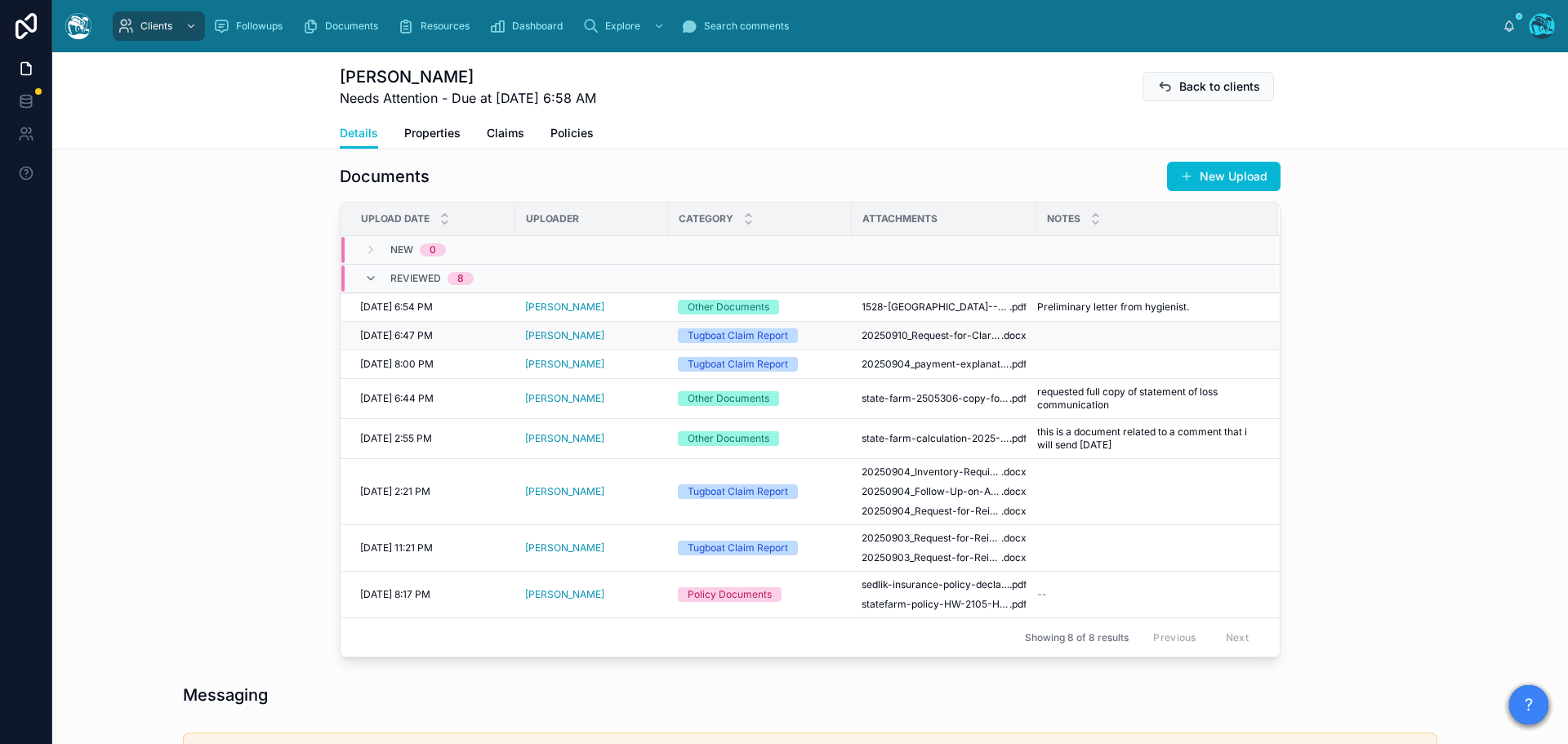
scroll to position [555, 0]
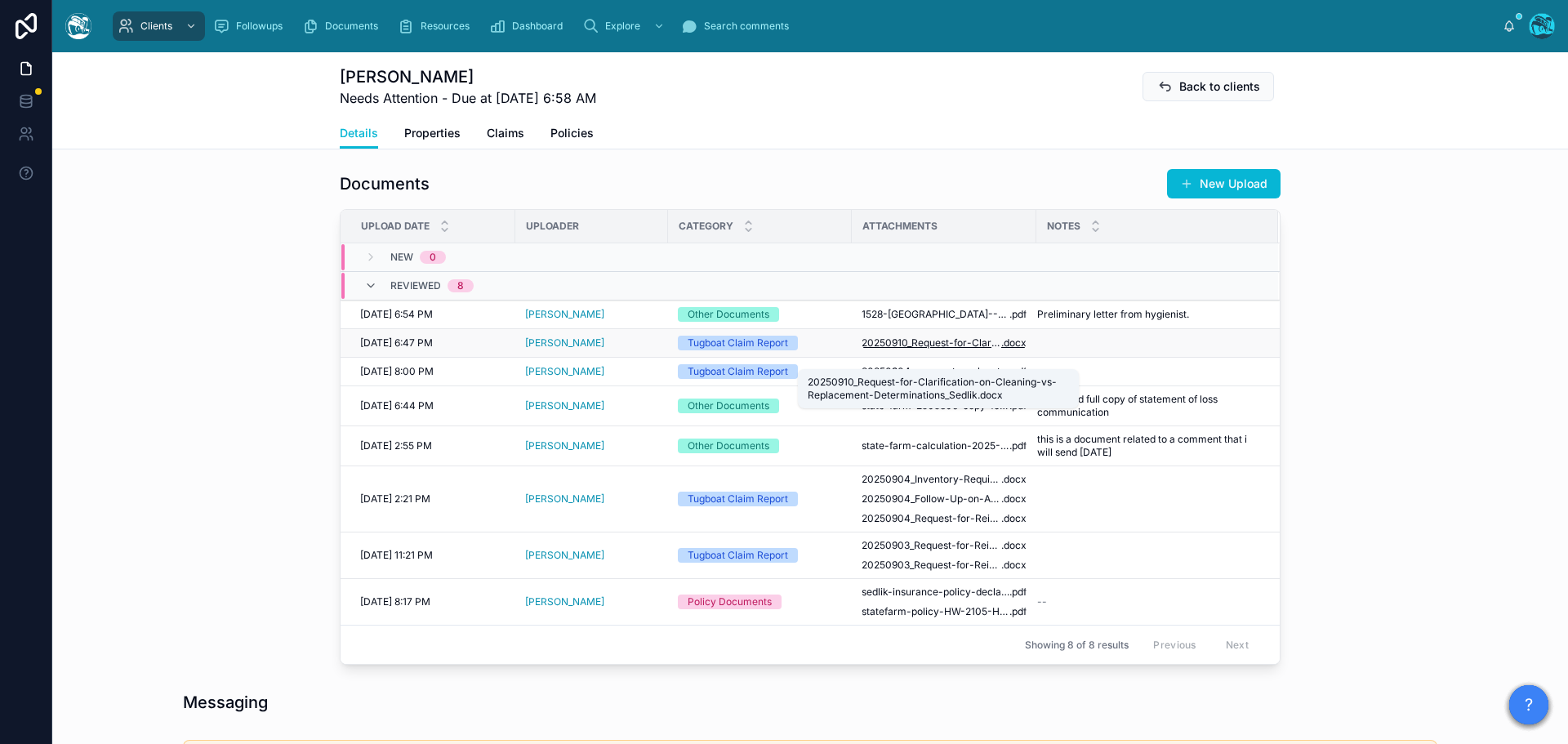
click at [950, 350] on span "20250910_Request-for-Clarification-on-Cleaning-vs-Replacement-Determinations_Se…" at bounding box center [931, 342] width 140 height 13
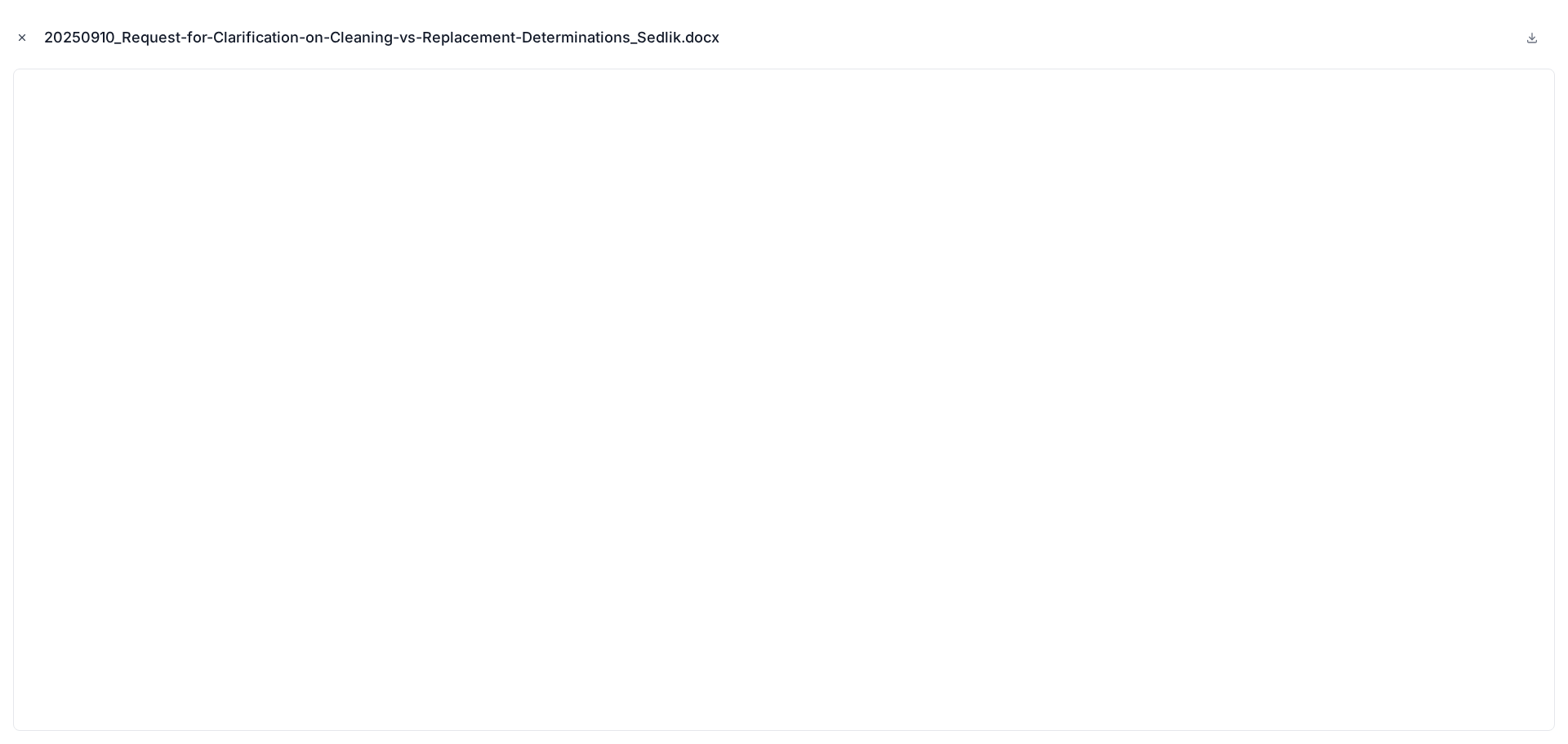
click at [17, 35] on icon "Close modal" at bounding box center [21, 38] width 12 height 12
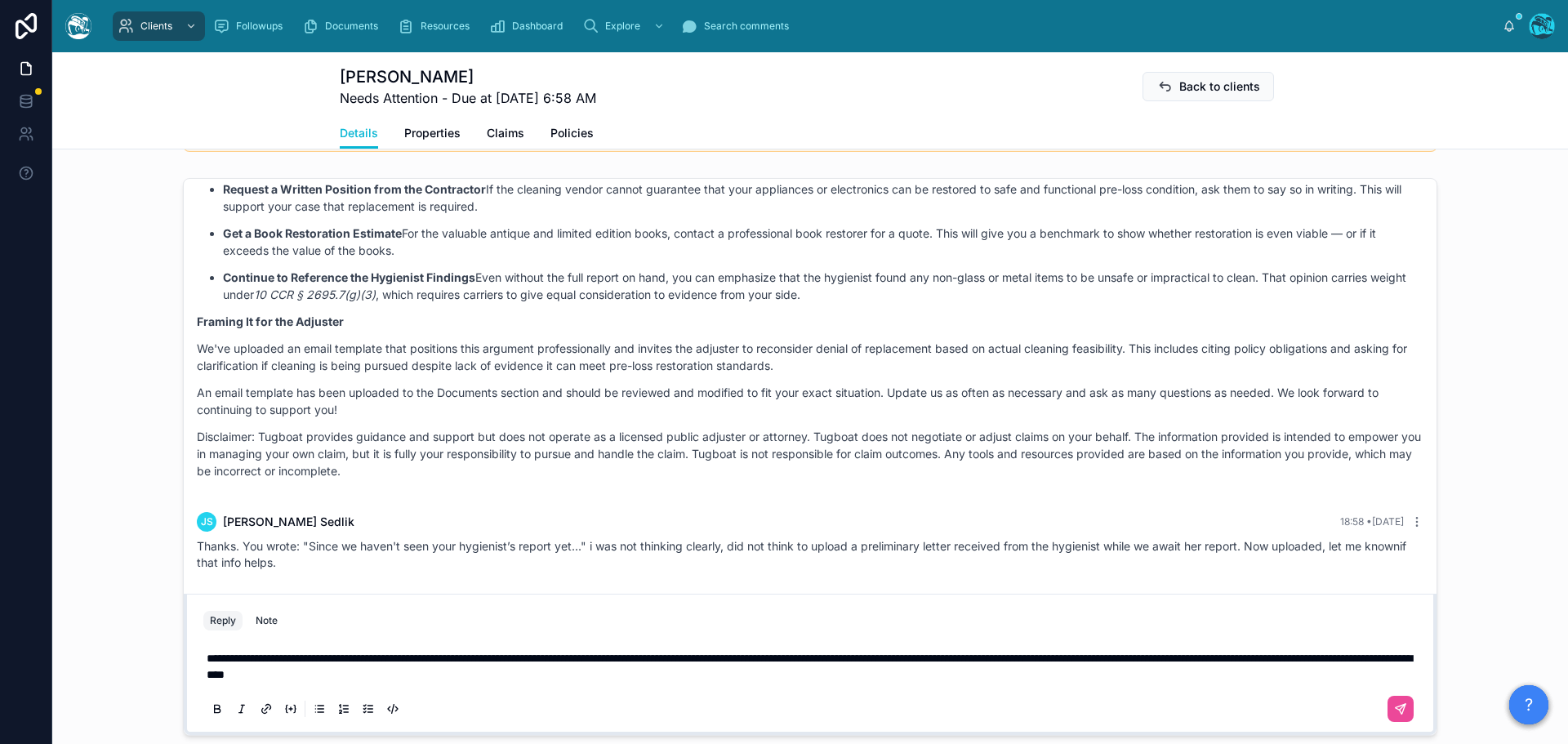
scroll to position [1372, 0]
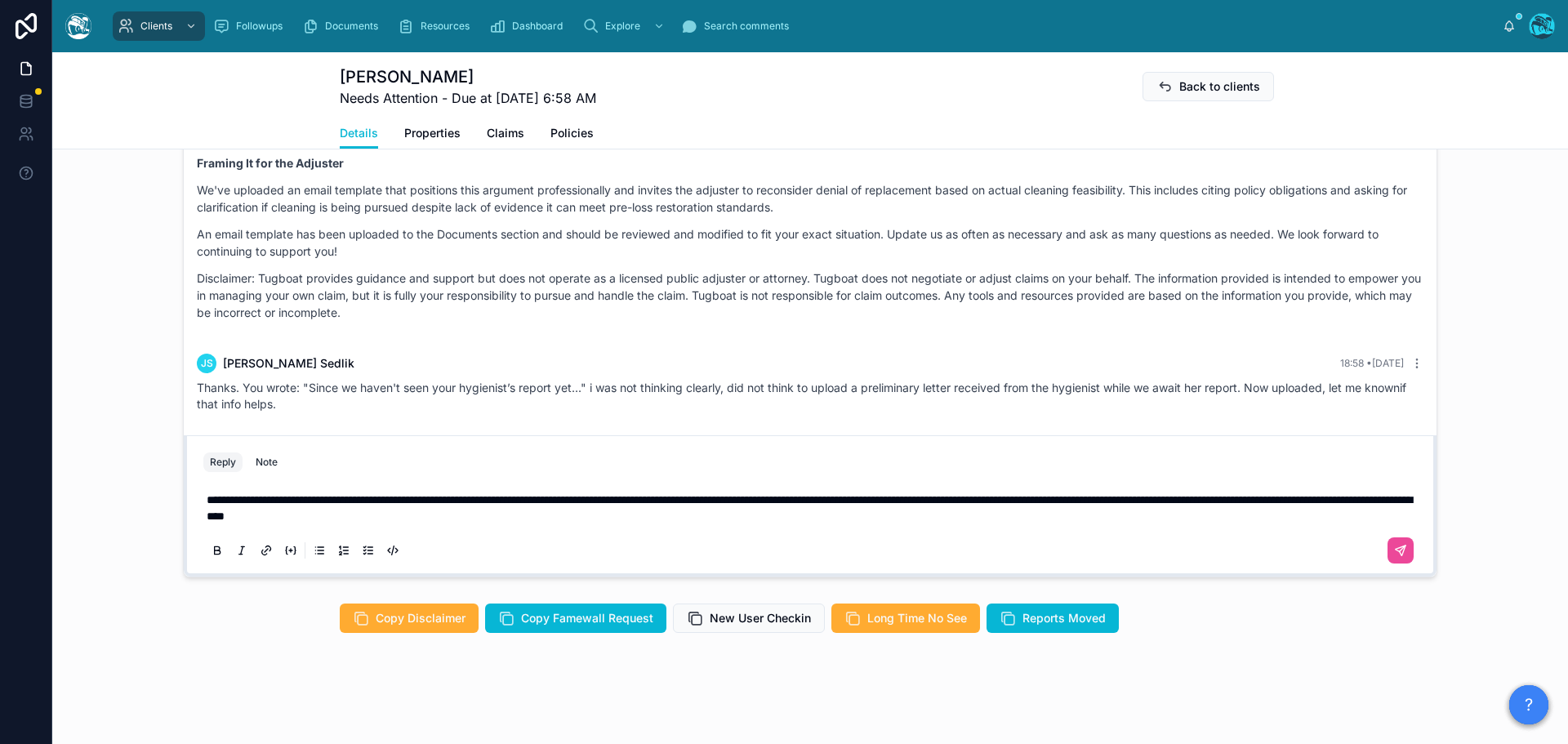
click at [584, 513] on p "**********" at bounding box center [813, 508] width 1214 height 33
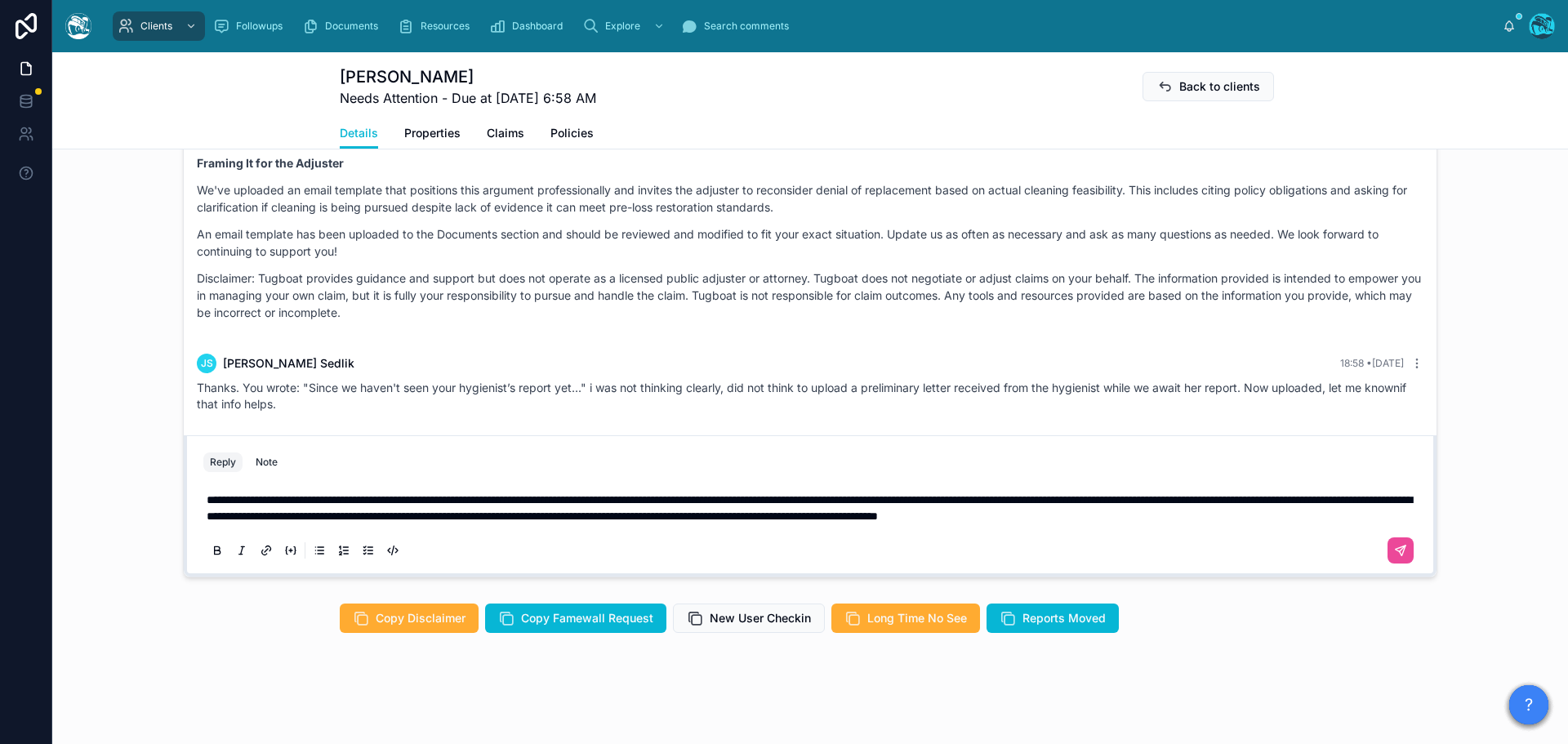
scroll to position [1356, 0]
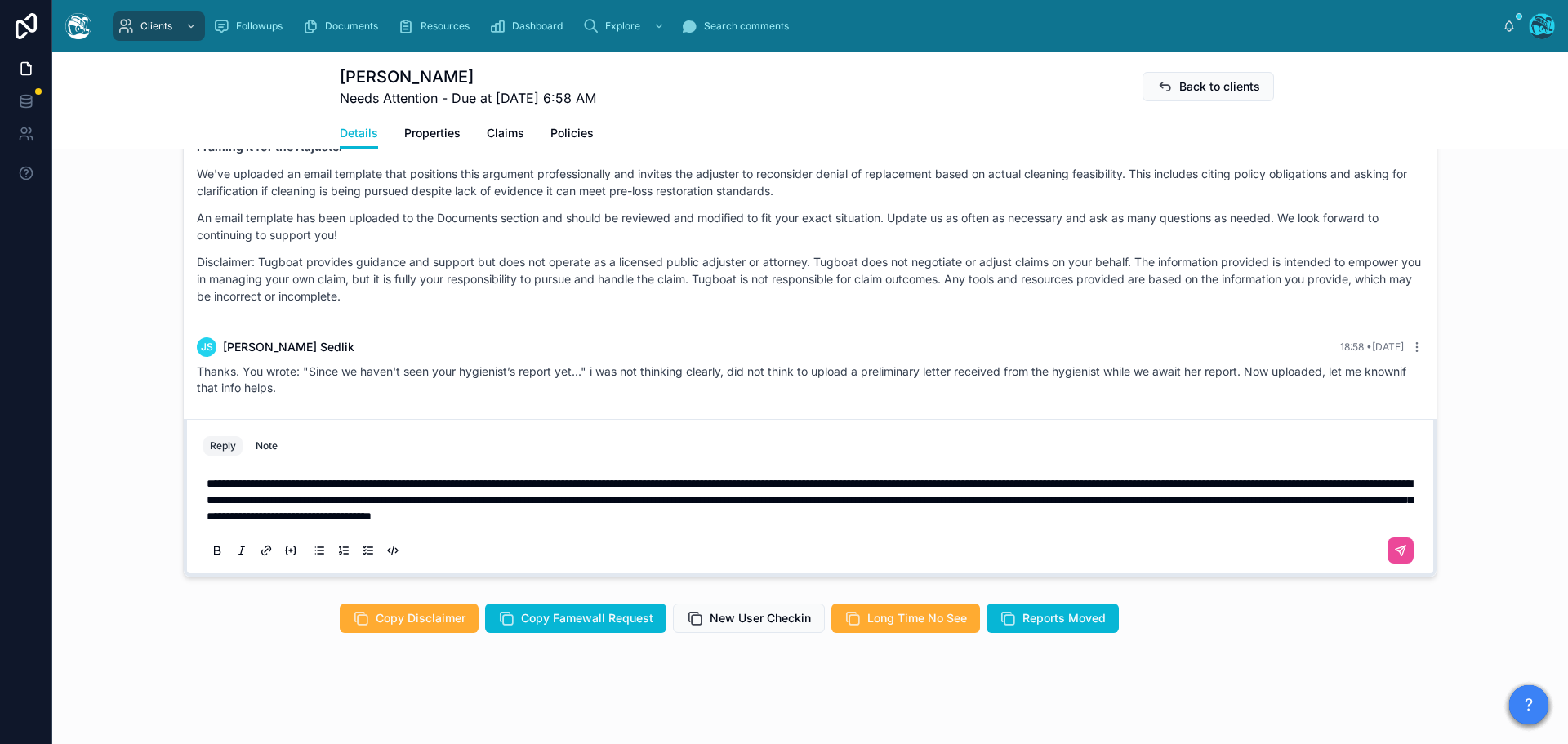
click at [1064, 515] on span "**********" at bounding box center [809, 499] width 1207 height 44
click at [1164, 524] on p "**********" at bounding box center [813, 499] width 1214 height 49
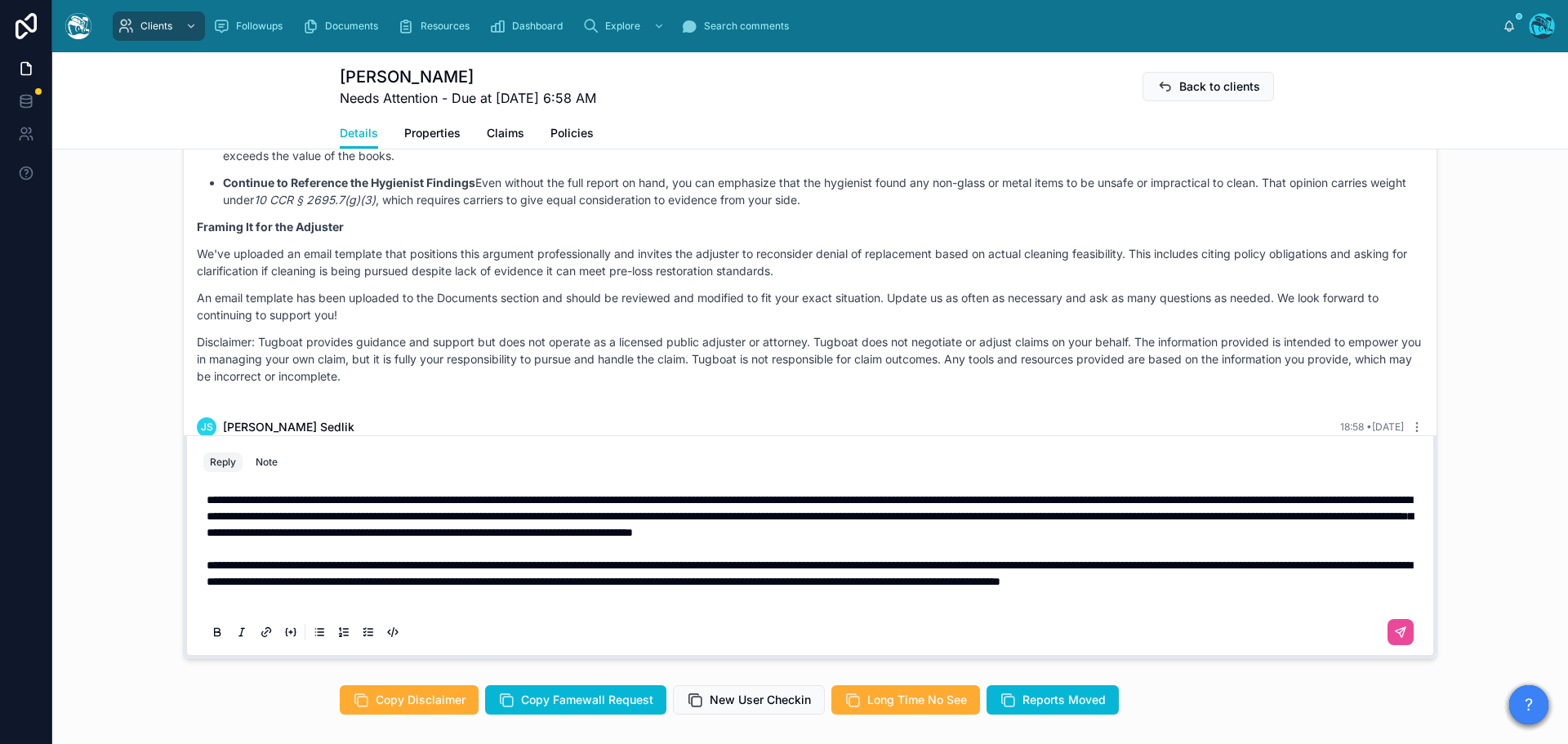
scroll to position [1241, 0]
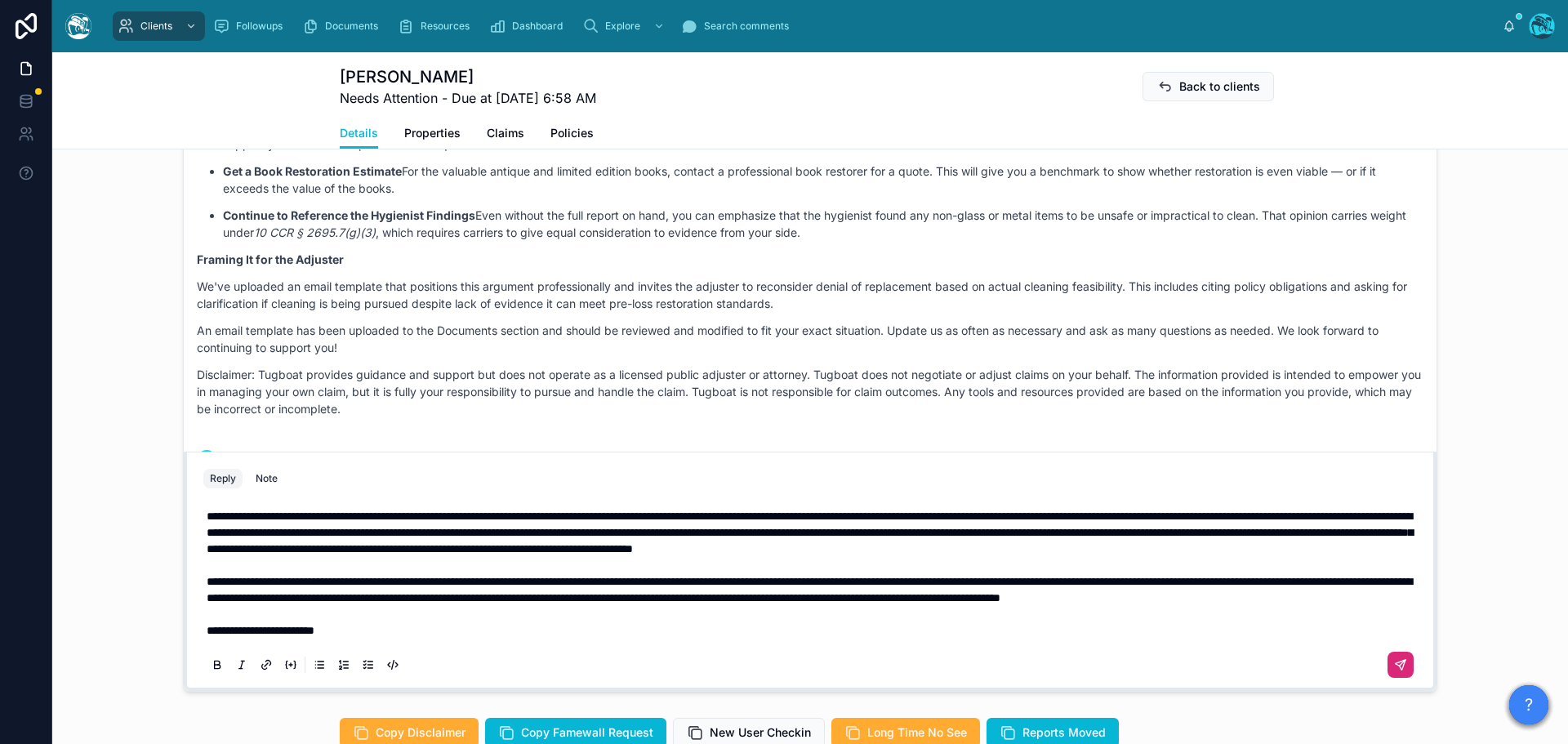
click at [1400, 665] on icon at bounding box center [1403, 663] width 5 height 5
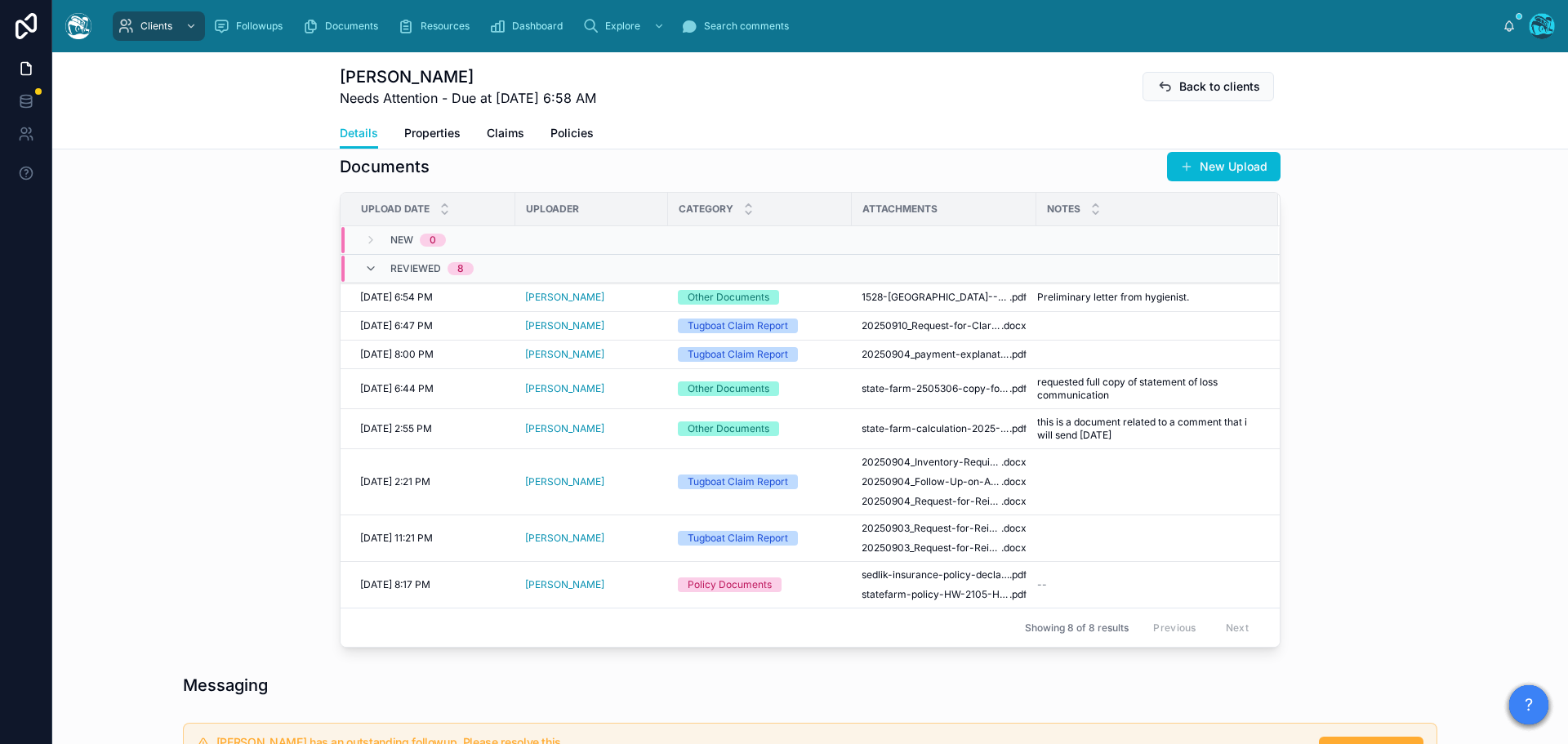
scroll to position [824, 0]
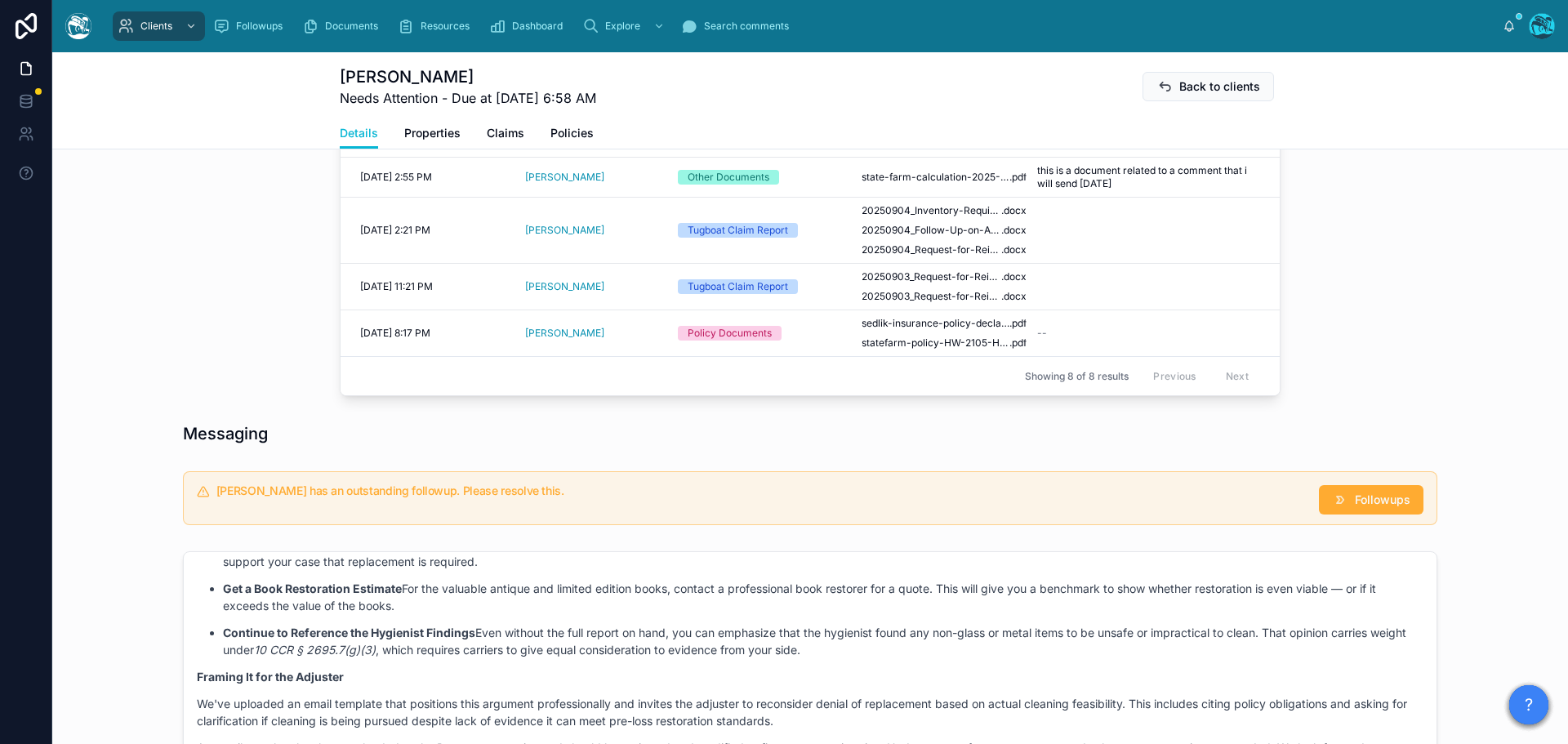
click at [1369, 525] on div "[PERSON_NAME] has an outstanding followup. Please resolve this. Followups" at bounding box center [810, 498] width 1255 height 54
click at [1374, 508] on span "Followups" at bounding box center [1383, 500] width 55 height 16
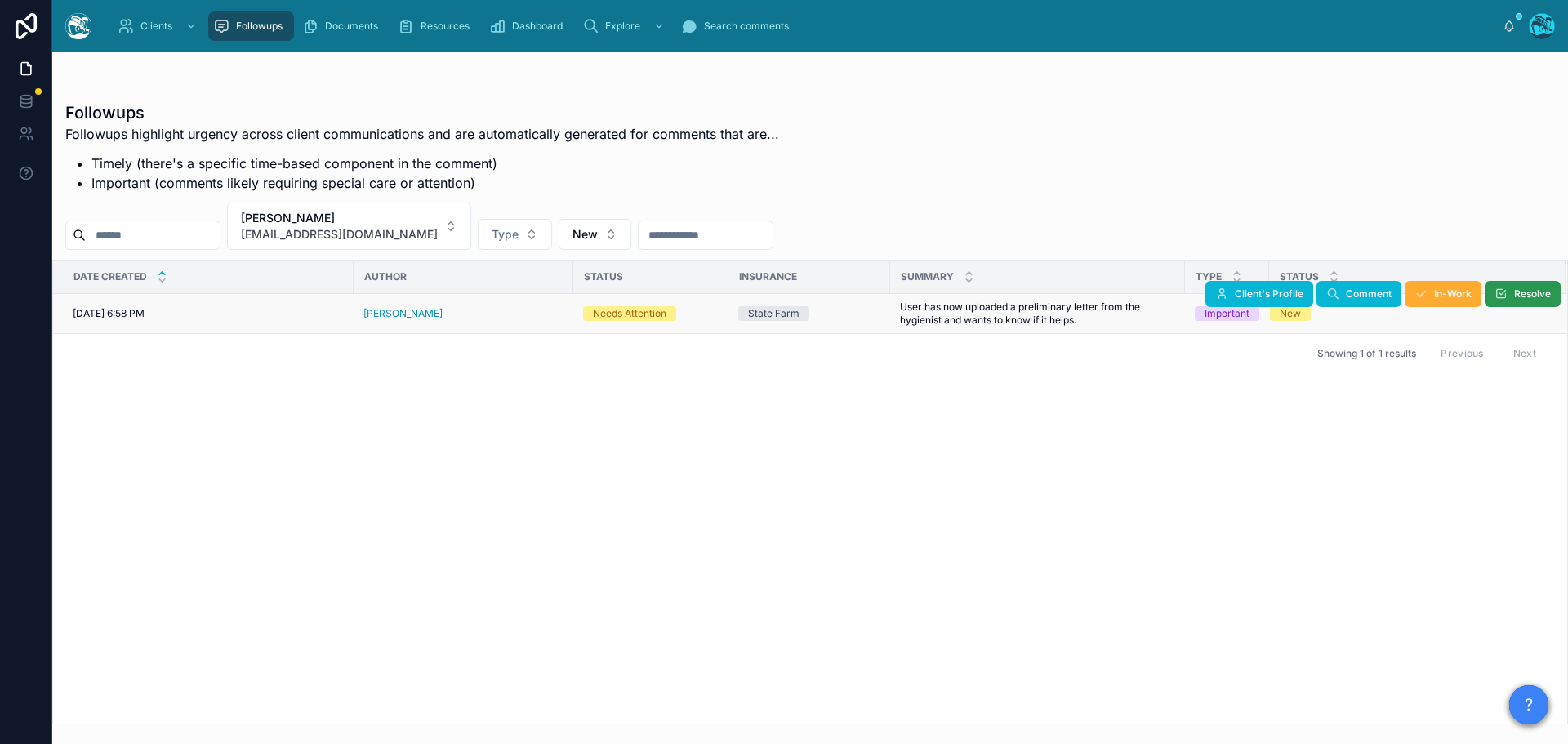
click at [1519, 299] on span "Resolve" at bounding box center [1532, 293] width 37 height 13
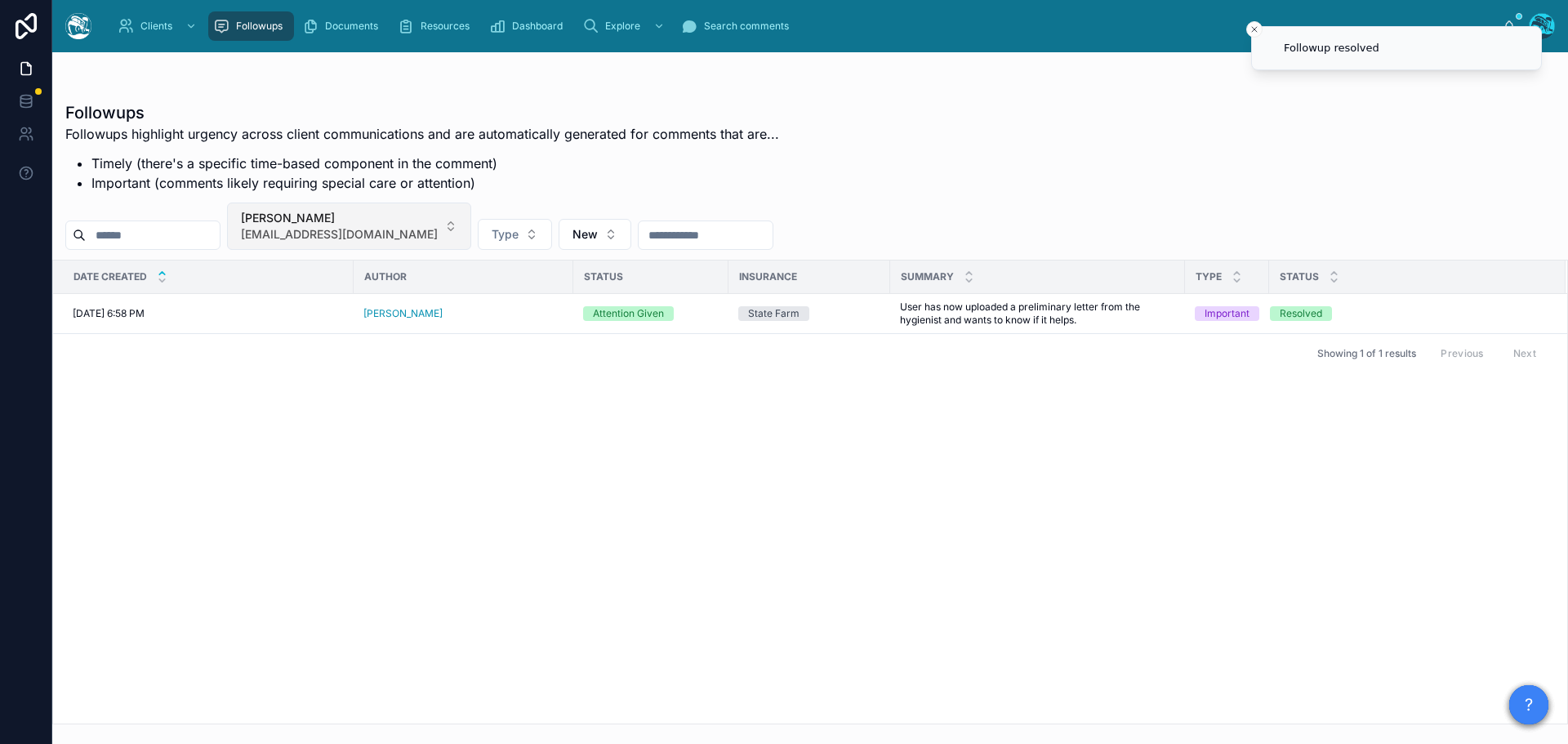
click at [456, 231] on button "[PERSON_NAME] [EMAIL_ADDRESS][DOMAIN_NAME]" at bounding box center [349, 225] width 244 height 47
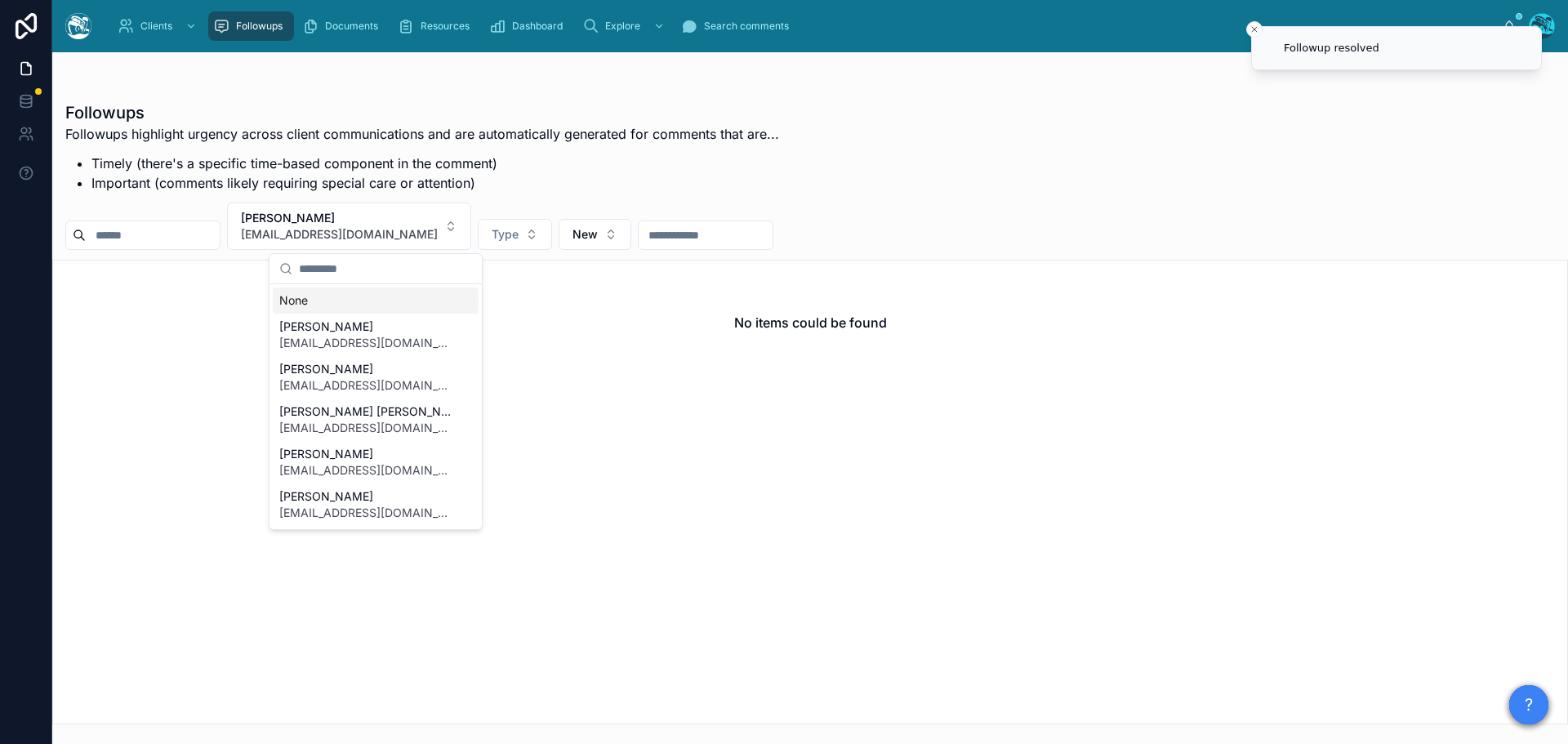
click at [300, 303] on div "None" at bounding box center [376, 300] width 206 height 26
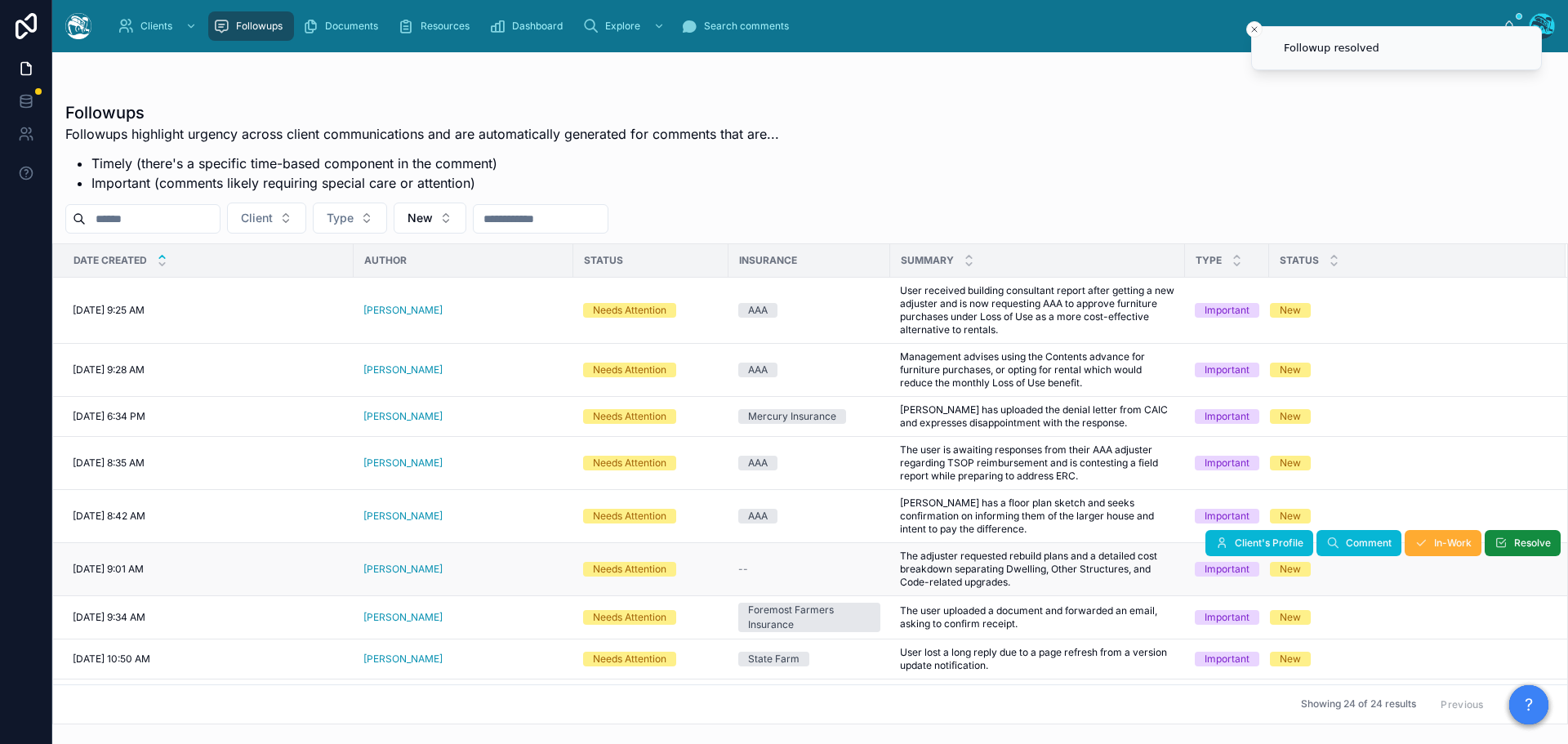
click at [421, 568] on div "[PERSON_NAME]" at bounding box center [463, 569] width 200 height 13
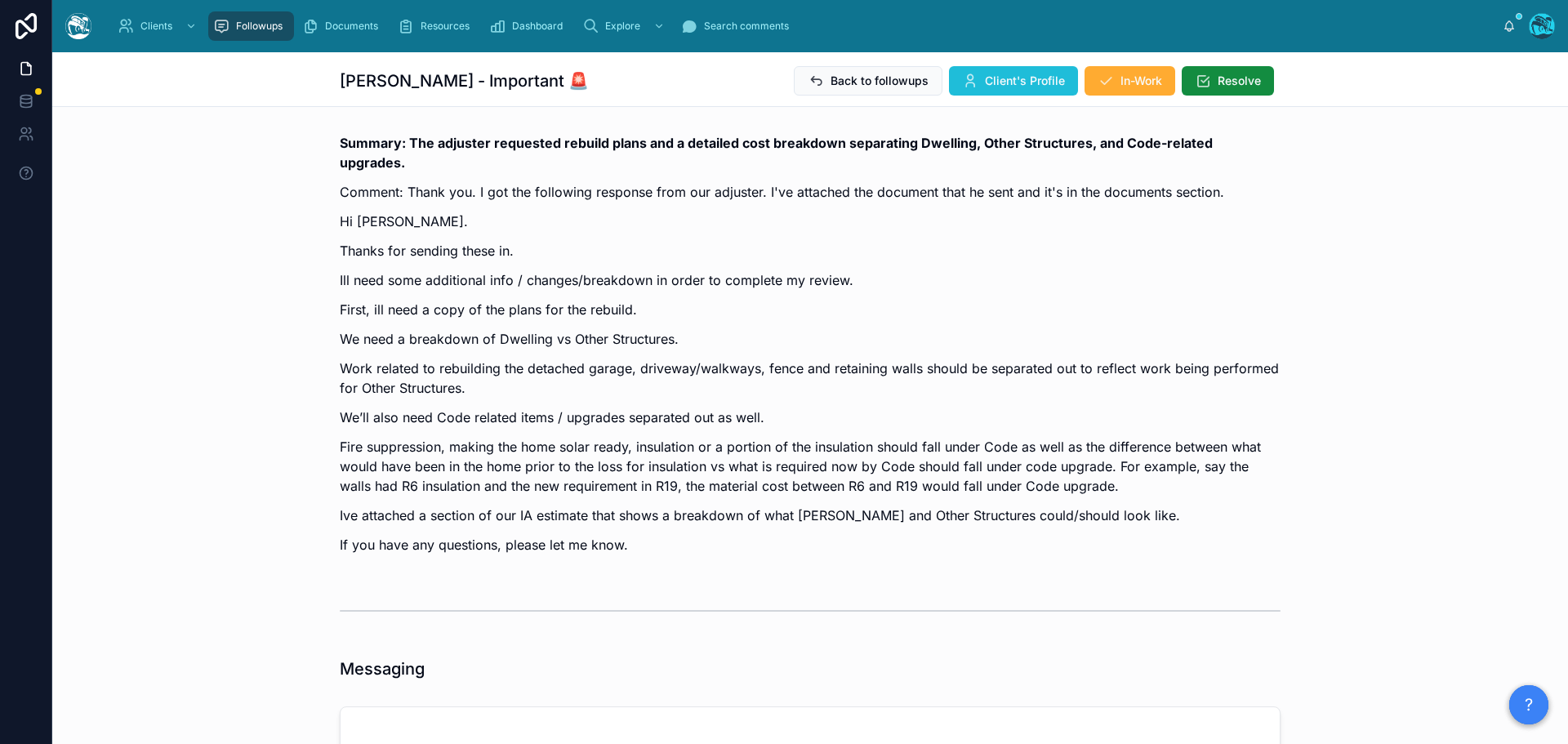
click at [1011, 71] on button "Client's Profile" at bounding box center [1013, 80] width 129 height 30
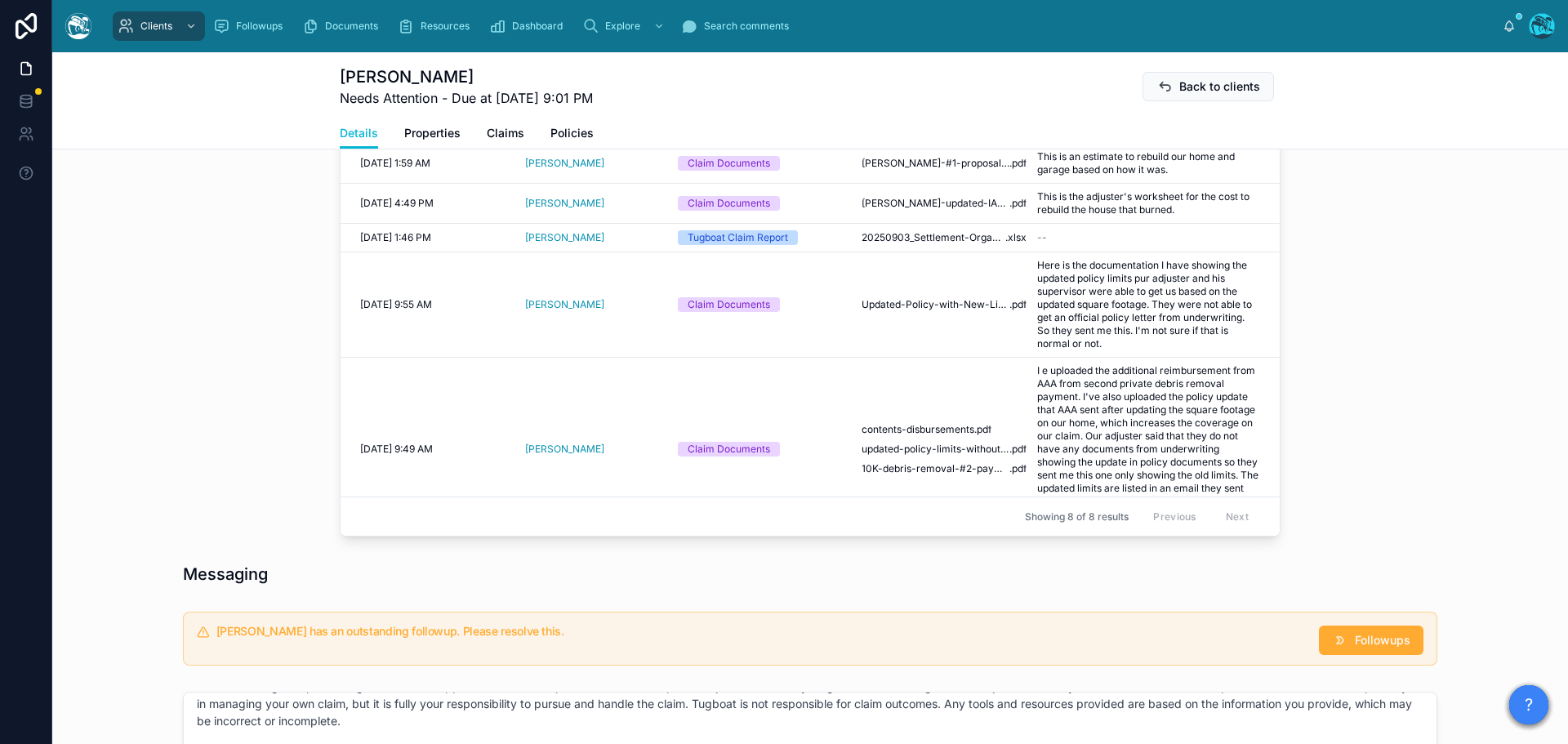
scroll to position [571, 0]
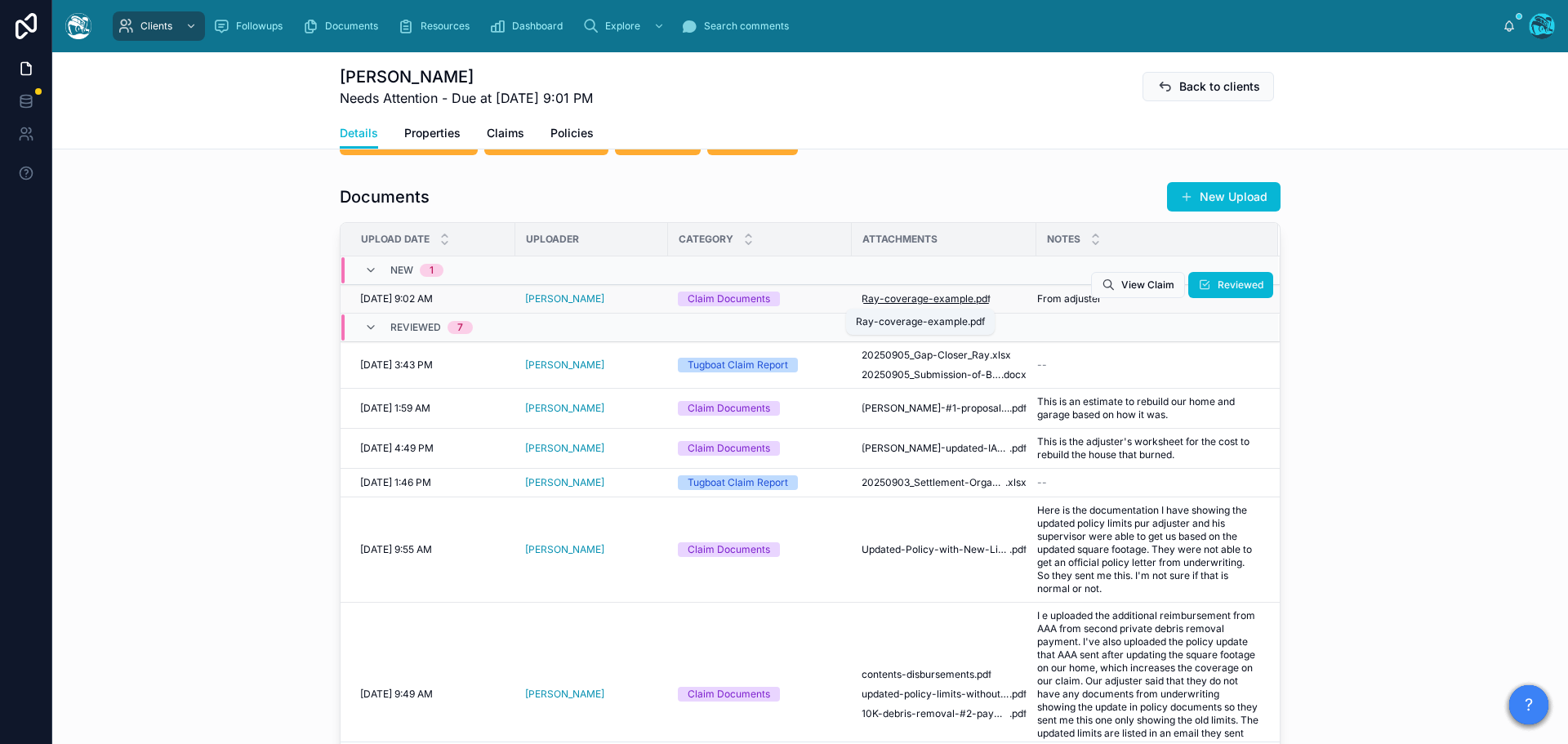
click at [946, 300] on span "Ray-coverage-example" at bounding box center [917, 299] width 112 height 13
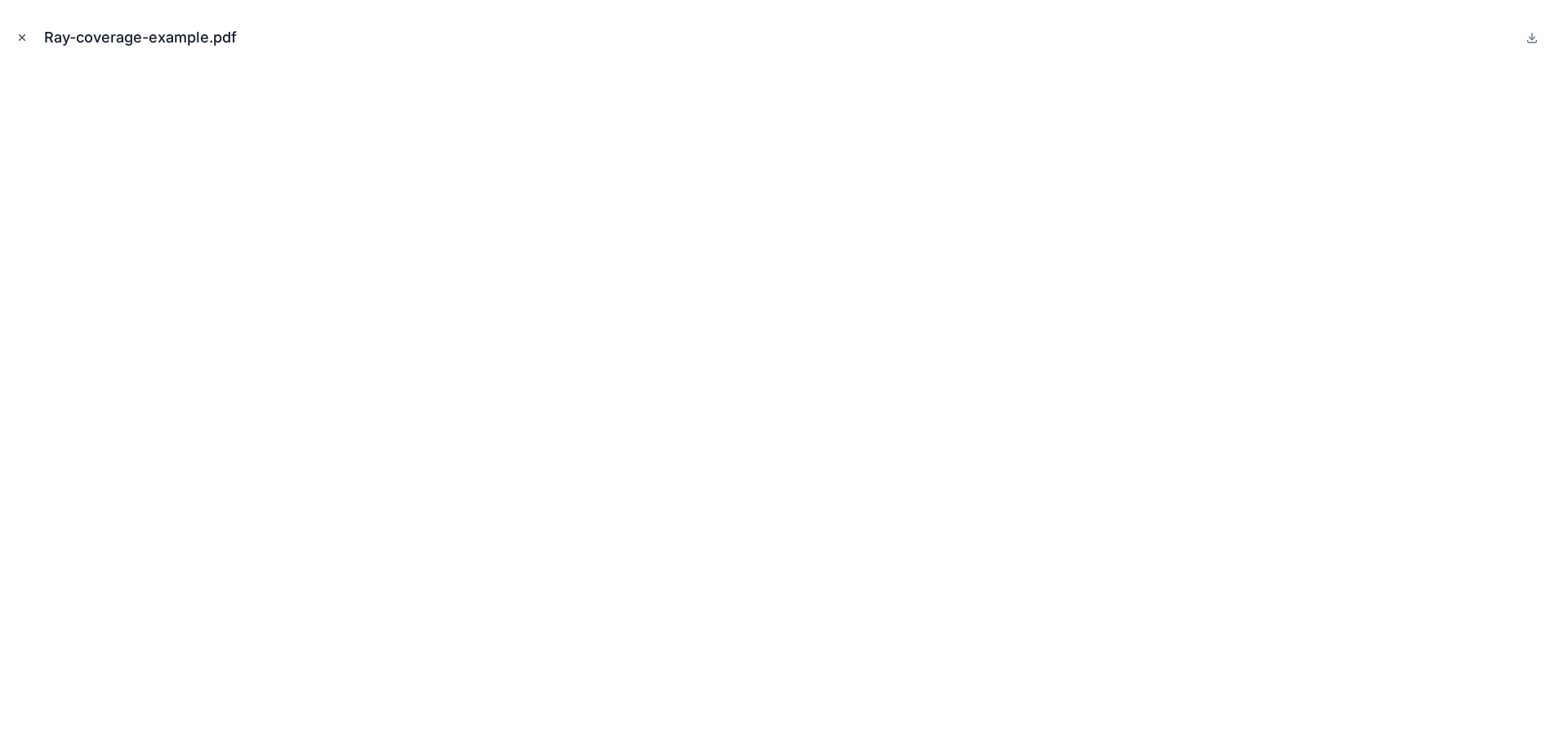
click at [21, 38] on icon "Close modal" at bounding box center [21, 38] width 12 height 12
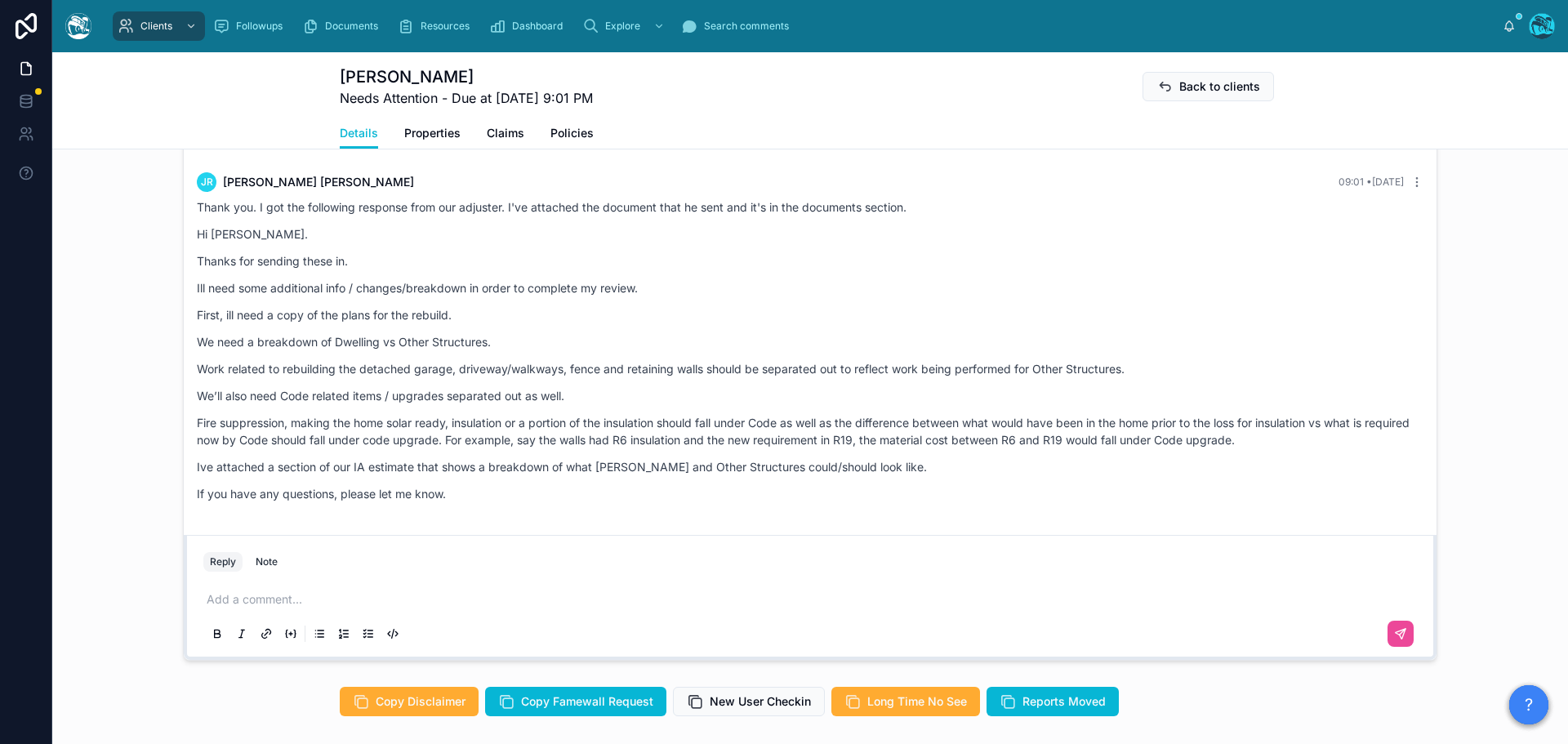
scroll to position [1470, 0]
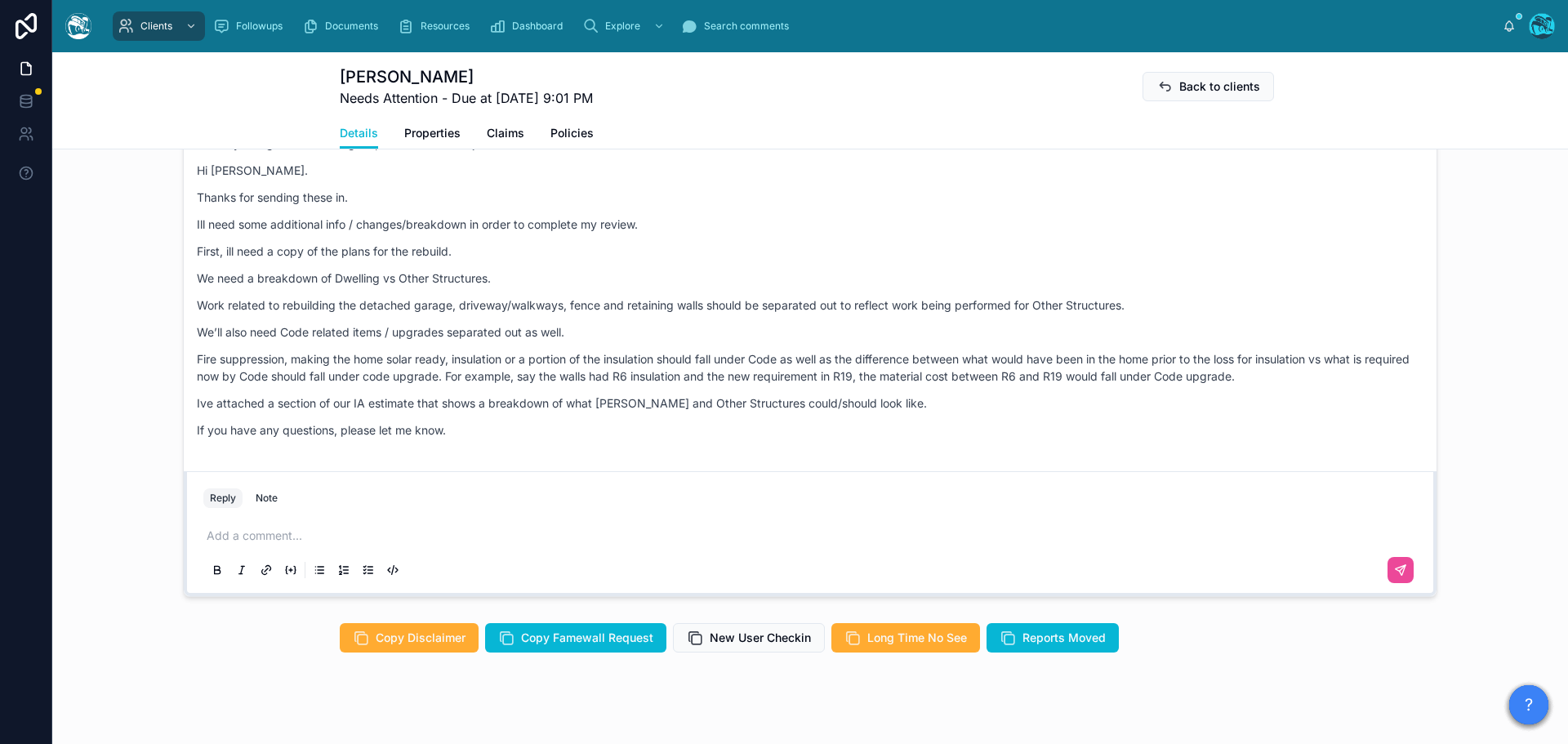
click at [239, 532] on p at bounding box center [813, 536] width 1214 height 16
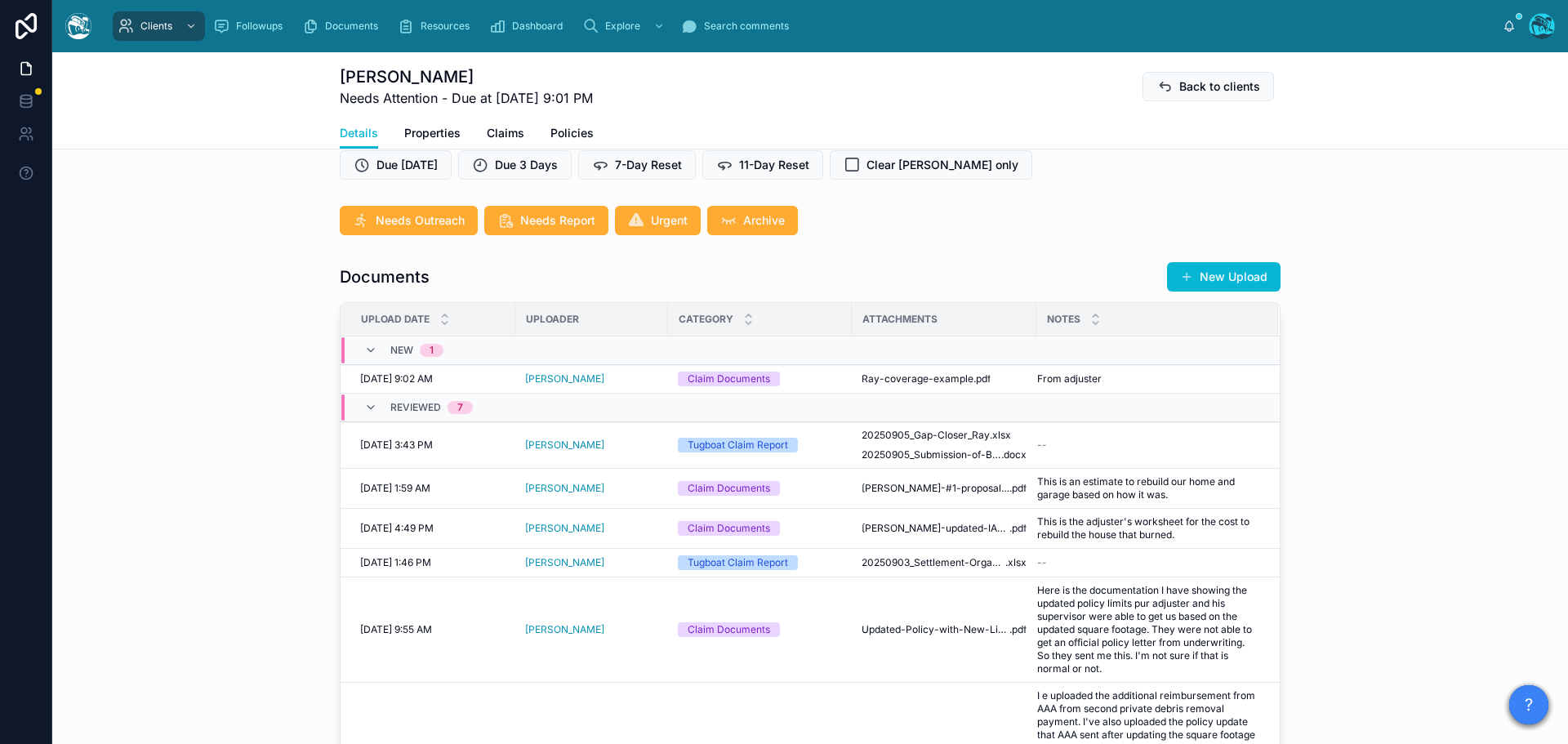
scroll to position [490, 0]
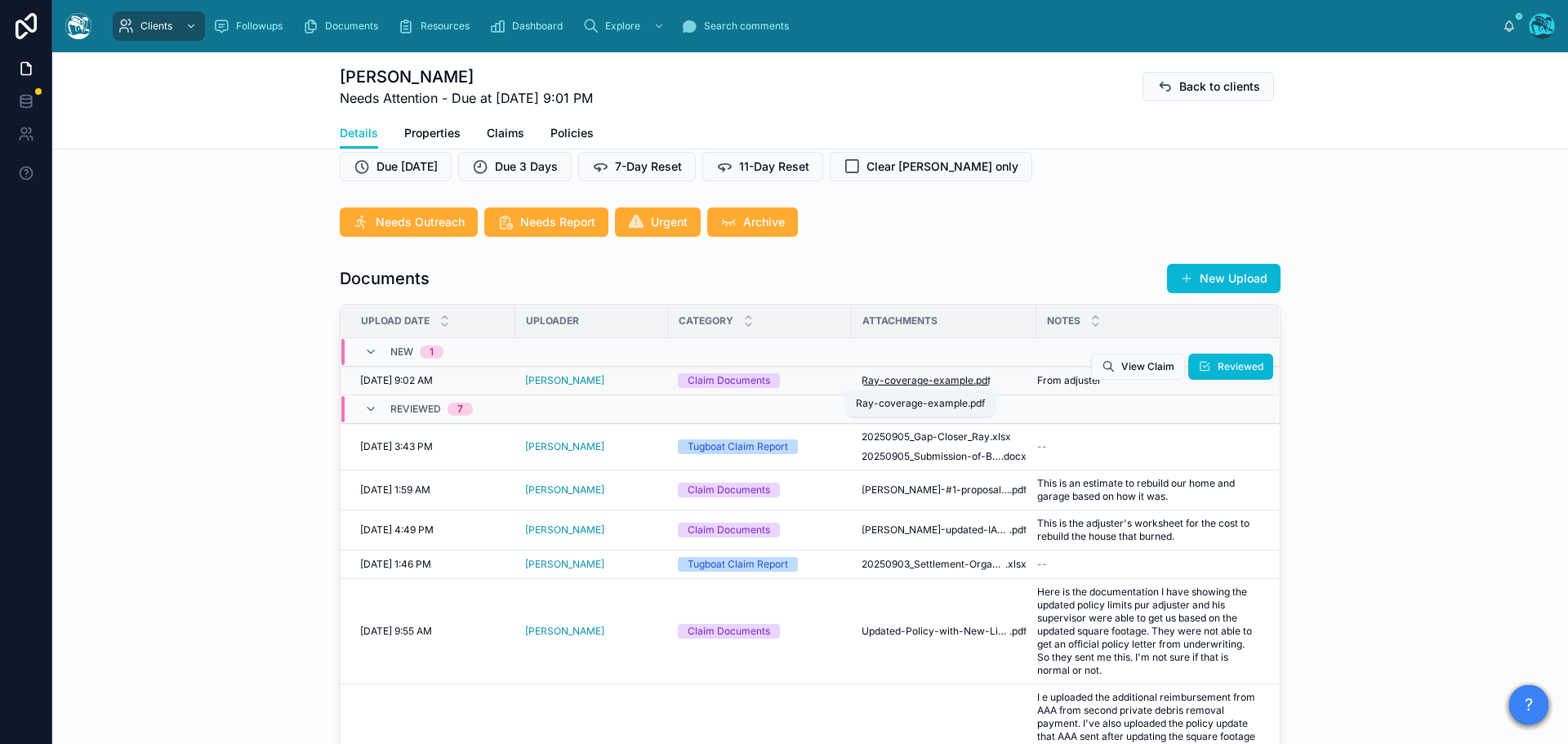
click at [924, 378] on span "Ray-coverage-example" at bounding box center [917, 380] width 112 height 13
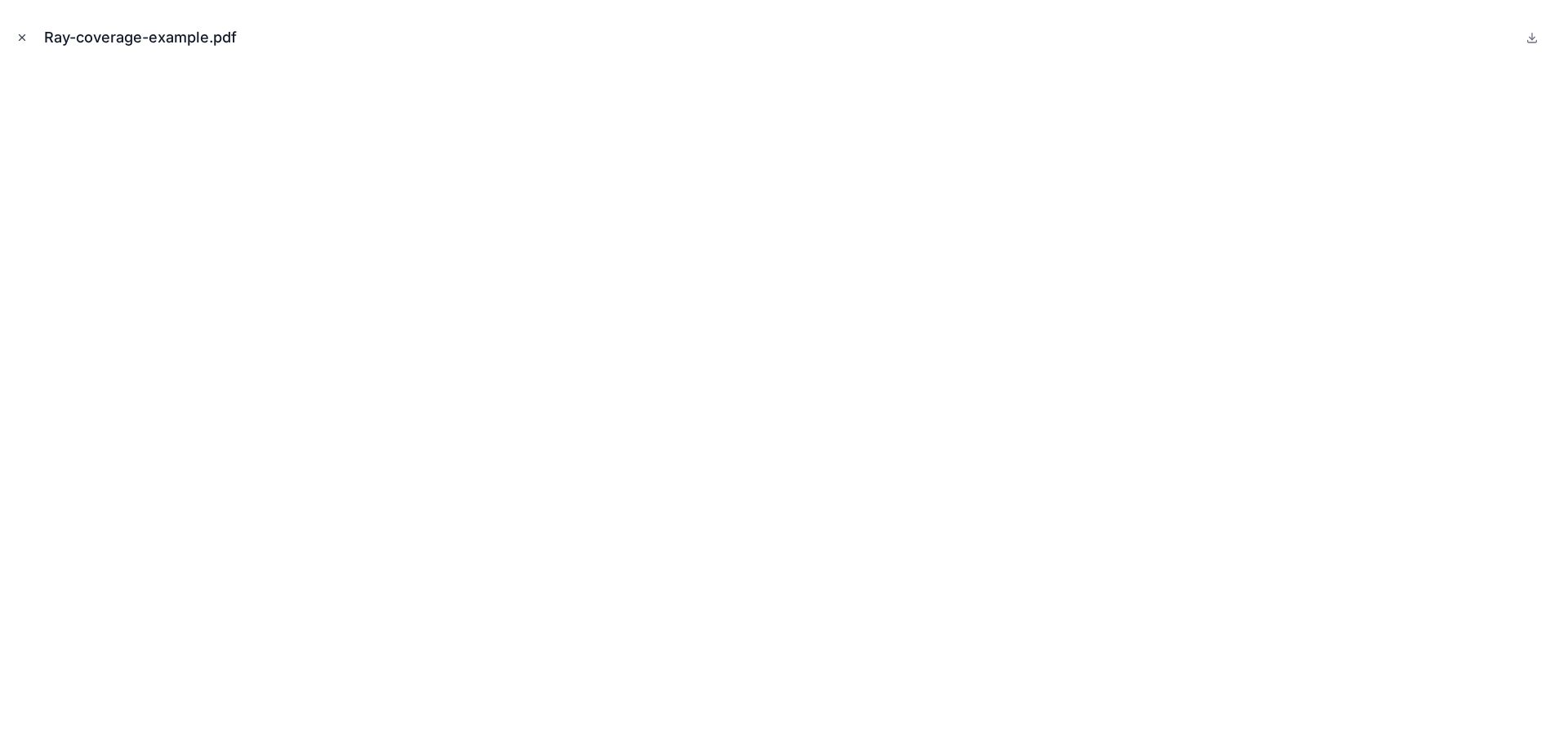
click at [21, 35] on icon "Close modal" at bounding box center [21, 38] width 12 height 12
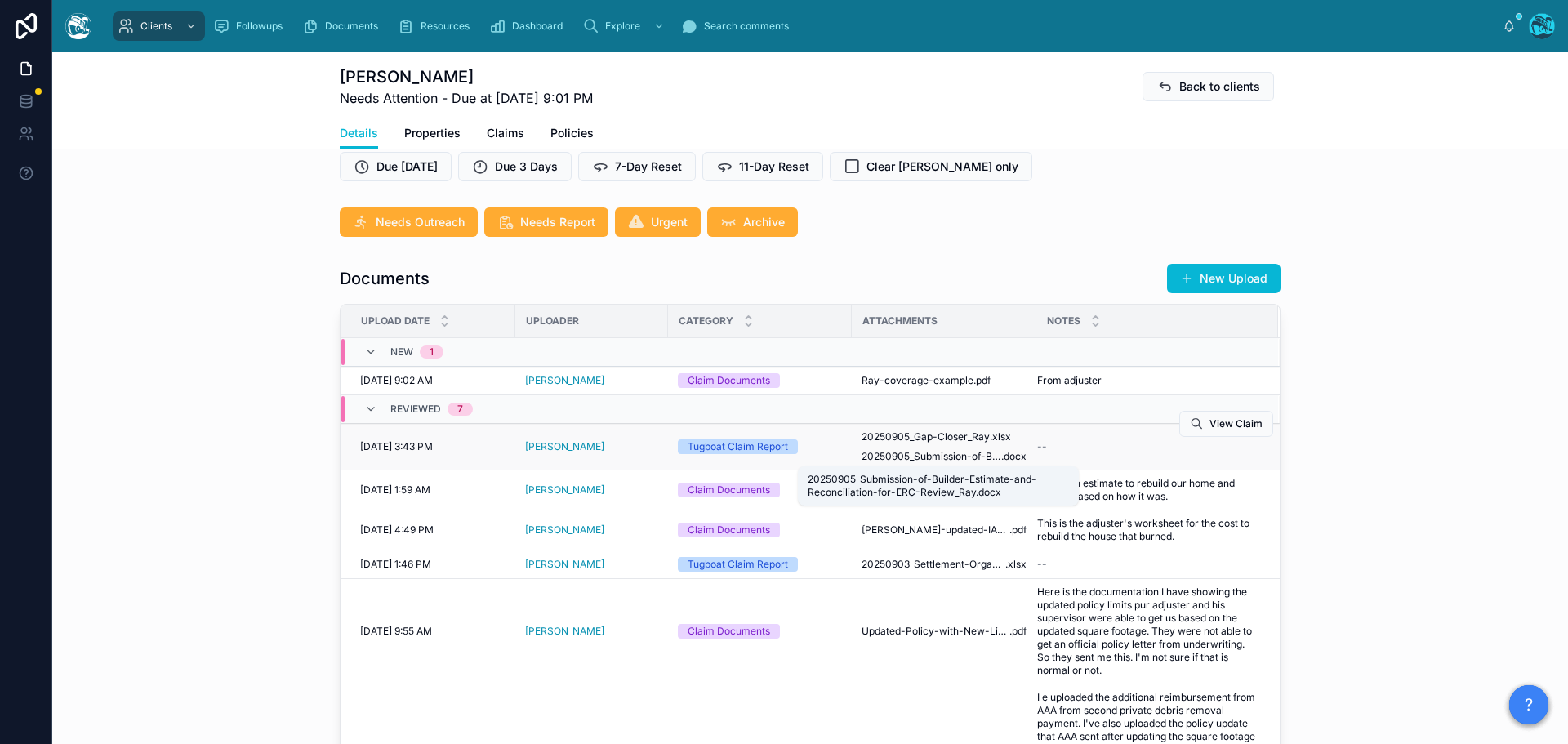
click at [936, 452] on span "20250905_Submission-of-Builder-Estimate-and-Reconciliation-for-ERC-Review_Ray" at bounding box center [931, 456] width 140 height 13
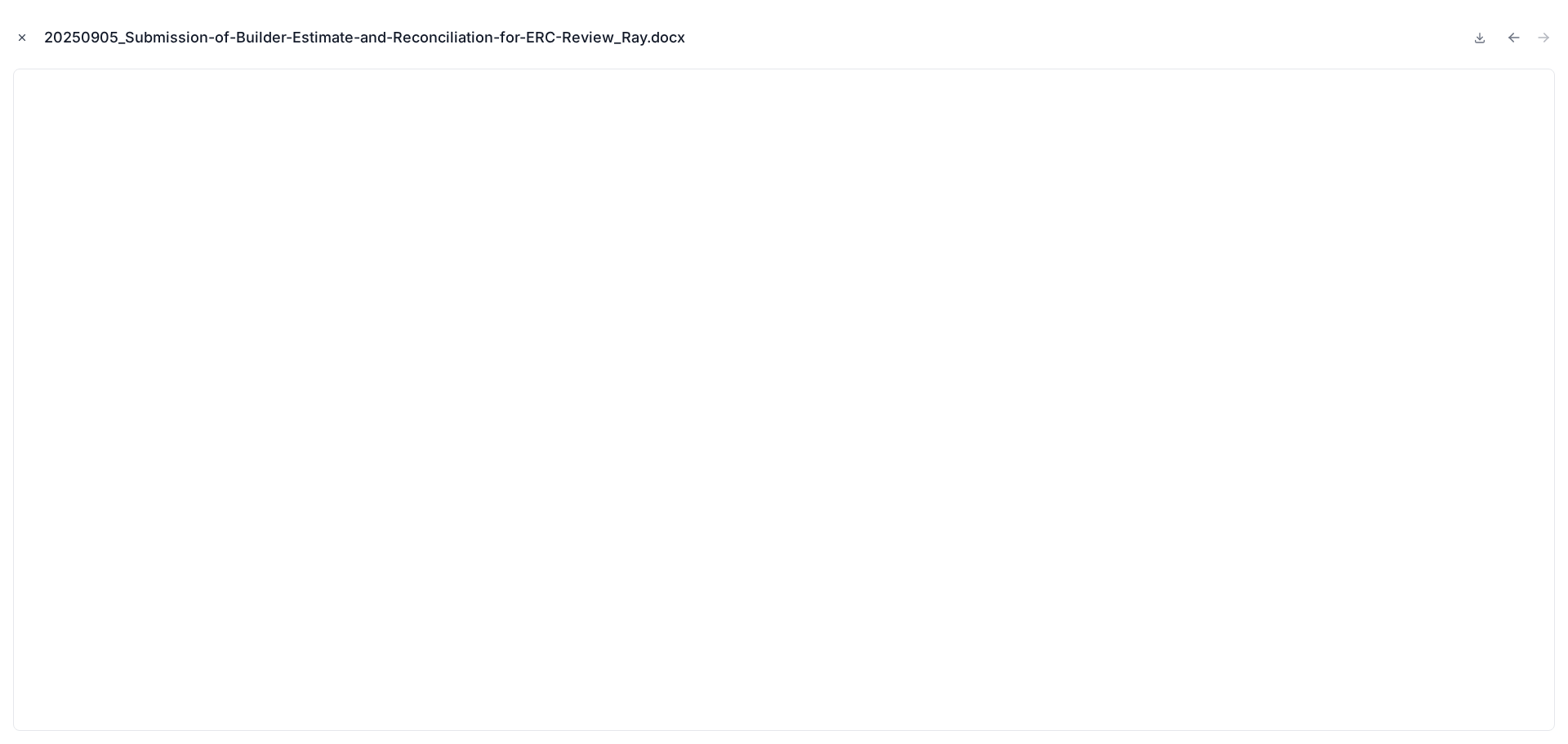
click at [17, 34] on icon "Close modal" at bounding box center [21, 38] width 12 height 12
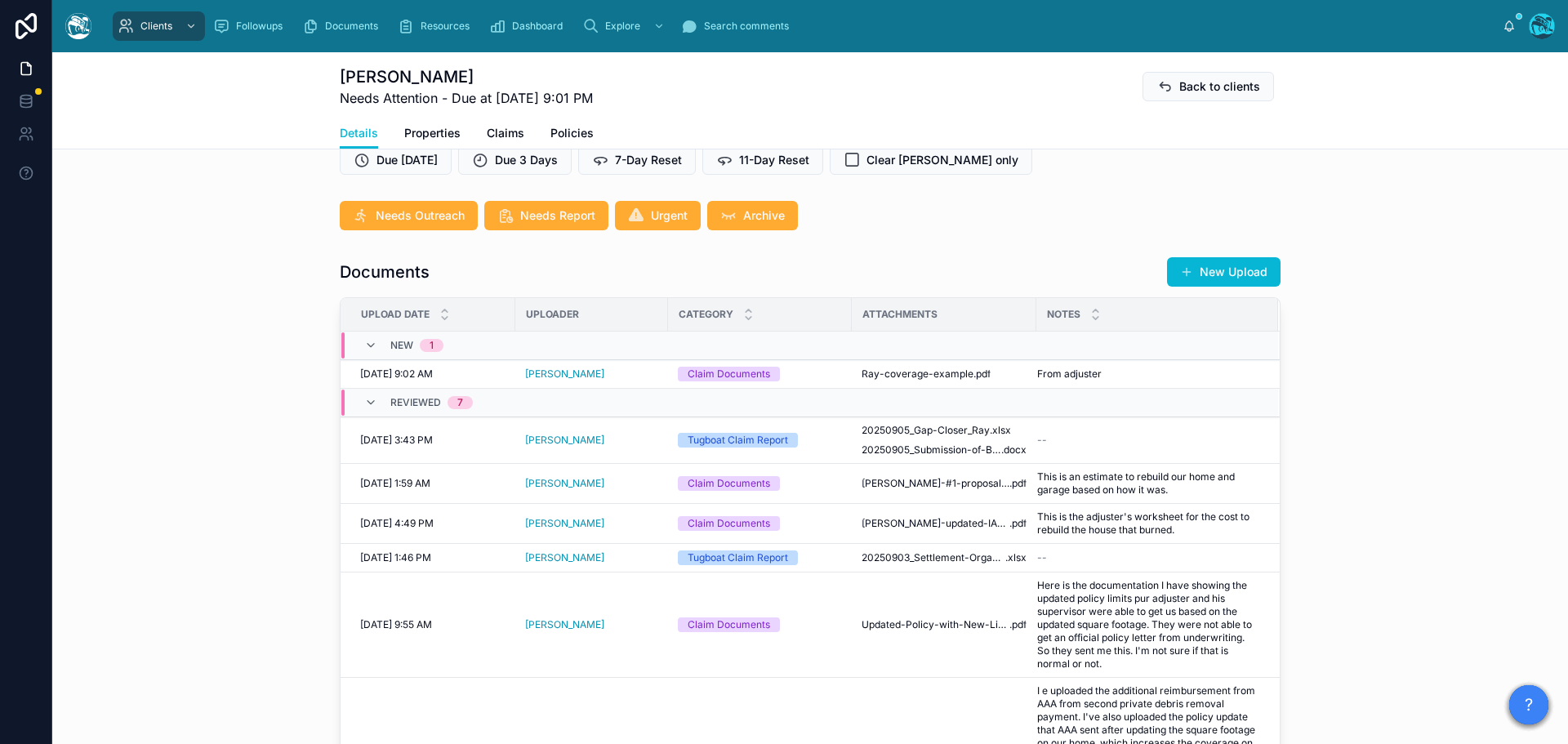
scroll to position [490, 0]
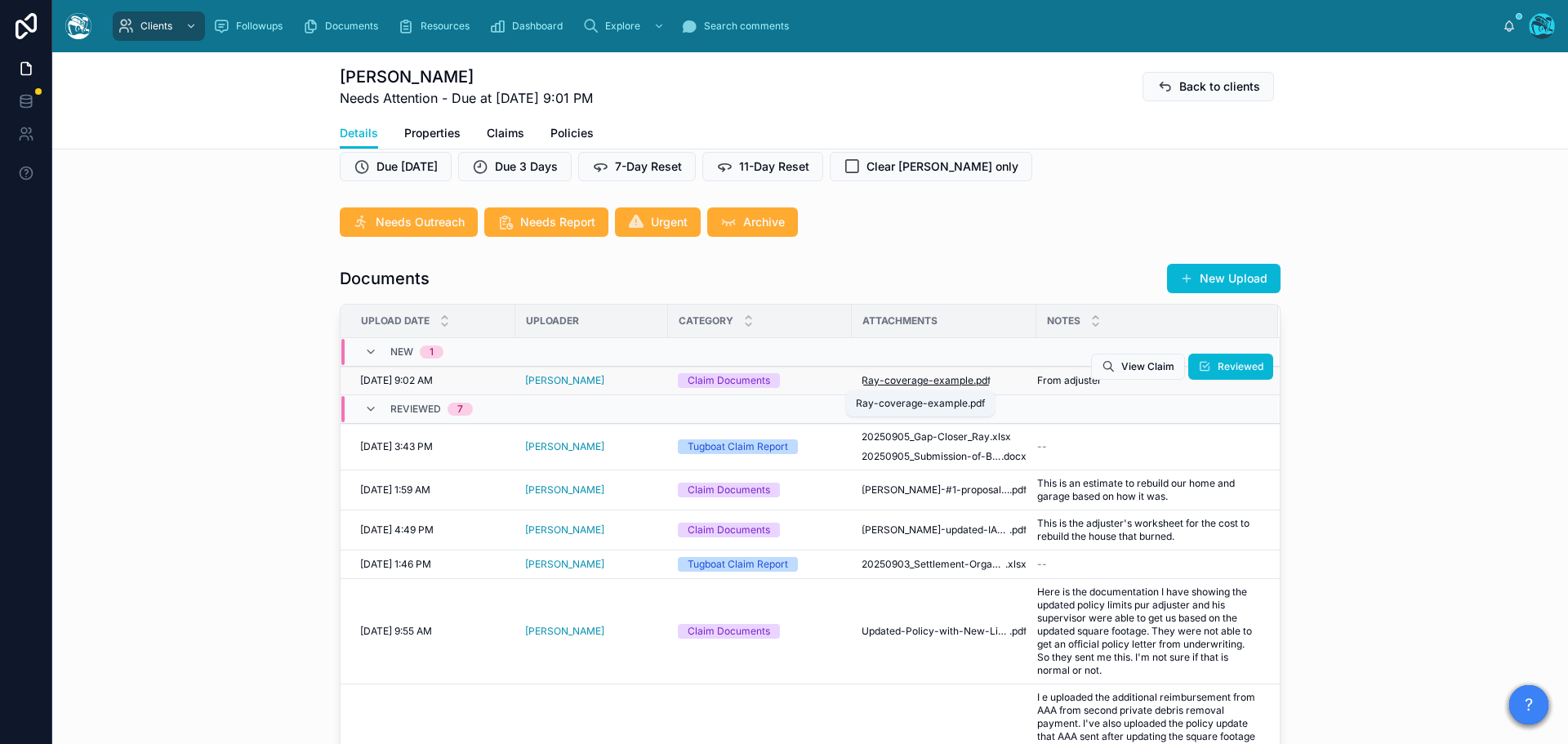
click at [927, 379] on span "Ray-coverage-example" at bounding box center [917, 380] width 112 height 13
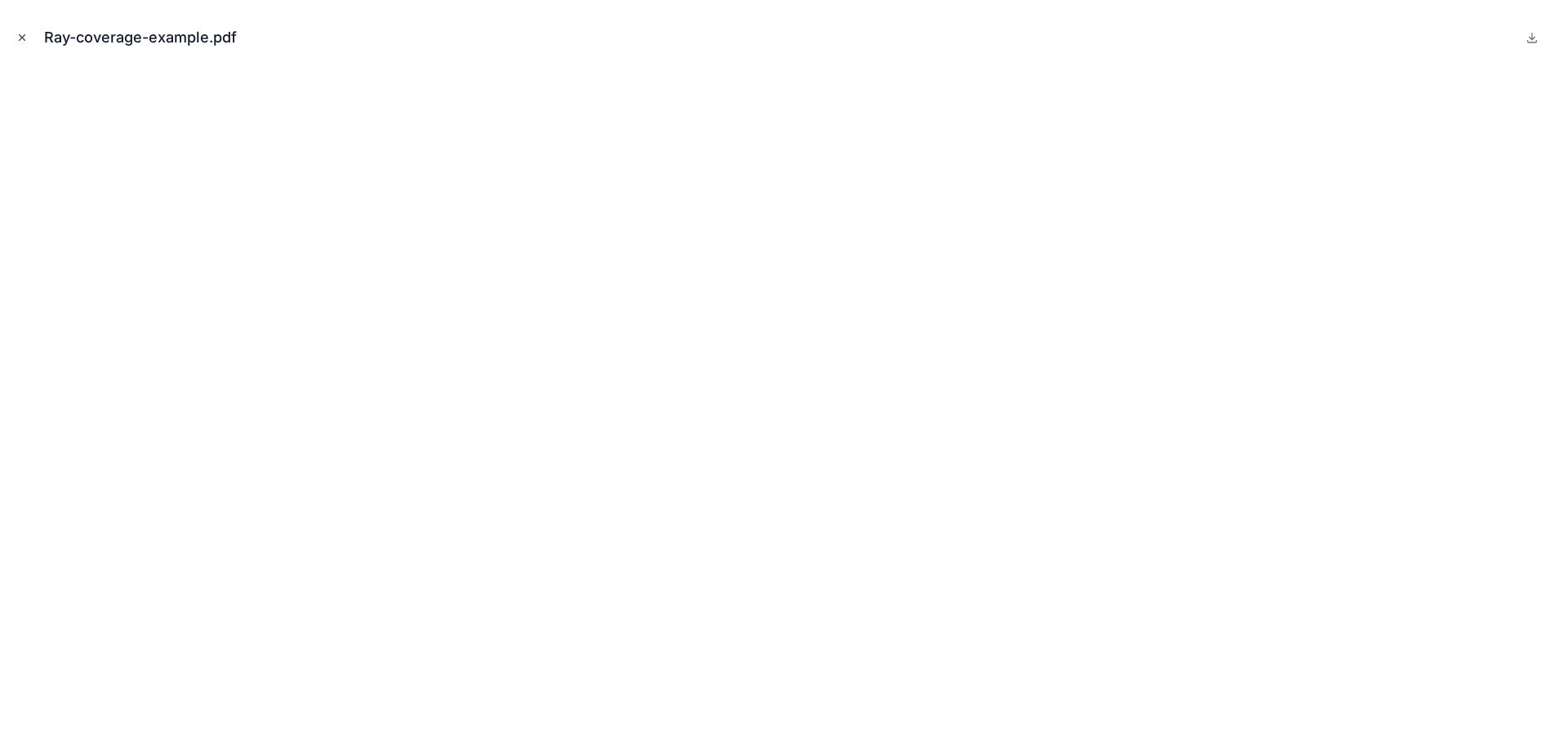
click at [17, 36] on icon "Close modal" at bounding box center [21, 38] width 12 height 12
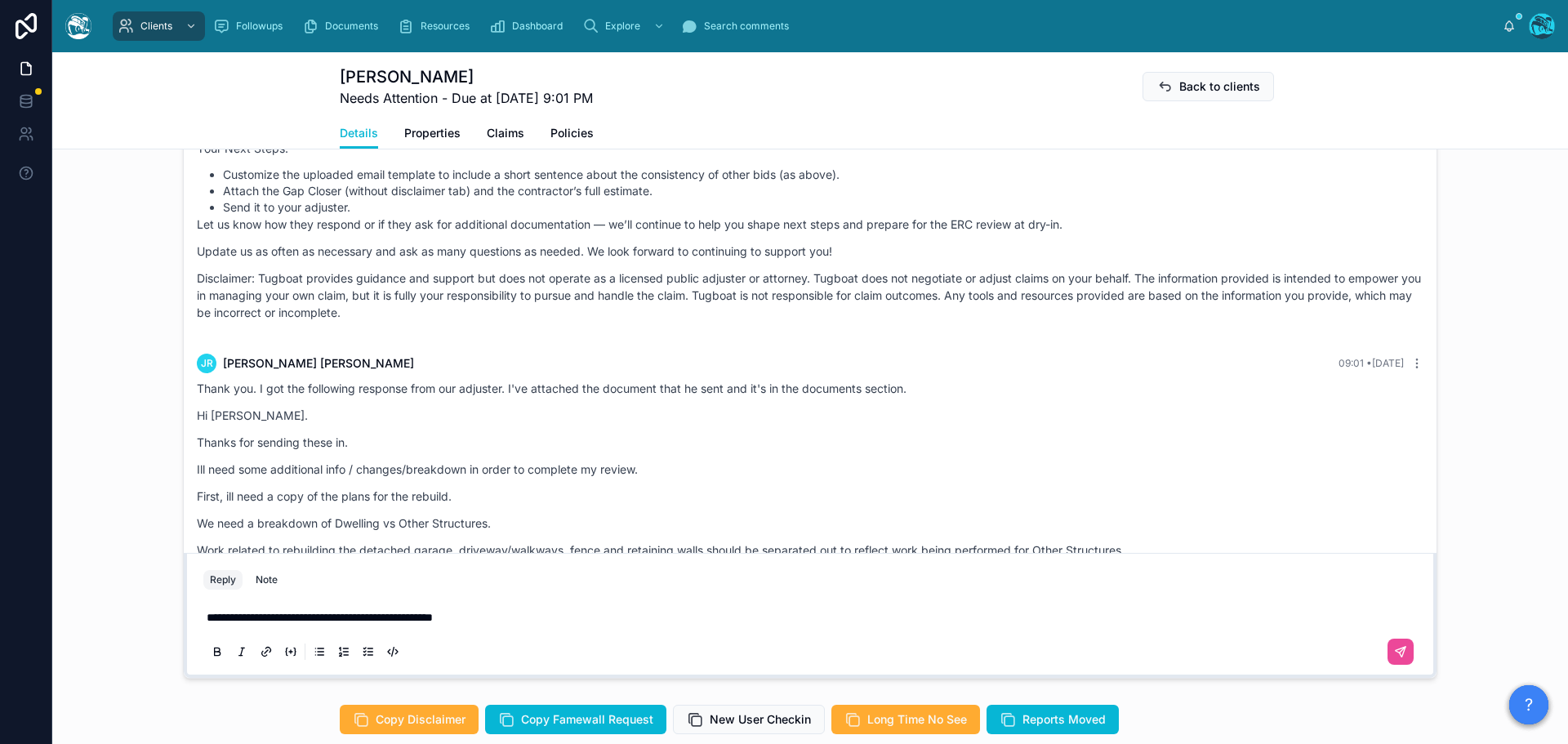
scroll to position [1490, 0]
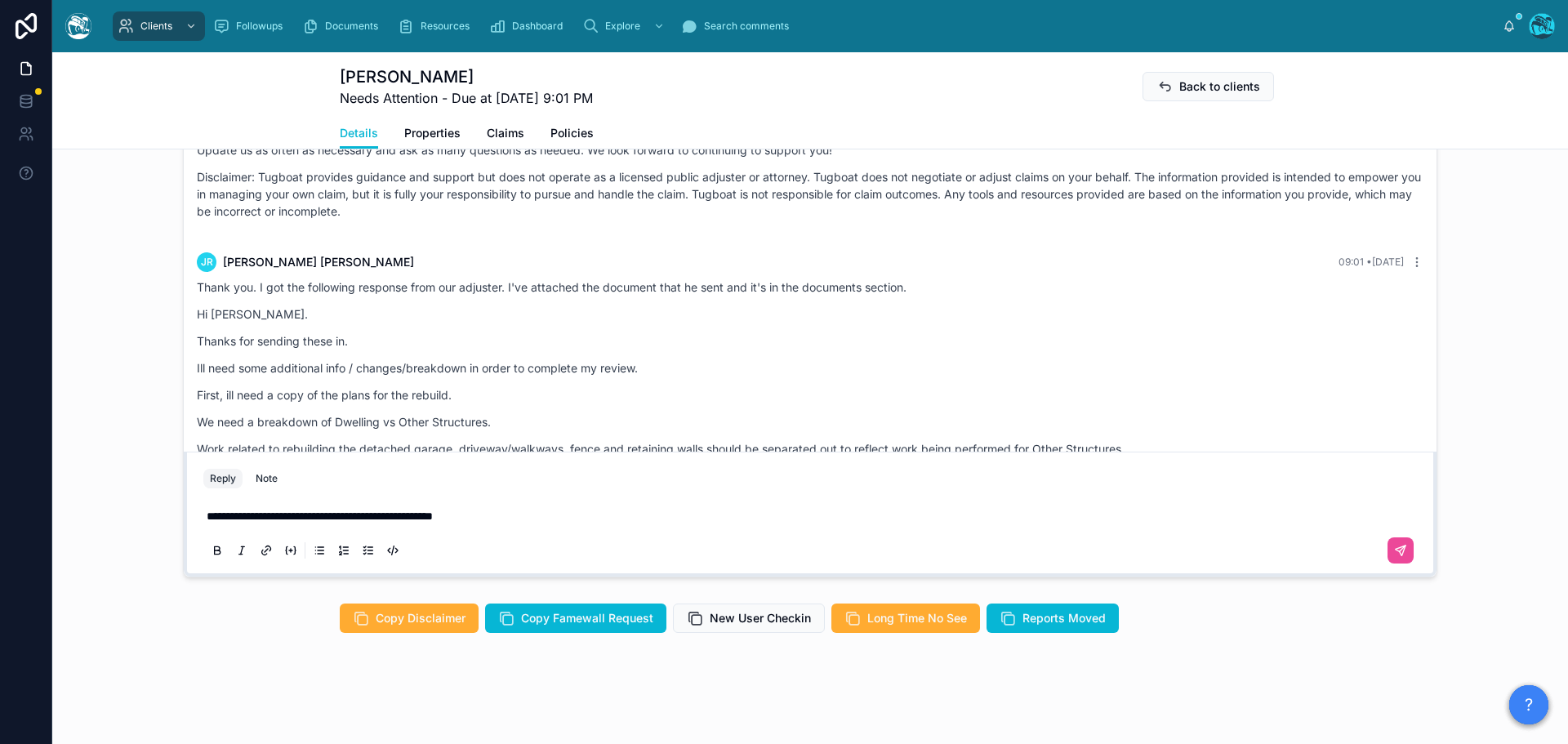
click at [497, 512] on p "**********" at bounding box center [813, 516] width 1214 height 16
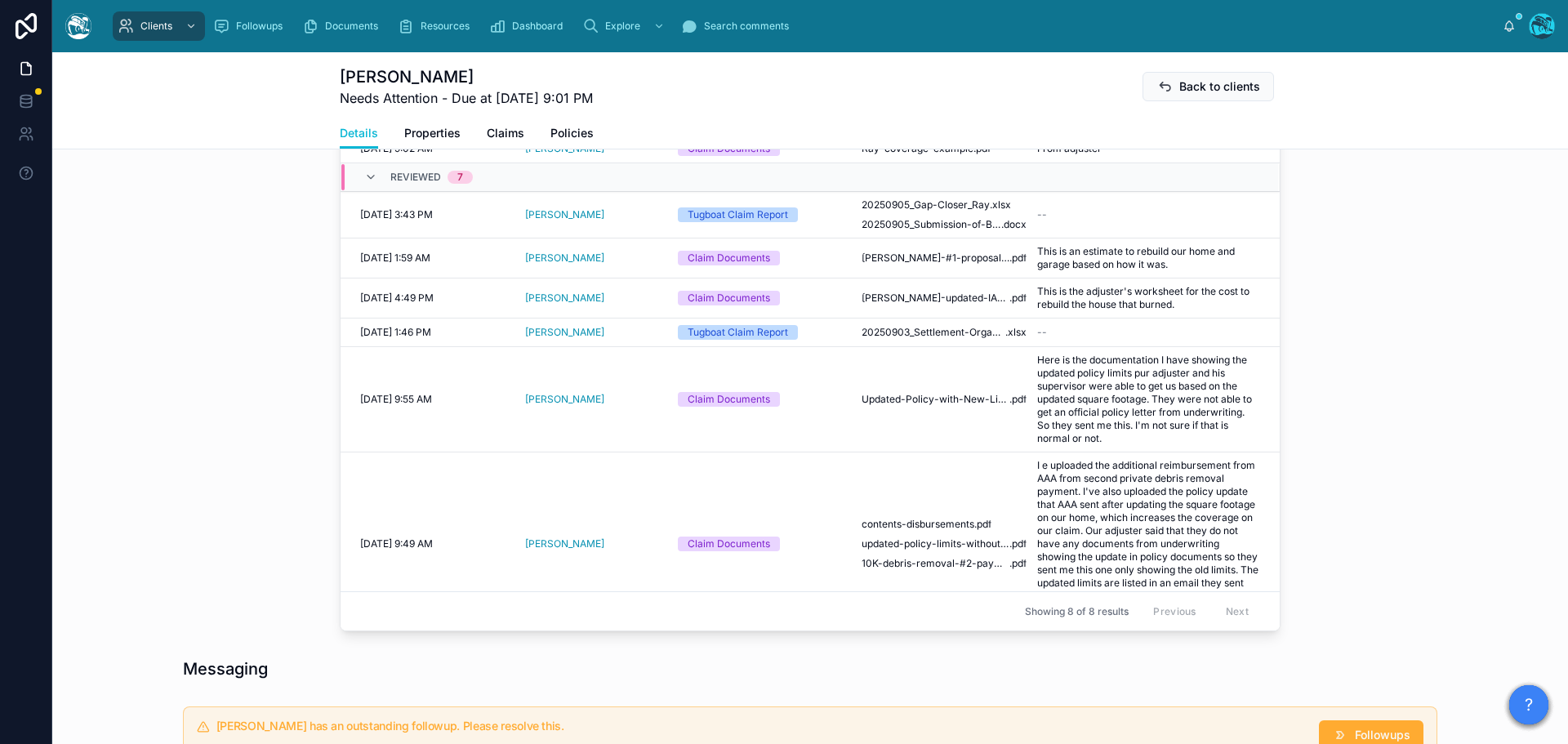
scroll to position [477, 0]
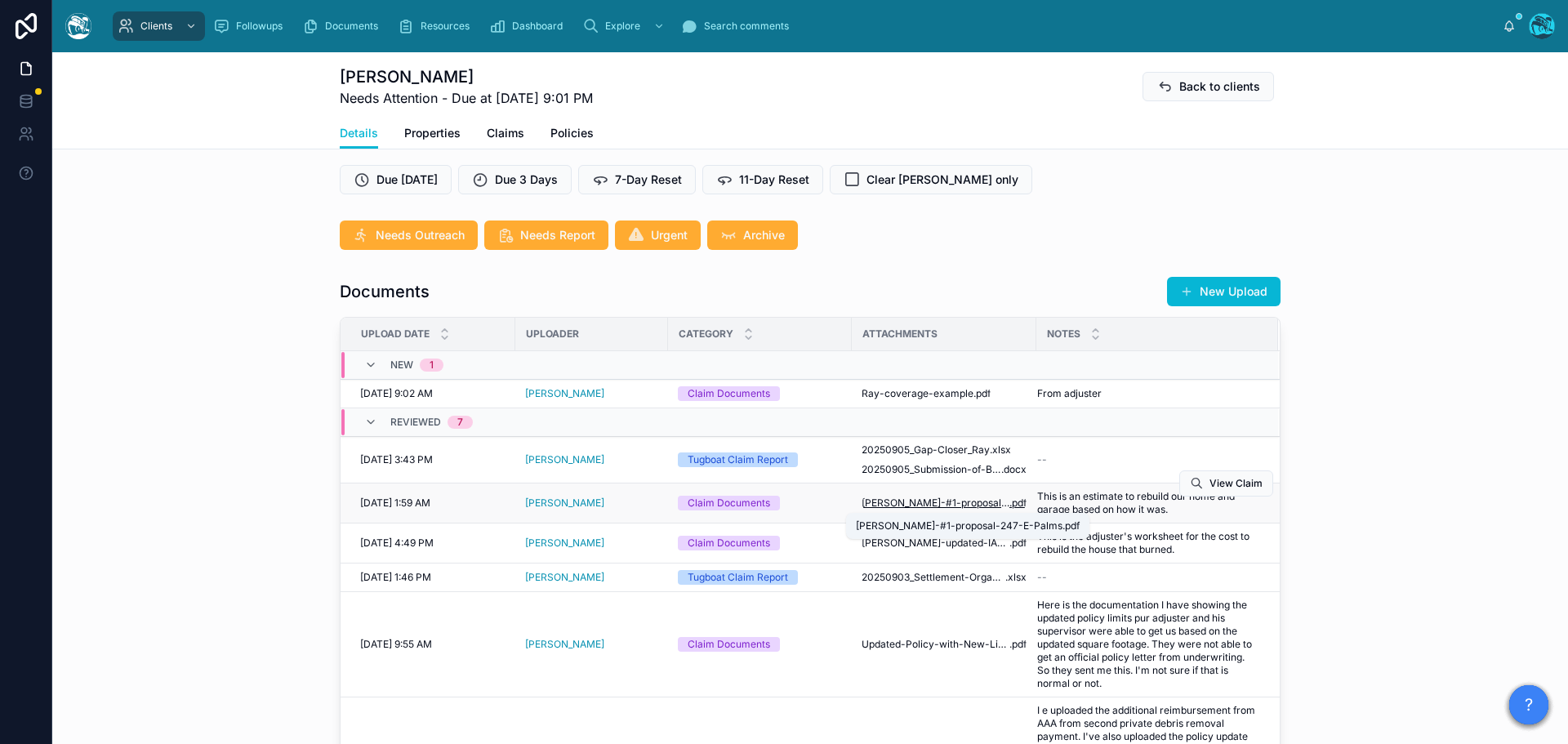
click at [954, 503] on span "[PERSON_NAME]-#1-proposal-247-E-Palms" at bounding box center [935, 503] width 148 height 13
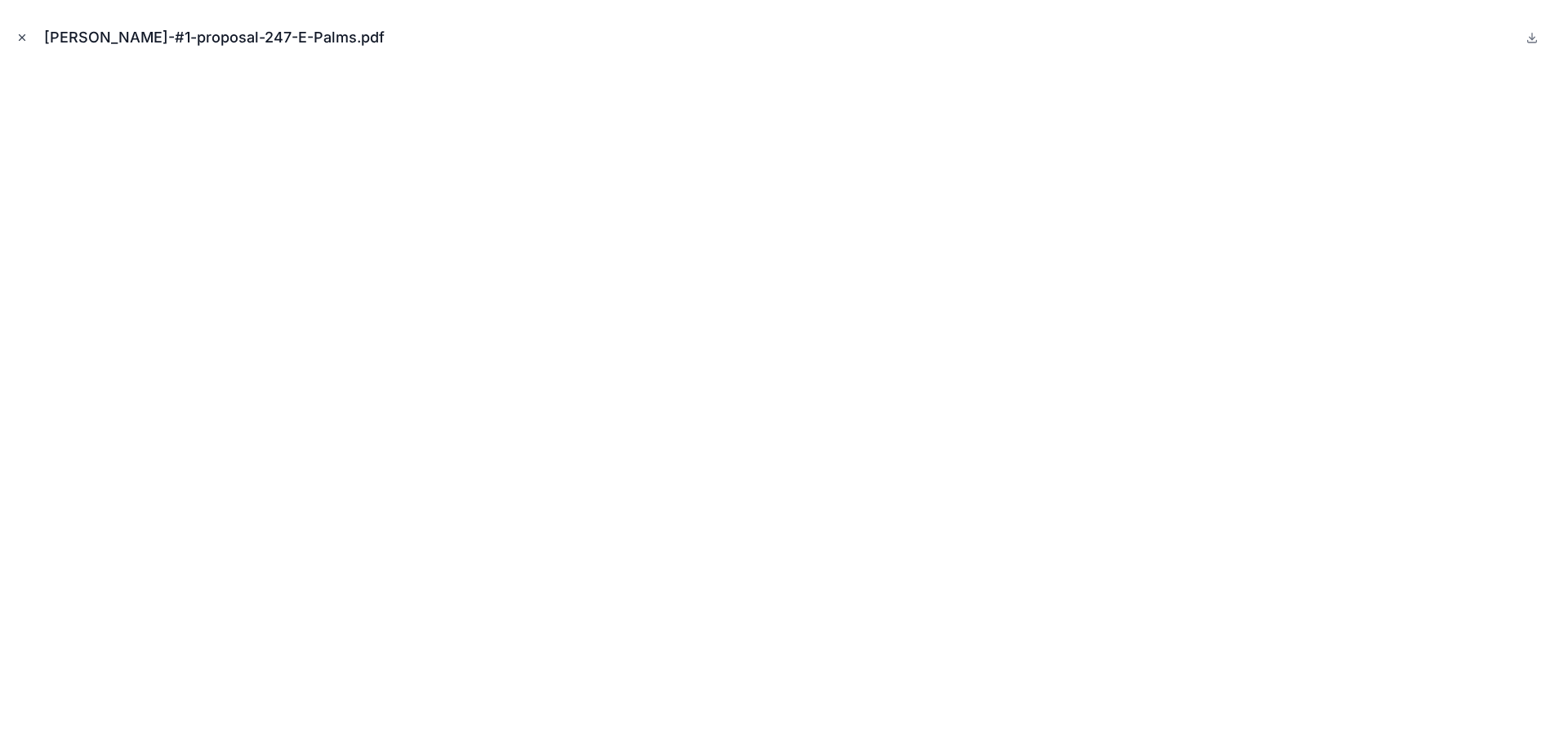
click at [21, 36] on icon "Close modal" at bounding box center [21, 38] width 12 height 12
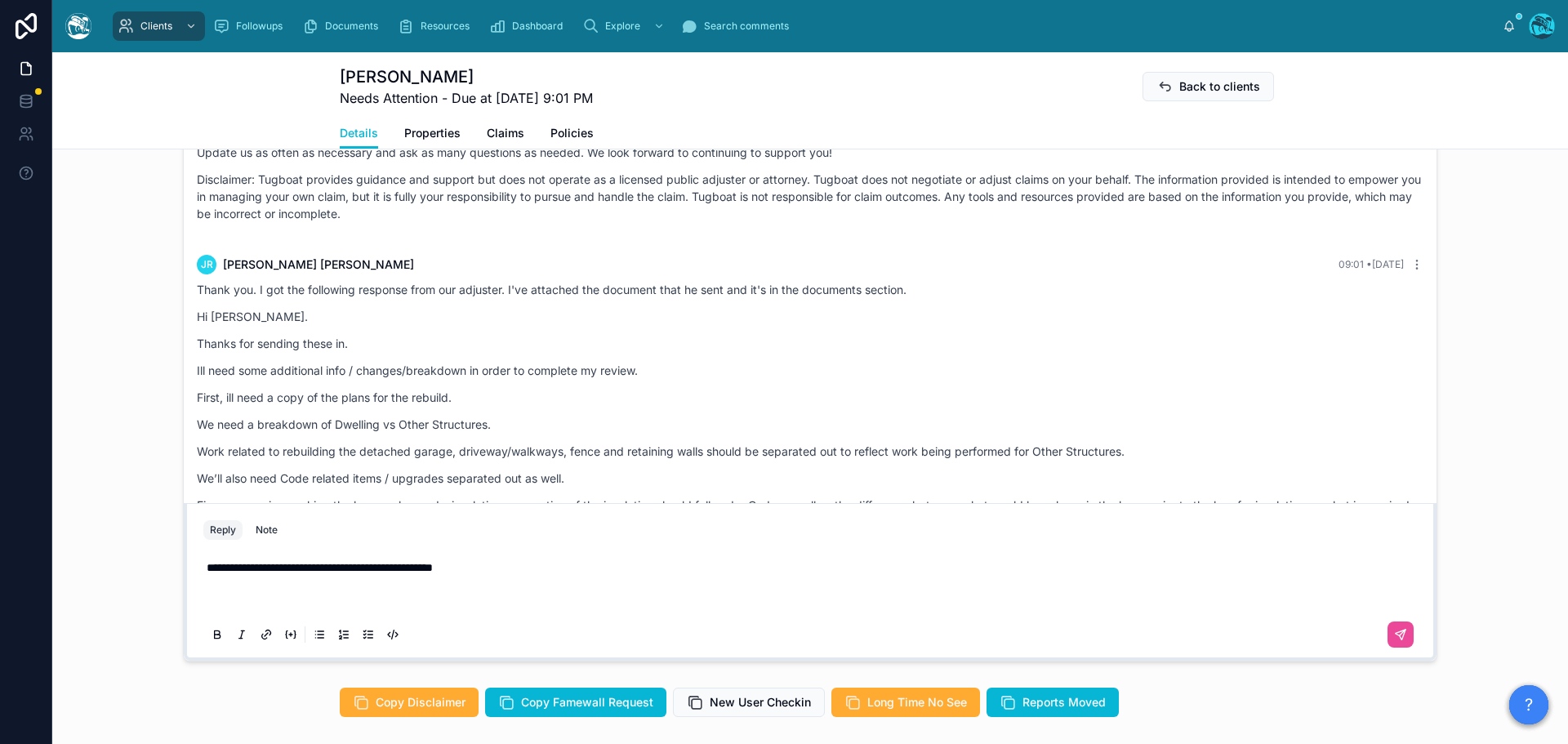
scroll to position [1457, 0]
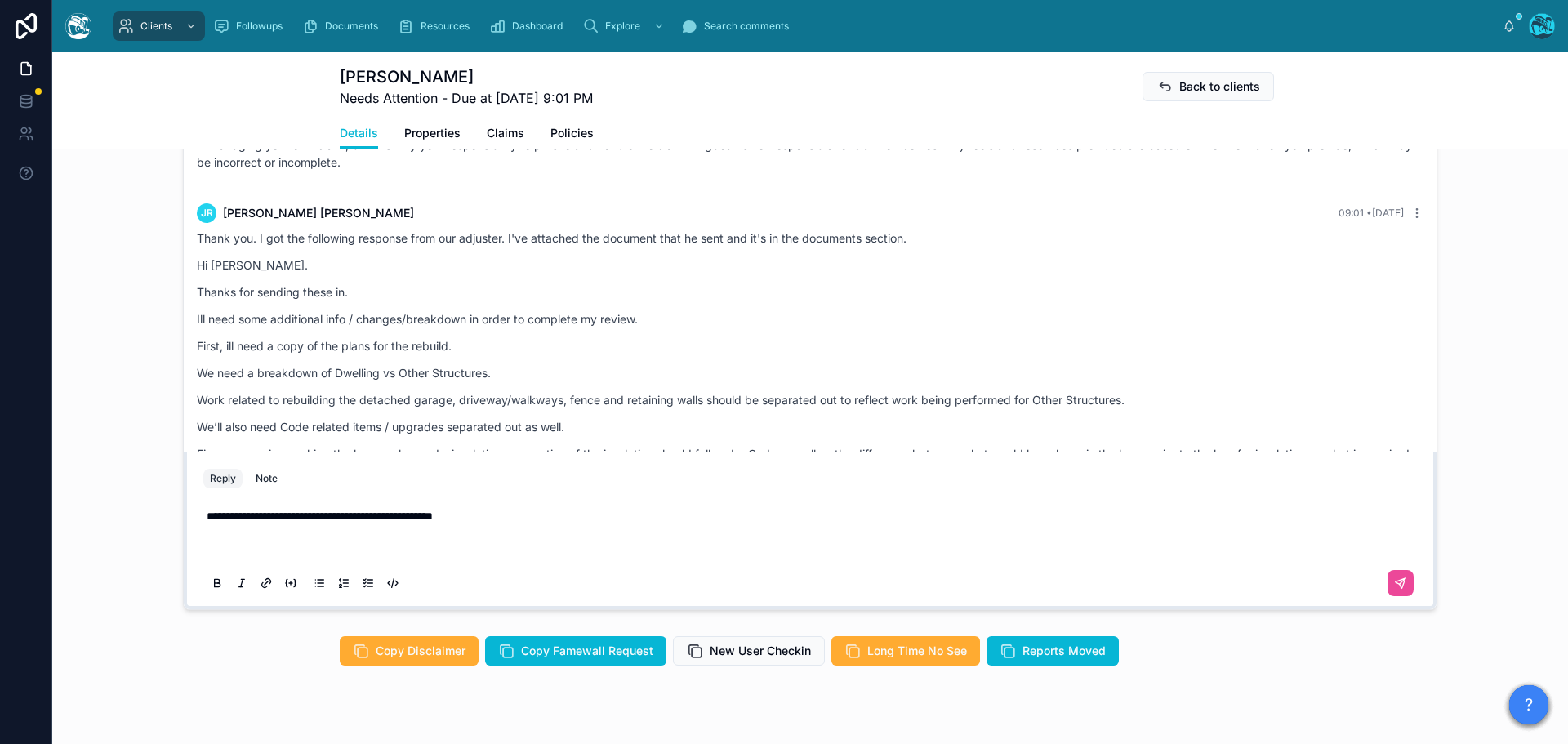
click at [433, 518] on span "**********" at bounding box center [319, 516] width 226 height 12
click at [511, 518] on p "**********" at bounding box center [813, 532] width 1214 height 49
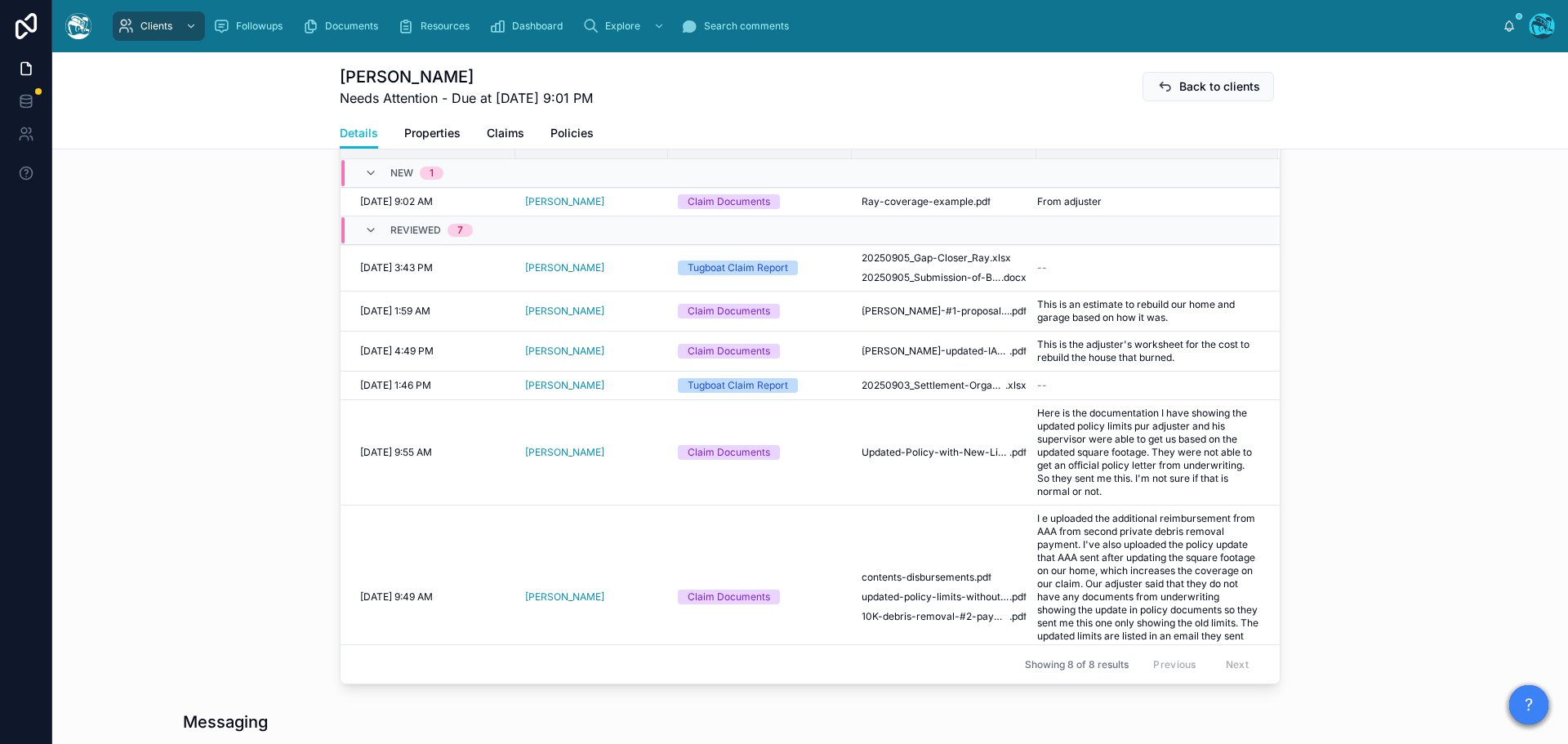
scroll to position [640, 0]
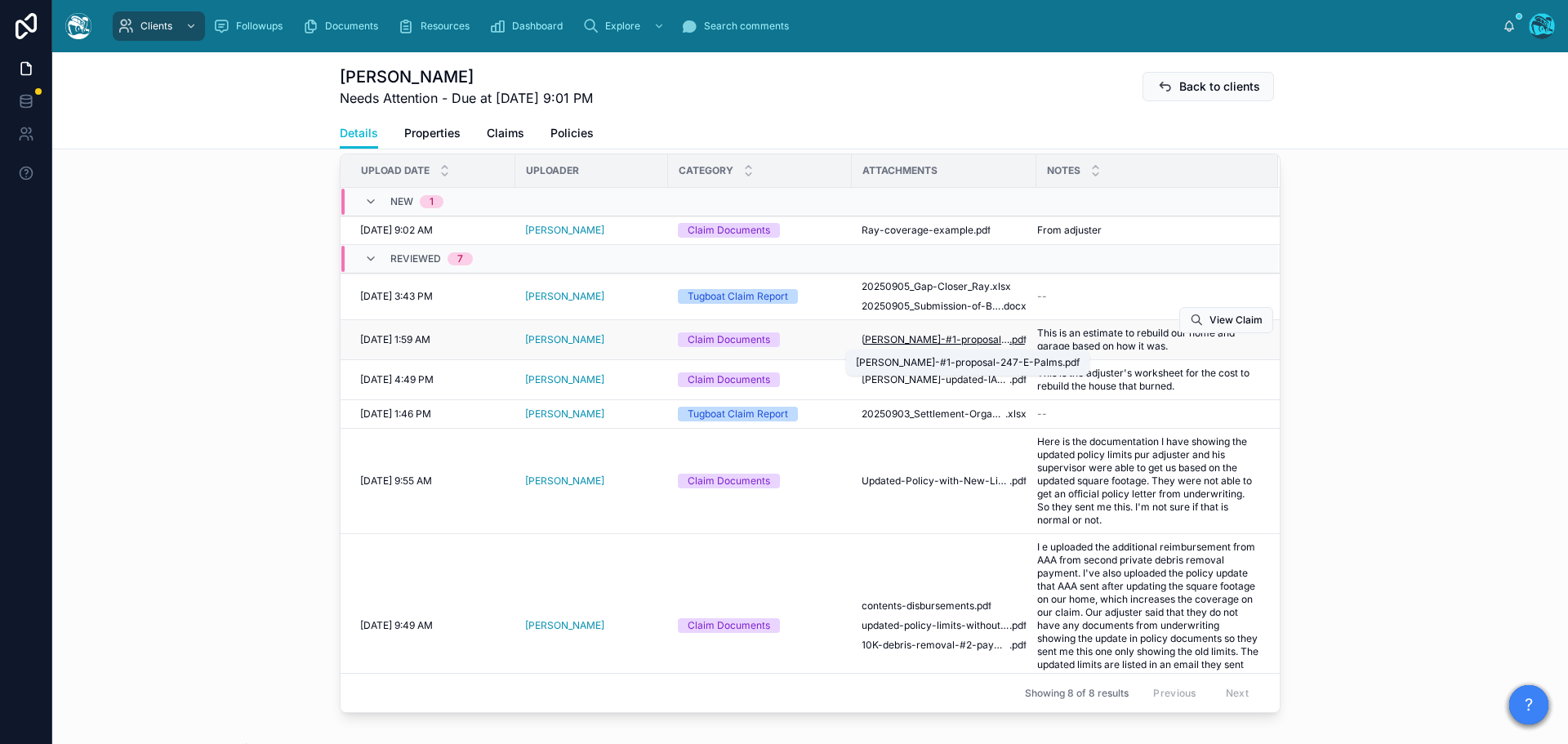
click at [948, 343] on span "[PERSON_NAME]-#1-proposal-247-E-Palms" at bounding box center [935, 340] width 148 height 13
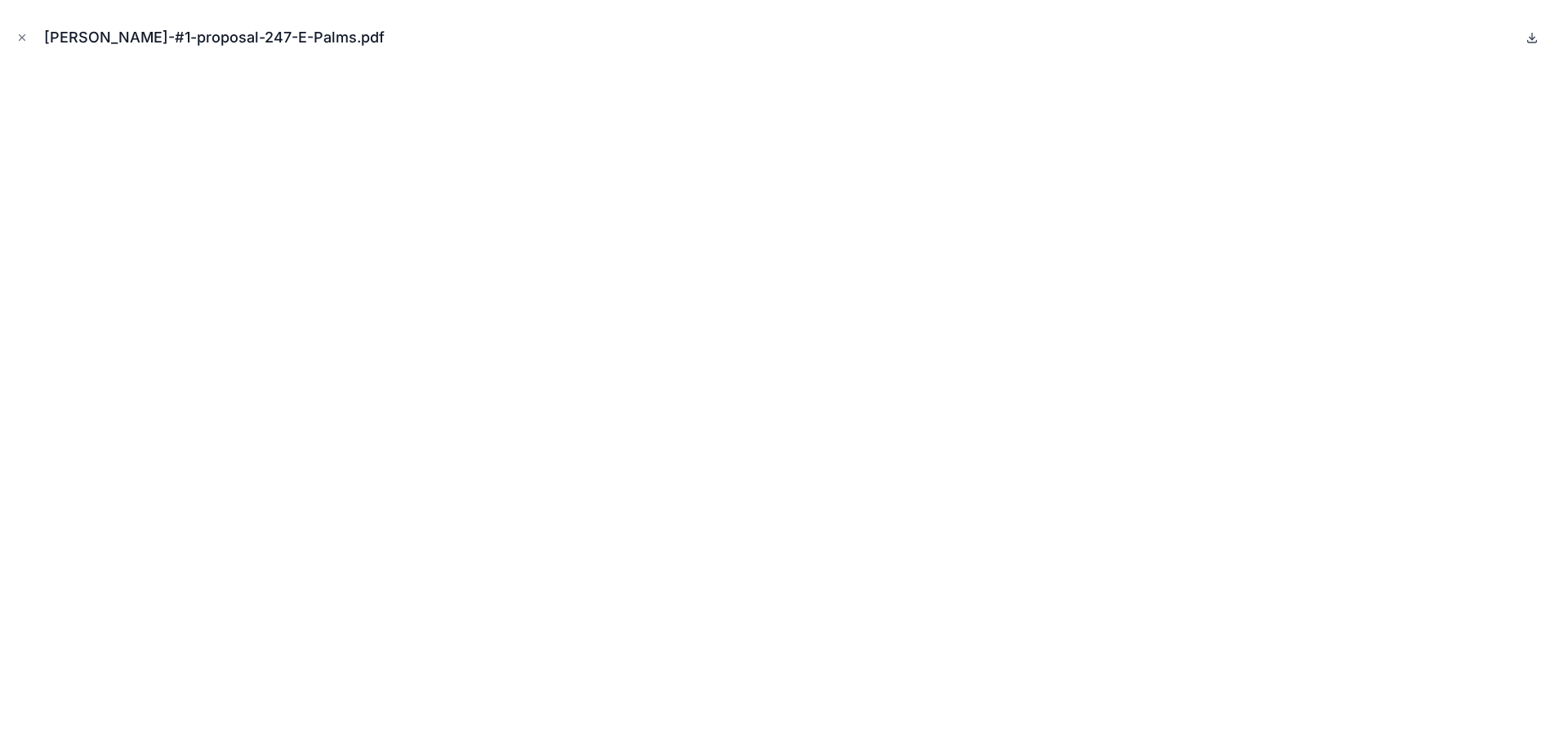
click at [1533, 39] on icon at bounding box center [1532, 38] width 5 height 3
click at [19, 36] on icon "Close modal" at bounding box center [21, 38] width 12 height 12
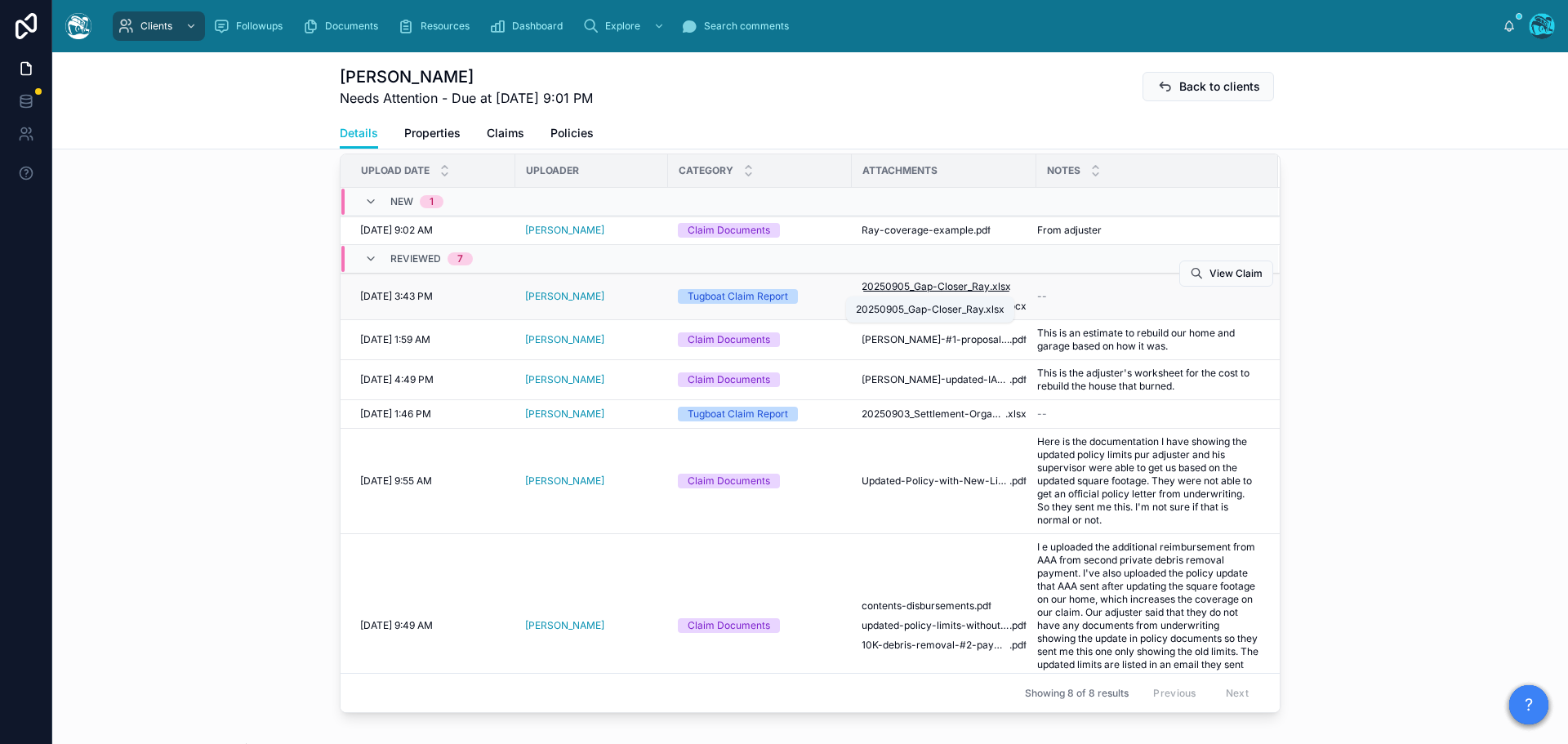
click at [898, 284] on span "20250905_Gap-Closer_Ray" at bounding box center [925, 286] width 128 height 13
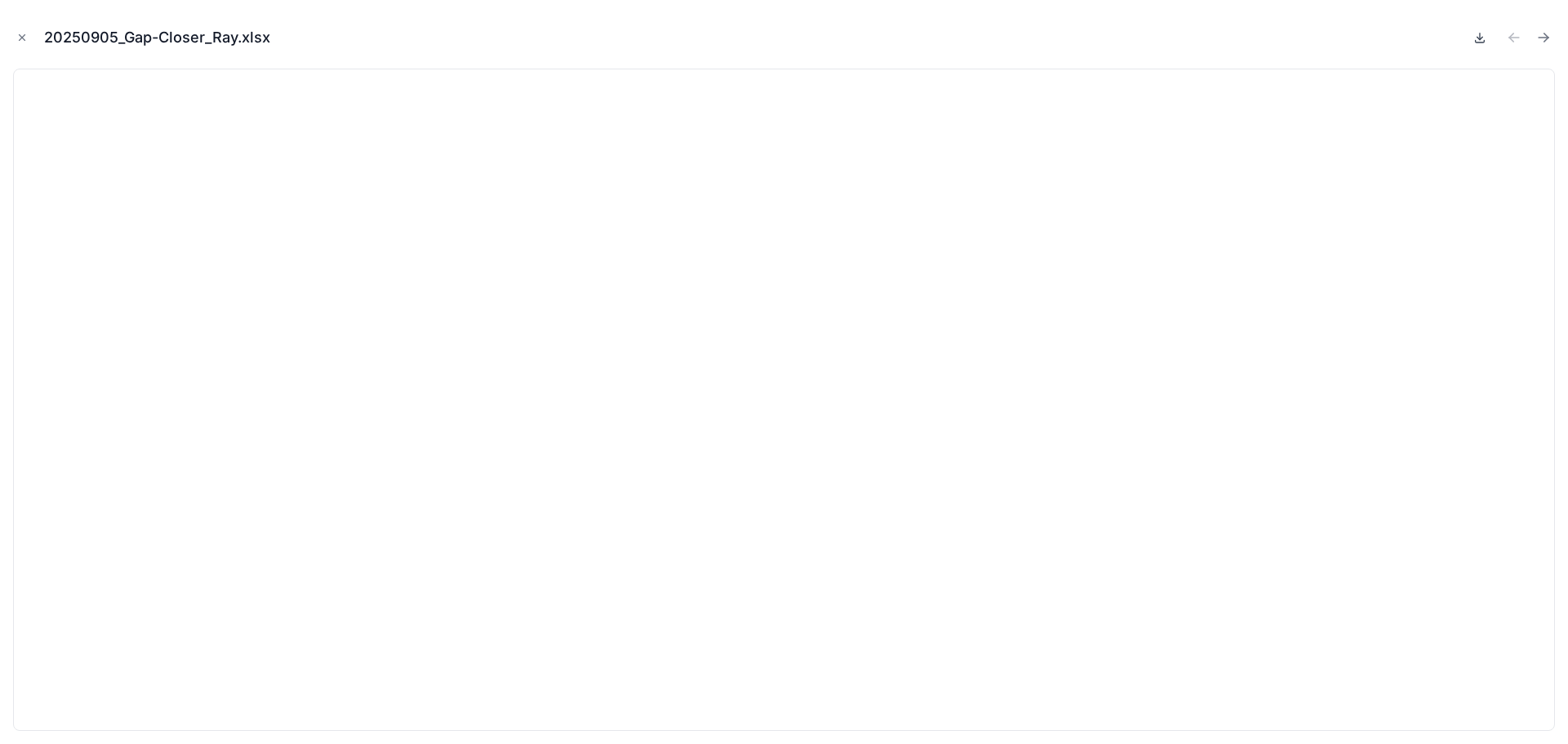
click at [1479, 36] on icon at bounding box center [1479, 38] width 13 height 13
click at [1547, 38] on icon "Next file" at bounding box center [1543, 38] width 10 height 0
click at [1477, 38] on icon at bounding box center [1479, 38] width 13 height 13
click at [20, 39] on icon "Close modal" at bounding box center [21, 38] width 12 height 12
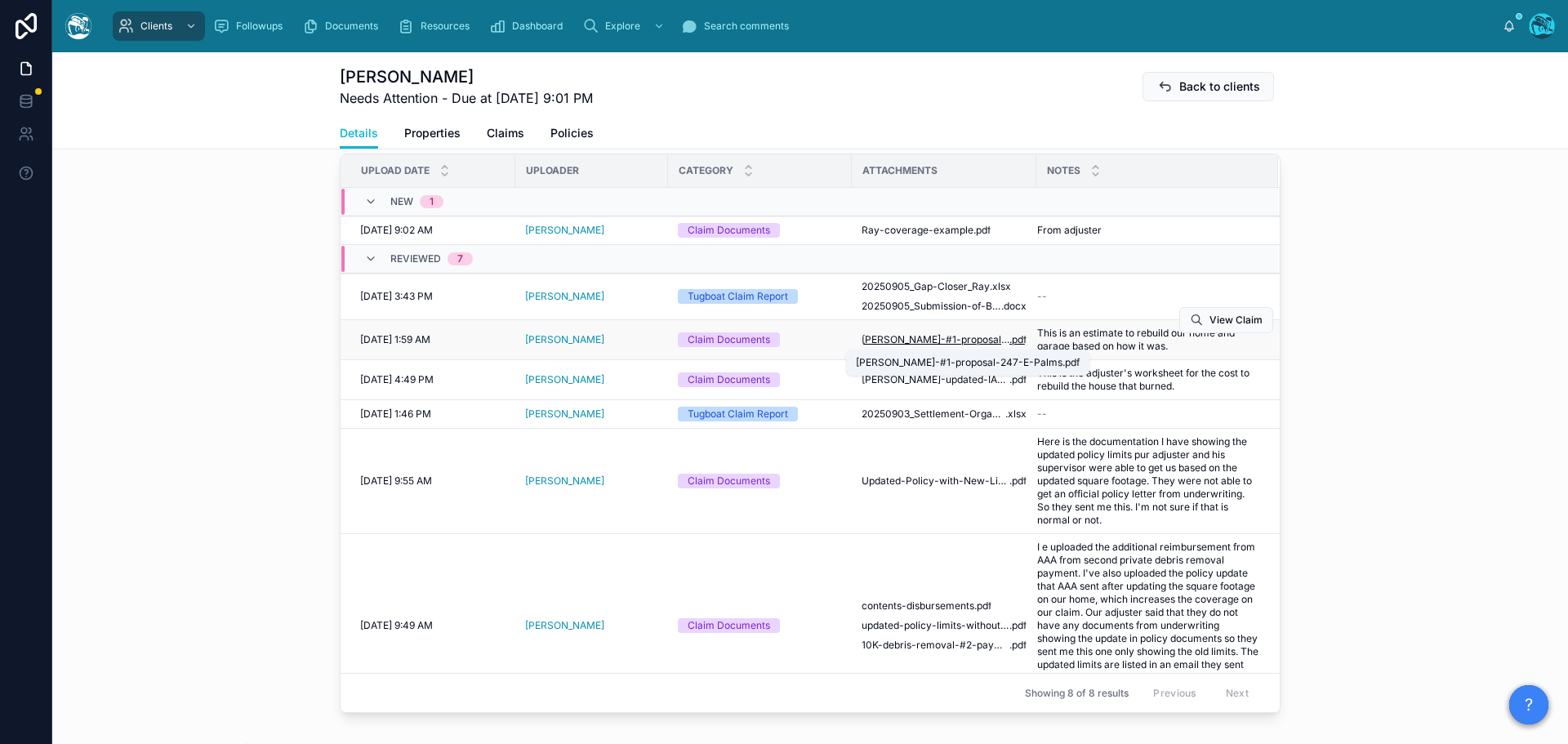
click at [905, 341] on span "[PERSON_NAME]-#1-proposal-247-E-Palms" at bounding box center [935, 340] width 148 height 13
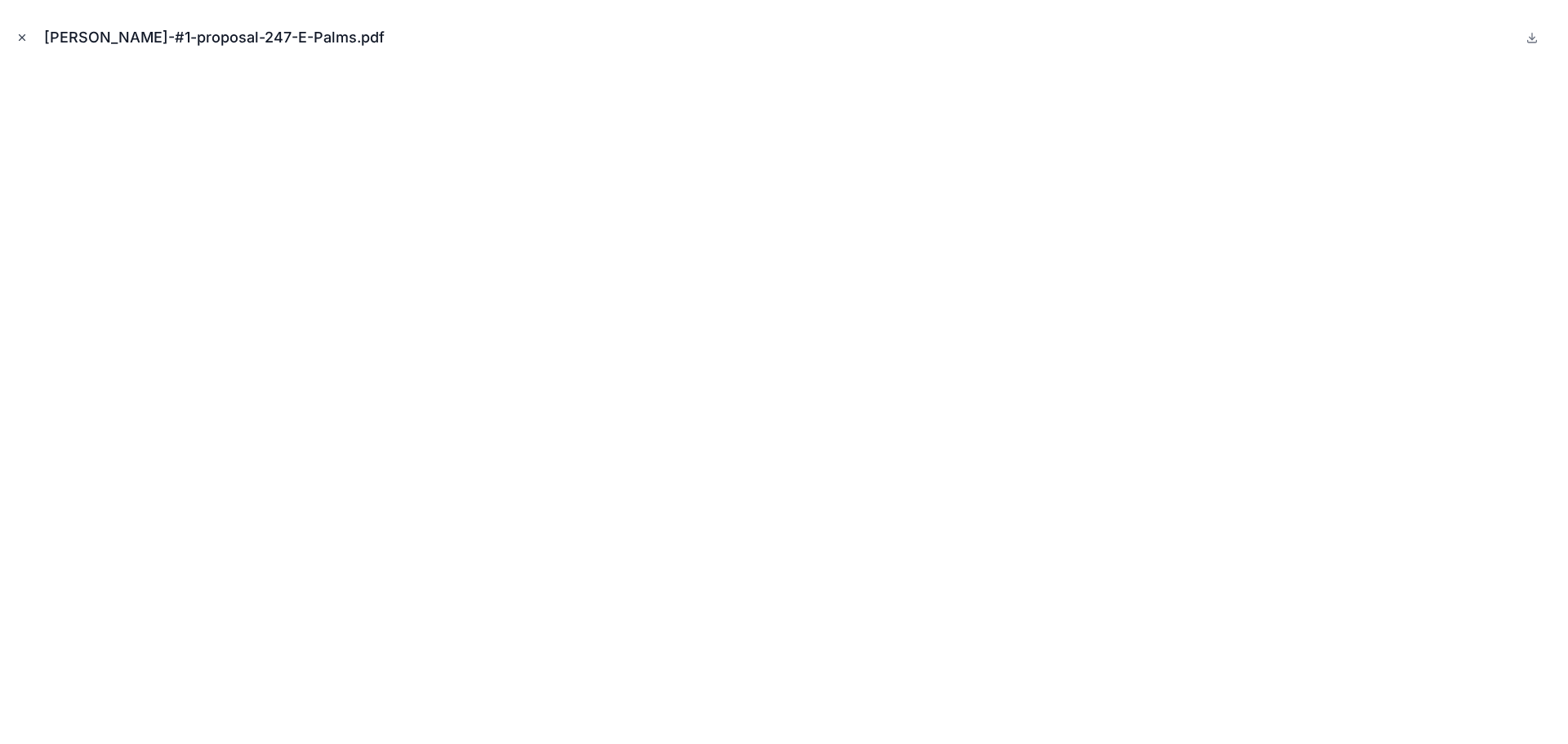
click at [21, 38] on icon "Close modal" at bounding box center [21, 38] width 12 height 12
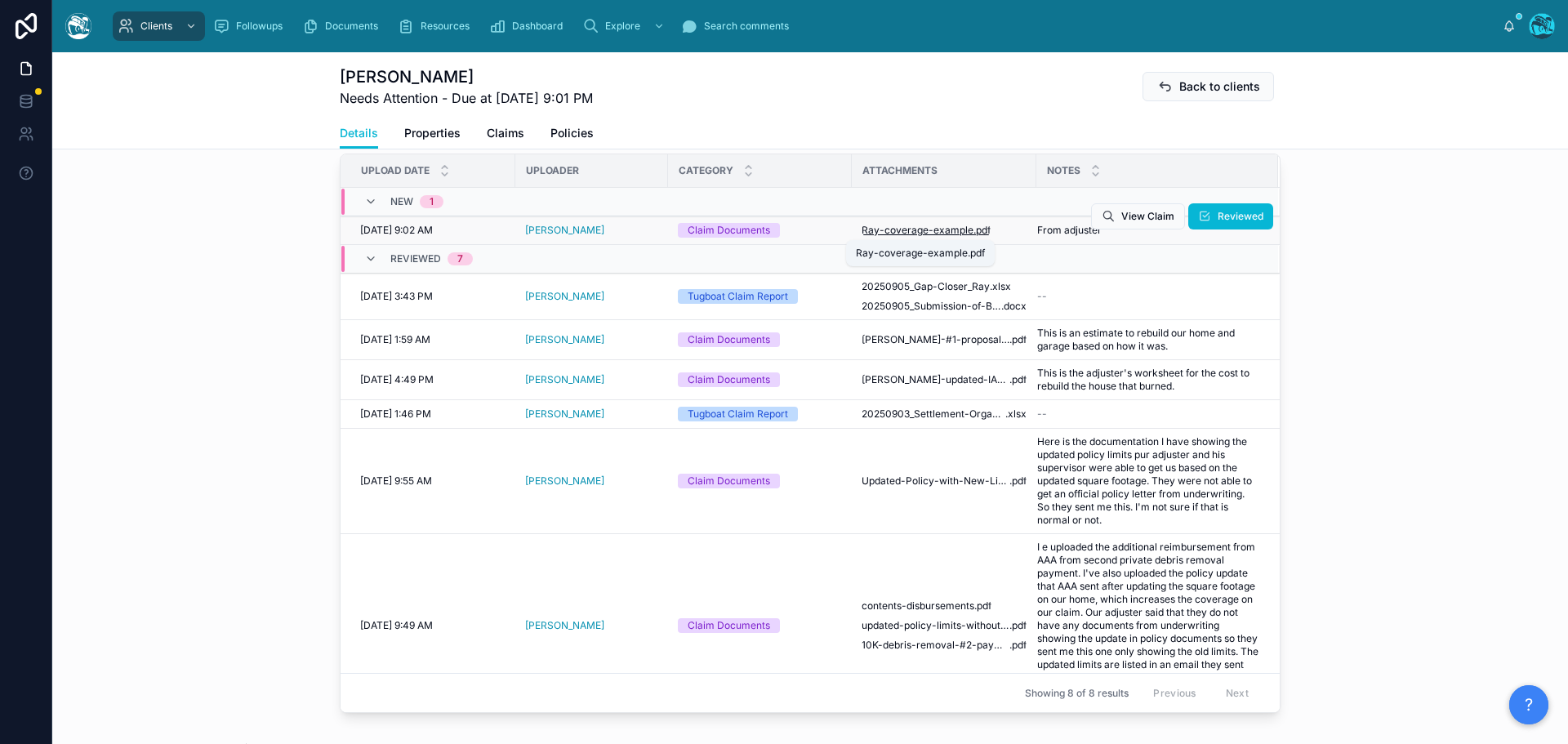
click at [900, 228] on span "Ray-coverage-example" at bounding box center [917, 230] width 112 height 13
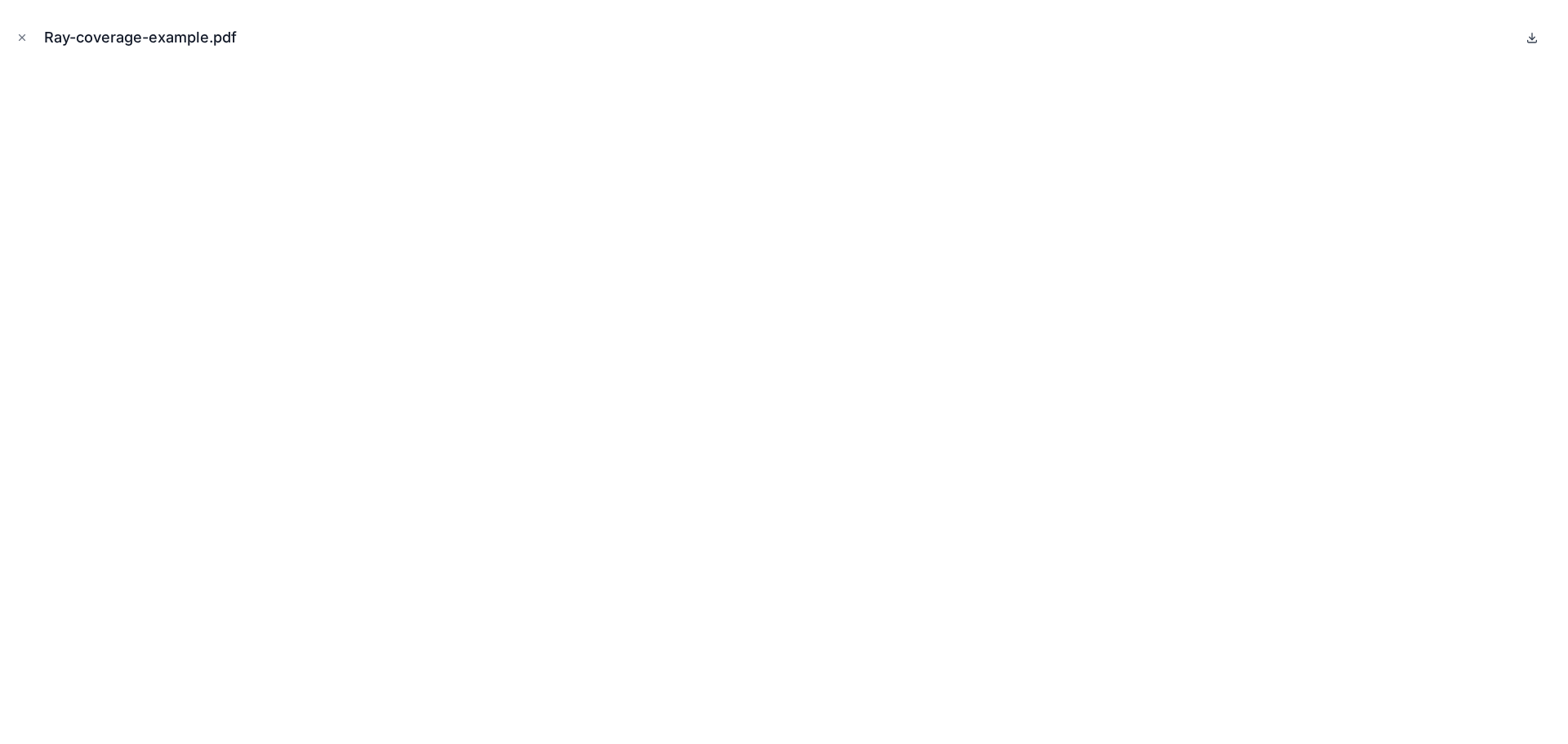
click at [1534, 39] on icon at bounding box center [1532, 38] width 13 height 13
drag, startPoint x: 22, startPoint y: 34, endPoint x: 312, endPoint y: 73, distance: 292.6
click at [22, 34] on icon "Close modal" at bounding box center [21, 38] width 12 height 12
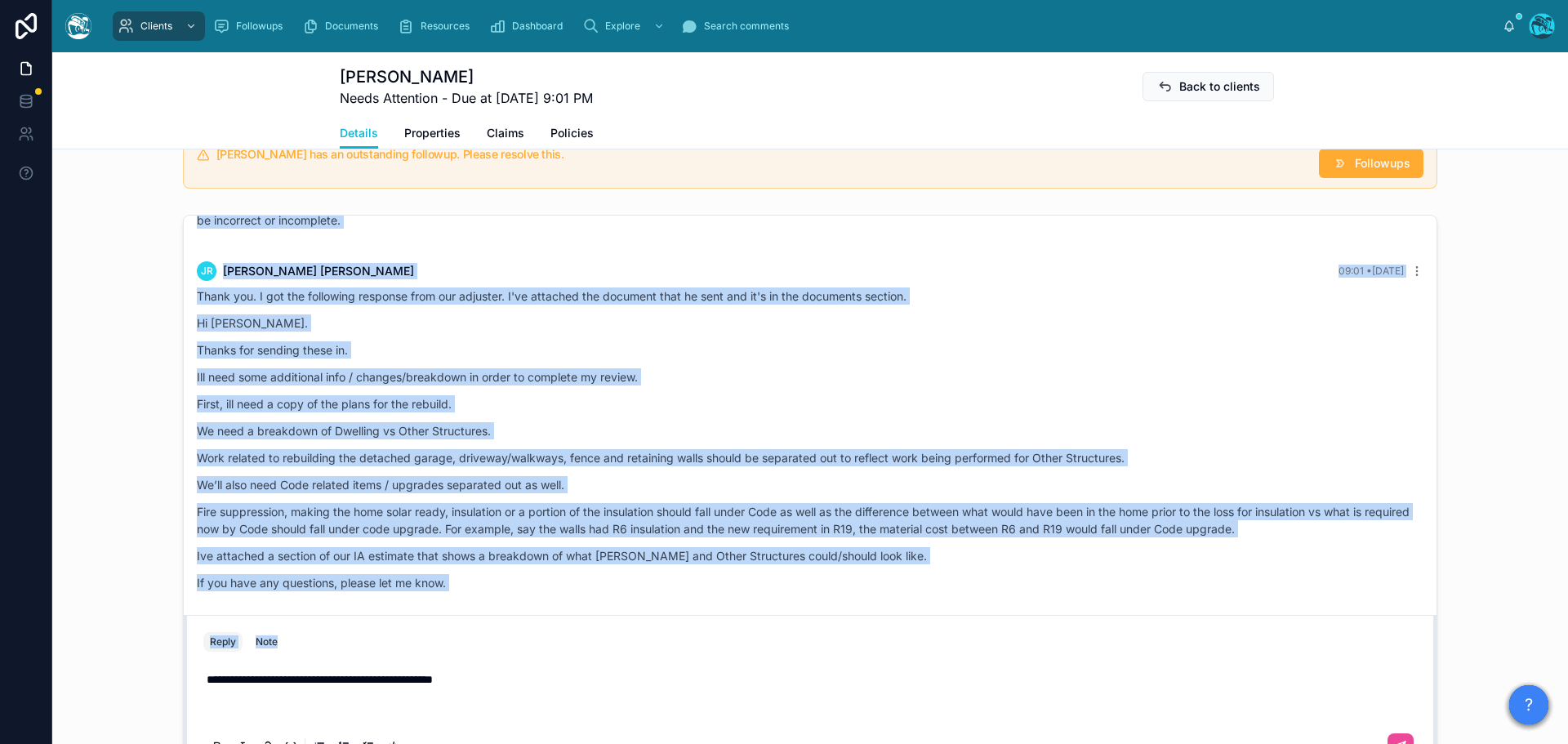
scroll to position [4594, 0]
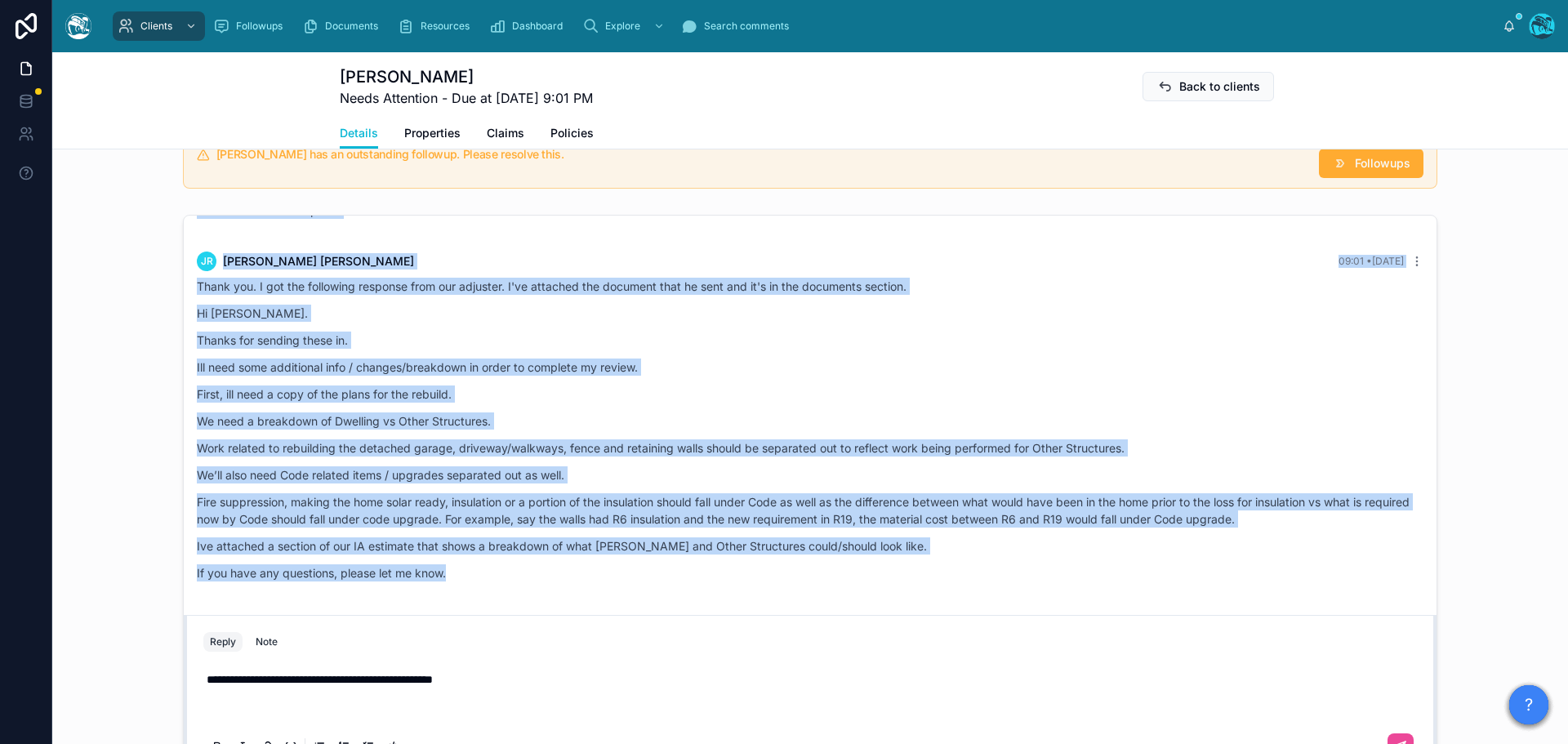
drag, startPoint x: 299, startPoint y: 244, endPoint x: 469, endPoint y: 579, distance: 375.7
copy div "Loremi Dolor Sitametco Adip elitsed, Doeiu! Temp’i utla etdolore magnaa enim Ad…"
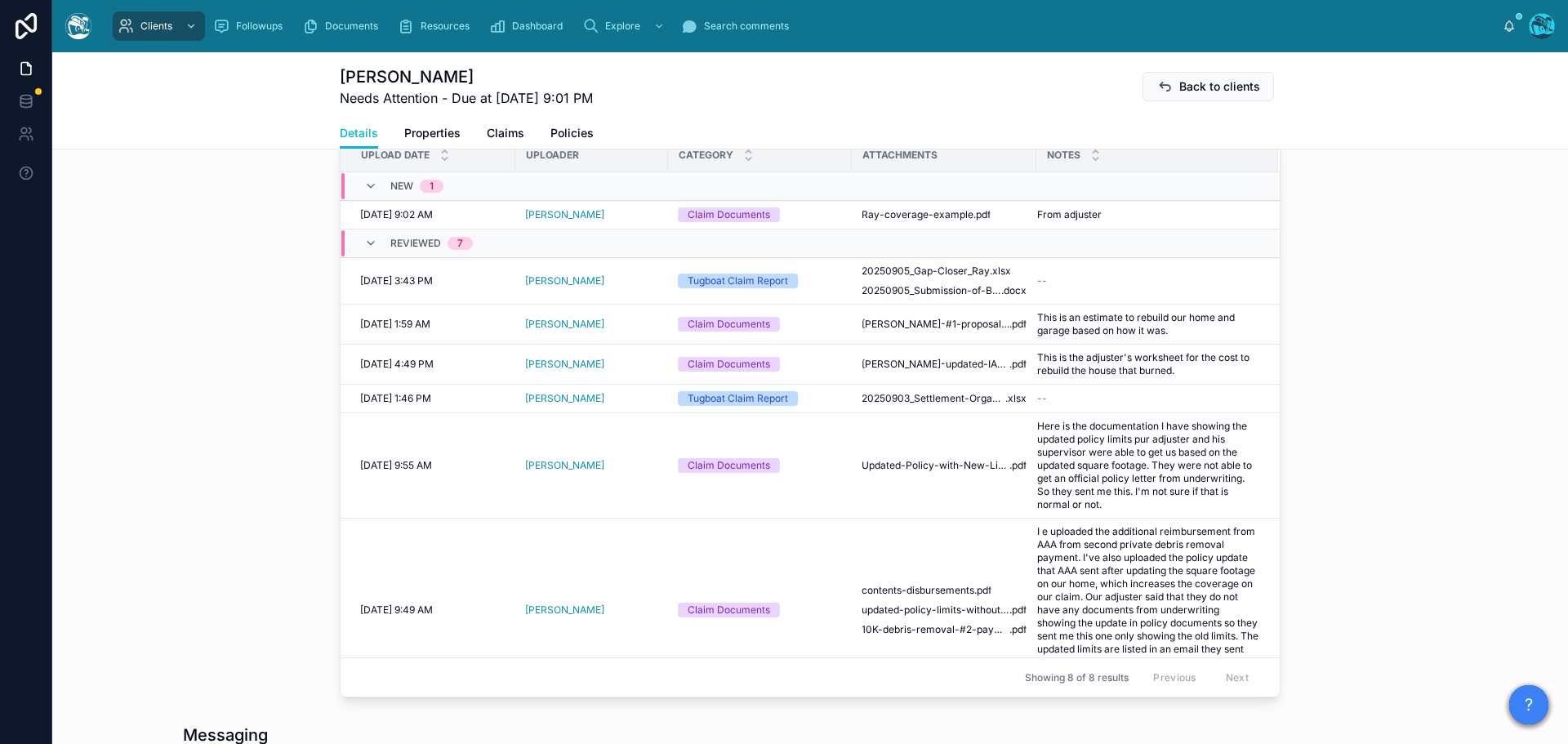
scroll to position [722, 0]
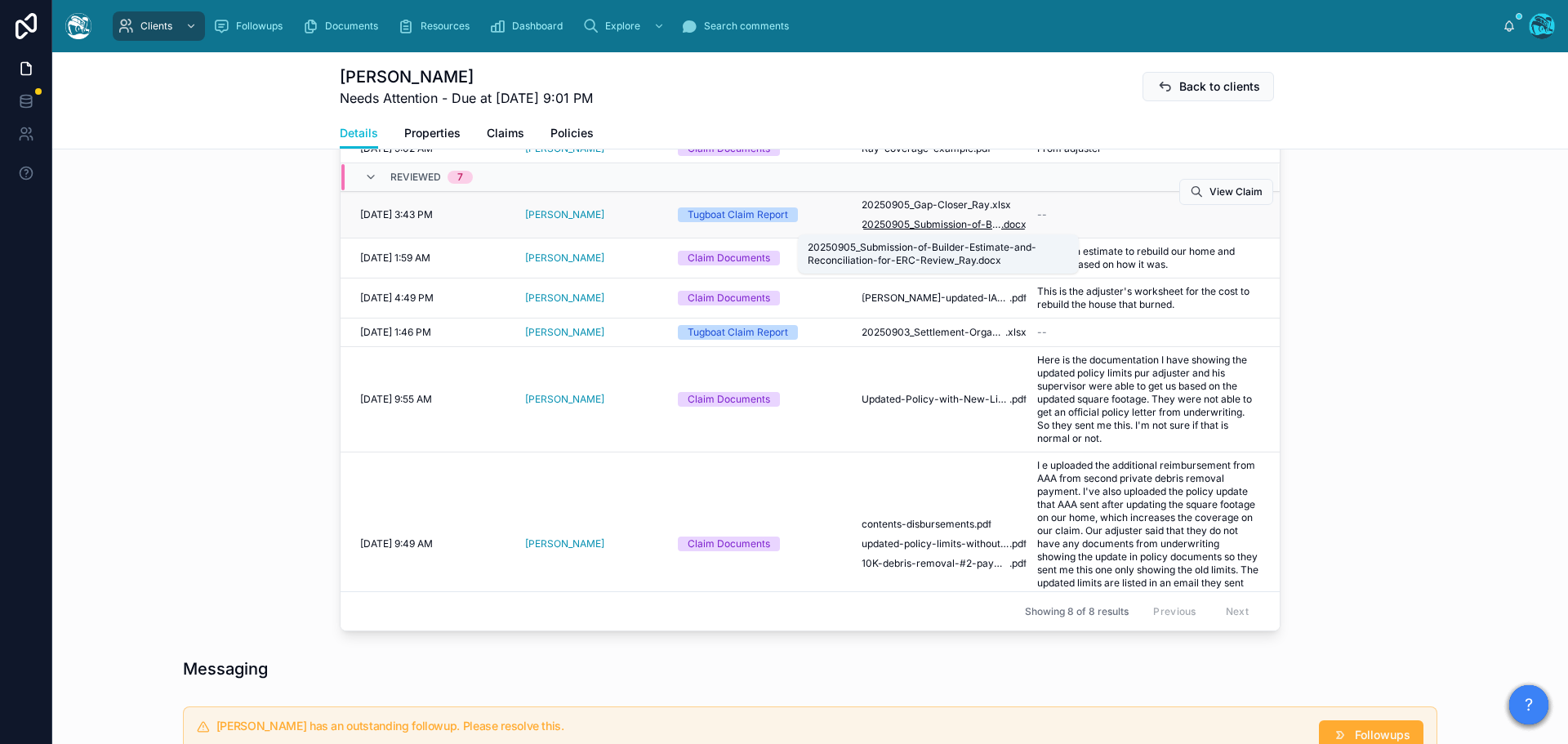
click at [945, 223] on span "20250905_Submission-of-Builder-Estimate-and-Reconciliation-for-ERC-Review_Ray" at bounding box center [931, 224] width 140 height 13
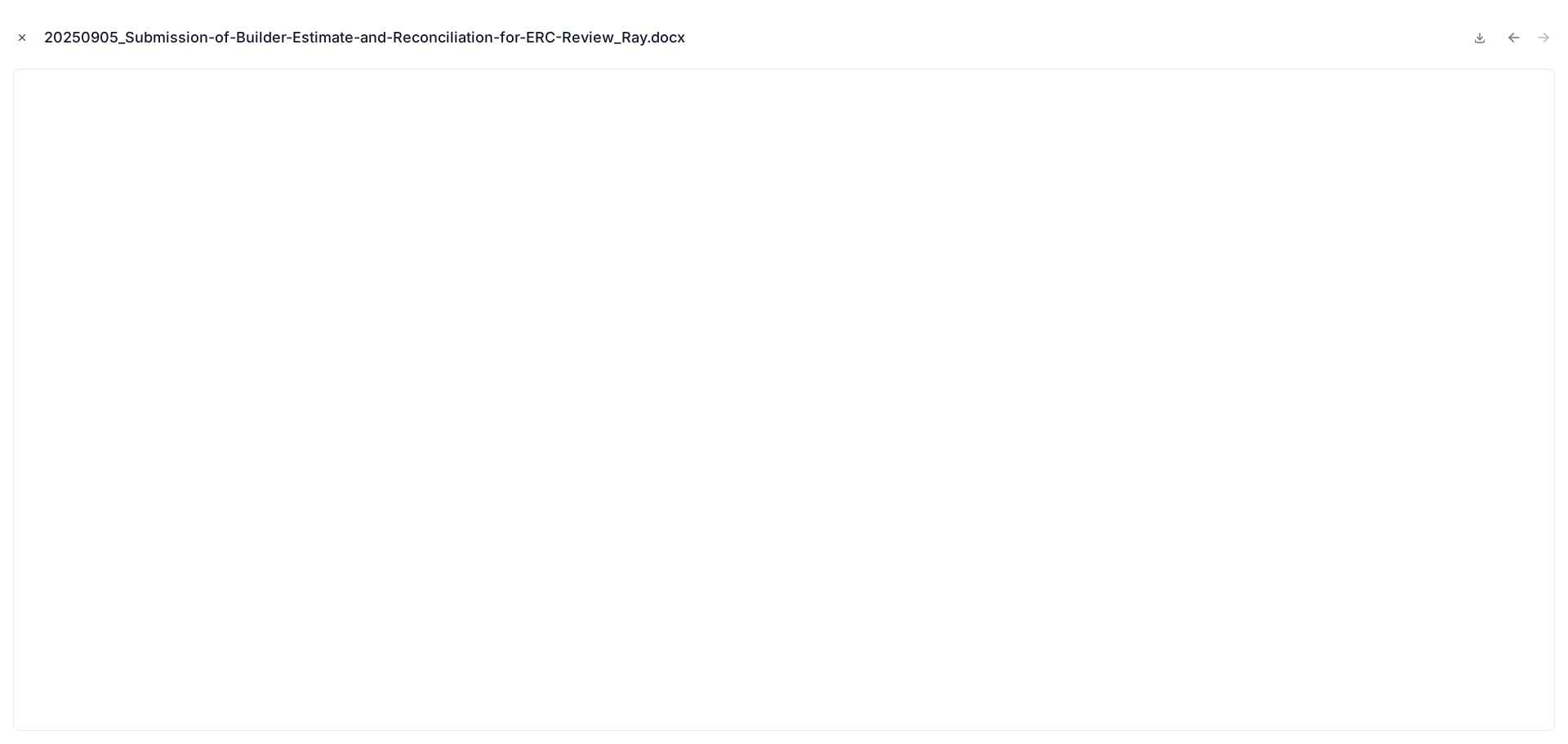
click at [21, 37] on icon "Close modal" at bounding box center [22, 38] width 5 height 5
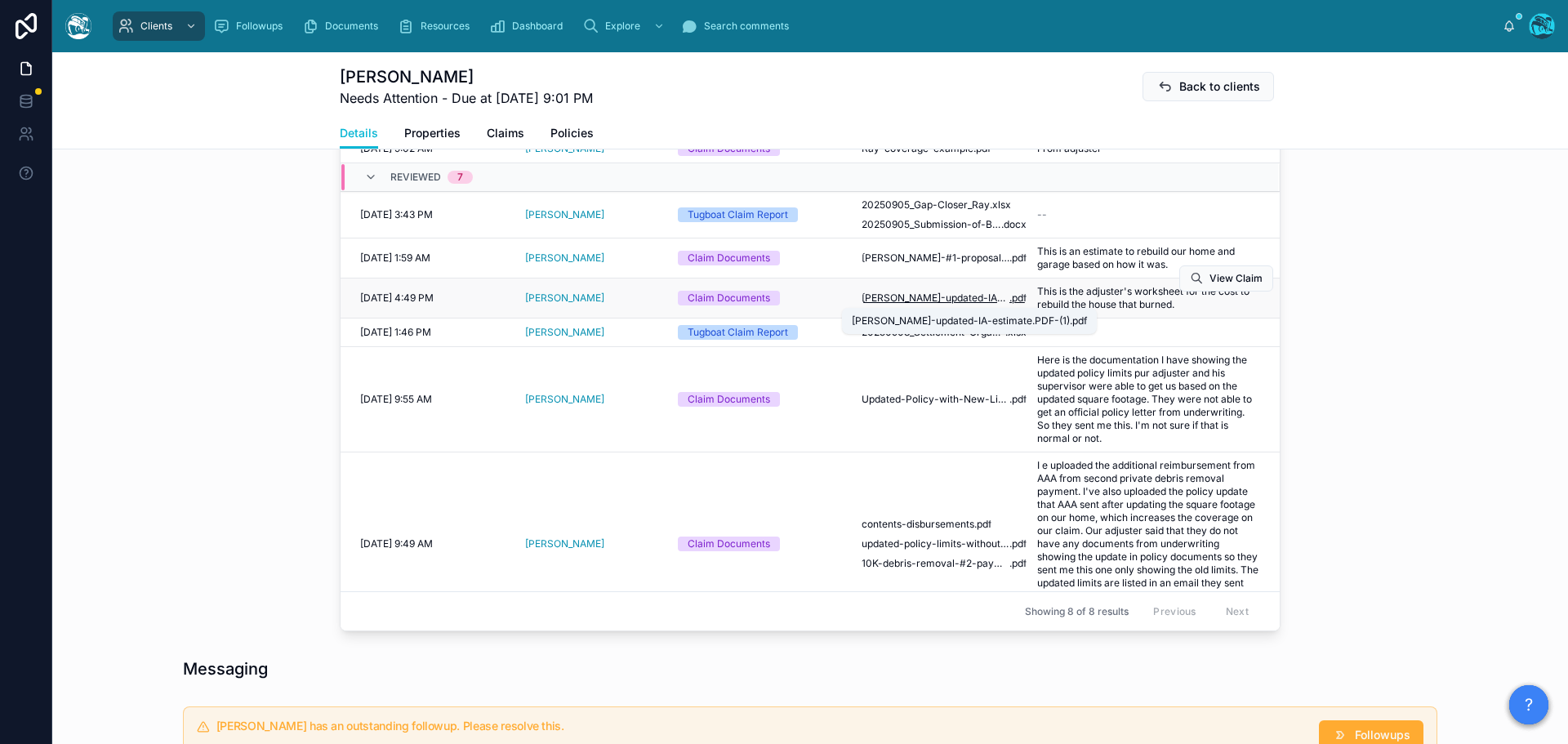
click at [946, 296] on span "[PERSON_NAME]-updated-IA-estimate.PDF-(1)" at bounding box center [935, 298] width 148 height 13
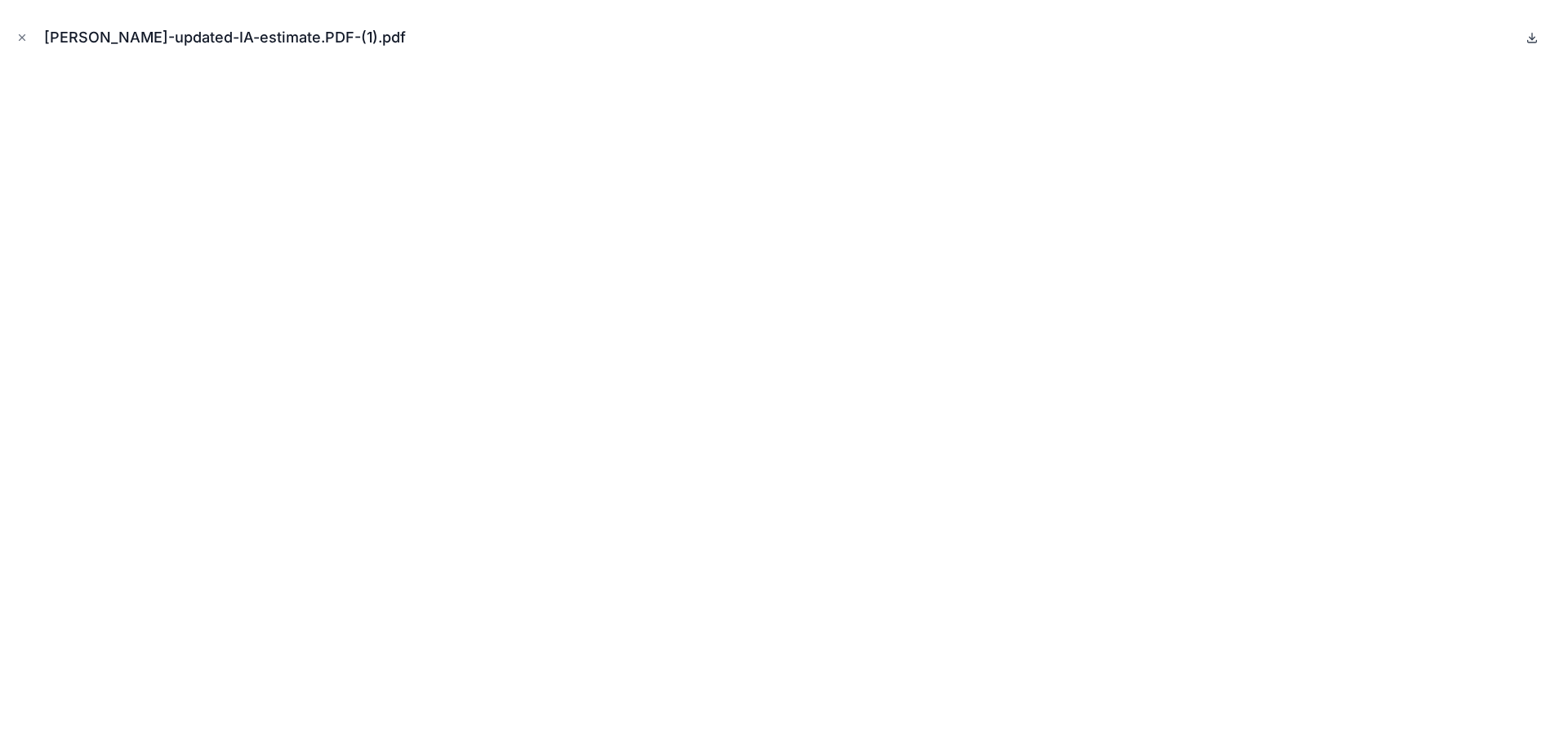
click at [1534, 38] on icon at bounding box center [1532, 38] width 5 height 3
click at [18, 38] on icon "Close modal" at bounding box center [21, 38] width 12 height 12
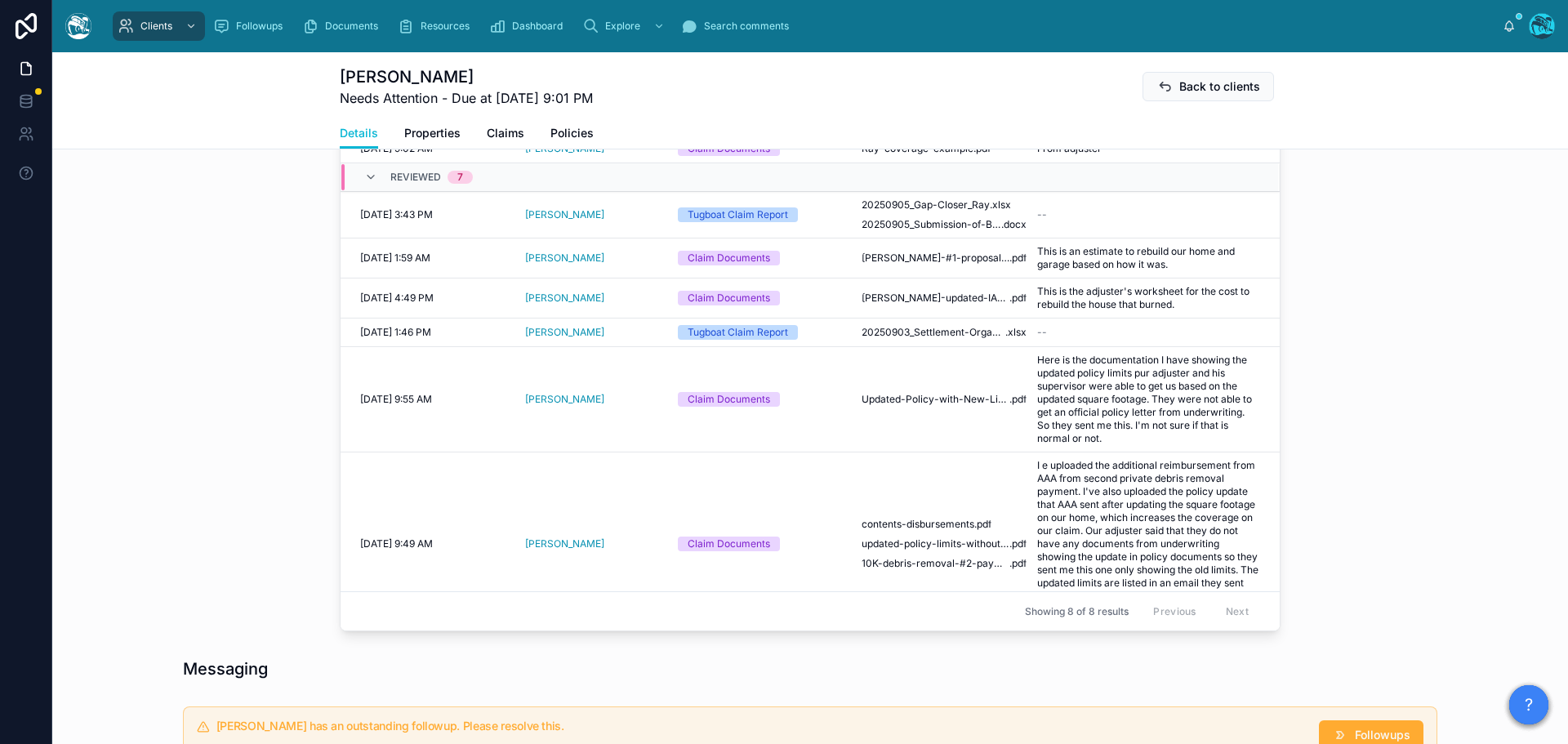
scroll to position [559, 0]
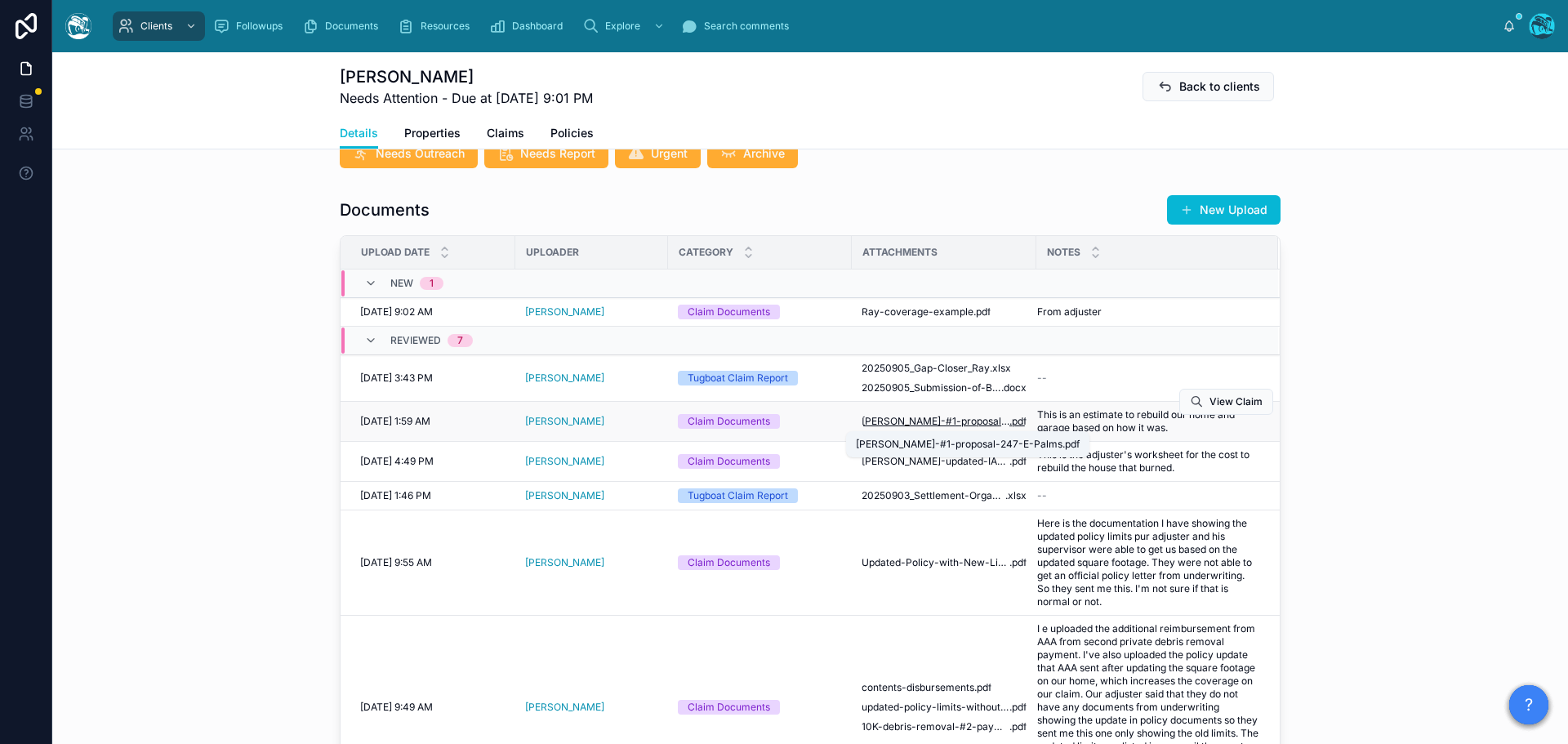
click at [931, 425] on span "[PERSON_NAME]-#1-proposal-247-E-Palms" at bounding box center [935, 421] width 148 height 13
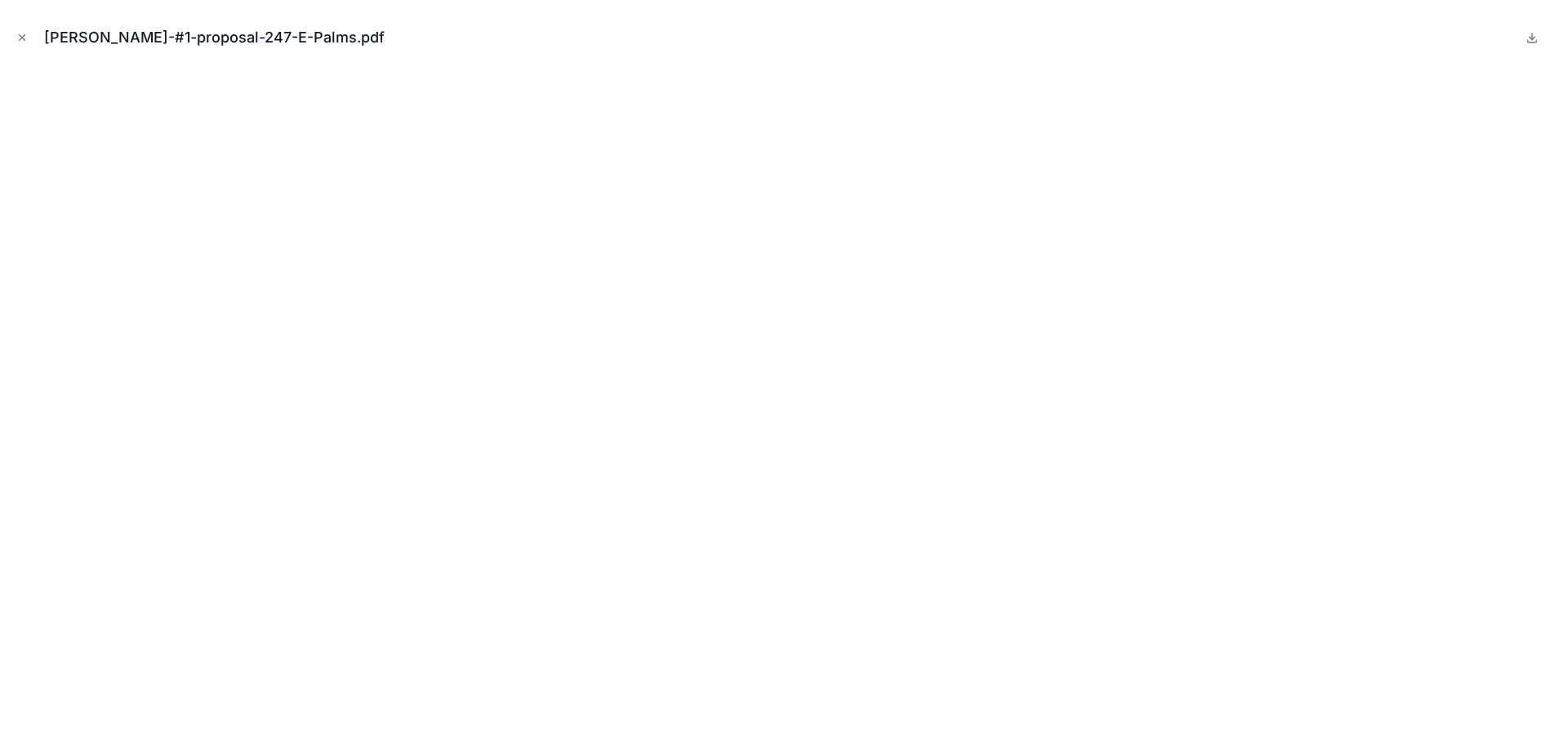
drag, startPoint x: 20, startPoint y: 39, endPoint x: 107, endPoint y: 38, distance: 87.0
click at [20, 39] on icon "Close modal" at bounding box center [21, 38] width 12 height 12
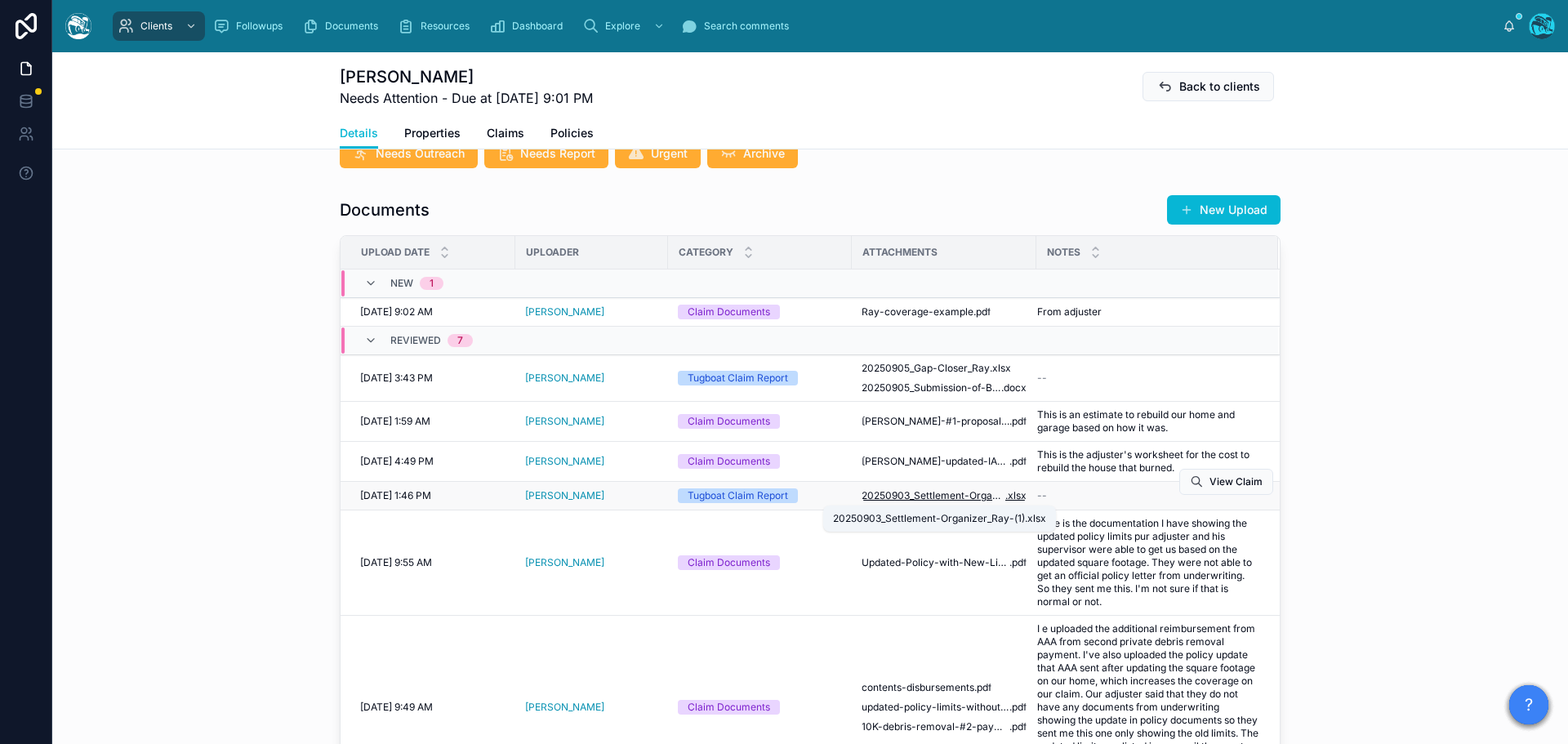
click at [923, 498] on span "20250903_Settlement-Organizer_Ray-(1)" at bounding box center [933, 495] width 144 height 13
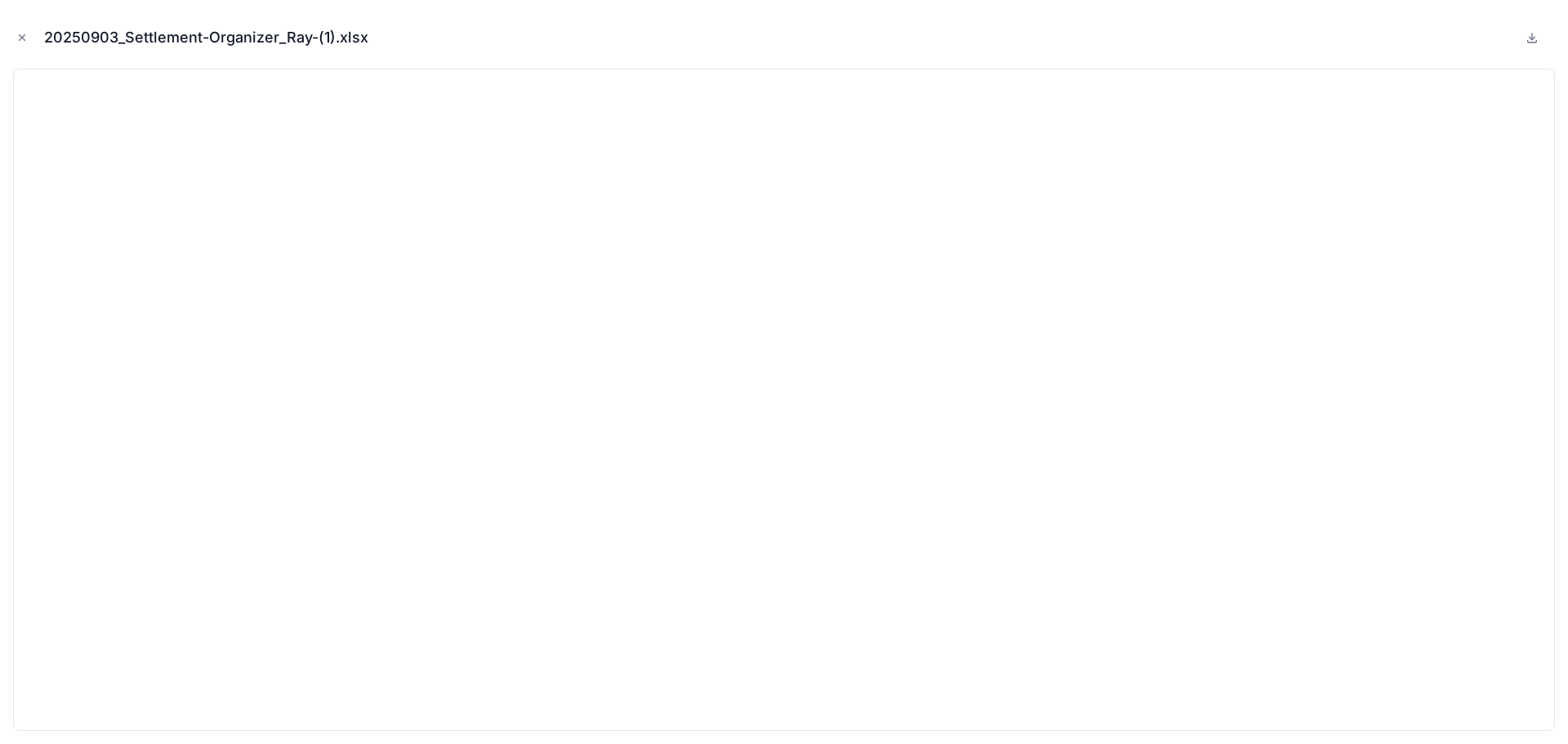
drag, startPoint x: 21, startPoint y: 36, endPoint x: 80, endPoint y: 68, distance: 67.1
click at [21, 36] on icon "Close modal" at bounding box center [22, 38] width 5 height 5
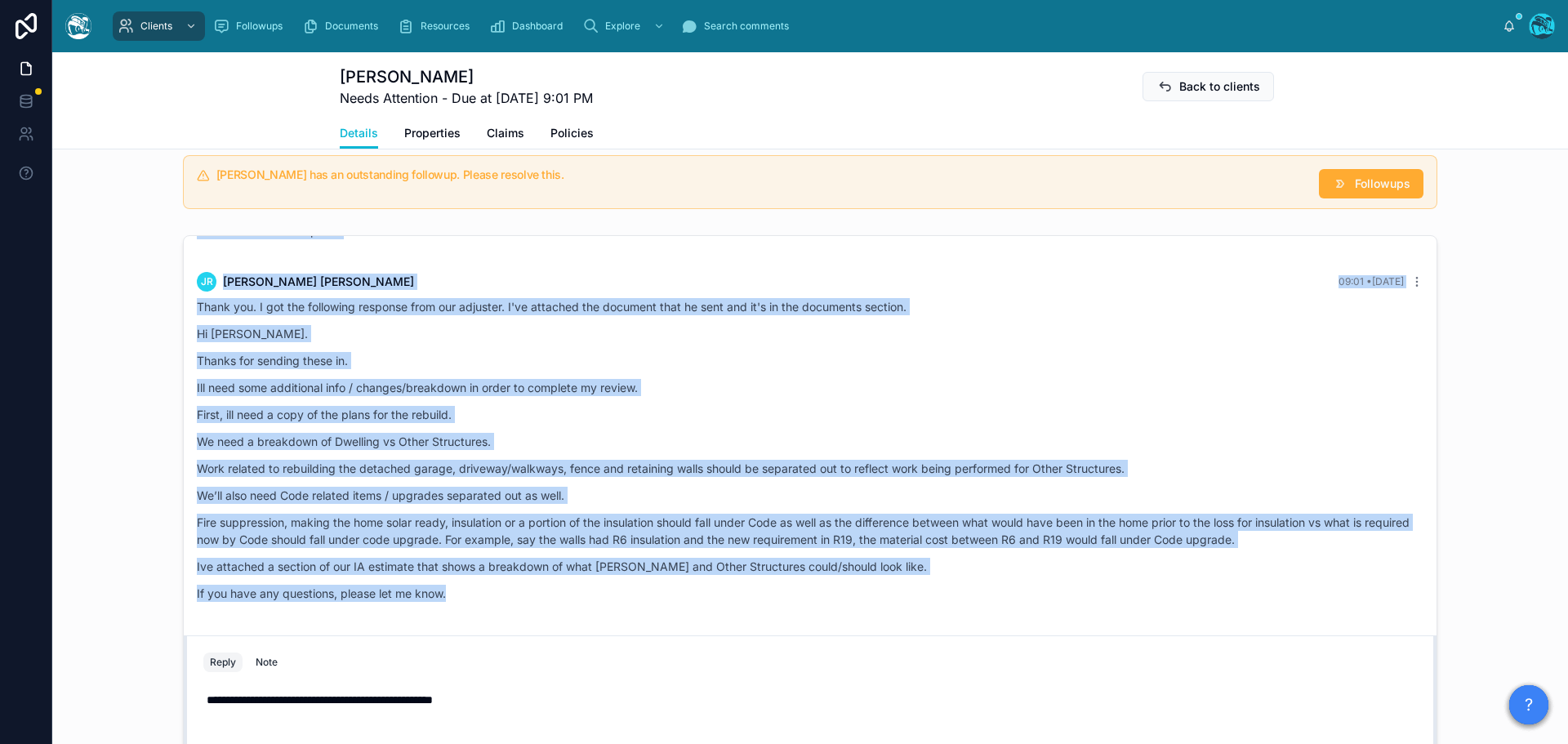
scroll to position [1490, 0]
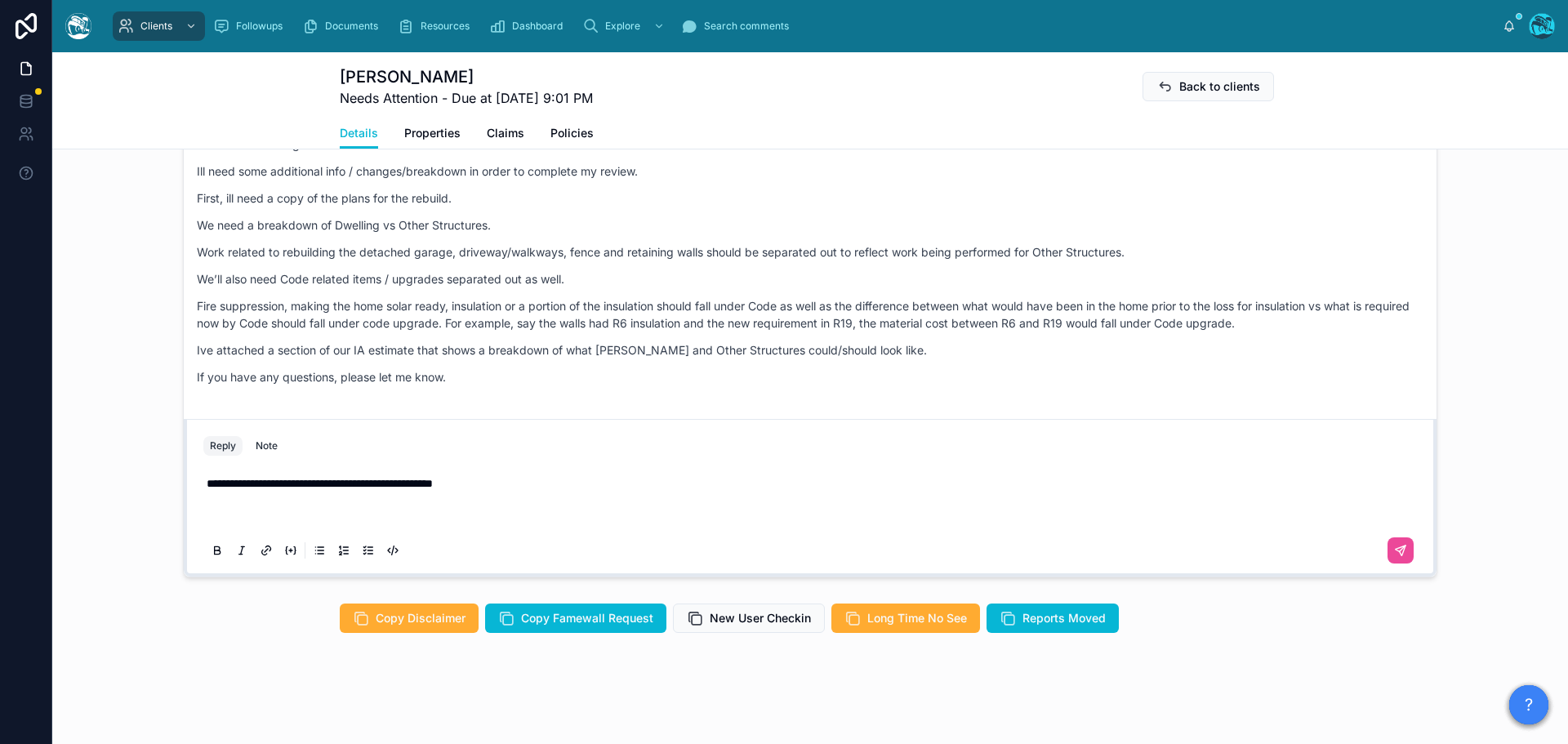
click at [502, 484] on p "**********" at bounding box center [813, 499] width 1214 height 49
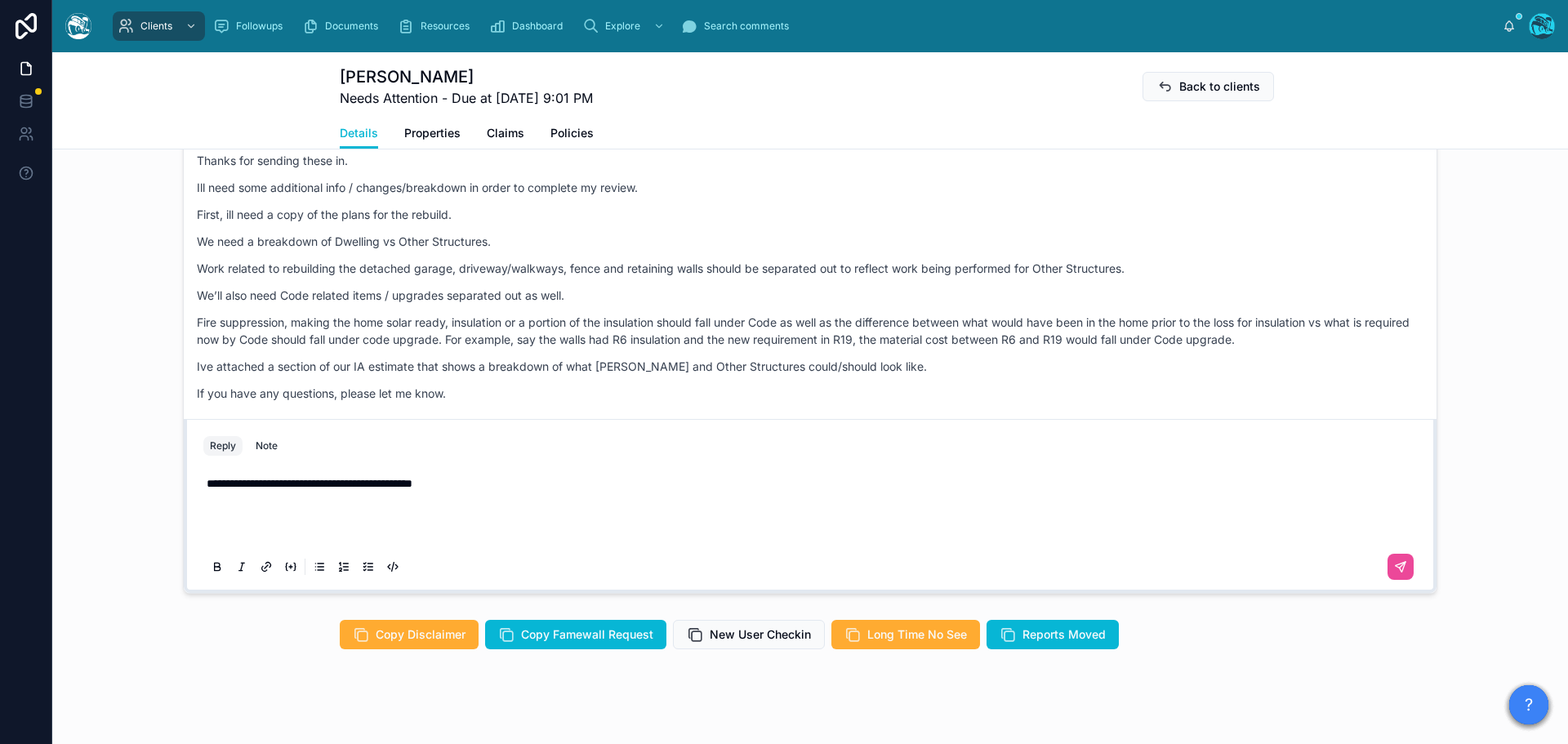
click at [208, 522] on p at bounding box center [813, 524] width 1214 height 33
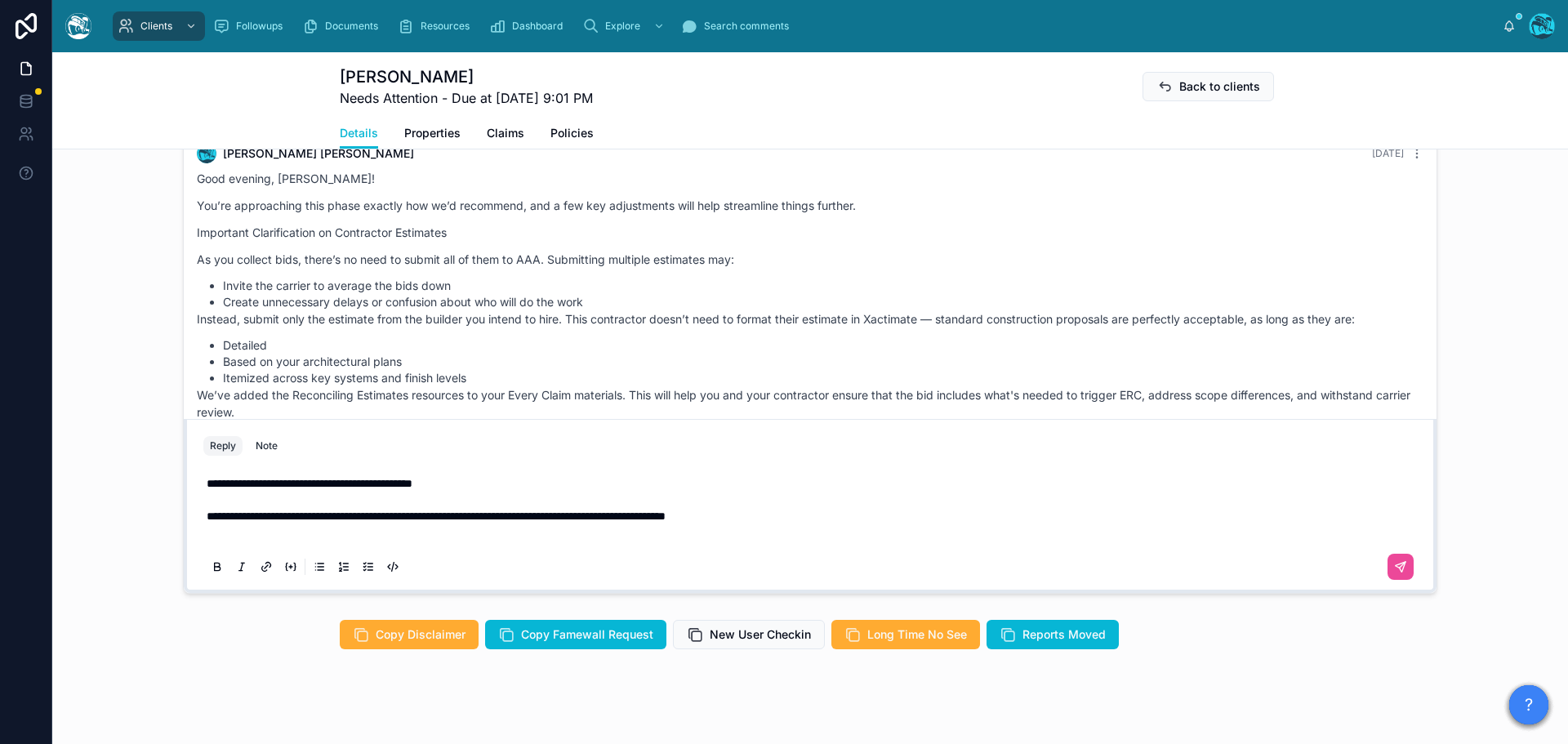
scroll to position [2225, 0]
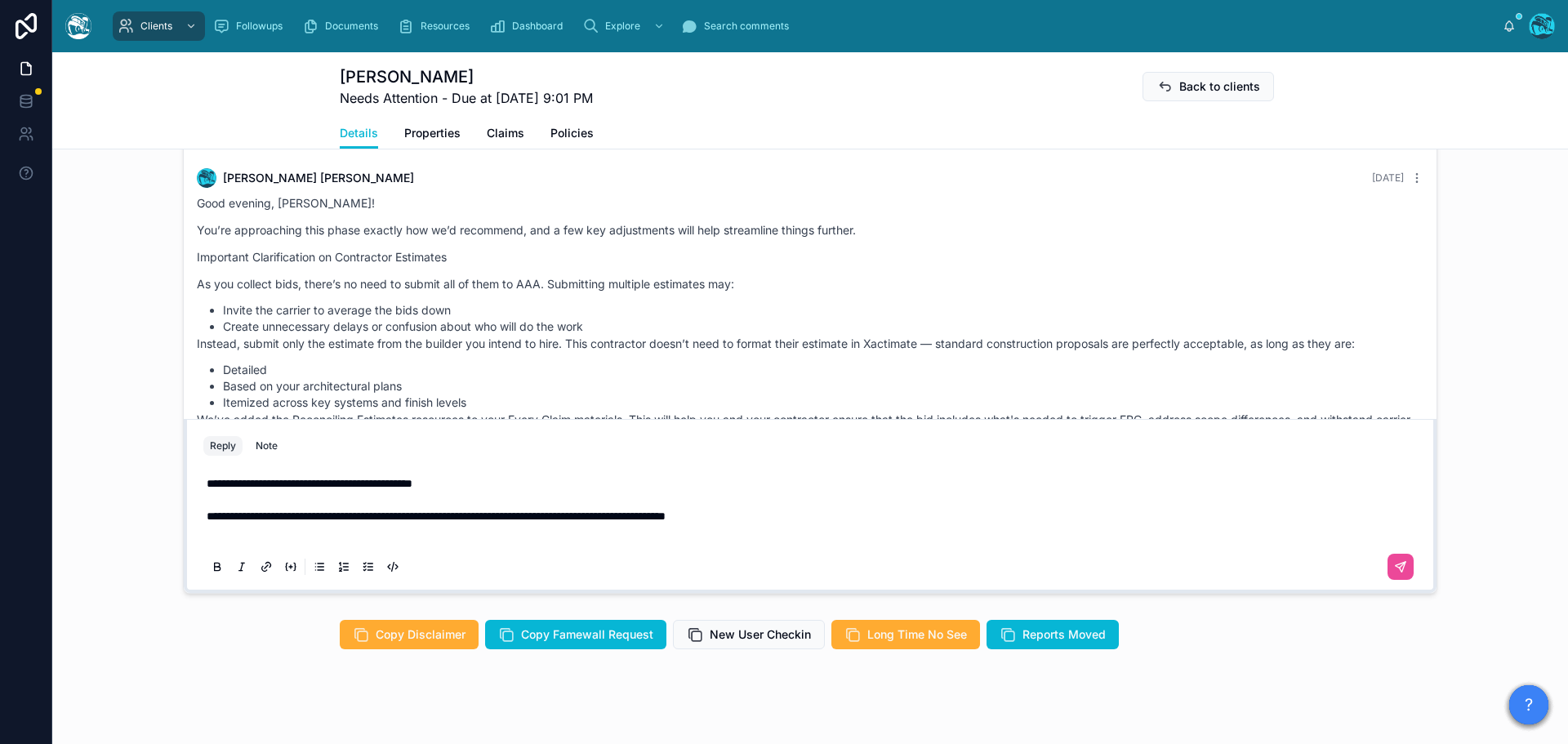
click at [485, 488] on p "**********" at bounding box center [813, 483] width 1214 height 16
click at [1400, 567] on icon at bounding box center [1403, 564] width 5 height 5
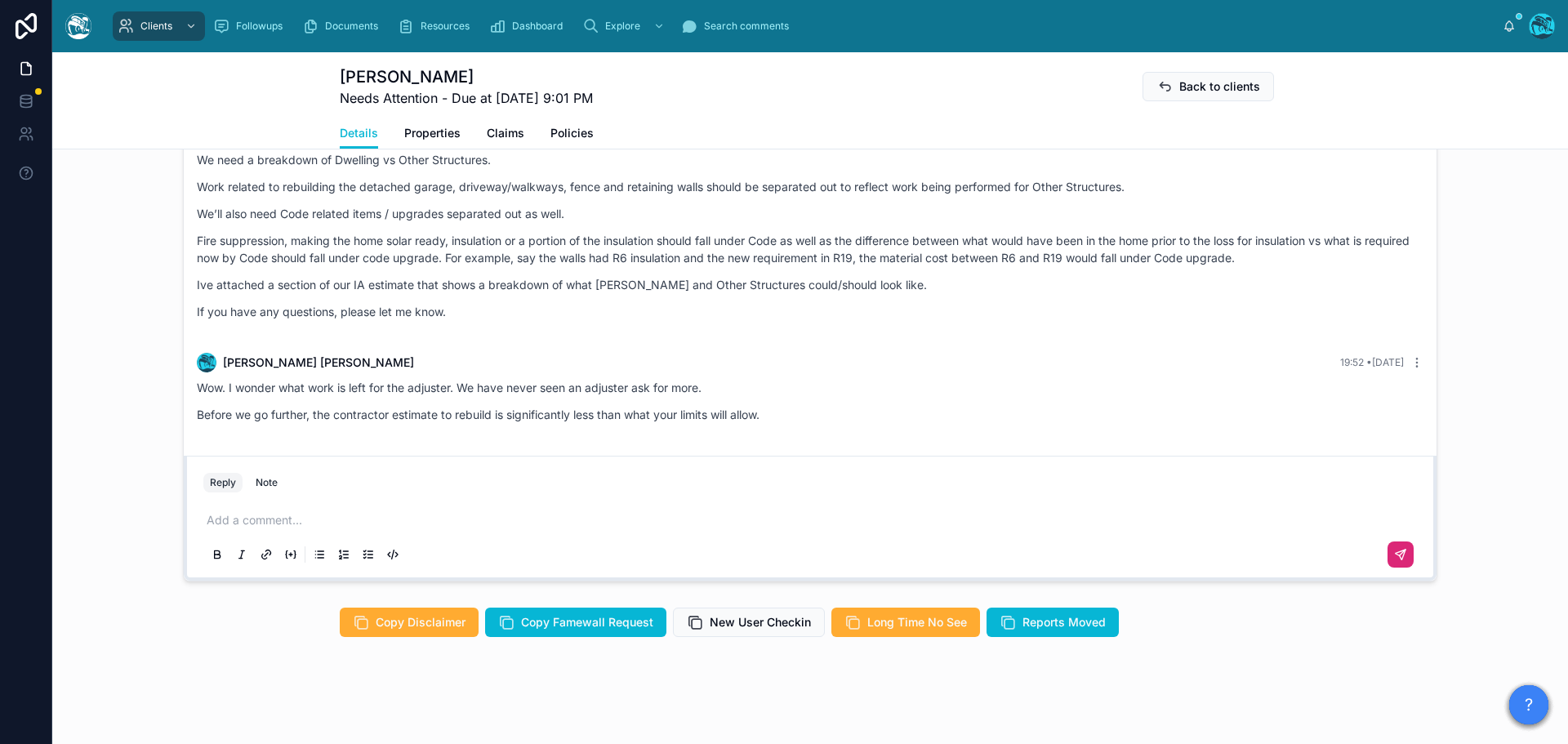
scroll to position [1490, 0]
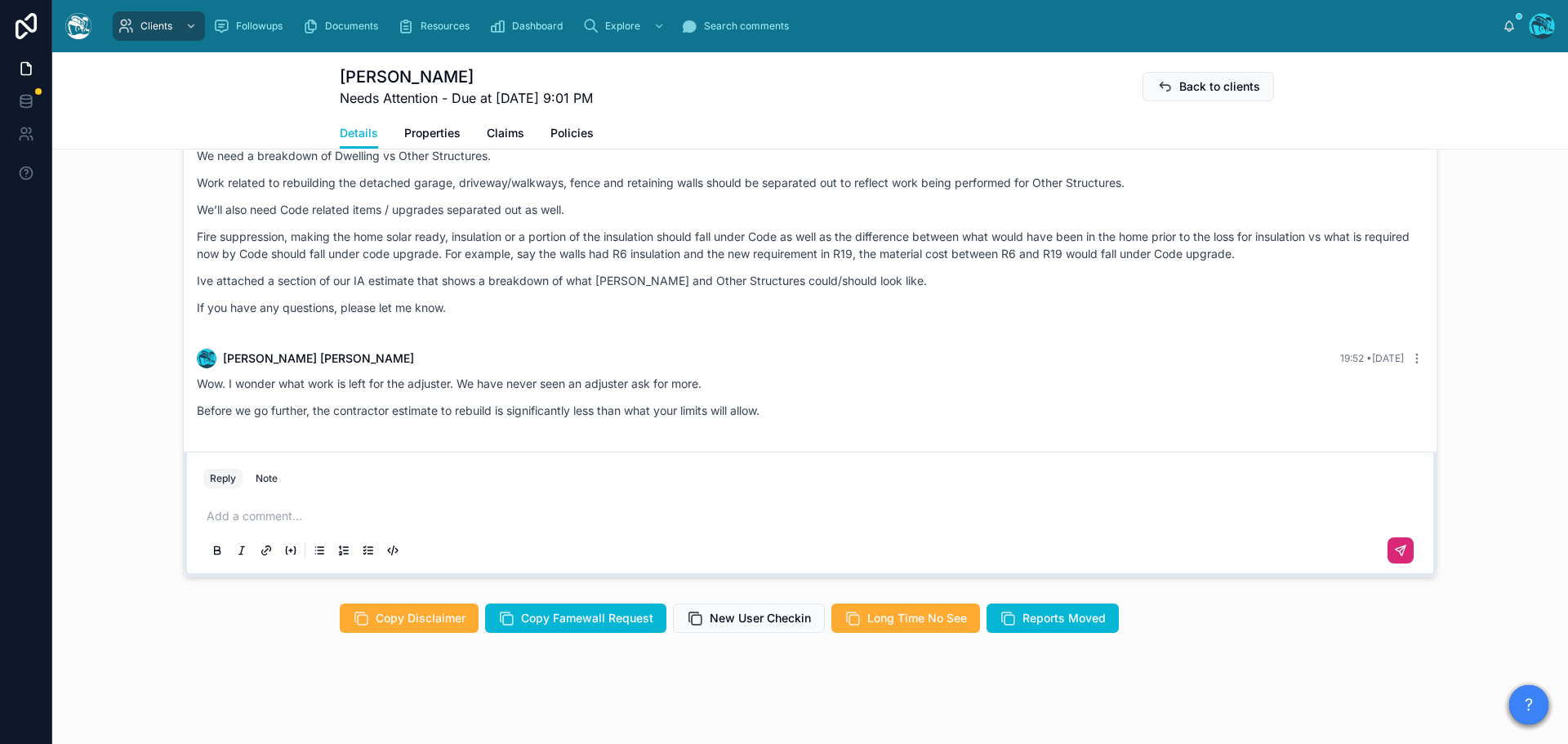
click at [240, 520] on p at bounding box center [813, 516] width 1214 height 16
drag, startPoint x: 684, startPoint y: 517, endPoint x: 524, endPoint y: 517, distance: 160.0
click at [524, 517] on p "**********" at bounding box center [813, 516] width 1214 height 16
click at [1396, 547] on icon at bounding box center [1401, 550] width 10 height 10
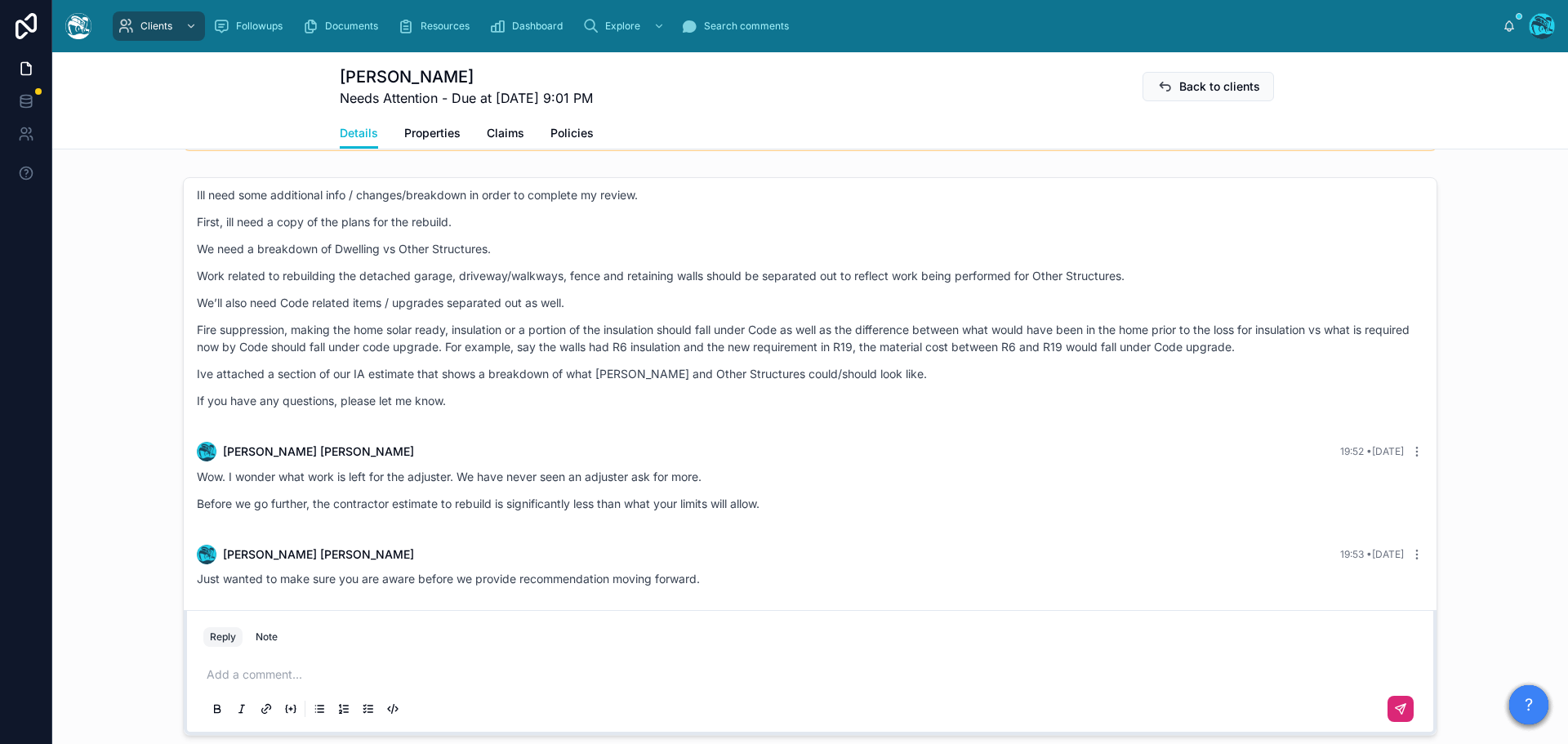
scroll to position [1162, 0]
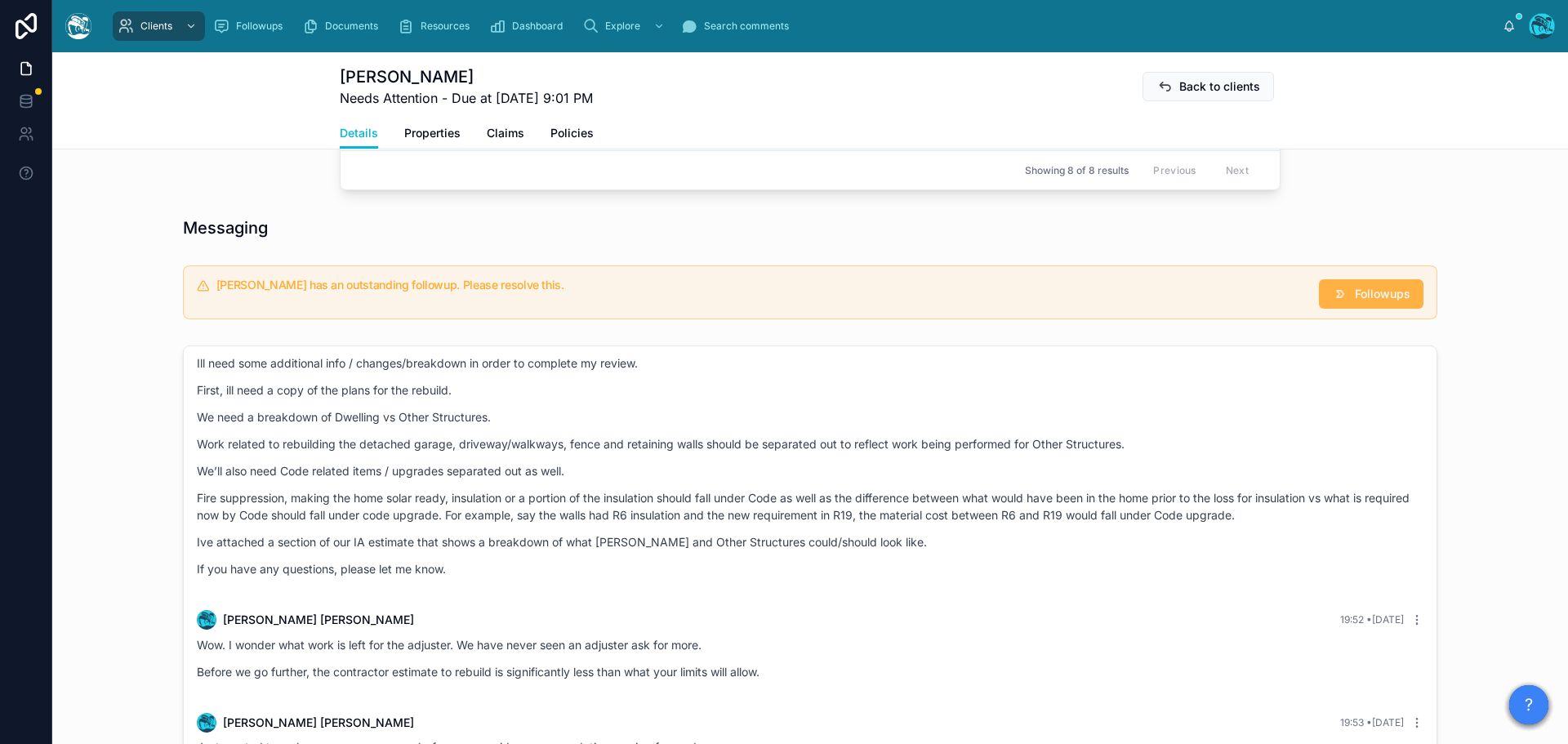
click at [1358, 296] on span "Followups" at bounding box center [1383, 294] width 55 height 16
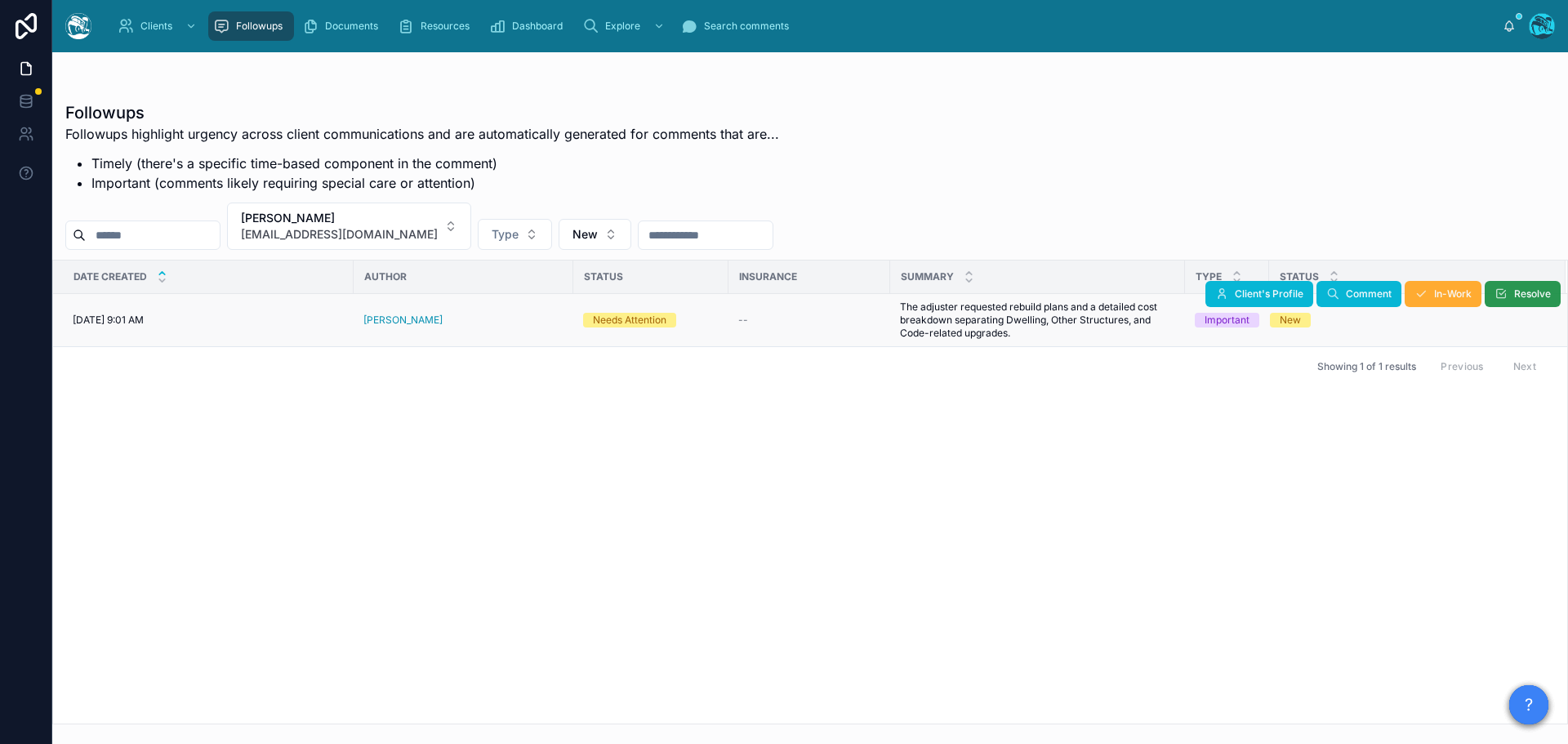
click at [1510, 293] on button "Resolve" at bounding box center [1522, 293] width 76 height 26
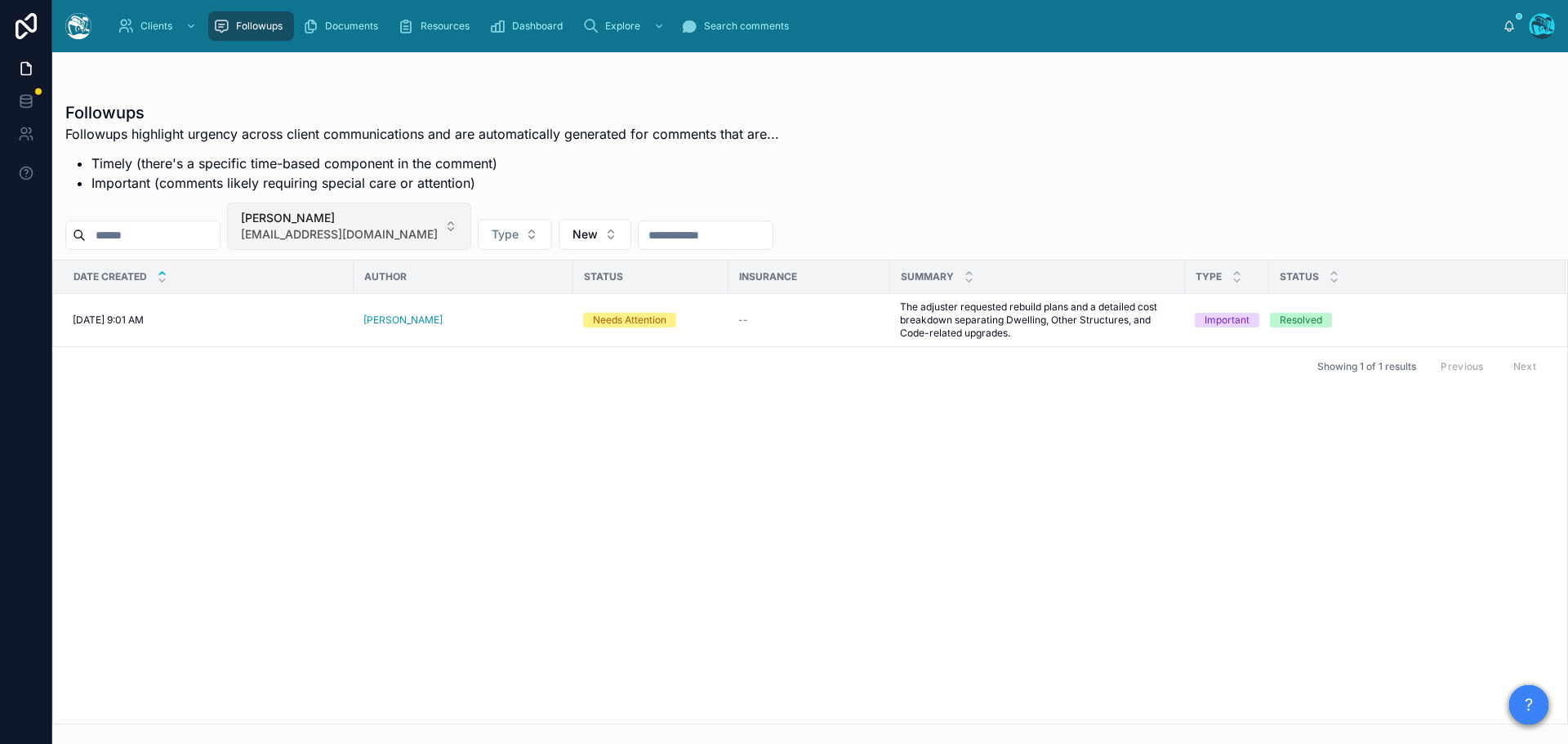
click at [404, 227] on button "[PERSON_NAME] [EMAIL_ADDRESS][DOMAIN_NAME]" at bounding box center [349, 225] width 244 height 47
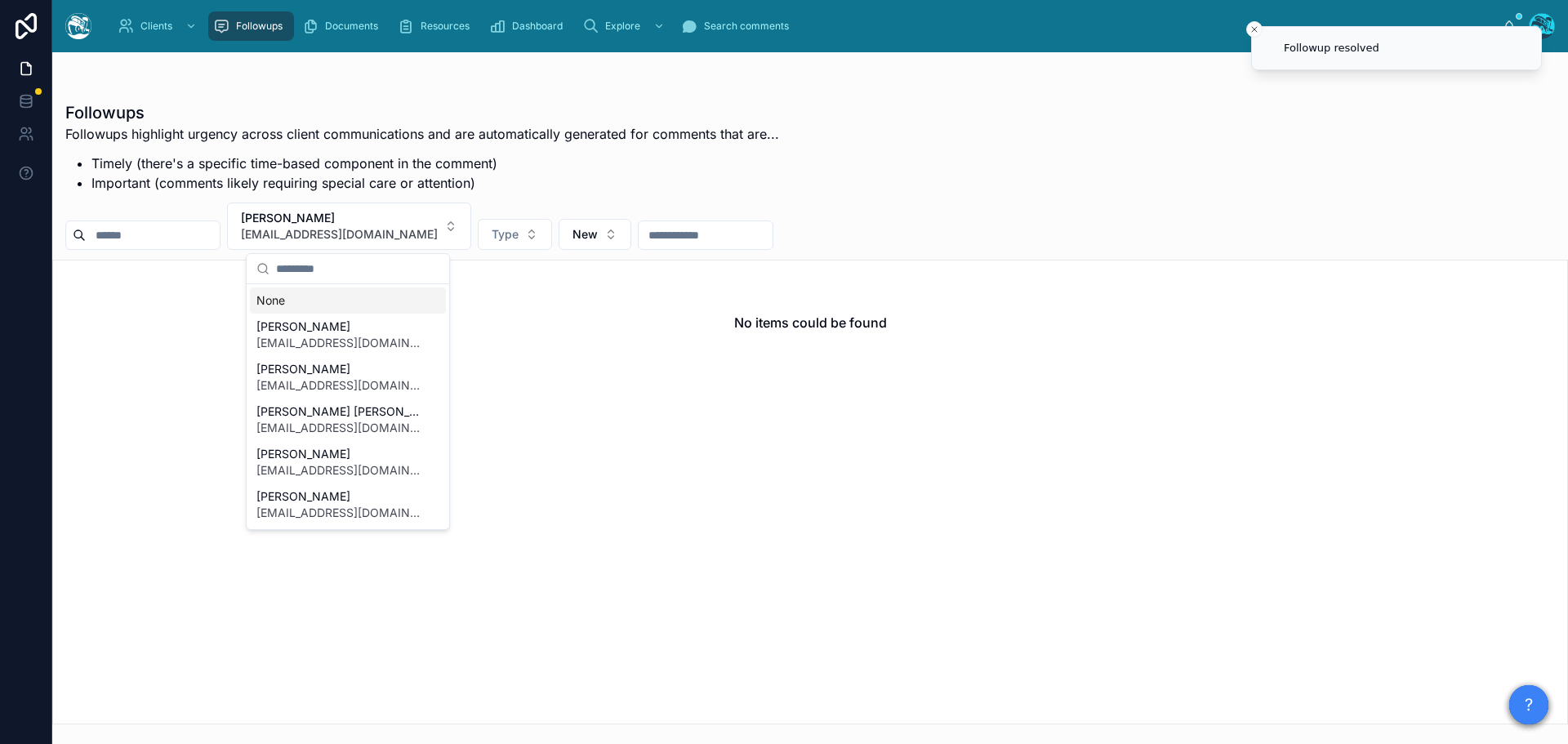
click at [273, 306] on div "None" at bounding box center [347, 300] width 196 height 26
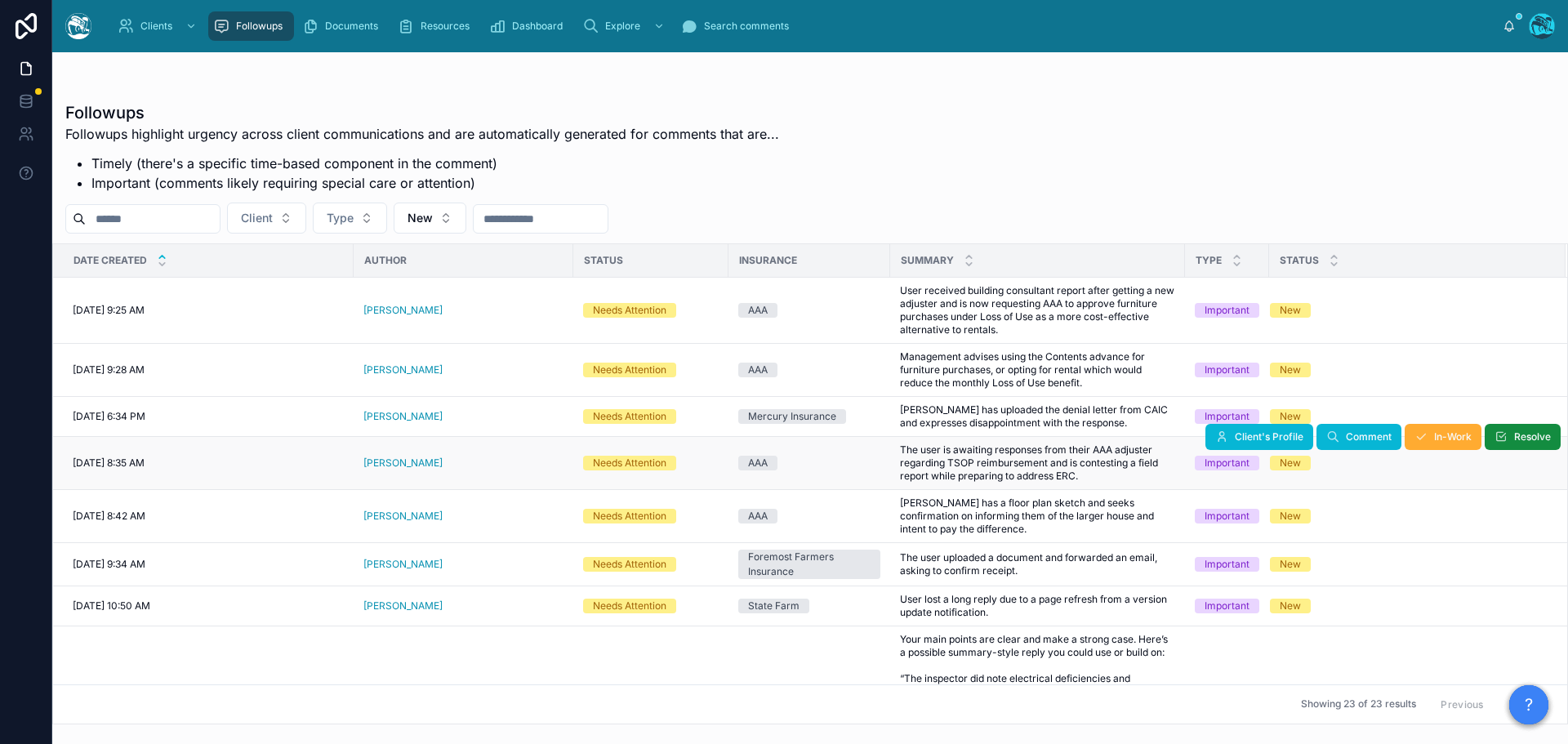
click at [450, 459] on div "[PERSON_NAME]" at bounding box center [463, 462] width 200 height 13
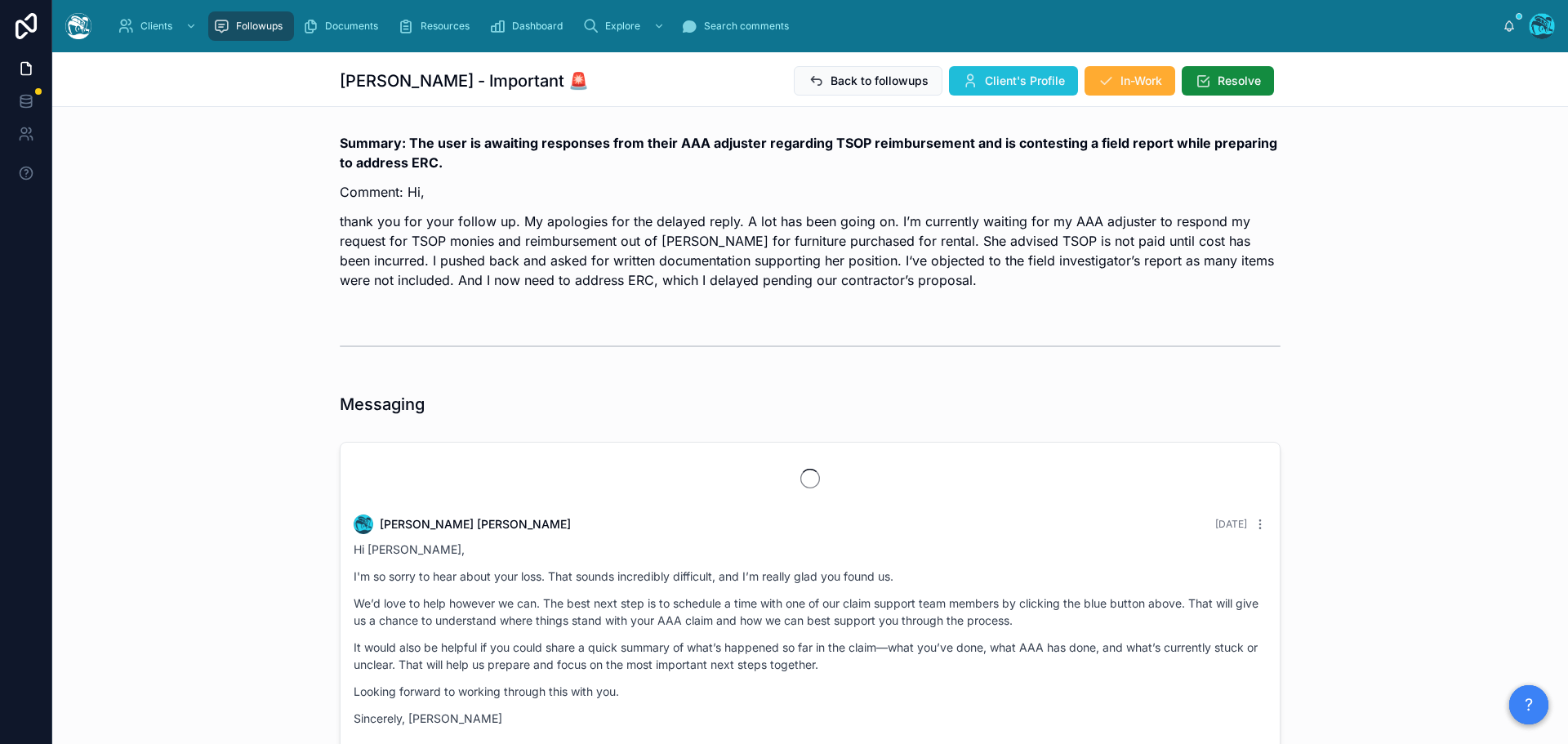
scroll to position [4152, 0]
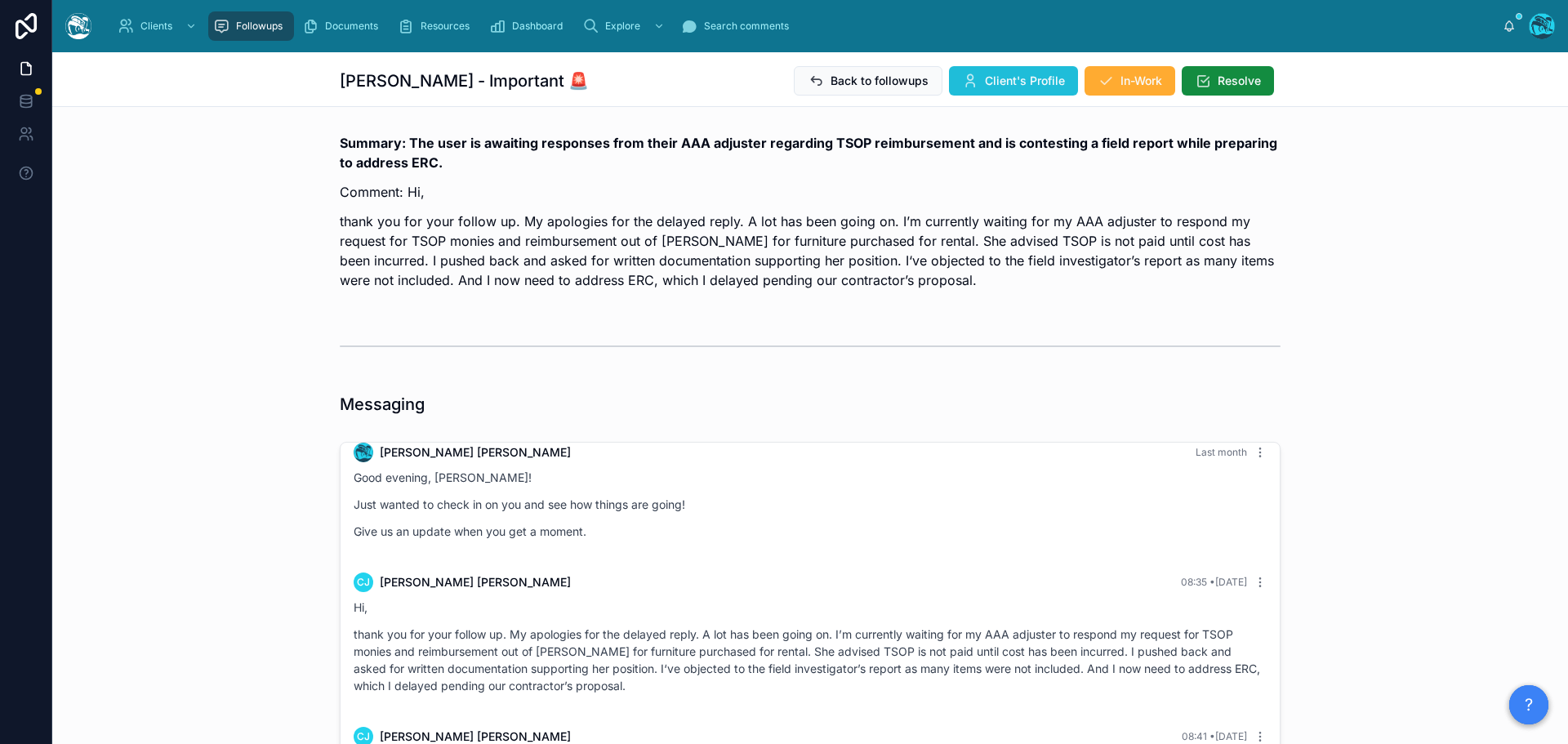
click at [995, 83] on span "Client's Profile" at bounding box center [1024, 80] width 80 height 16
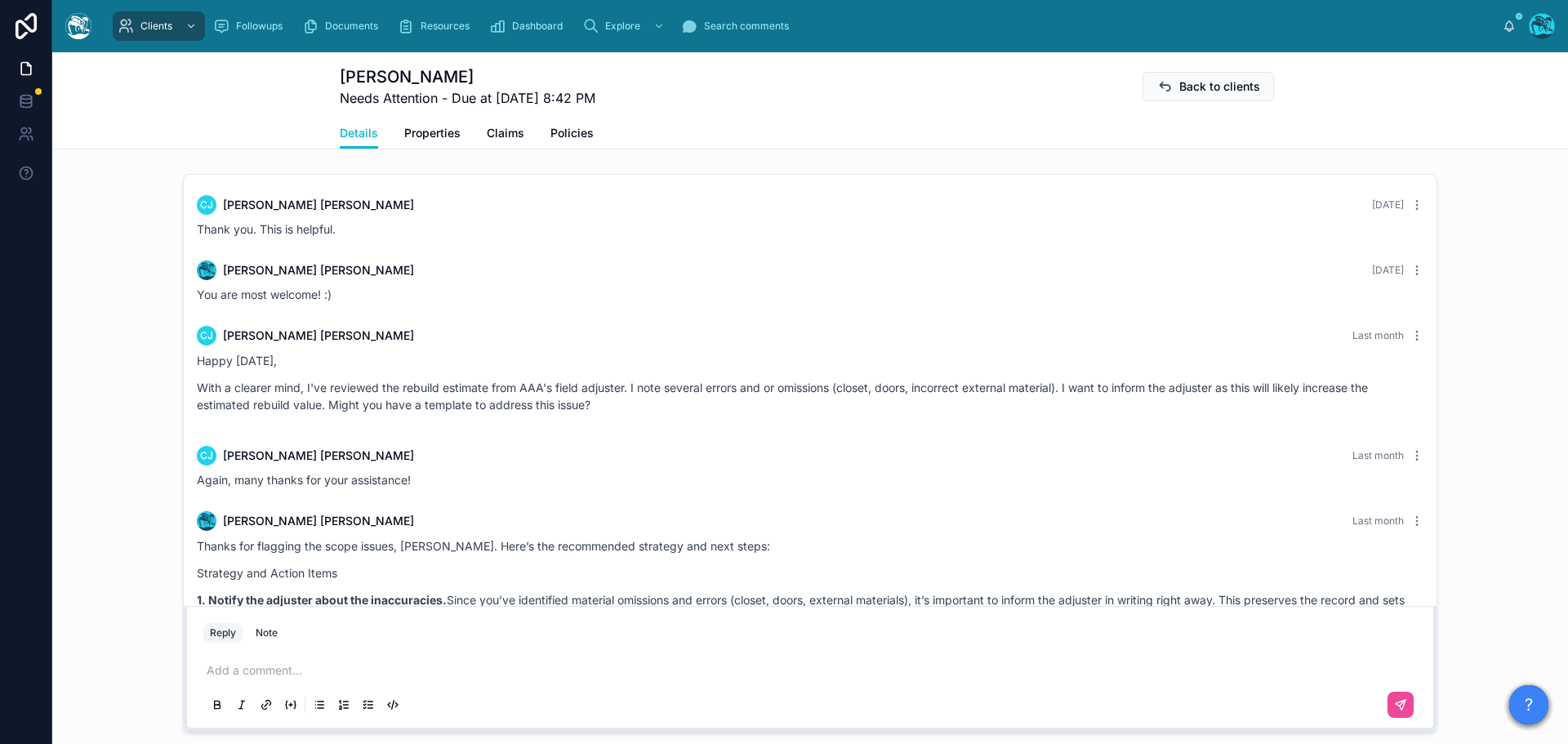
scroll to position [2840, 0]
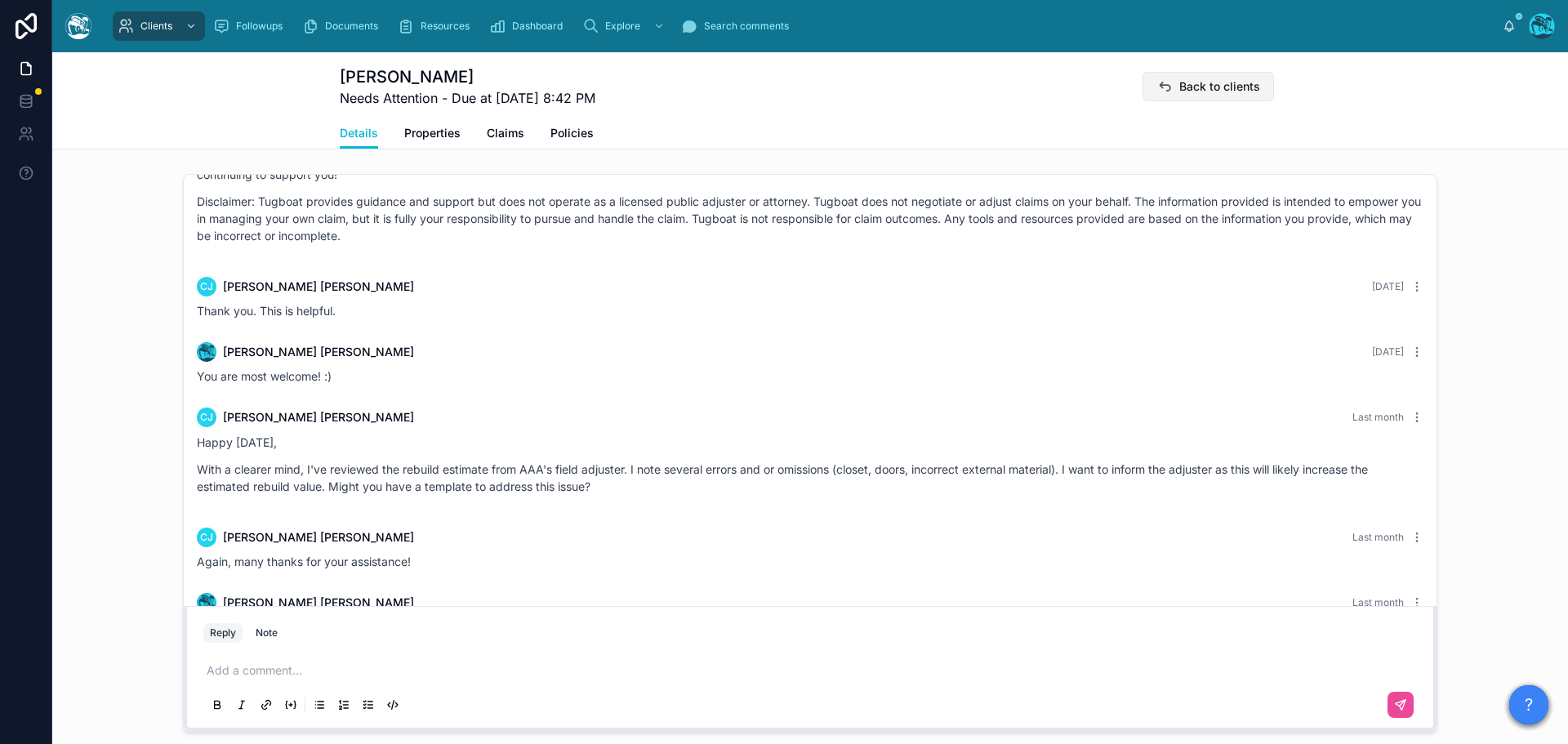
click at [1194, 84] on span "Back to clients" at bounding box center [1220, 87] width 81 height 16
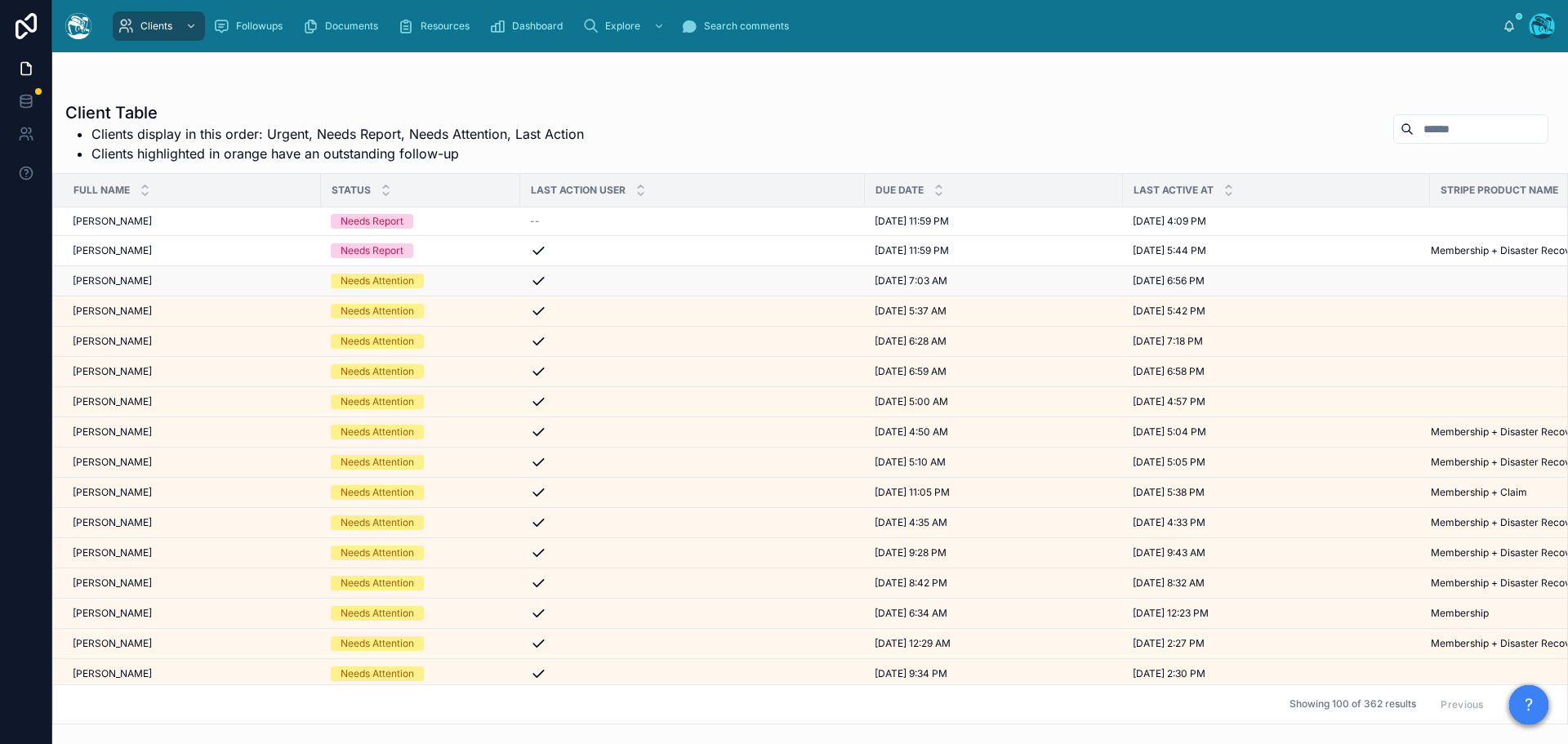
click at [170, 283] on div "[PERSON_NAME] [PERSON_NAME]" at bounding box center [191, 281] width 239 height 13
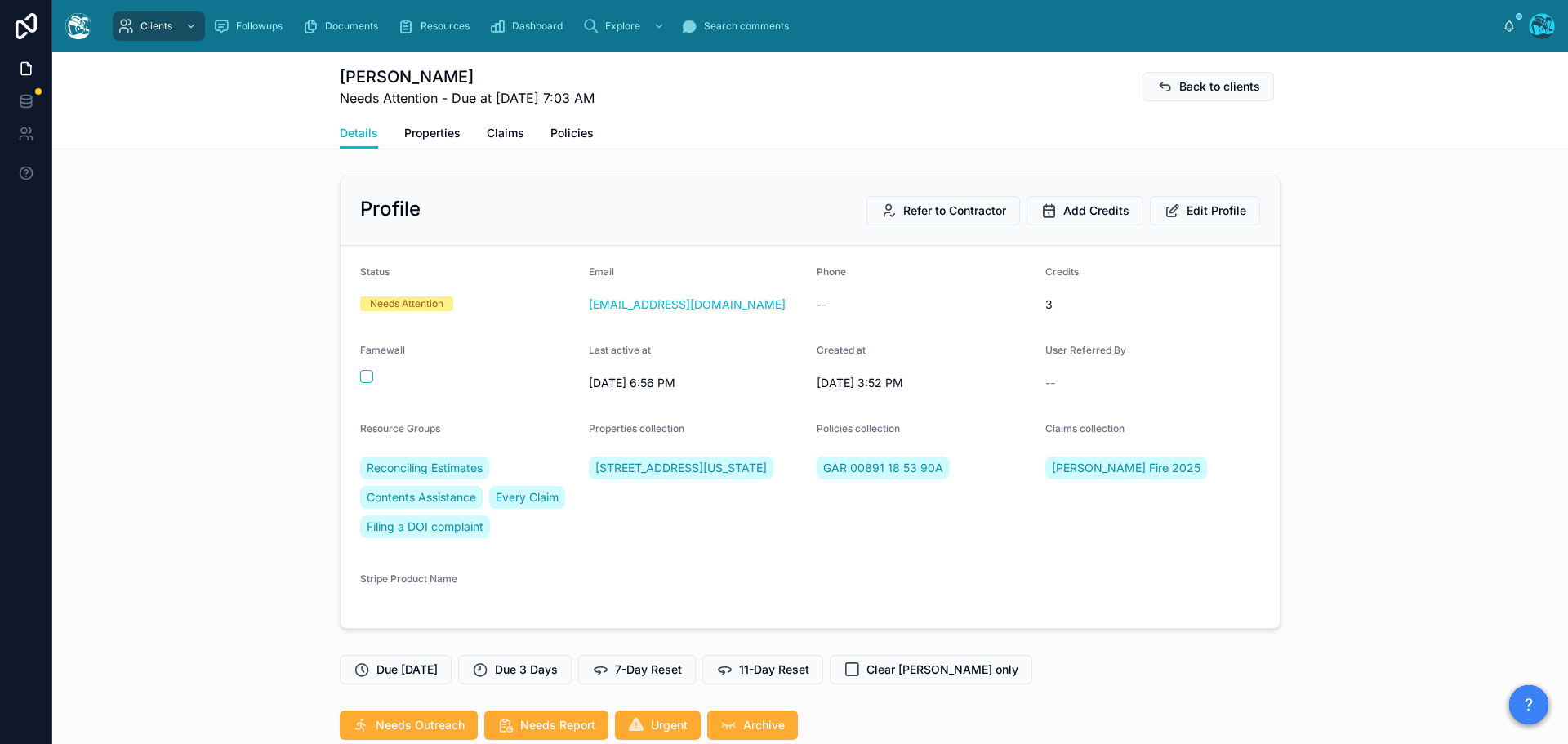
scroll to position [2957, 0]
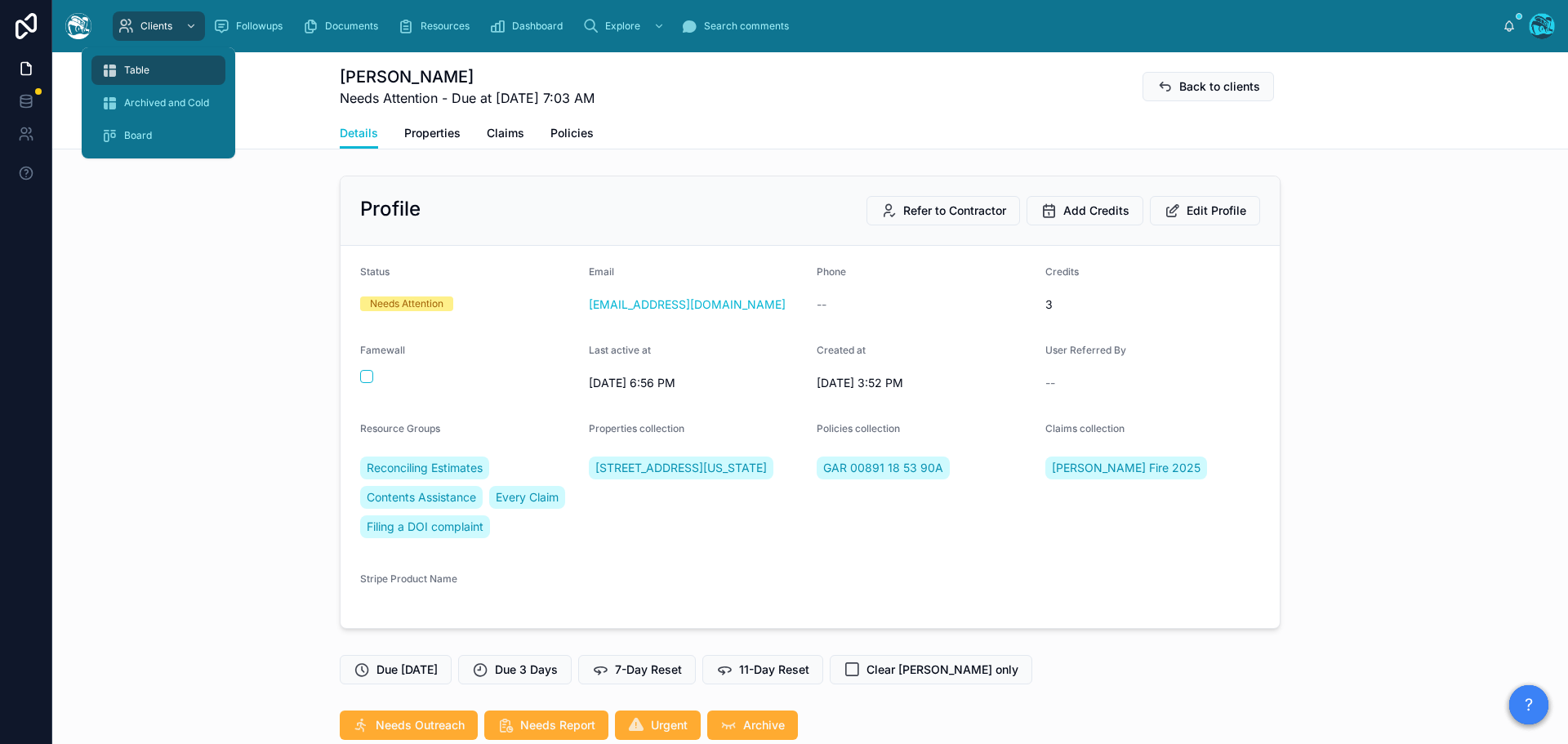
click at [148, 72] on span "Table" at bounding box center [137, 70] width 25 height 13
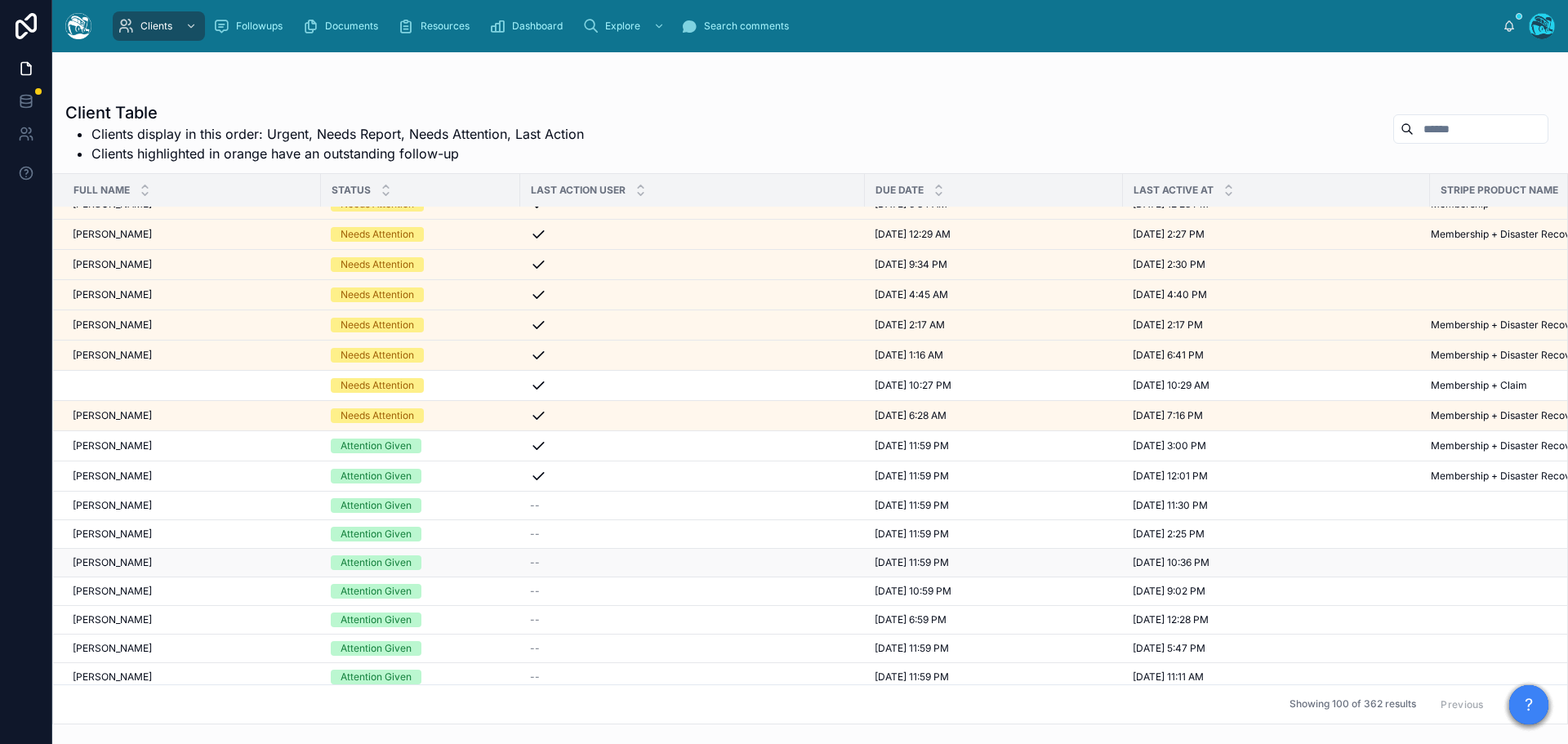
scroll to position [490, 0]
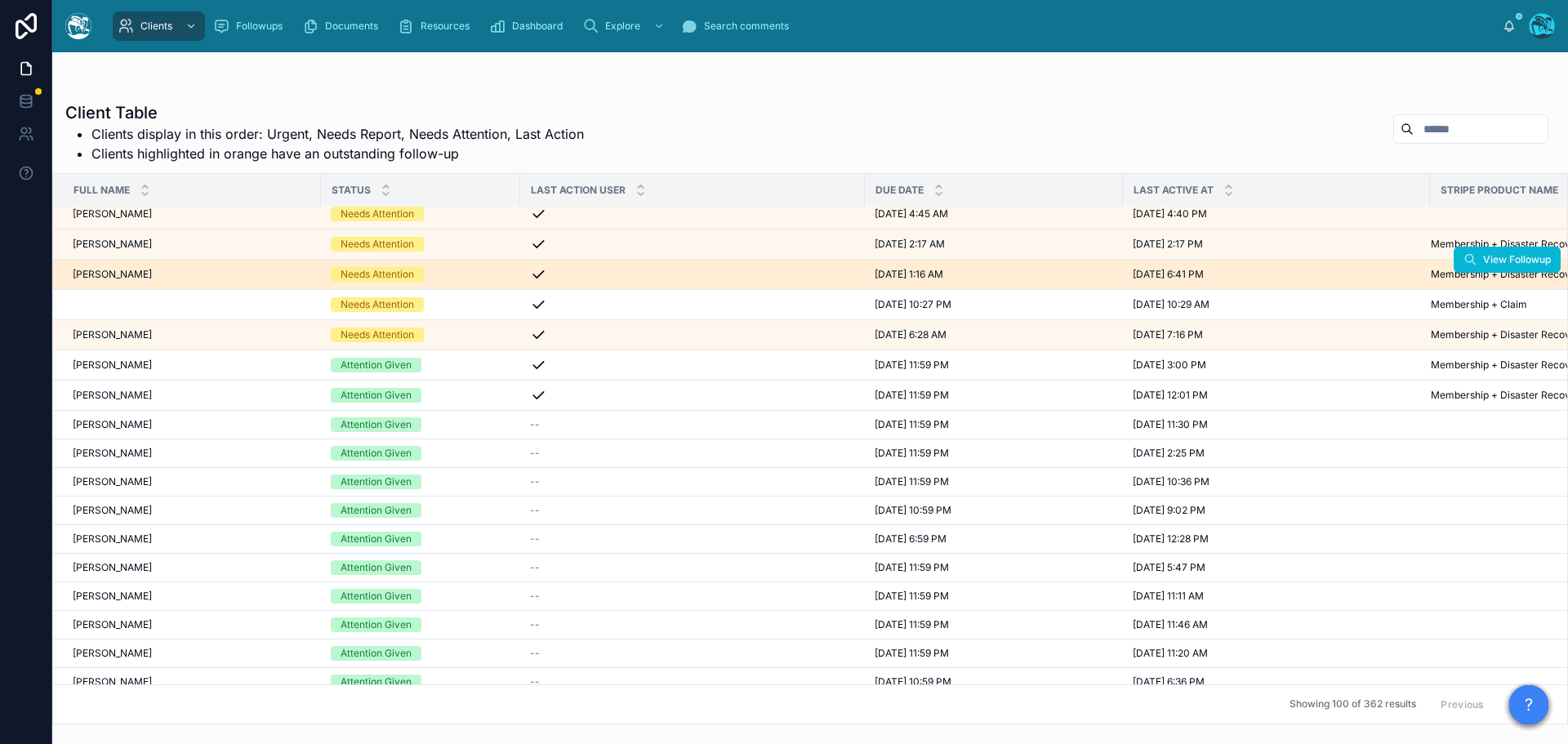
click at [242, 273] on div "[PERSON_NAME] [PERSON_NAME]" at bounding box center [191, 275] width 239 height 13
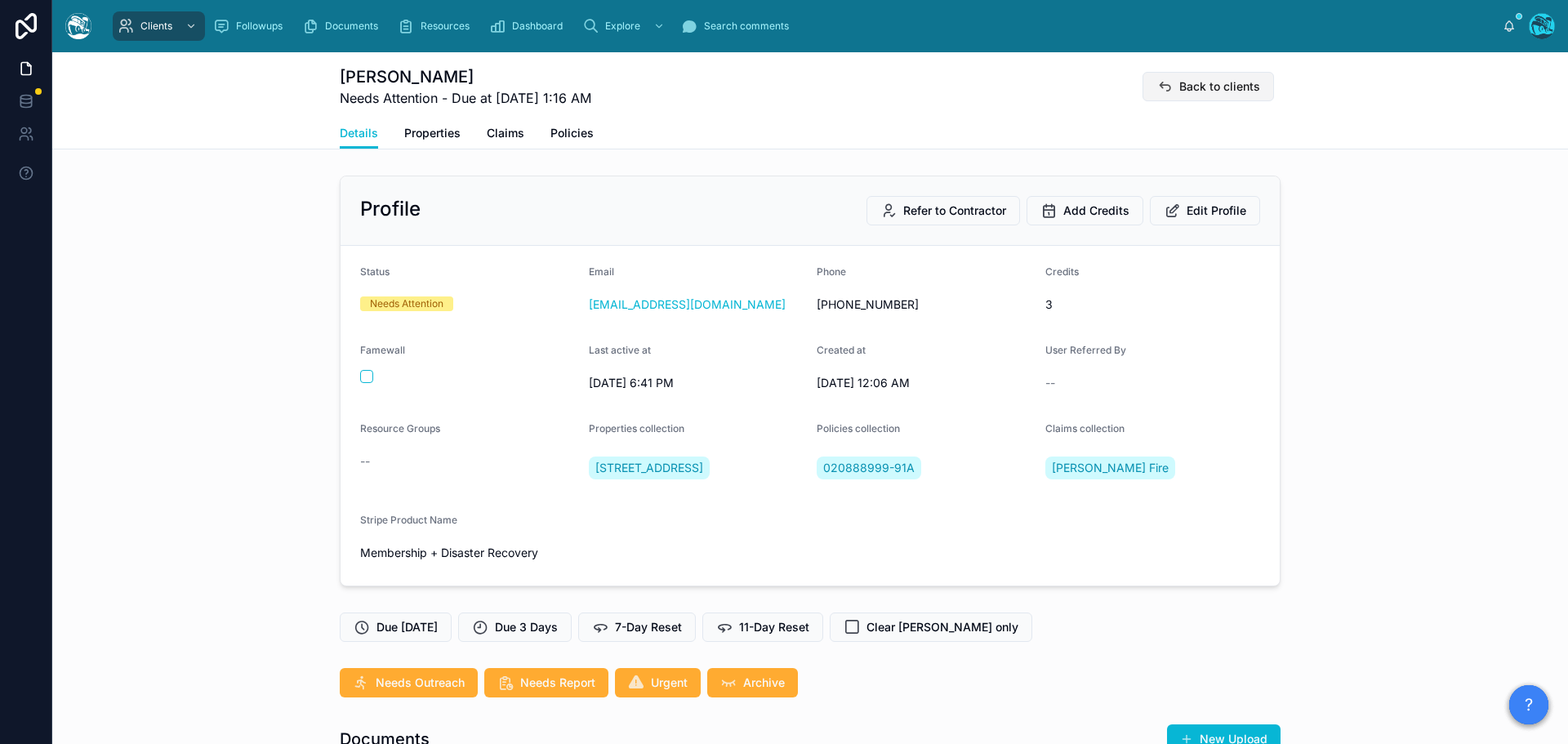
scroll to position [59, 0]
click at [1180, 86] on span "Back to clients" at bounding box center [1220, 87] width 81 height 16
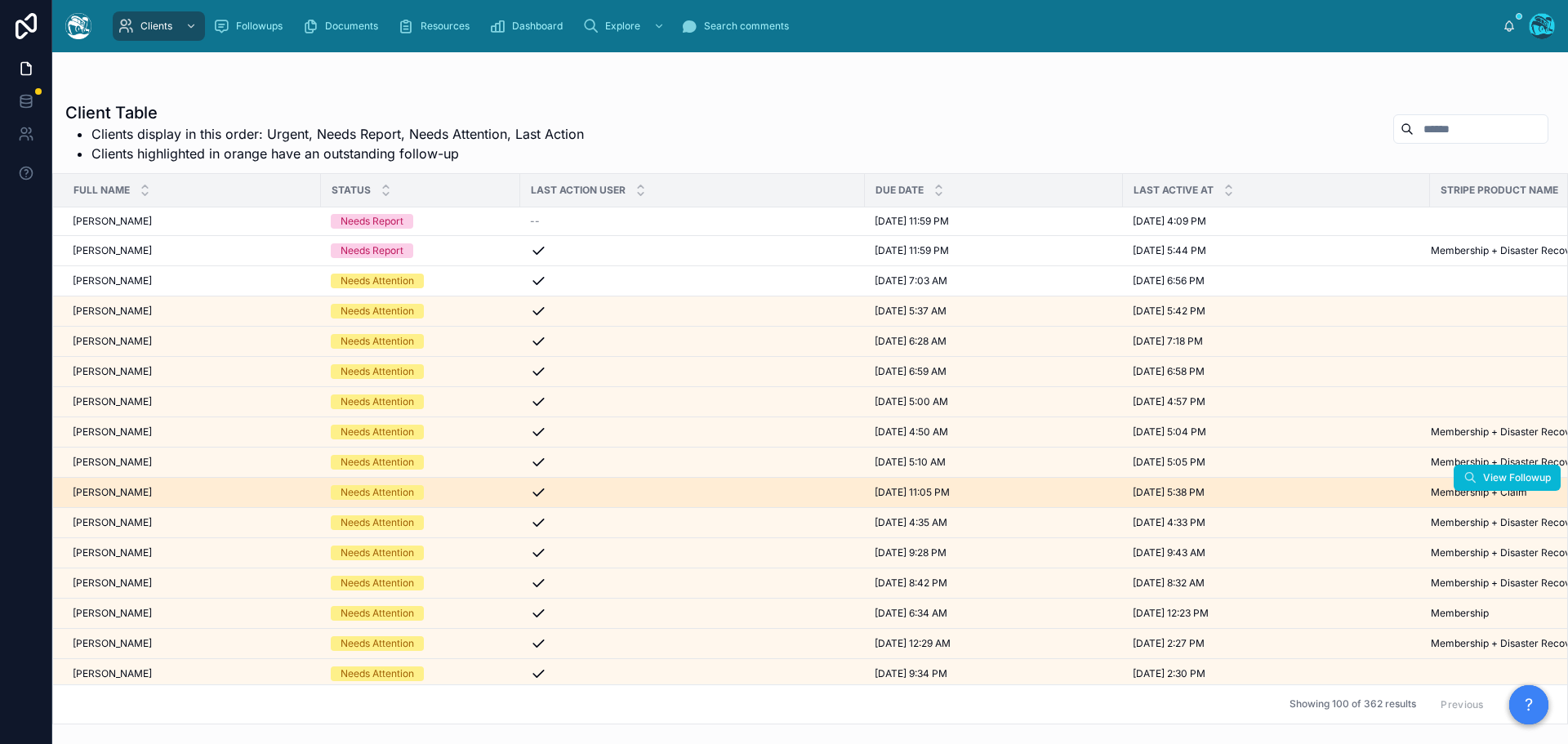
scroll to position [409, 0]
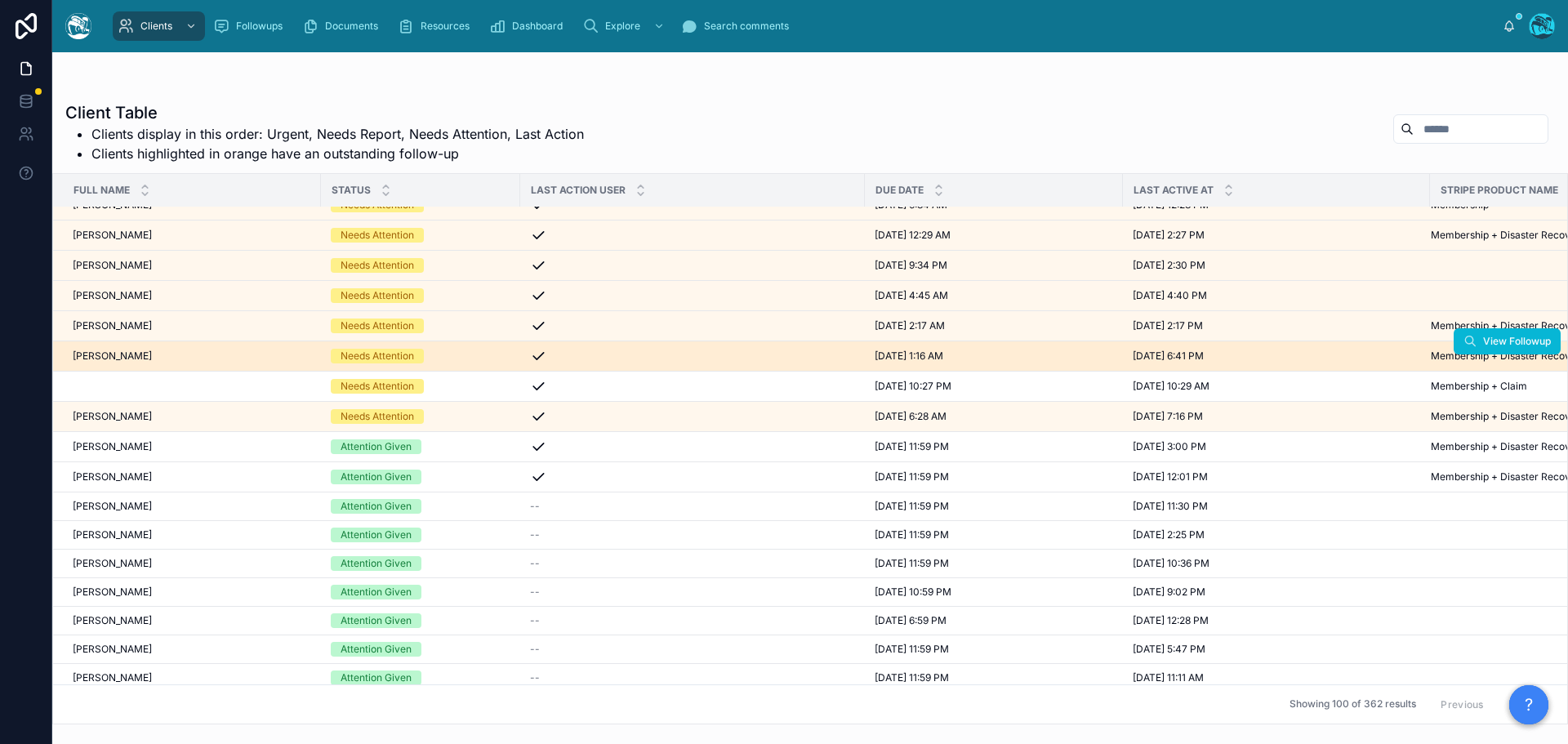
click at [156, 353] on div "[PERSON_NAME] [PERSON_NAME]" at bounding box center [191, 356] width 239 height 13
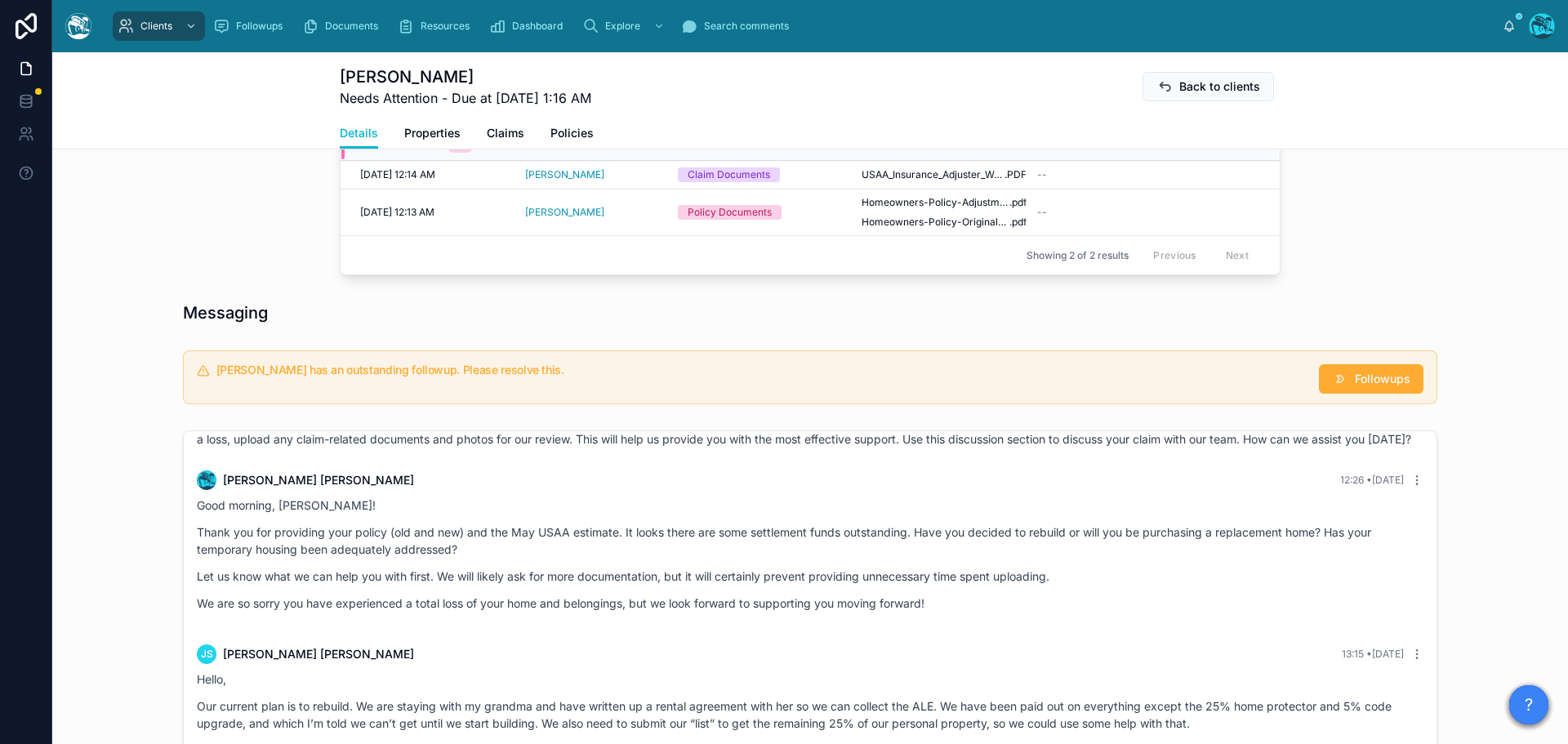
scroll to position [490, 0]
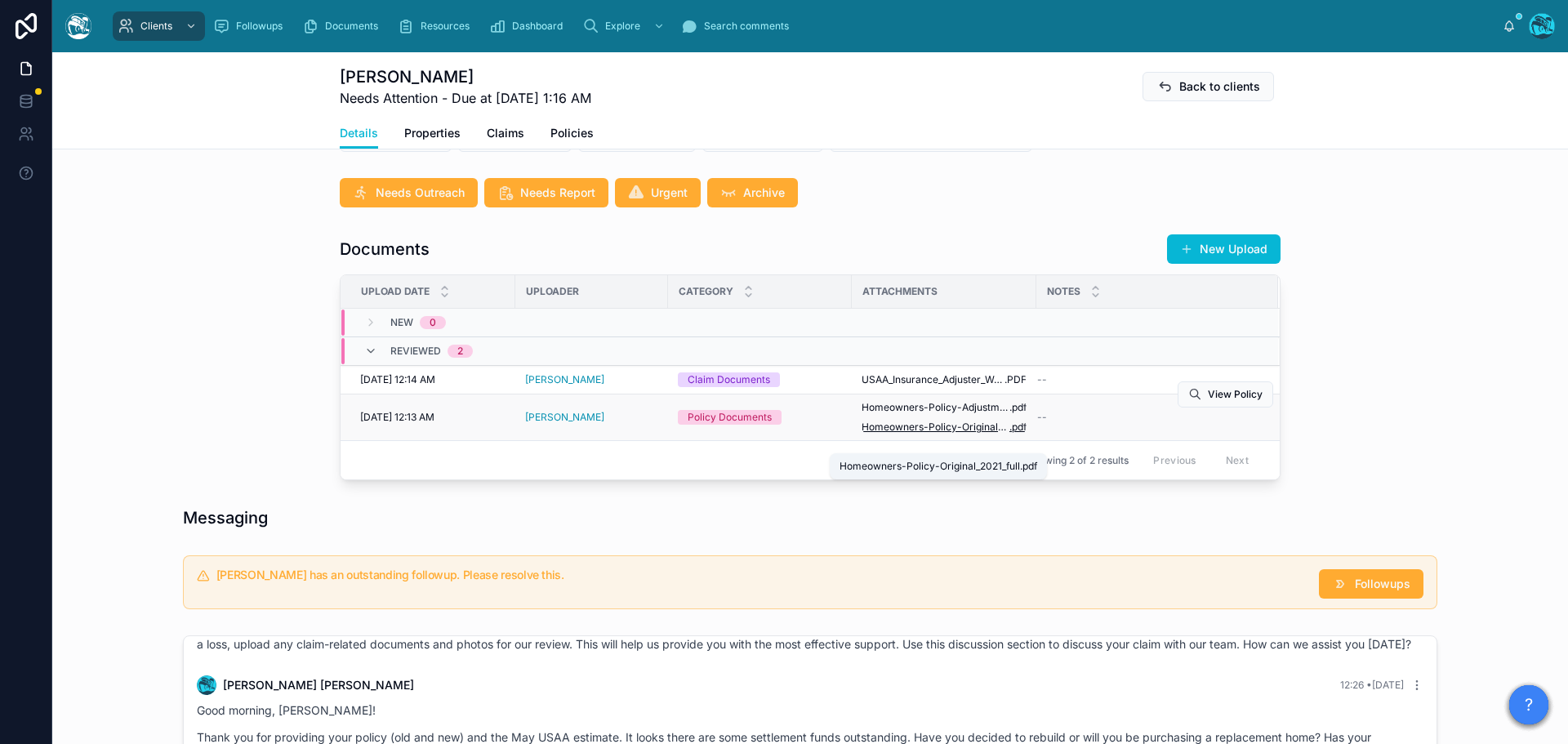
click at [934, 434] on span "Homeowners-Policy-Original_2021_full" at bounding box center [935, 427] width 148 height 13
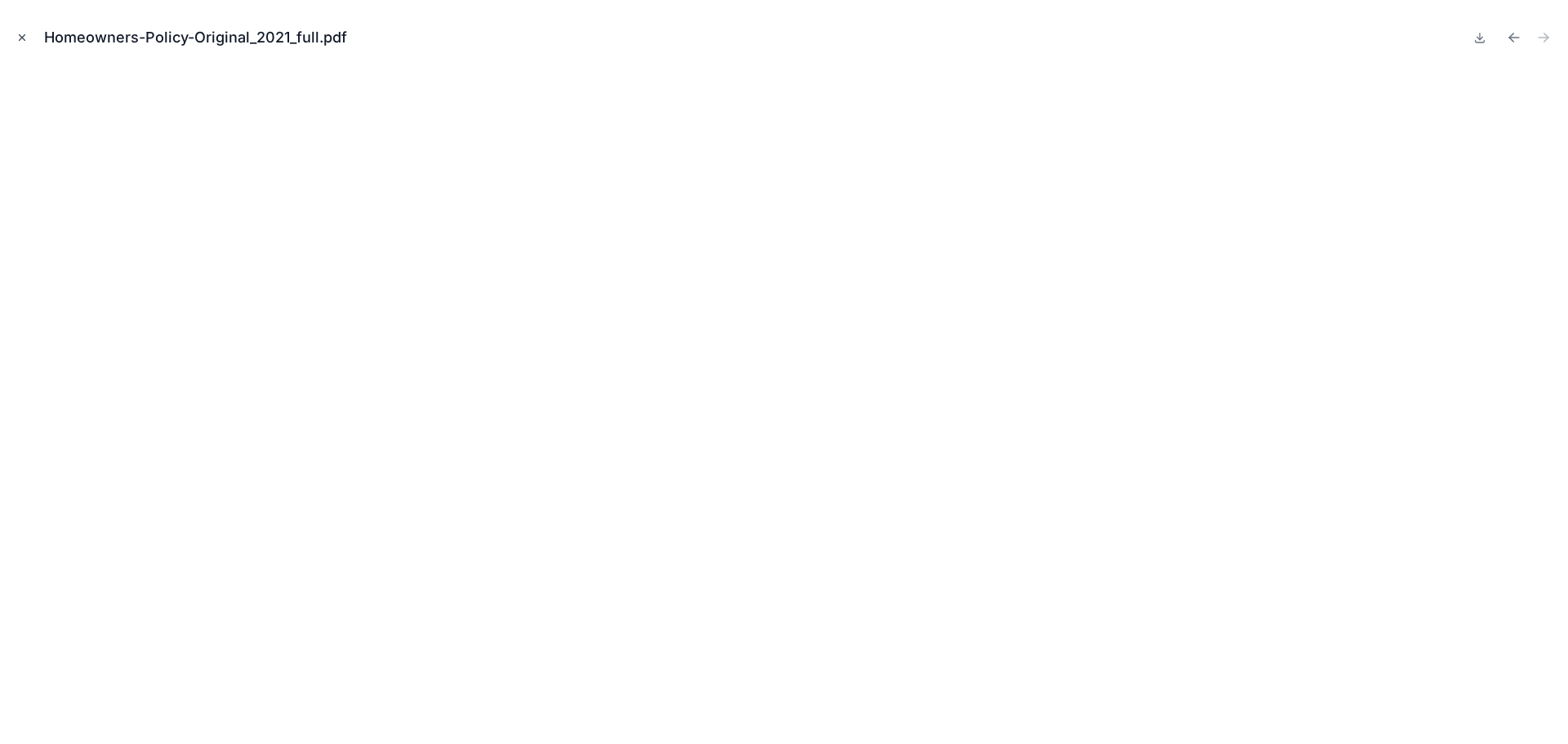
click at [20, 37] on icon "Close modal" at bounding box center [21, 38] width 12 height 12
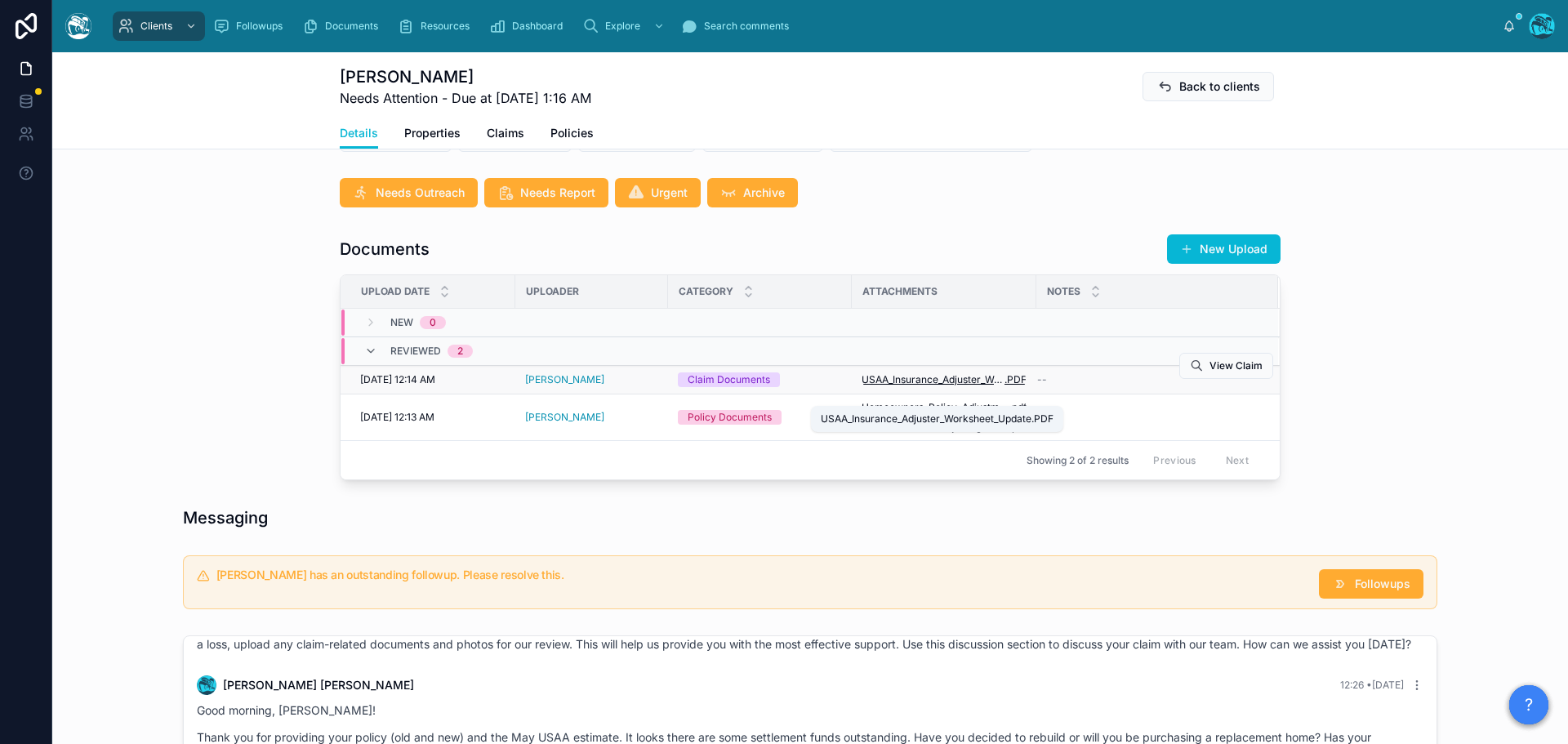
click at [886, 386] on span "USAA_Insurance_Adjuster_Worksheet_Update" at bounding box center [933, 379] width 143 height 13
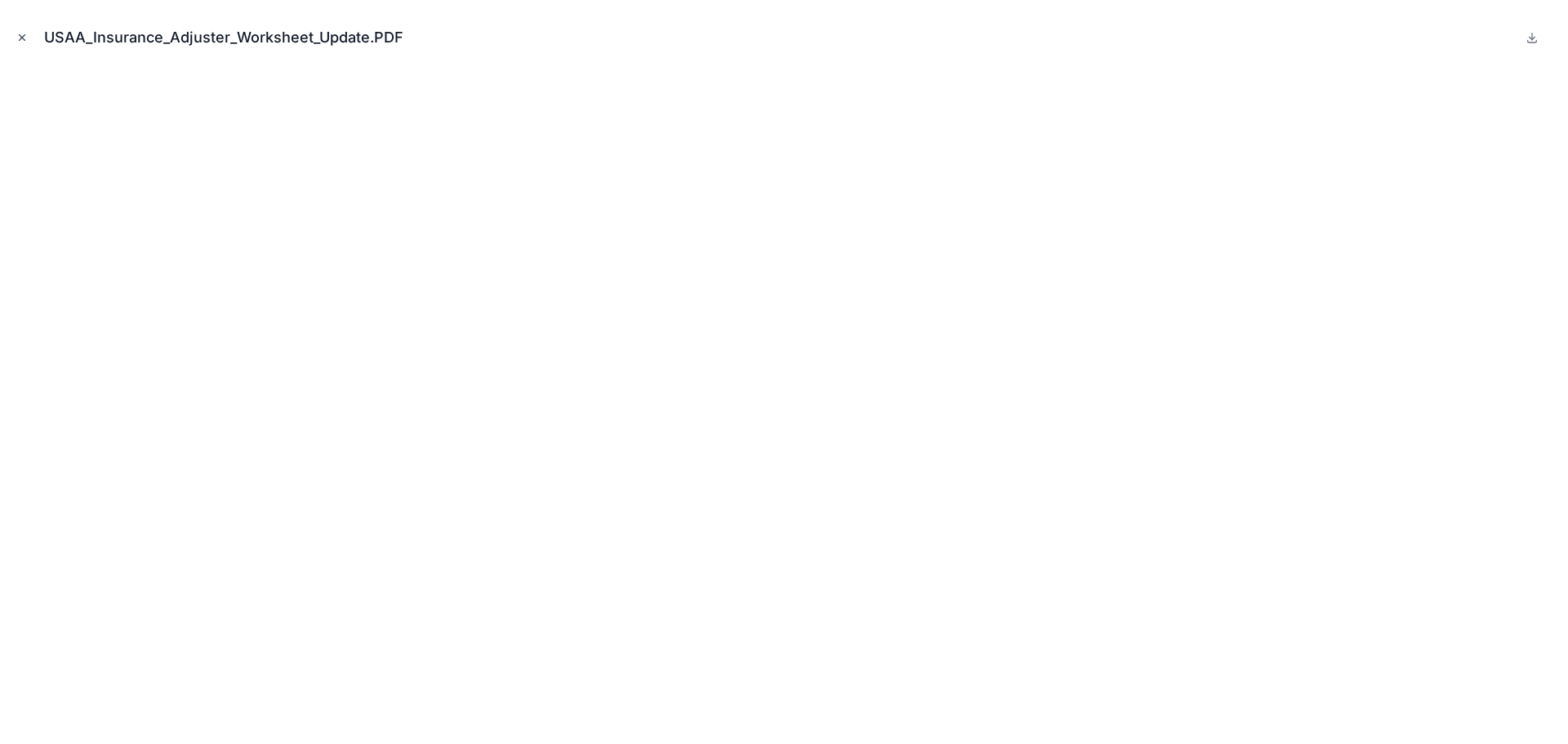
click at [23, 38] on icon "Close modal" at bounding box center [22, 38] width 5 height 5
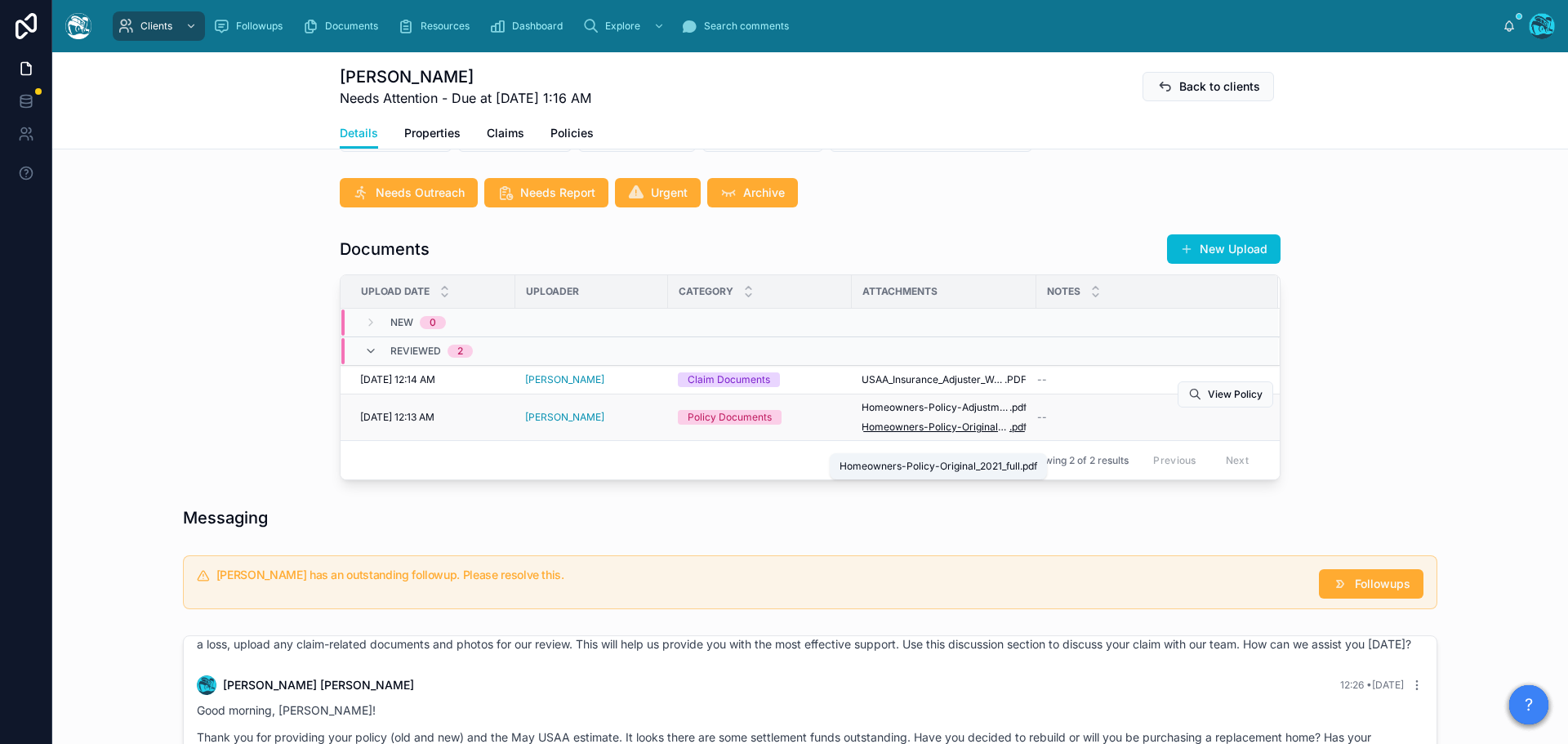
click at [959, 434] on span "Homeowners-Policy-Original_2021_full" at bounding box center [935, 427] width 148 height 13
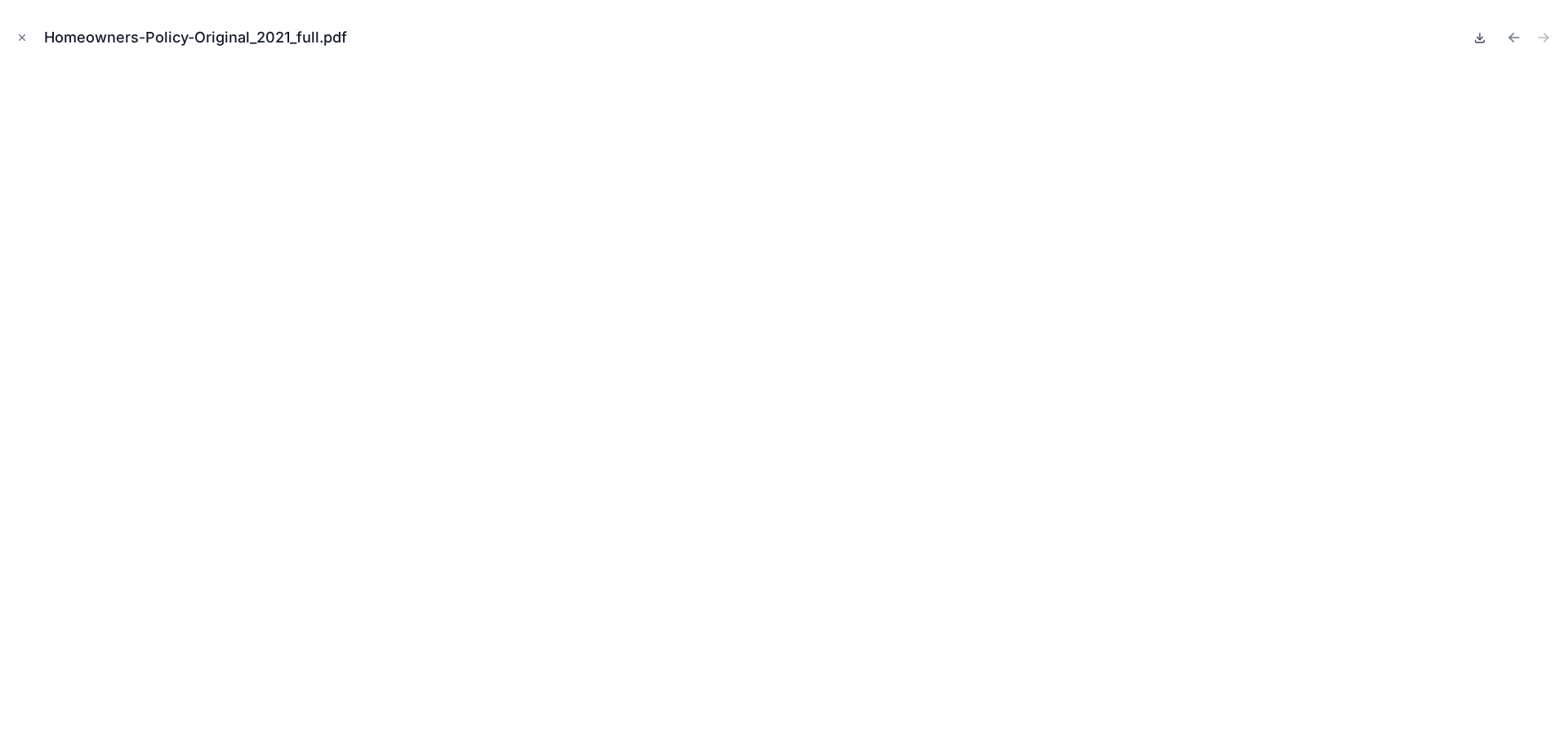
click at [1478, 36] on icon at bounding box center [1479, 38] width 13 height 13
click at [21, 37] on icon "Close modal" at bounding box center [21, 38] width 12 height 12
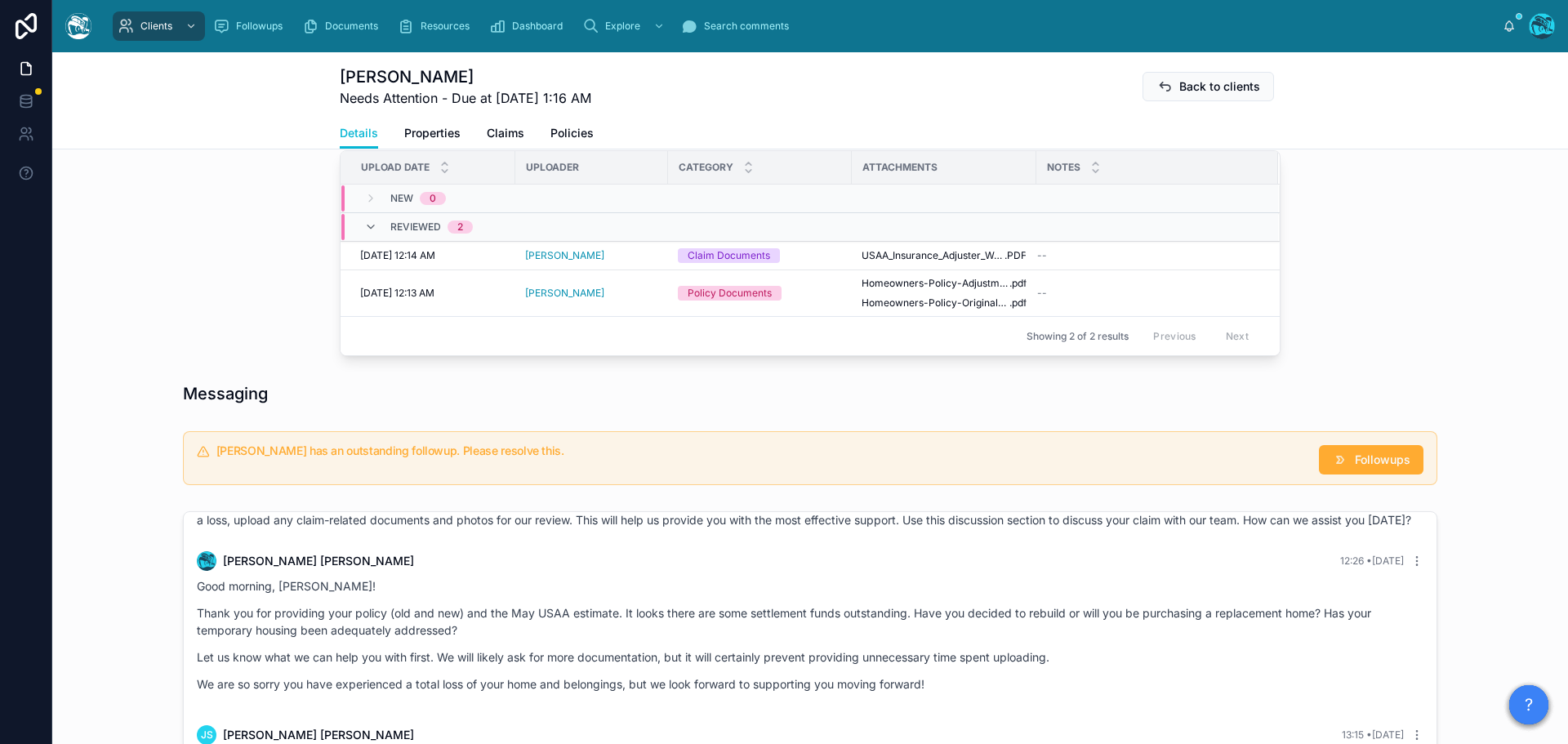
scroll to position [571, 0]
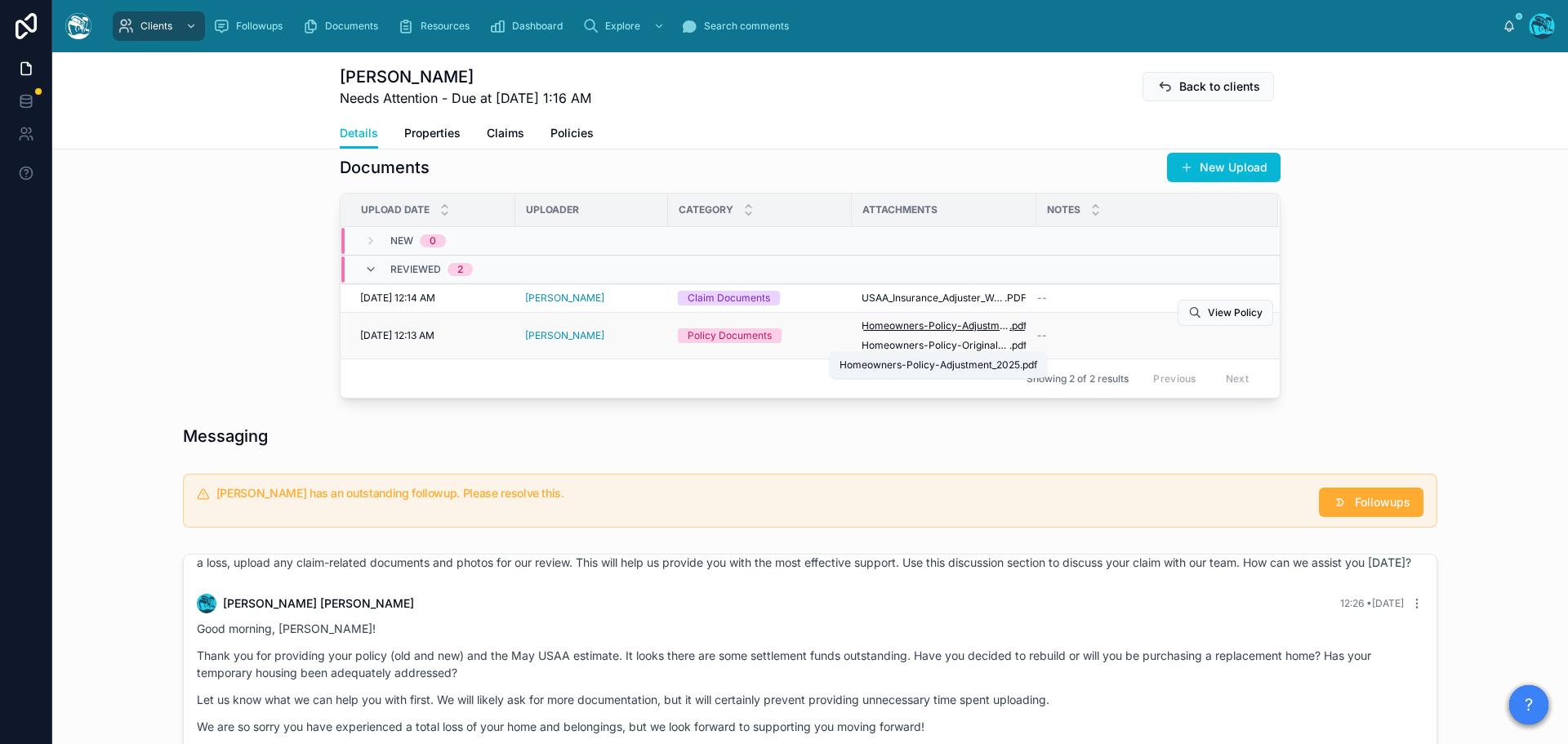
click at [934, 333] on span "Homeowners-Policy-Adjustment_2025" at bounding box center [935, 326] width 148 height 13
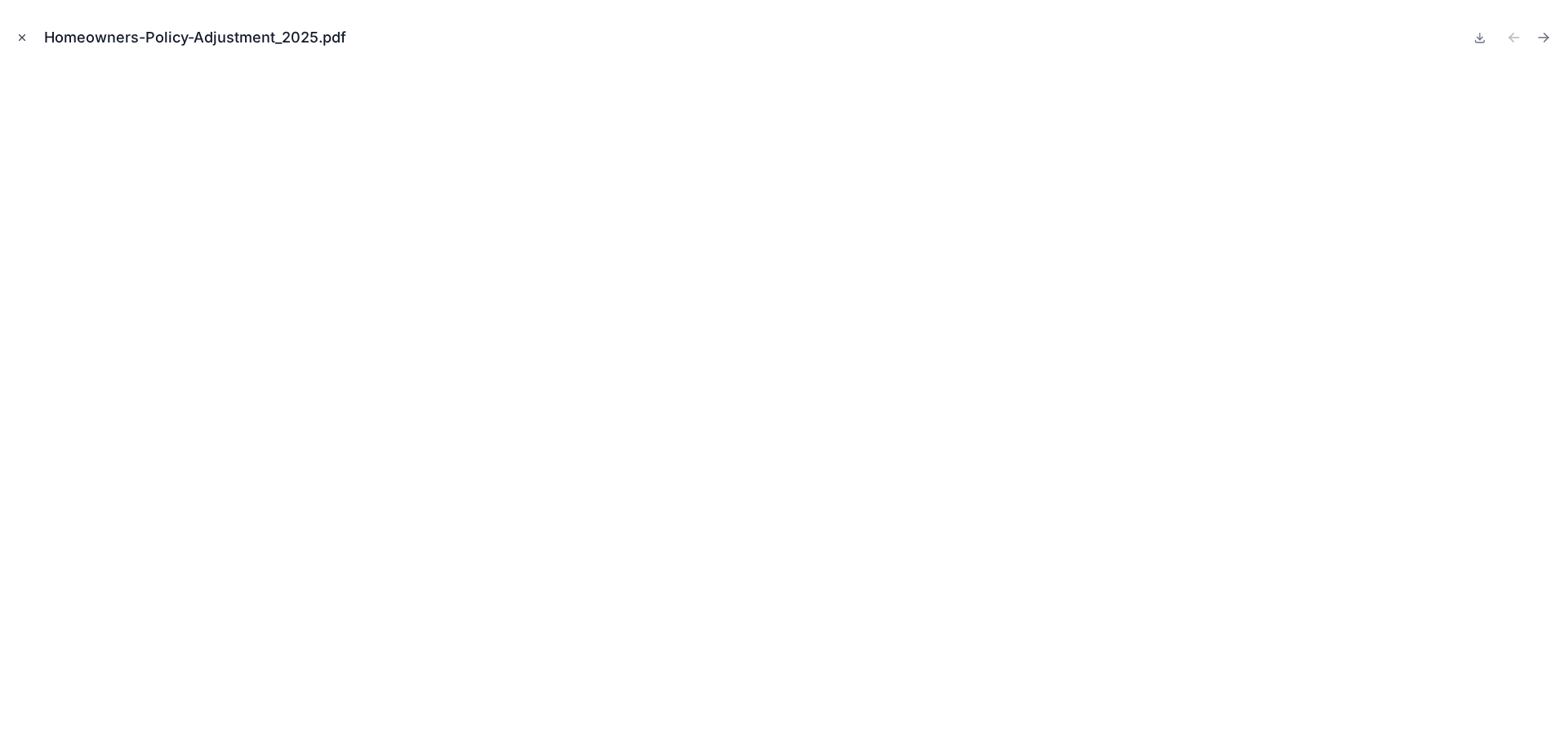
click at [18, 34] on icon "Close modal" at bounding box center [21, 38] width 12 height 12
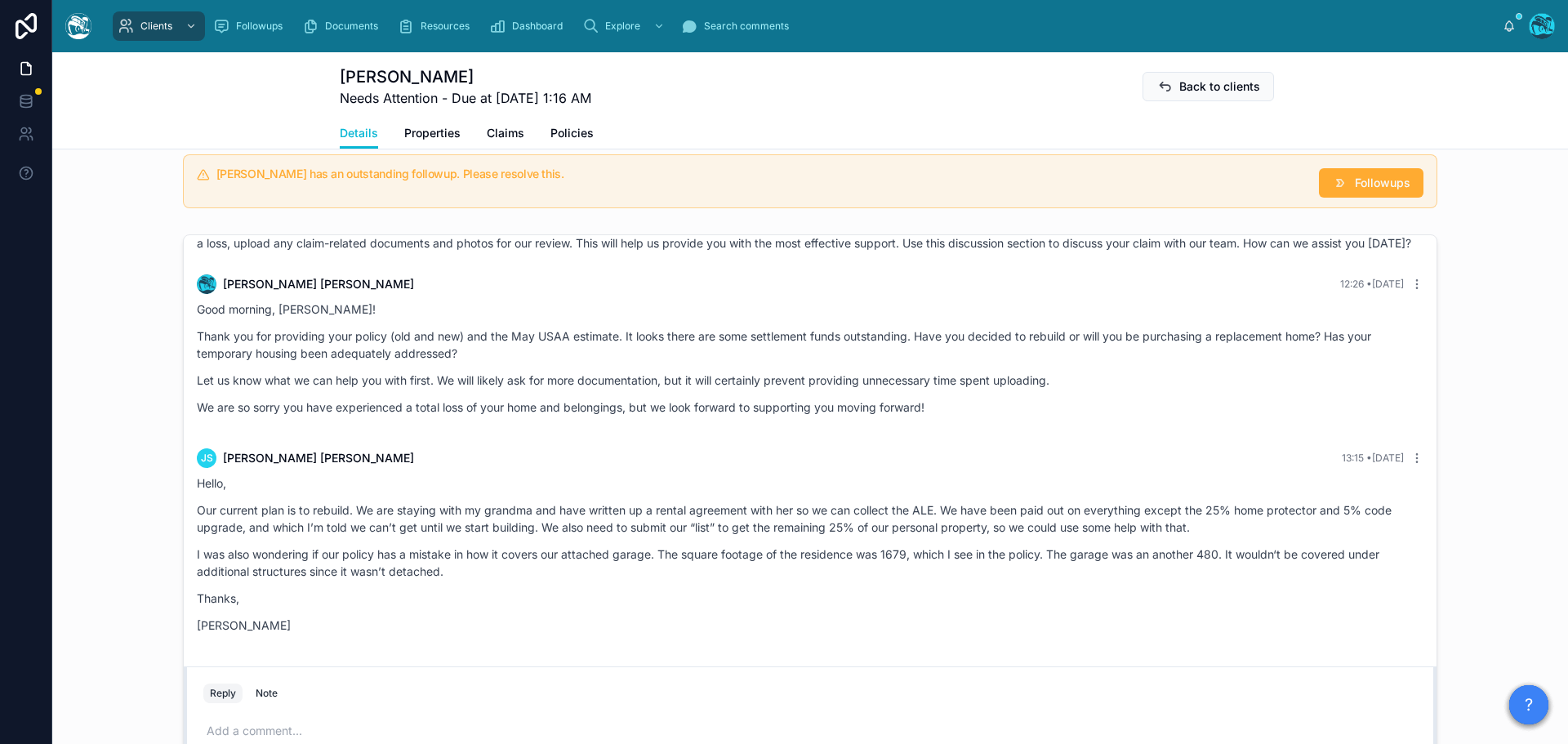
scroll to position [898, 0]
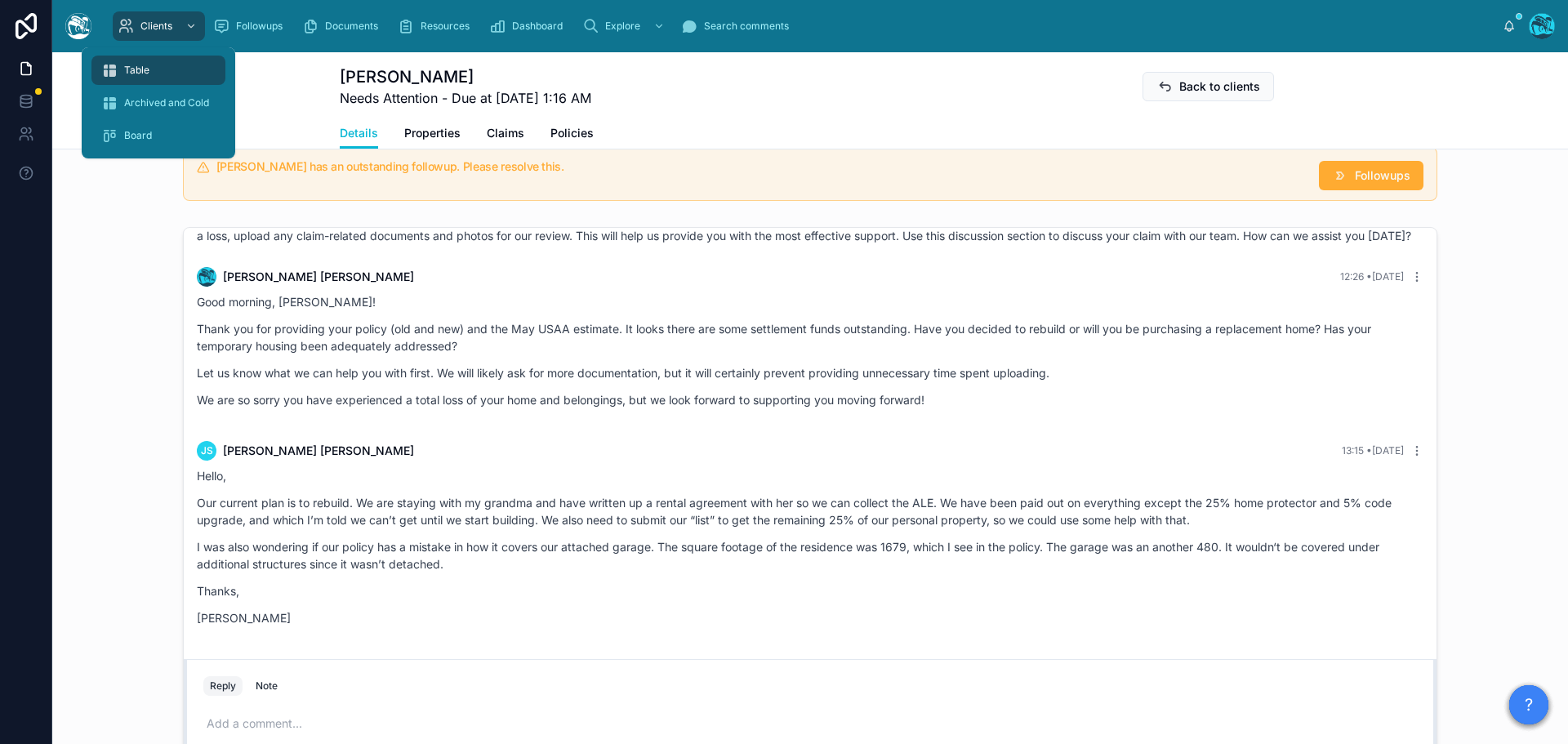
click at [147, 64] on span "Table" at bounding box center [137, 70] width 25 height 13
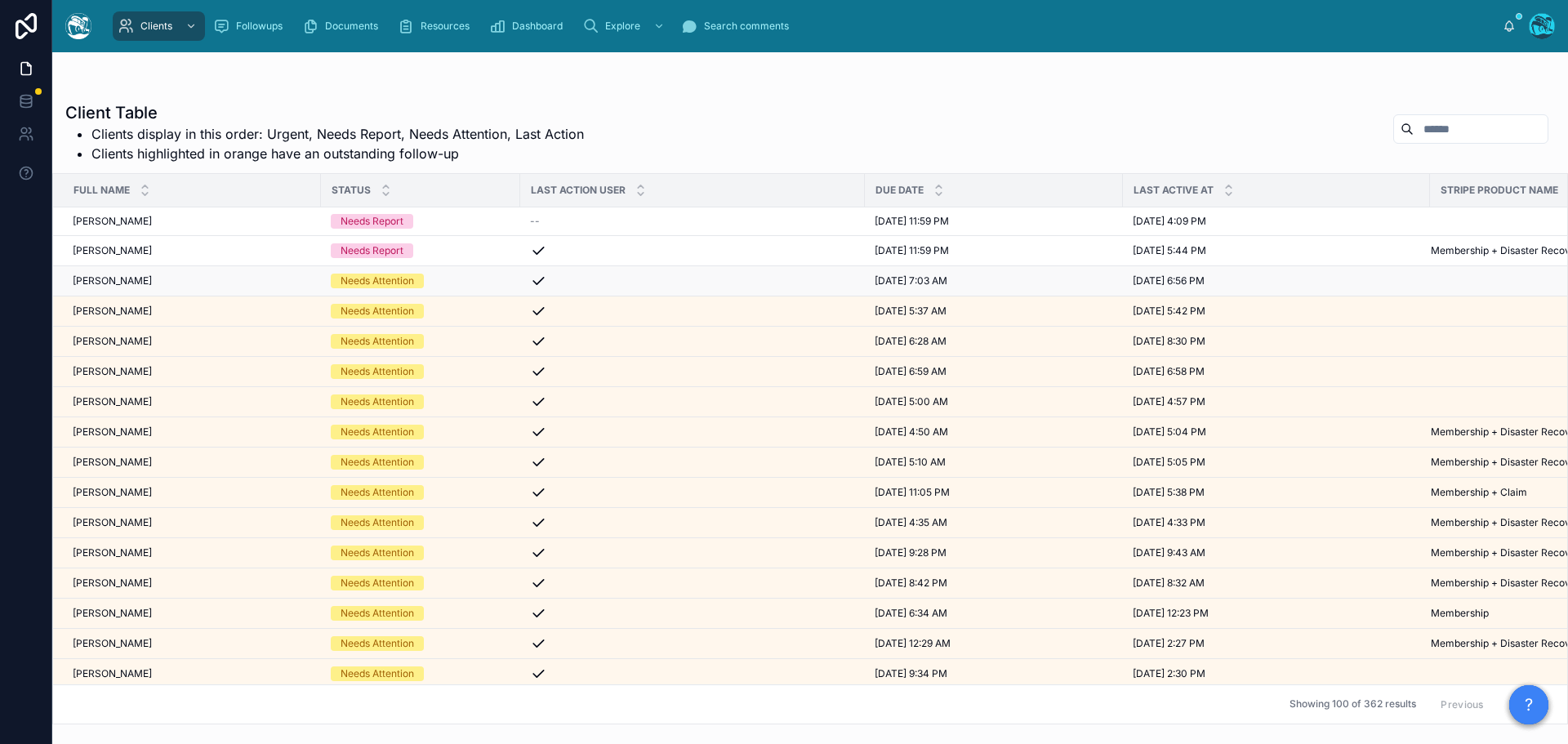
click at [199, 283] on div "[PERSON_NAME] [PERSON_NAME]" at bounding box center [191, 281] width 239 height 13
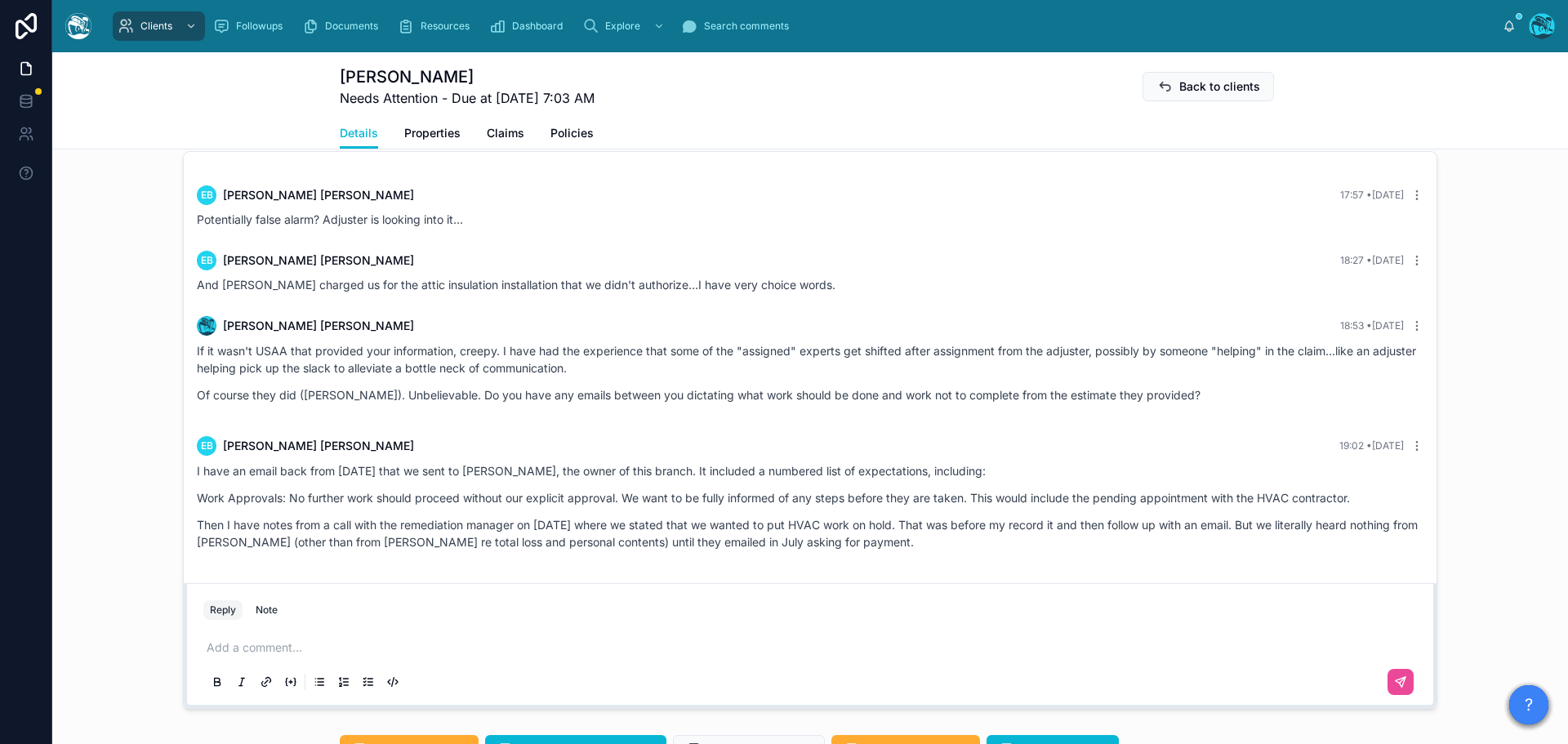
scroll to position [1225, 0]
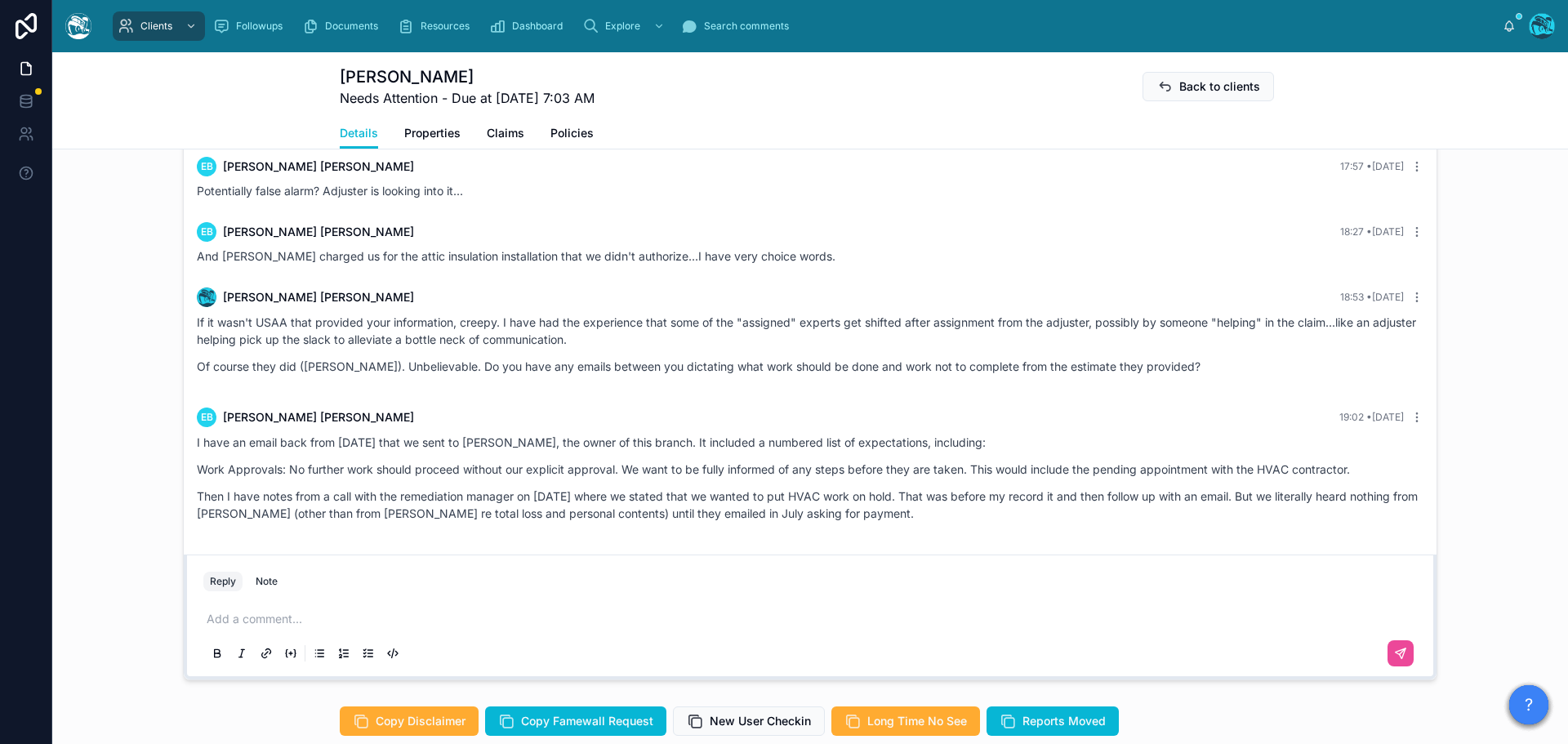
click at [245, 614] on p at bounding box center [813, 619] width 1214 height 16
drag, startPoint x: 260, startPoint y: 609, endPoint x: 149, endPoint y: 622, distance: 111.8
click at [149, 622] on div "[PERSON_NAME] [DATE] Holy cow. I imagine the high fire zone maps are all about …" at bounding box center [809, 402] width 1516 height 571
click at [262, 622] on p "******" at bounding box center [813, 619] width 1214 height 16
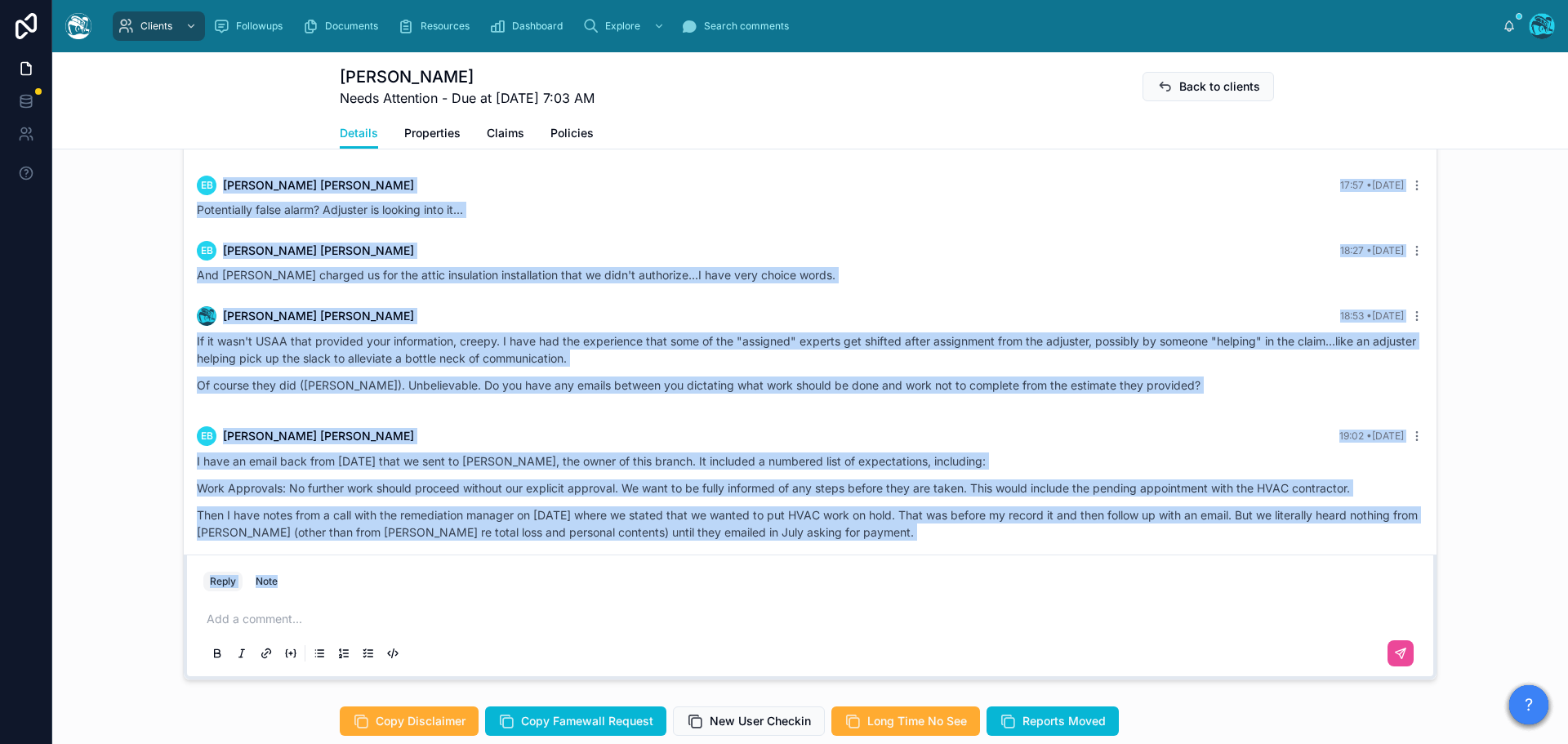
scroll to position [3006, 0]
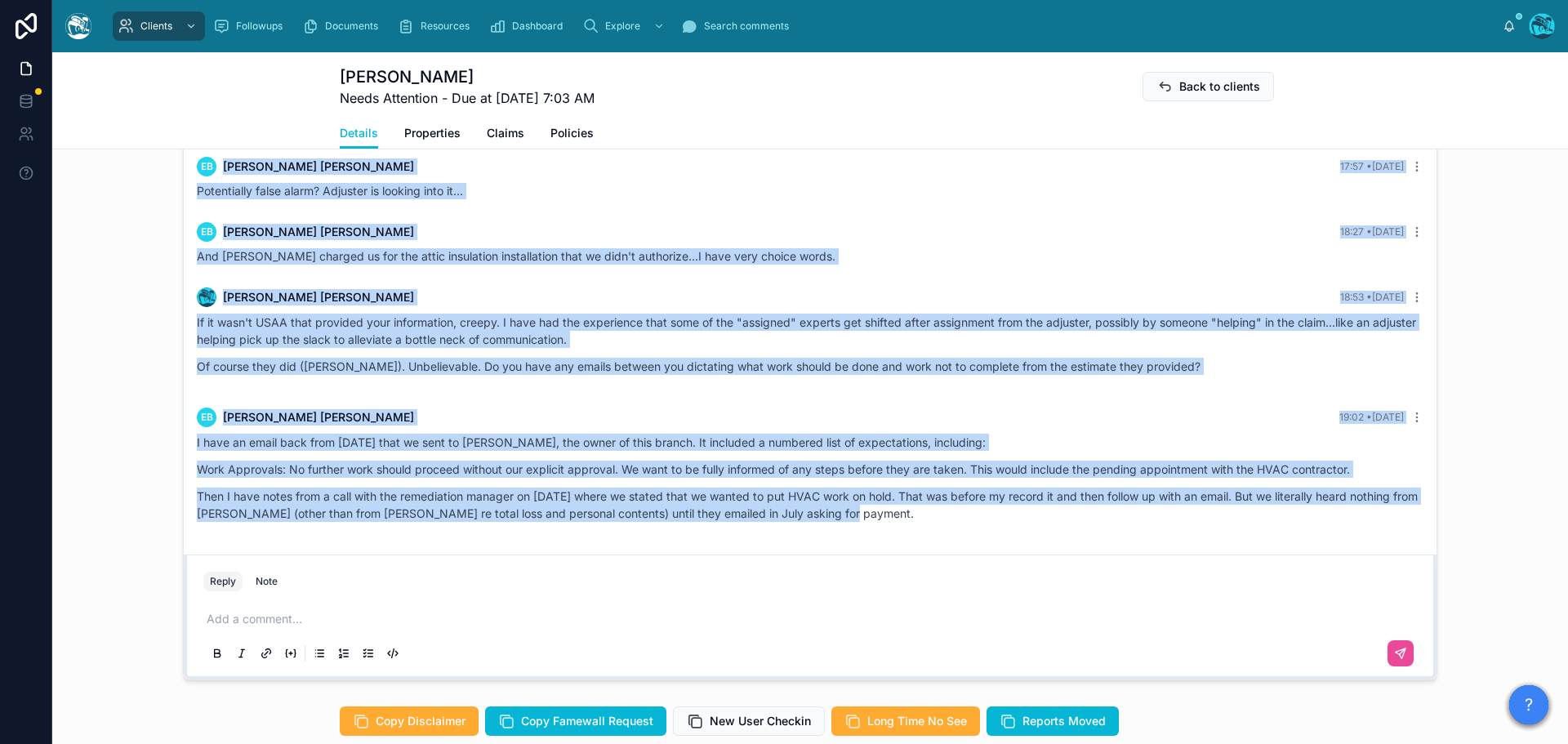
drag, startPoint x: 315, startPoint y: 264, endPoint x: 941, endPoint y: 515, distance: 674.4
copy div "Loremi Dolor Sitametco Adip elitseddo, Eiusm! Tempo Incididu & Utlabo Etdo Magn…"
